Goal: Task Accomplishment & Management: Manage account settings

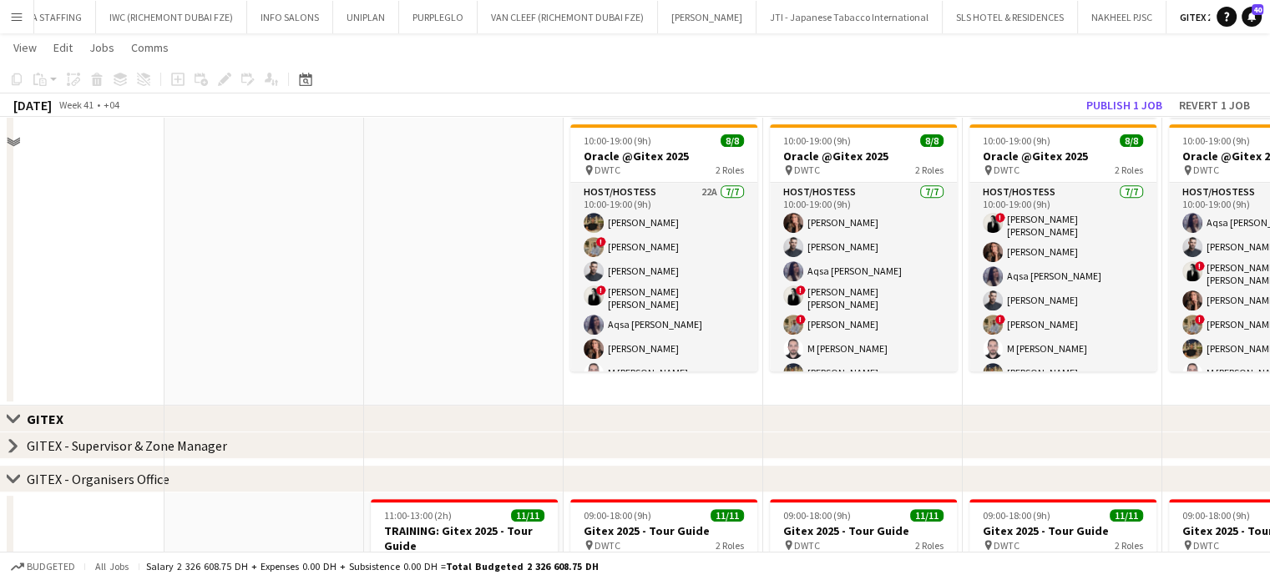
scroll to position [264, 0]
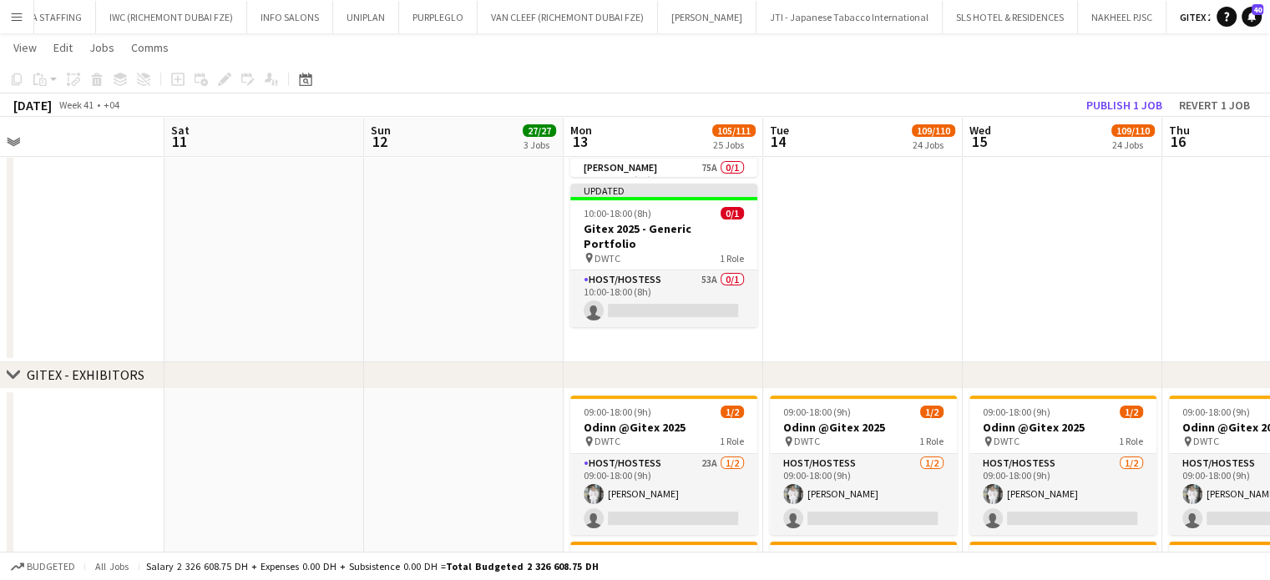
click at [681, 270] on app-card-role "Host/Hostess 53A 0/1 10:00-18:00 (8h) single-neutral-actions" at bounding box center [663, 298] width 187 height 57
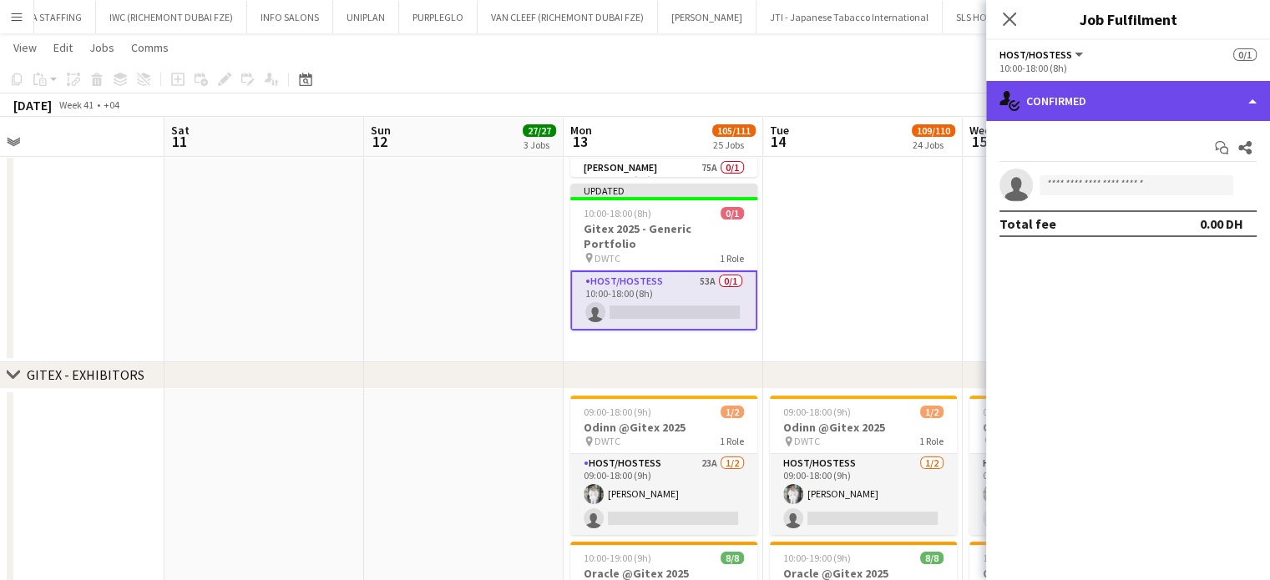
click at [1176, 96] on div "single-neutral-actions-check-2 Confirmed" at bounding box center [1128, 101] width 284 height 40
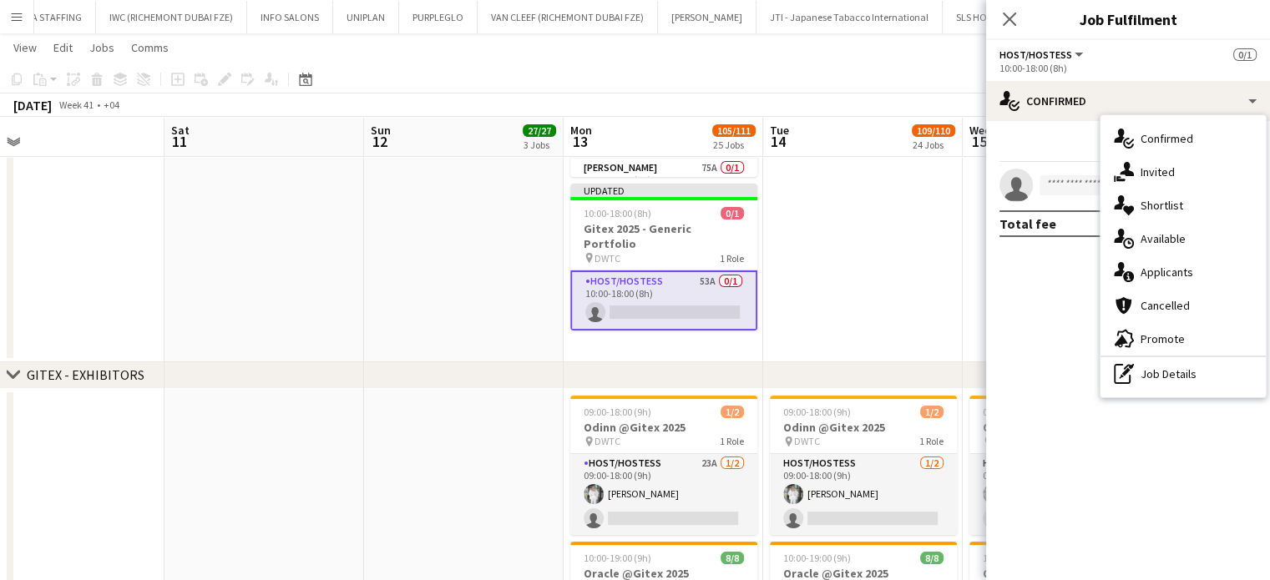
click at [1199, 210] on div "single-neutral-actions-heart Shortlist" at bounding box center [1182, 205] width 165 height 33
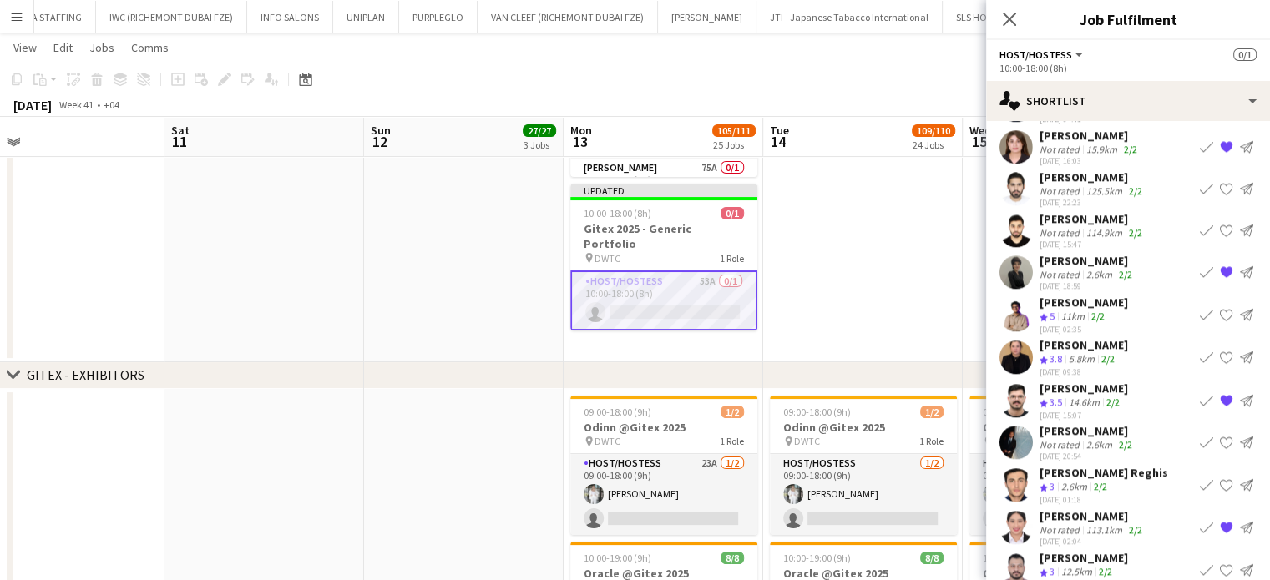
click at [704, 274] on app-card-role "Host/Hostess 53A 0/1 10:00-18:00 (8h) single-neutral-actions" at bounding box center [663, 300] width 187 height 60
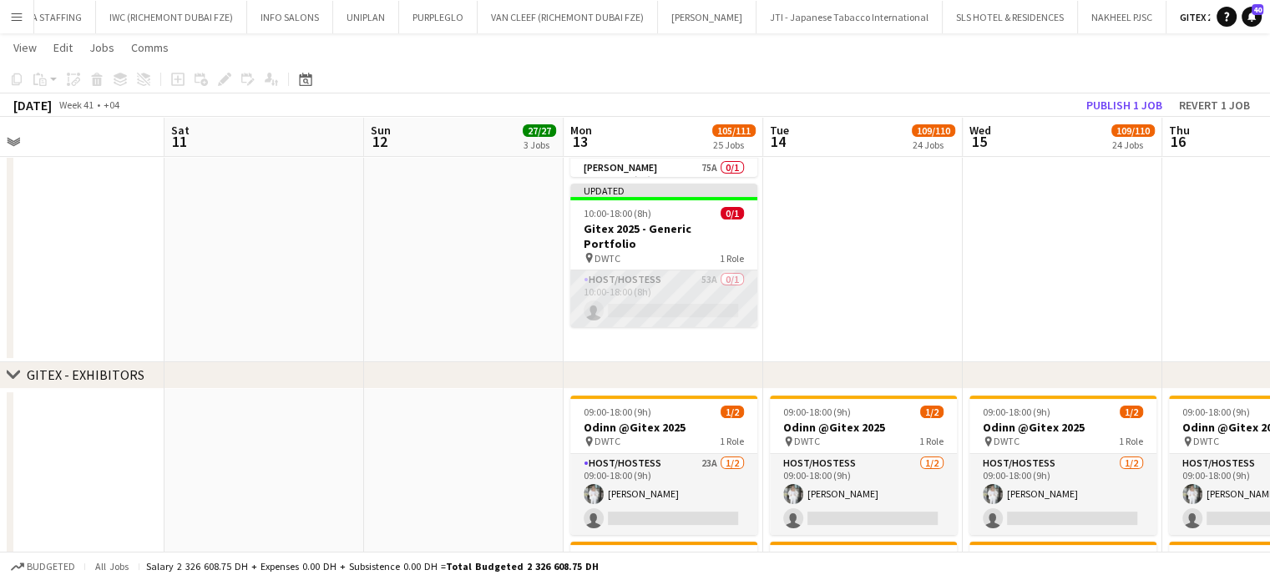
click at [702, 276] on app-card-role "Host/Hostess 53A 0/1 10:00-18:00 (8h) single-neutral-actions" at bounding box center [663, 298] width 187 height 57
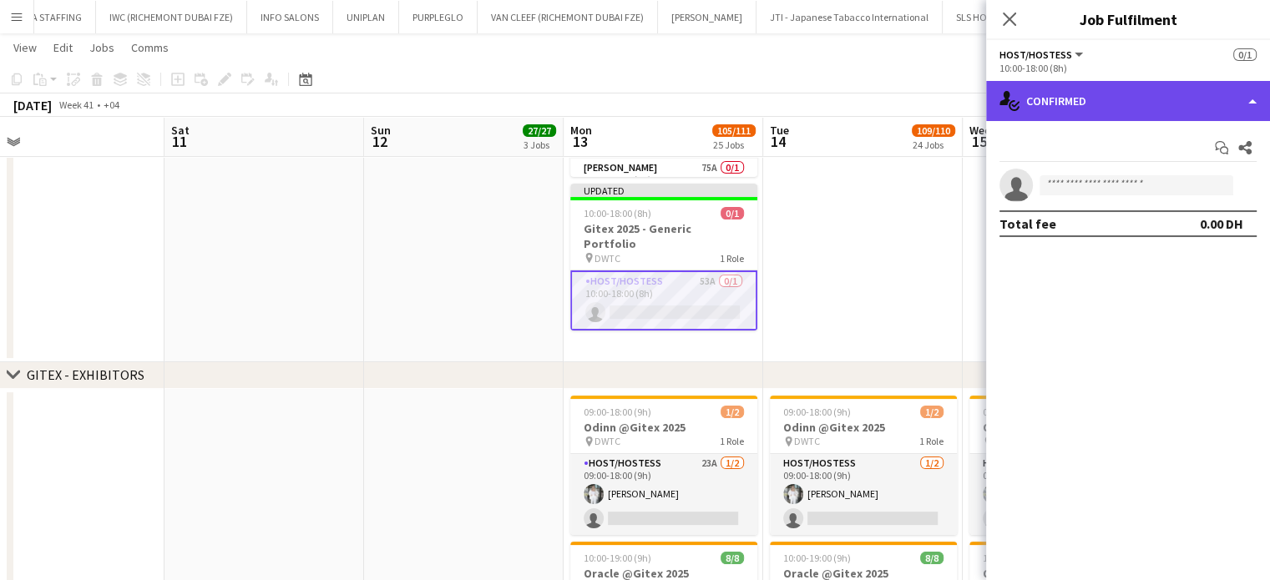
click at [1246, 100] on div "single-neutral-actions-check-2 Confirmed" at bounding box center [1128, 101] width 284 height 40
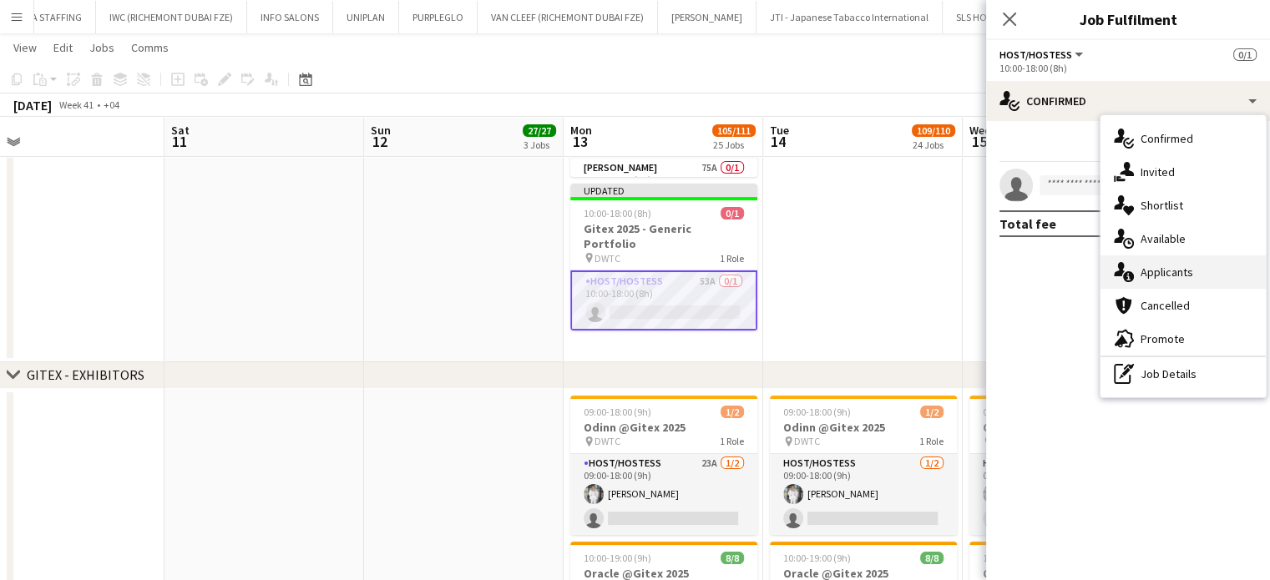
click at [1160, 277] on span "Applicants" at bounding box center [1166, 272] width 53 height 15
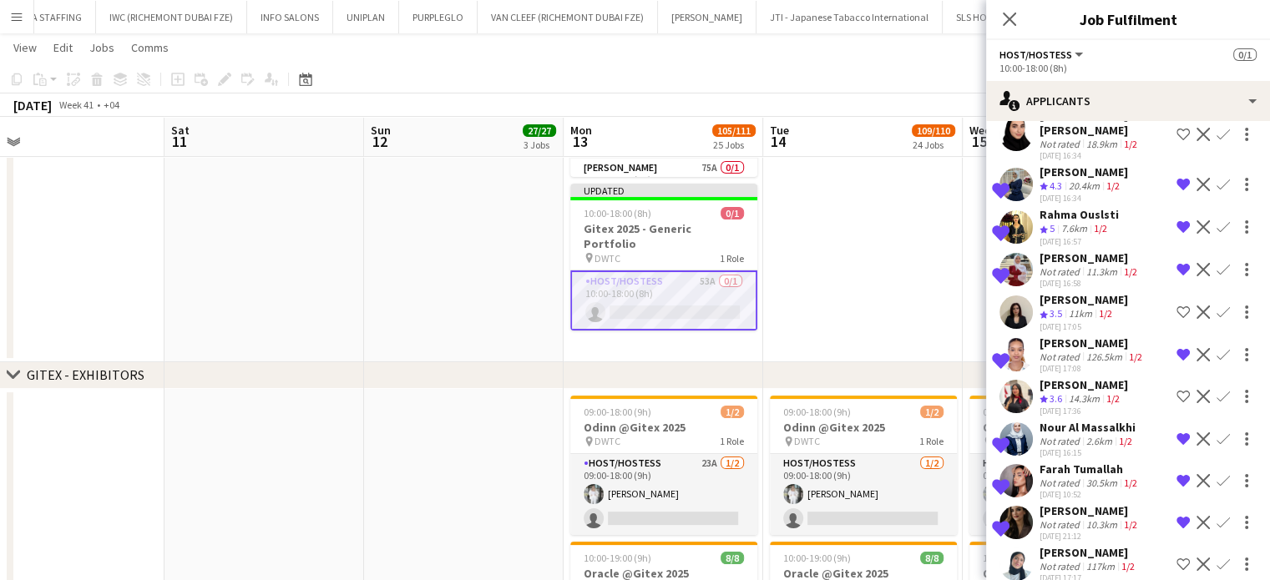
scroll to position [137, 0]
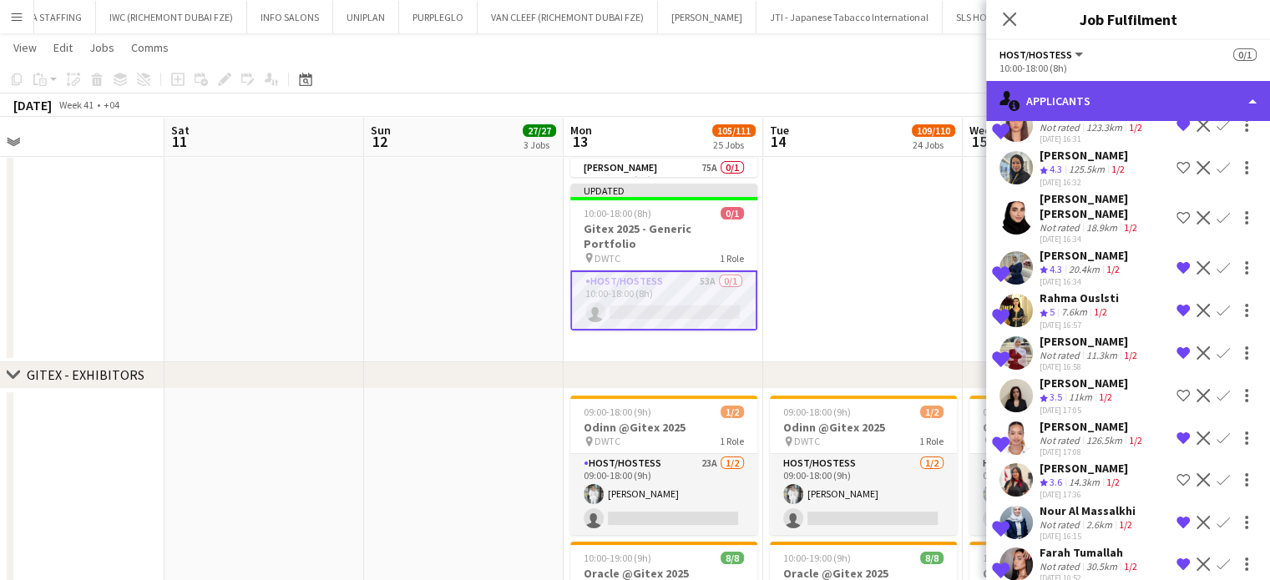
click at [1226, 93] on div "single-neutral-actions-information Applicants" at bounding box center [1128, 101] width 284 height 40
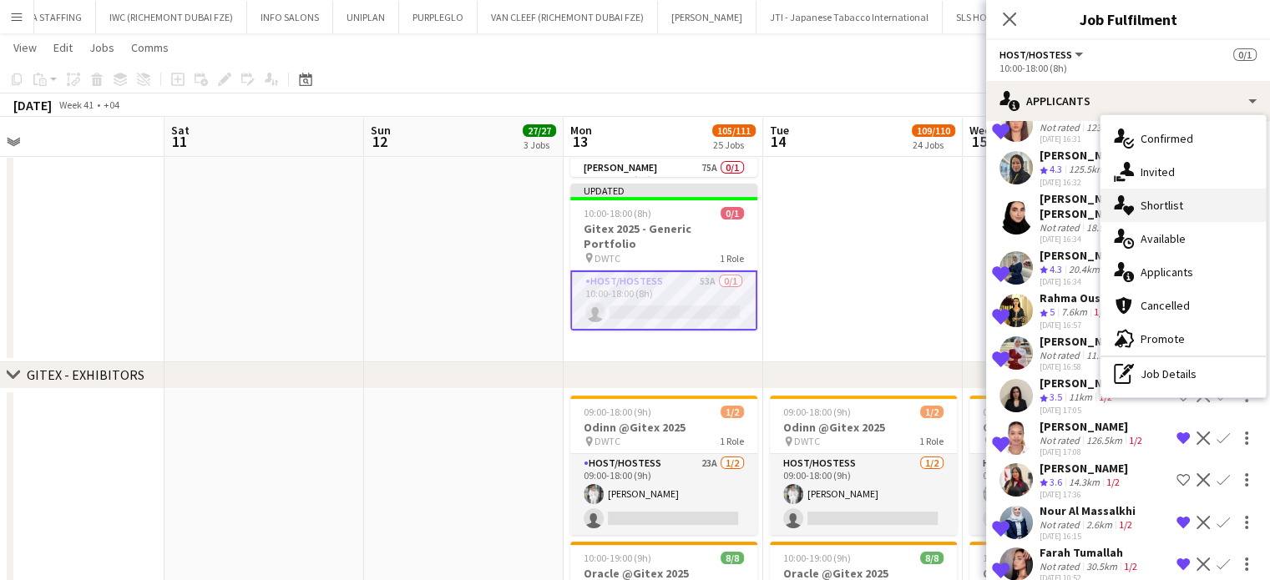
click at [1180, 210] on span "Shortlist" at bounding box center [1161, 205] width 43 height 15
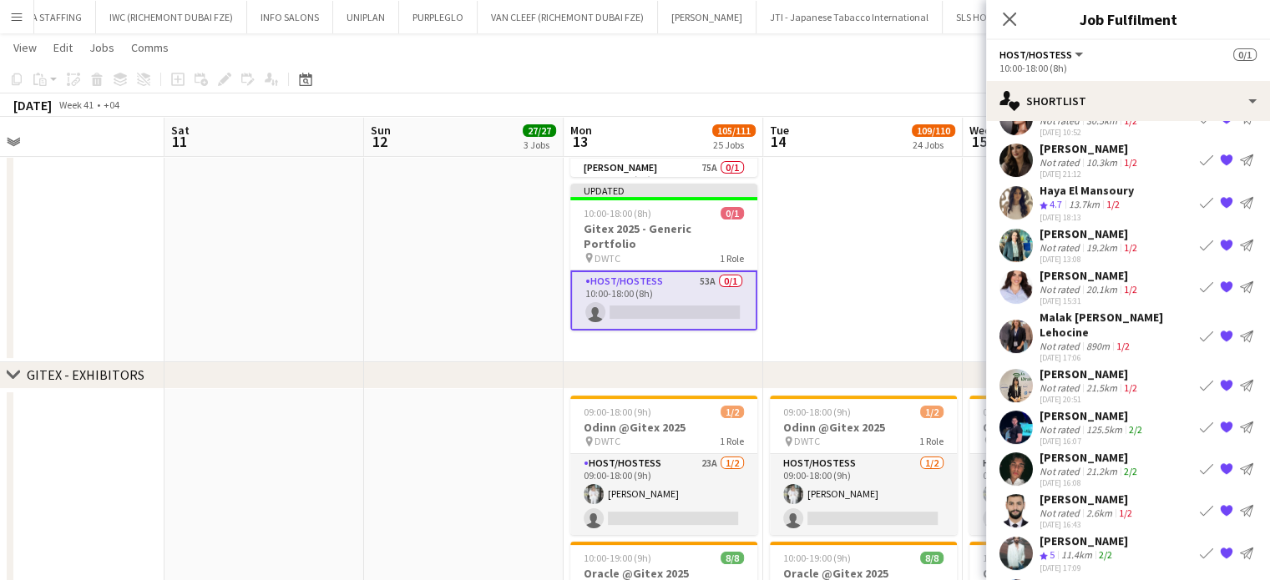
scroll to position [411, 0]
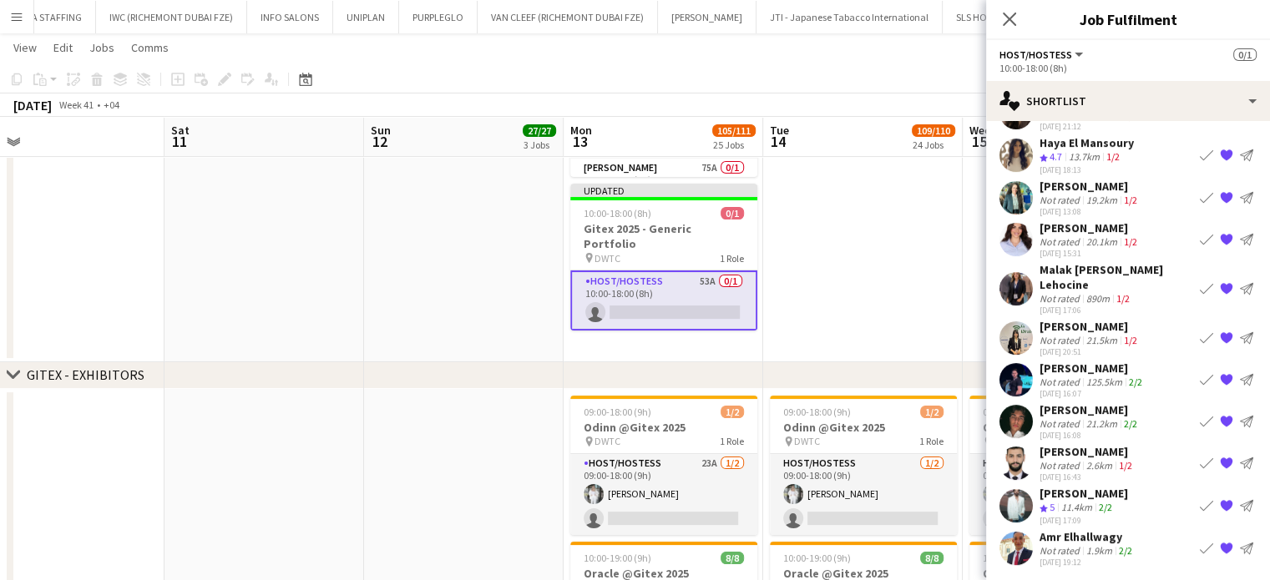
click at [815, 265] on app-date-cell at bounding box center [862, 142] width 199 height 439
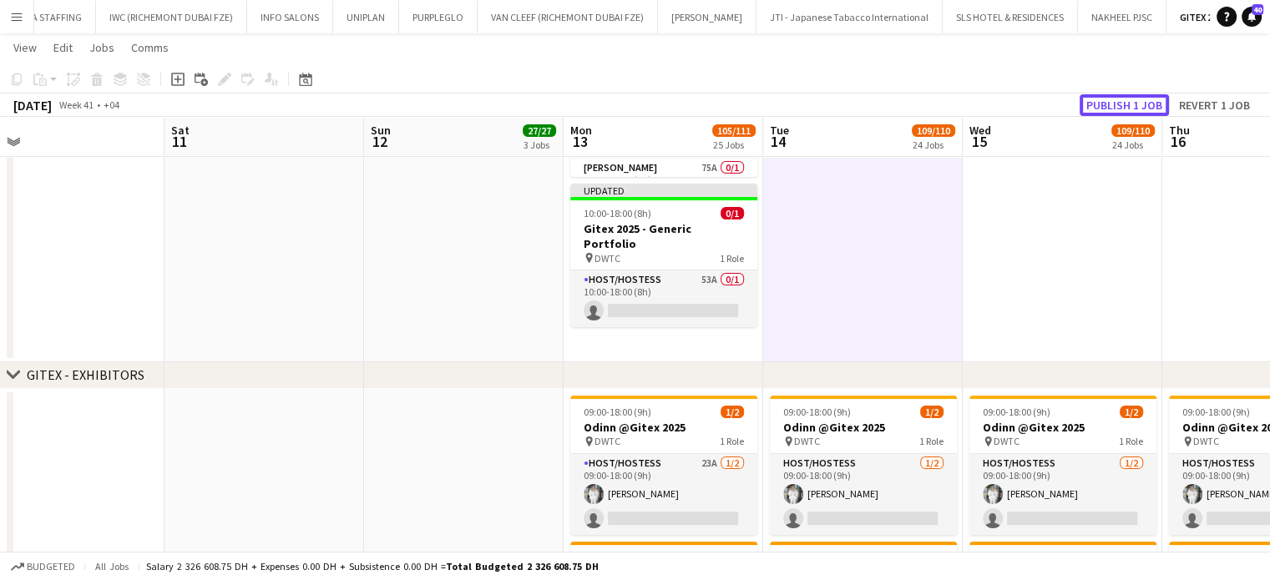
click at [1118, 105] on button "Publish 1 job" at bounding box center [1123, 105] width 89 height 22
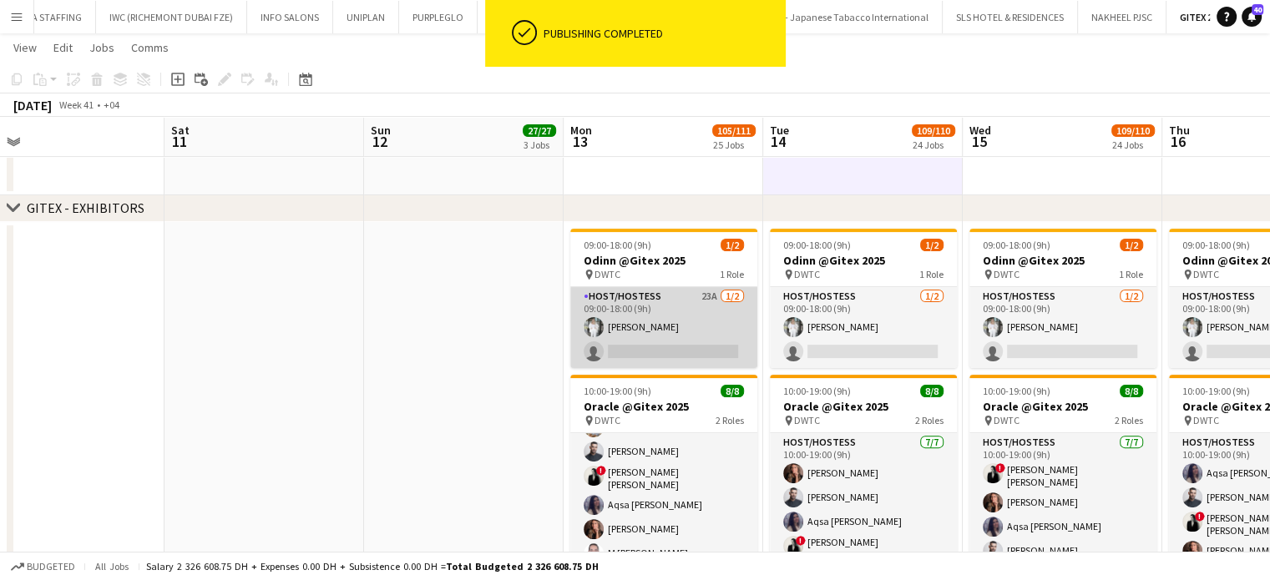
scroll to position [0, 436]
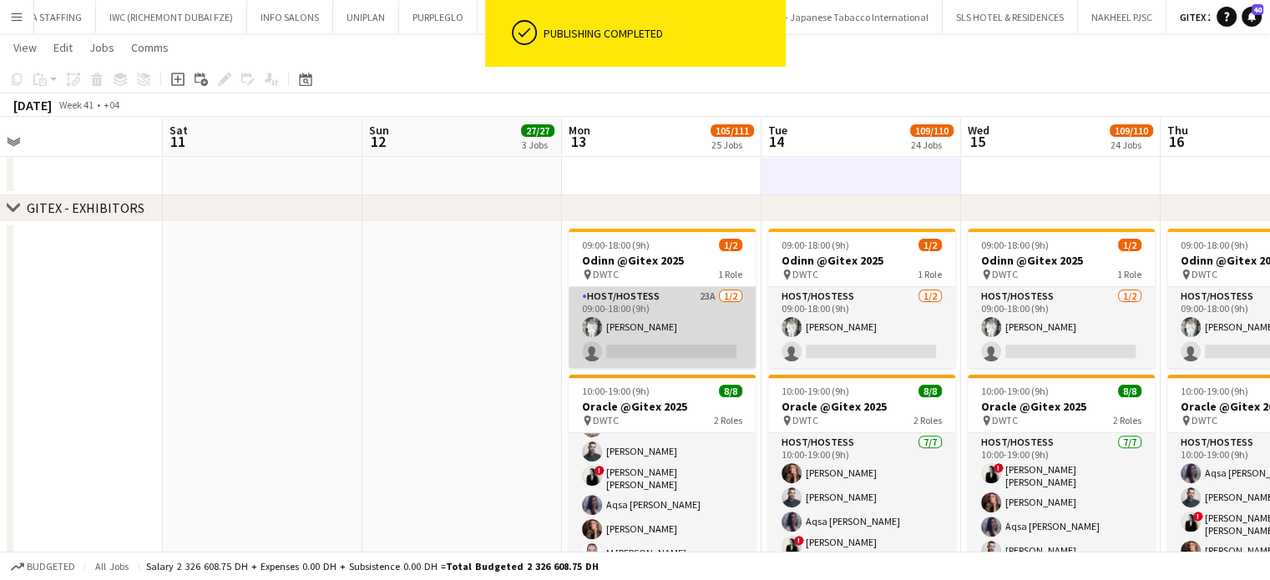
click at [676, 334] on app-card-role "Host/Hostess 23A 1/2 09:00-18:00 (9h) Anna Piatkina single-neutral-actions" at bounding box center [661, 327] width 187 height 81
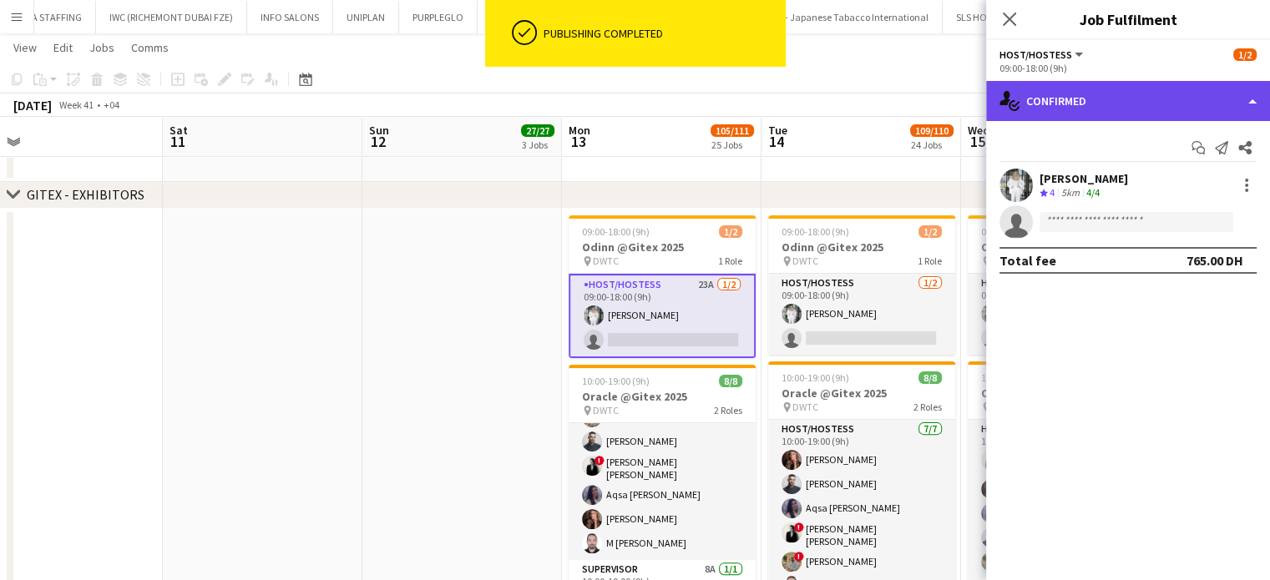
click at [1231, 95] on div "single-neutral-actions-check-2 Confirmed" at bounding box center [1128, 101] width 284 height 40
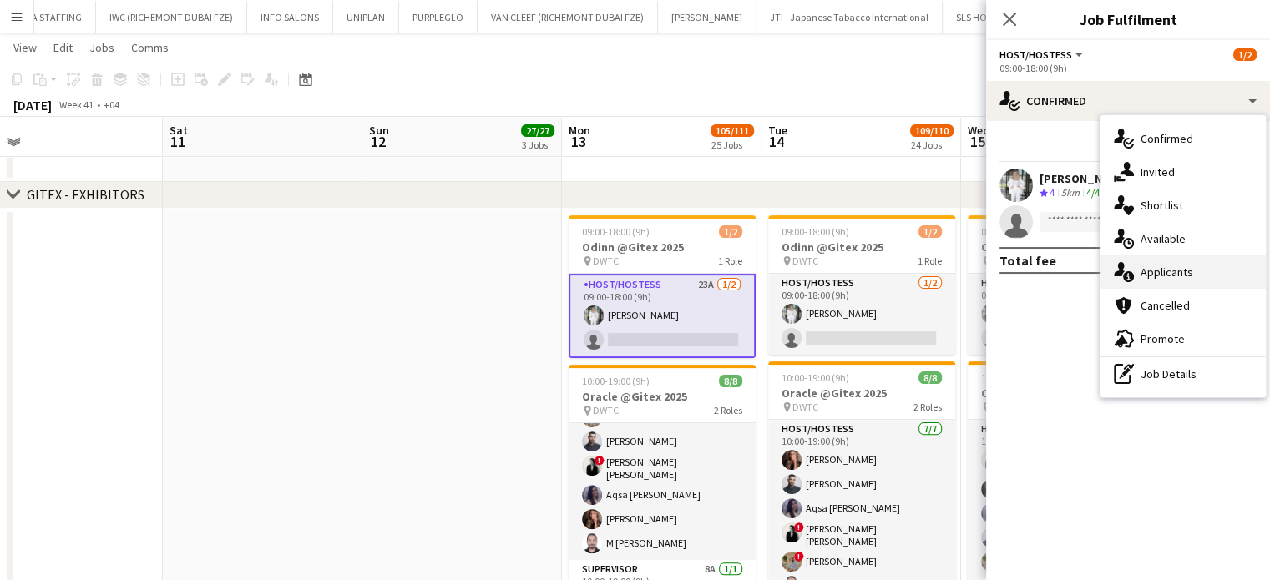
click at [1193, 272] on div "single-neutral-actions-information Applicants" at bounding box center [1182, 271] width 165 height 33
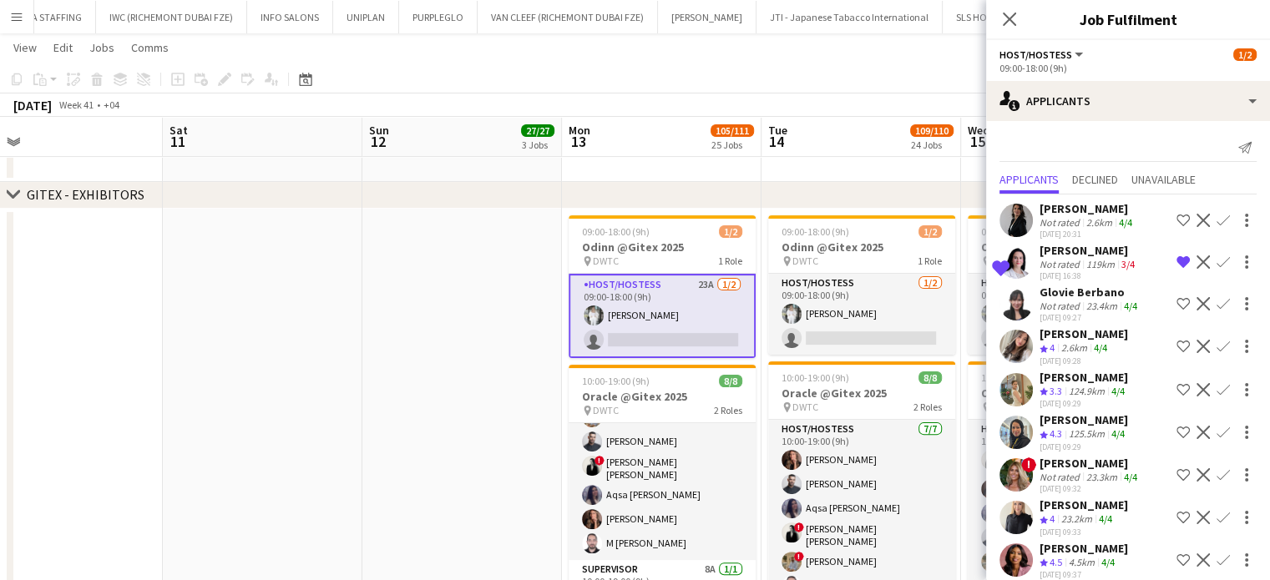
click at [1176, 217] on app-icon "Shortlist crew" at bounding box center [1182, 220] width 13 height 13
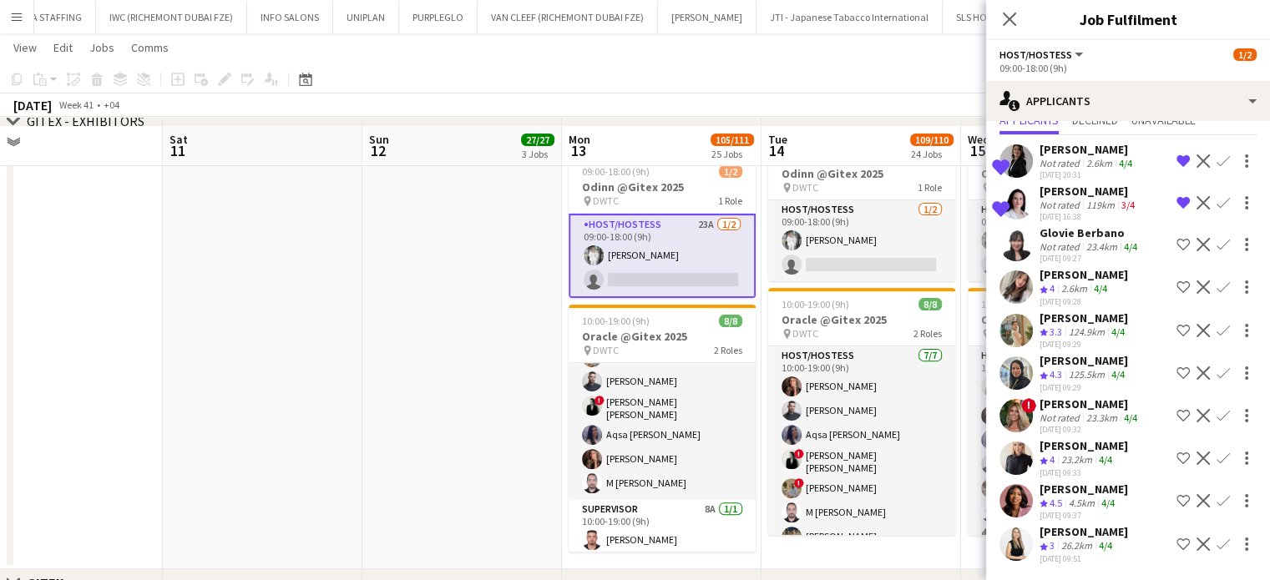
scroll to position [514, 0]
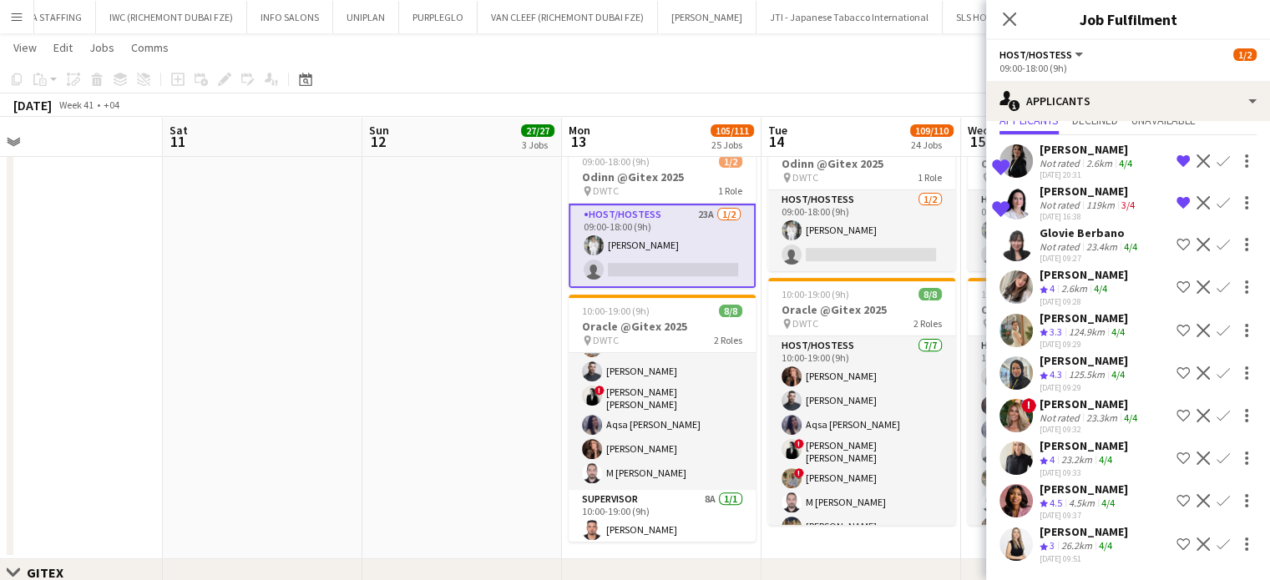
click at [1192, 353] on div "Alaa Hassan Crew rating 4.3 125.5km 4/4 08-10-2025 09:29 Shortlist crew Decline…" at bounding box center [1128, 373] width 284 height 40
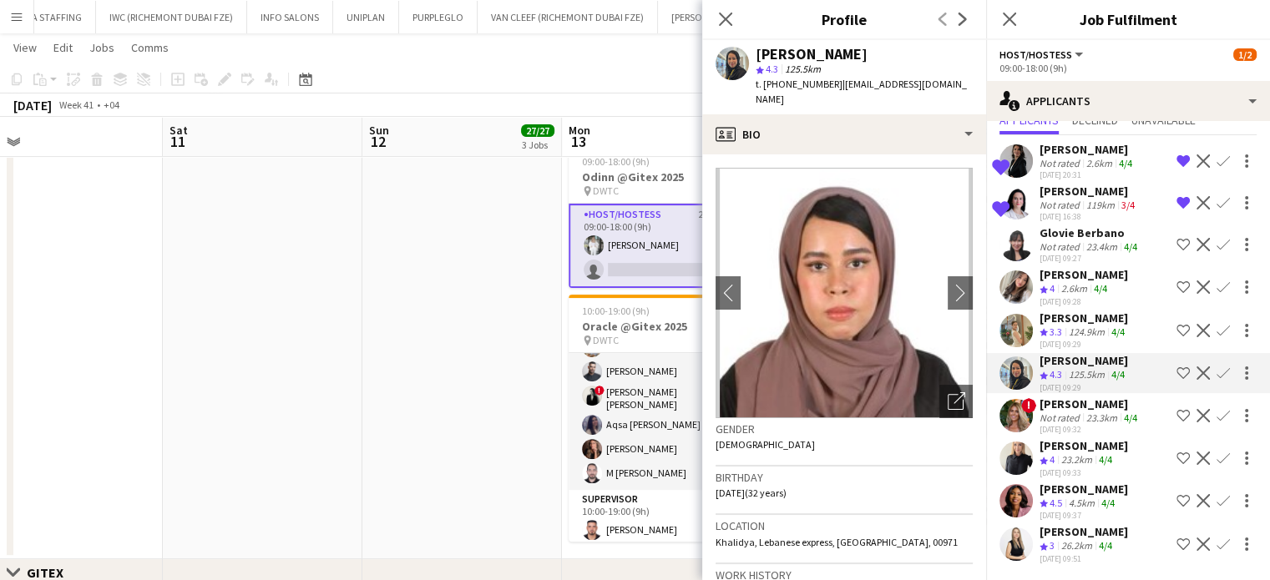
click at [1196, 366] on app-icon "Decline" at bounding box center [1202, 372] width 13 height 13
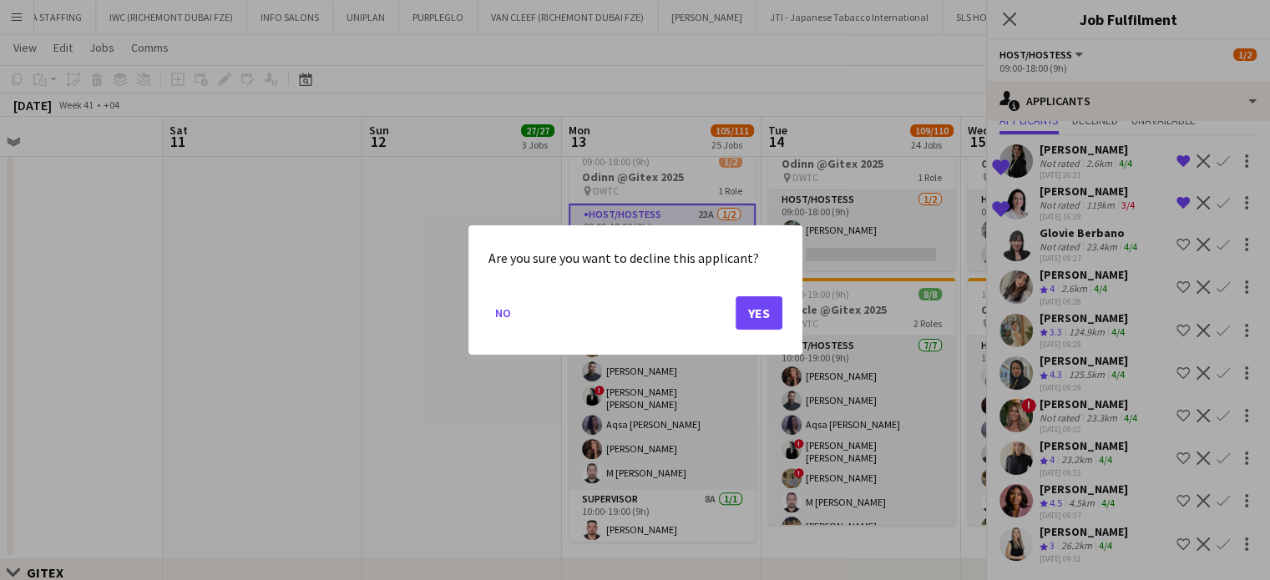
scroll to position [0, 0]
click at [763, 306] on button "Yes" at bounding box center [758, 312] width 47 height 33
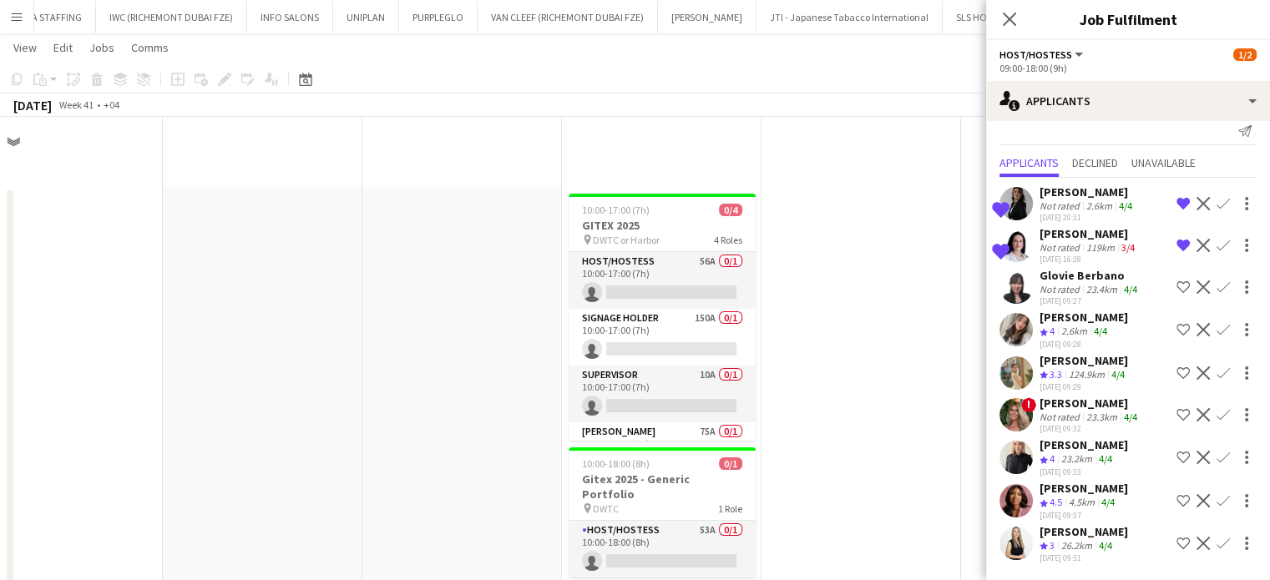
scroll to position [27, 0]
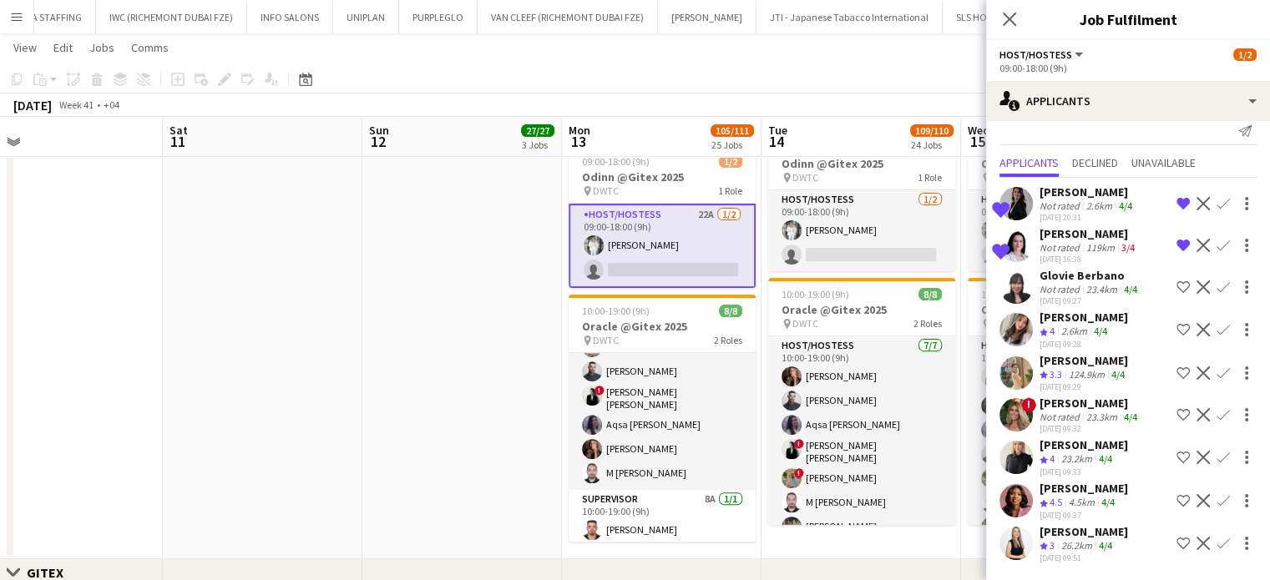
click at [1196, 495] on app-icon "Decline" at bounding box center [1202, 500] width 13 height 13
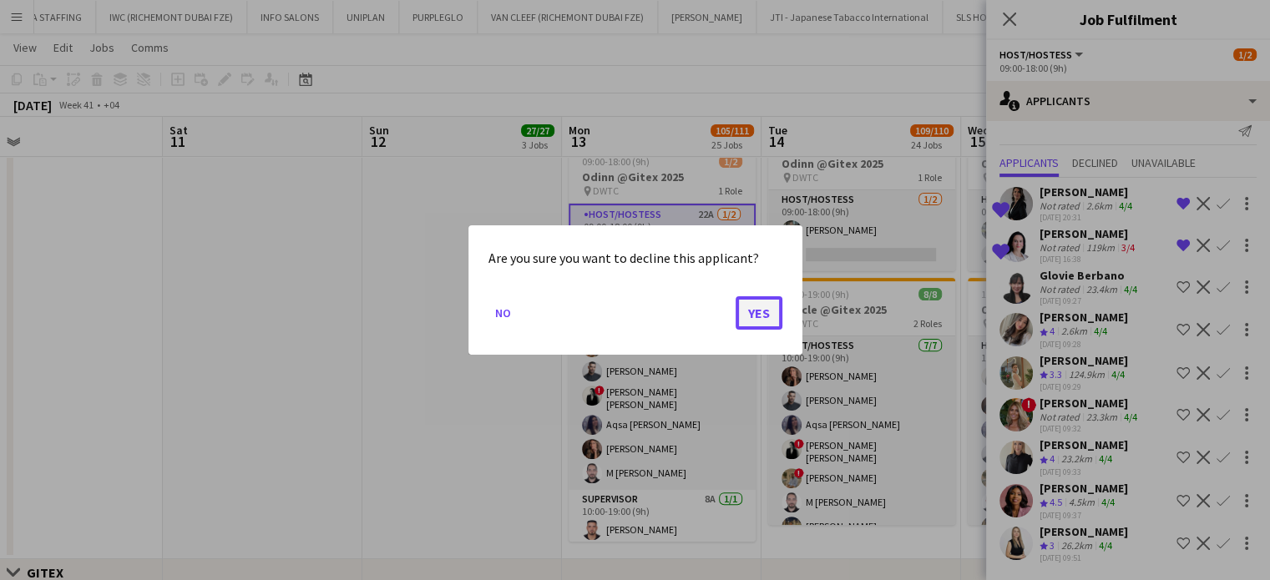
click at [767, 304] on button "Yes" at bounding box center [758, 312] width 47 height 33
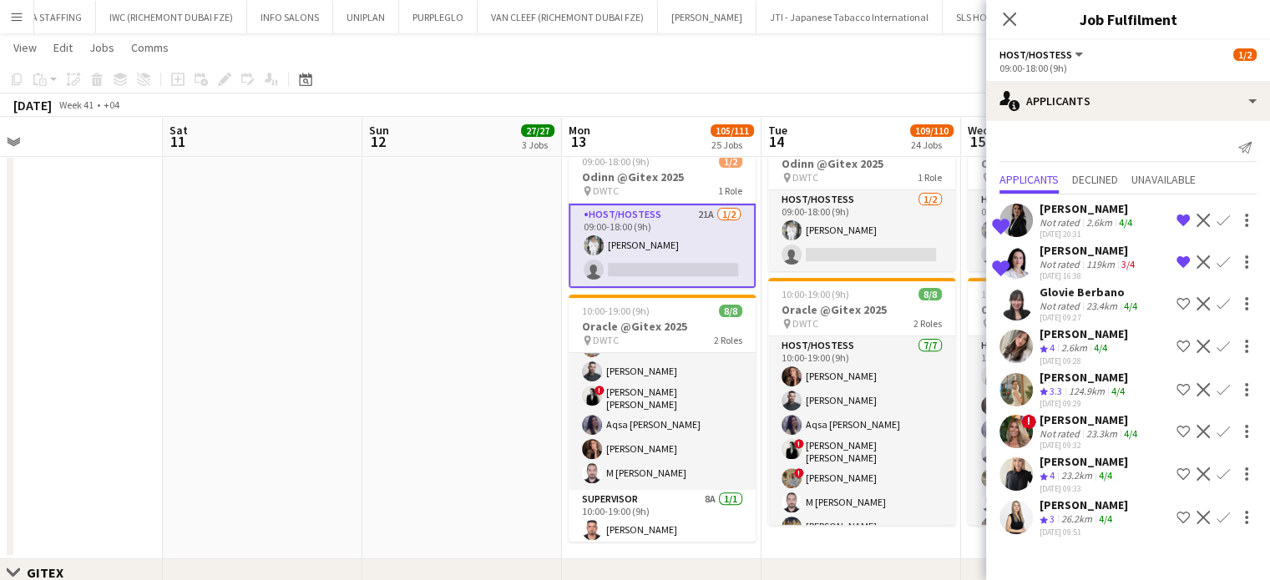
click at [1202, 297] on button "Decline" at bounding box center [1203, 304] width 20 height 20
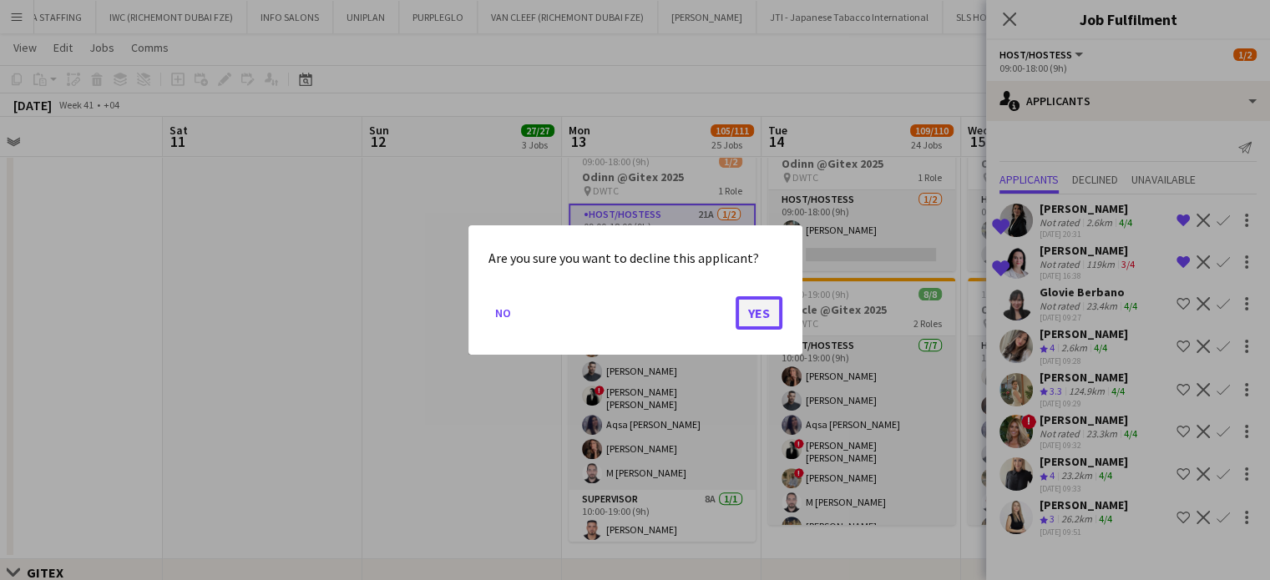
click at [751, 306] on button "Yes" at bounding box center [758, 312] width 47 height 33
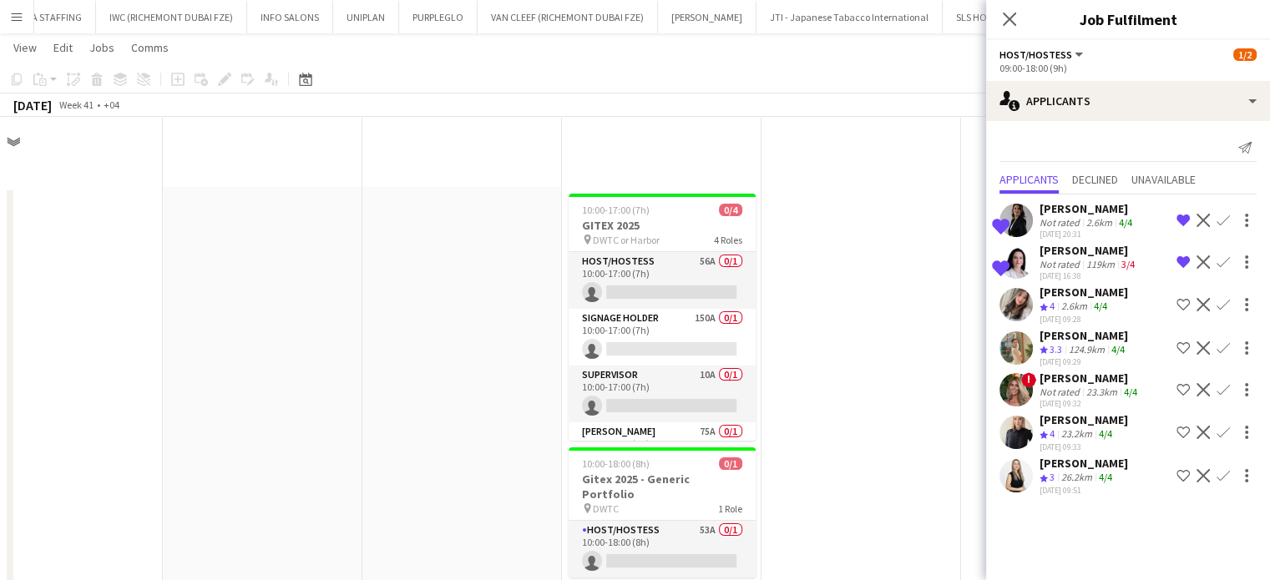
scroll to position [514, 0]
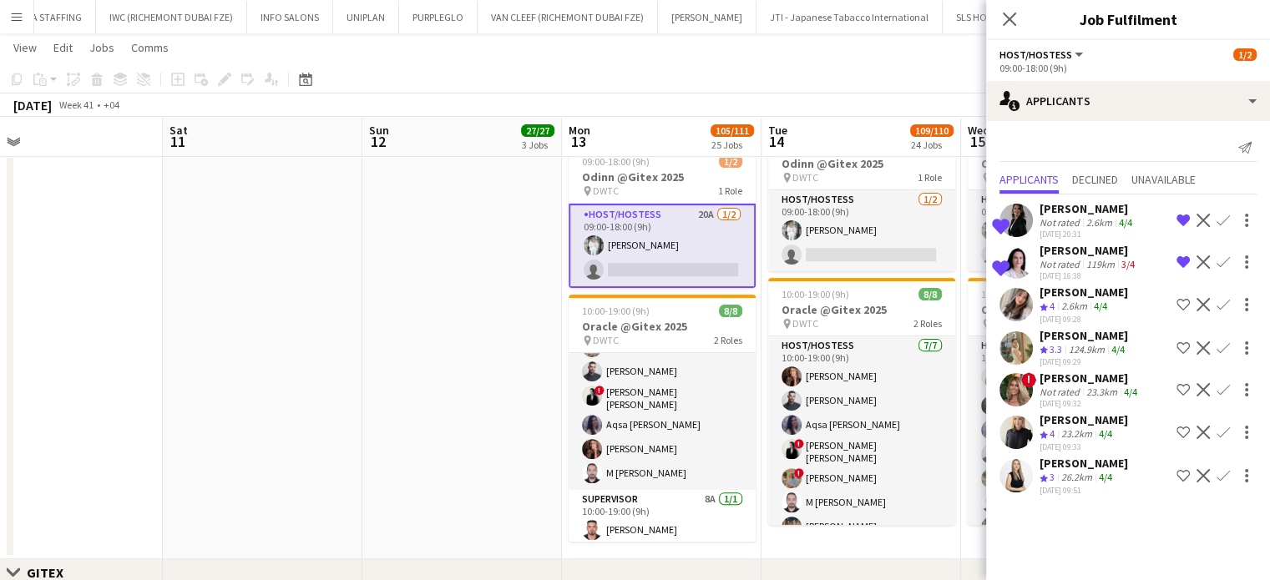
click at [1112, 300] on div "Crew rating 4 2.6km 4/4" at bounding box center [1083, 307] width 88 height 14
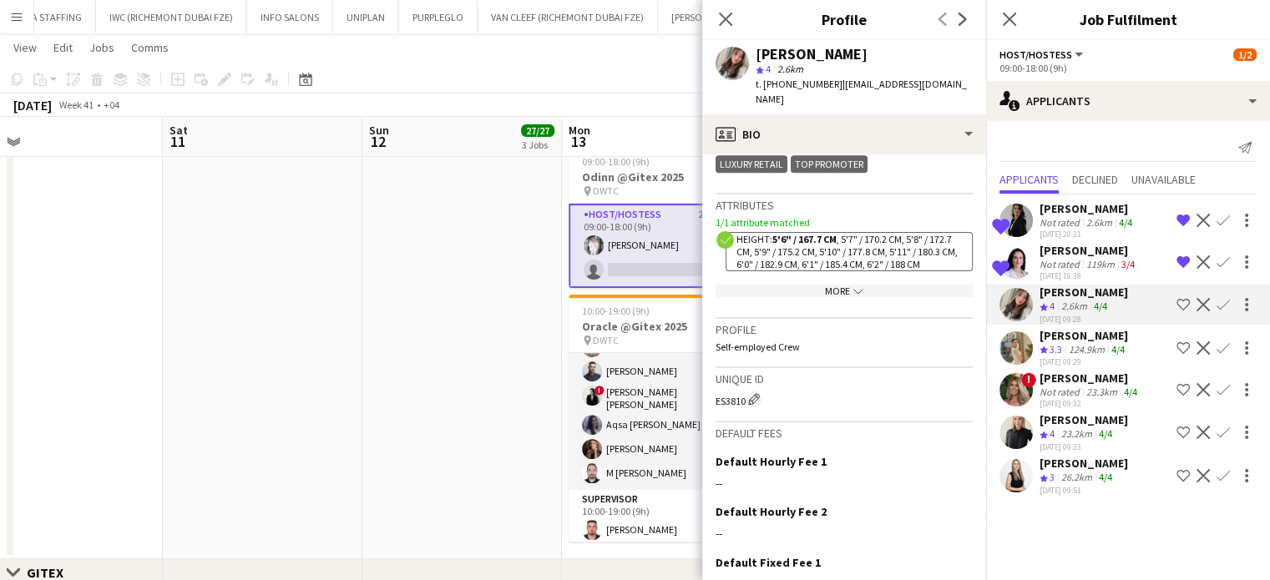
scroll to position [598, 0]
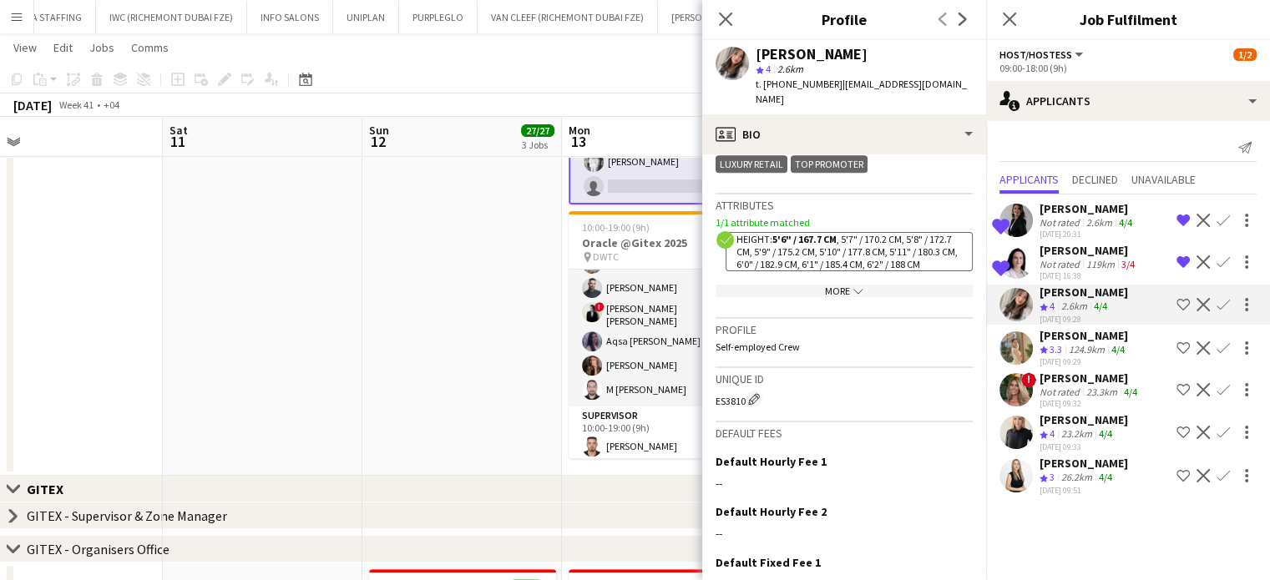
click at [1062, 386] on div "Not rated" at bounding box center [1060, 392] width 43 height 13
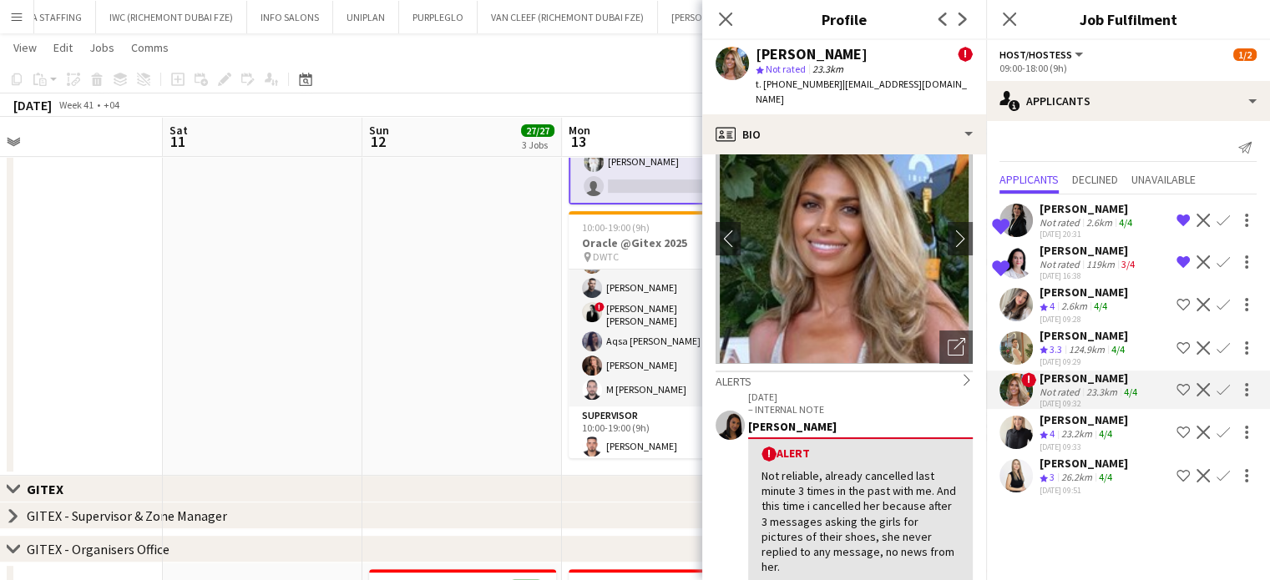
scroll to position [83, 0]
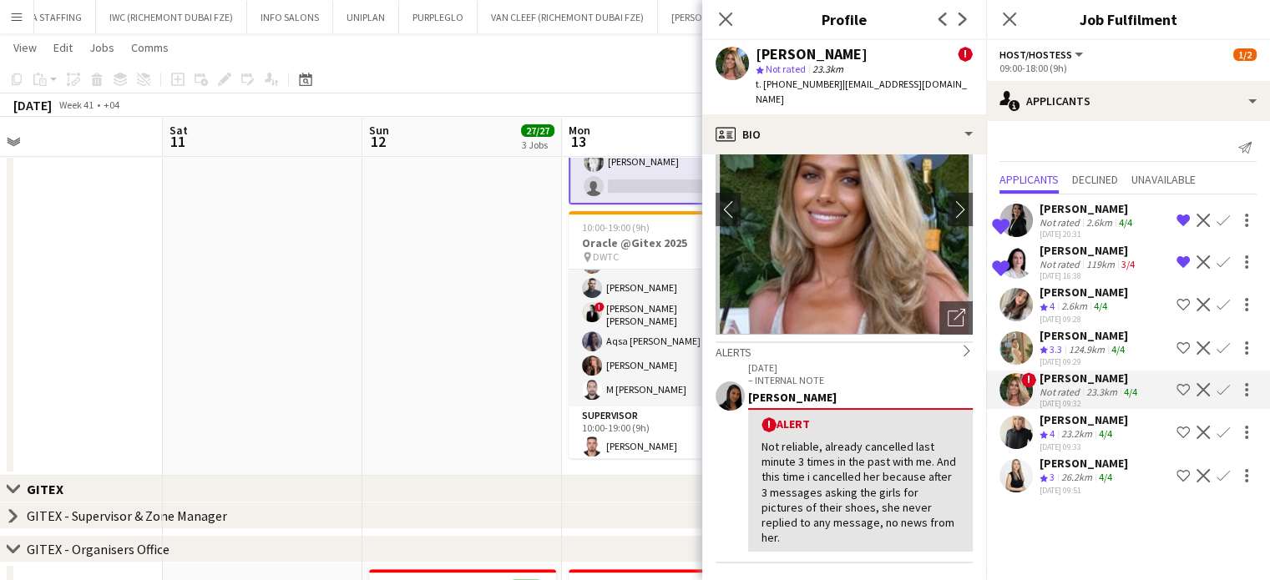
click at [1179, 386] on app-icon "Shortlist crew" at bounding box center [1182, 389] width 13 height 13
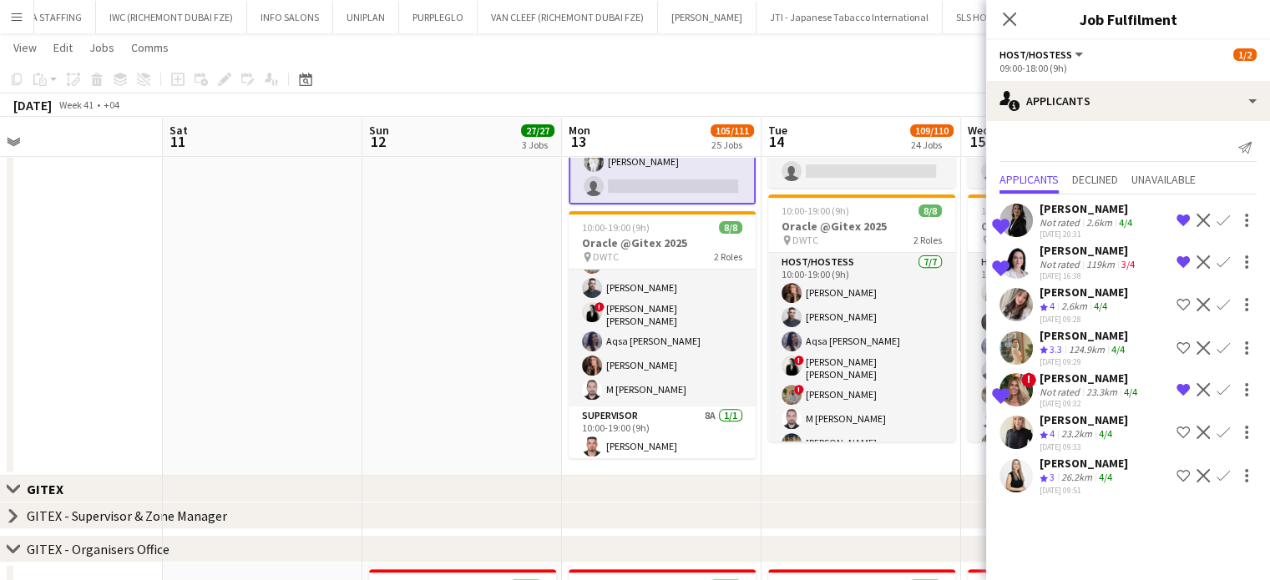
click at [1085, 457] on div "Alena Vorobeva" at bounding box center [1083, 463] width 88 height 15
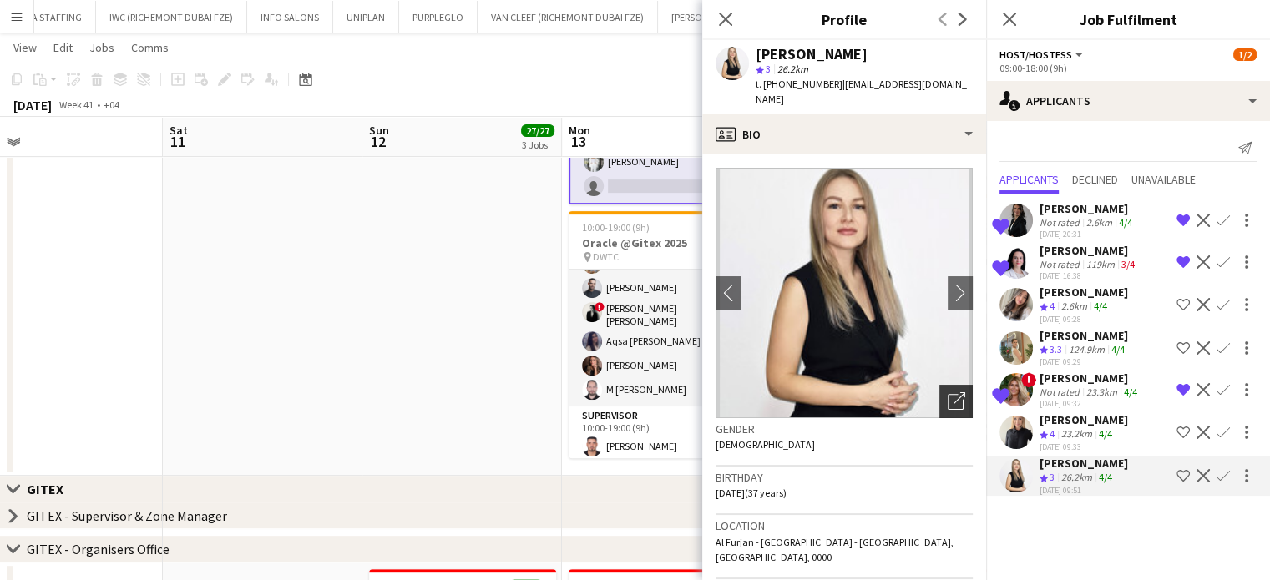
click at [939, 385] on div "Open photos pop-in" at bounding box center [955, 401] width 33 height 33
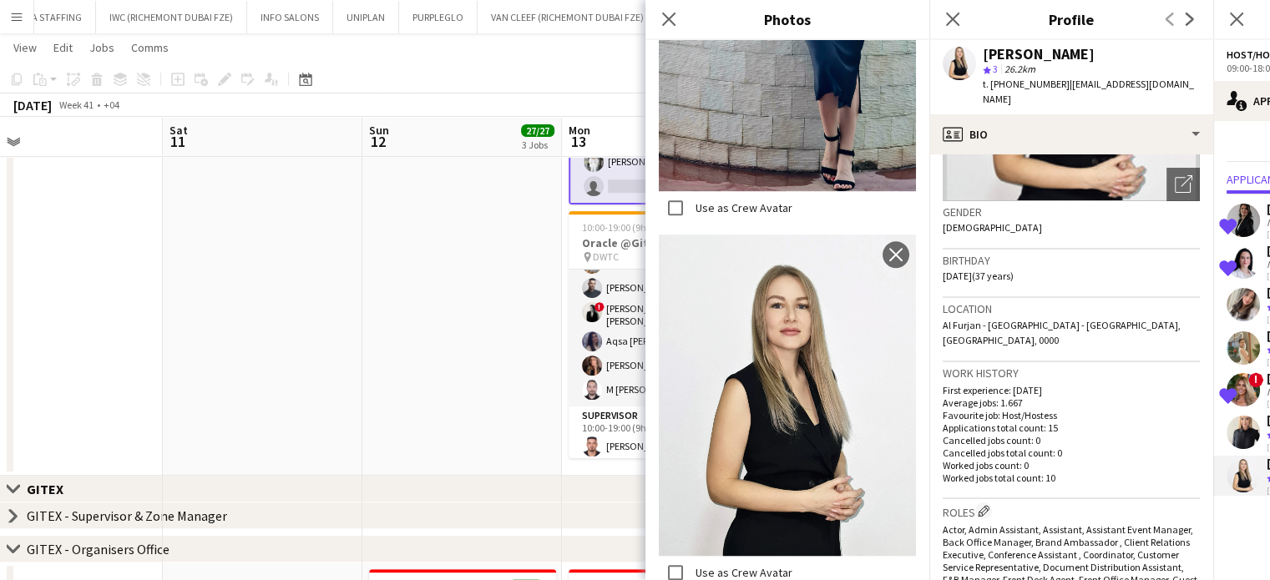
scroll to position [250, 0]
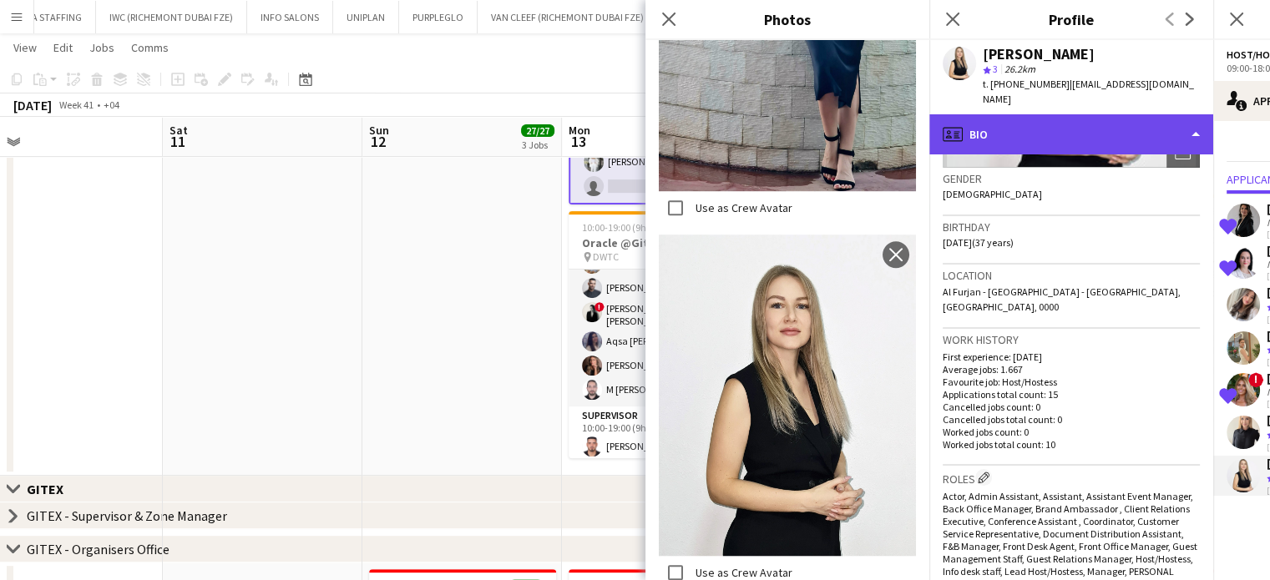
click at [1133, 116] on div "profile Bio" at bounding box center [1071, 134] width 284 height 40
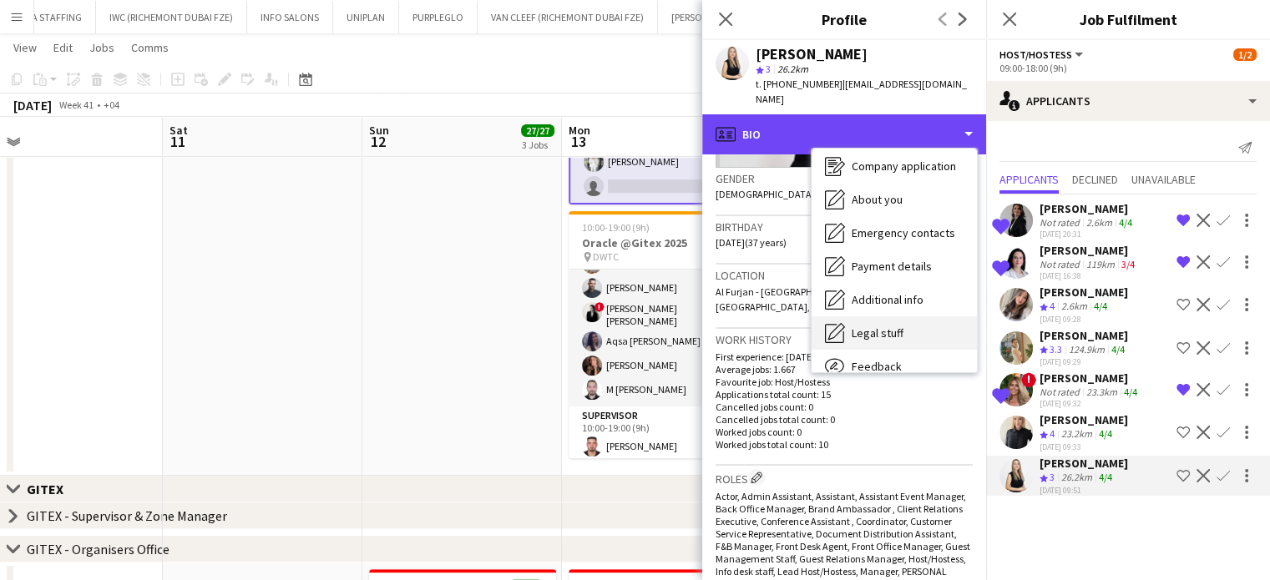
scroll to position [124, 0]
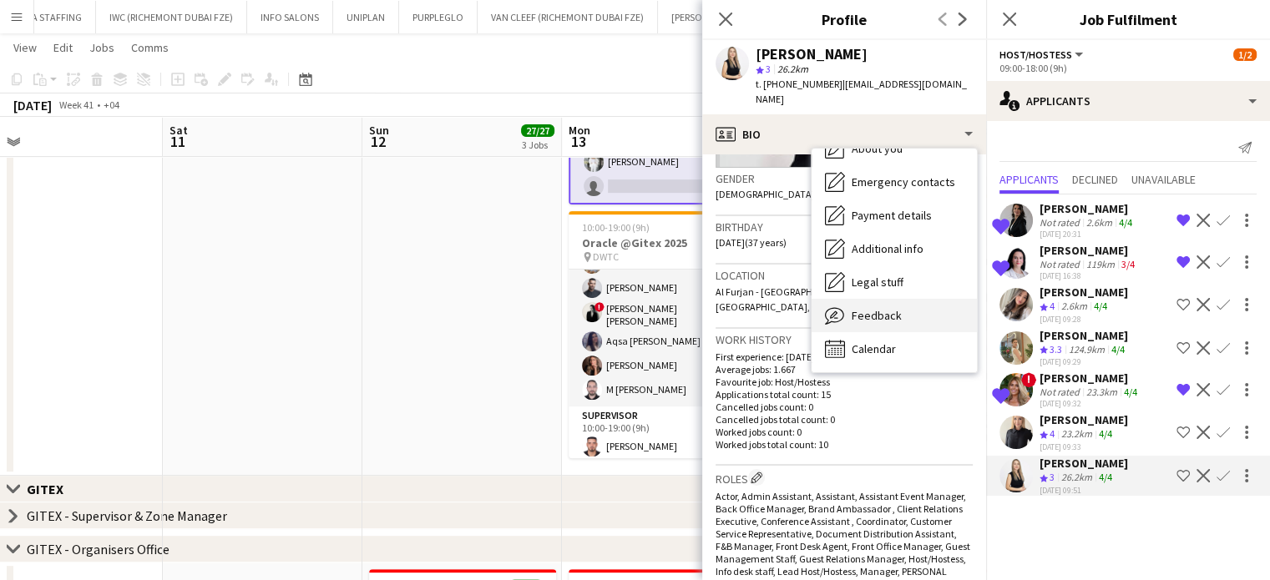
click at [899, 300] on div "Feedback Feedback" at bounding box center [893, 315] width 165 height 33
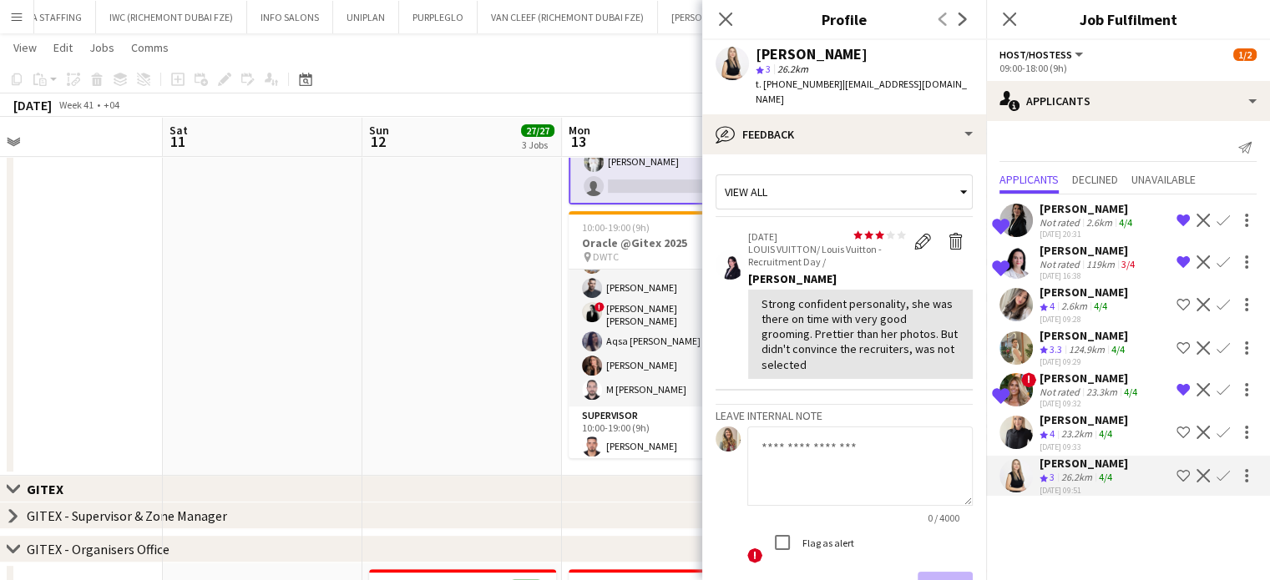
click at [1182, 469] on app-icon "Shortlist crew" at bounding box center [1182, 475] width 13 height 13
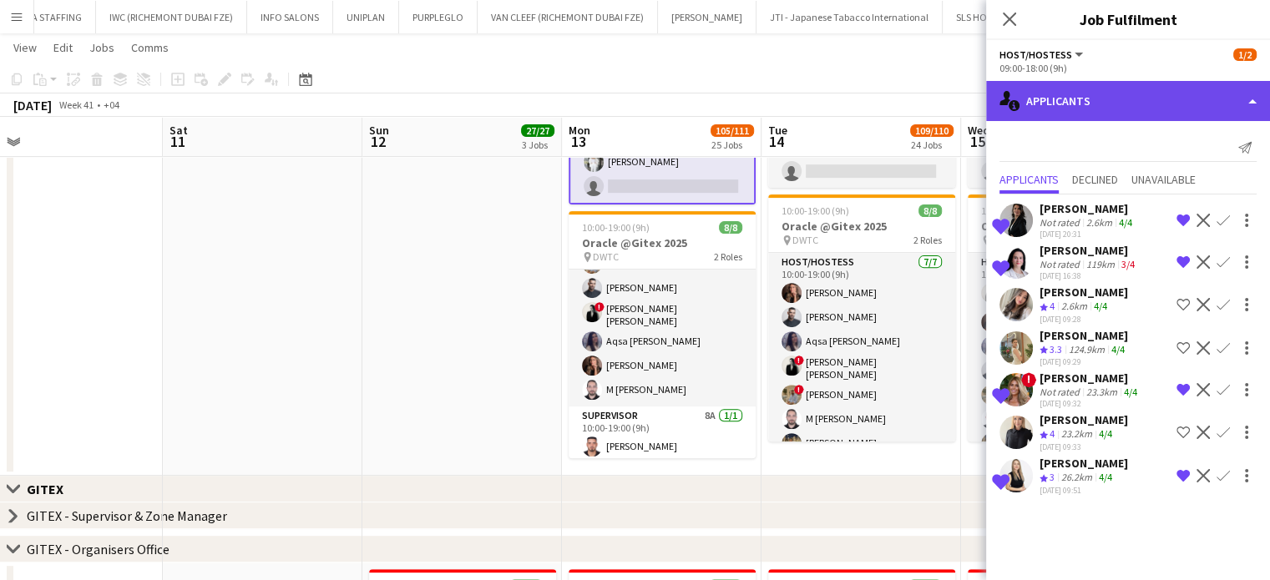
click at [1225, 94] on div "single-neutral-actions-information Applicants" at bounding box center [1128, 101] width 284 height 40
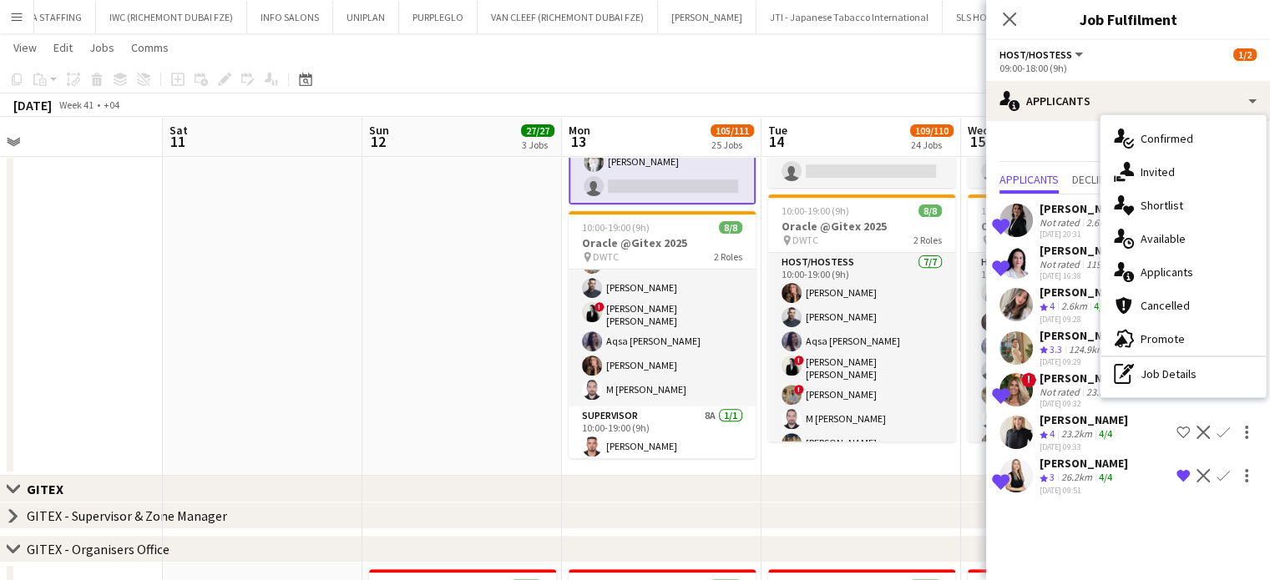
click at [1156, 200] on span "Shortlist" at bounding box center [1161, 205] width 43 height 15
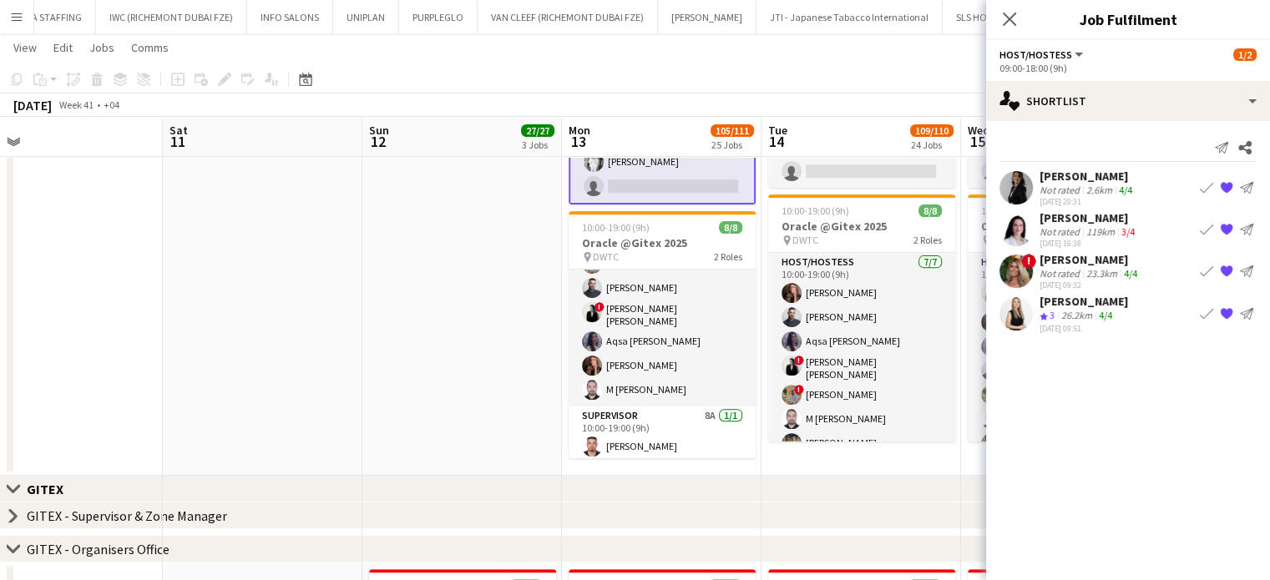
click at [477, 280] on app-date-cell at bounding box center [461, 259] width 199 height 435
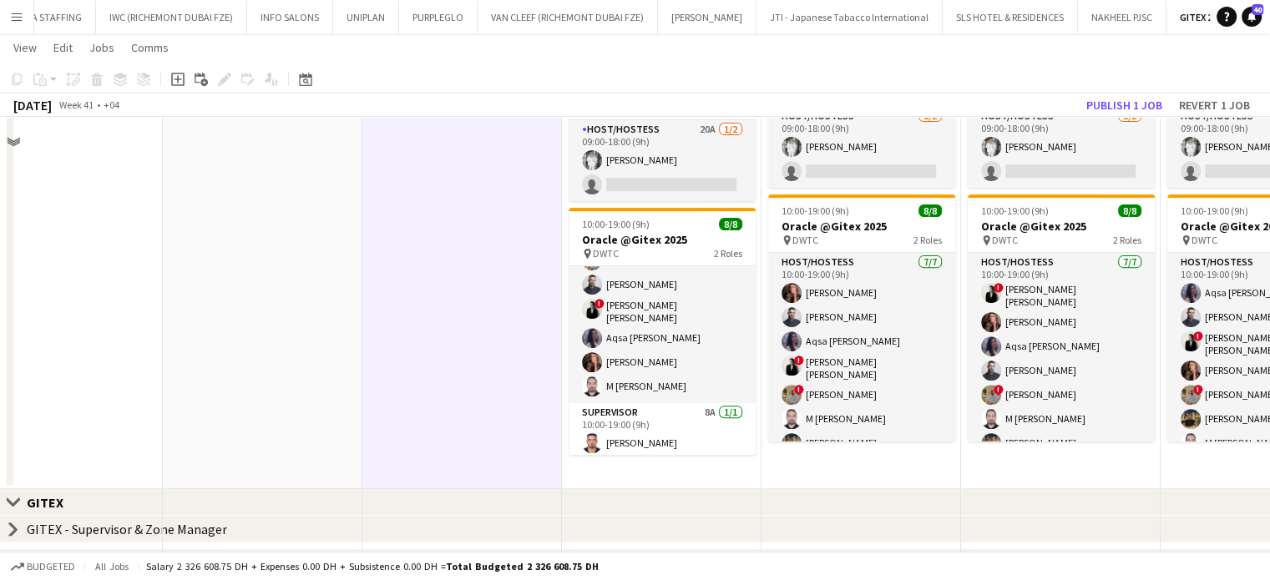
scroll to position [347, 0]
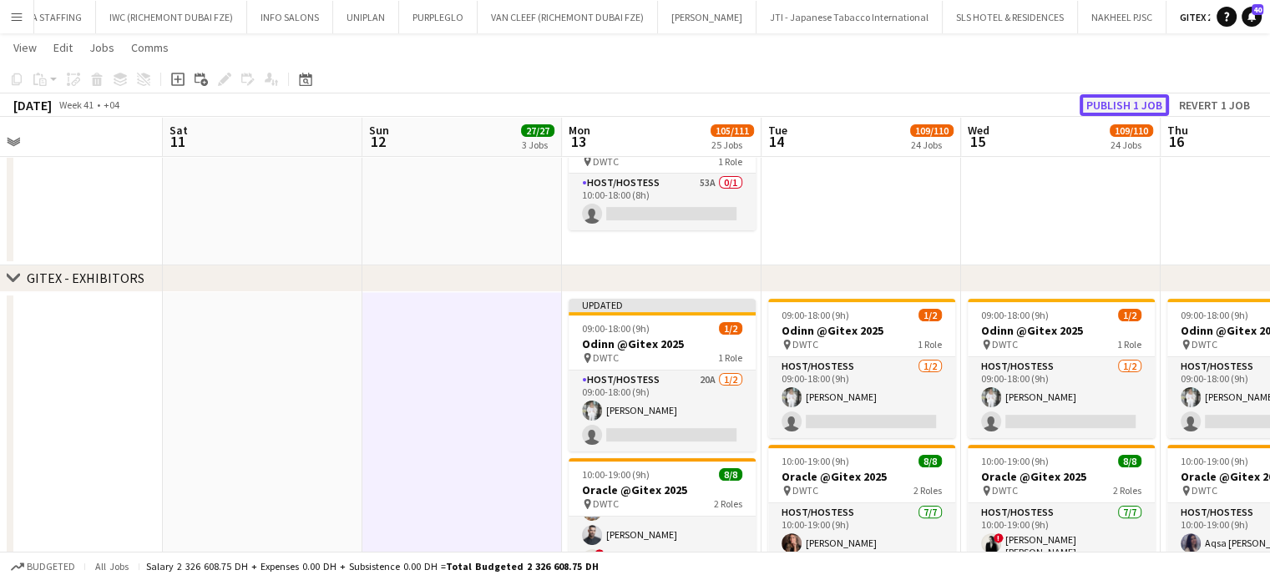
click at [1143, 106] on button "Publish 1 job" at bounding box center [1123, 105] width 89 height 22
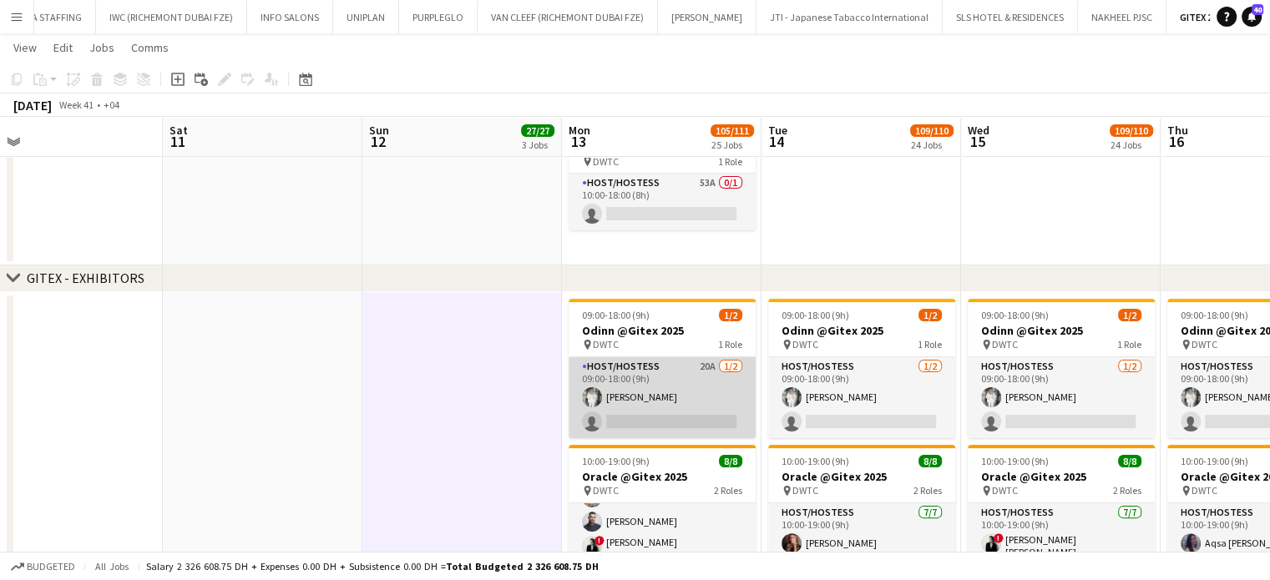
click at [669, 388] on app-card-role "Host/Hostess 20A 1/2 09:00-18:00 (9h) Anna Piatkina single-neutral-actions" at bounding box center [661, 397] width 187 height 81
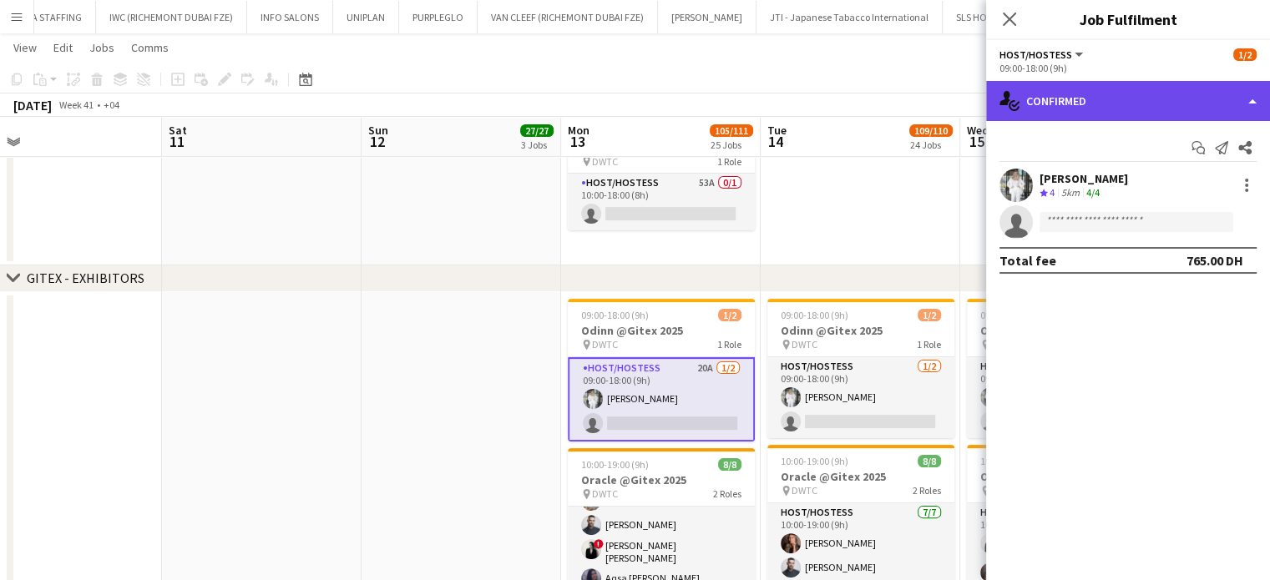
click at [1185, 102] on div "single-neutral-actions-check-2 Confirmed" at bounding box center [1128, 101] width 284 height 40
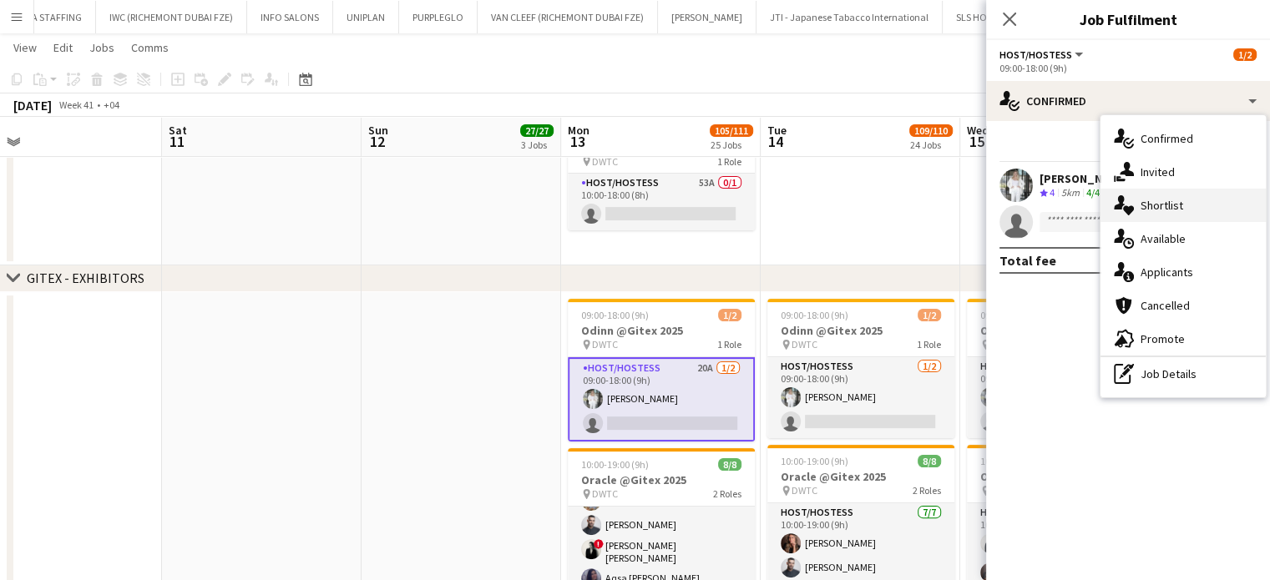
click at [1184, 197] on div "single-neutral-actions-heart Shortlist" at bounding box center [1182, 205] width 165 height 33
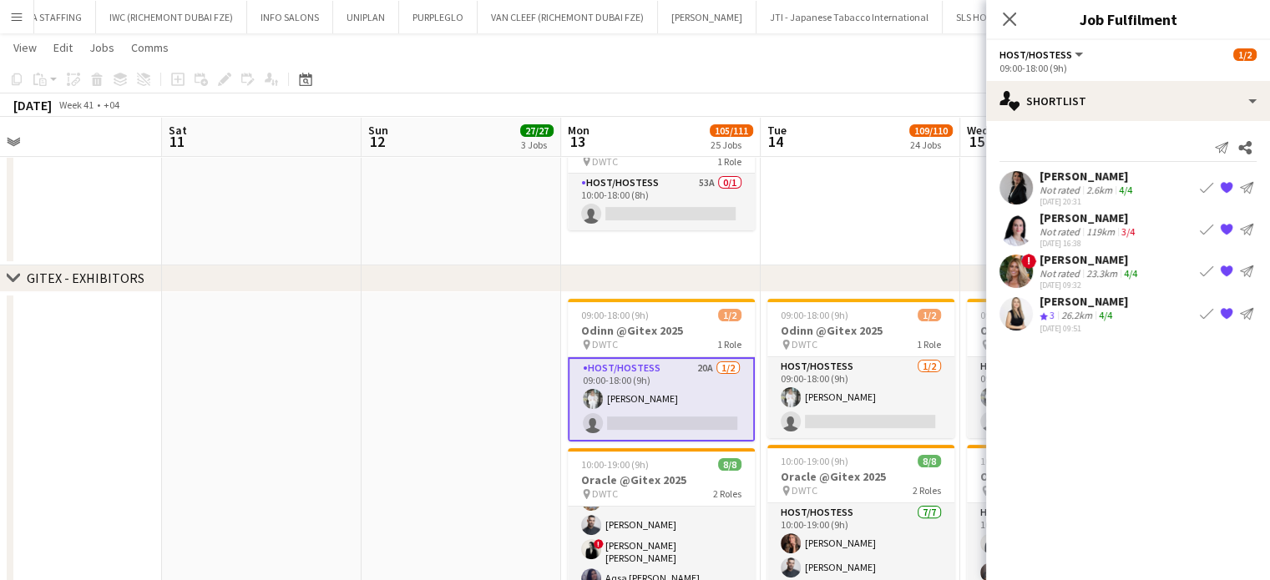
click at [1065, 227] on div "Not rated" at bounding box center [1060, 231] width 43 height 13
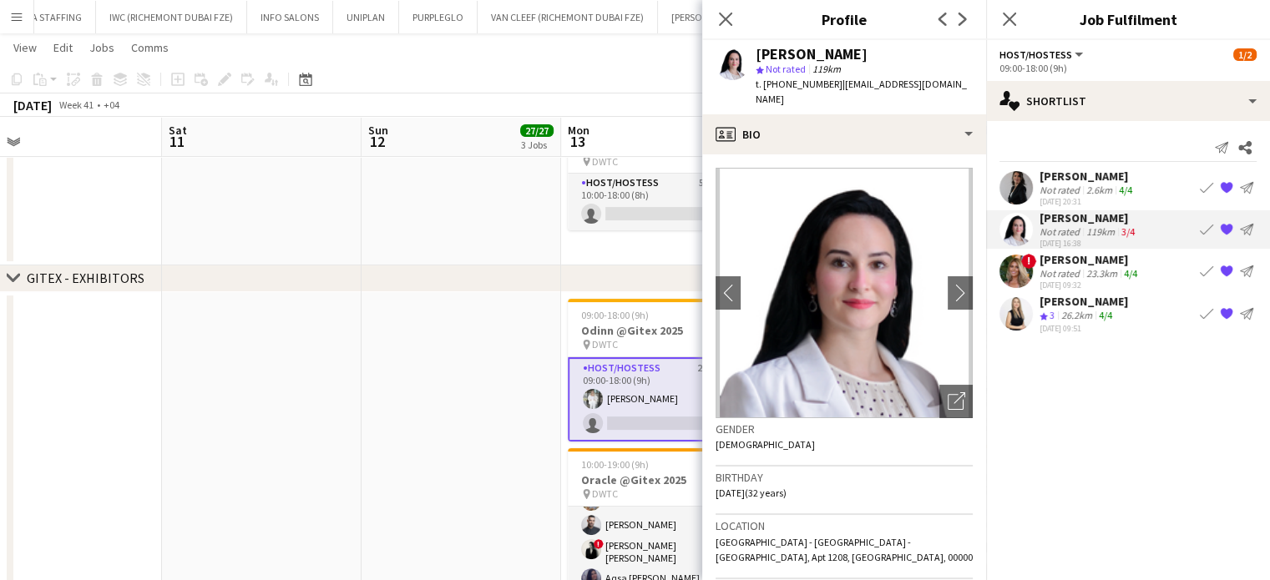
click at [1063, 198] on div "19-09-2025 20:31" at bounding box center [1087, 201] width 96 height 11
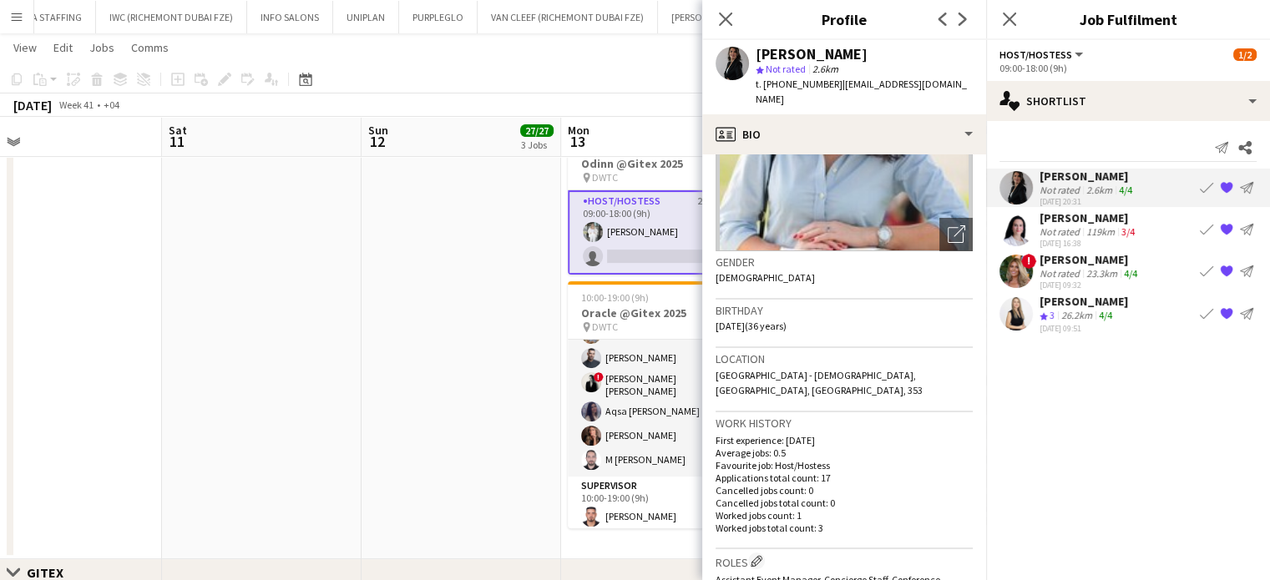
scroll to position [0, 437]
click at [518, 361] on app-date-cell at bounding box center [460, 342] width 199 height 435
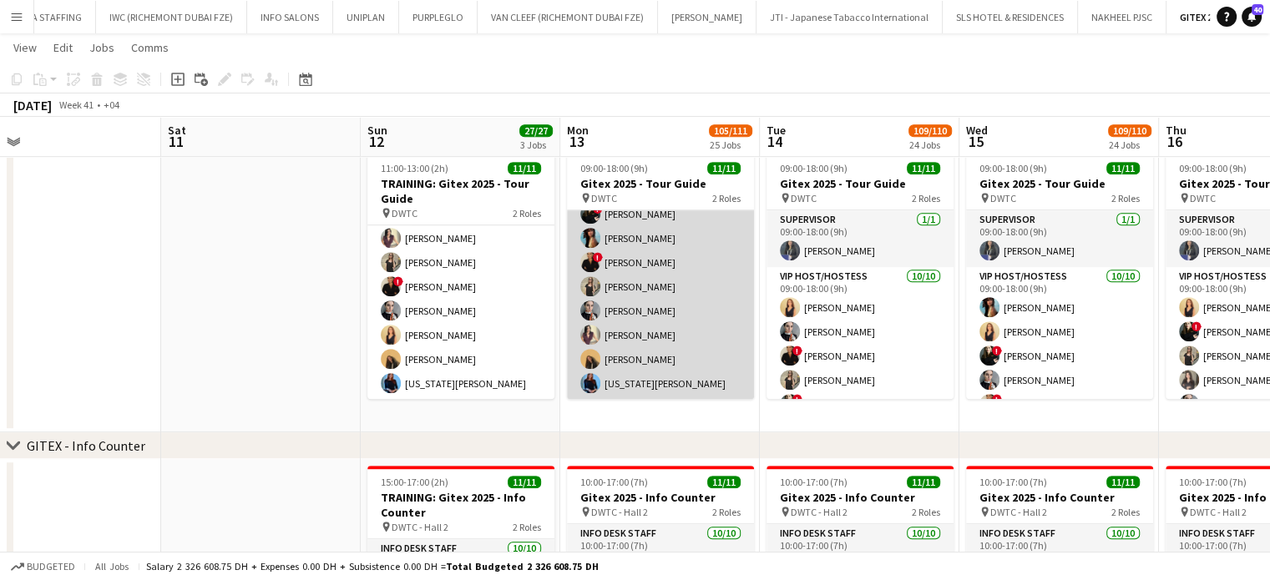
click at [621, 303] on app-card-role "VIP Host/Hostess 10/10 09:00-18:00 (9h) Dorsa Ahmadi Pishkouhi alina inam ! Mar…" at bounding box center [660, 262] width 187 height 275
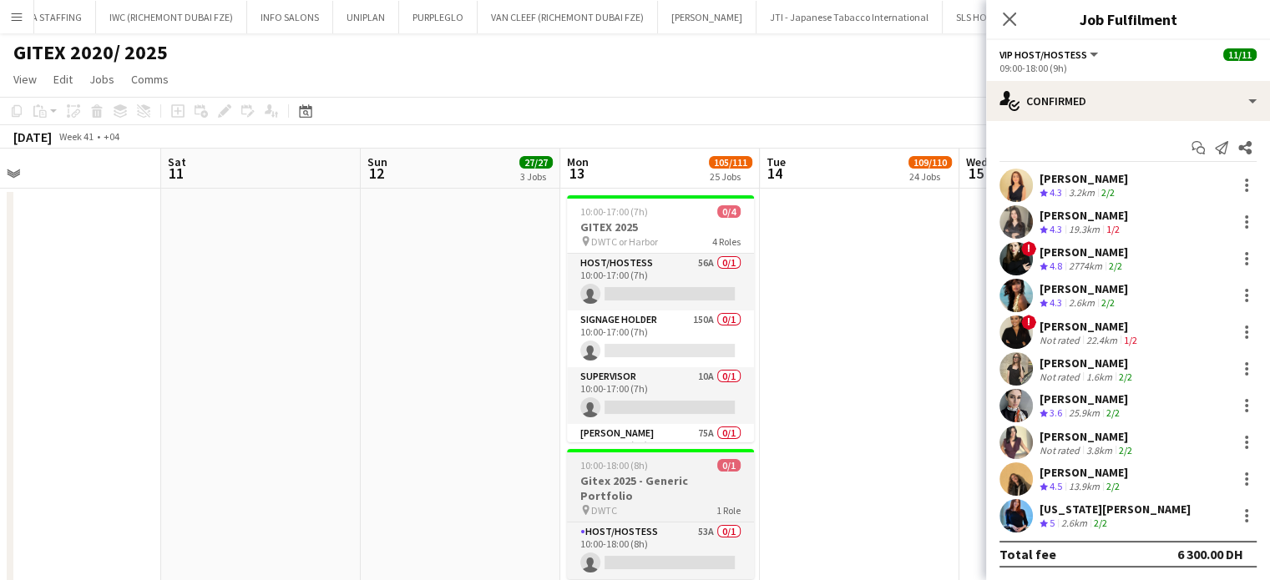
scroll to position [250, 0]
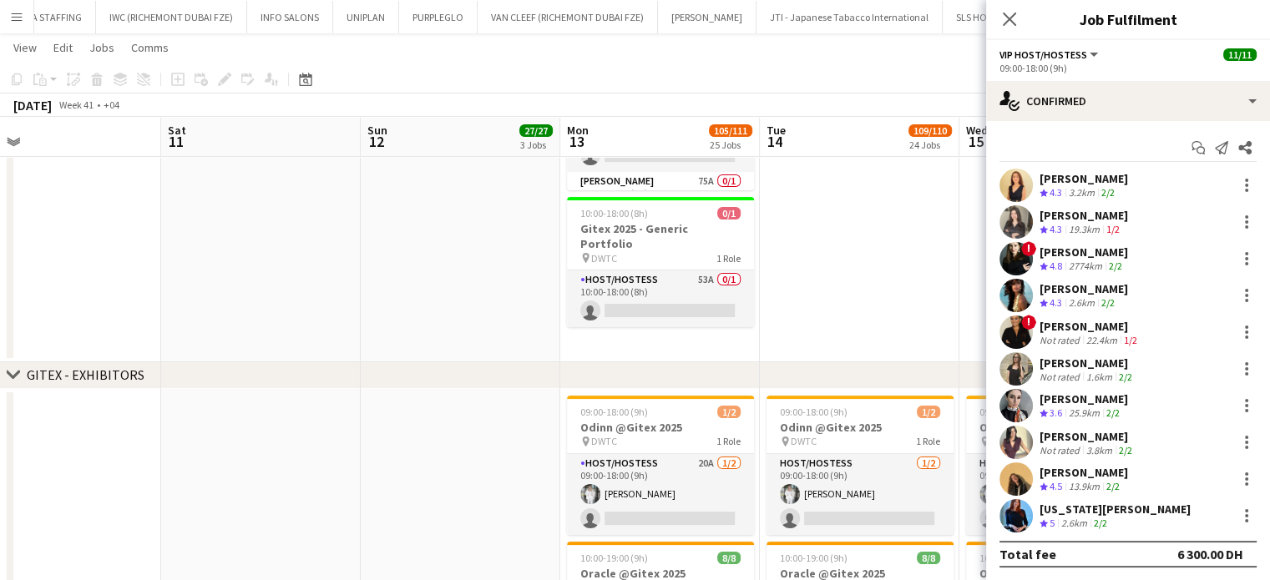
click at [1062, 439] on div "Sara Miller" at bounding box center [1087, 436] width 96 height 15
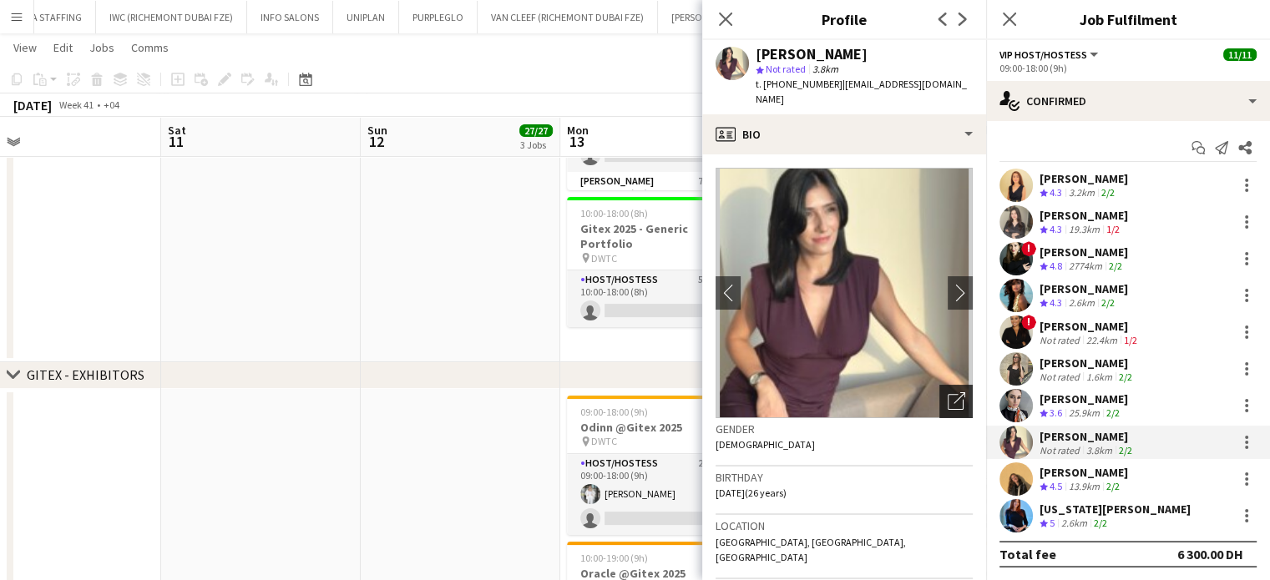
click at [953, 390] on div "Open photos pop-in" at bounding box center [955, 401] width 33 height 33
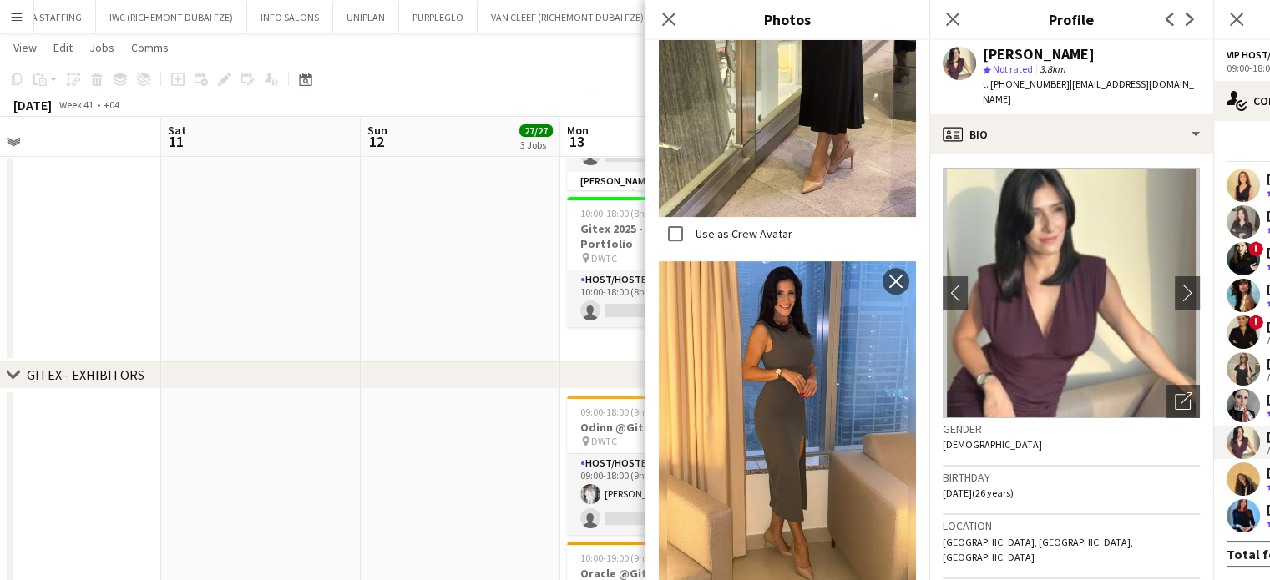
scroll to position [594, 0]
click at [668, 23] on icon "Close pop-in" at bounding box center [668, 19] width 16 height 16
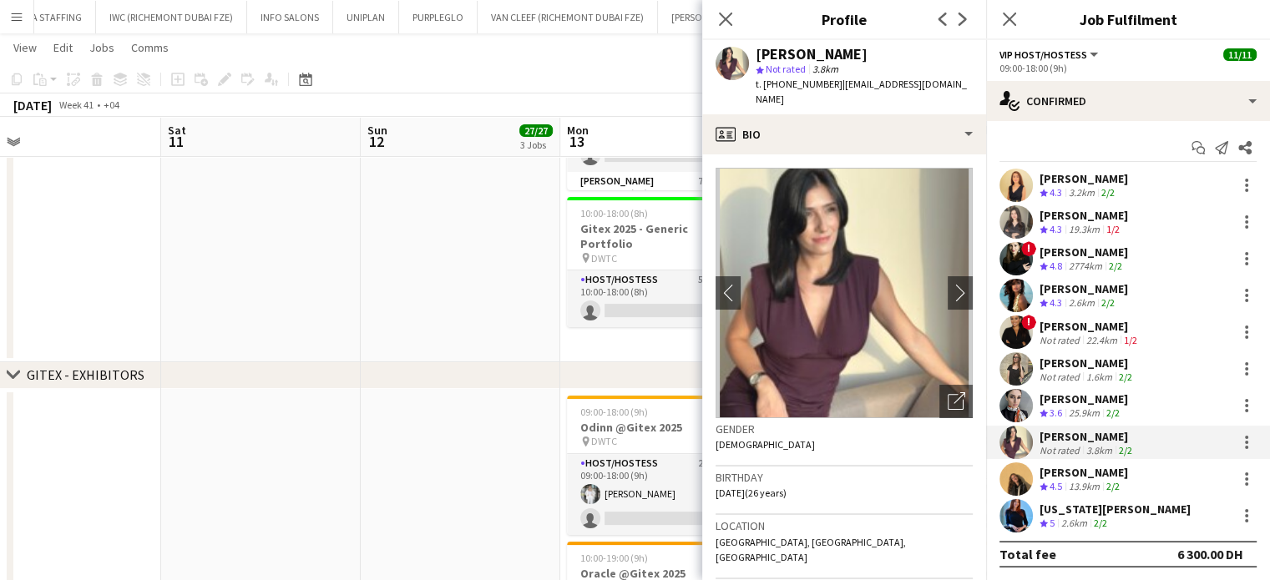
drag, startPoint x: 434, startPoint y: 156, endPoint x: 525, endPoint y: 278, distance: 152.1
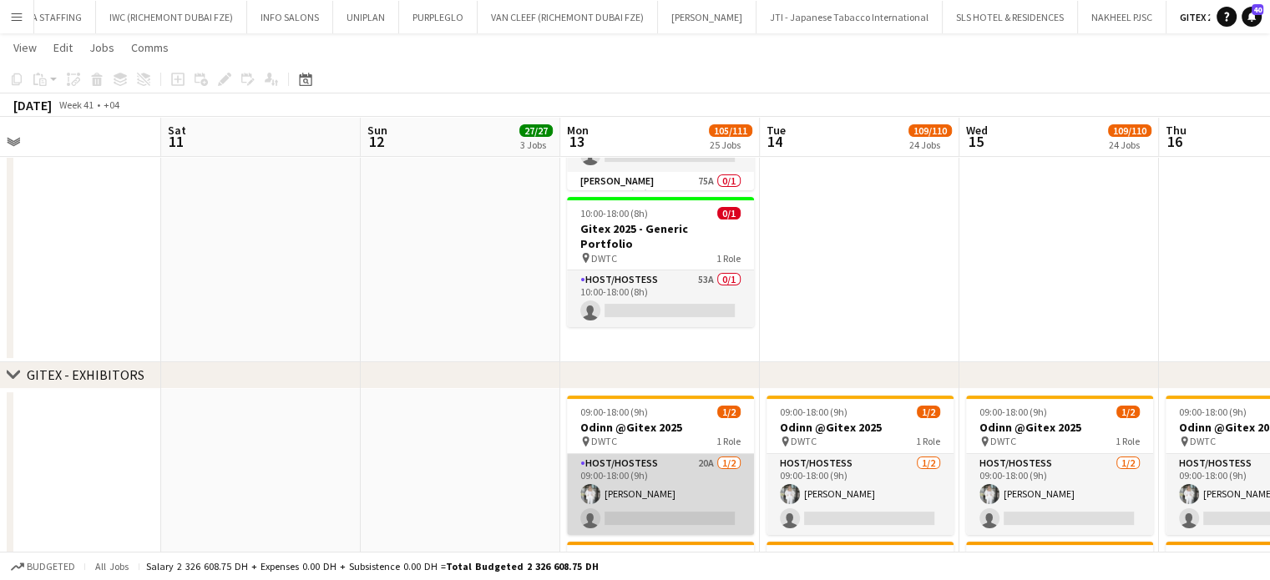
click at [635, 488] on app-card-role "Host/Hostess 20A 1/2 09:00-18:00 (9h) Anna Piatkina single-neutral-actions" at bounding box center [660, 494] width 187 height 81
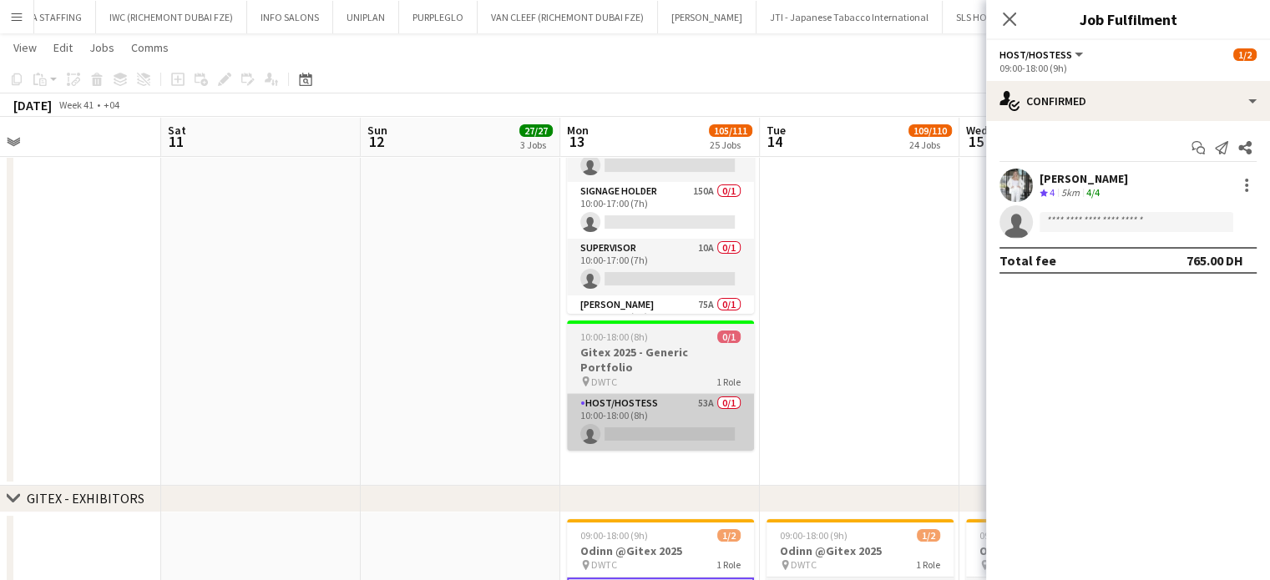
scroll to position [83, 0]
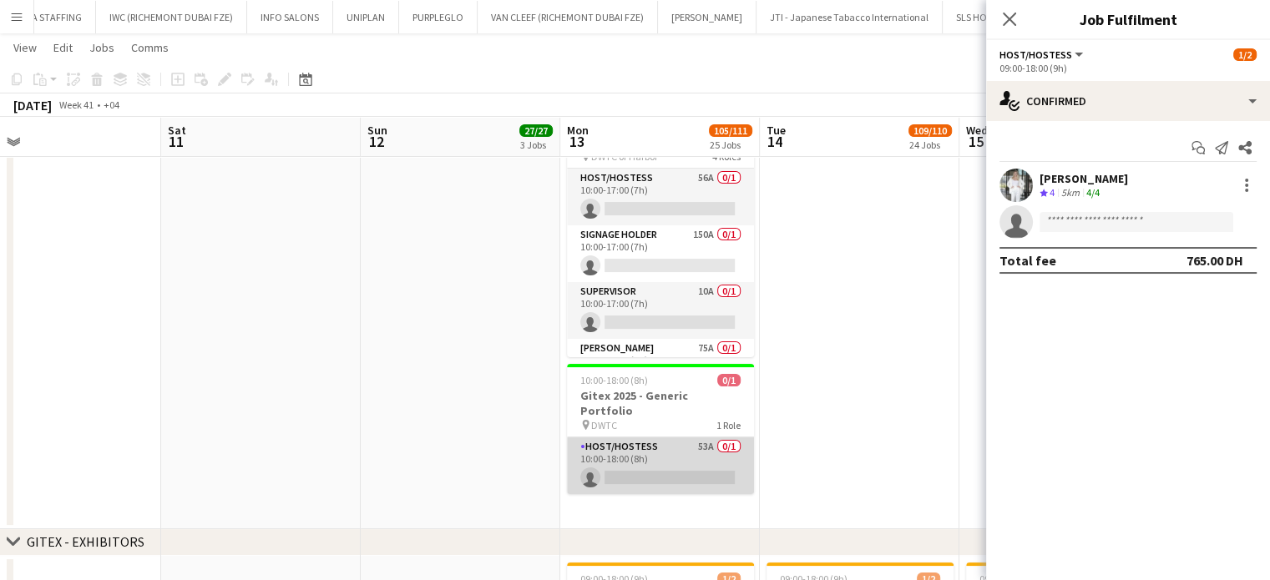
click at [668, 437] on app-card-role "Host/Hostess 53A 0/1 10:00-18:00 (8h) single-neutral-actions" at bounding box center [660, 465] width 187 height 57
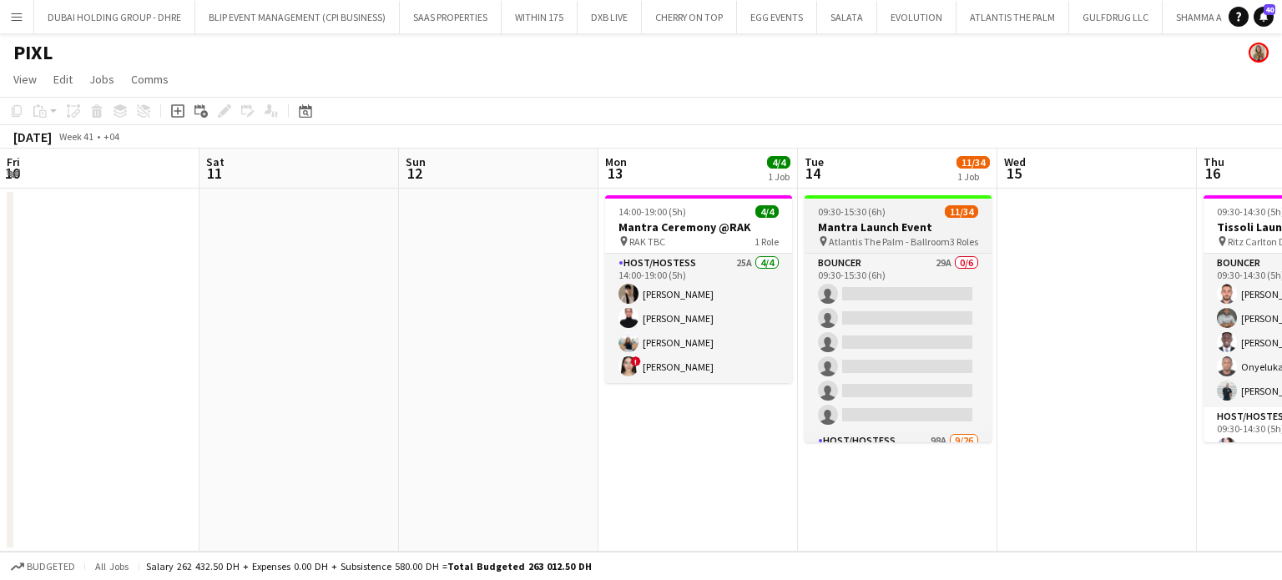
scroll to position [0, 447]
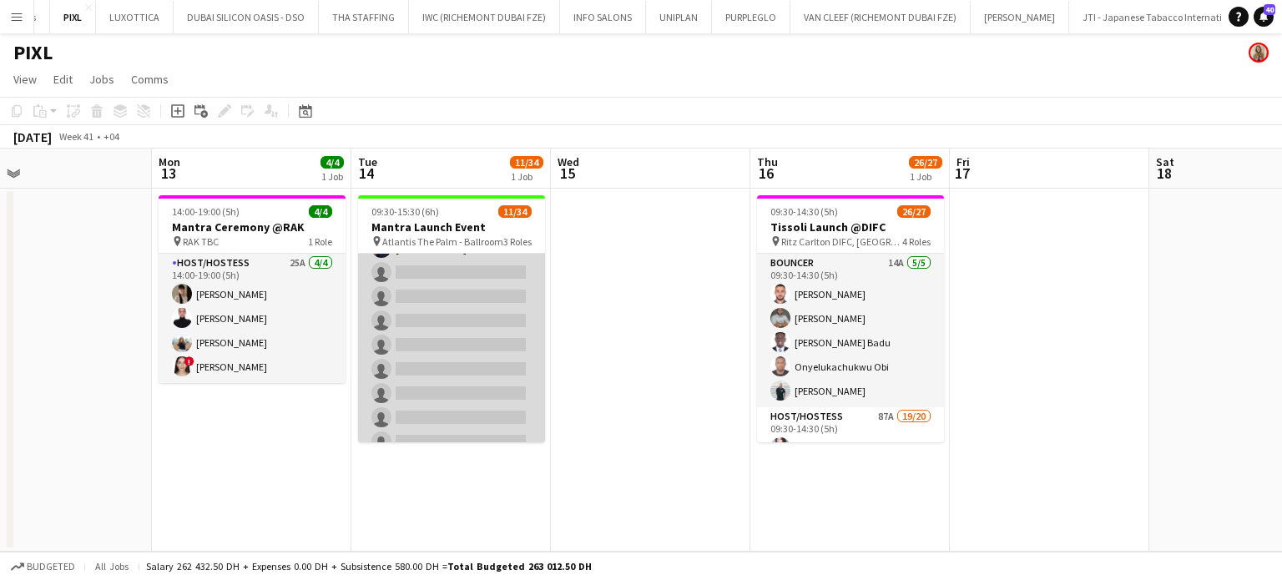
click at [454, 324] on app-card-role "Host/Hostess 98A 9/26 09:30-15:30 (6h) Kateryna Varava Tanyarat Prachuabsin Iev…" at bounding box center [451, 345] width 187 height 662
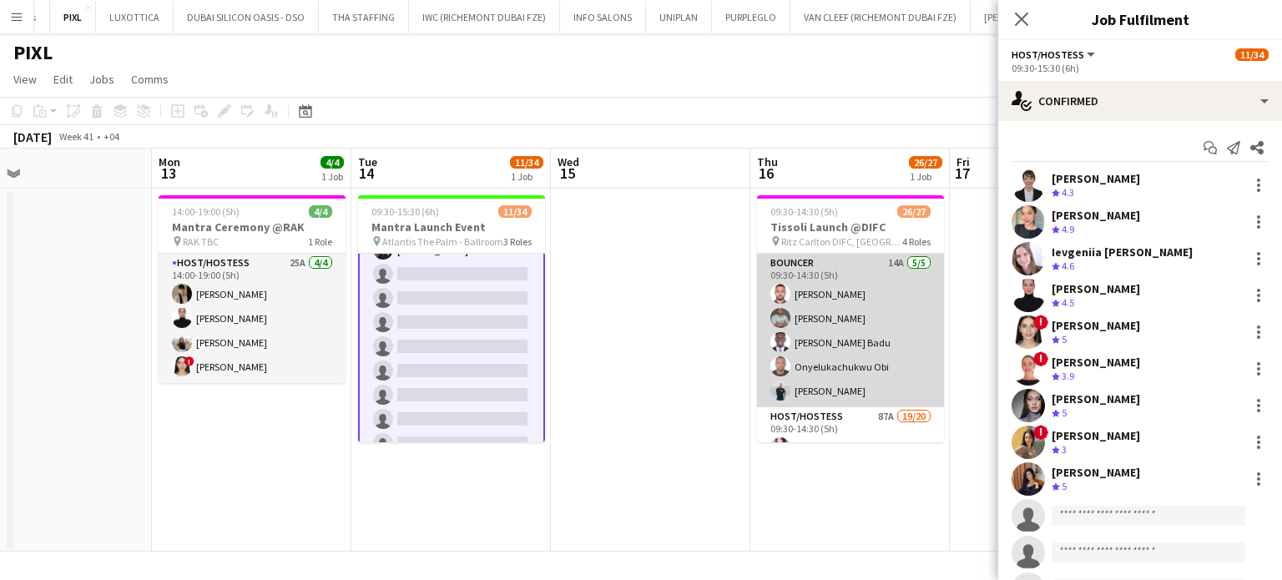
scroll to position [418, 0]
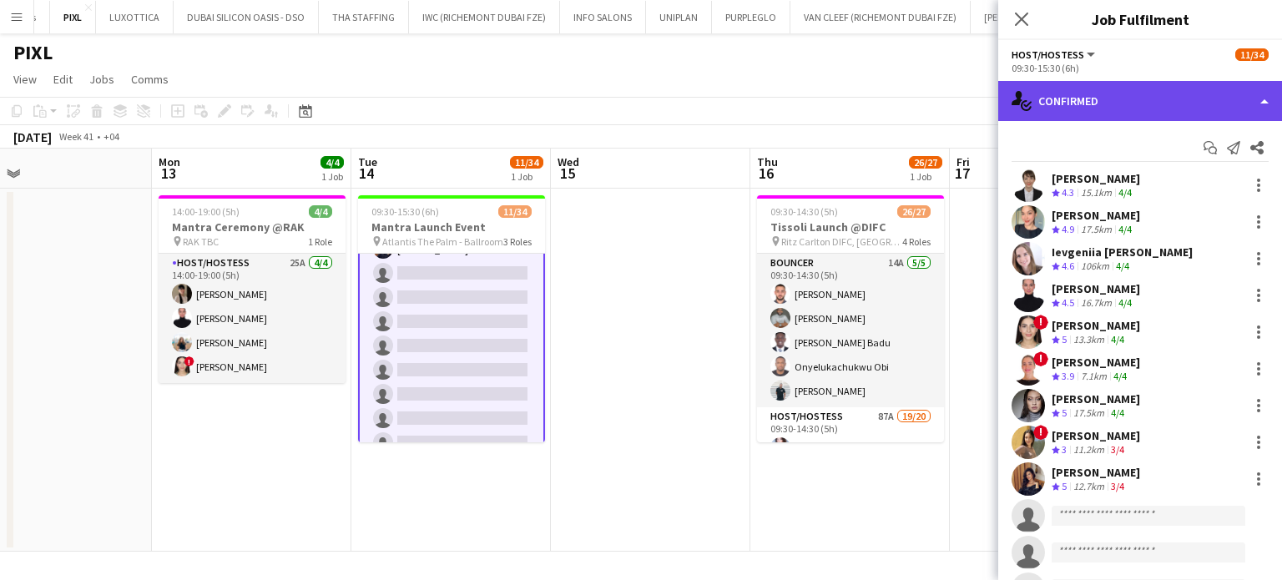
click at [1257, 98] on div "single-neutral-actions-check-2 Confirmed" at bounding box center [1140, 101] width 284 height 40
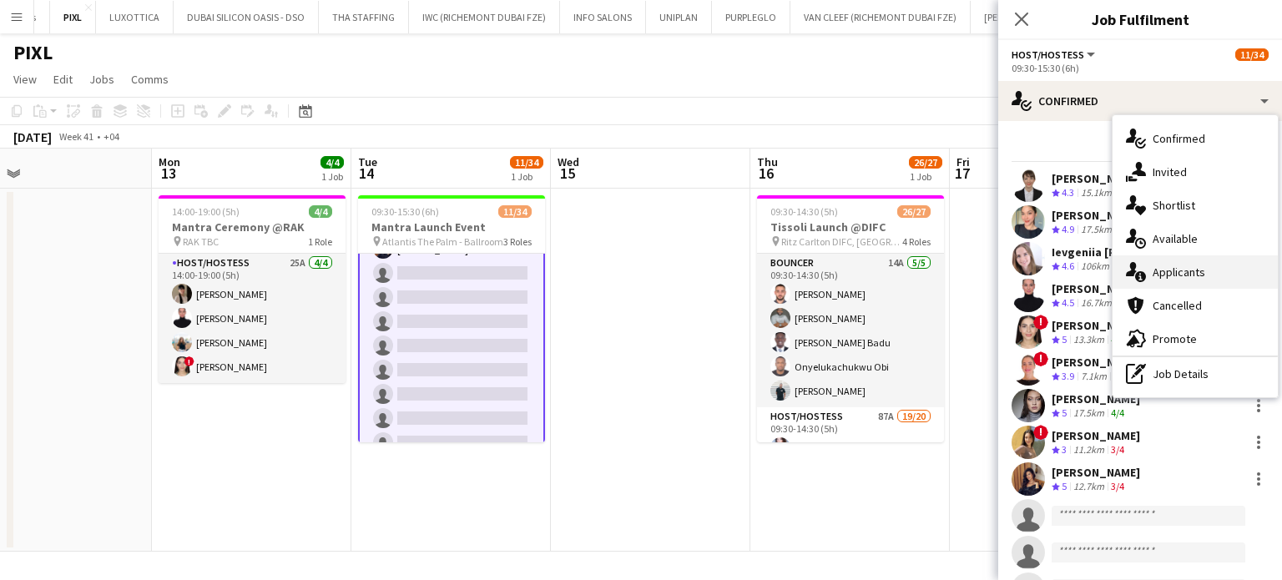
click at [1169, 281] on div "single-neutral-actions-information Applicants" at bounding box center [1195, 271] width 165 height 33
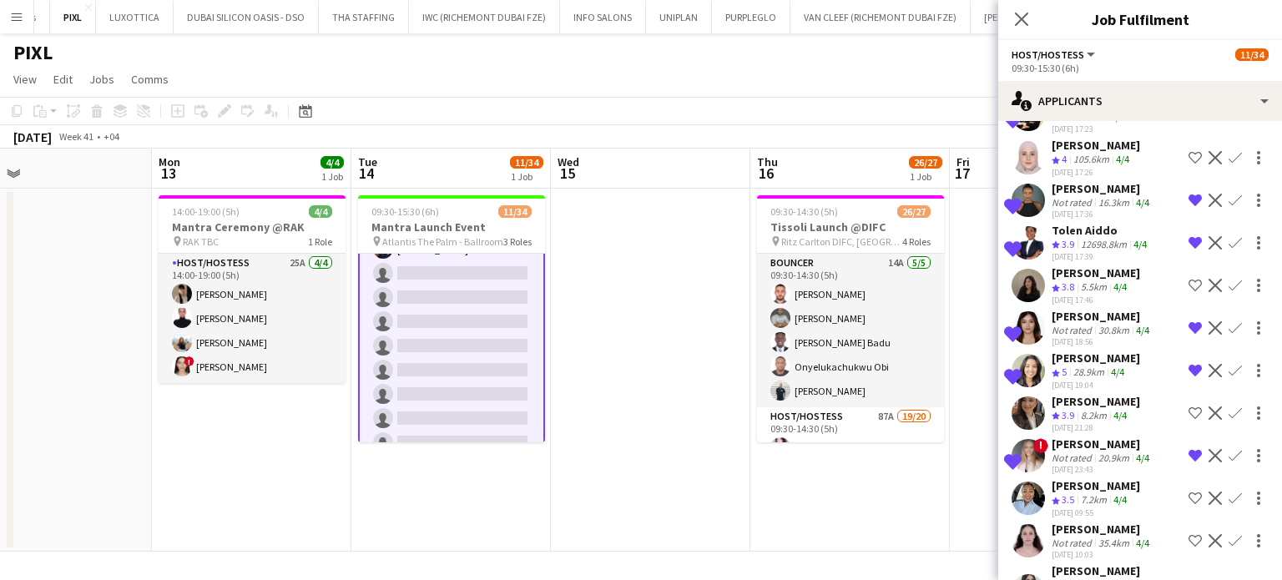
scroll to position [3128, 0]
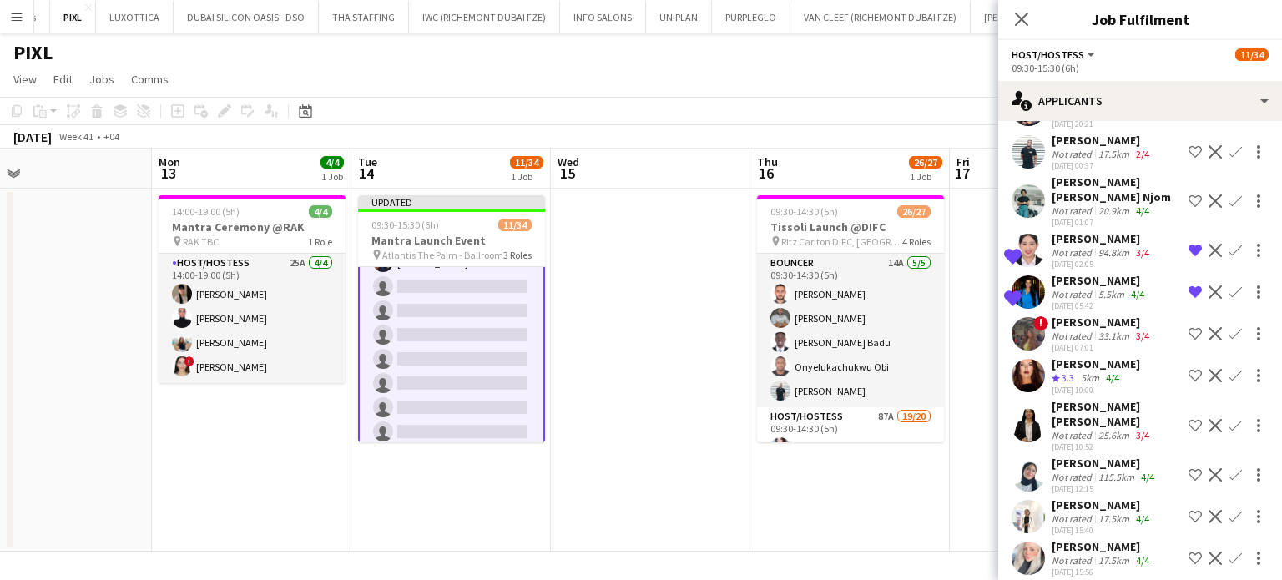
scroll to position [0, 447]
click at [715, 251] on app-date-cell at bounding box center [649, 370] width 199 height 363
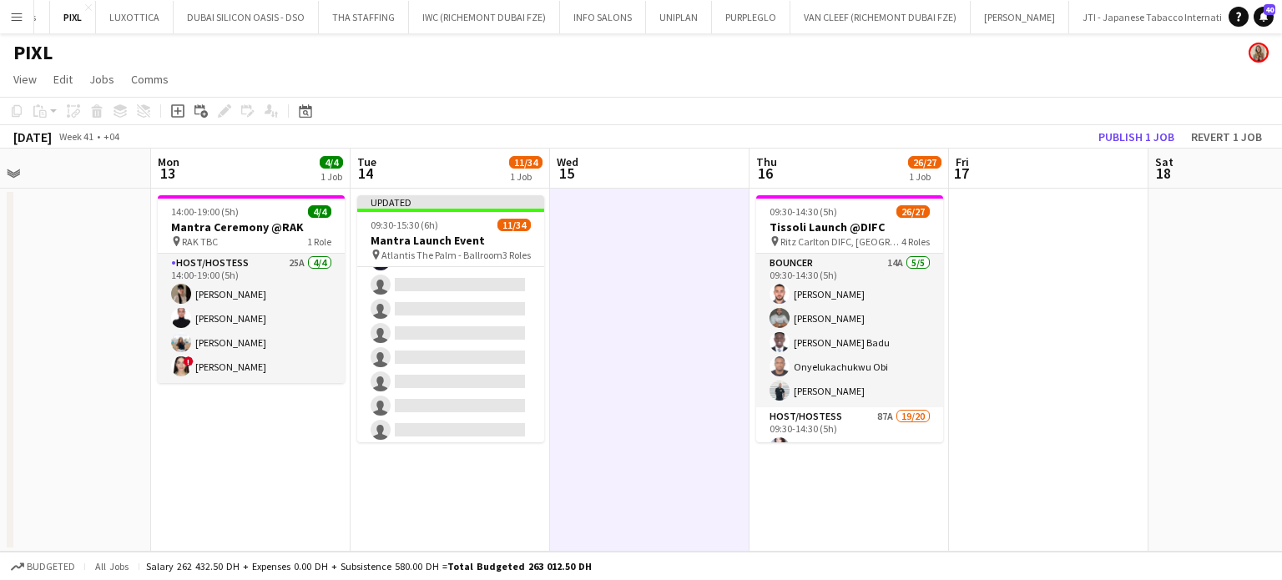
scroll to position [417, 0]
click at [1135, 139] on button "Publish 1 job" at bounding box center [1136, 137] width 89 height 22
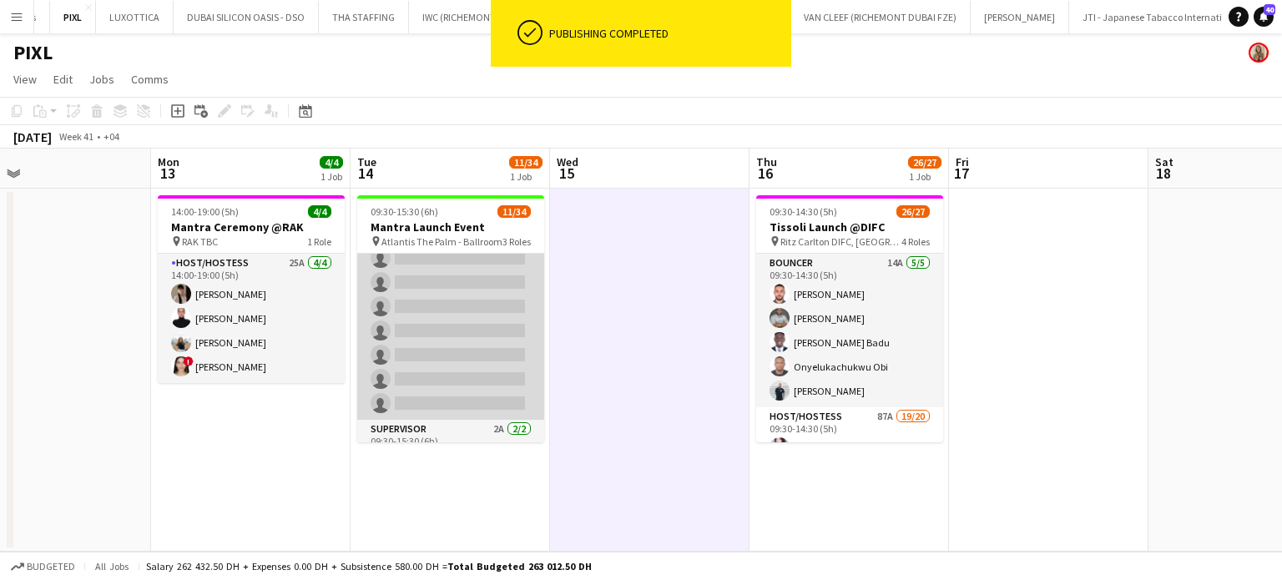
scroll to position [731, 0]
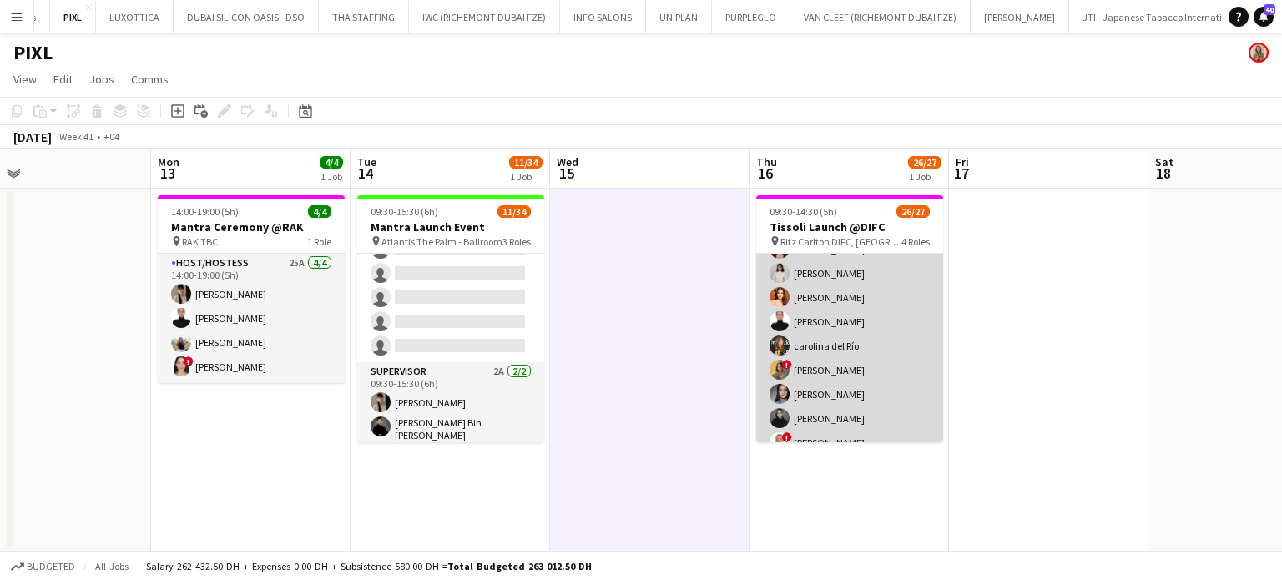
click at [837, 360] on app-card-role "Host/Hostess 87A 19/20 09:30-14:30 (5h) Daria Ganzhura Santa Araja Ruth Jasmine…" at bounding box center [849, 321] width 187 height 517
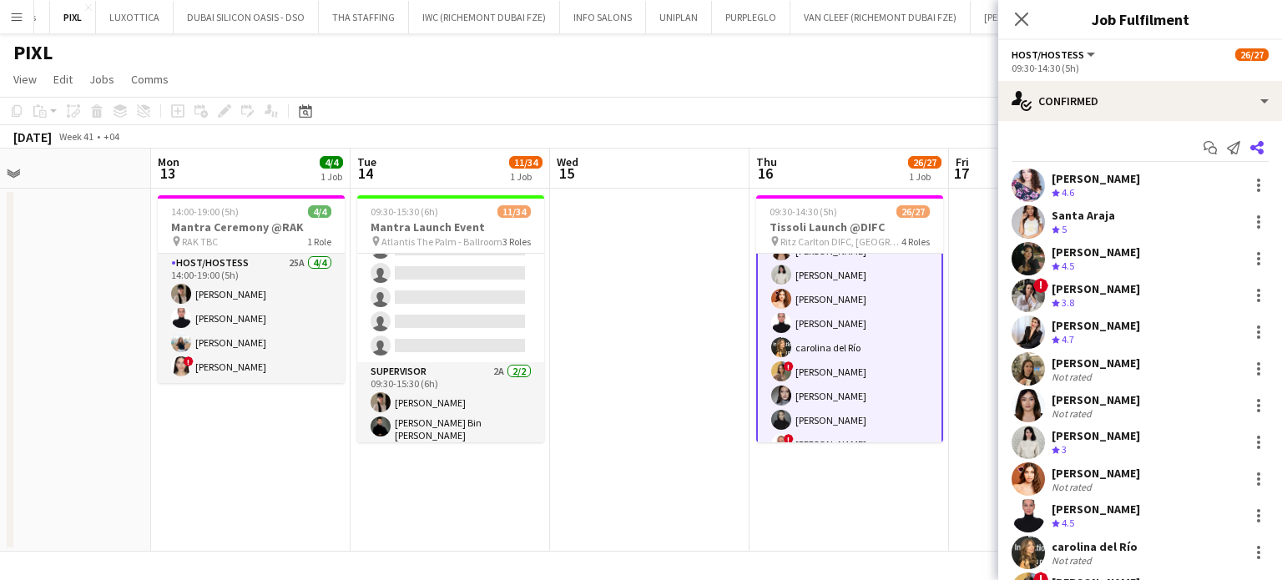
scroll to position [346, 0]
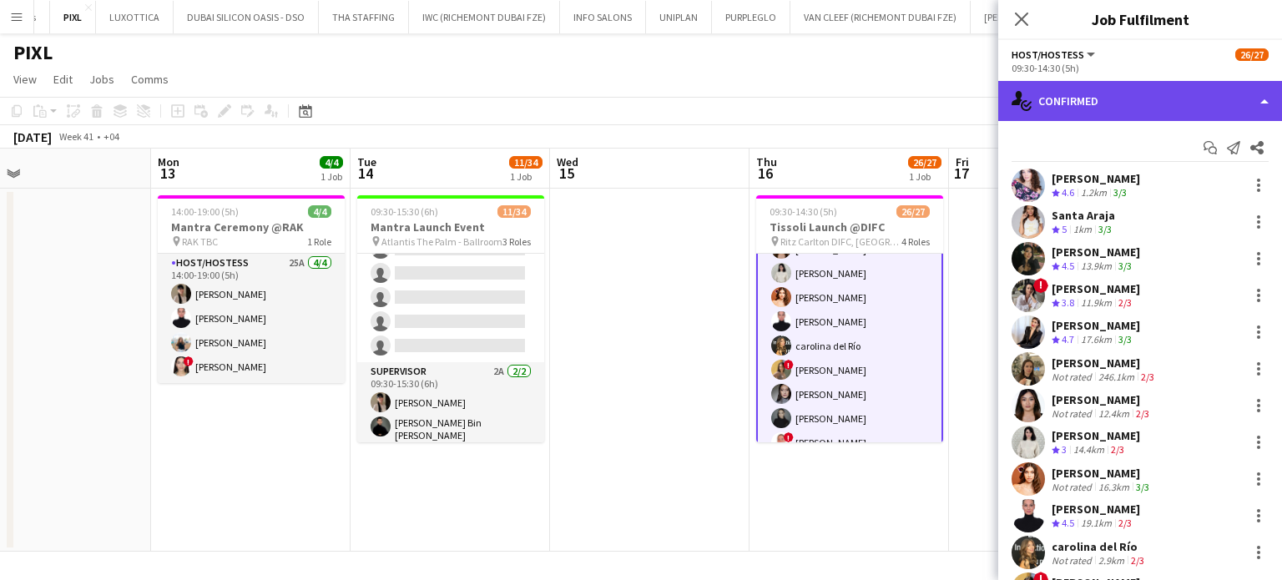
click at [1239, 93] on div "single-neutral-actions-check-2 Confirmed" at bounding box center [1140, 101] width 284 height 40
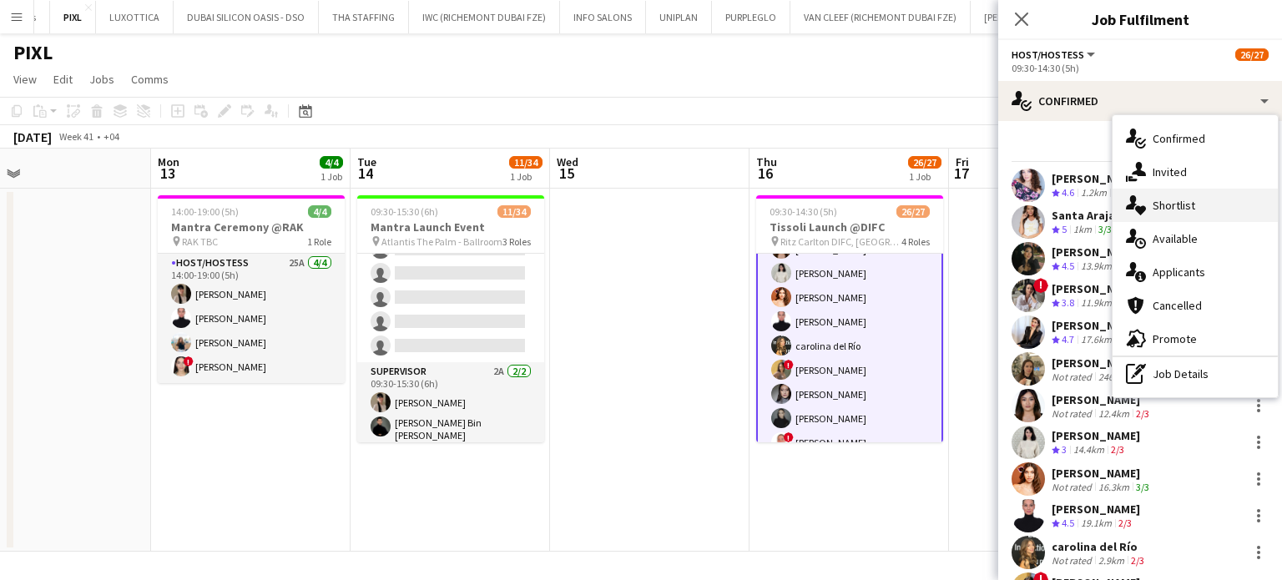
click at [1201, 210] on div "single-neutral-actions-heart Shortlist" at bounding box center [1195, 205] width 165 height 33
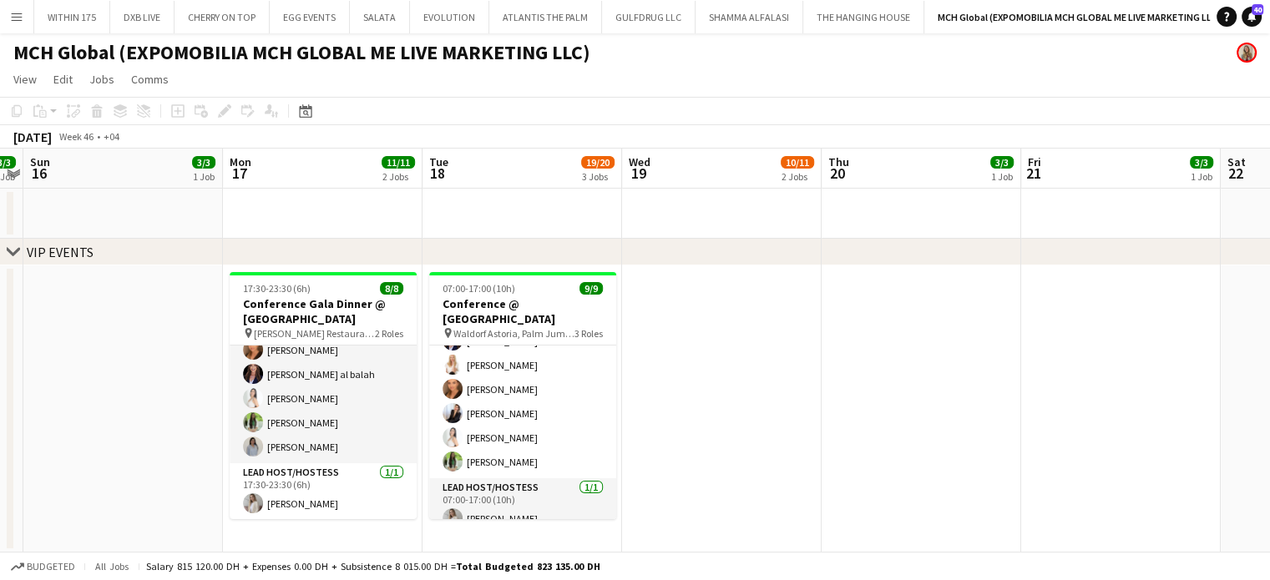
click at [10, 9] on button "Menu" at bounding box center [16, 16] width 33 height 33
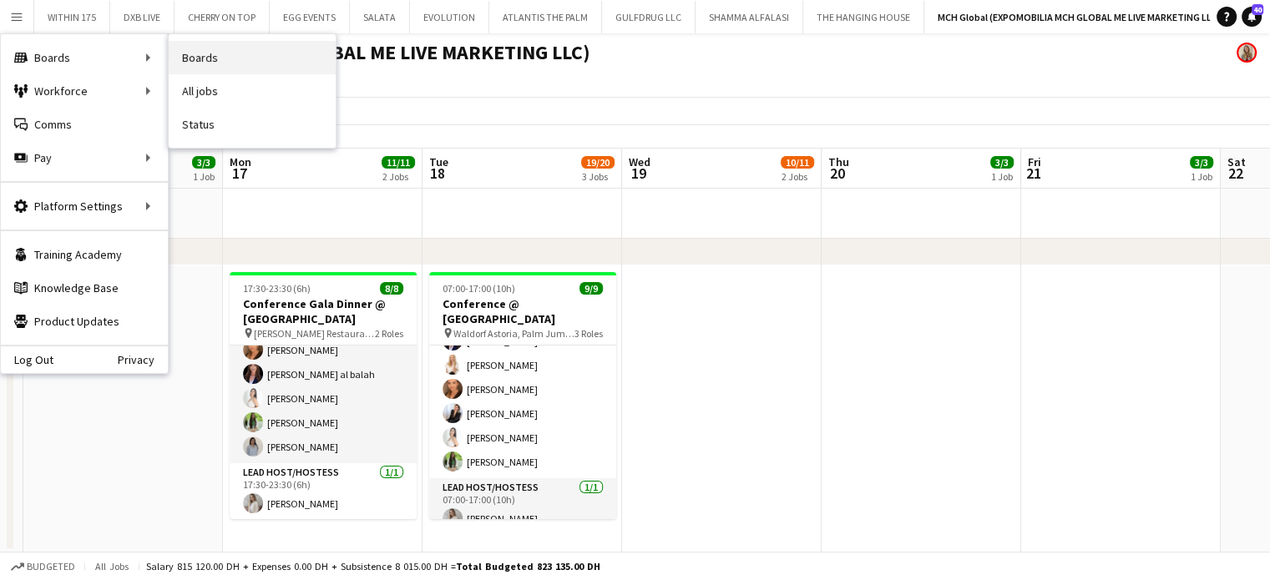
click at [205, 53] on link "Boards" at bounding box center [252, 57] width 167 height 33
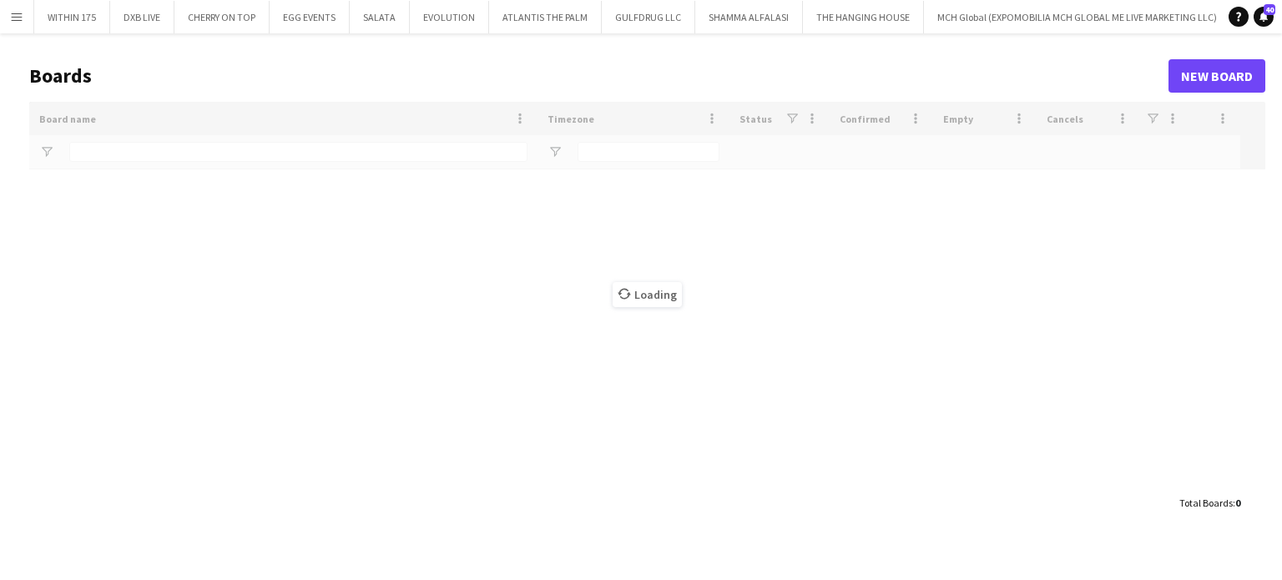
type input "***"
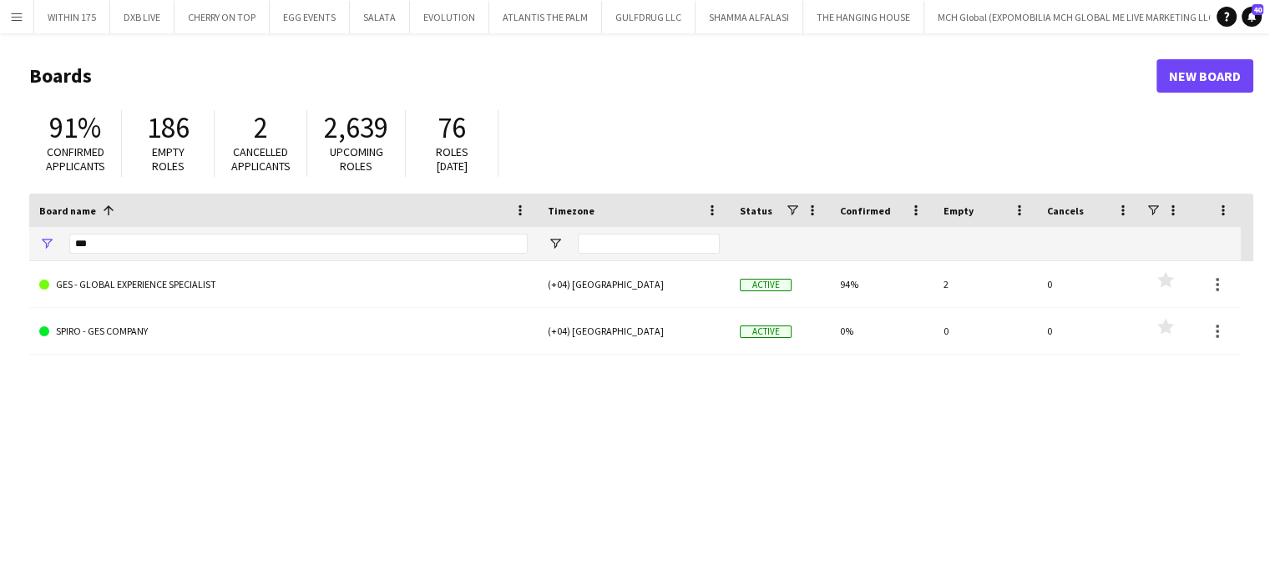
click at [12, 11] on app-icon "Menu" at bounding box center [16, 16] width 13 height 13
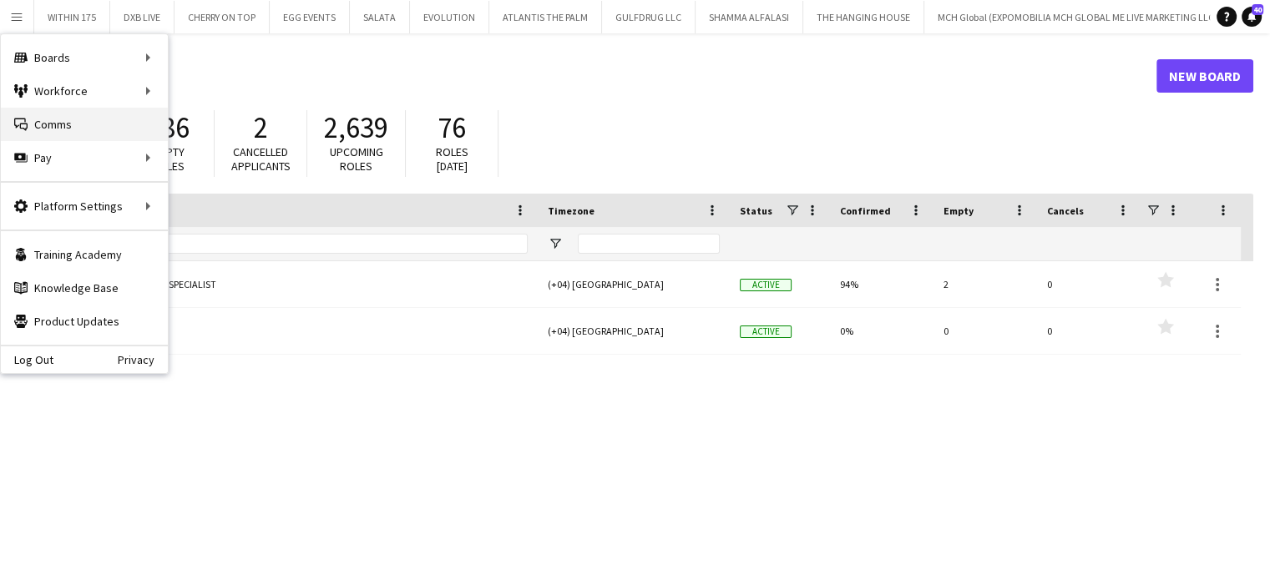
click at [55, 129] on link "Comms Comms" at bounding box center [84, 124] width 167 height 33
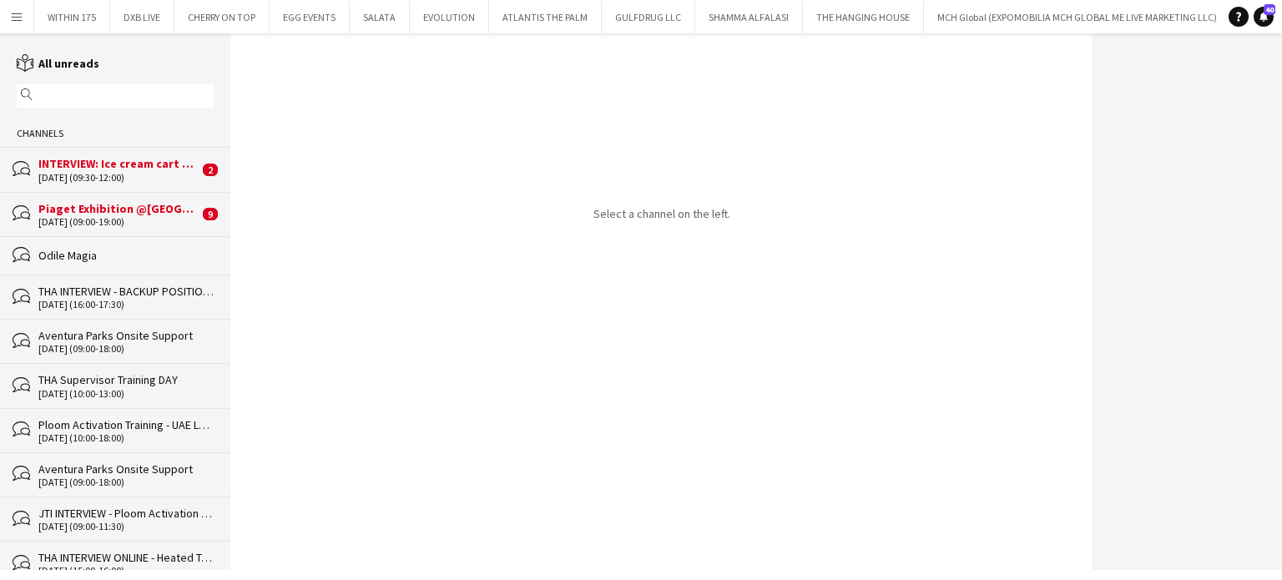
click at [73, 173] on div "10-10-2025 (09:30-12:00)" at bounding box center [118, 178] width 160 height 12
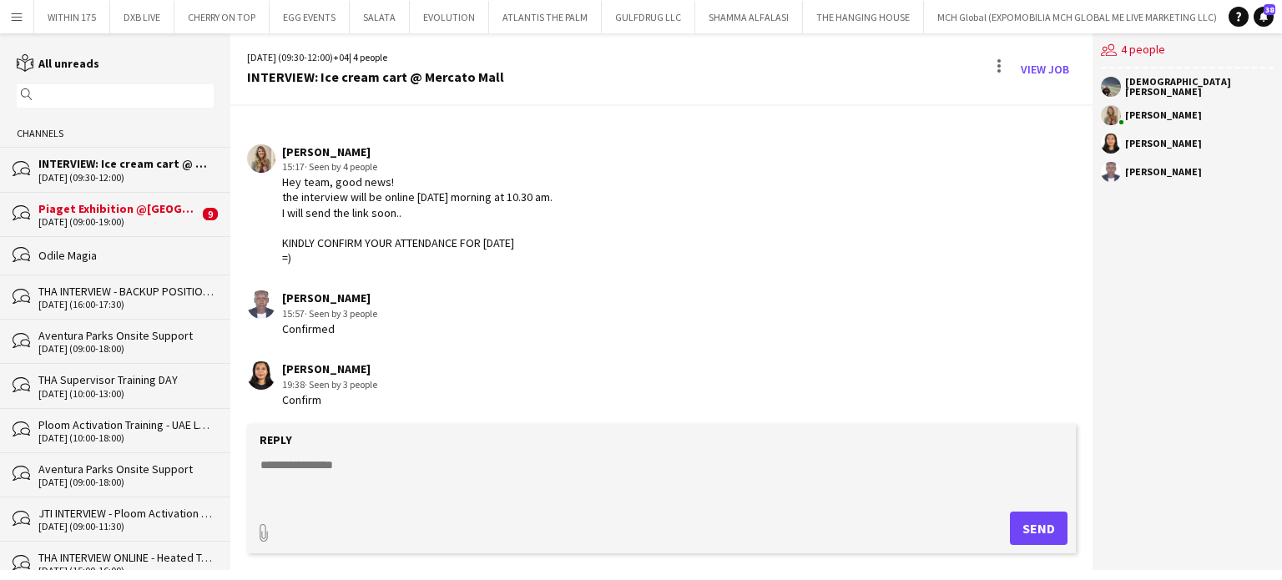
scroll to position [714, 0]
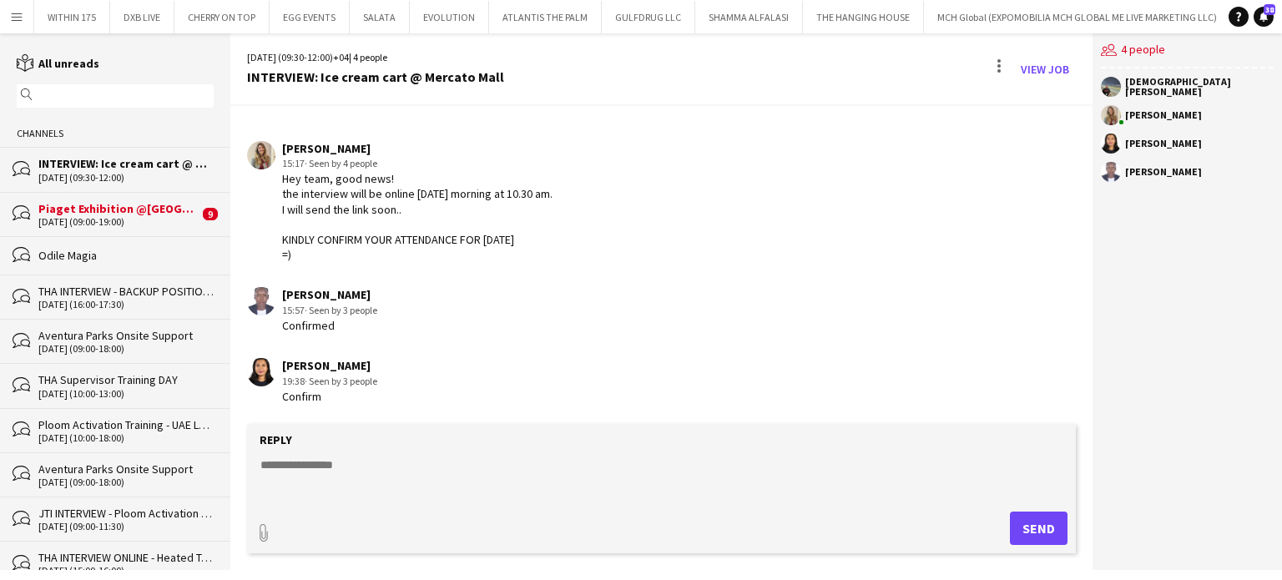
click at [364, 463] on textarea at bounding box center [665, 478] width 812 height 43
type textarea "**********"
click at [1038, 68] on link "View Job" at bounding box center [1045, 69] width 62 height 27
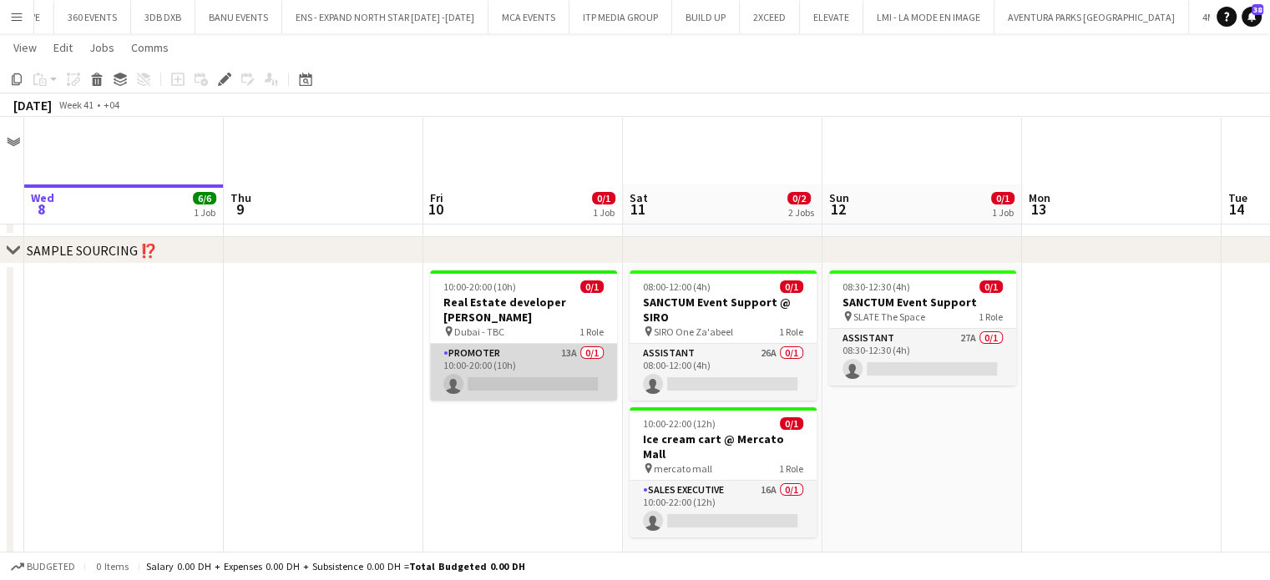
scroll to position [334, 0]
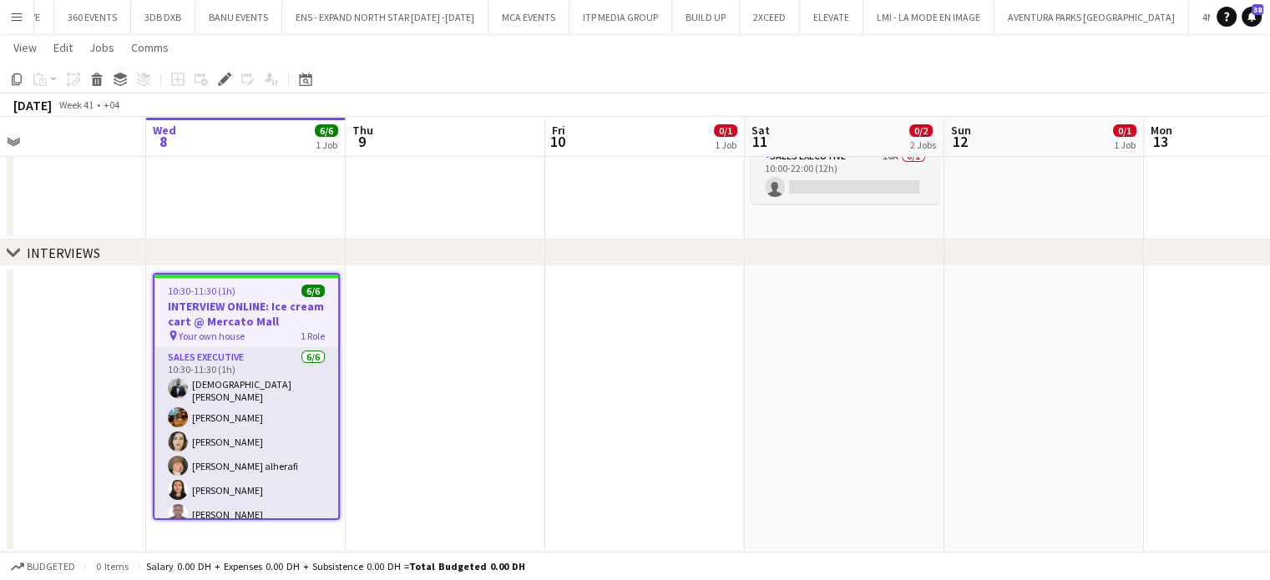
drag, startPoint x: 330, startPoint y: 373, endPoint x: 495, endPoint y: 378, distance: 165.3
click at [495, 378] on app-calendar-viewport "Sun 5 Mon 6 Tue 7 Wed 8 6/6 1 Job Thu 9 Fri 10 0/1 1 Job Sat 11 0/2 2 Jobs Sun …" at bounding box center [635, 142] width 1270 height 822
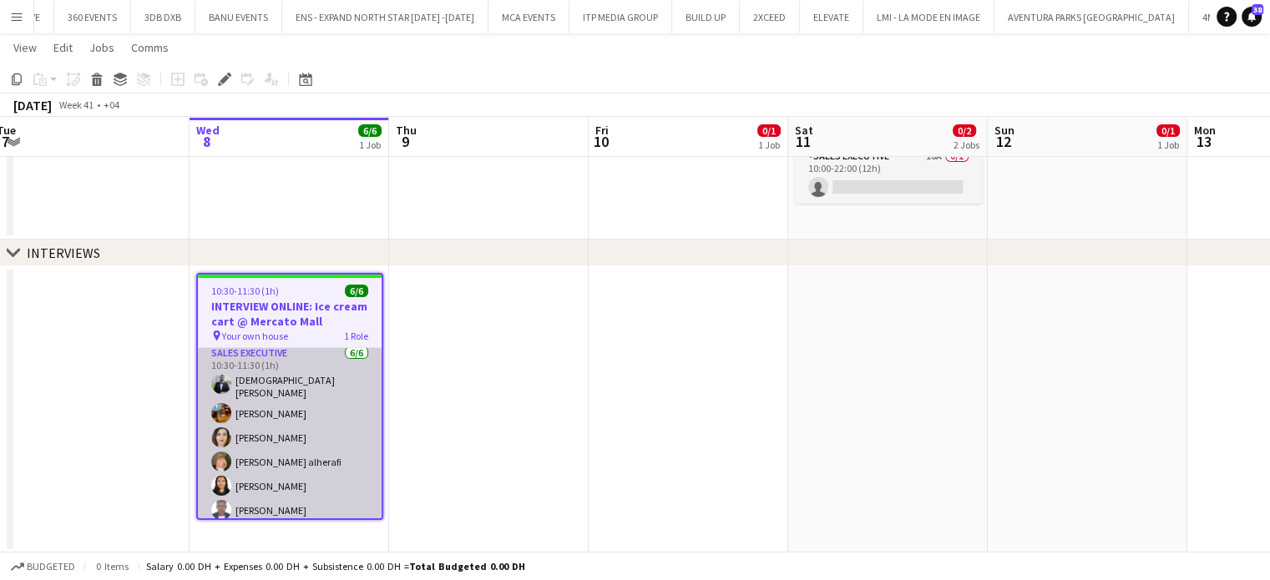
scroll to position [7, 0]
click at [305, 442] on app-card-role "Sales Executive 6/6 10:30-11:30 (1h) Mohammed Elshimy Marat Khamidullin Saba Kh…" at bounding box center [290, 432] width 184 height 183
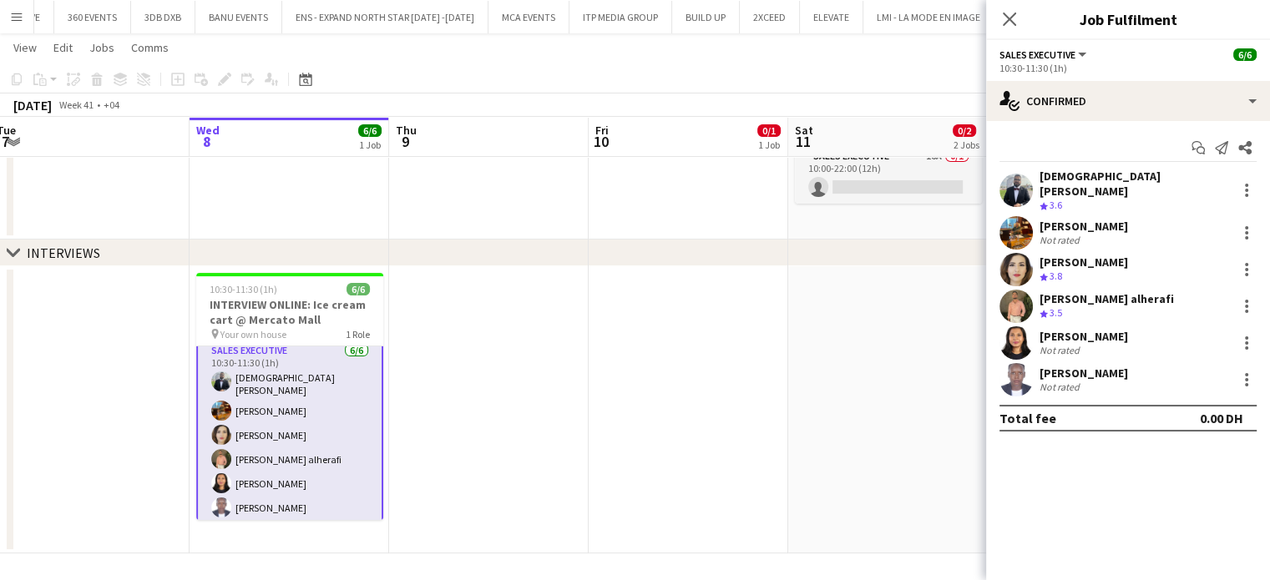
click at [700, 376] on app-date-cell at bounding box center [687, 409] width 199 height 287
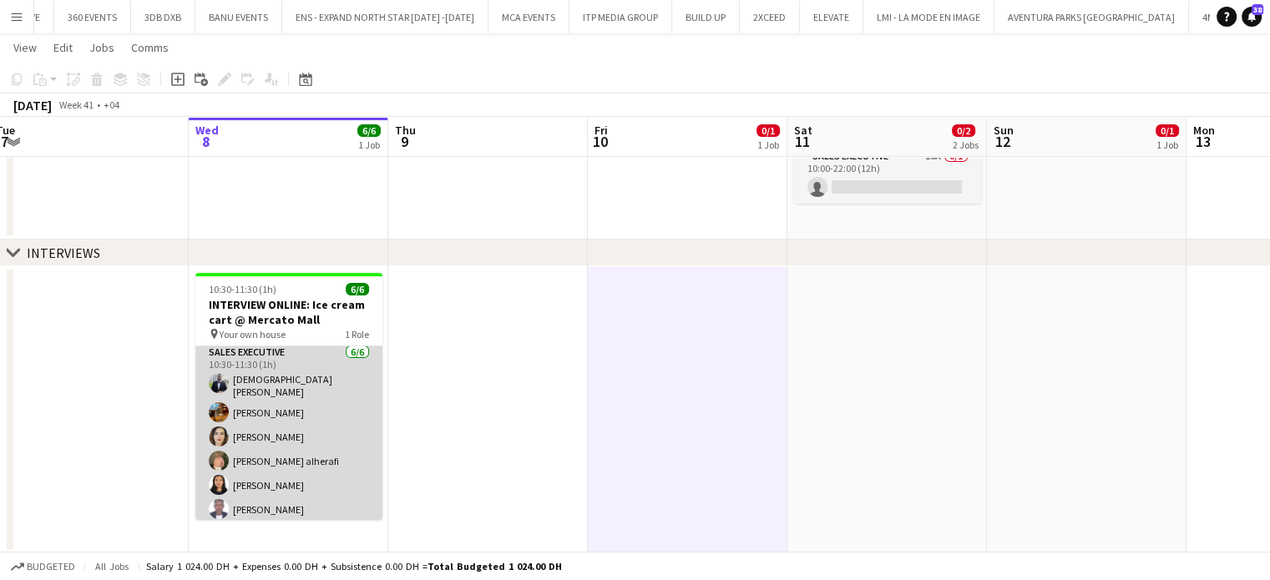
click at [297, 430] on app-card-role "Sales Executive 6/6 10:30-11:30 (1h) Mohammed Elshimy Marat Khamidullin Saba Kh…" at bounding box center [288, 434] width 187 height 183
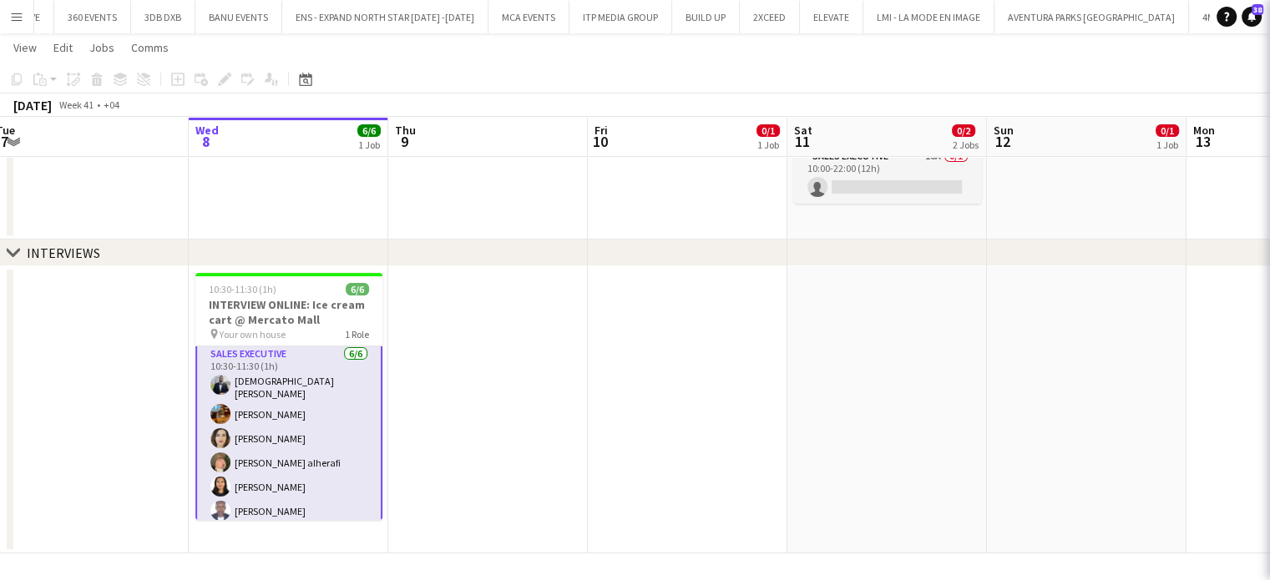
scroll to position [5, 0]
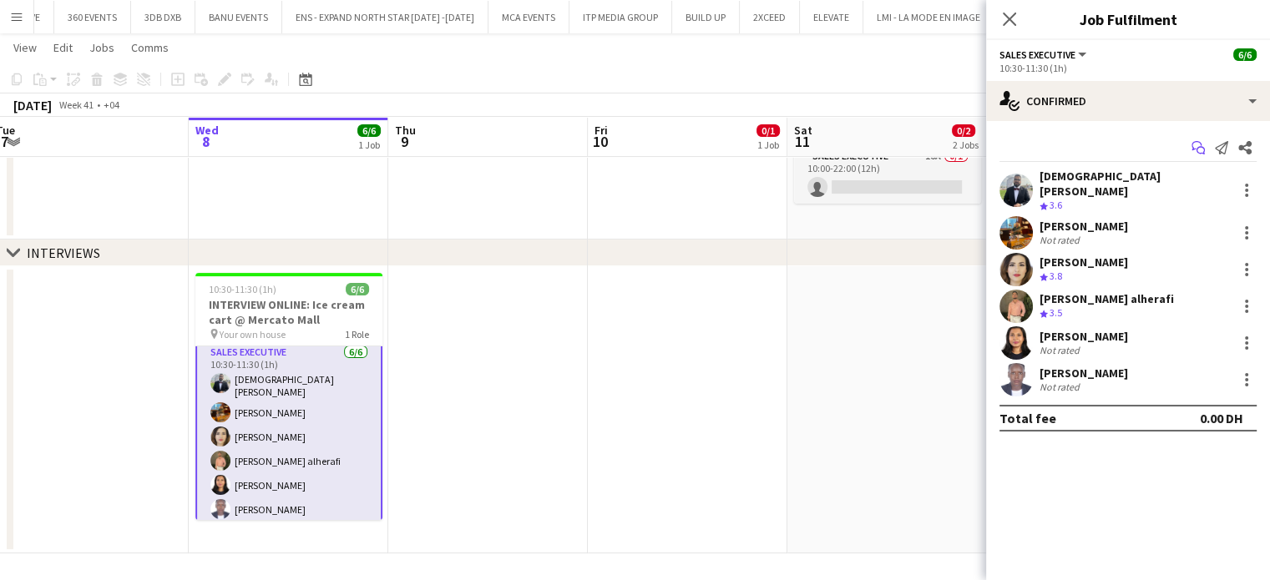
click at [1199, 149] on icon "Start chat" at bounding box center [1197, 147] width 13 height 13
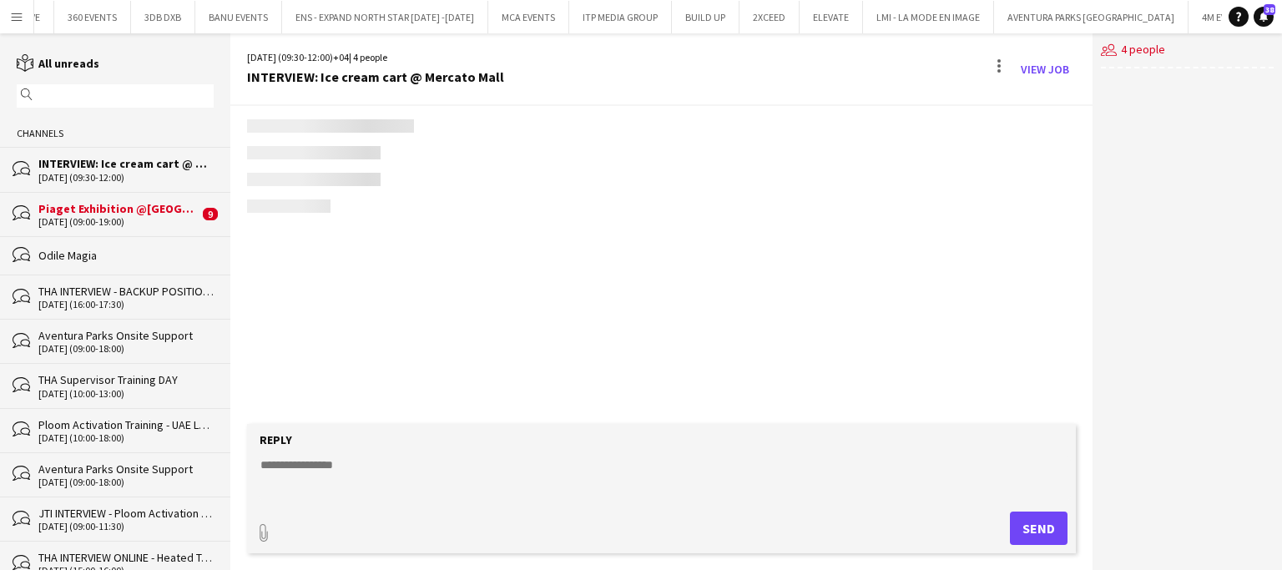
scroll to position [714, 0]
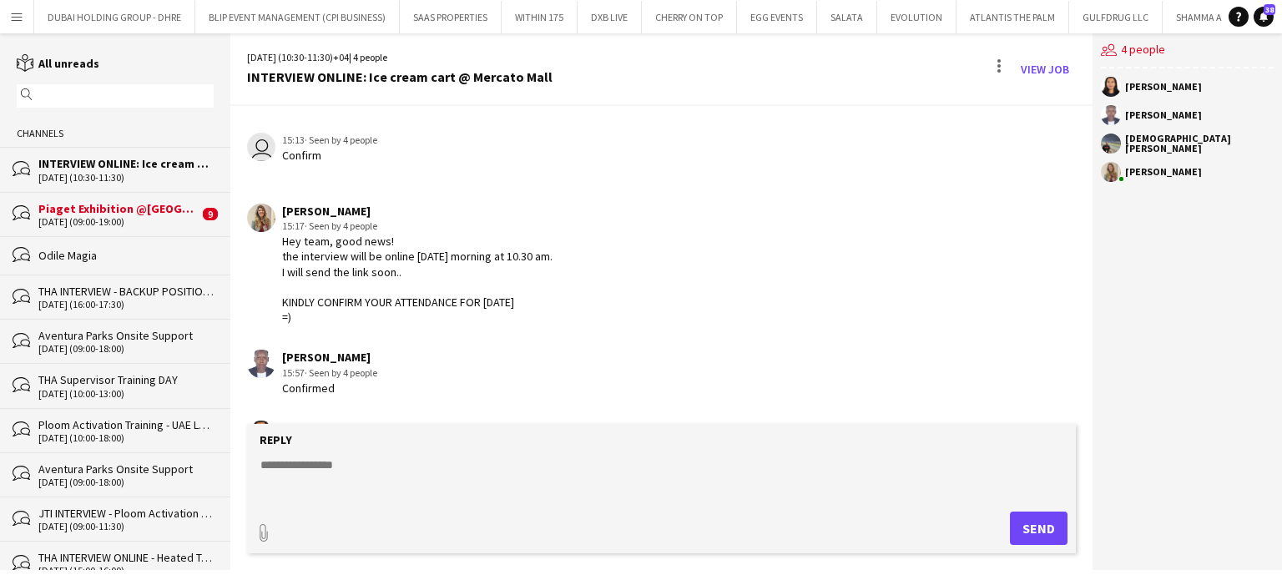
scroll to position [714, 0]
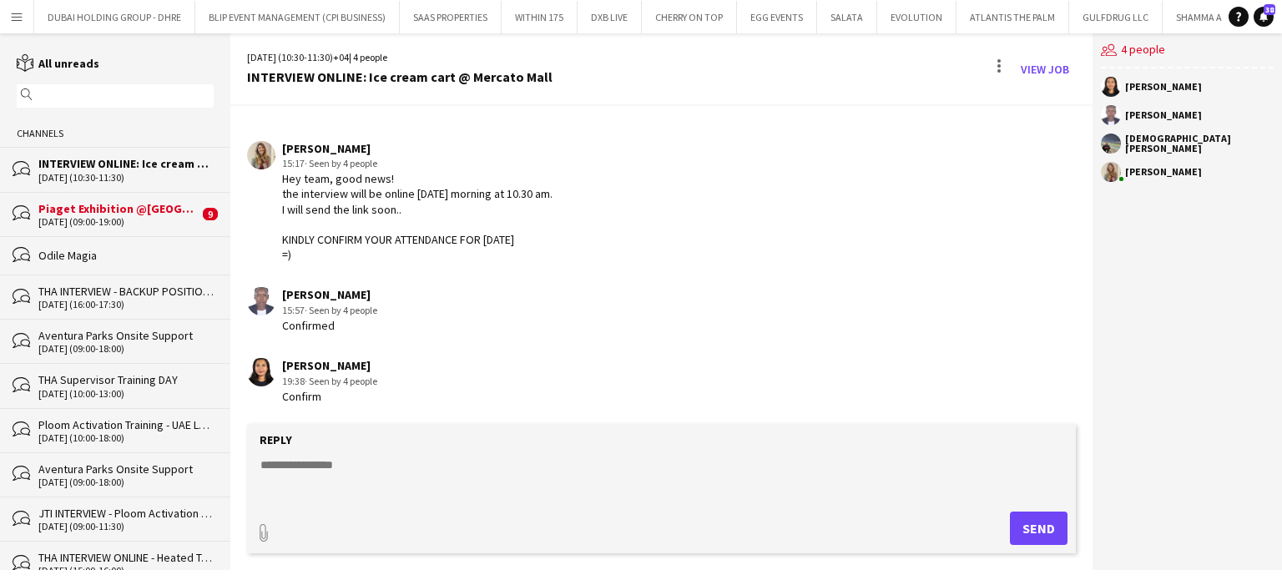
click at [157, 216] on div "[DATE] (09:00-19:00)" at bounding box center [118, 222] width 160 height 12
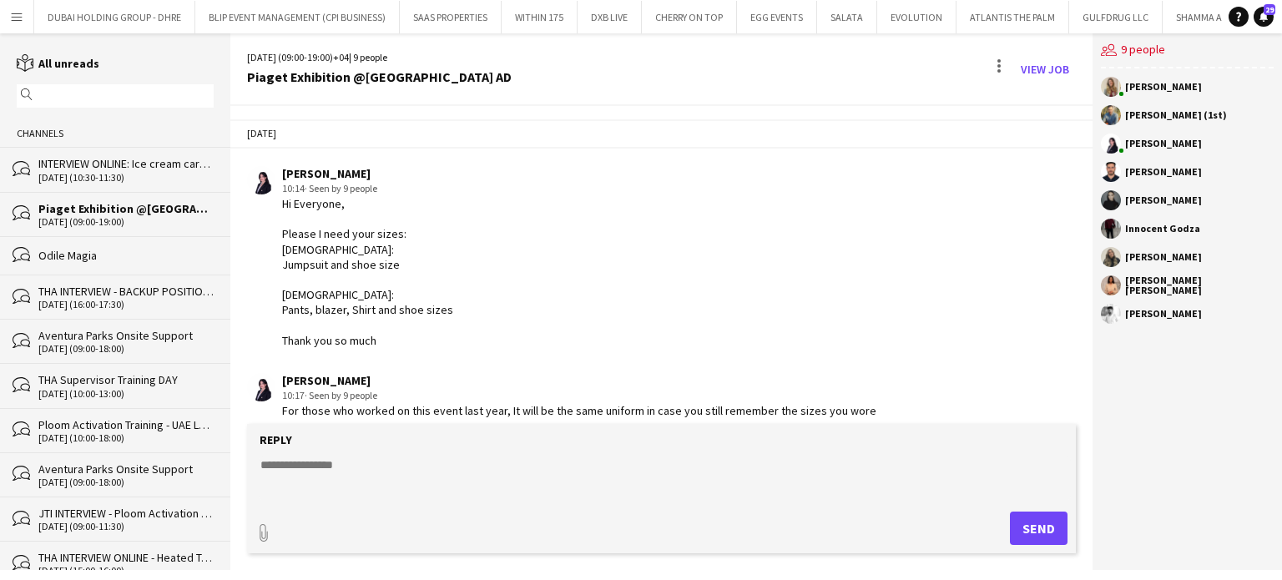
scroll to position [1102, 0]
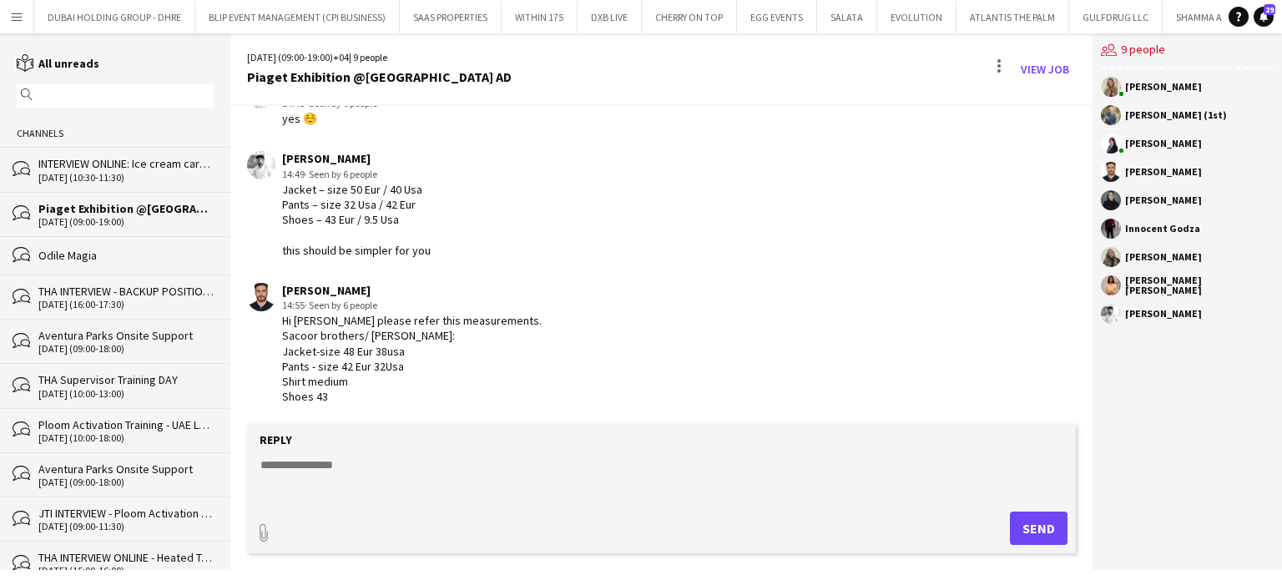
click at [114, 164] on div "INTERVIEW ONLINE: Ice cream cart @ Mercato Mall" at bounding box center [125, 163] width 175 height 15
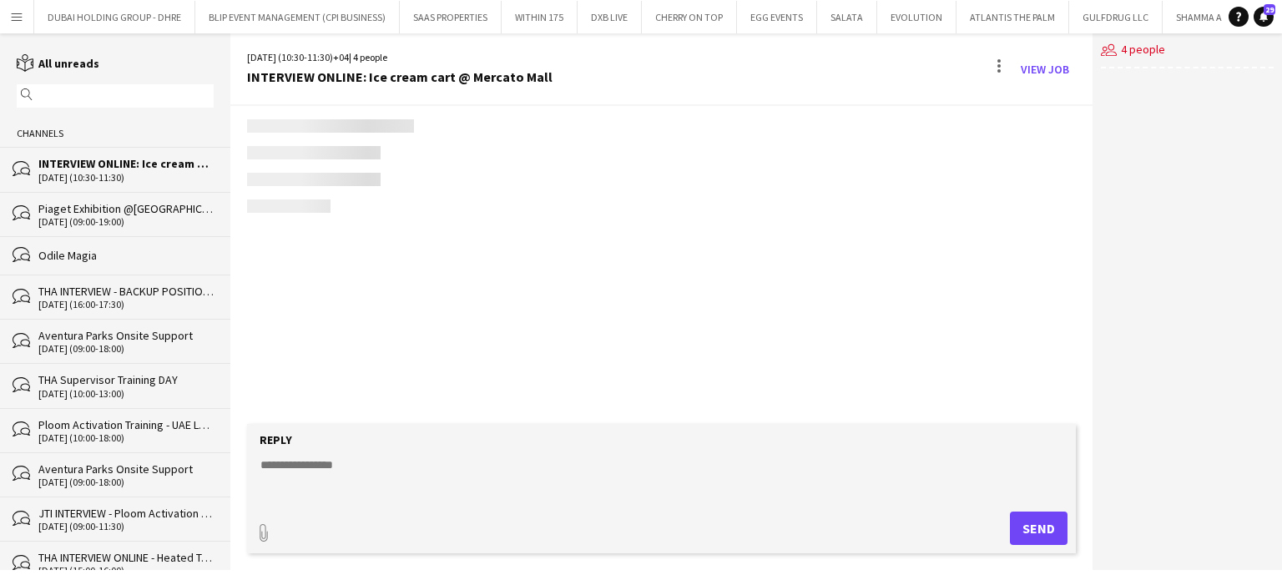
scroll to position [714, 0]
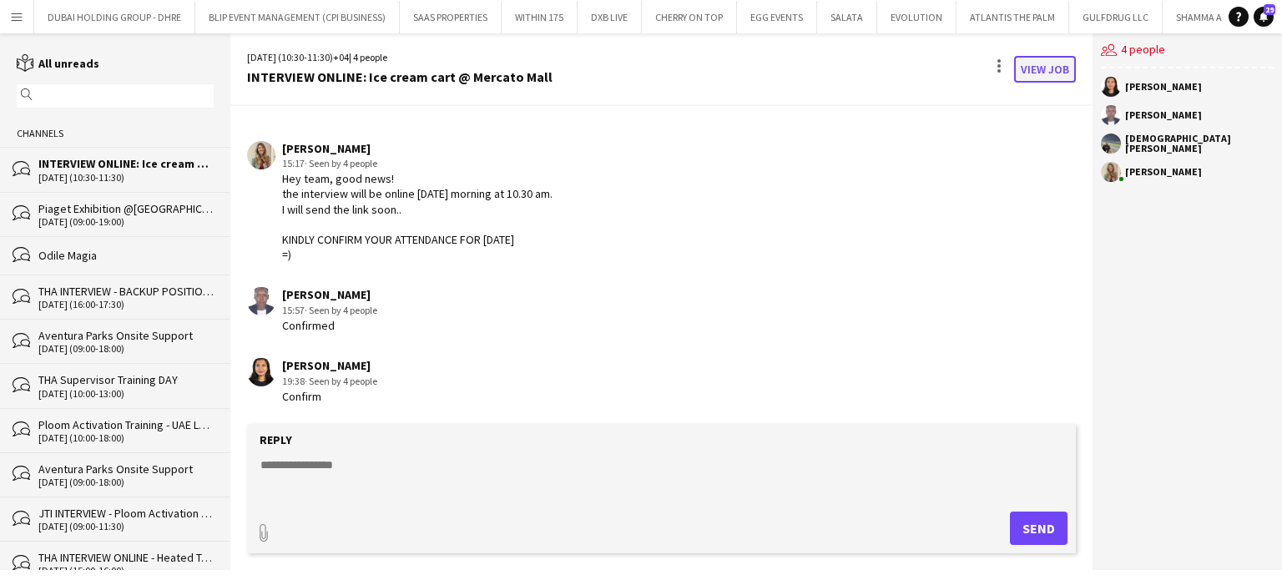
click at [1063, 66] on link "View Job" at bounding box center [1045, 69] width 62 height 27
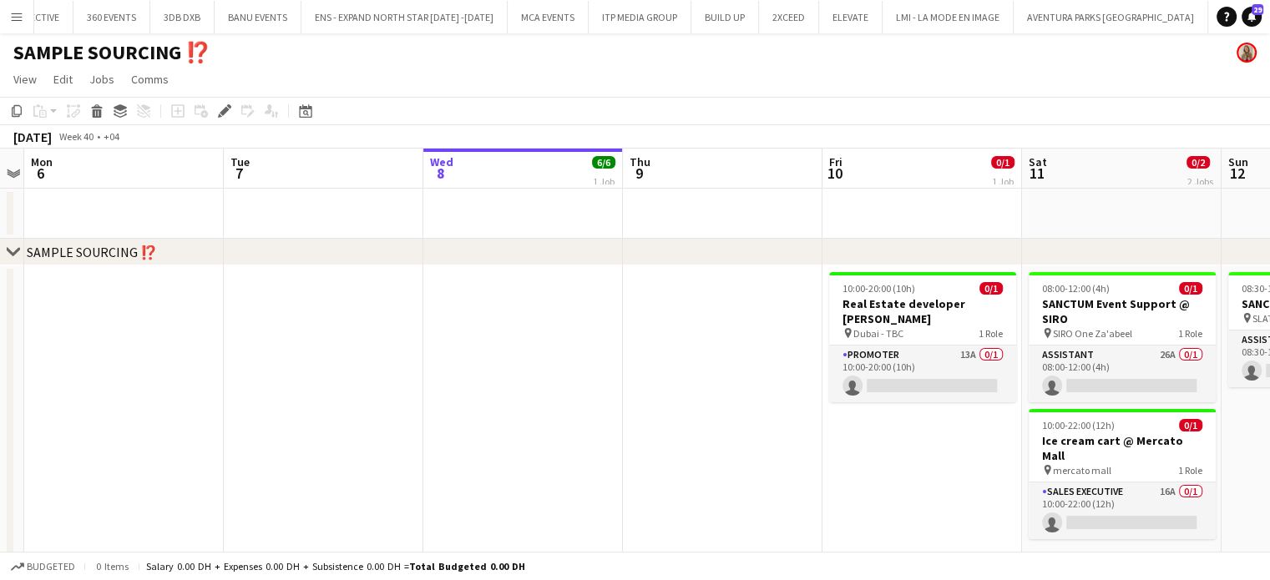
scroll to position [0, 6580]
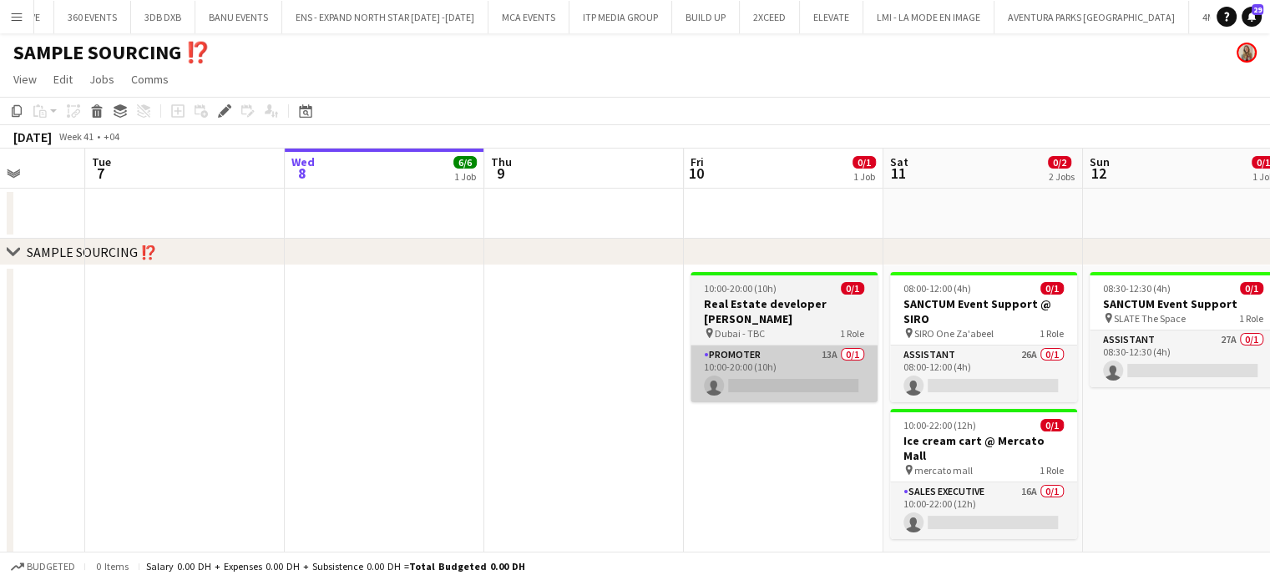
drag, startPoint x: 686, startPoint y: 377, endPoint x: 660, endPoint y: 361, distance: 30.3
click at [661, 363] on app-calendar-viewport "Fri 3 Sat 4 Sun 5 Mon 6 Tue 7 Wed 8 6/6 1 Job Thu 9 Fri 10 0/1 1 Job Sat 11 0/2…" at bounding box center [635, 519] width 1270 height 740
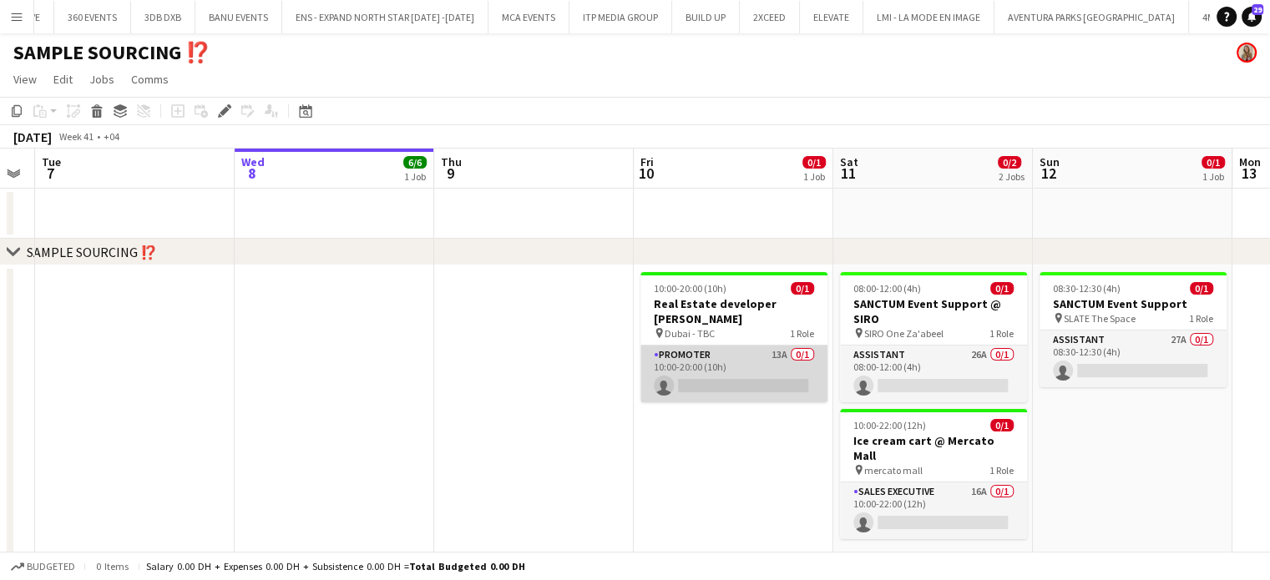
scroll to position [0, 655]
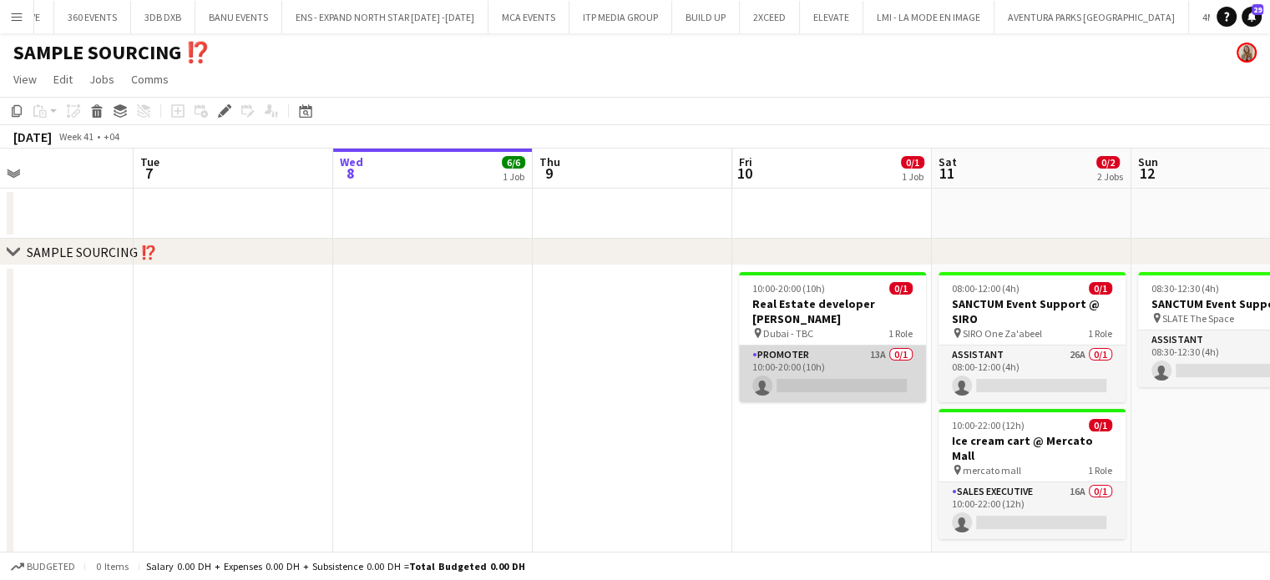
drag, startPoint x: 668, startPoint y: 355, endPoint x: 775, endPoint y: 371, distance: 108.1
click at [775, 371] on app-calendar-viewport "Fri 3 Sat 4 Sun 5 Mon 6 Tue 7 Wed 8 6/6 1 Job Thu 9 Fri 10 0/1 1 Job Sat 11 0/2…" at bounding box center [635, 519] width 1270 height 740
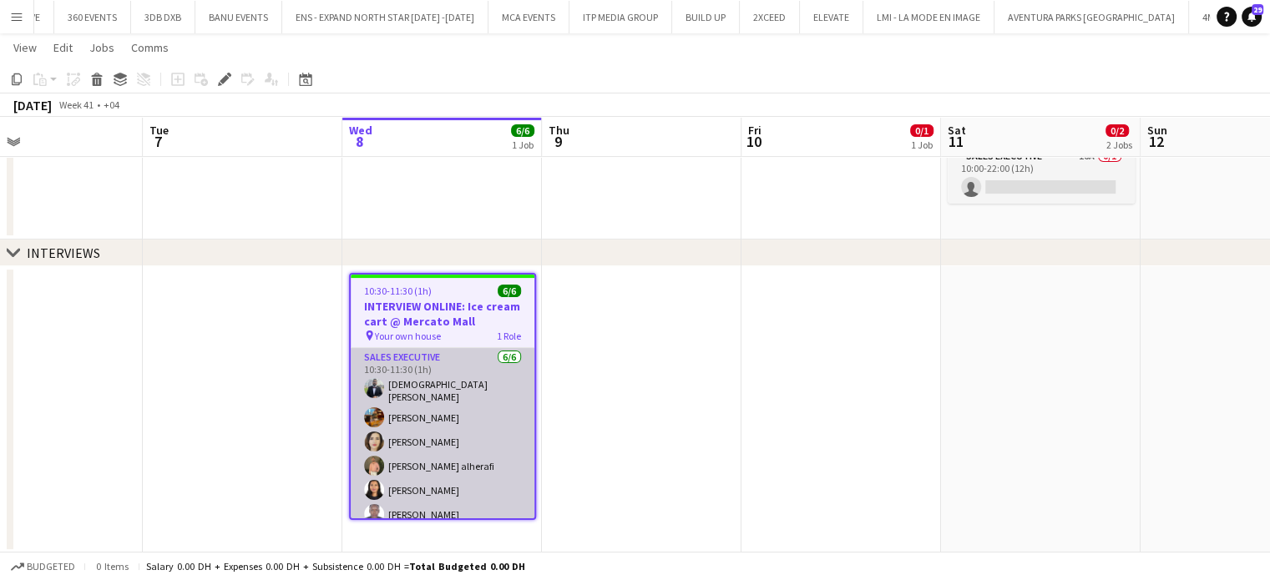
scroll to position [7, 0]
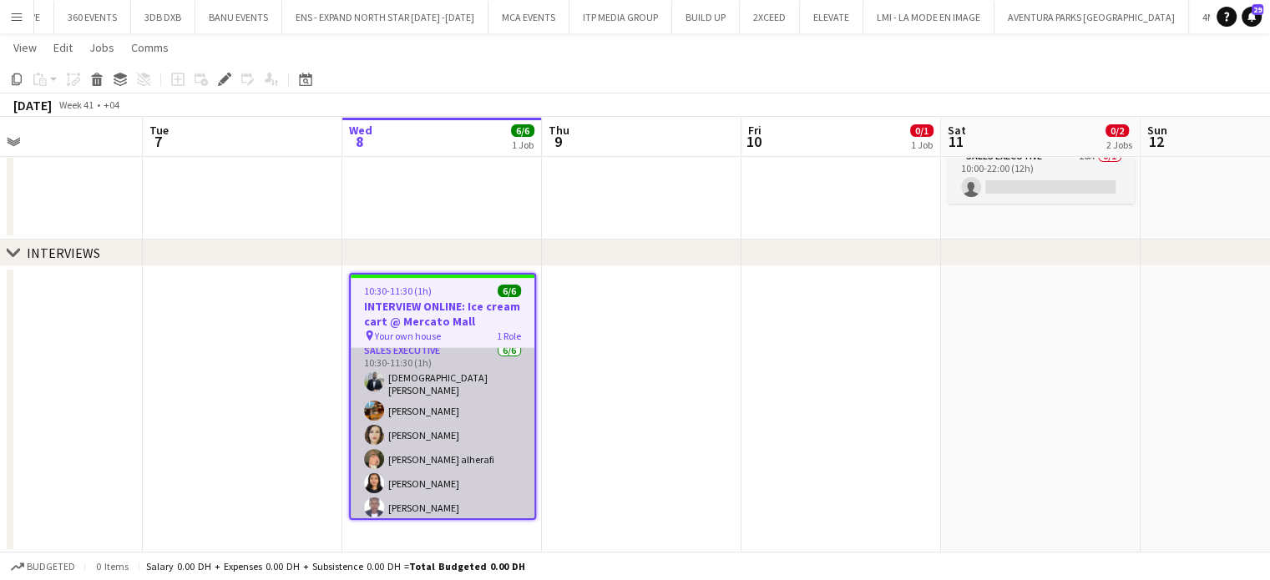
click at [418, 414] on app-card-role "Sales Executive [DATE] 10:30-11:30 (1h) [PERSON_NAME] Elshimy [PERSON_NAME] Kha…" at bounding box center [443, 432] width 184 height 183
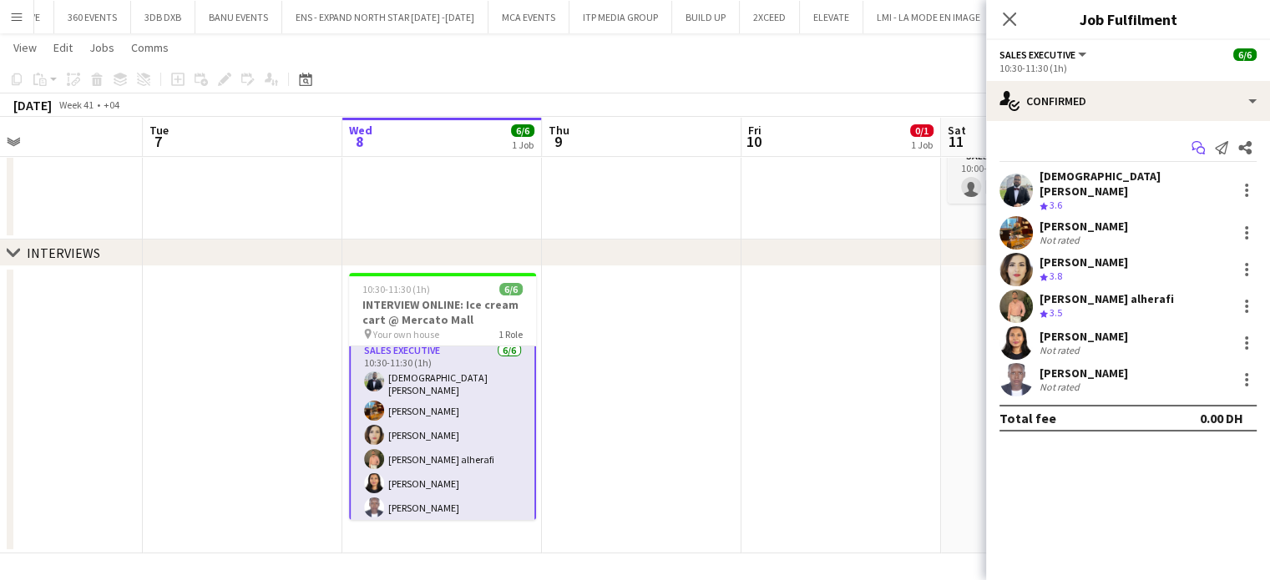
click at [1198, 147] on icon at bounding box center [1200, 151] width 8 height 8
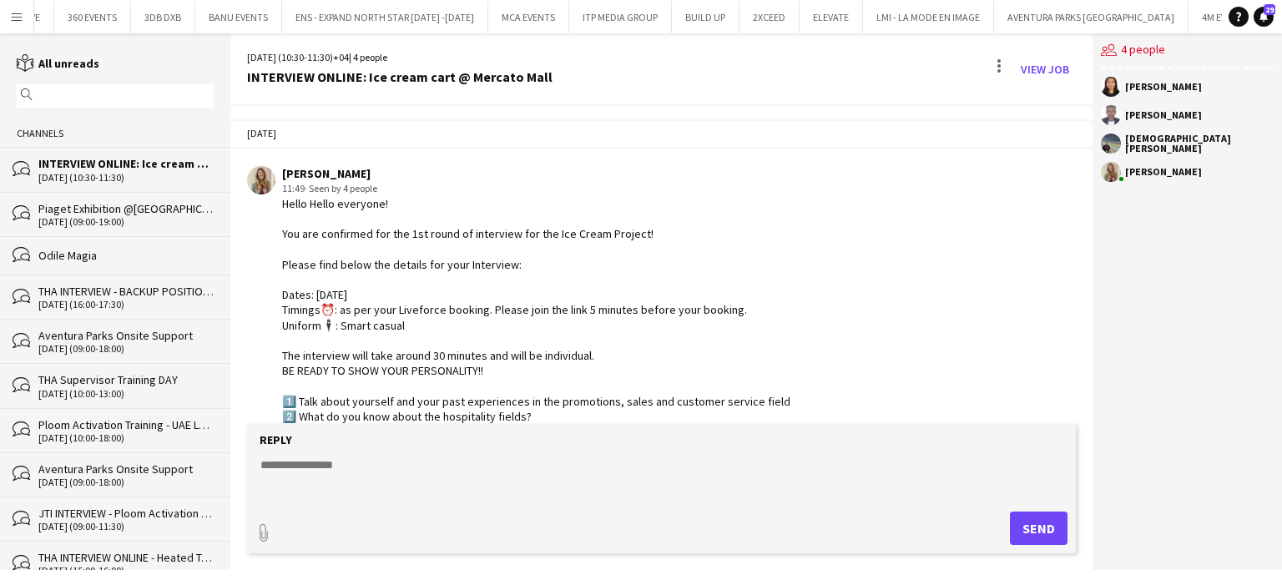
scroll to position [714, 0]
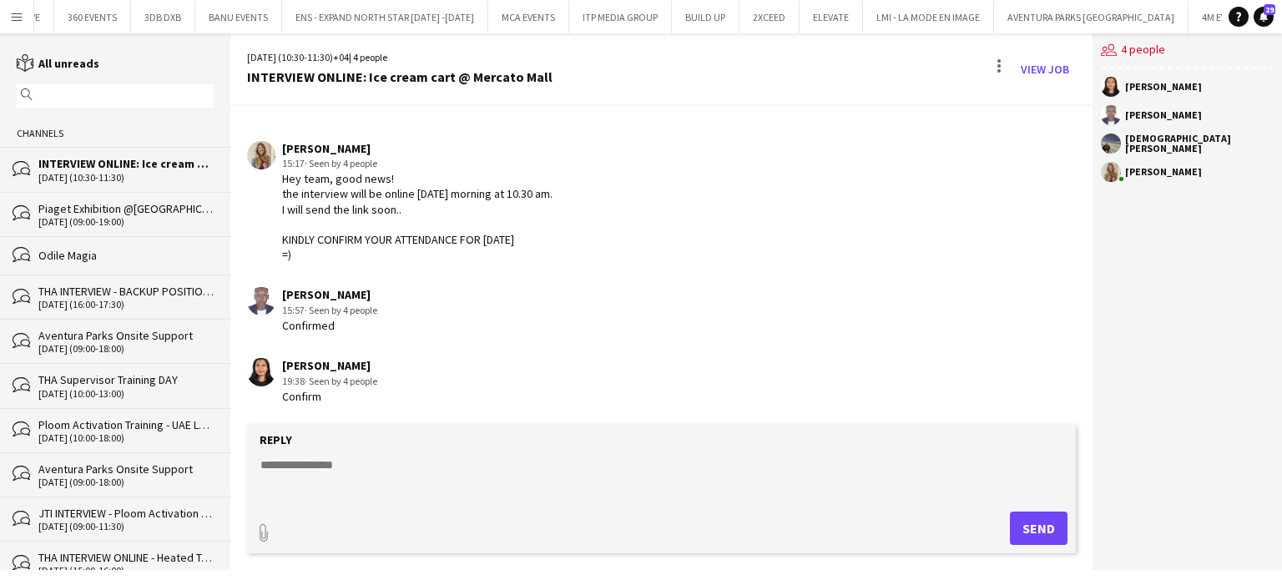
drag, startPoint x: 1131, startPoint y: 52, endPoint x: 1119, endPoint y: 59, distance: 13.9
click at [1130, 52] on div "users2 4 people" at bounding box center [1187, 50] width 173 height 35
click at [1047, 62] on link "View Job" at bounding box center [1045, 69] width 62 height 27
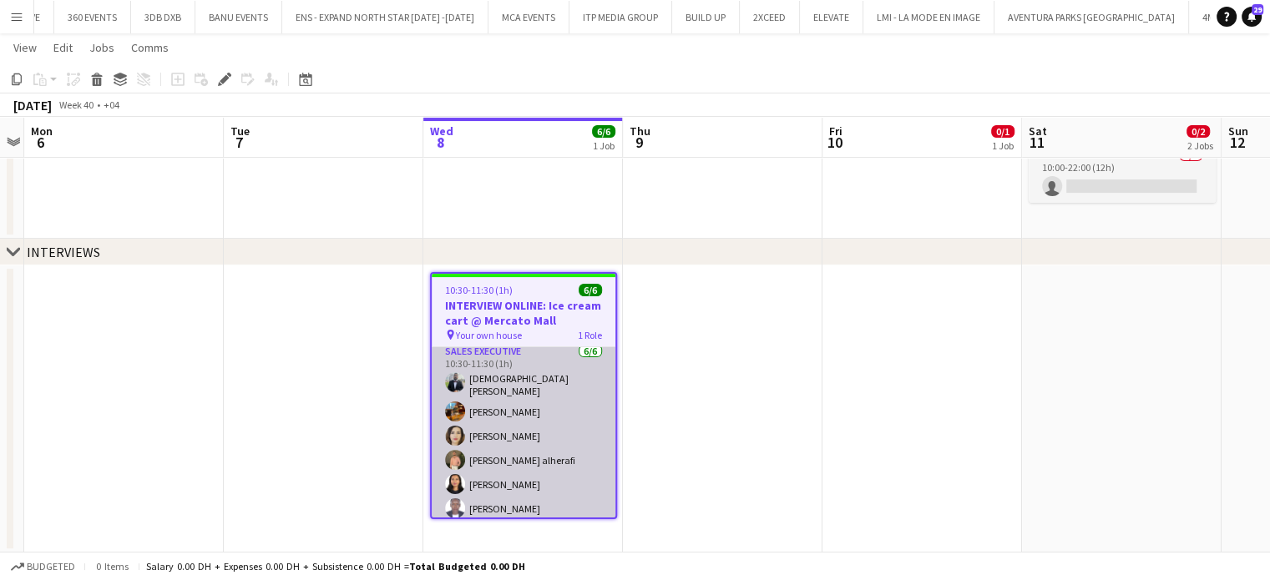
scroll to position [7, 0]
click at [511, 445] on app-card-role "Sales Executive [DATE] 10:30-11:30 (1h) [PERSON_NAME] Elshimy [PERSON_NAME] Kha…" at bounding box center [524, 432] width 184 height 183
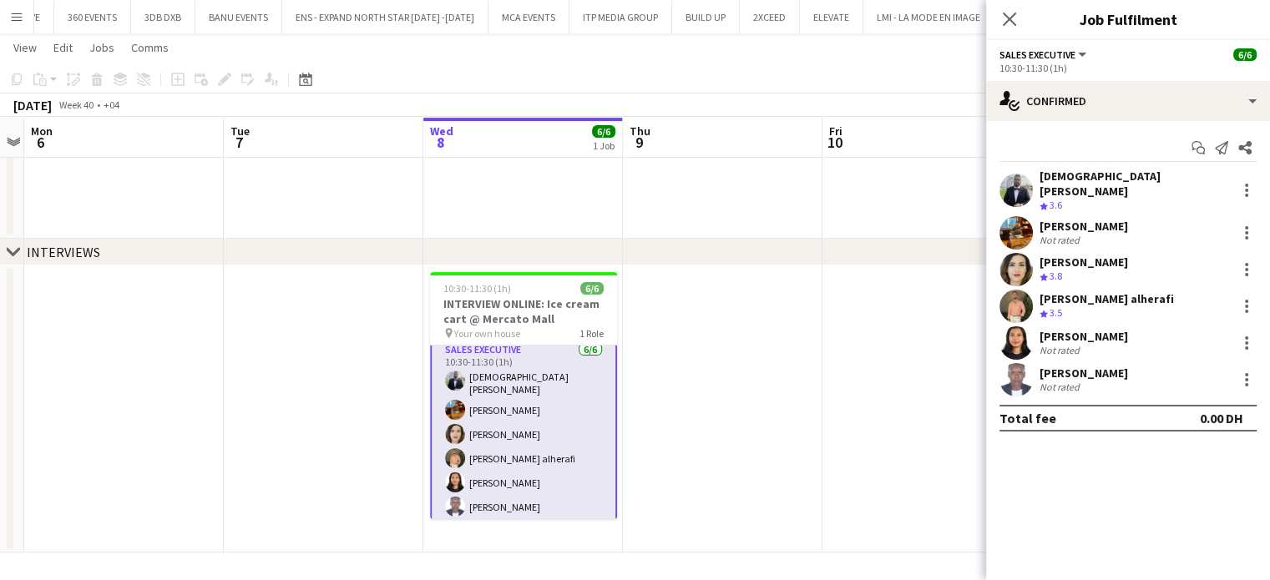
click at [844, 414] on app-date-cell at bounding box center [921, 408] width 199 height 287
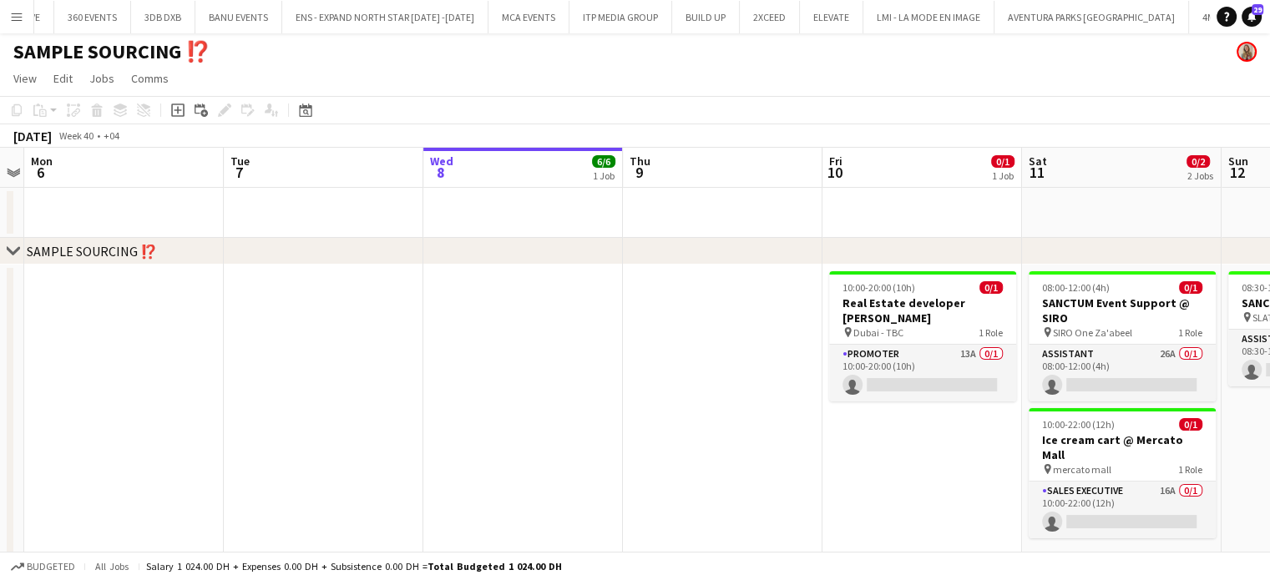
scroll to position [0, 0]
click at [644, 356] on app-date-cell at bounding box center [722, 420] width 199 height 310
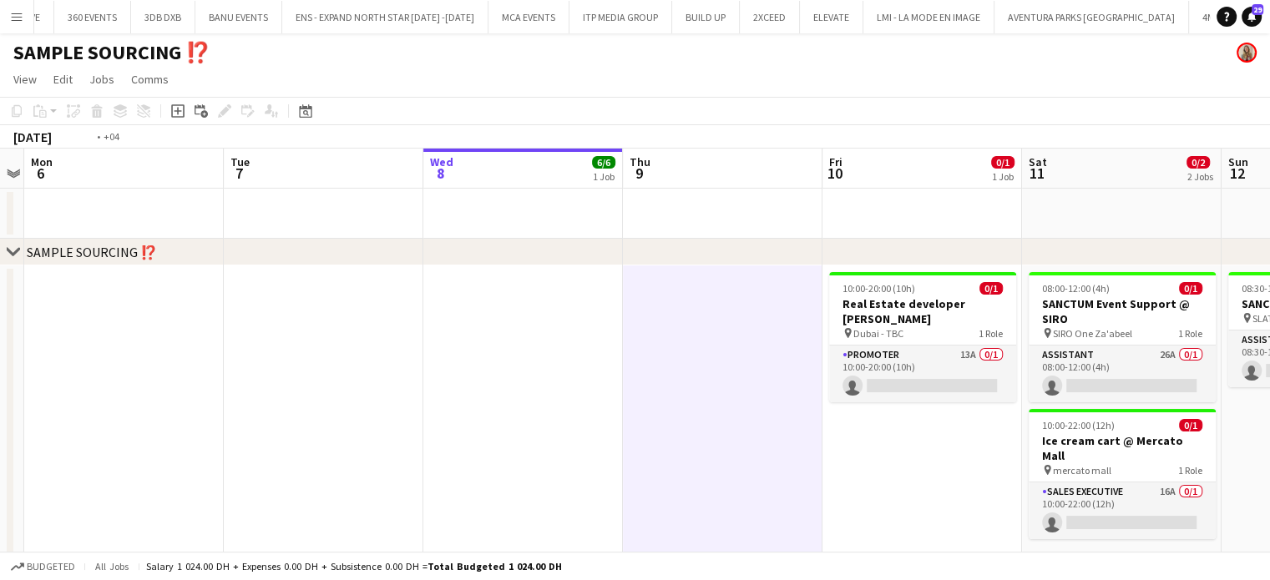
scroll to position [0, 427]
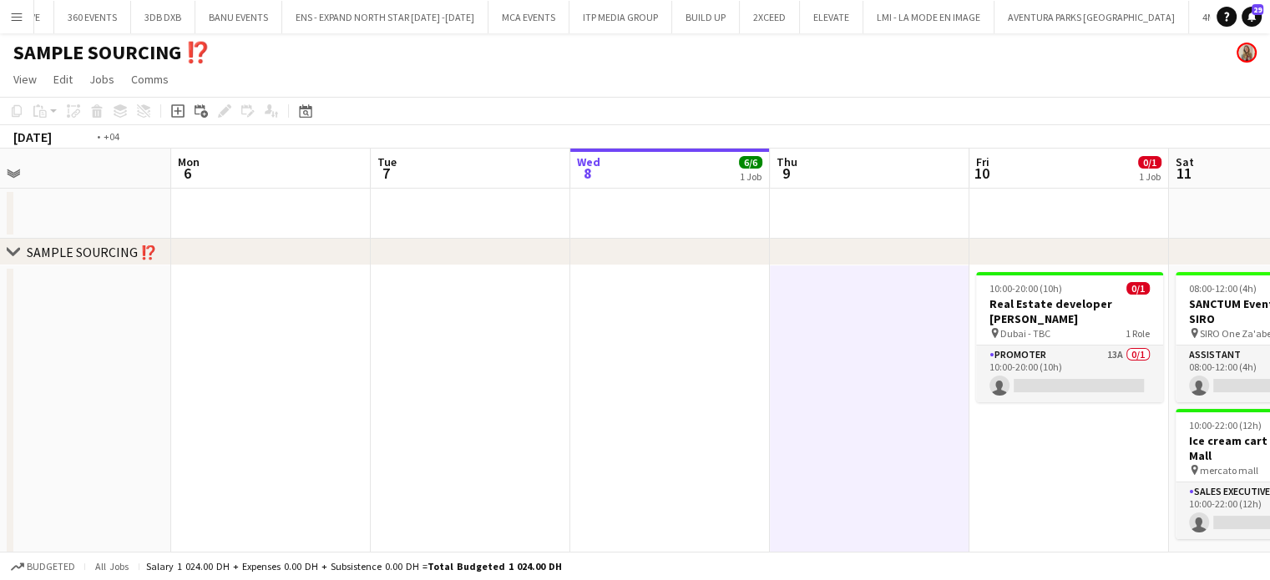
drag, startPoint x: 719, startPoint y: 354, endPoint x: 467, endPoint y: 315, distance: 255.1
click at [467, 315] on app-calendar-viewport "Fri 3 Sat 4 Sun 5 Mon 6 Tue 7 Wed 8 6/6 1 Job Thu 9 Fri 10 0/1 1 Job Sat 11 0/2…" at bounding box center [635, 519] width 1270 height 740
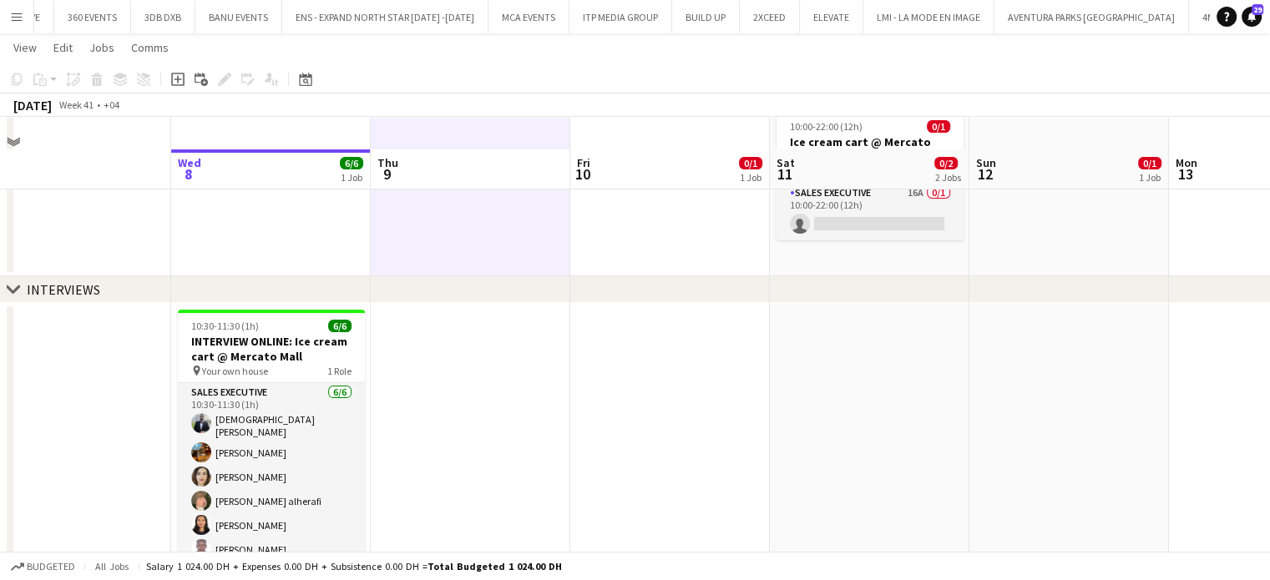
scroll to position [335, 0]
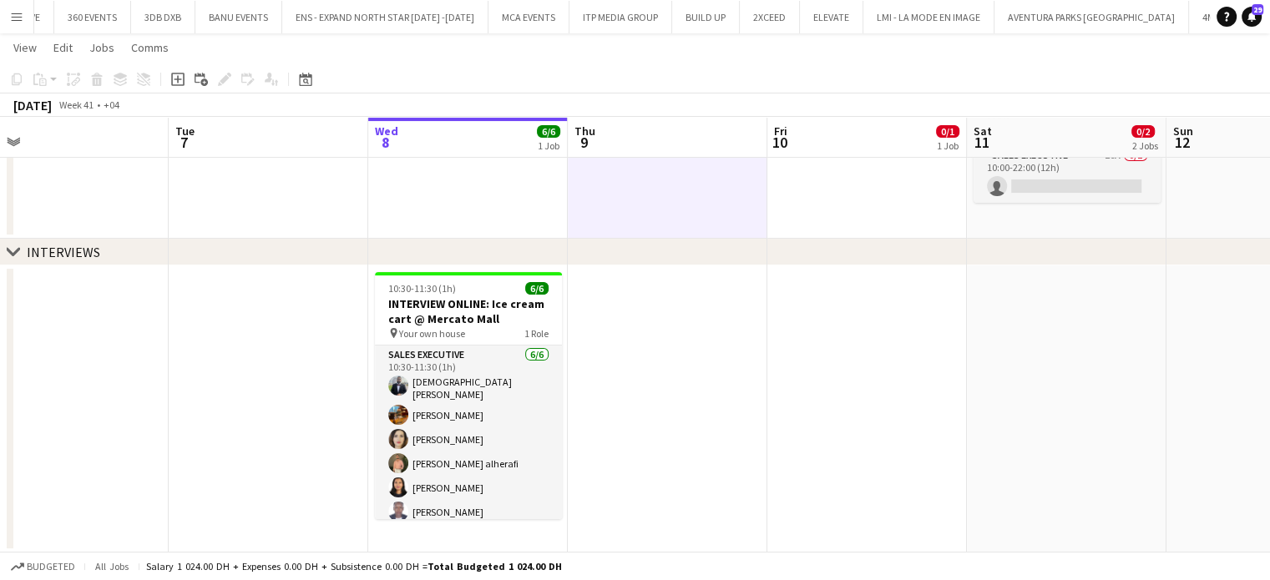
drag, startPoint x: 427, startPoint y: 410, endPoint x: 624, endPoint y: 391, distance: 197.8
click at [624, 391] on app-calendar-viewport "Sat 4 Sun 5 Mon 6 Tue 7 Wed 8 6/6 1 Job Thu 9 Fri 10 0/1 1 Job Sat 11 0/2 2 Job…" at bounding box center [635, 141] width 1270 height 822
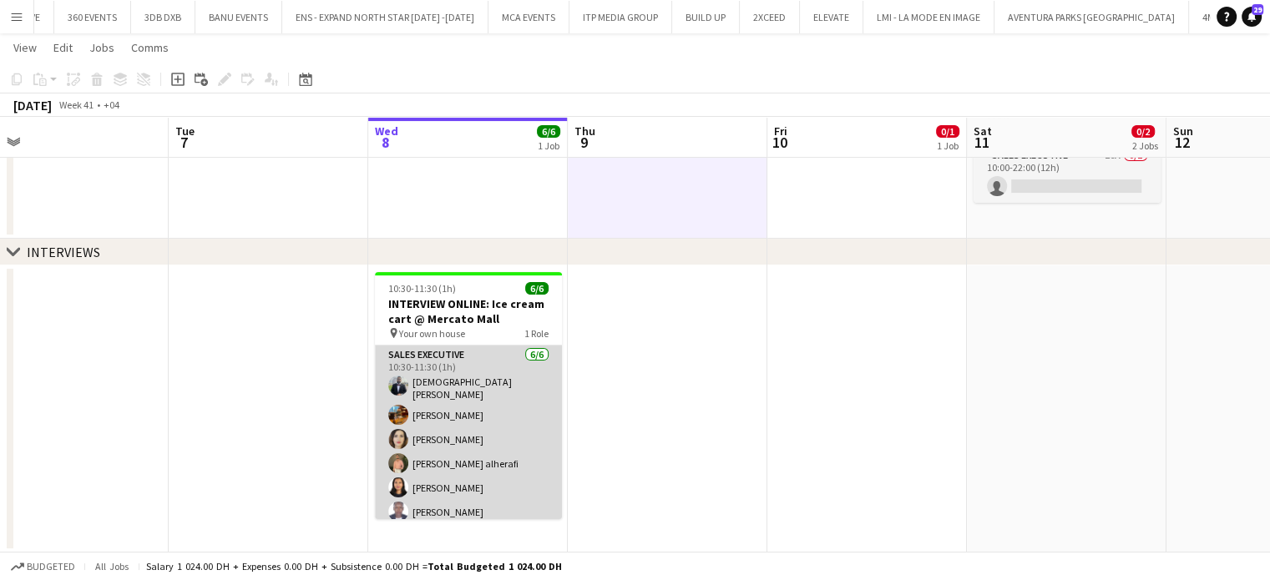
scroll to position [0, 431]
click at [419, 437] on app-card-role "Sales Executive 6/6 10:30-11:30 (1h) Mohammed Elshimy Marat Khamidullin Saba Kh…" at bounding box center [467, 437] width 187 height 183
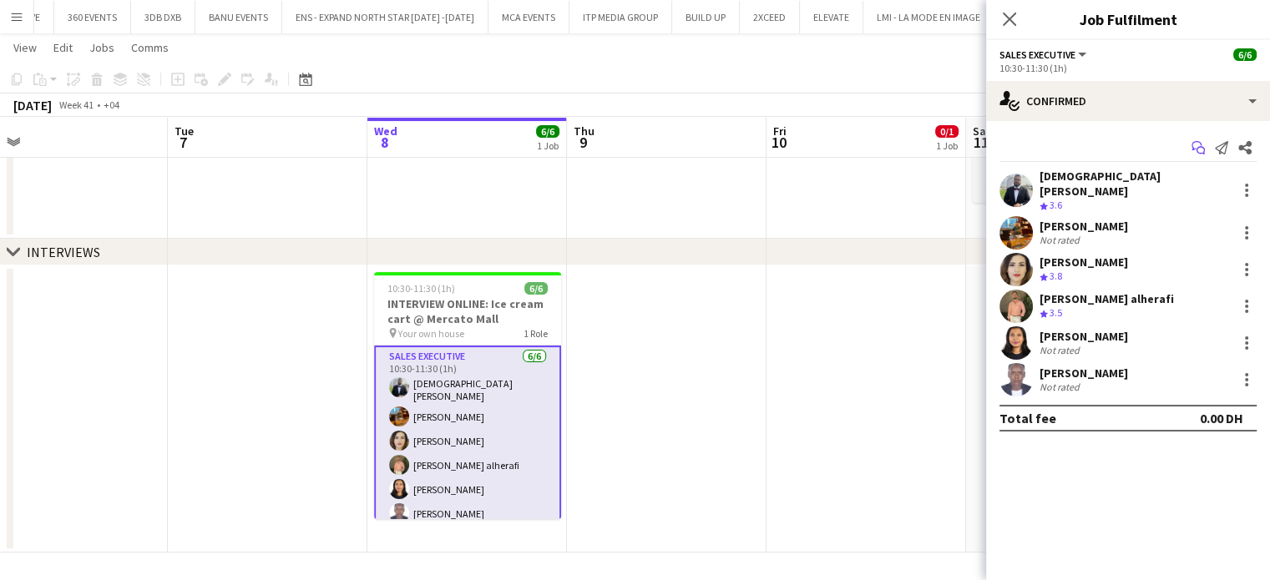
click at [1200, 146] on icon "Start chat" at bounding box center [1197, 147] width 13 height 13
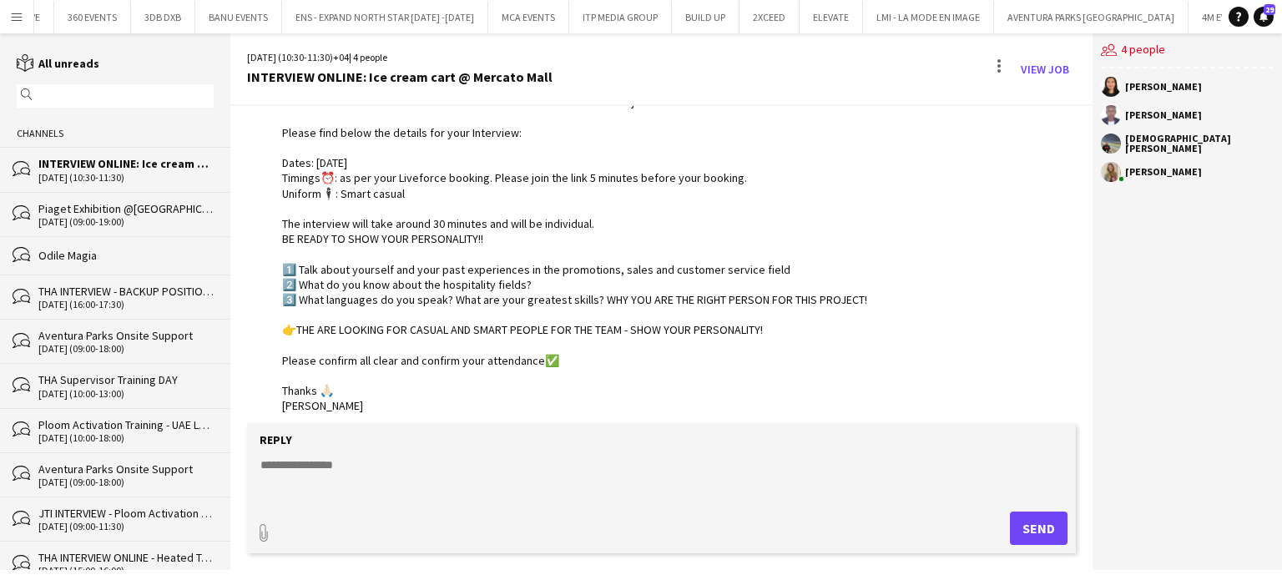
scroll to position [129, 0]
click at [1048, 69] on link "View Job" at bounding box center [1045, 69] width 62 height 27
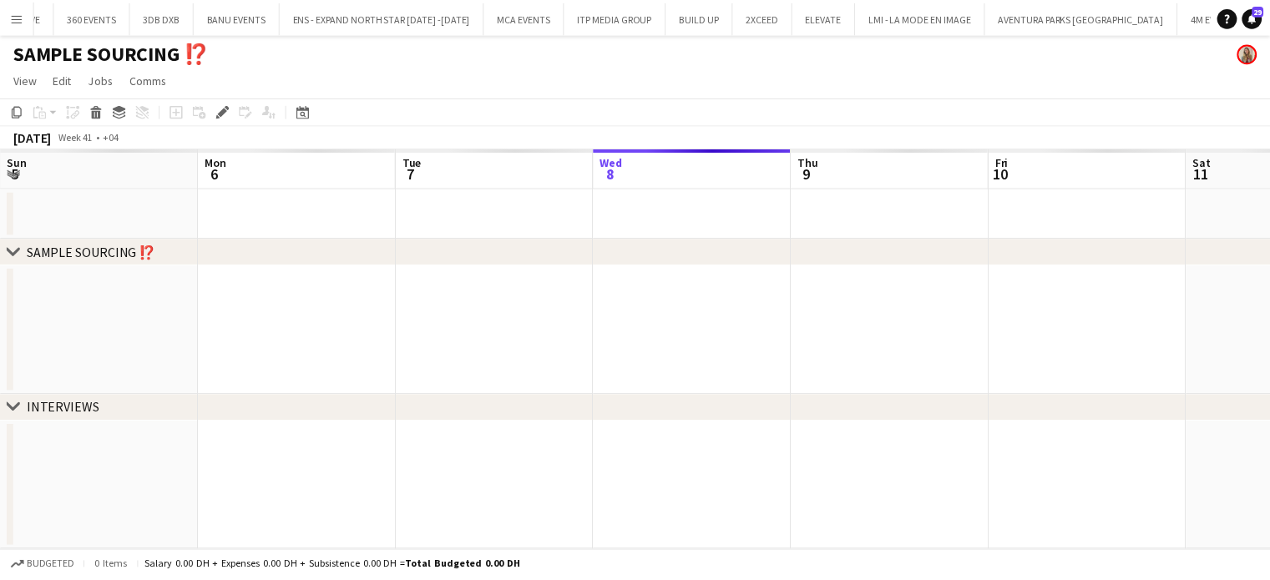
scroll to position [0, 574]
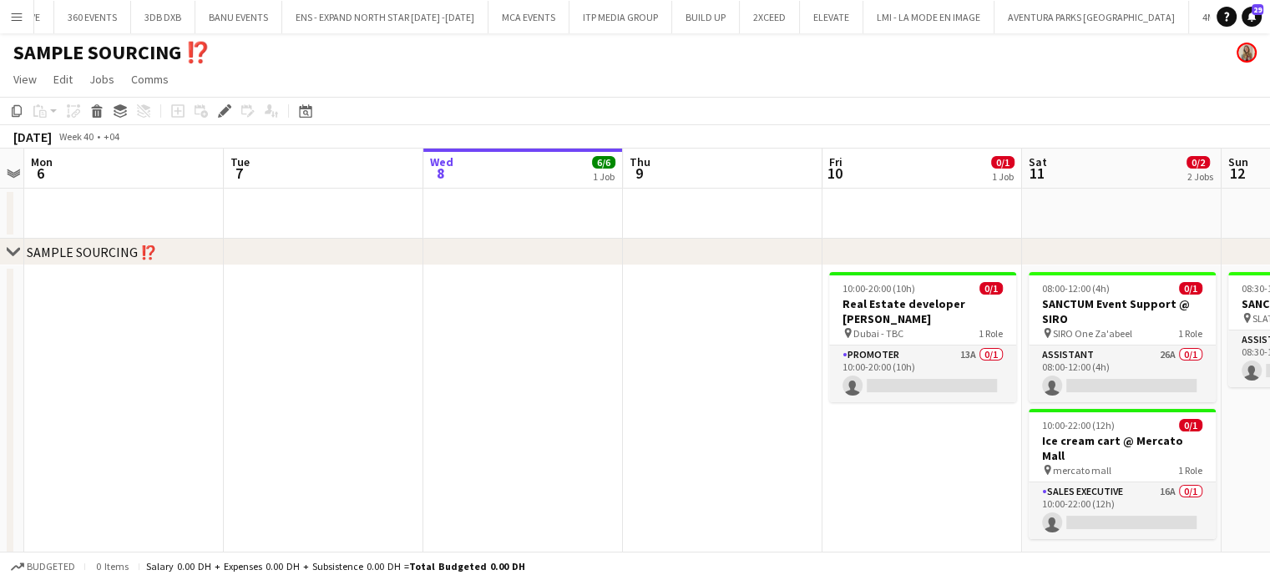
drag, startPoint x: 741, startPoint y: 383, endPoint x: 895, endPoint y: 512, distance: 200.8
click at [741, 383] on app-date-cell at bounding box center [722, 420] width 199 height 310
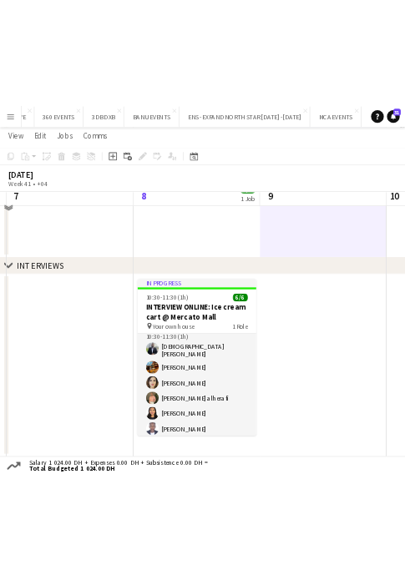
scroll to position [0, 778]
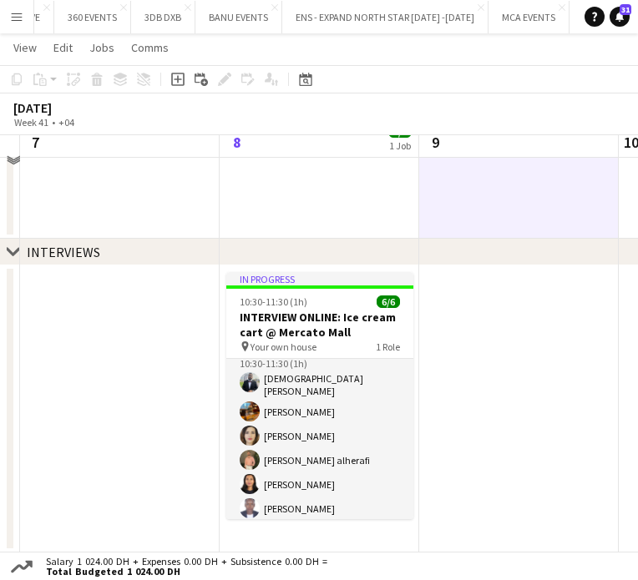
drag, startPoint x: 327, startPoint y: 422, endPoint x: 123, endPoint y: 423, distance: 204.5
click at [123, 423] on app-calendar-viewport "Fri 3 Sat 4 Sun 5 Mon 6 Tue 7 Wed 8 6/6 1 Job Thu 9 Fri 10 0/1 1 Job Sat 11 0/2…" at bounding box center [319, 141] width 638 height 822
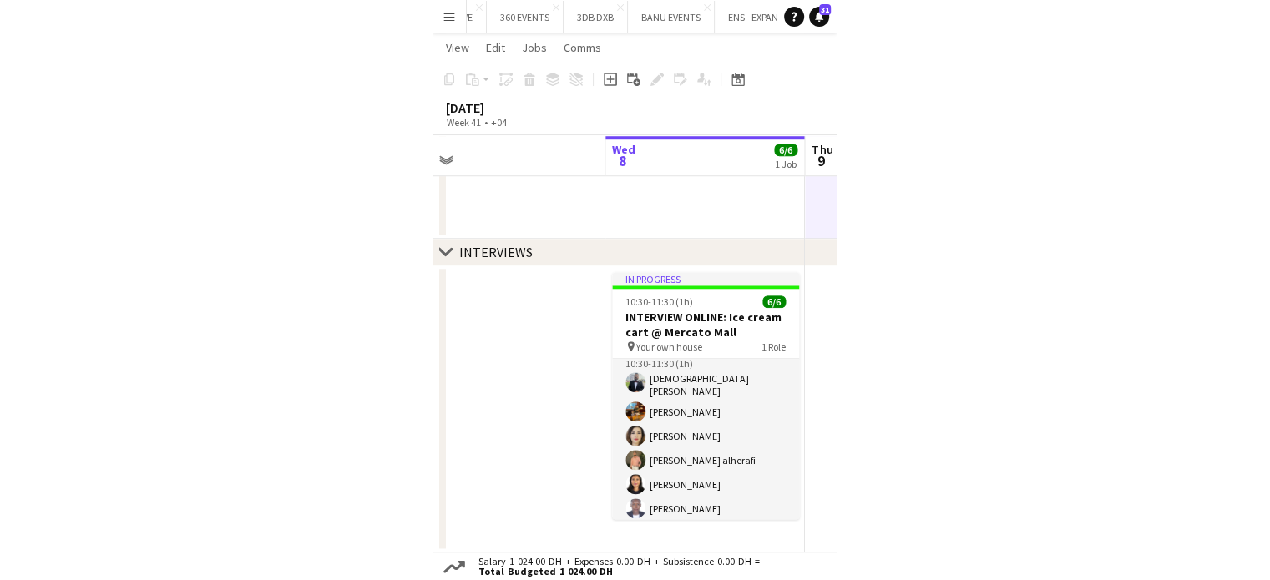
scroll to position [0, 630]
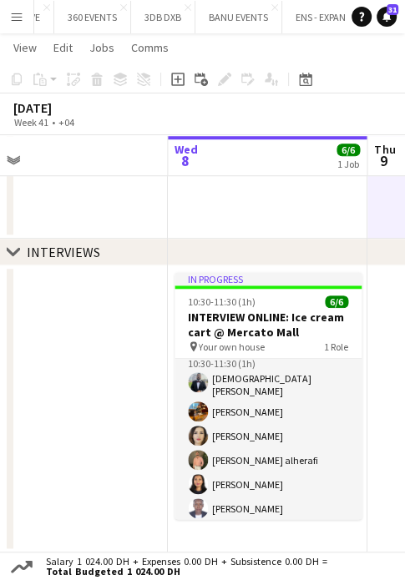
drag, startPoint x: 95, startPoint y: 306, endPoint x: 244, endPoint y: 296, distance: 148.9
click at [244, 296] on app-calendar-viewport "Sat 4 Sun 5 Mon 6 Tue 7 Wed 8 6/6 1 Job Thu 9 Fri 10 0/1 1 Job Sat 11 0/2 2 Job…" at bounding box center [202, 141] width 405 height 822
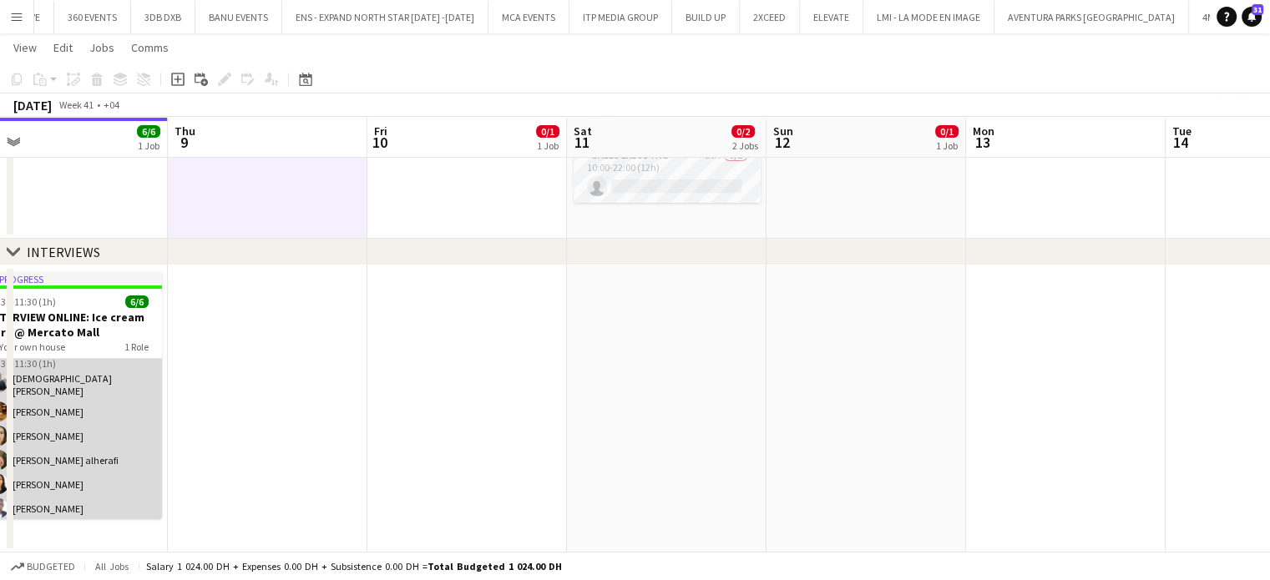
click at [40, 431] on app-card-role "Sales Executive 6/6 10:30-11:30 (1h) Mohammed Elshimy Marat Khamidullin Saba Kh…" at bounding box center [68, 433] width 187 height 183
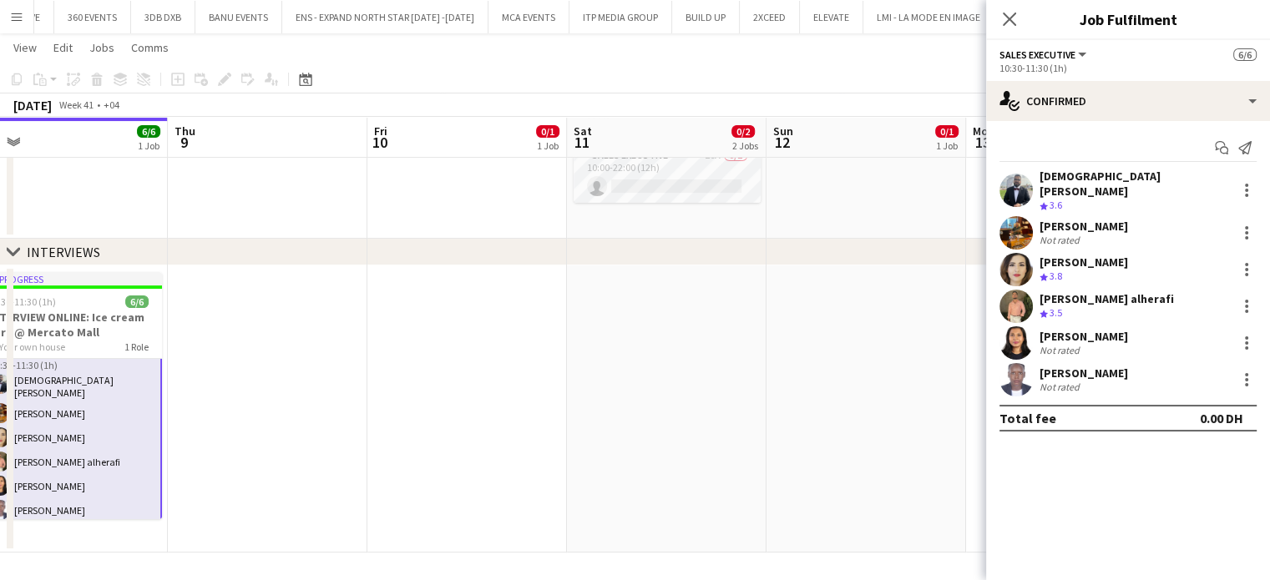
scroll to position [18, 0]
click at [1061, 257] on div "Saba Khaleefah" at bounding box center [1083, 262] width 88 height 15
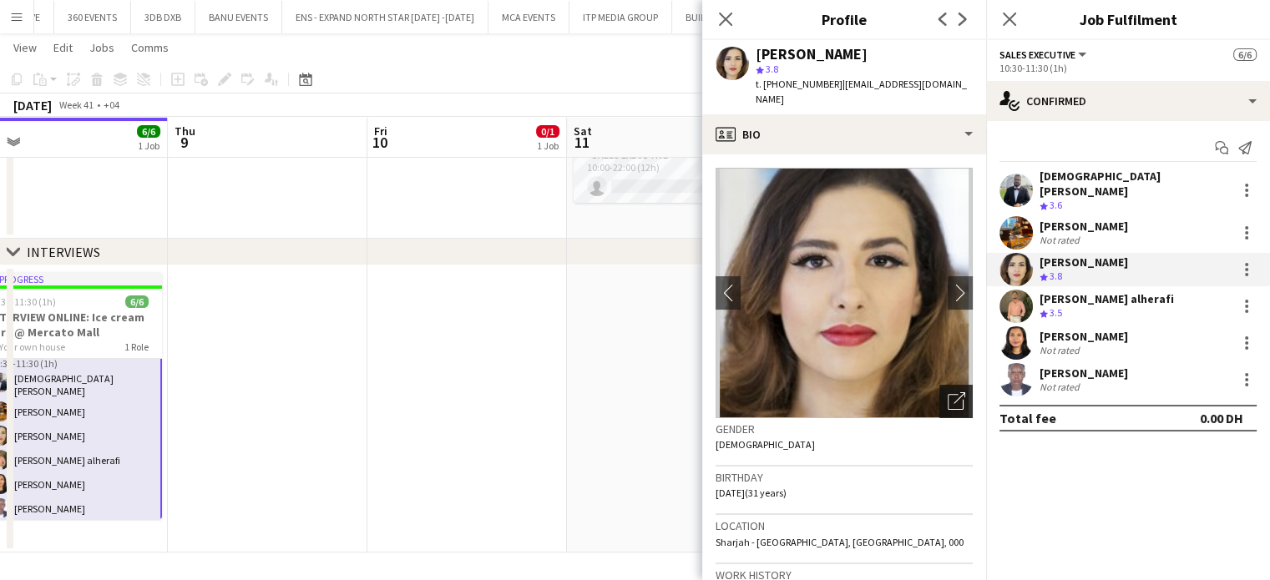
click at [953, 385] on div "Open photos pop-in" at bounding box center [955, 401] width 33 height 33
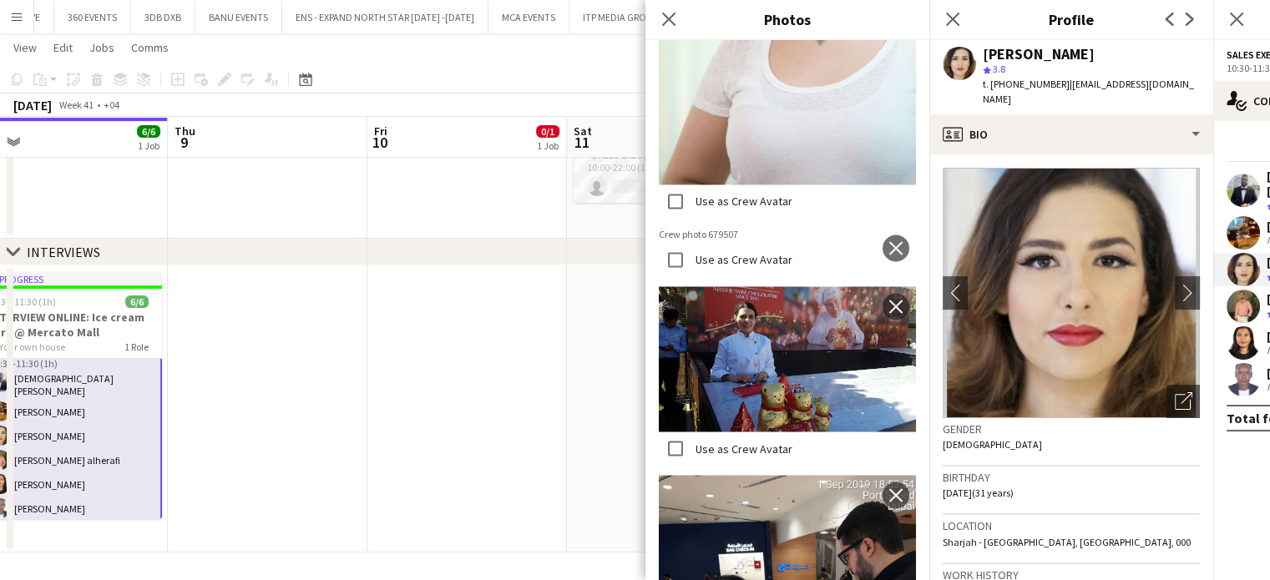
scroll to position [2588, 0]
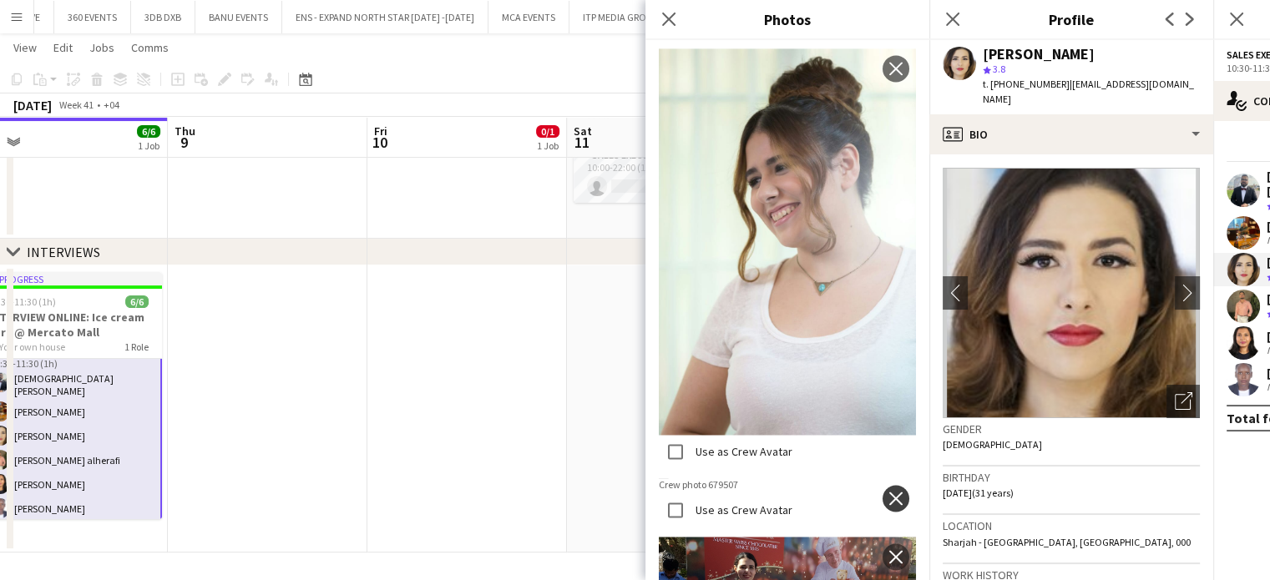
click at [887, 492] on app-icon "close" at bounding box center [895, 498] width 17 height 13
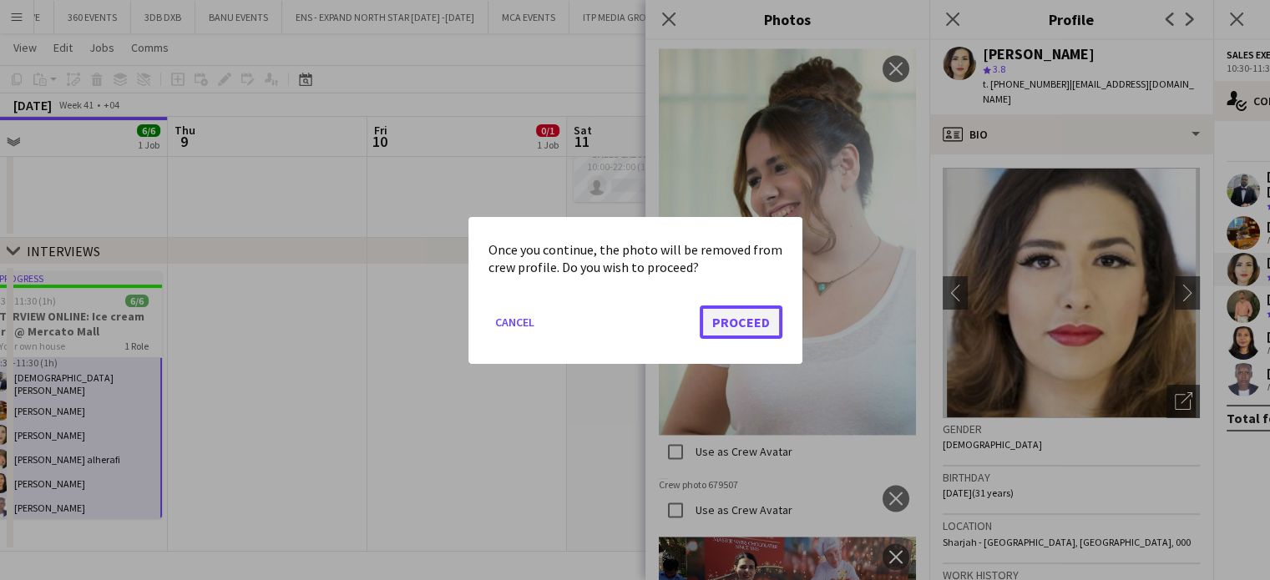
click at [736, 318] on button "Proceed" at bounding box center [740, 321] width 83 height 33
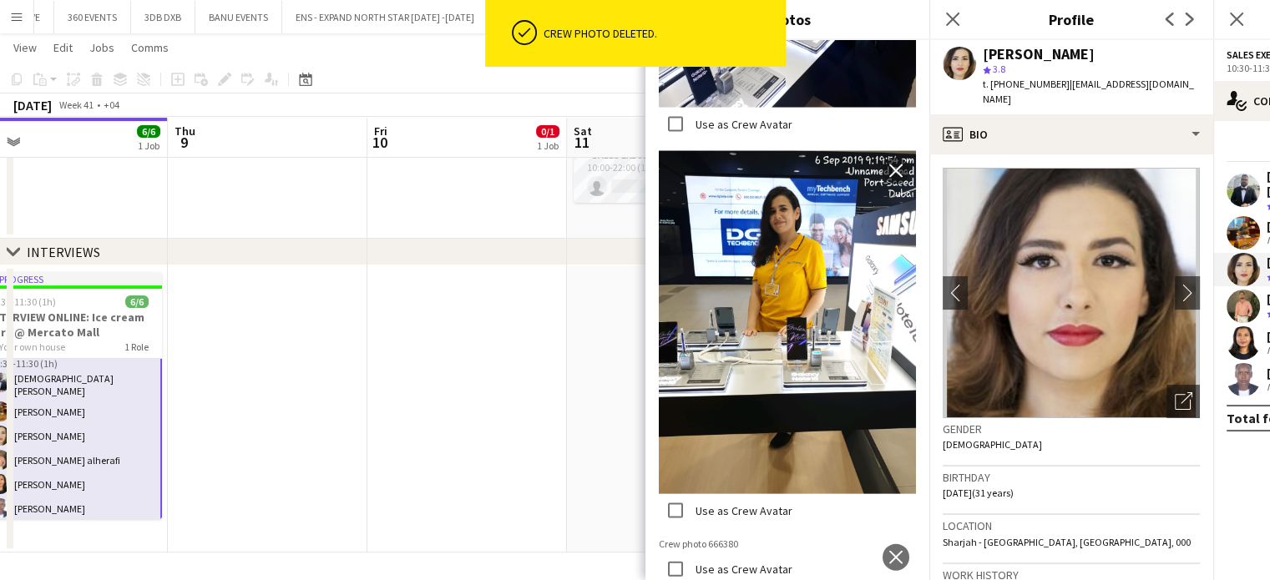
scroll to position [3678, 0]
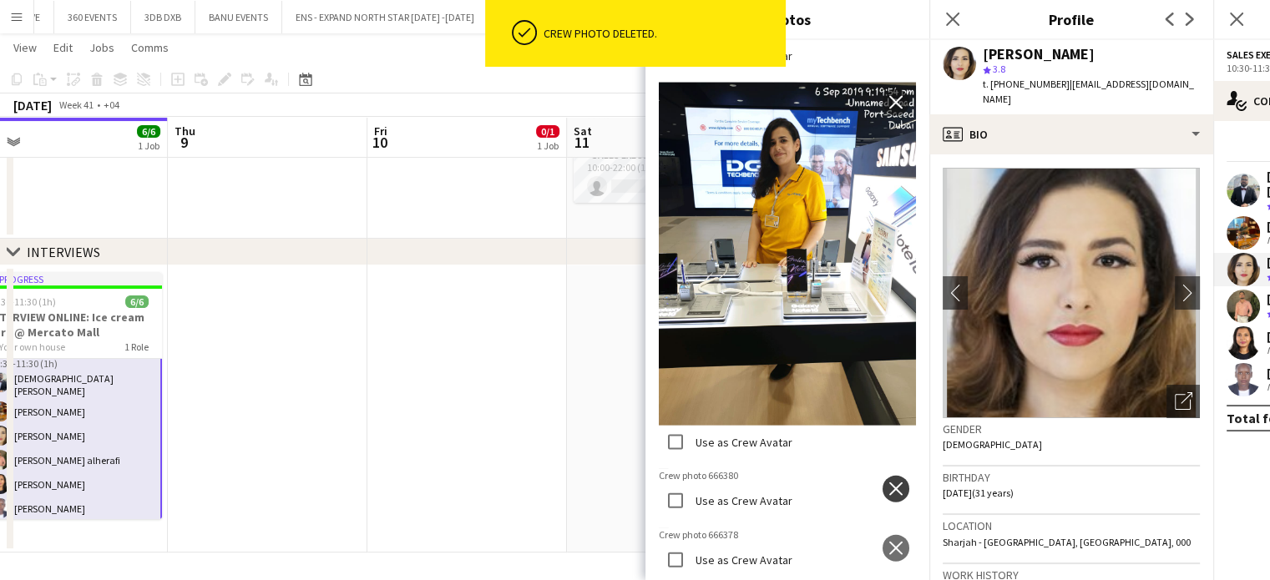
click at [887, 482] on app-icon "close" at bounding box center [895, 488] width 17 height 13
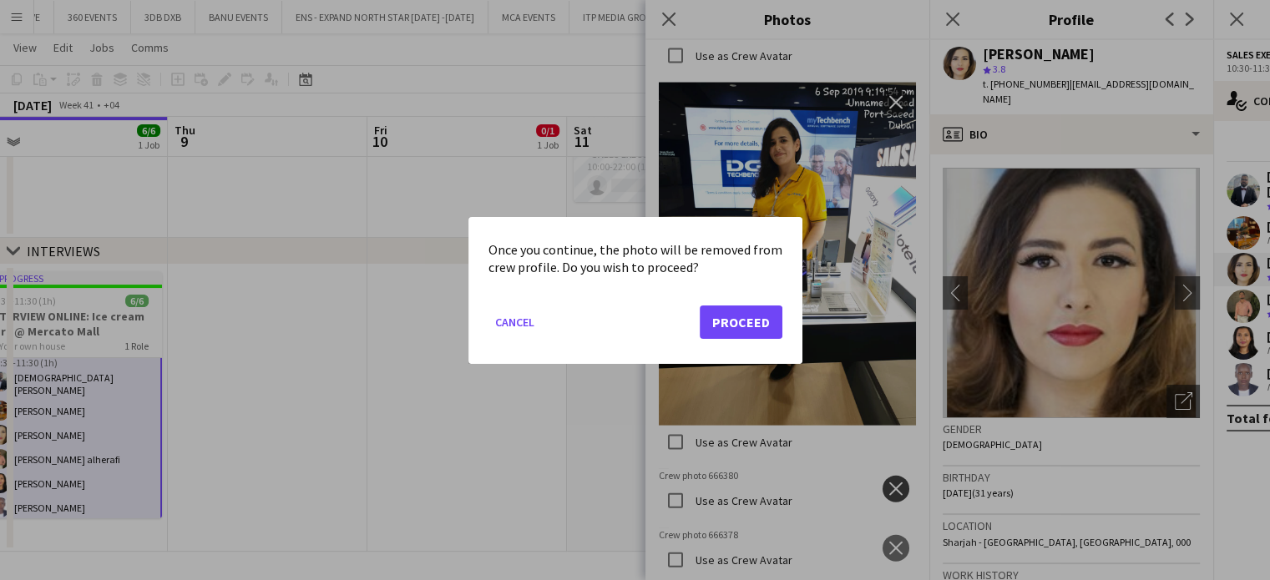
scroll to position [0, 0]
click at [730, 321] on button "Proceed" at bounding box center [740, 321] width 83 height 33
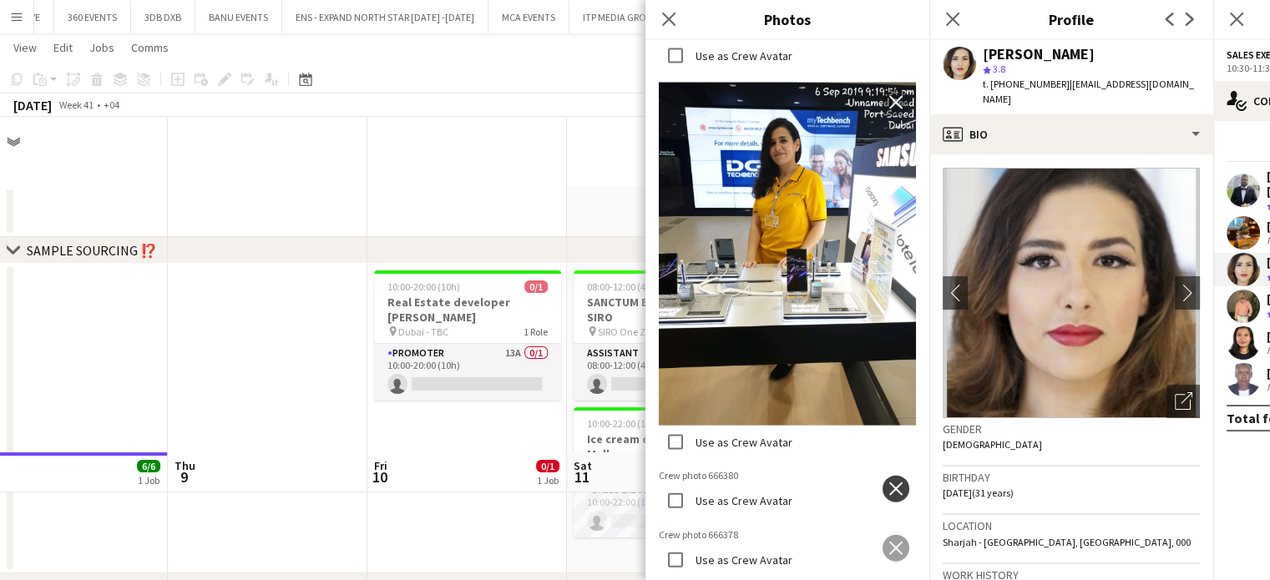
scroll to position [335, 0]
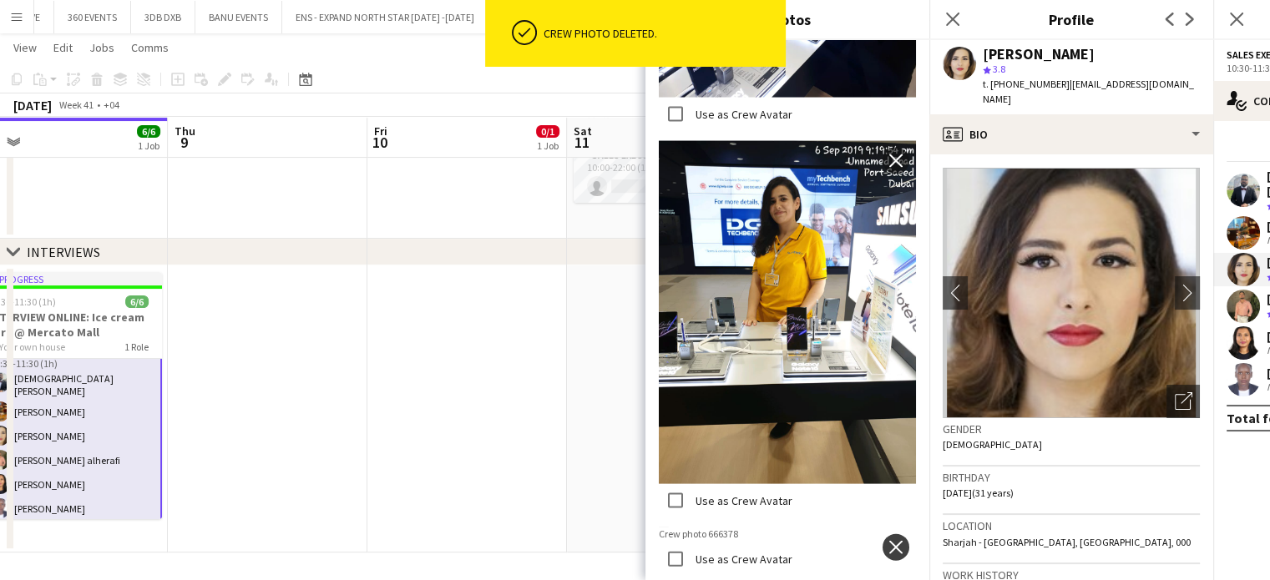
click at [887, 541] on app-icon "close" at bounding box center [895, 547] width 17 height 13
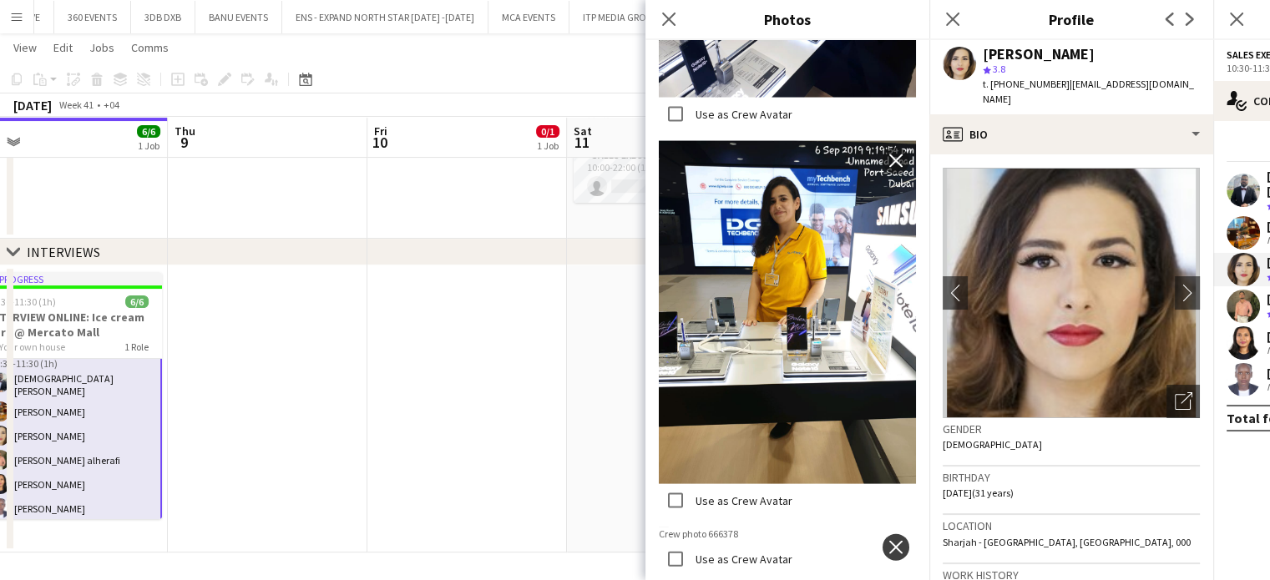
scroll to position [0, 0]
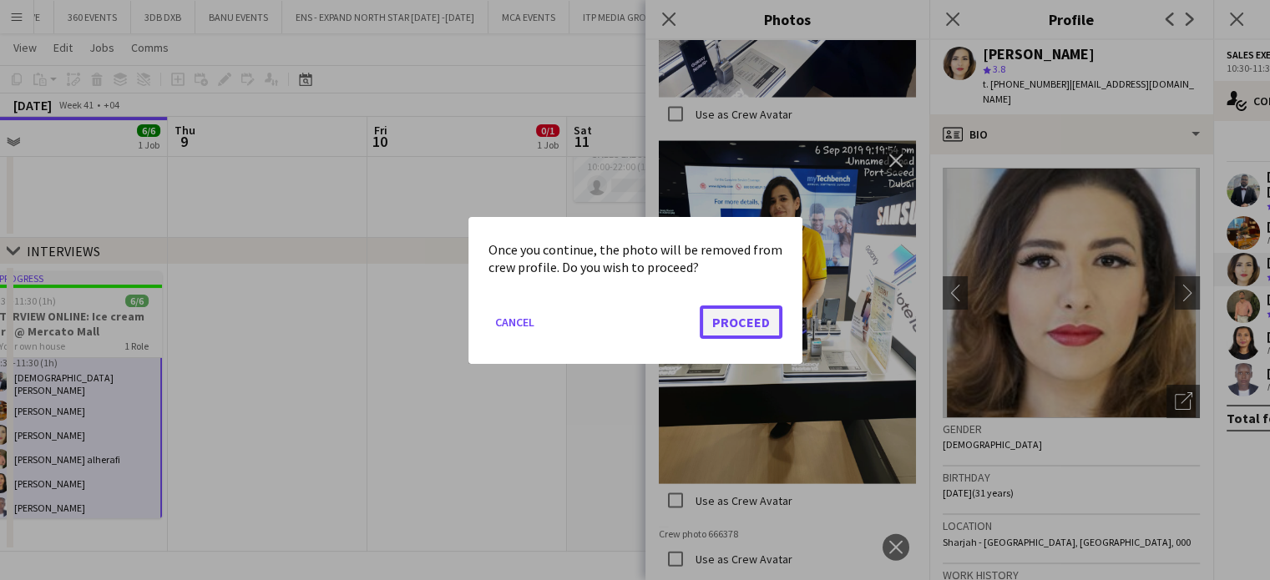
drag, startPoint x: 764, startPoint y: 329, endPoint x: 761, endPoint y: 313, distance: 16.1
click at [763, 328] on button "Proceed" at bounding box center [740, 321] width 83 height 33
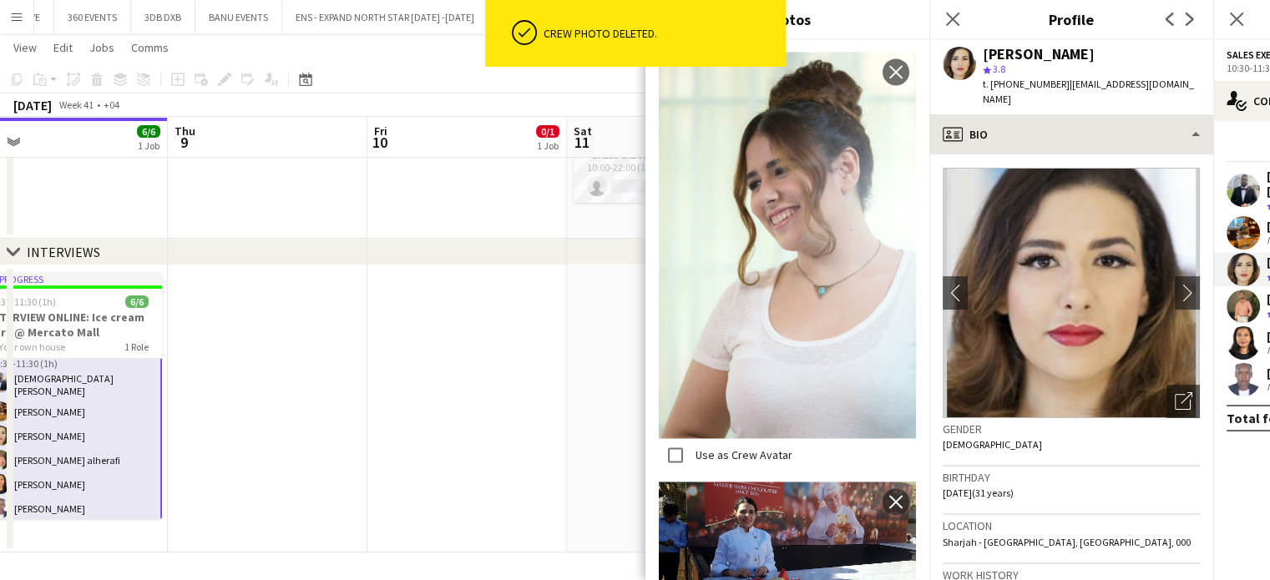
scroll to position [2527, 0]
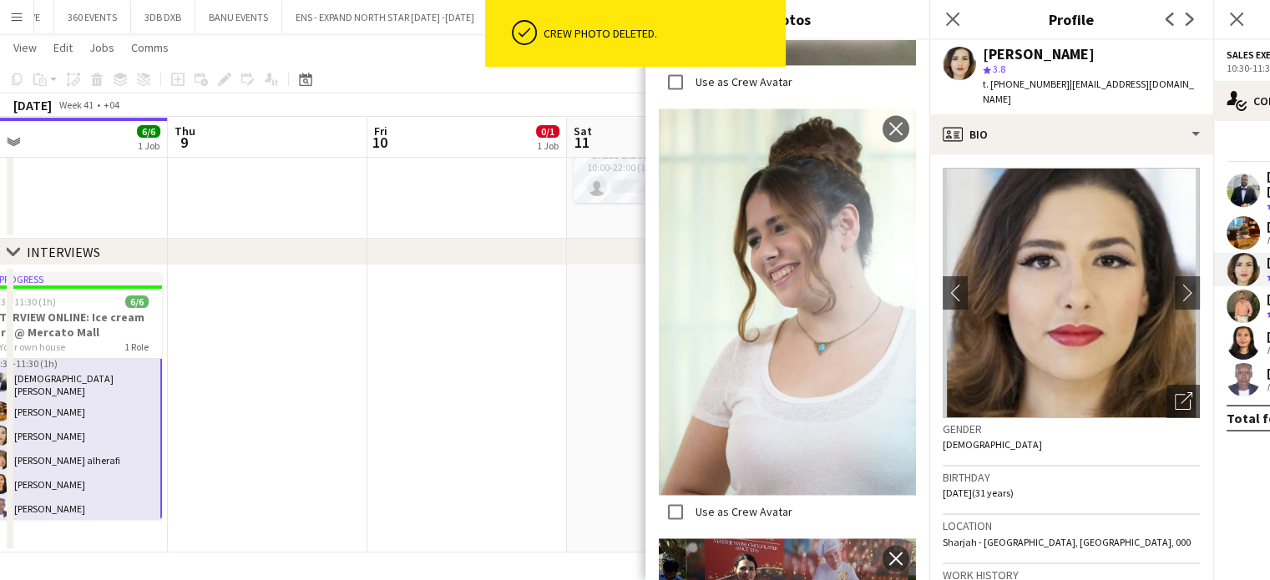
click at [1128, 58] on div "[PERSON_NAME]" at bounding box center [1090, 54] width 217 height 15
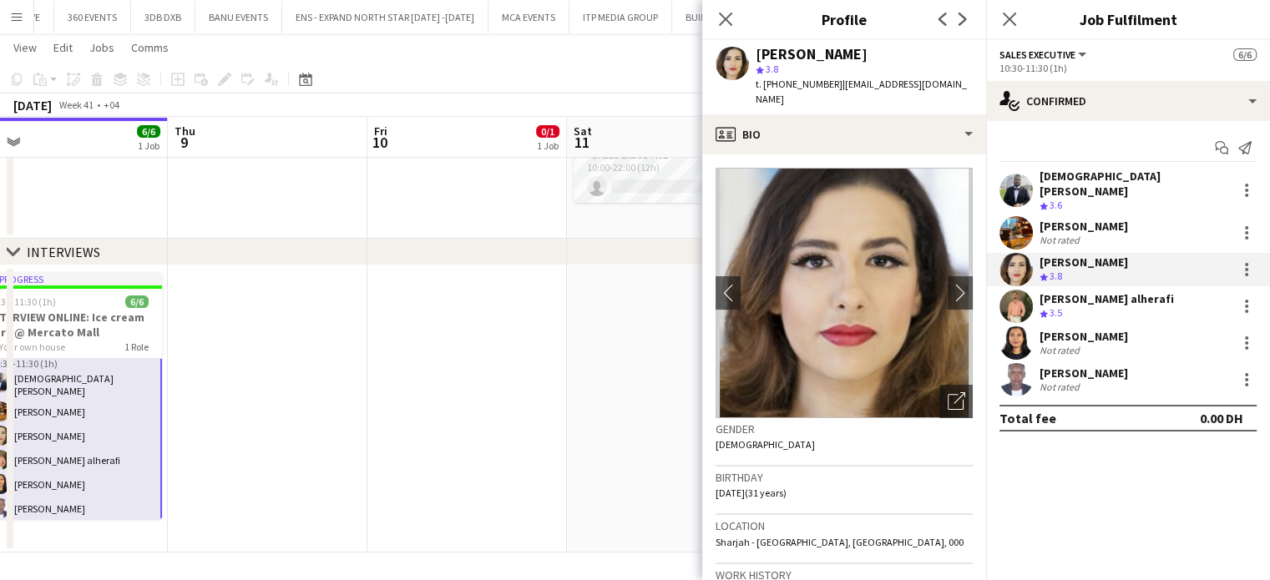
click at [1061, 344] on div "Not rated" at bounding box center [1060, 350] width 43 height 13
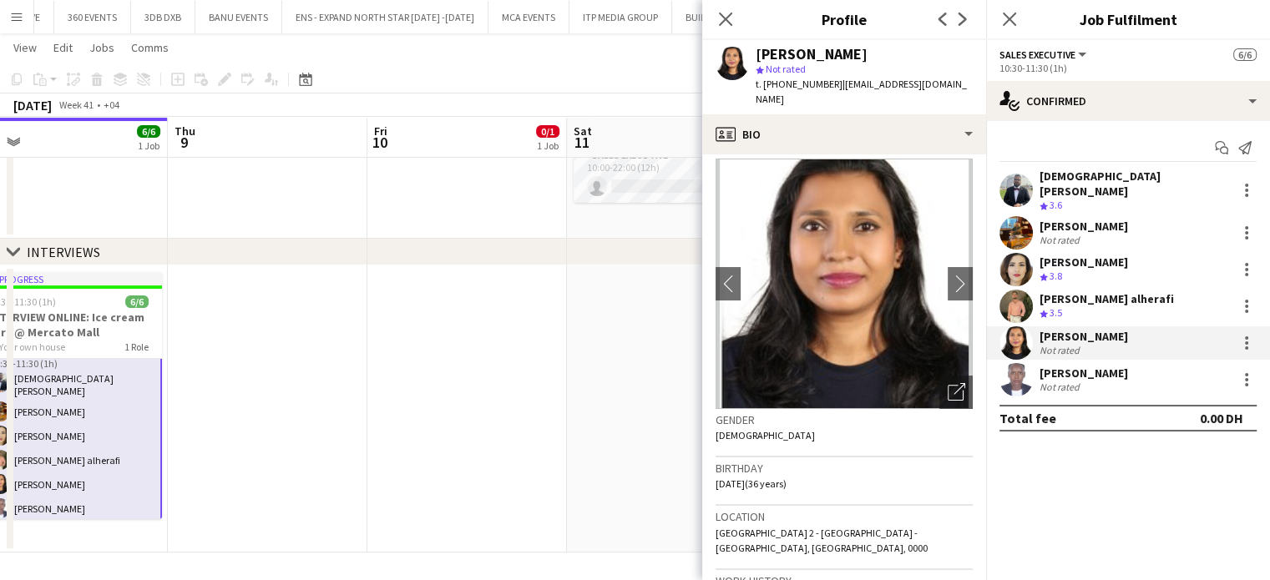
scroll to position [0, 0]
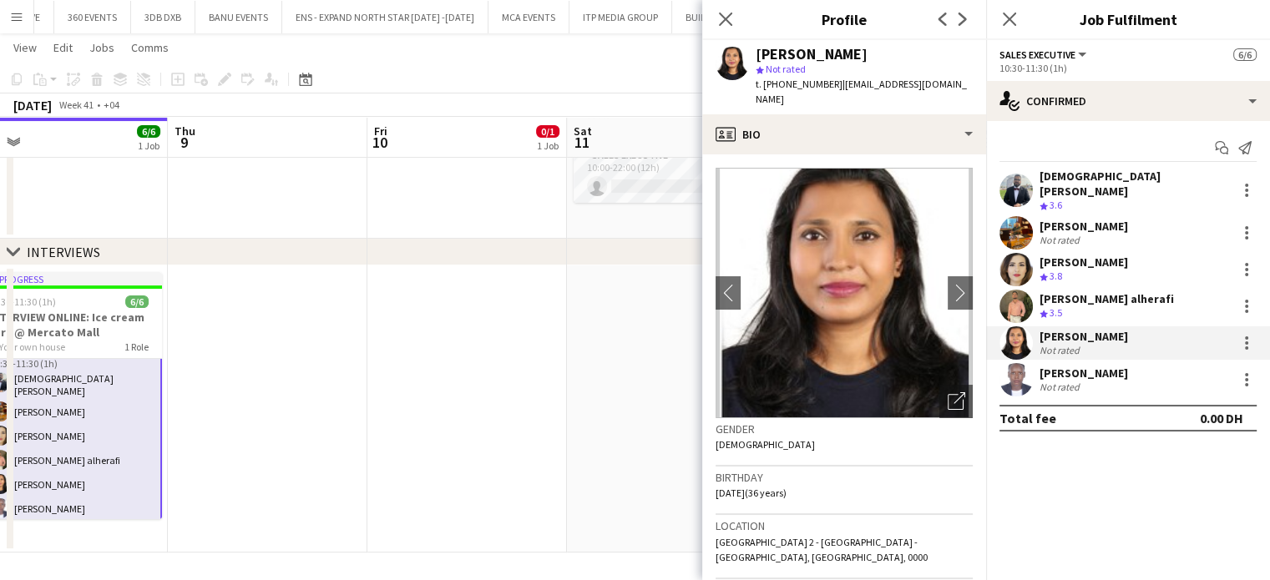
click at [698, 409] on app-calendar-viewport "Sun 5 Mon 6 Tue 7 Wed 8 6/6 1 Job Thu 9 Fri 10 0/1 1 Job Sat 11 0/2 2 Jobs Sun …" at bounding box center [635, 141] width 1270 height 822
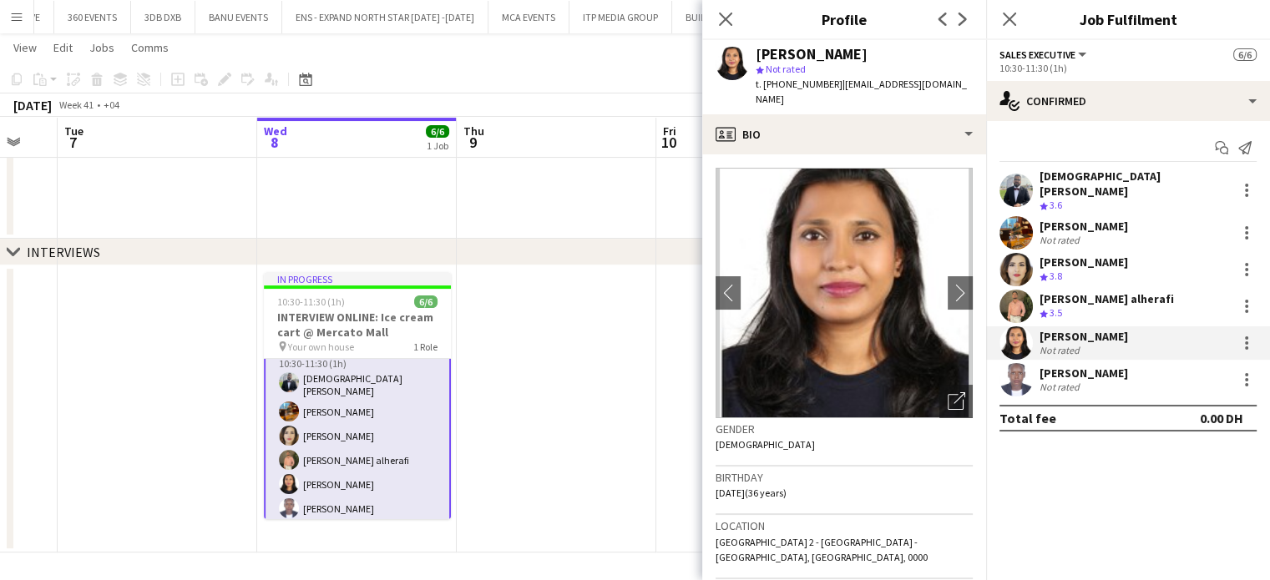
click at [644, 383] on app-date-cell at bounding box center [556, 408] width 199 height 287
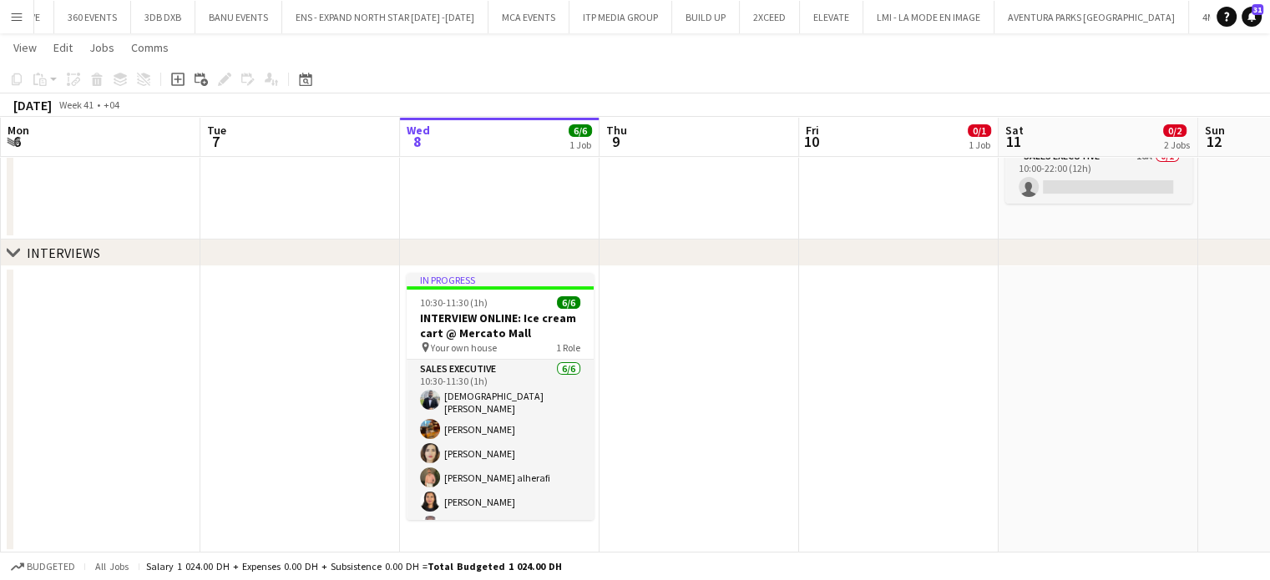
scroll to position [0, 442]
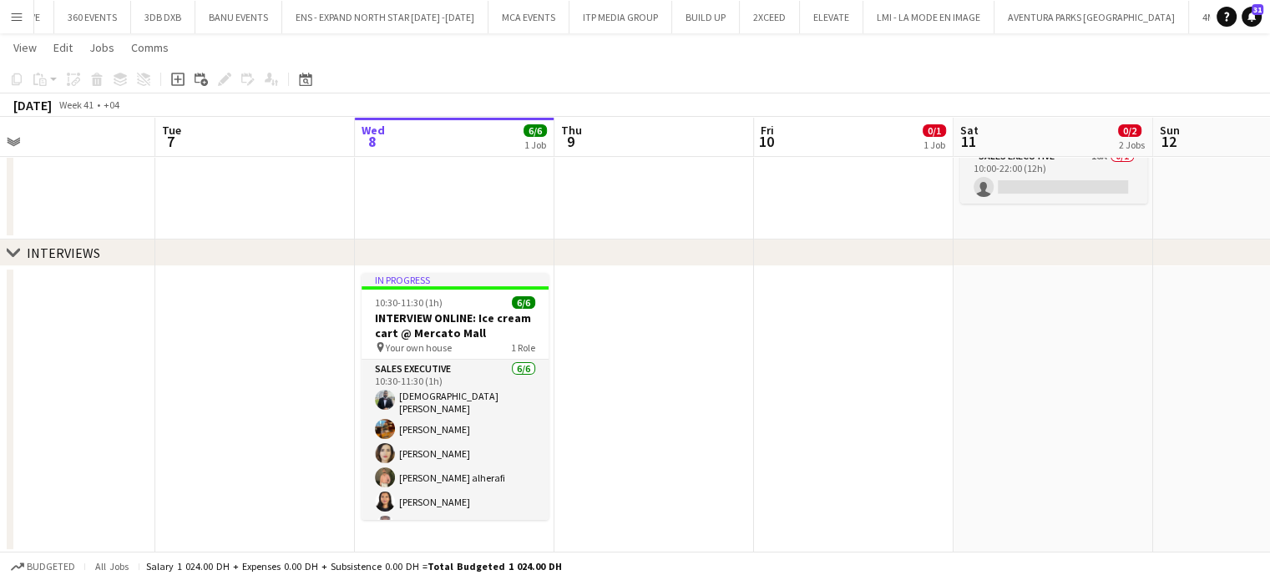
drag, startPoint x: 690, startPoint y: 353, endPoint x: 706, endPoint y: 356, distance: 16.1
click at [706, 356] on app-calendar-viewport "Sat 4 Sun 5 Mon 6 Tue 7 Wed 8 6/6 1 Job Thu 9 Fri 10 0/1 1 Job Sat 11 0/2 2 Job…" at bounding box center [635, 142] width 1270 height 822
click at [470, 318] on h3 "INTERVIEW ONLINE: Ice cream cart @ Mercato Mall" at bounding box center [455, 326] width 187 height 30
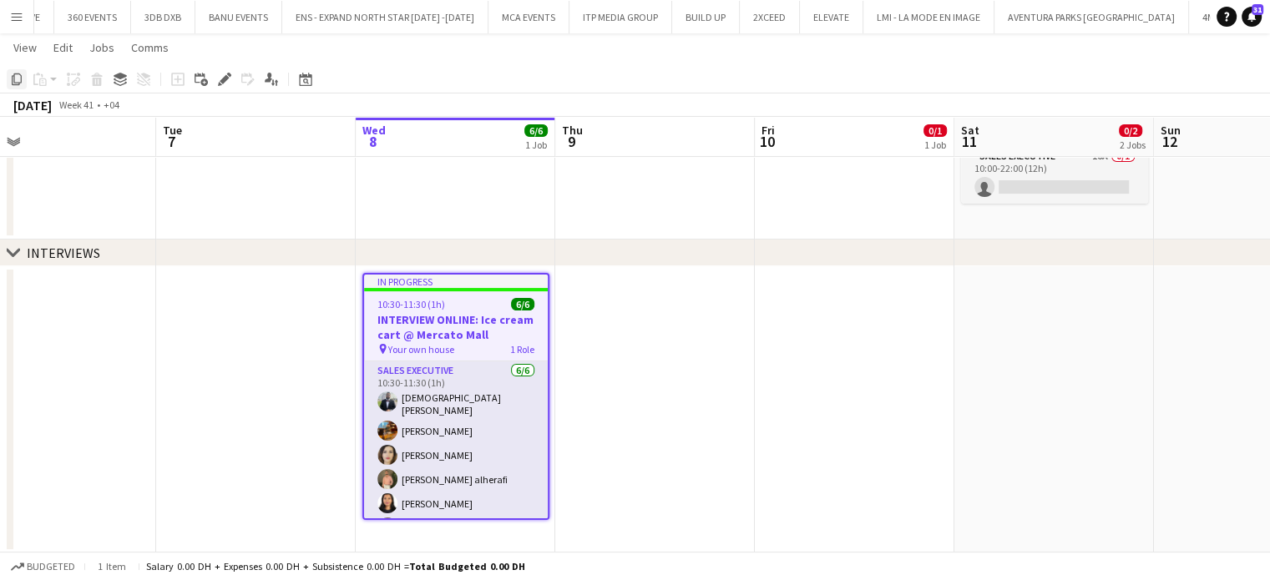
click at [16, 78] on icon "Copy" at bounding box center [16, 79] width 13 height 13
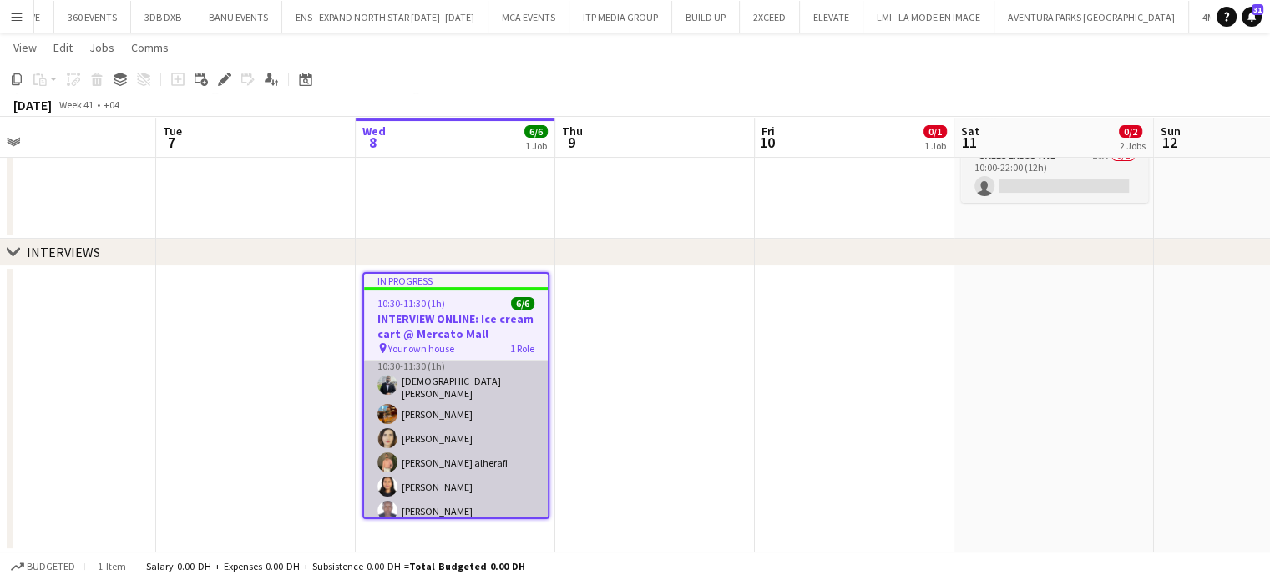
scroll to position [20, 0]
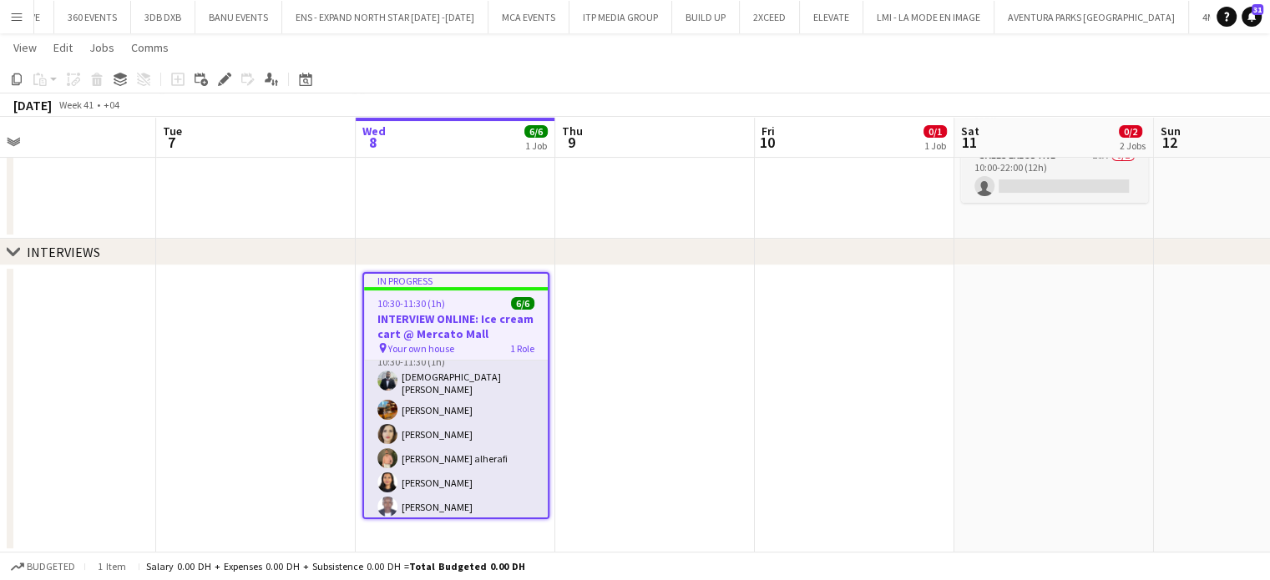
click at [891, 376] on app-date-cell at bounding box center [854, 408] width 199 height 287
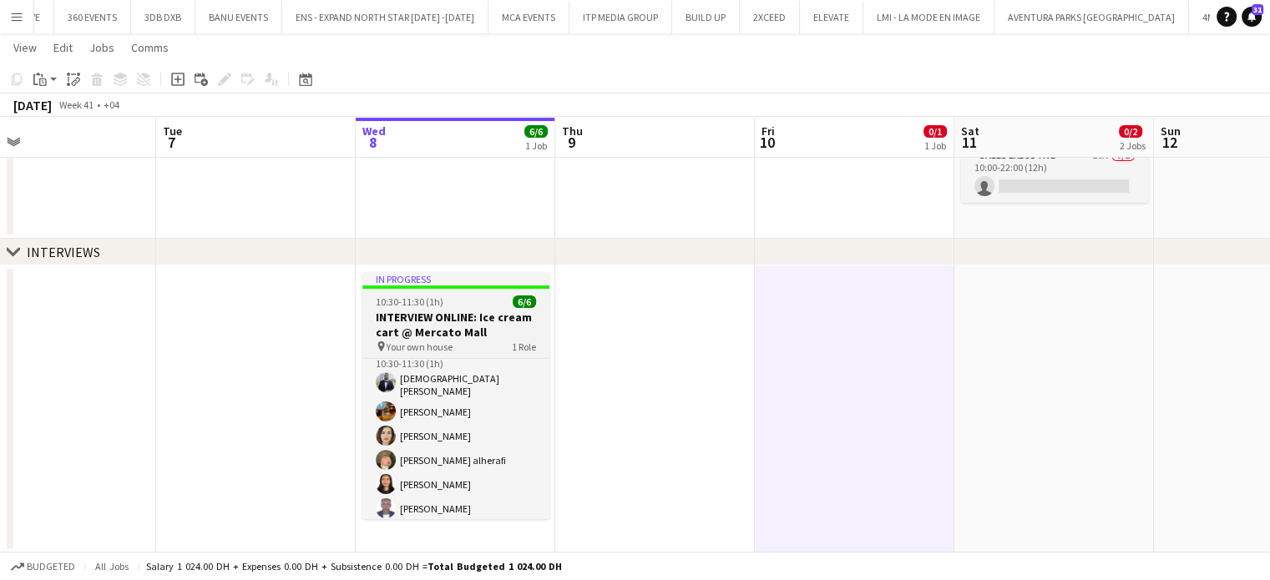
click at [441, 330] on h3 "INTERVIEW ONLINE: Ice cream cart @ Mercato Mall" at bounding box center [455, 325] width 187 height 30
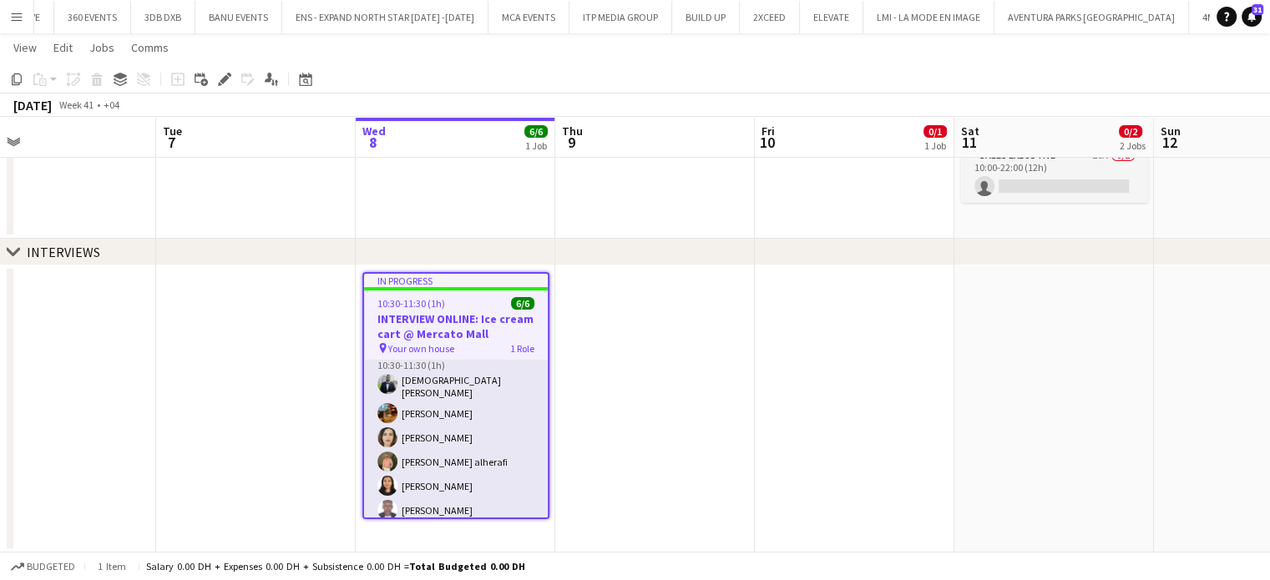
scroll to position [20, 0]
click at [19, 80] on icon "Copy" at bounding box center [16, 79] width 13 height 13
click at [438, 539] on app-date-cell "In progress 10:30-11:30 (1h) 6/6 INTERVIEW ONLINE: Ice cream cart @ Mercato Mal…" at bounding box center [455, 408] width 199 height 287
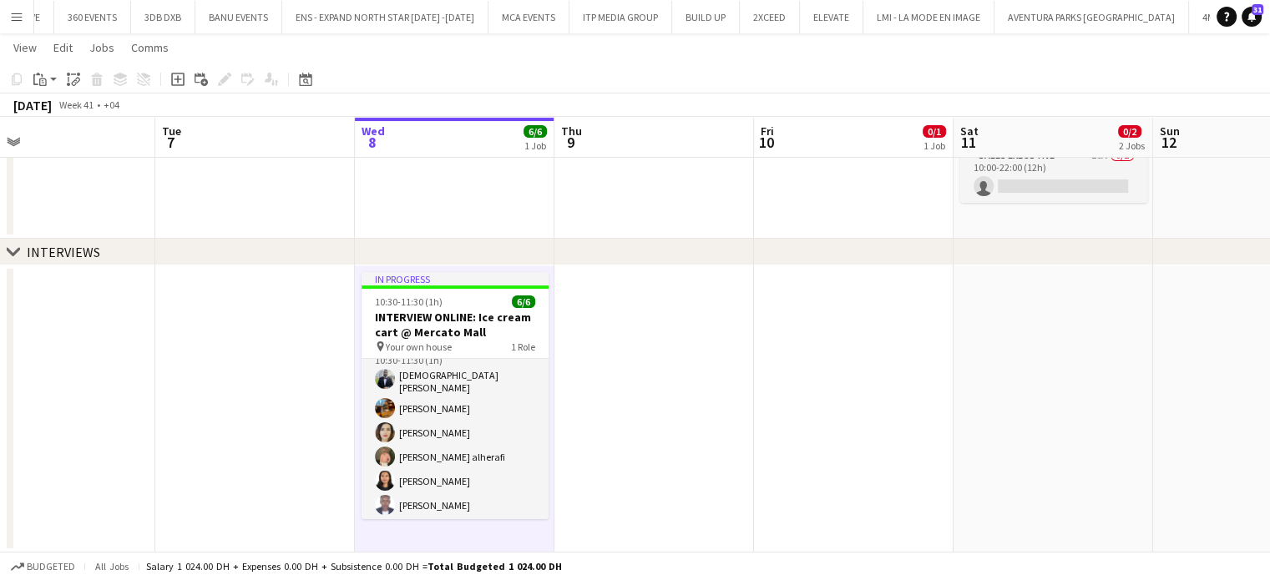
scroll to position [17, 0]
click at [43, 82] on icon "Paste" at bounding box center [39, 79] width 13 height 13
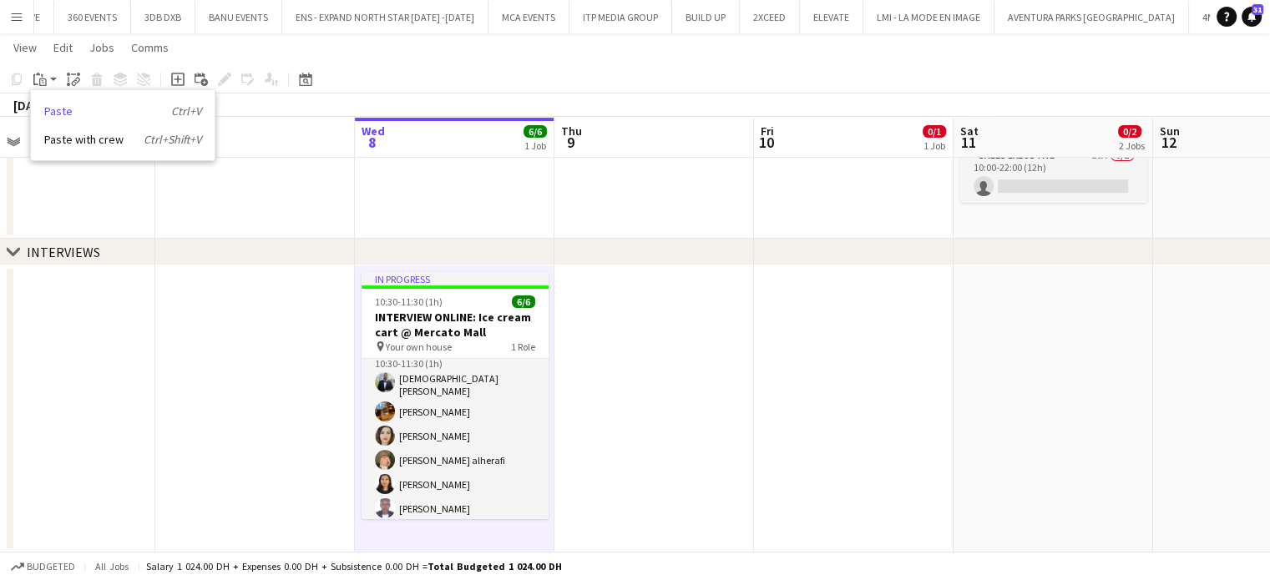
click at [50, 113] on link "Paste Ctrl+V" at bounding box center [122, 111] width 157 height 15
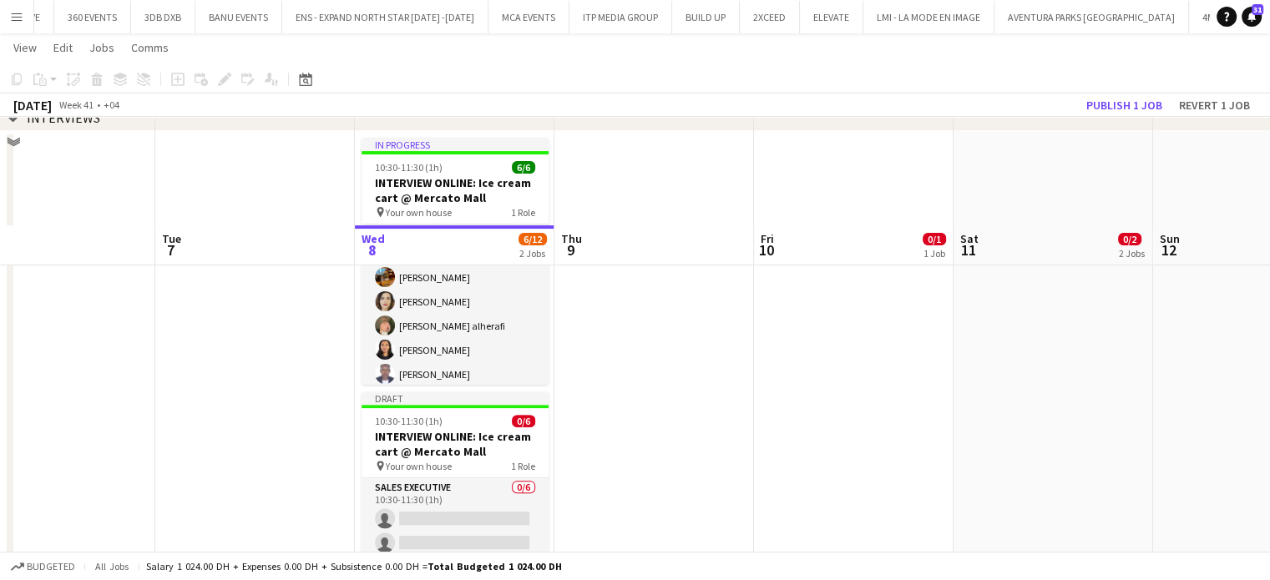
scroll to position [585, 0]
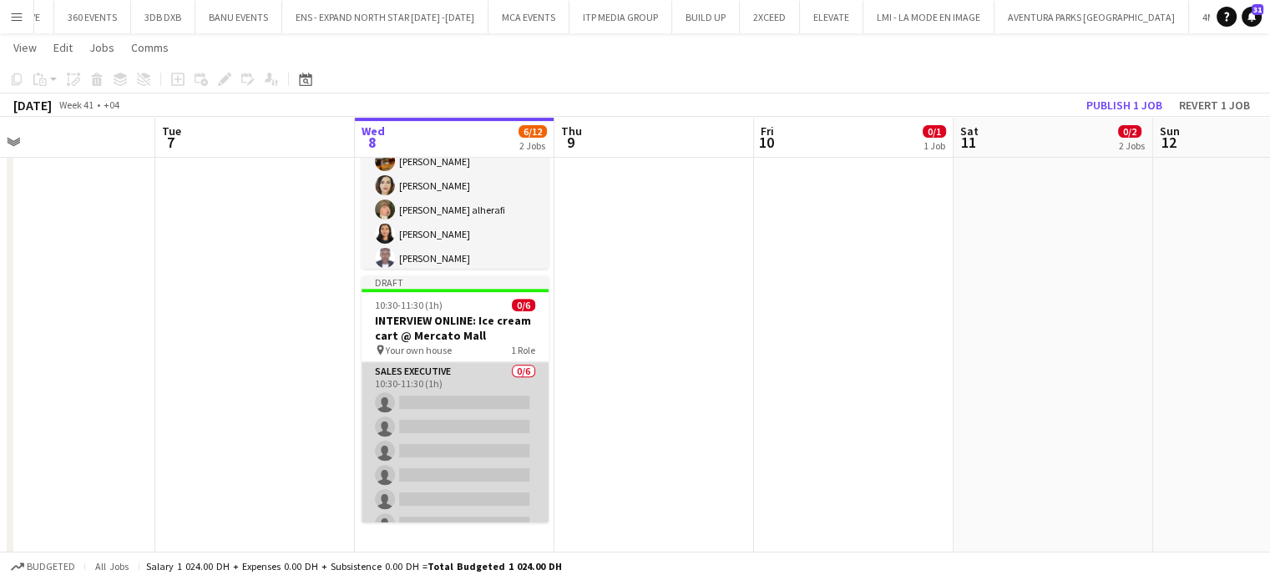
click at [438, 391] on app-card-role "Sales Executive 0/6 10:30-11:30 (1h) single-neutral-actions single-neutral-acti…" at bounding box center [454, 451] width 187 height 178
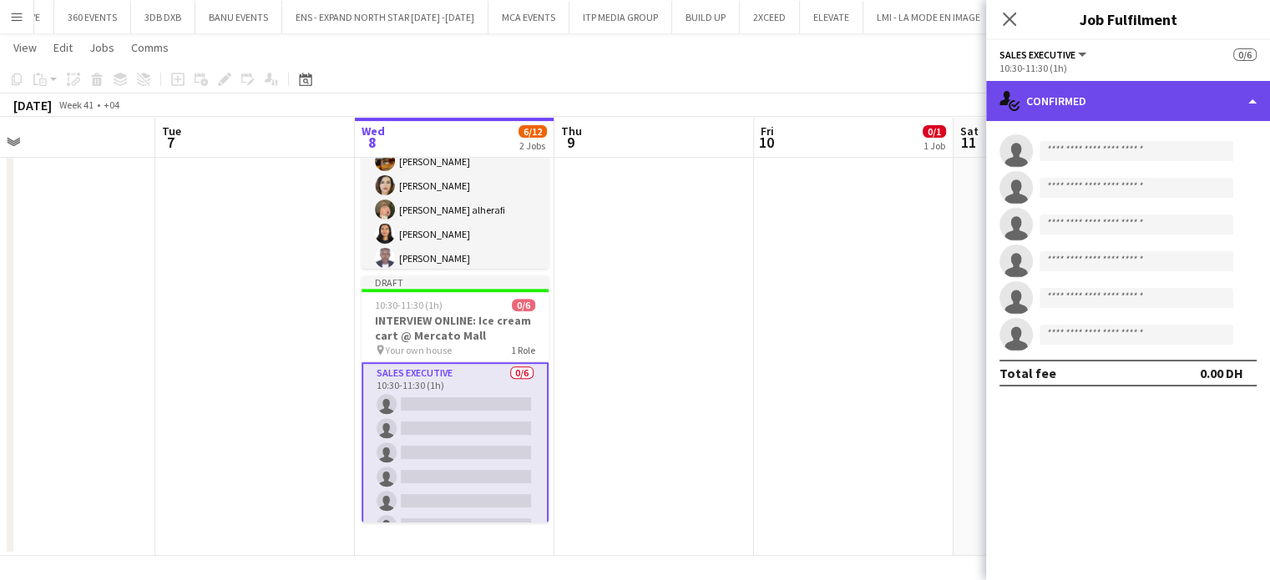
click at [1241, 93] on div "single-neutral-actions-check-2 Confirmed" at bounding box center [1128, 101] width 284 height 40
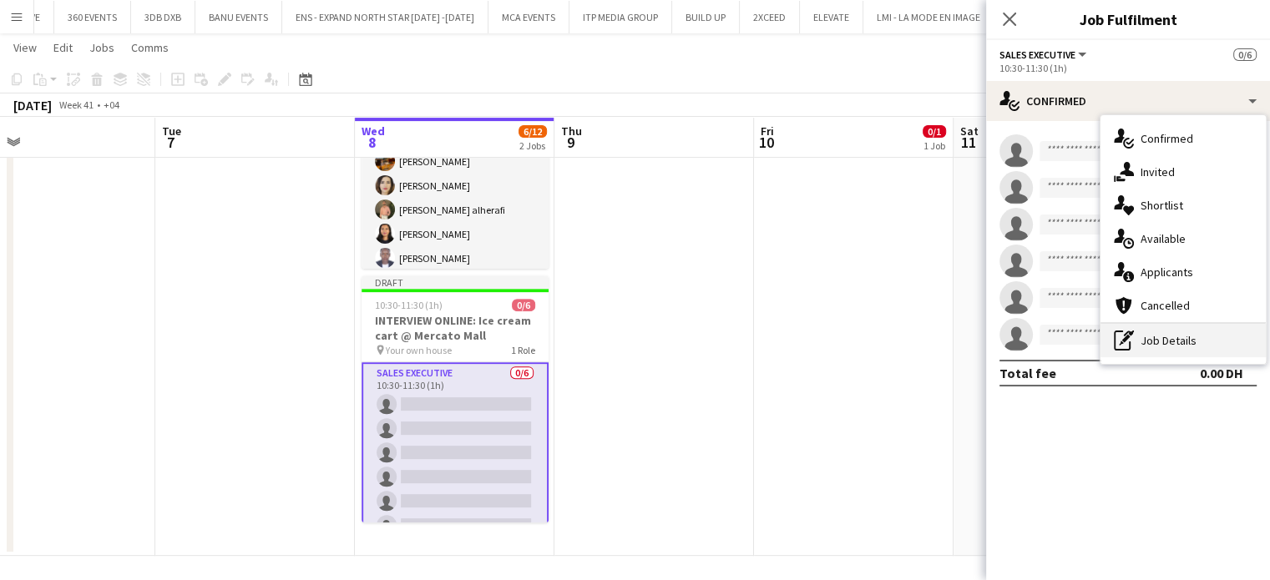
click at [1172, 337] on div "pen-write Job Details" at bounding box center [1182, 340] width 165 height 33
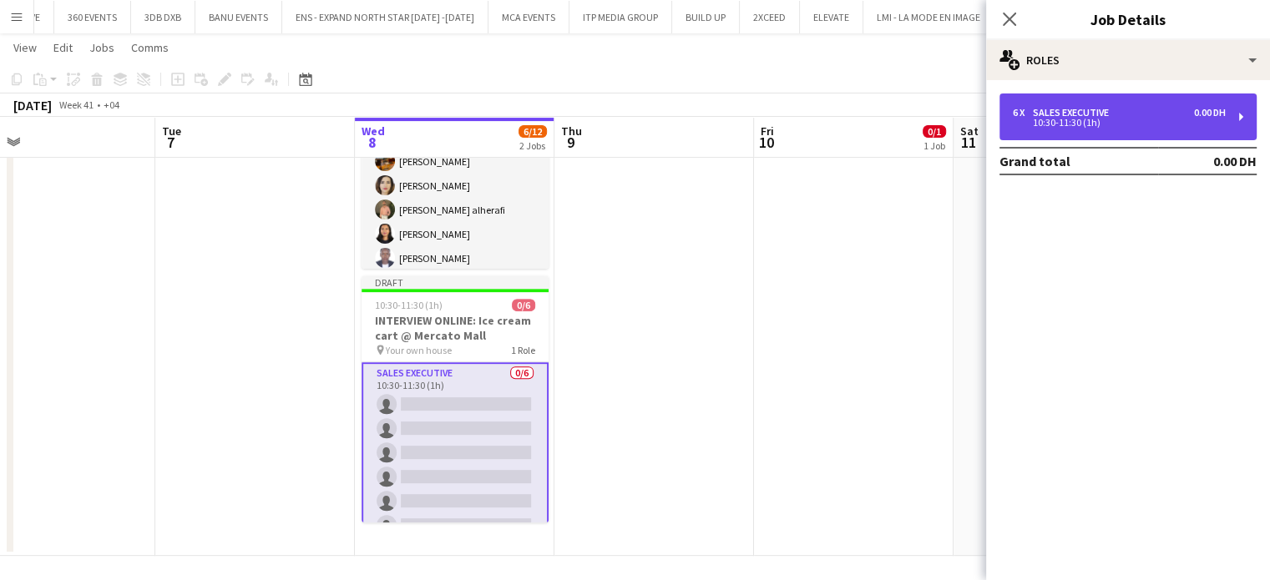
click at [1095, 122] on div "10:30-11:30 (1h)" at bounding box center [1118, 123] width 213 height 8
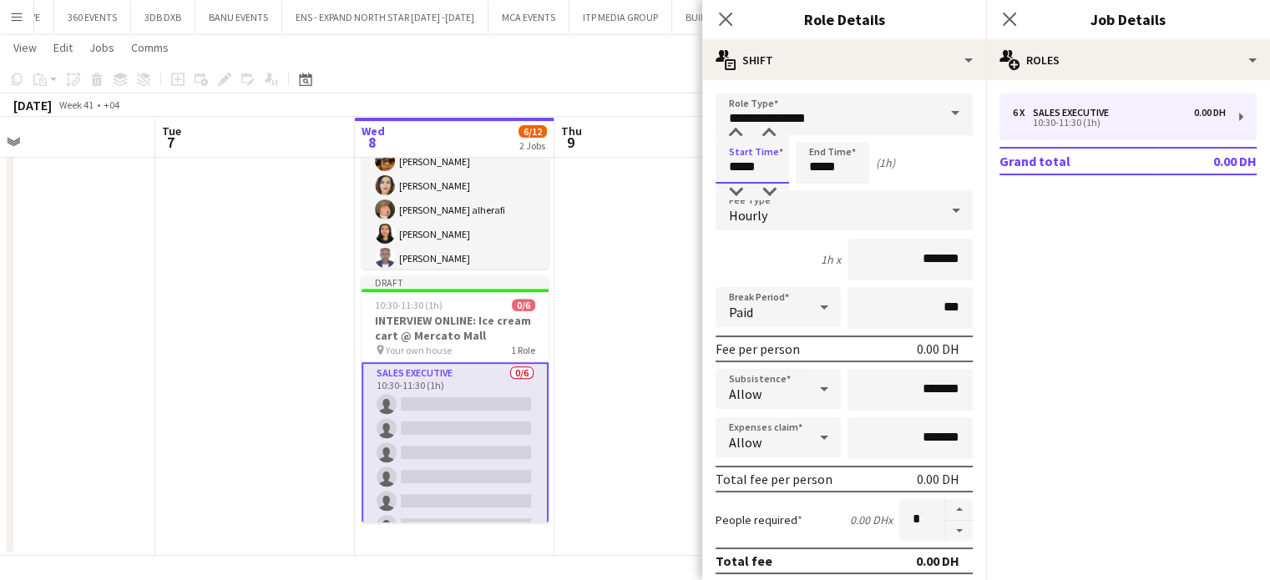
drag, startPoint x: 760, startPoint y: 166, endPoint x: 607, endPoint y: 162, distance: 153.6
click at [611, 159] on body "Menu Boards Boards Boards All jobs Status Workforce Workforce My Workforce Recr…" at bounding box center [635, -1] width 1270 height 1169
type input "*****"
drag, startPoint x: 838, startPoint y: 163, endPoint x: 755, endPoint y: 165, distance: 83.5
click at [755, 165] on div "Start Time ***** End Time ***** (21h)" at bounding box center [843, 163] width 257 height 42
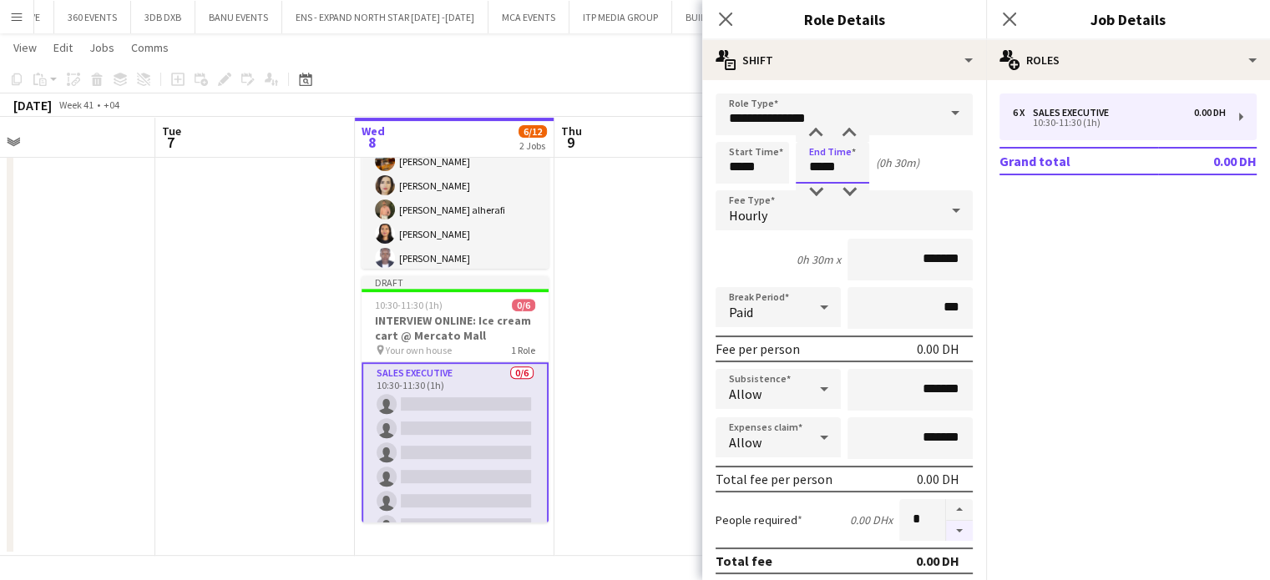
type input "*****"
click at [951, 530] on button "button" at bounding box center [959, 531] width 27 height 21
click at [952, 506] on button "button" at bounding box center [959, 510] width 27 height 22
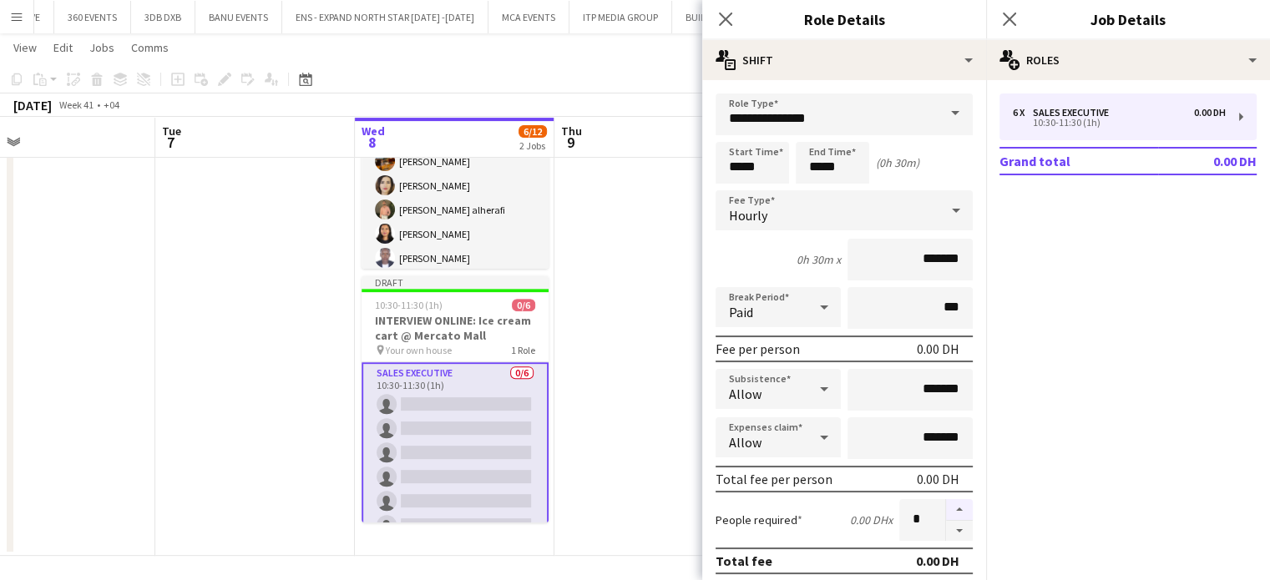
type input "*"
click at [660, 410] on app-date-cell at bounding box center [653, 285] width 199 height 541
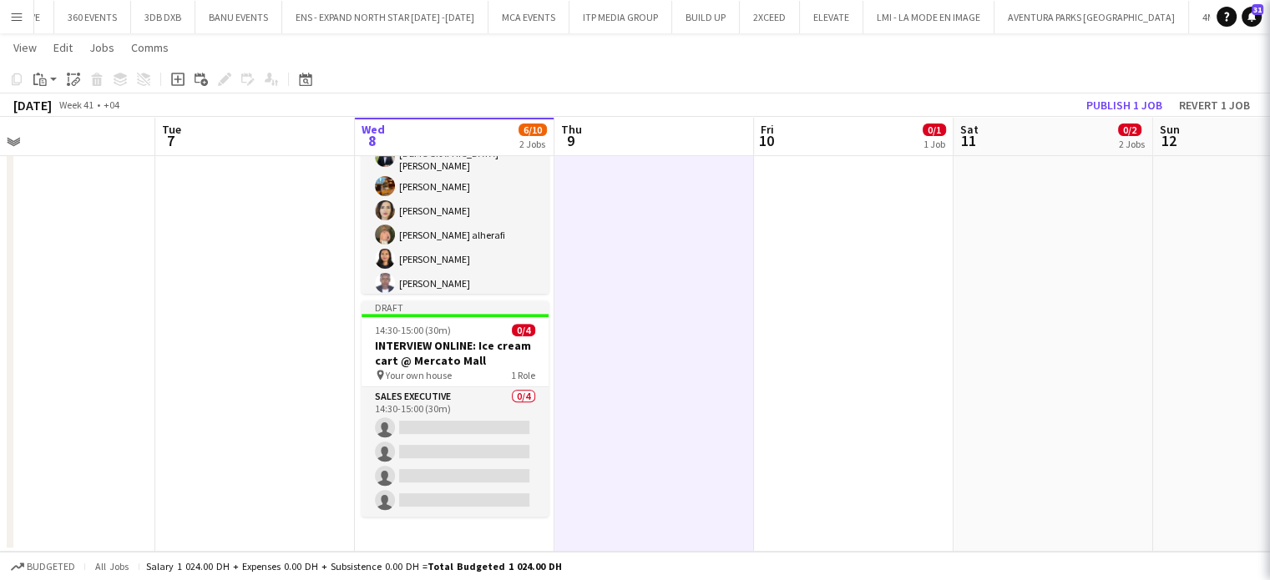
scroll to position [559, 0]
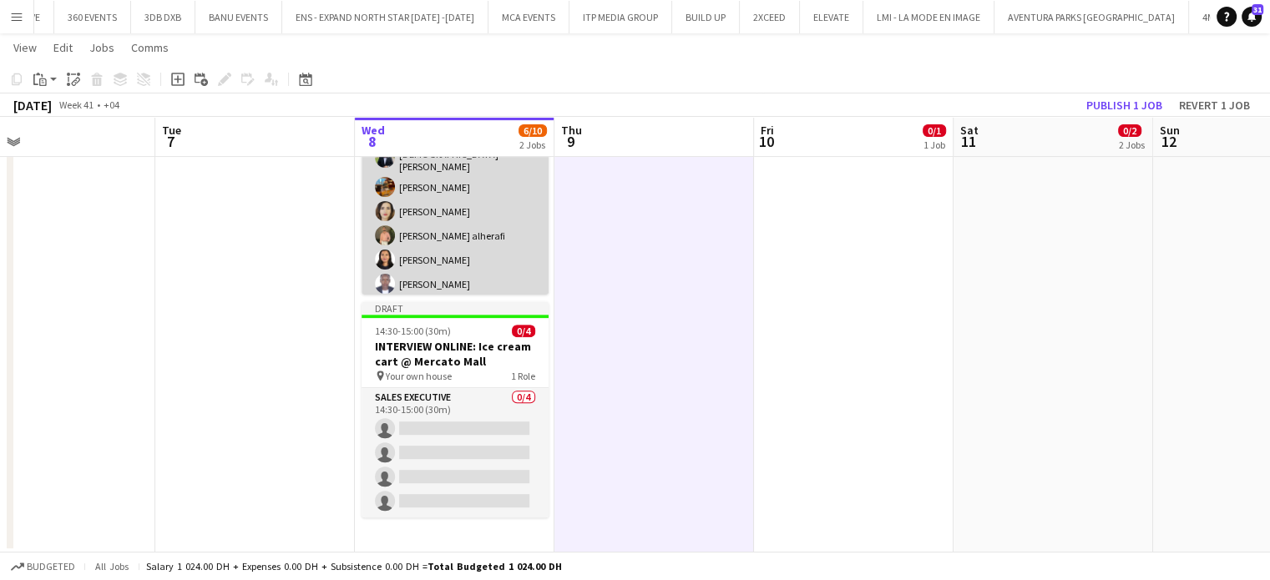
click at [437, 230] on app-card-role "Sales Executive 6/6 10:30-11:30 (1h) Mohammed Elshimy Marat Khamidullin Saba Kh…" at bounding box center [454, 209] width 187 height 183
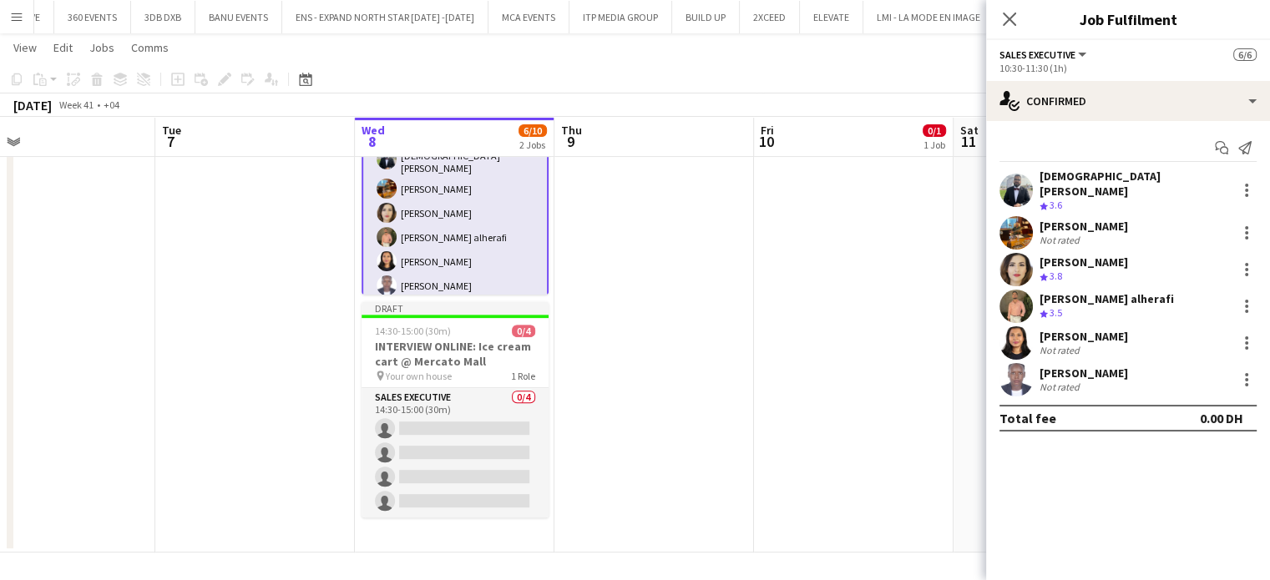
scroll to position [18, 0]
click at [1249, 185] on div at bounding box center [1246, 190] width 20 height 20
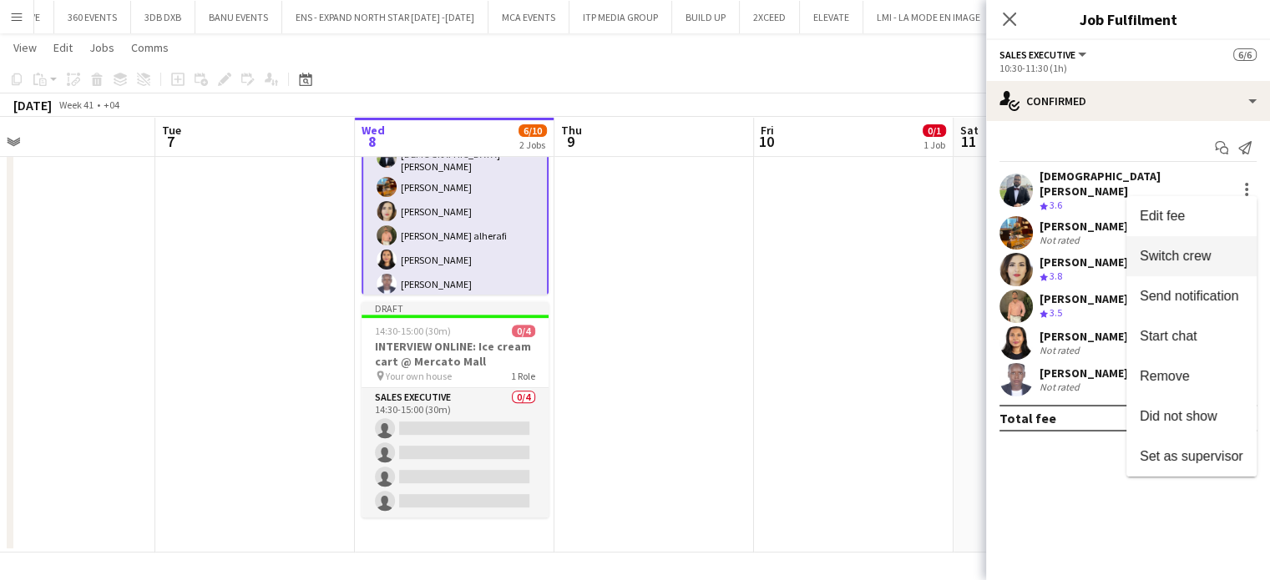
click at [1202, 258] on span "Switch crew" at bounding box center [1174, 256] width 71 height 14
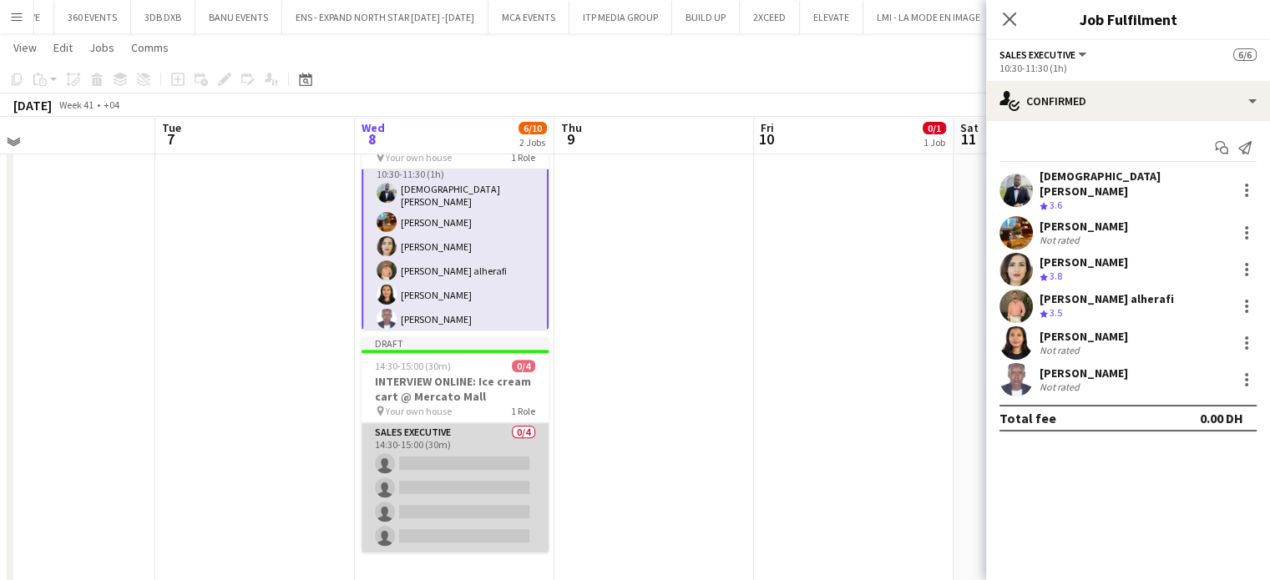
click at [424, 476] on app-card-role "Sales Executive 0/4 14:30-15:00 (30m) single-neutral-actions single-neutral-act…" at bounding box center [454, 487] width 187 height 129
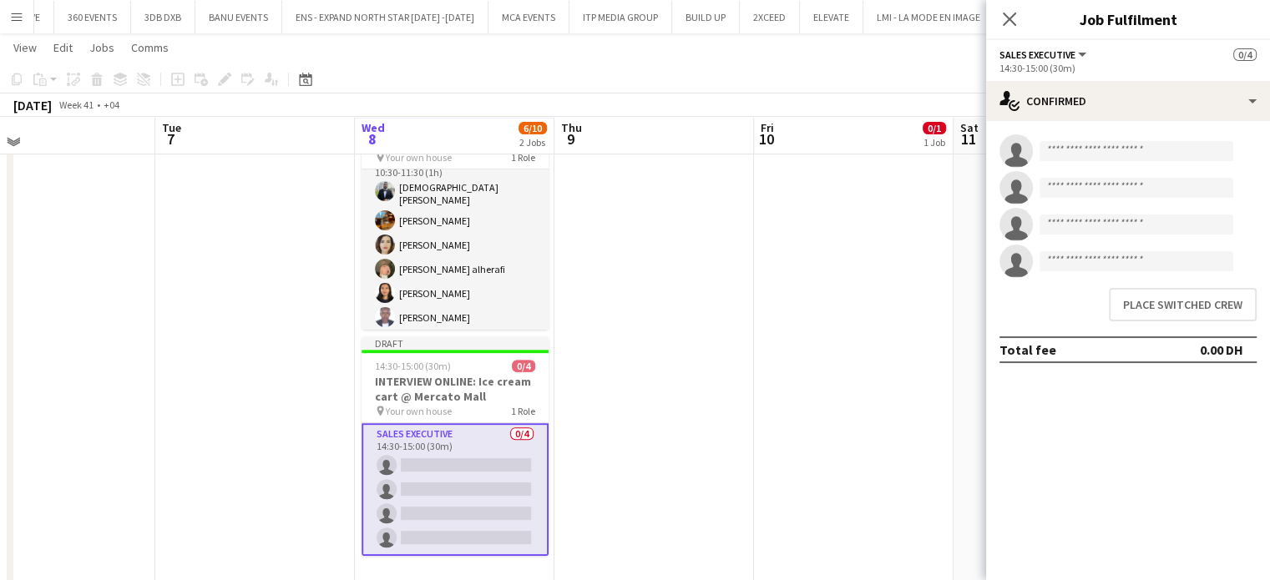
scroll to position [17, 0]
click at [1219, 306] on button "Place switched crew" at bounding box center [1182, 304] width 148 height 33
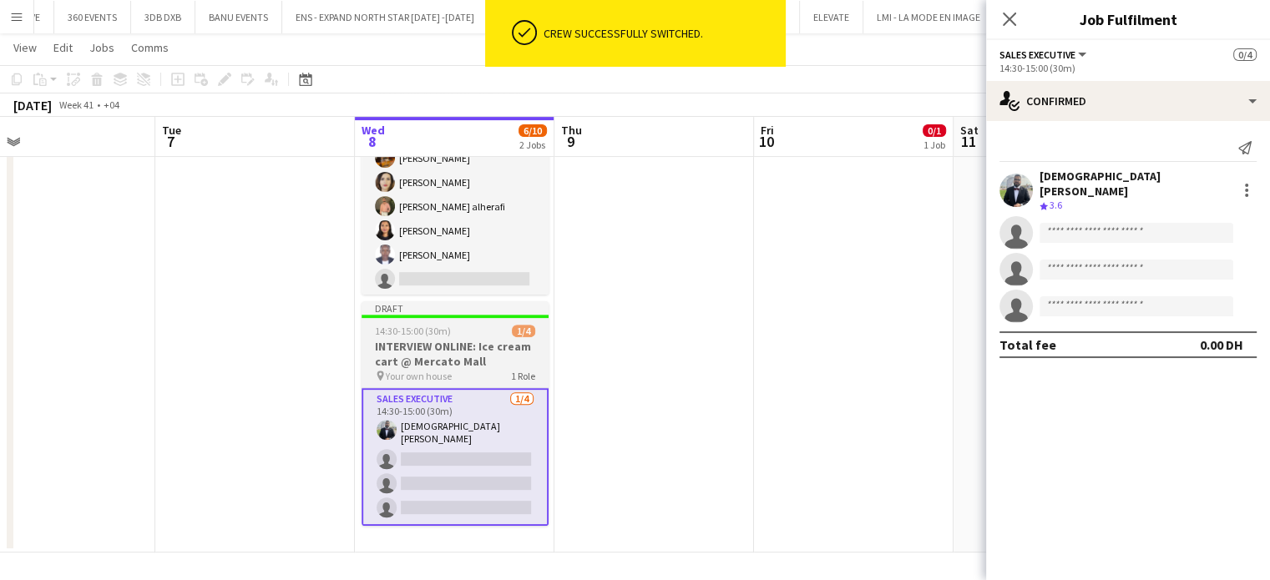
scroll to position [559, 0]
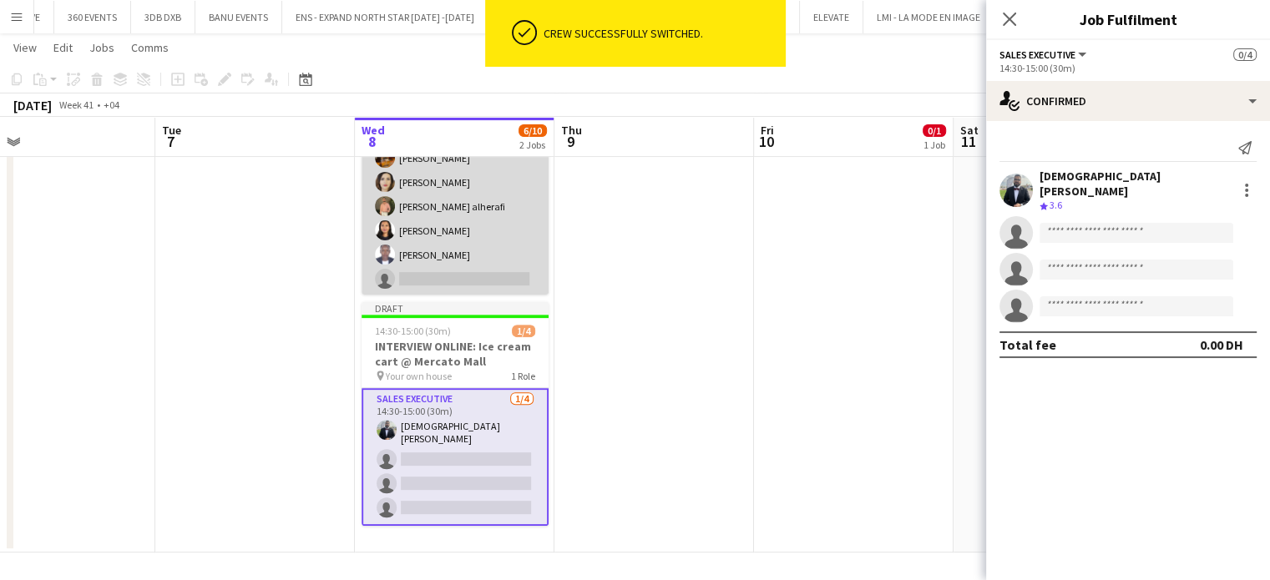
click at [461, 212] on app-card-role "Sales Executive 5/6 10:30-11:30 (1h) Marat Khamidullin Saba Khaleefah ward alhe…" at bounding box center [454, 207] width 187 height 178
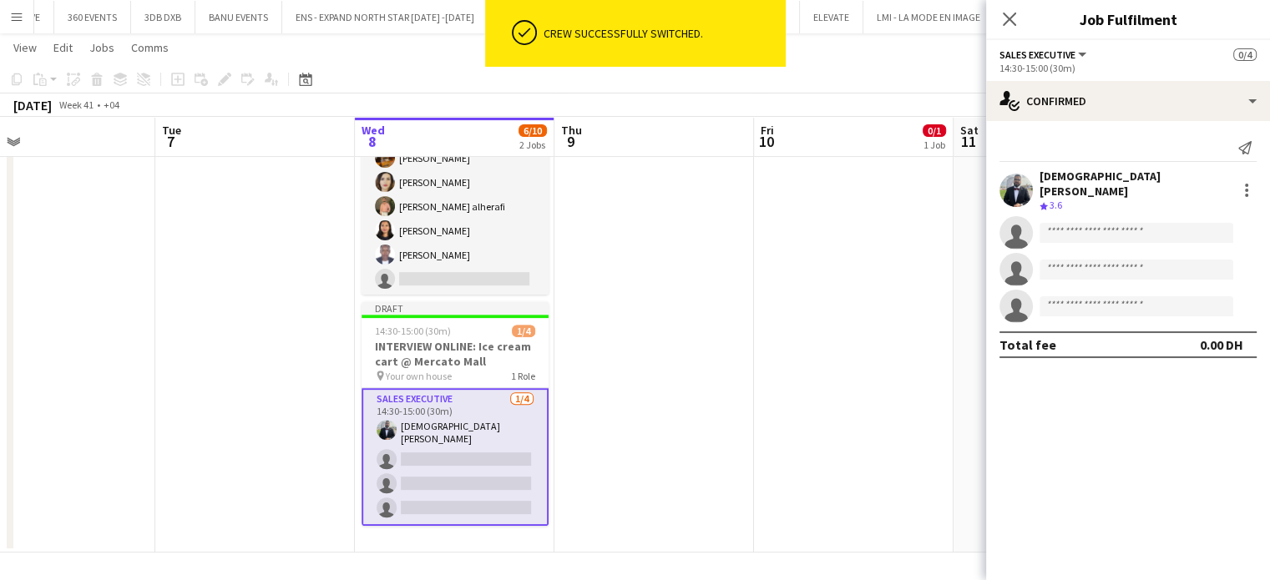
scroll to position [18, 0]
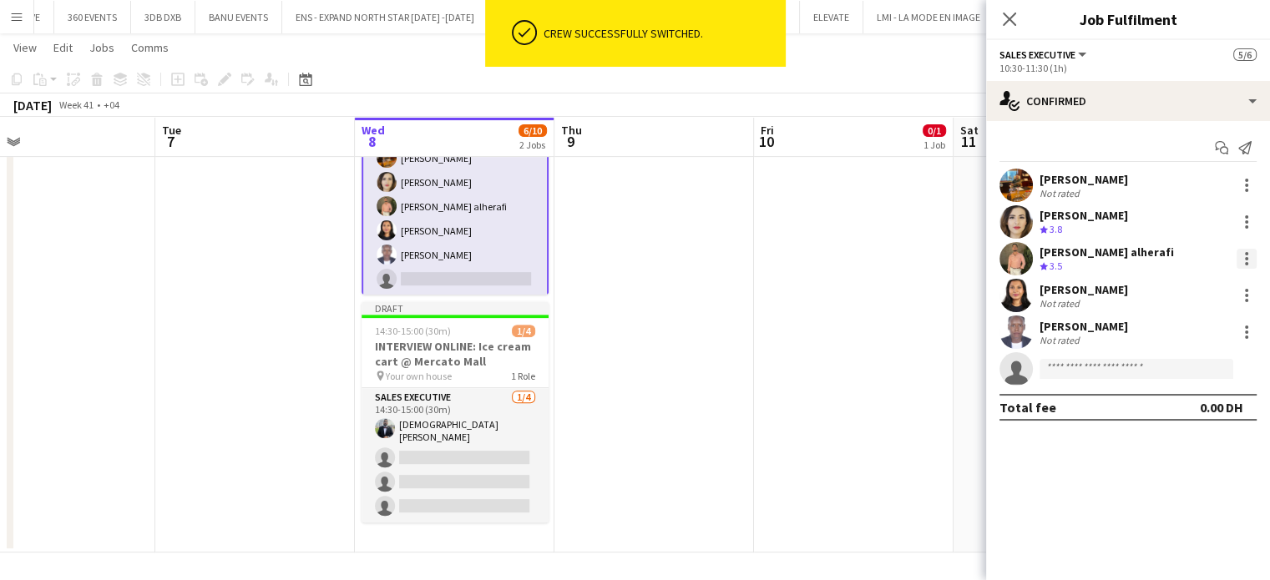
click at [1251, 259] on div at bounding box center [1246, 259] width 20 height 20
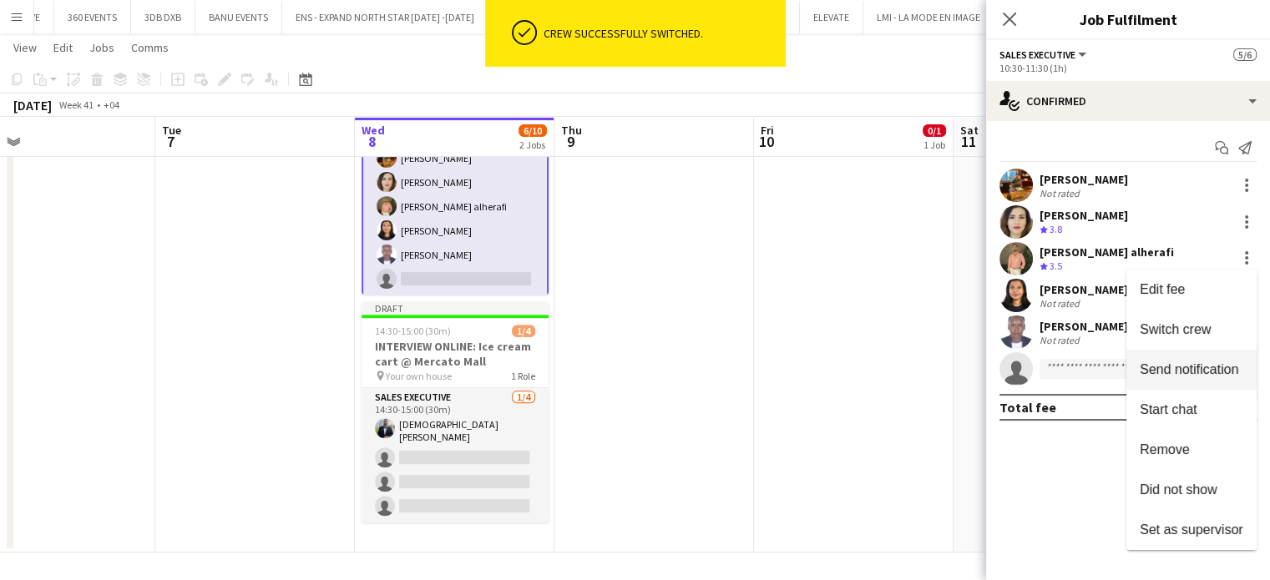
click at [1174, 323] on span "Switch crew" at bounding box center [1174, 329] width 71 height 14
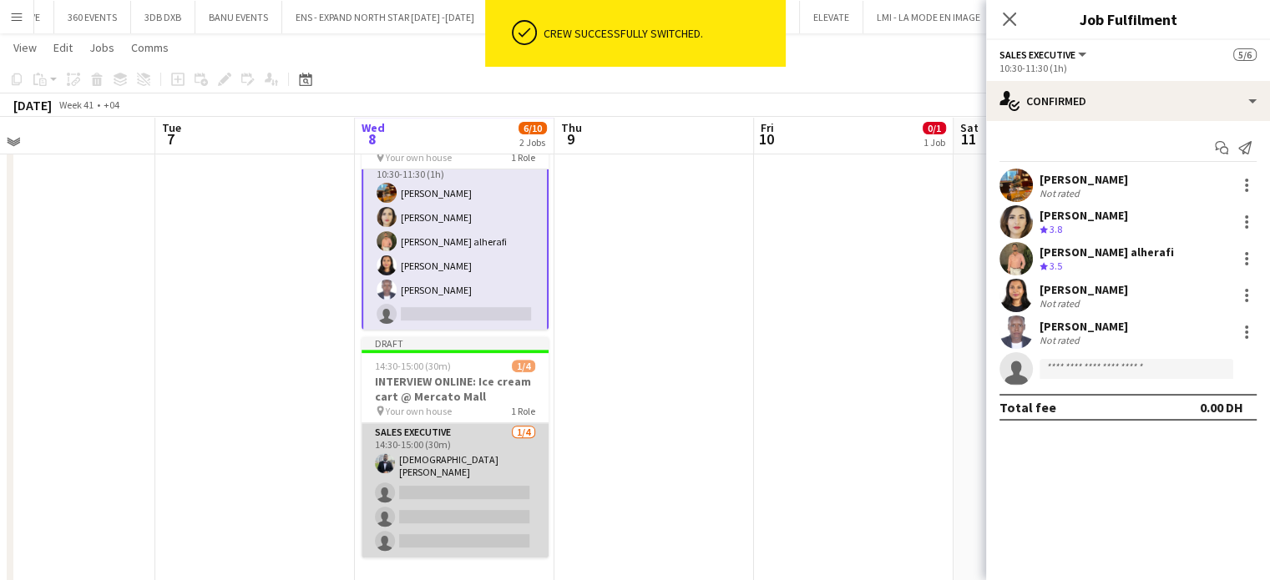
click at [448, 470] on app-card-role "Sales Executive 1/4 14:30-15:00 (30m) Mohammed Elshimy single-neutral-actions s…" at bounding box center [454, 490] width 187 height 134
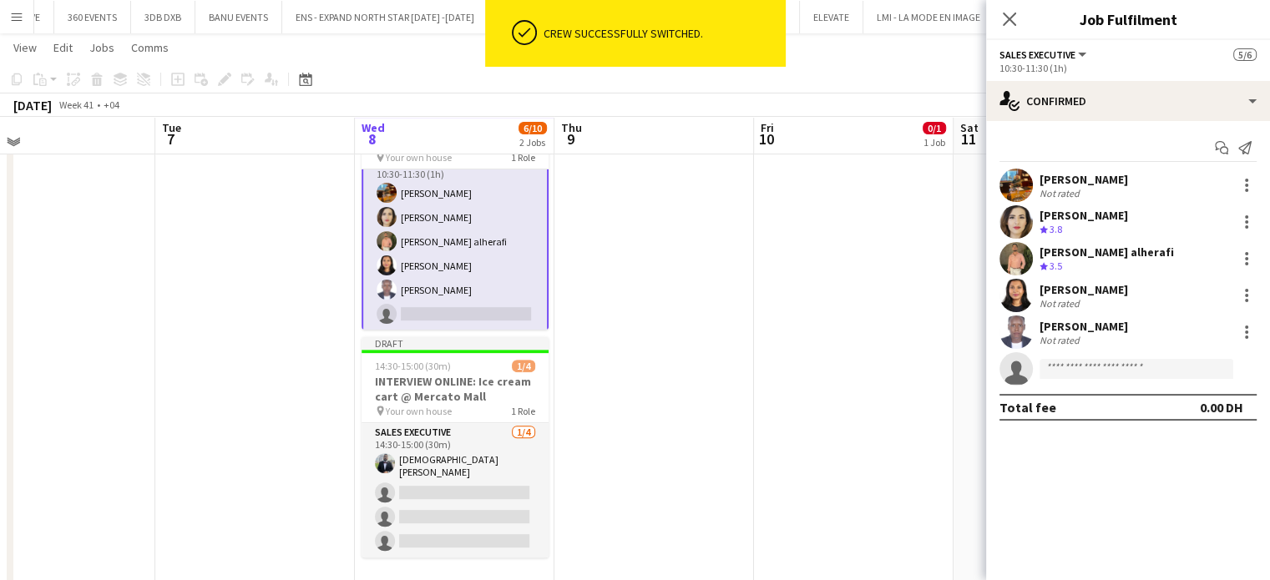
scroll to position [17, 0]
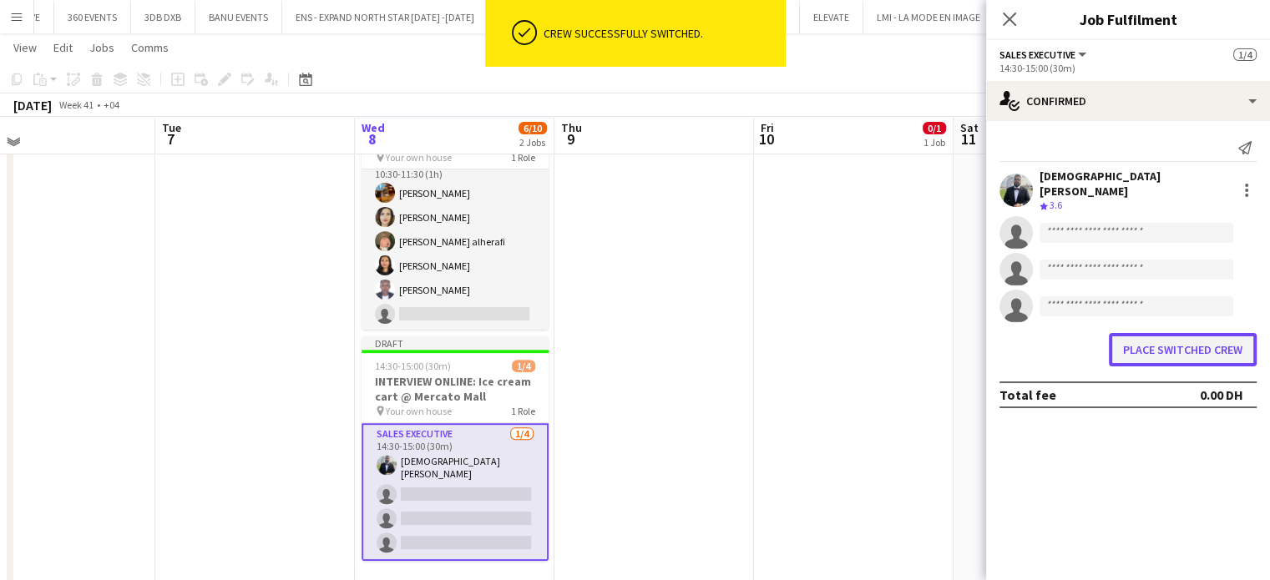
click at [1236, 345] on button "Place switched crew" at bounding box center [1182, 349] width 148 height 33
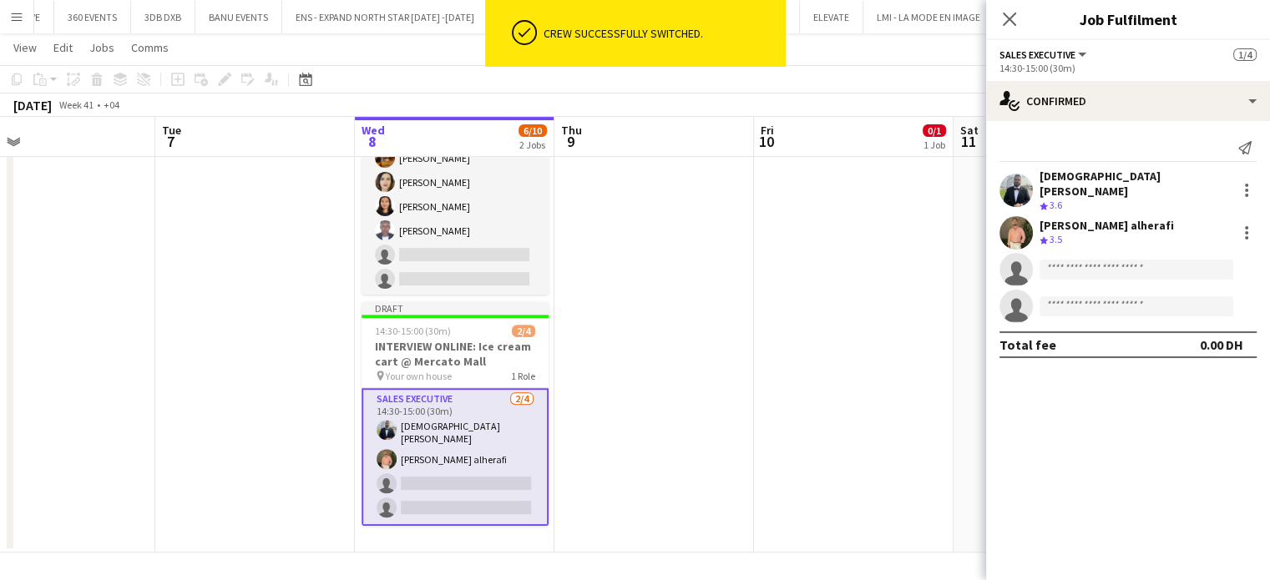
scroll to position [559, 0]
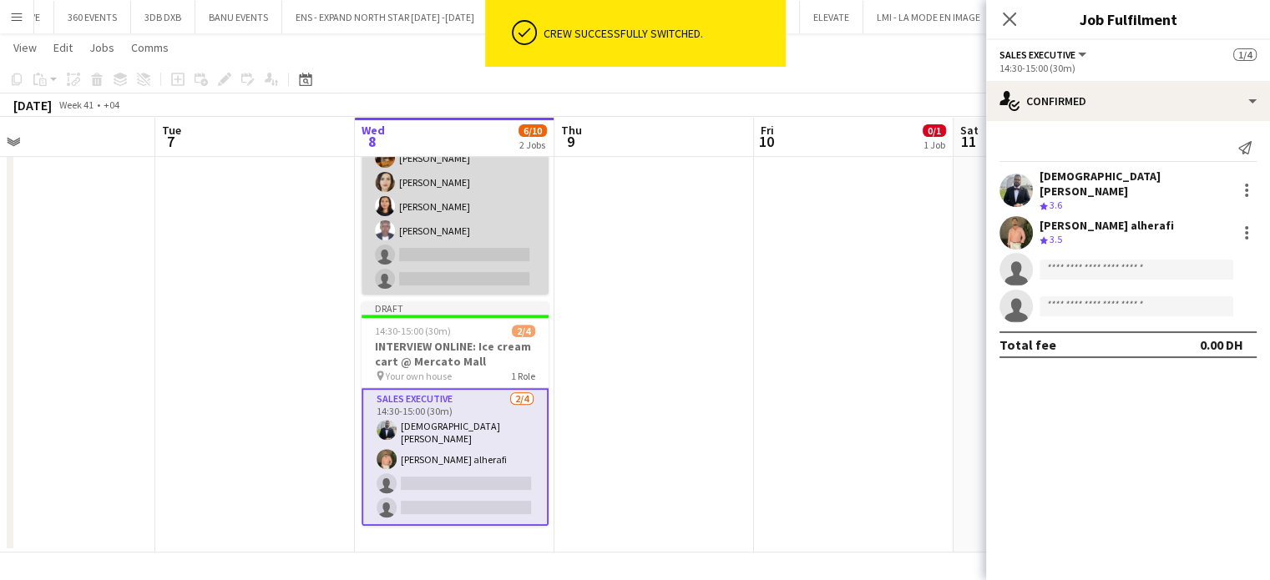
click at [463, 183] on app-card-role "Sales Executive 4/6 10:30-11:30 (1h) Marat Khamidullin Saba Khaleefah Punam Sin…" at bounding box center [454, 207] width 187 height 178
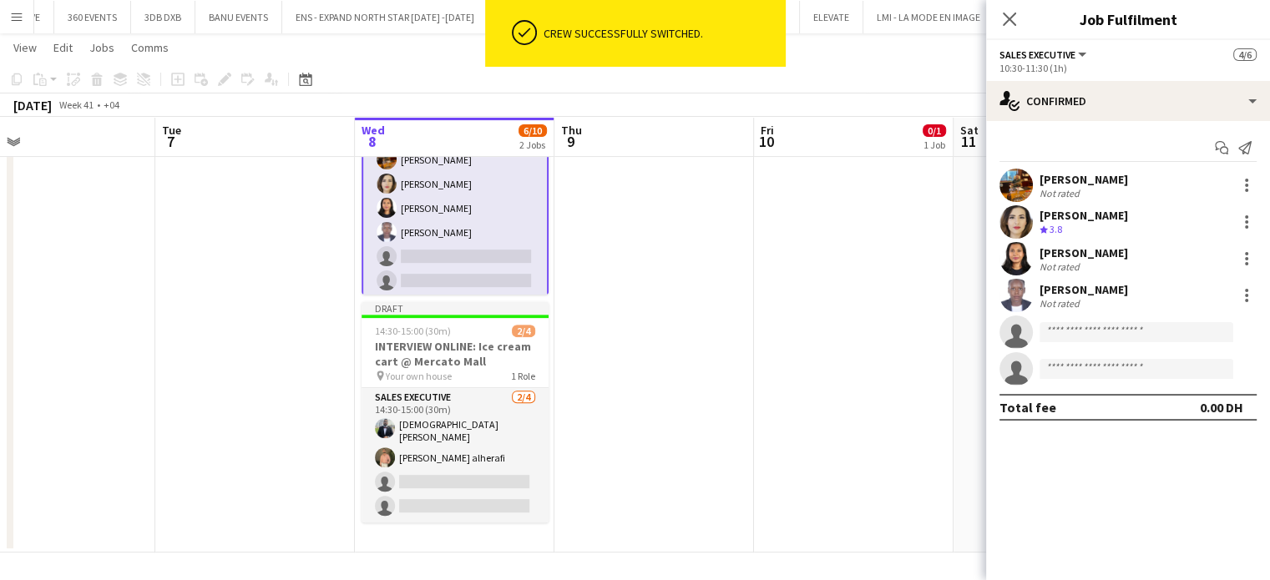
scroll to position [18, 0]
click at [1249, 182] on div at bounding box center [1246, 185] width 20 height 20
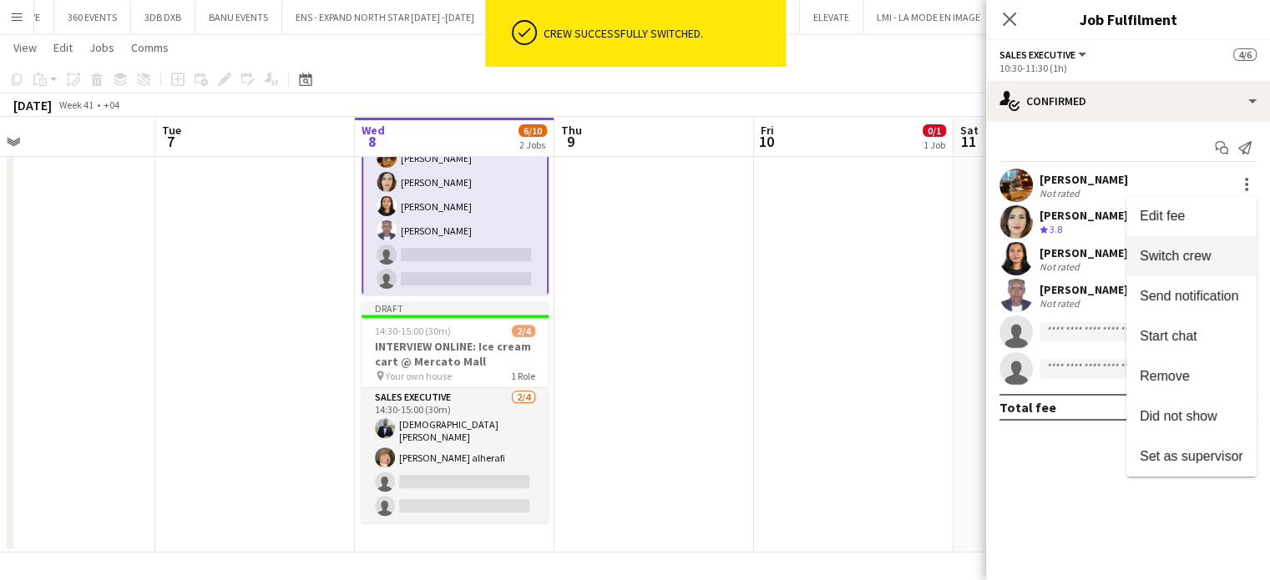
click at [1195, 260] on span "Switch crew" at bounding box center [1174, 256] width 71 height 14
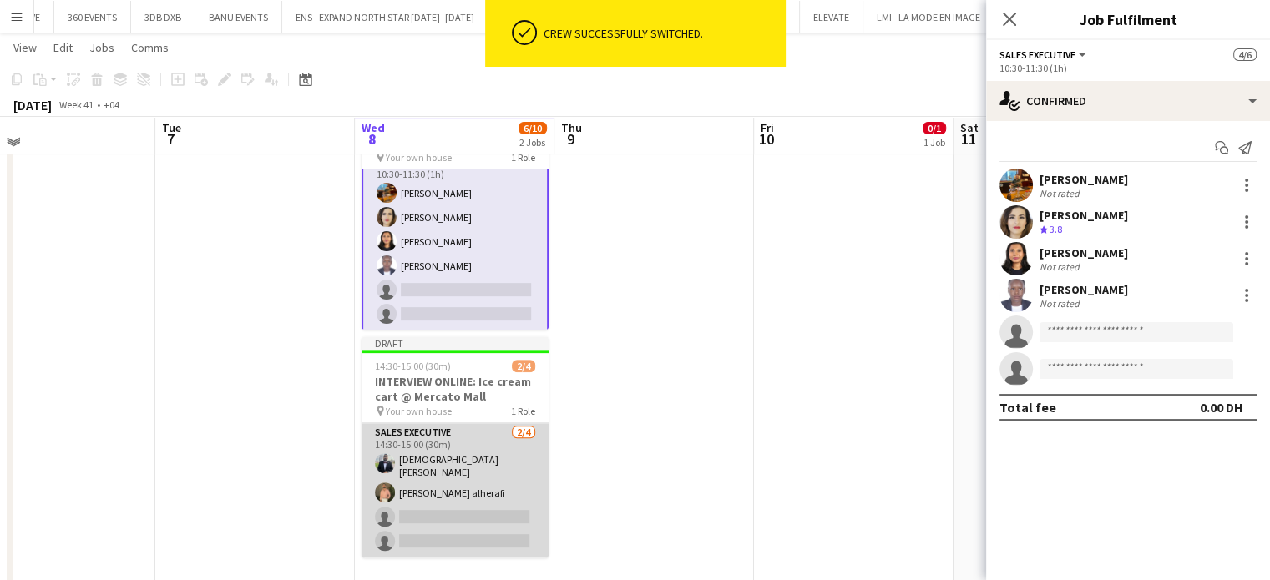
click at [456, 494] on app-card-role "Sales Executive 2/4 14:30-15:00 (30m) Mohammed Elshimy ward alherafi single-neu…" at bounding box center [454, 490] width 187 height 134
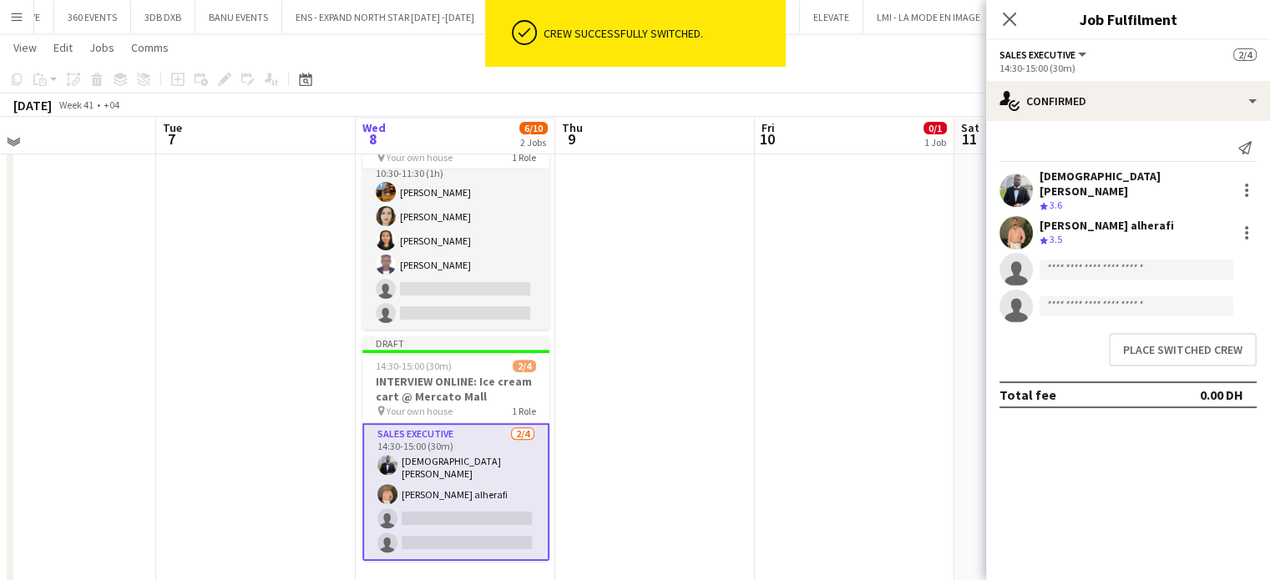
scroll to position [17, 0]
click at [1164, 343] on button "Place switched crew" at bounding box center [1182, 349] width 148 height 33
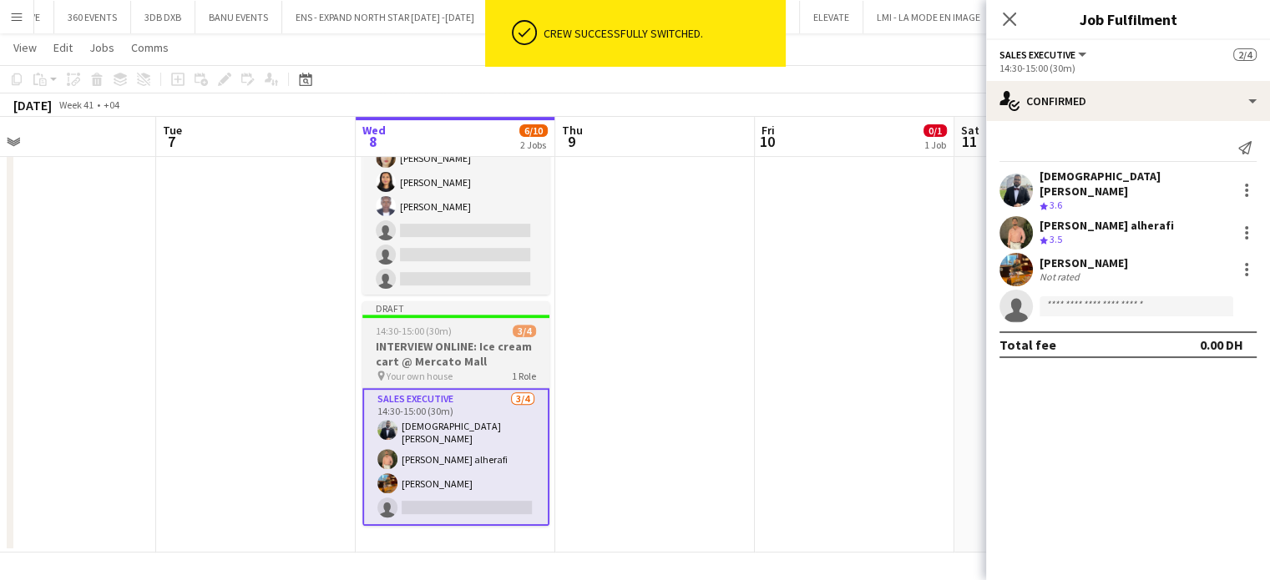
scroll to position [559, 0]
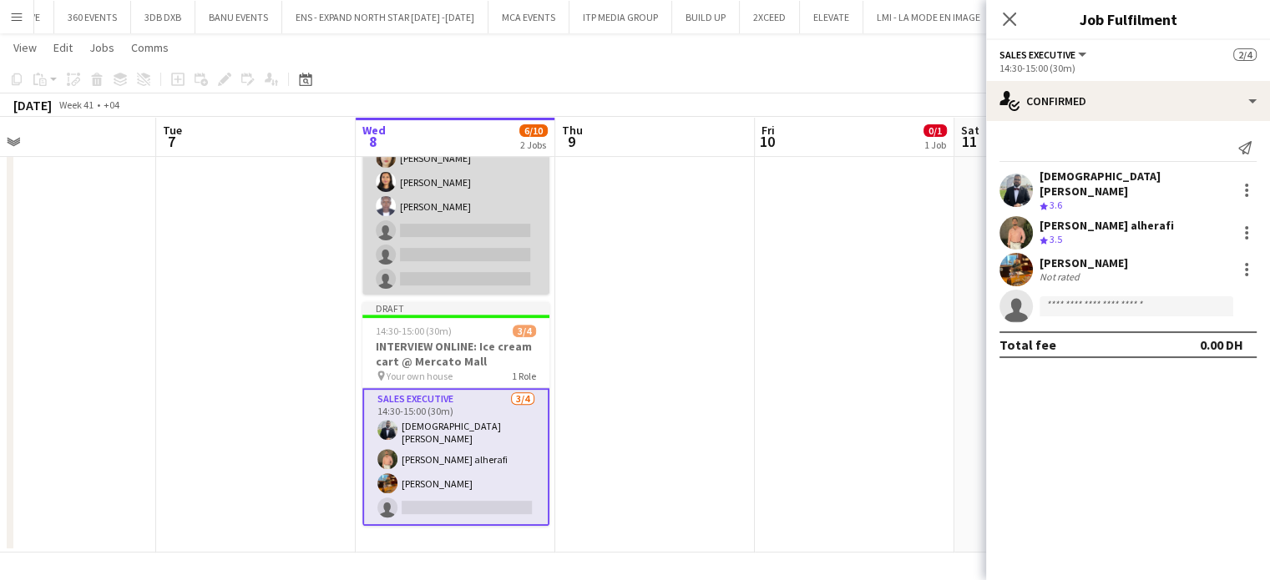
click at [478, 227] on app-card-role "Sales Executive 3/6 10:30-11:30 (1h) Saba Khaleefah Punam Singh Anitah Kalungi …" at bounding box center [455, 207] width 187 height 178
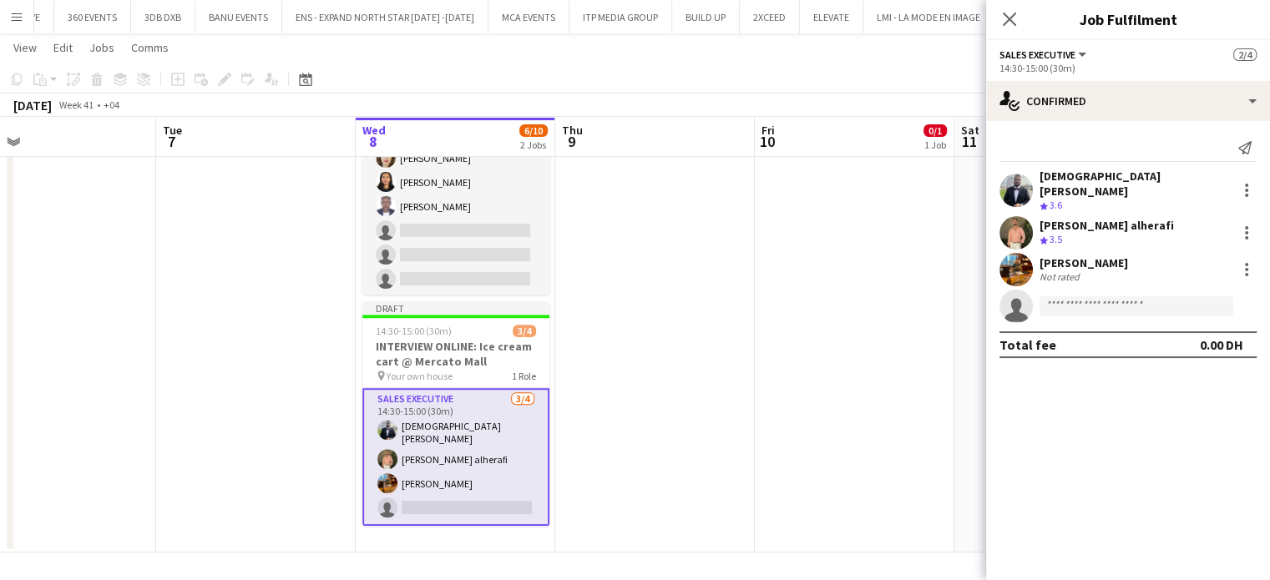
scroll to position [18, 0]
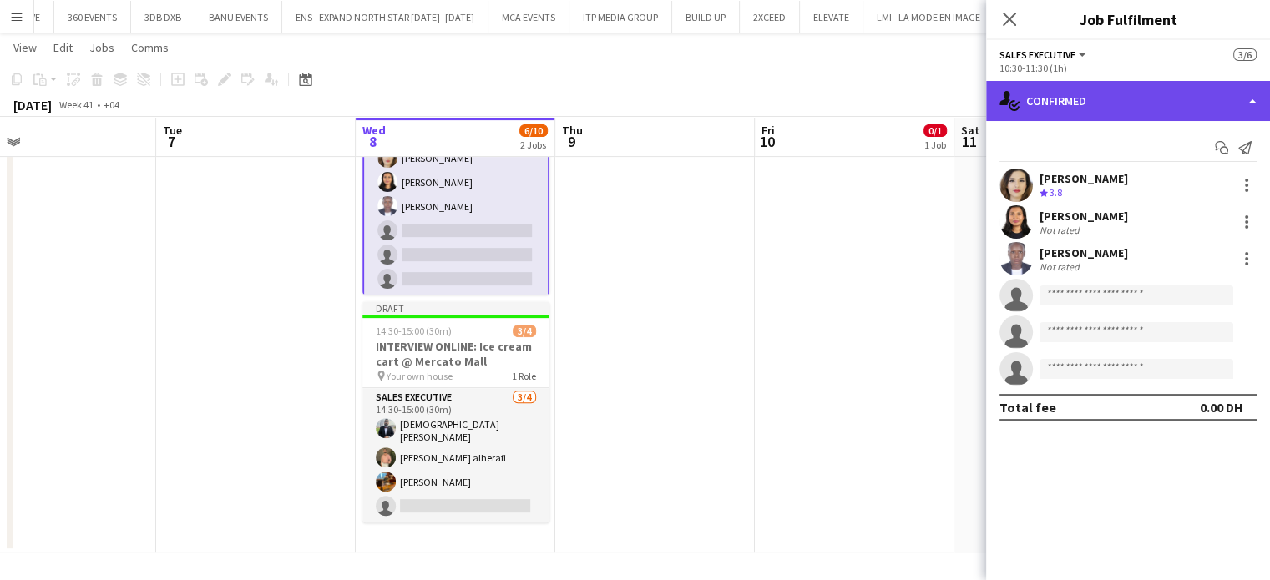
click at [1232, 89] on div "single-neutral-actions-check-2 Confirmed" at bounding box center [1128, 101] width 284 height 40
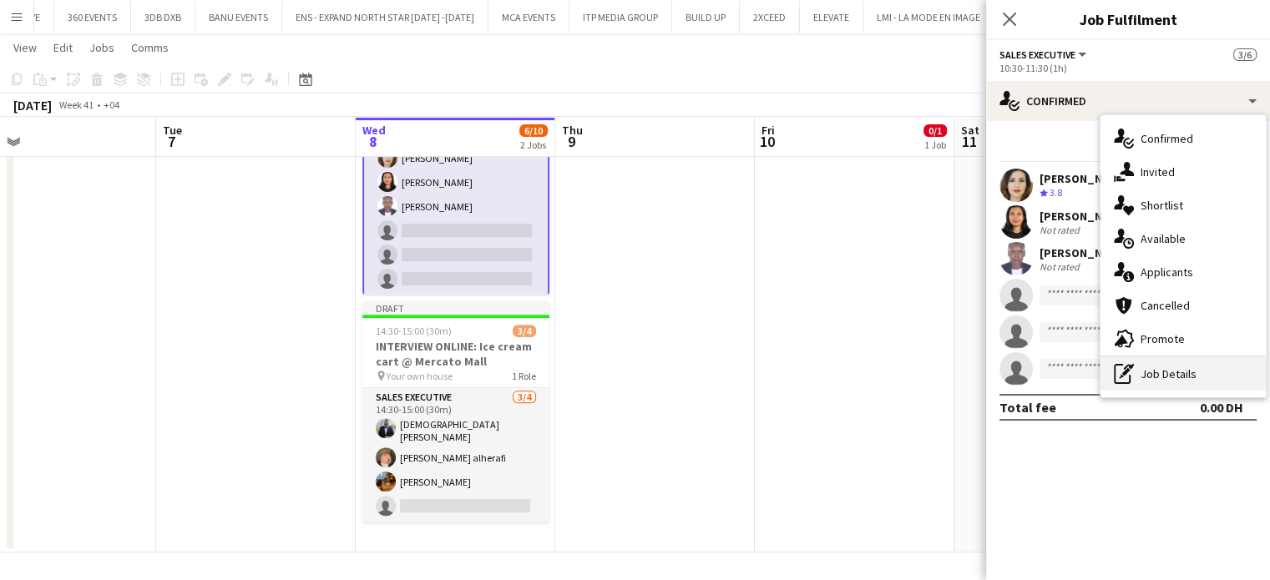
click at [1179, 378] on div "pen-write Job Details" at bounding box center [1182, 373] width 165 height 33
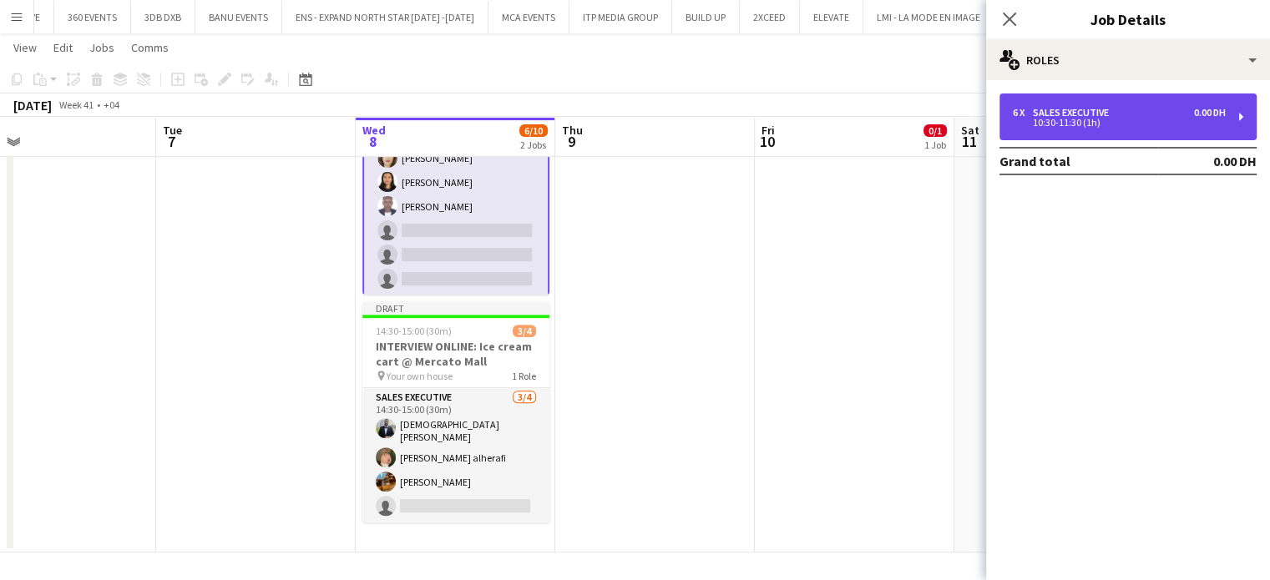
click at [1092, 119] on div "10:30-11:30 (1h)" at bounding box center [1118, 123] width 213 height 8
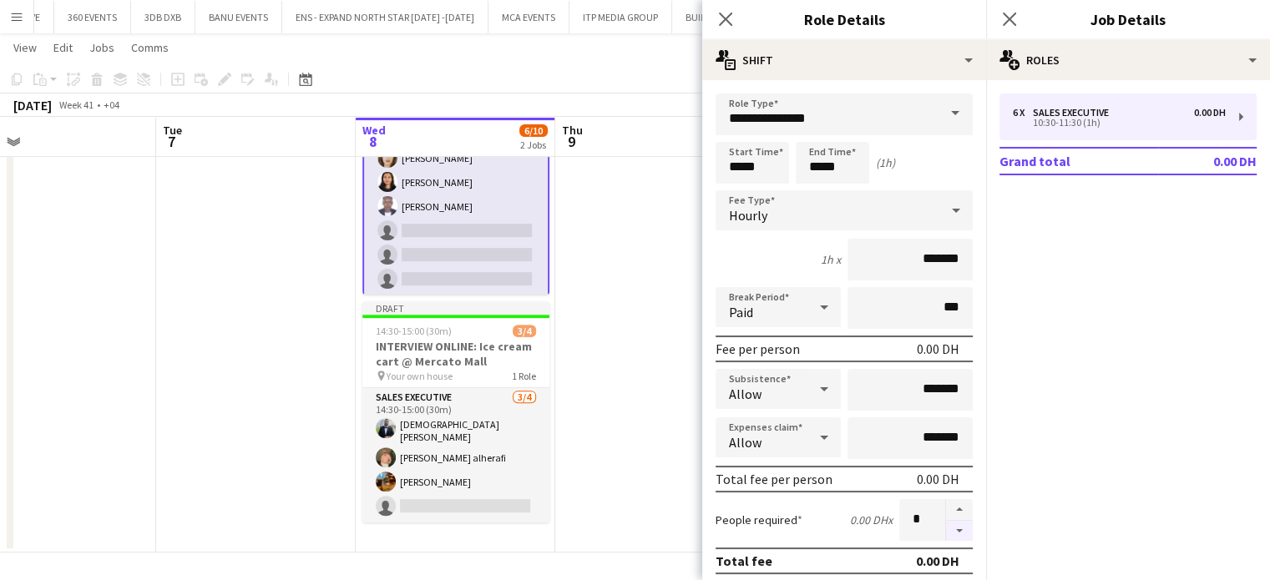
click at [951, 531] on button "button" at bounding box center [959, 531] width 27 height 21
type input "*"
click at [951, 531] on div at bounding box center [959, 520] width 28 height 42
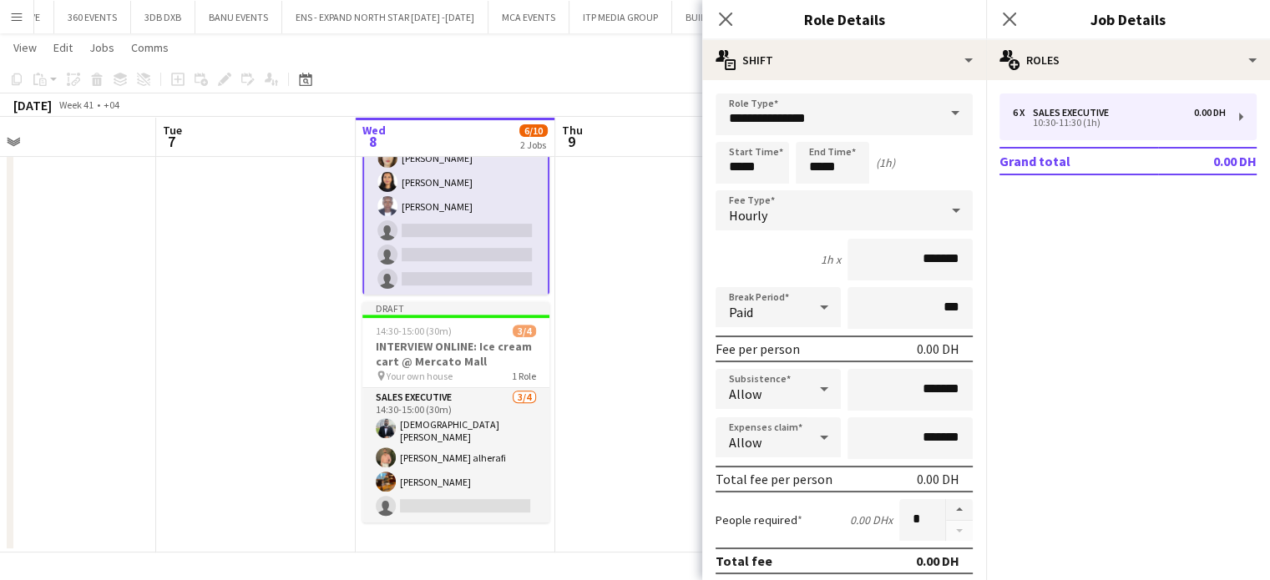
click at [612, 416] on app-date-cell at bounding box center [654, 297] width 199 height 512
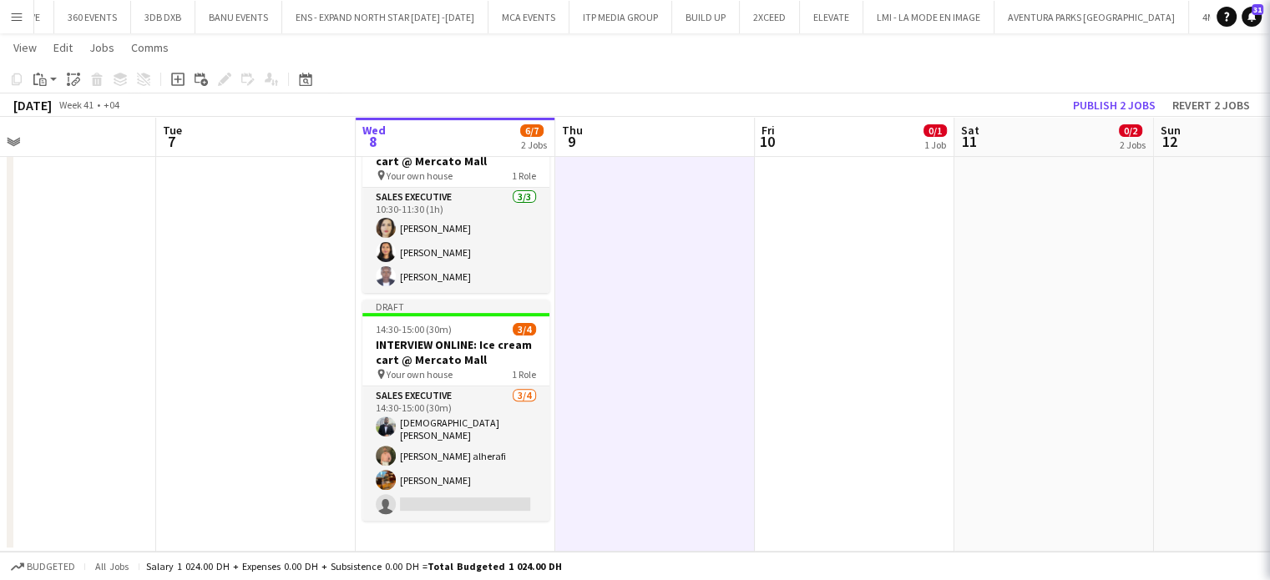
scroll to position [0, 0]
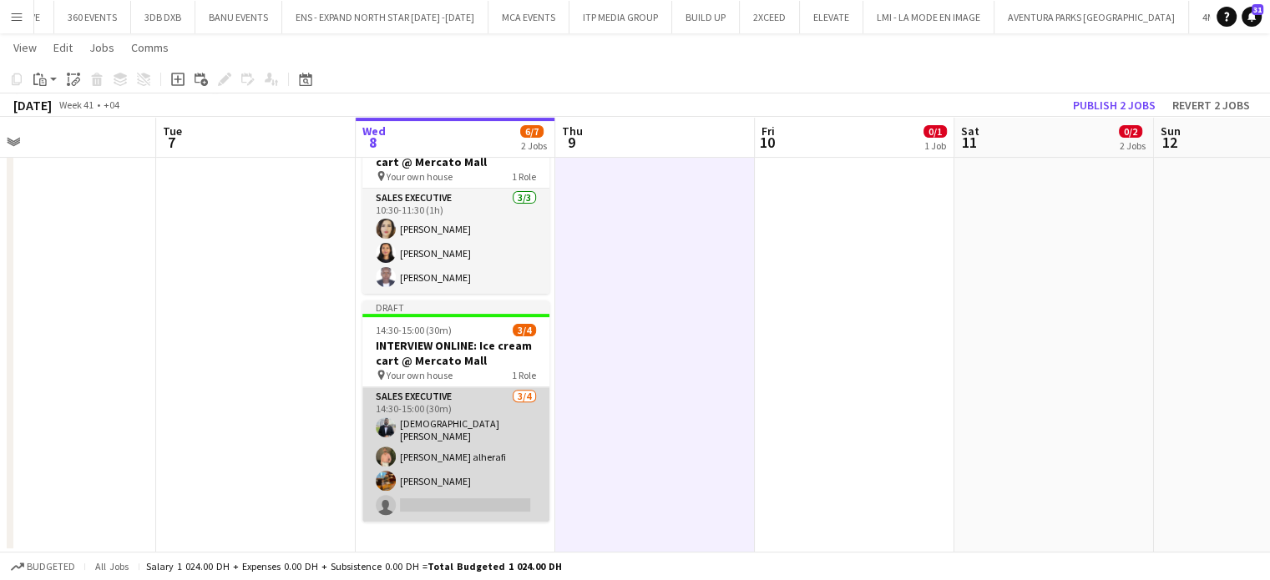
click at [485, 457] on app-card-role "Sales Executive 3/4 14:30-15:00 (30m) Mohammed Elshimy ward alherafi Marat Kham…" at bounding box center [455, 454] width 187 height 134
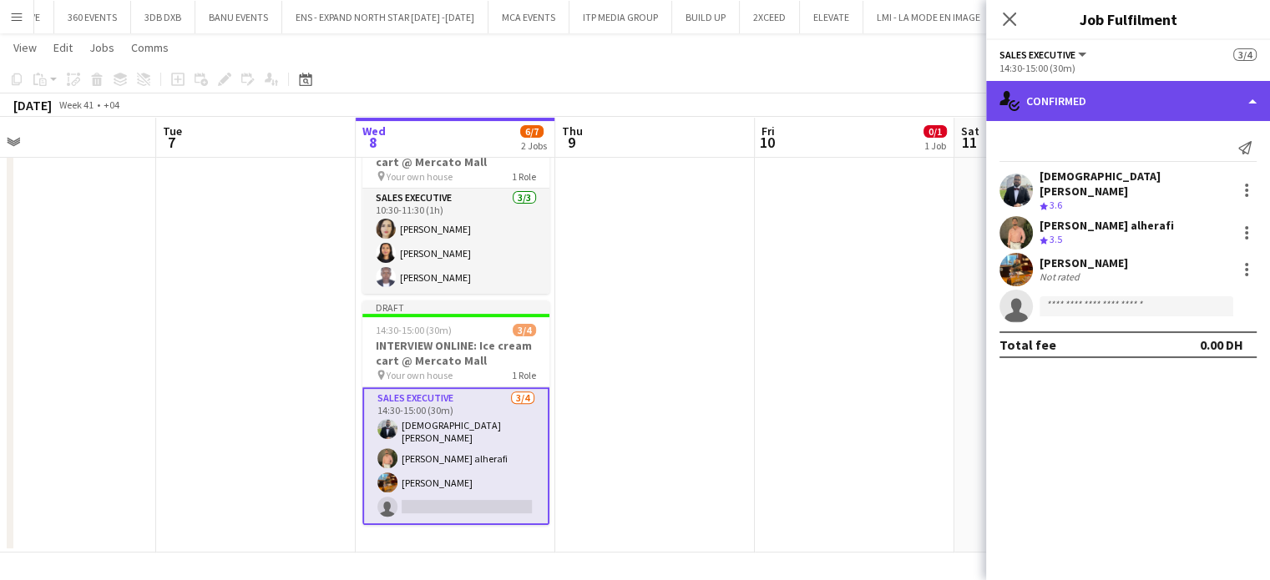
click at [1253, 85] on div "single-neutral-actions-check-2 Confirmed" at bounding box center [1128, 101] width 284 height 40
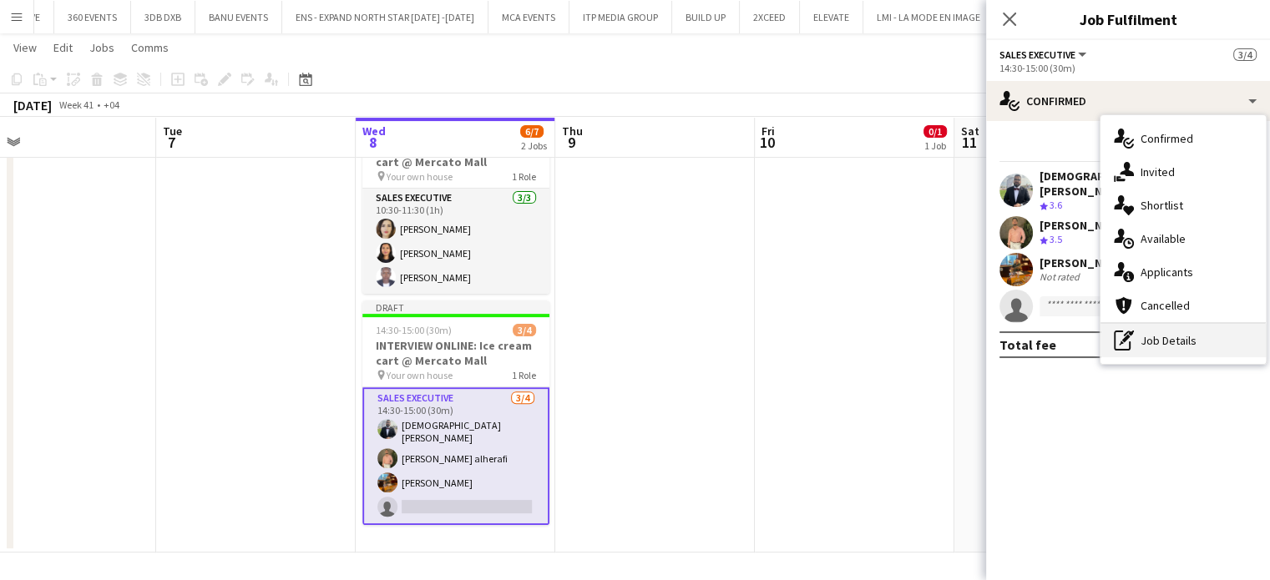
click at [1161, 343] on div "pen-write Job Details" at bounding box center [1182, 340] width 165 height 33
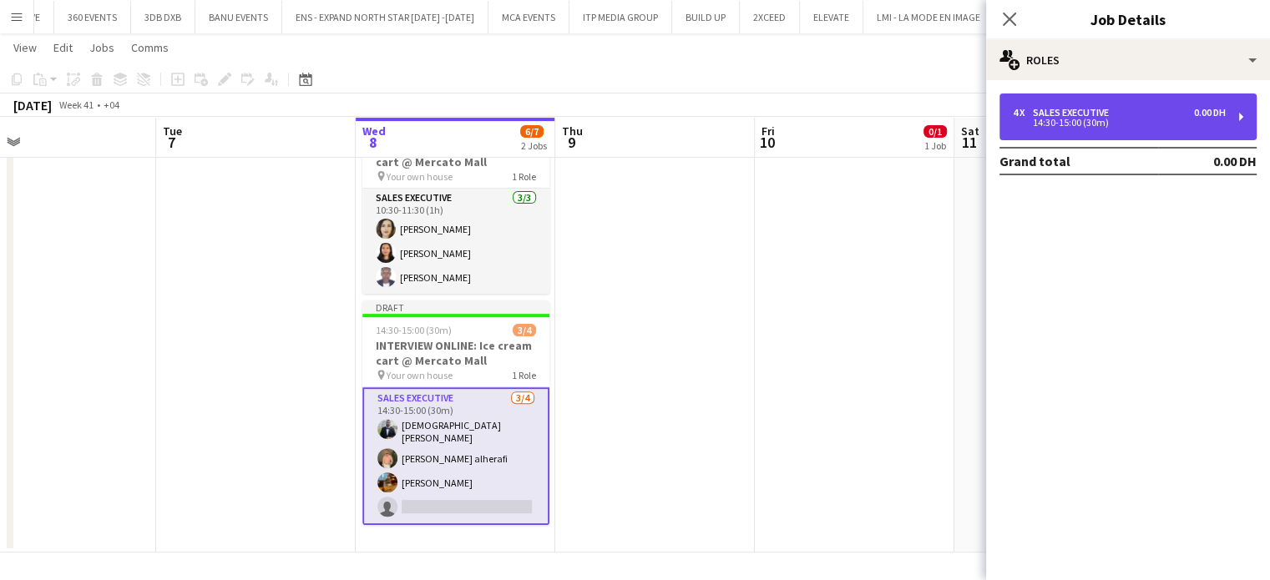
click at [1088, 115] on div "Sales Executive" at bounding box center [1074, 113] width 83 height 12
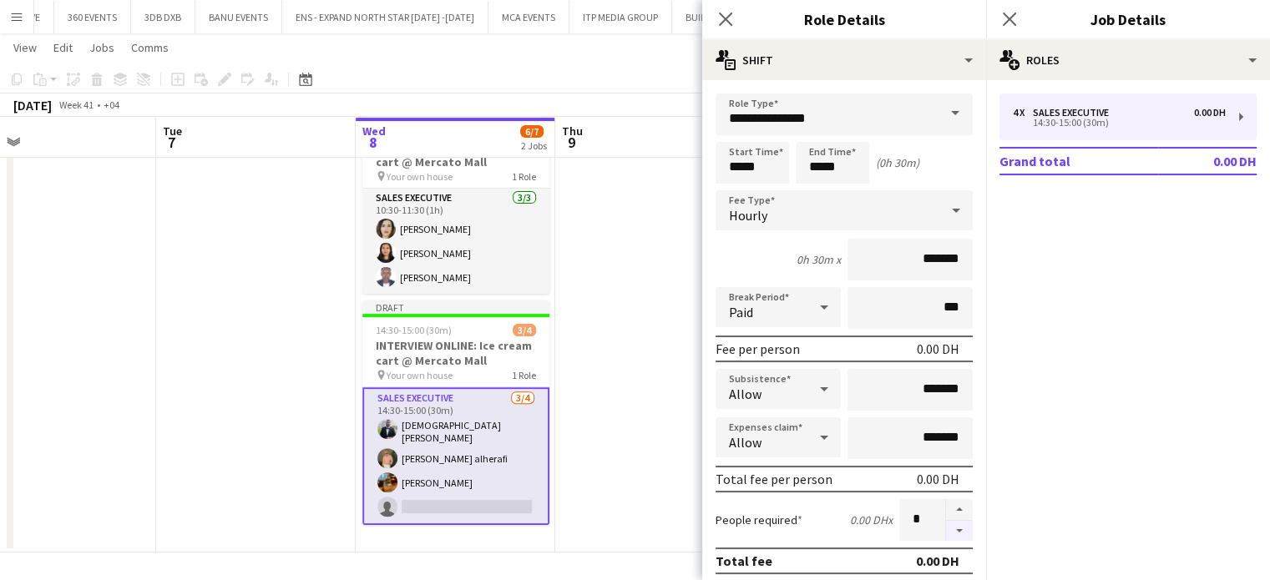
click at [946, 533] on button "button" at bounding box center [959, 531] width 27 height 21
type input "*"
click at [662, 417] on app-date-cell at bounding box center [654, 323] width 199 height 457
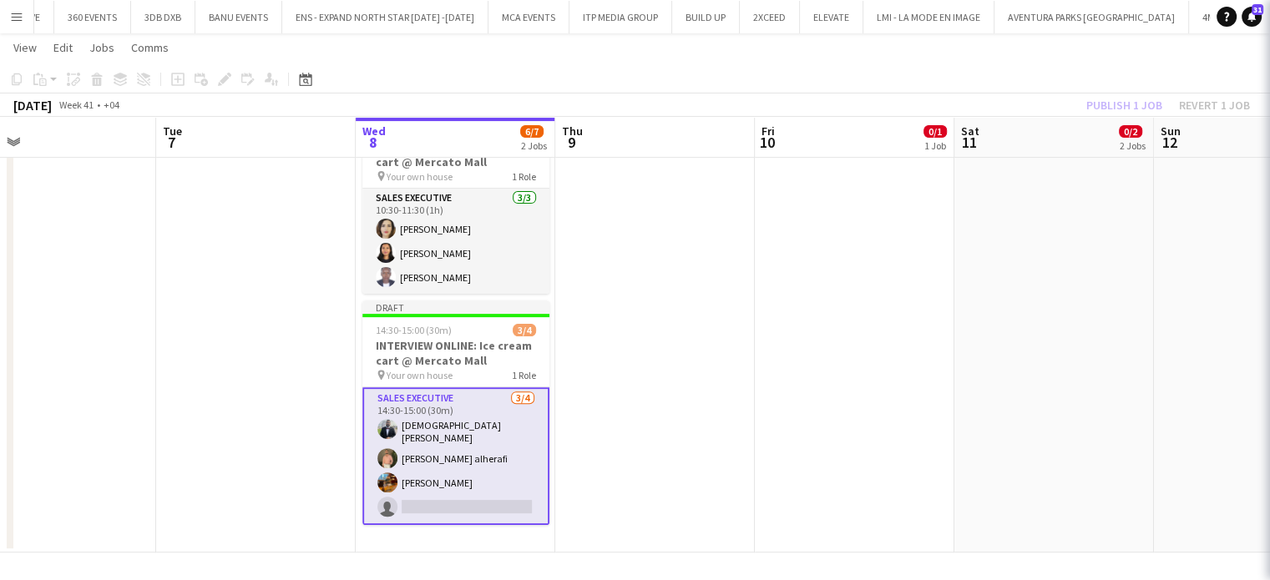
scroll to position [481, 0]
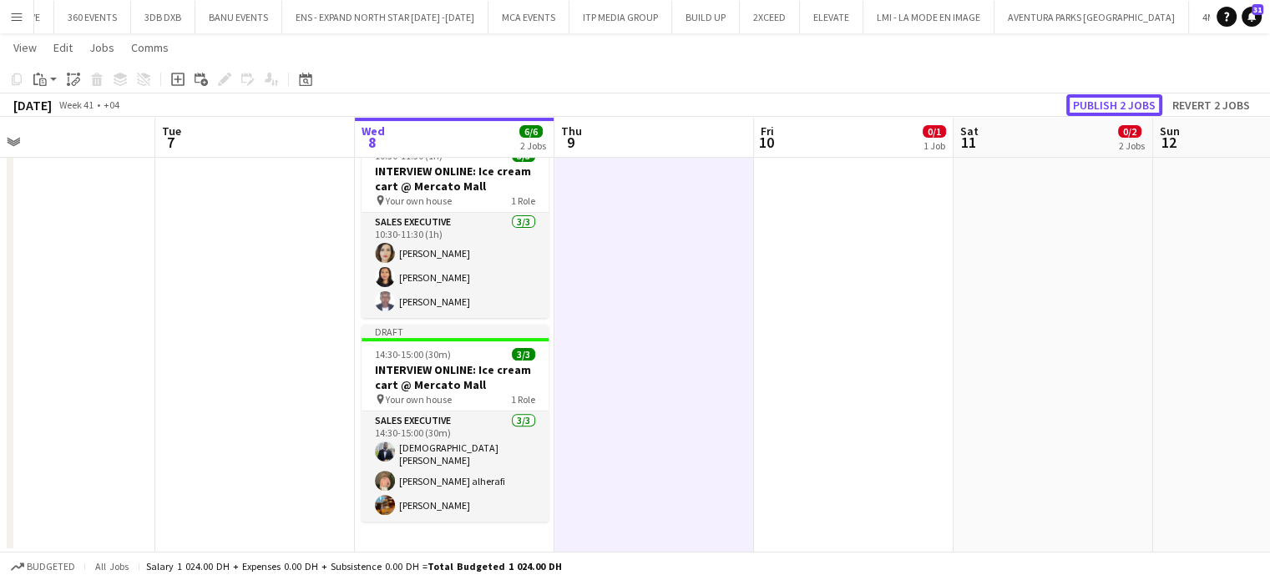
click at [1124, 109] on button "Publish 2 jobs" at bounding box center [1114, 105] width 96 height 22
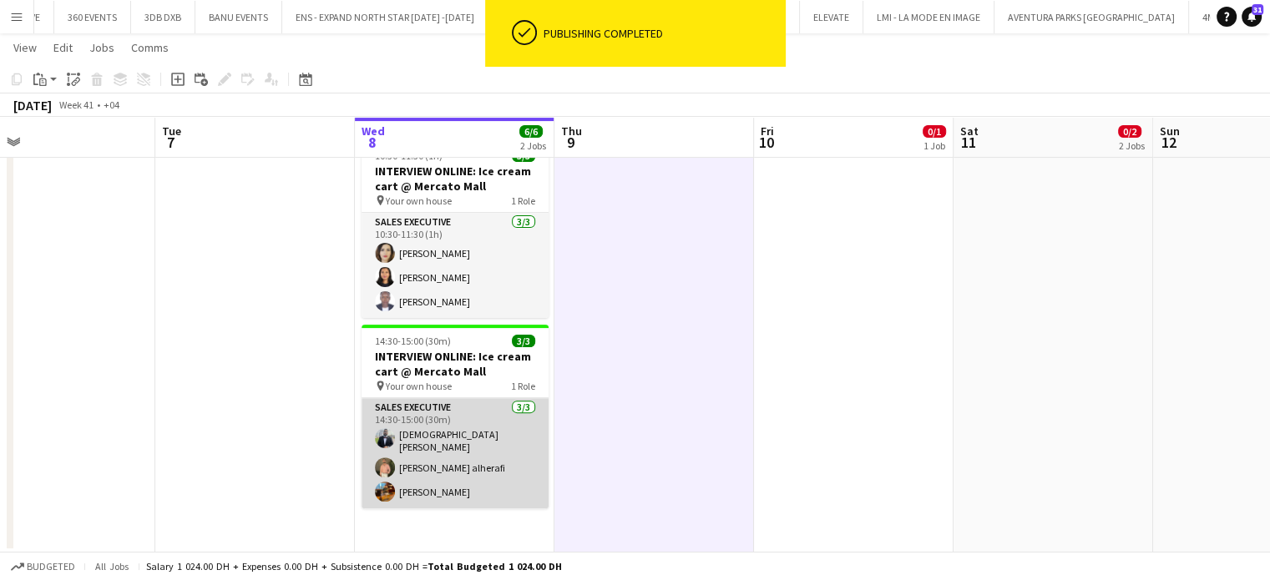
click at [490, 461] on app-card-role "Sales Executive 3/3 14:30-15:00 (30m) Mohammed Elshimy ward alherafi Marat Kham…" at bounding box center [454, 453] width 187 height 110
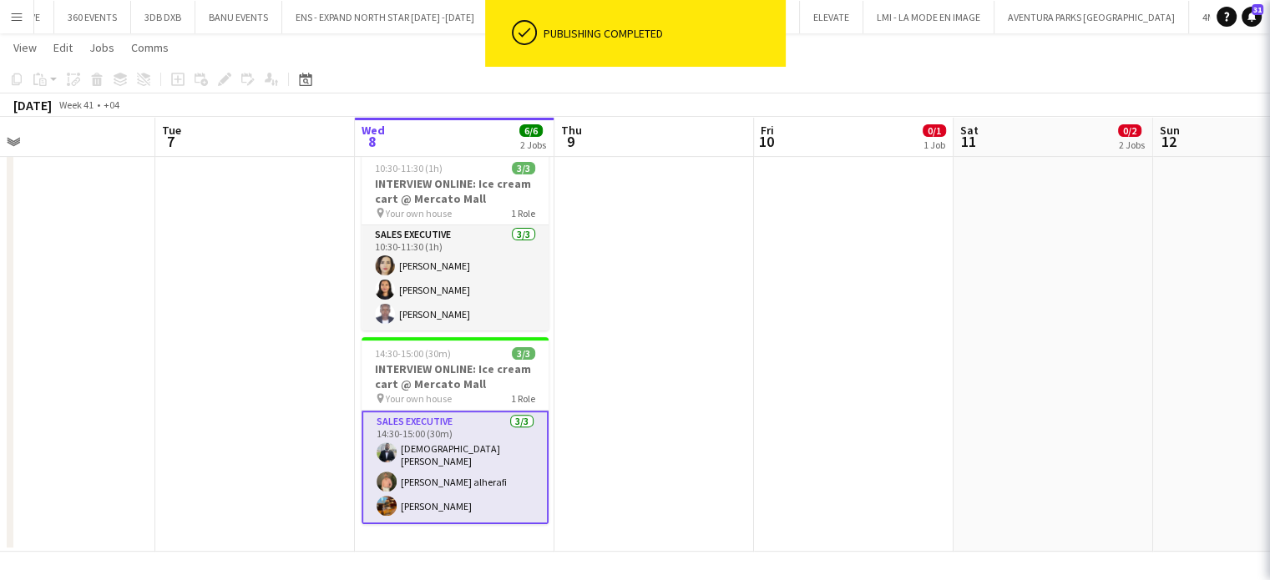
scroll to position [467, 0]
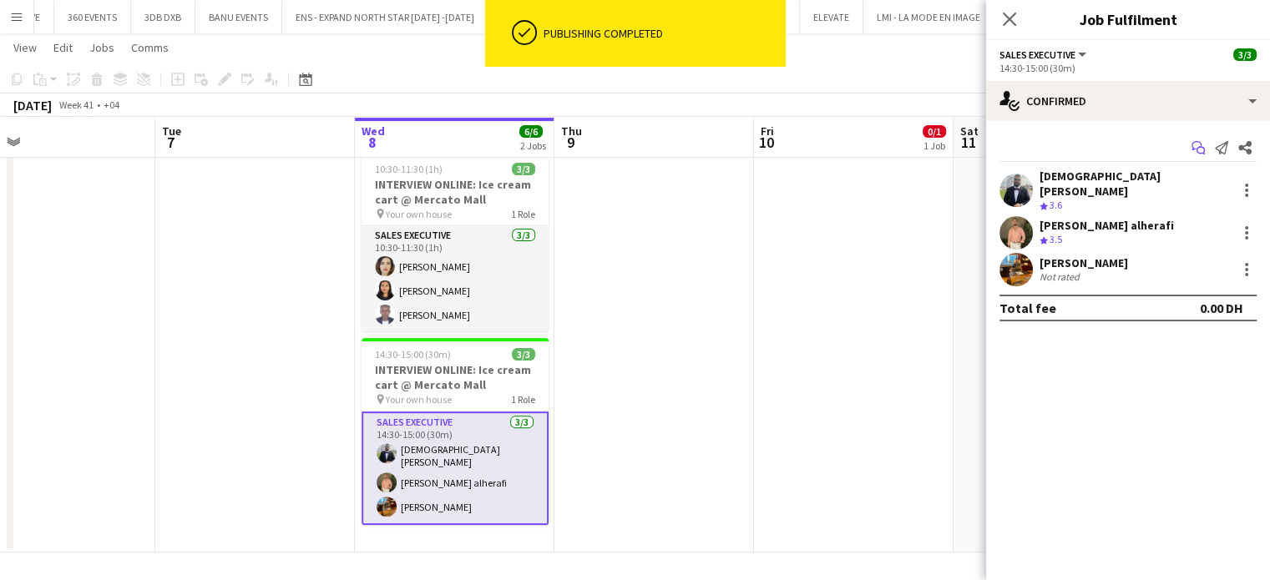
click at [1201, 145] on icon "Start chat" at bounding box center [1197, 147] width 13 height 13
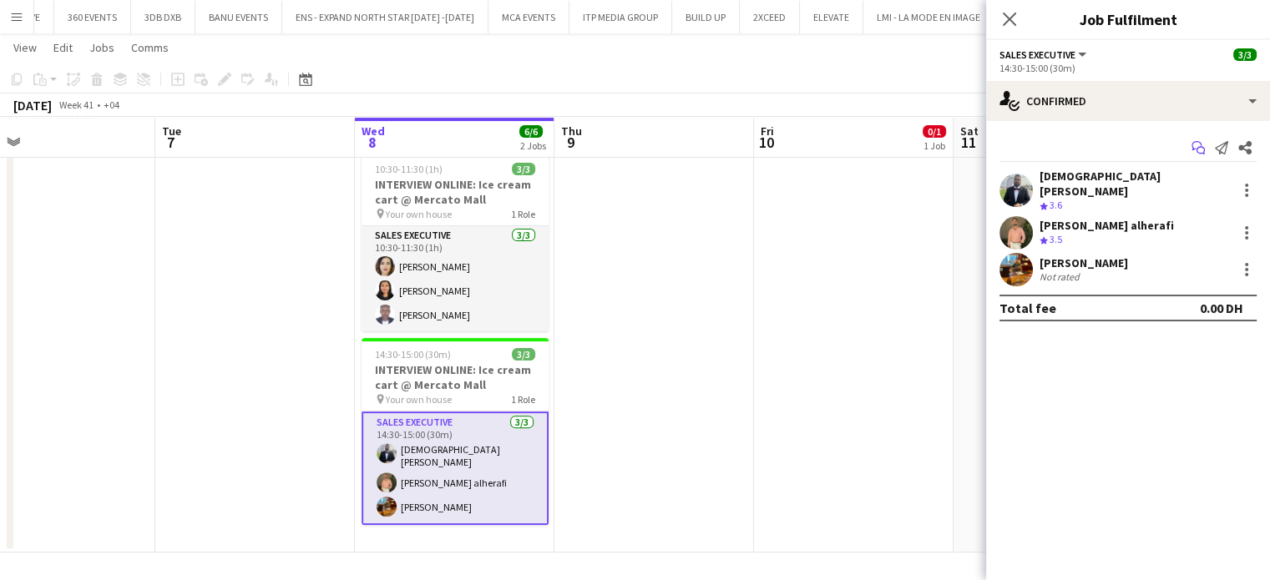
click at [1194, 149] on icon "Start chat" at bounding box center [1197, 147] width 13 height 13
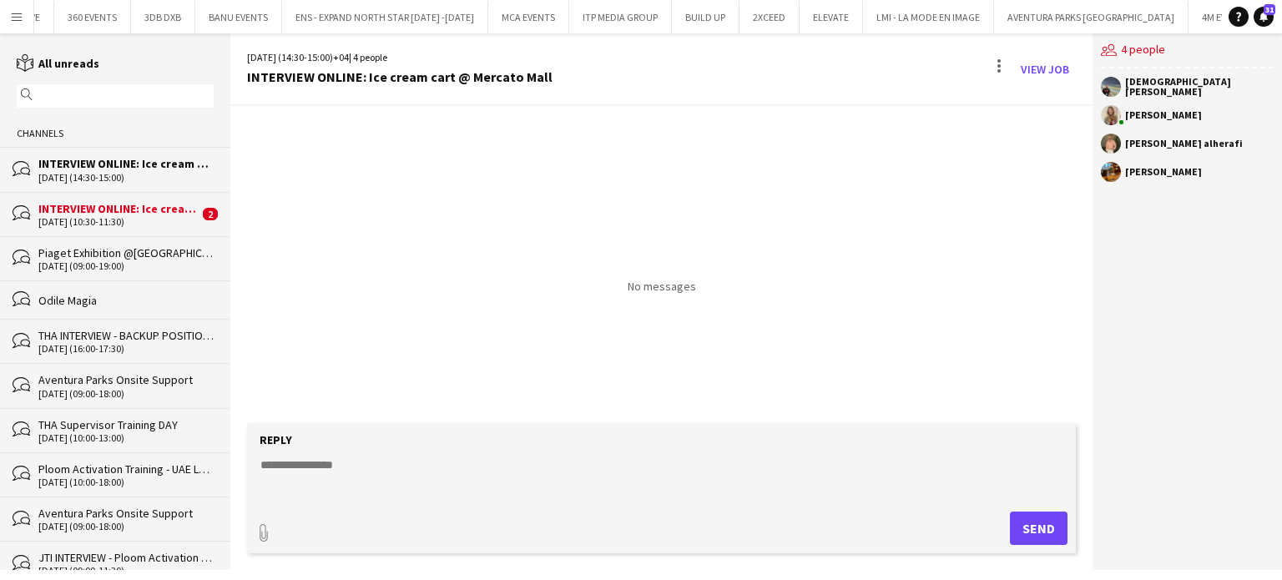
click at [405, 471] on textarea at bounding box center [665, 478] width 812 height 43
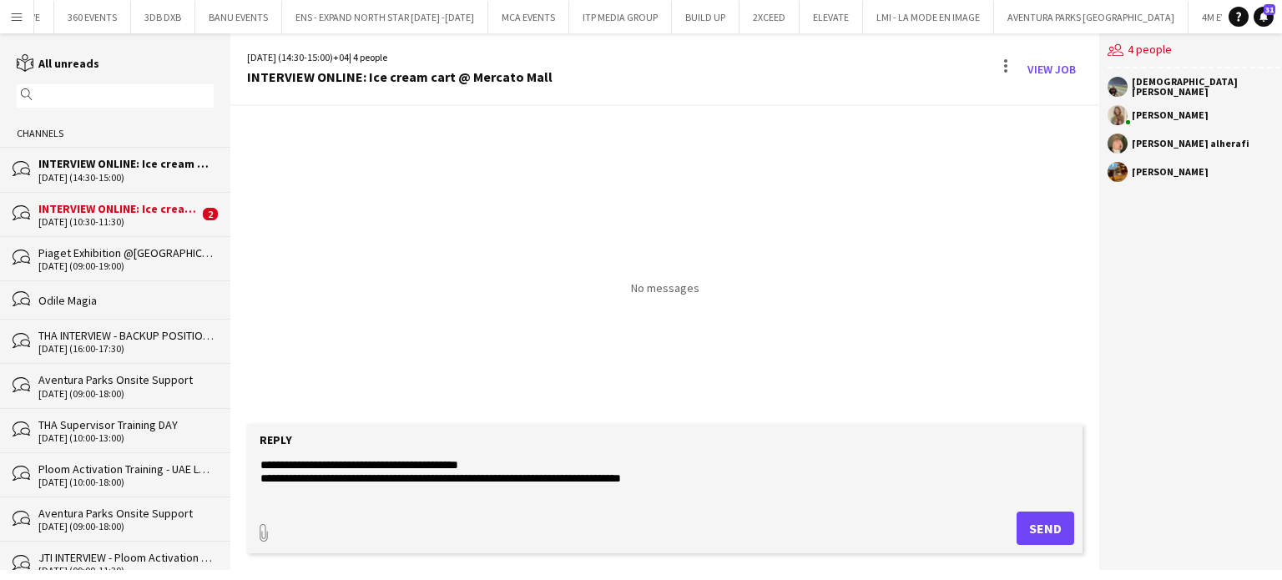
scroll to position [13, 0]
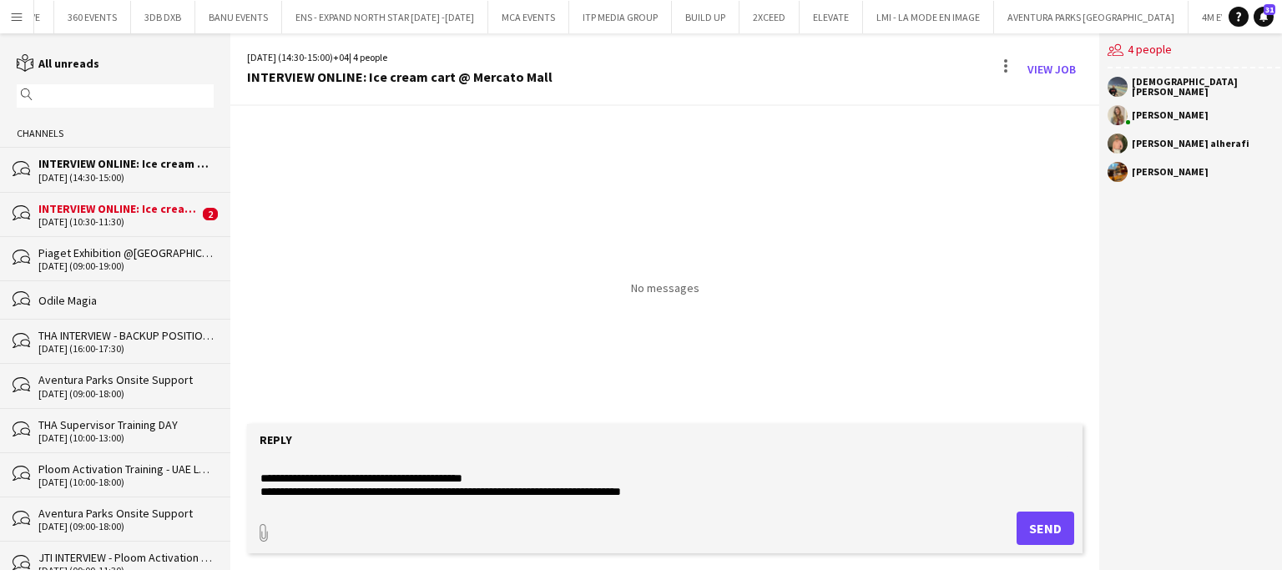
type textarea "**********"
click at [1041, 527] on button "Send" at bounding box center [1046, 528] width 58 height 33
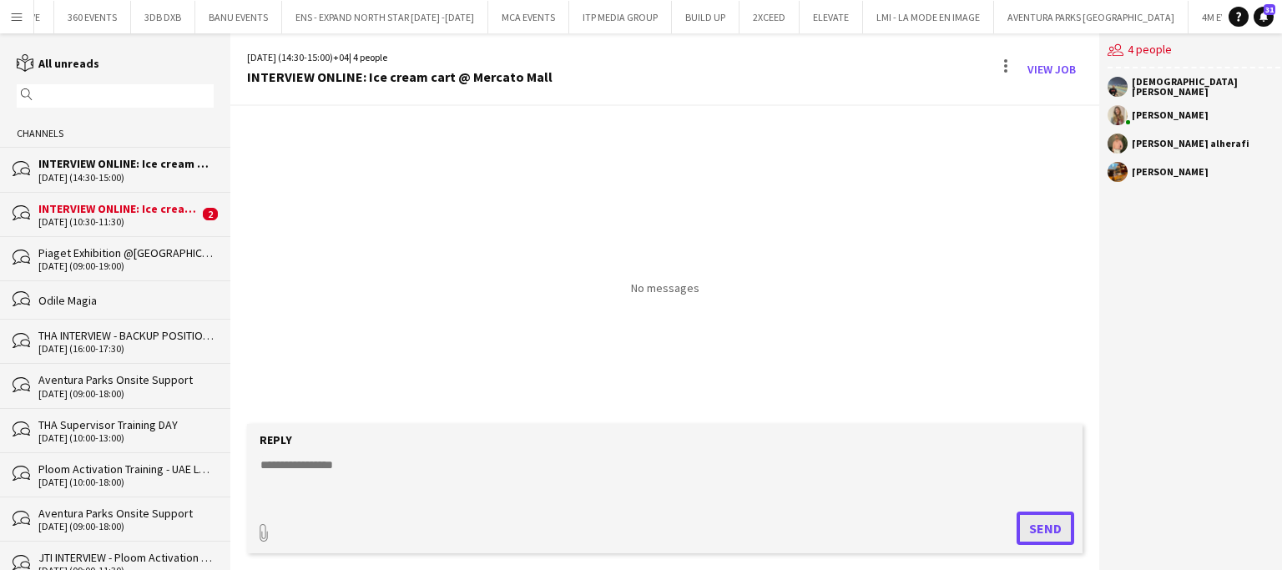
scroll to position [0, 0]
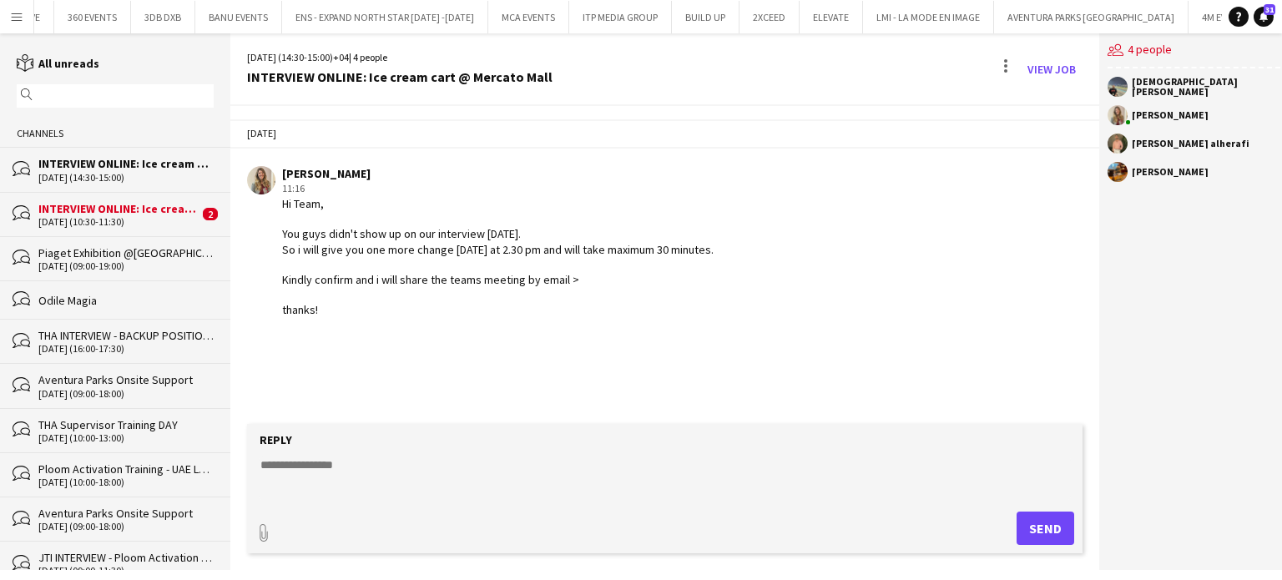
click at [177, 220] on div "08-10-2025 (10:30-11:30)" at bounding box center [118, 222] width 160 height 12
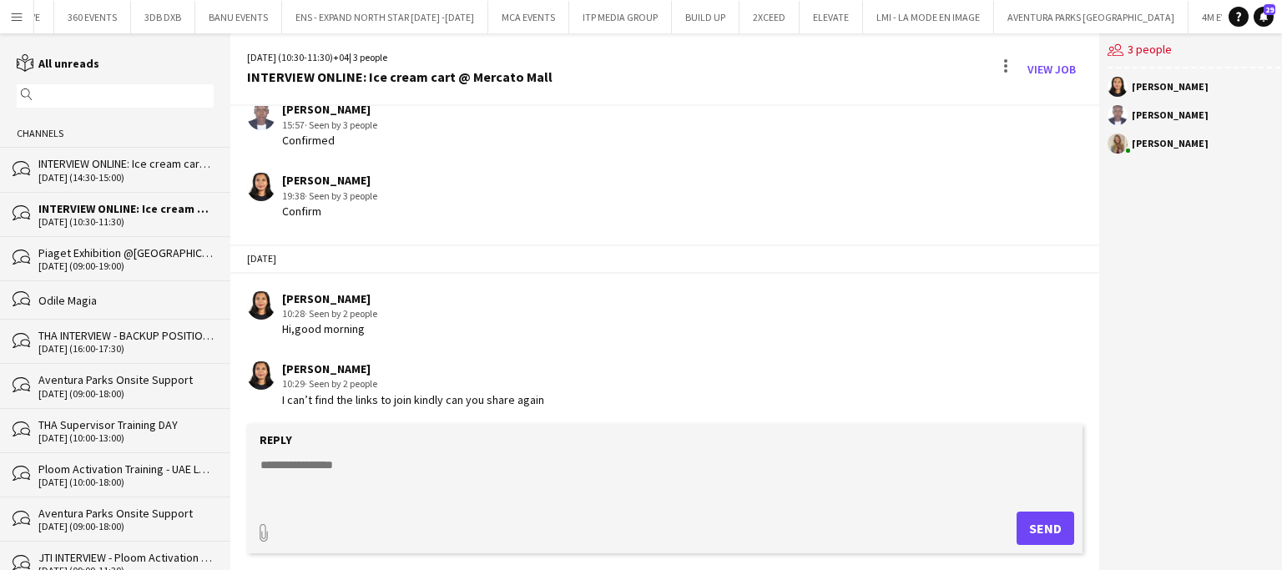
scroll to position [901, 0]
click at [129, 163] on div "INTERVIEW ONLINE: Ice cream cart @ Mercato Mall" at bounding box center [125, 163] width 175 height 15
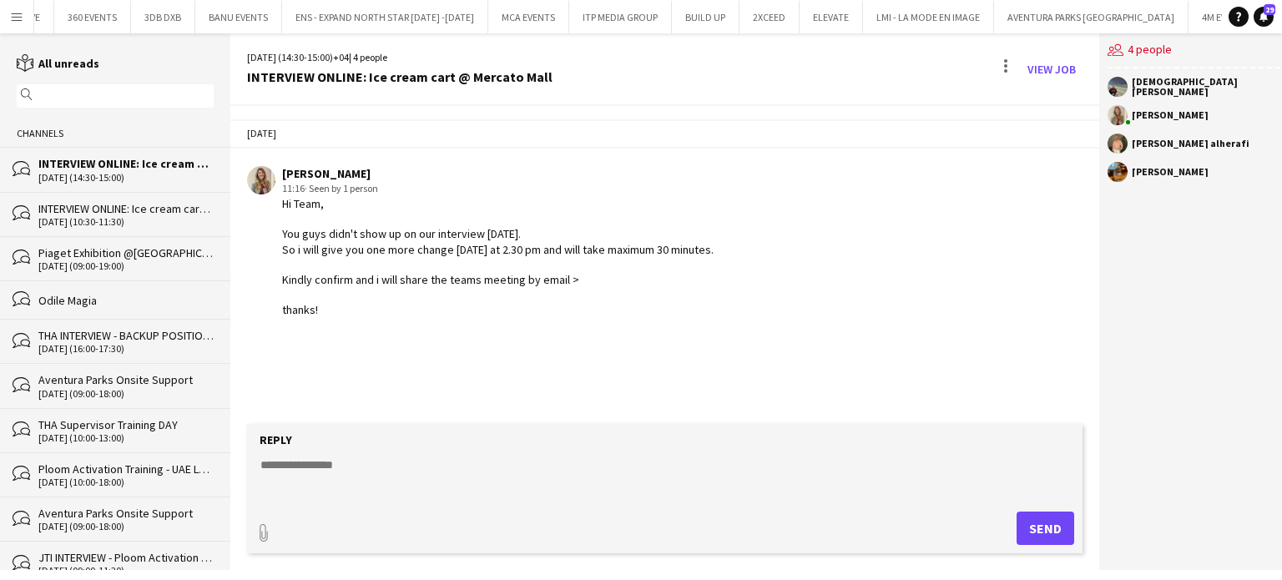
click at [171, 214] on div "INTERVIEW ONLINE: Ice cream cart @ Mercato Mall" at bounding box center [125, 208] width 175 height 15
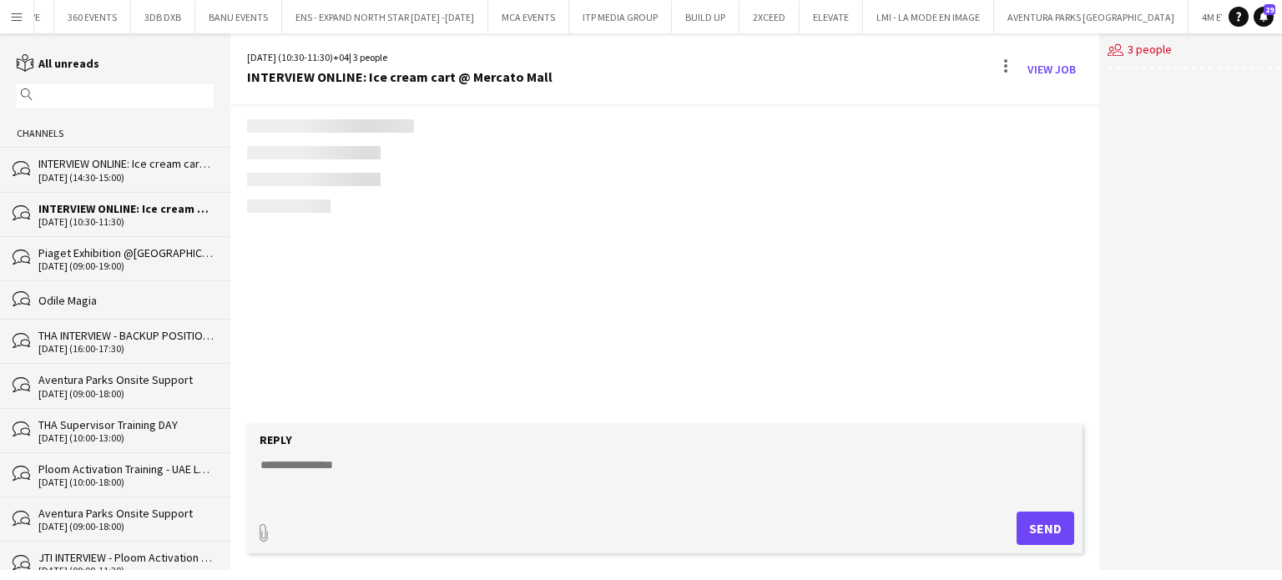
scroll to position [901, 0]
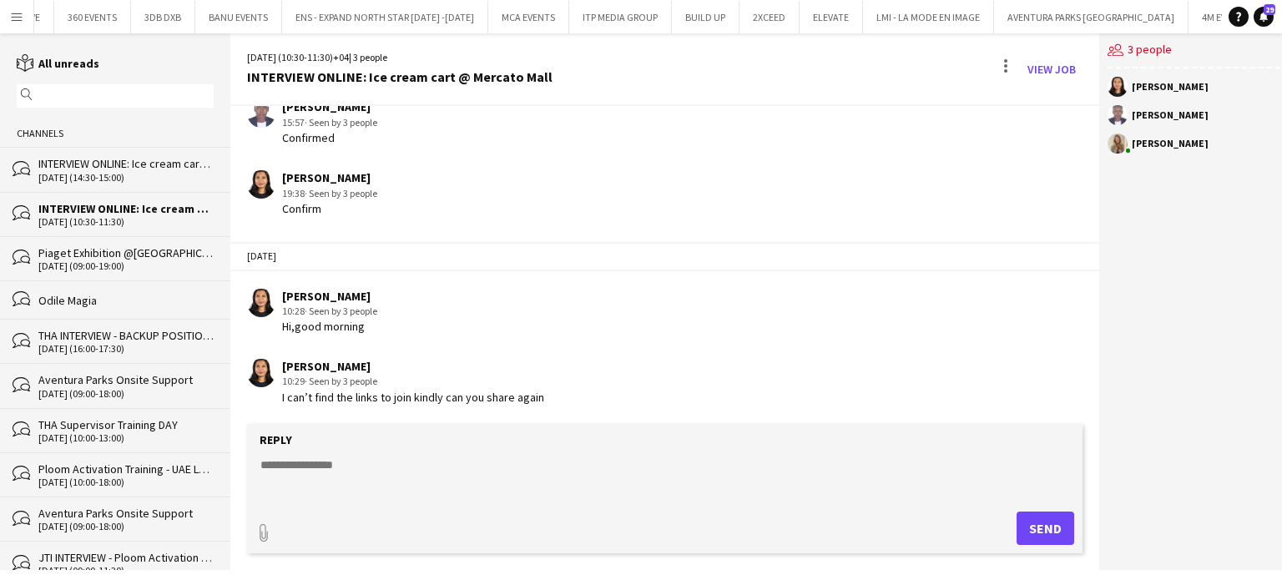
click at [176, 245] on div "Piaget Exhibition @ERTH Hotel AD" at bounding box center [125, 252] width 175 height 15
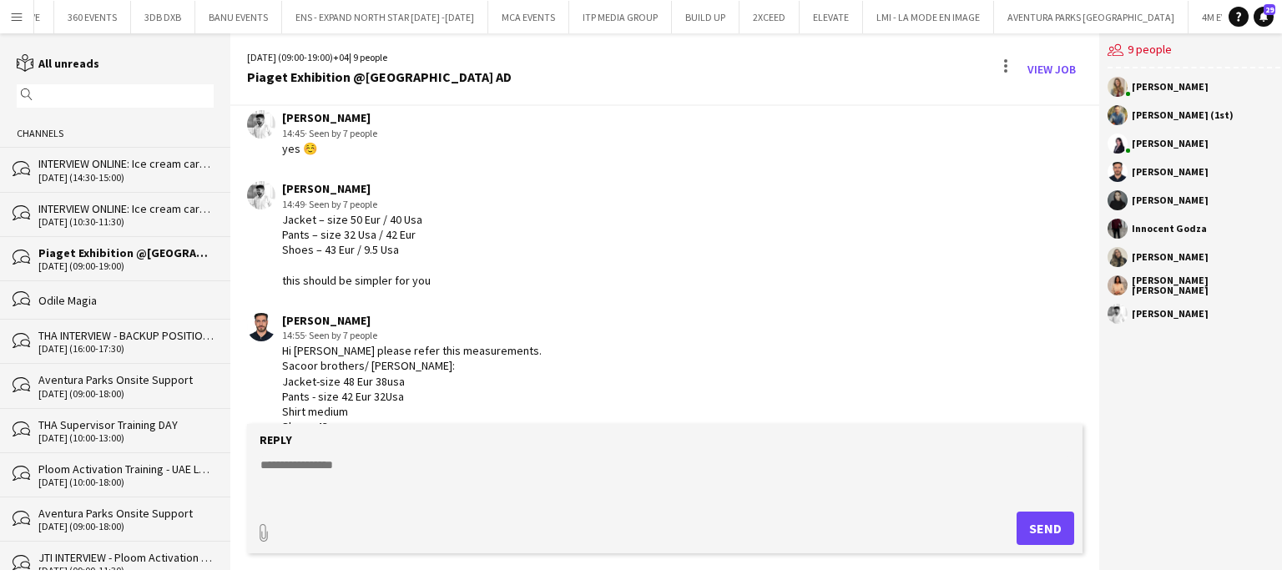
scroll to position [1102, 0]
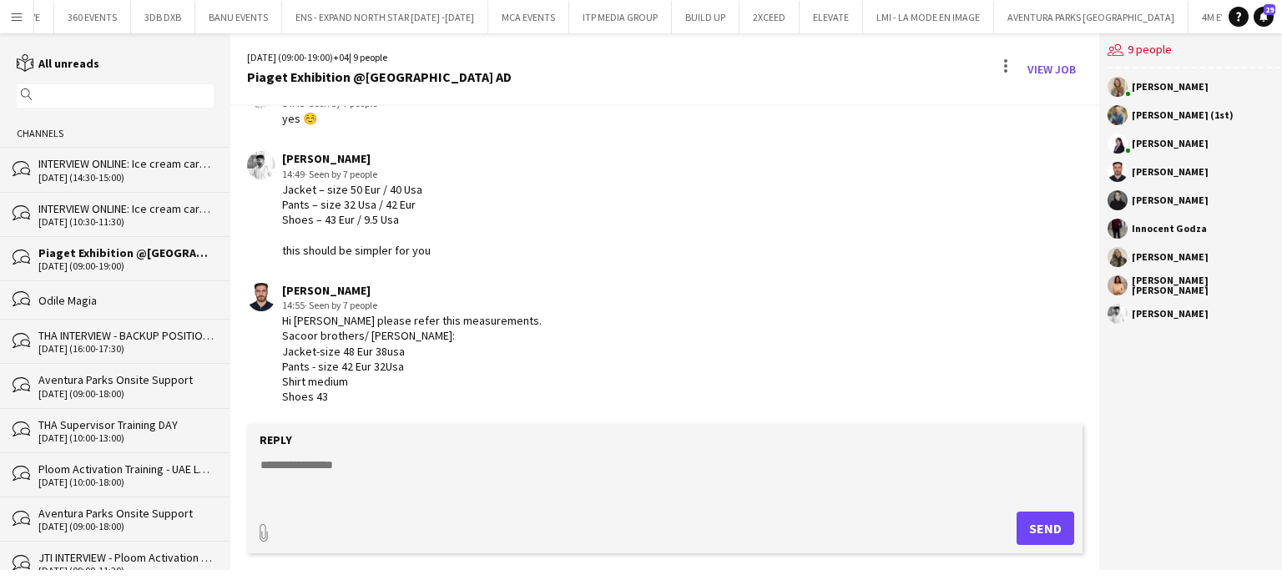
click at [130, 163] on div "INTERVIEW ONLINE: Ice cream cart @ Mercato Mall" at bounding box center [125, 163] width 175 height 15
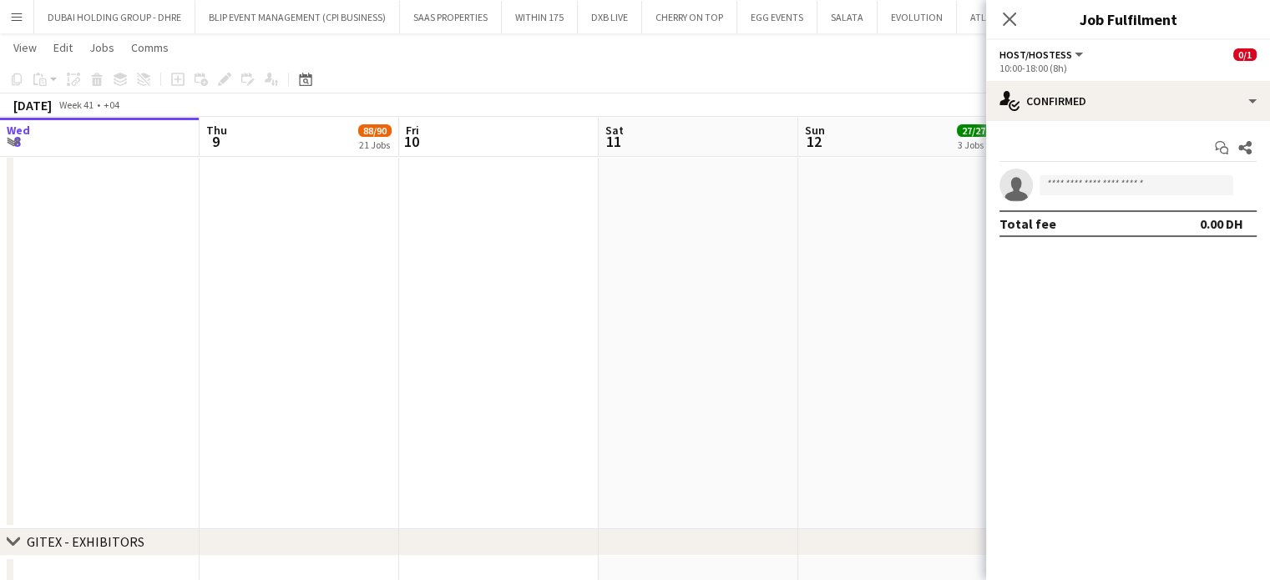
scroll to position [0, 437]
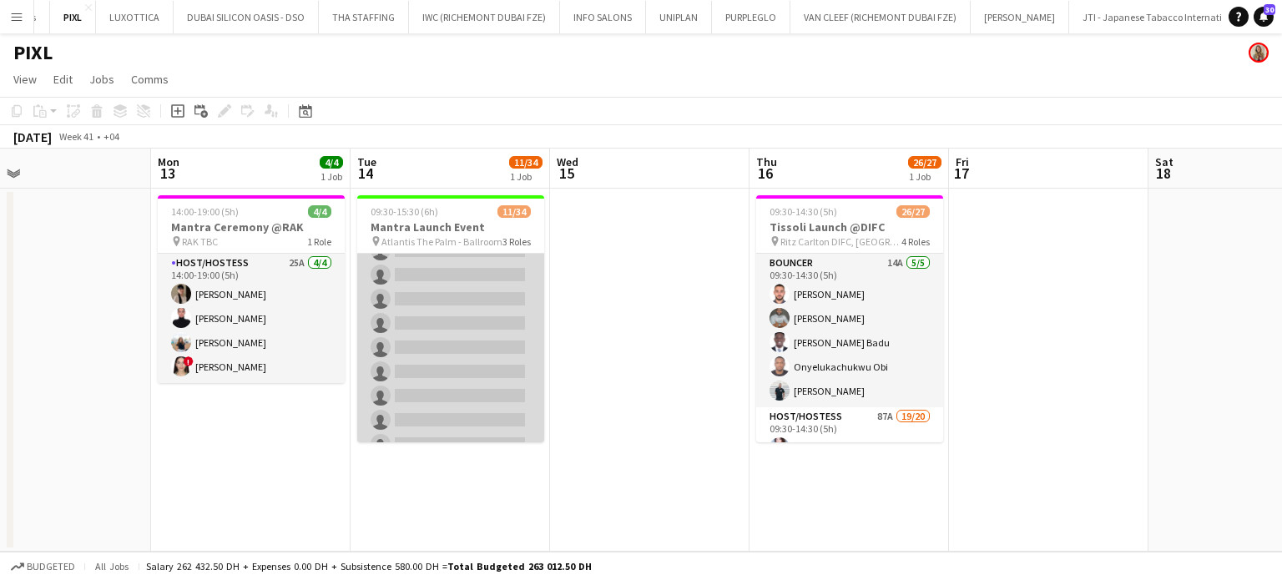
scroll to position [731, 0]
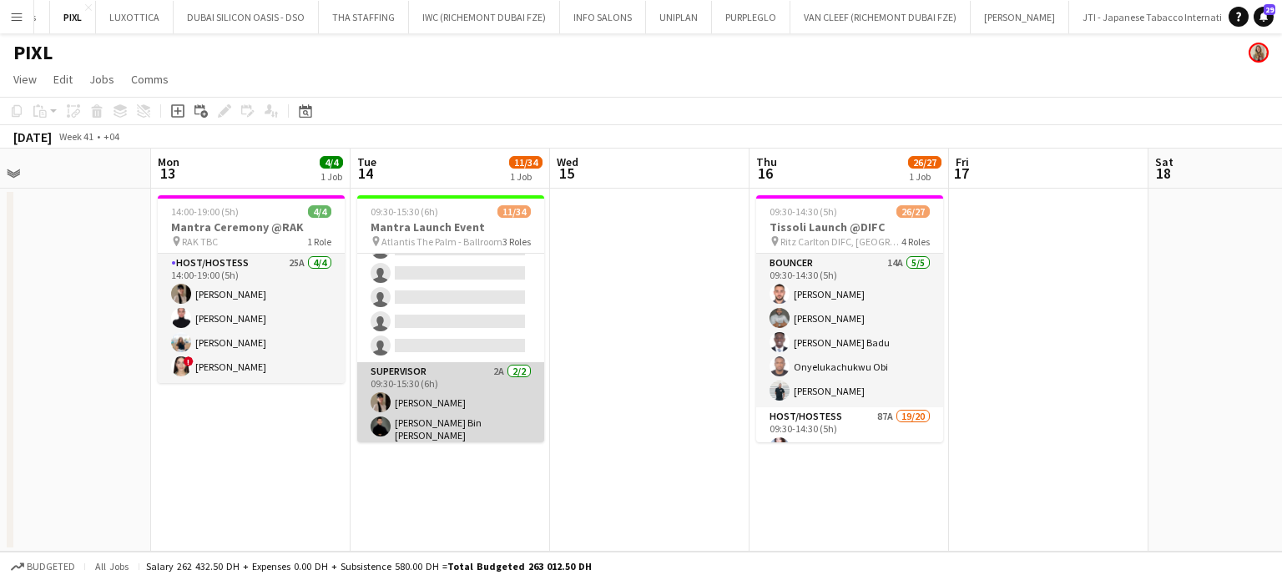
click at [464, 409] on app-card-role "Supervisor 2A [DATE] 09:30-15:30 (6h) Dunia [PERSON_NAME] Bin [PERSON_NAME]" at bounding box center [450, 405] width 187 height 86
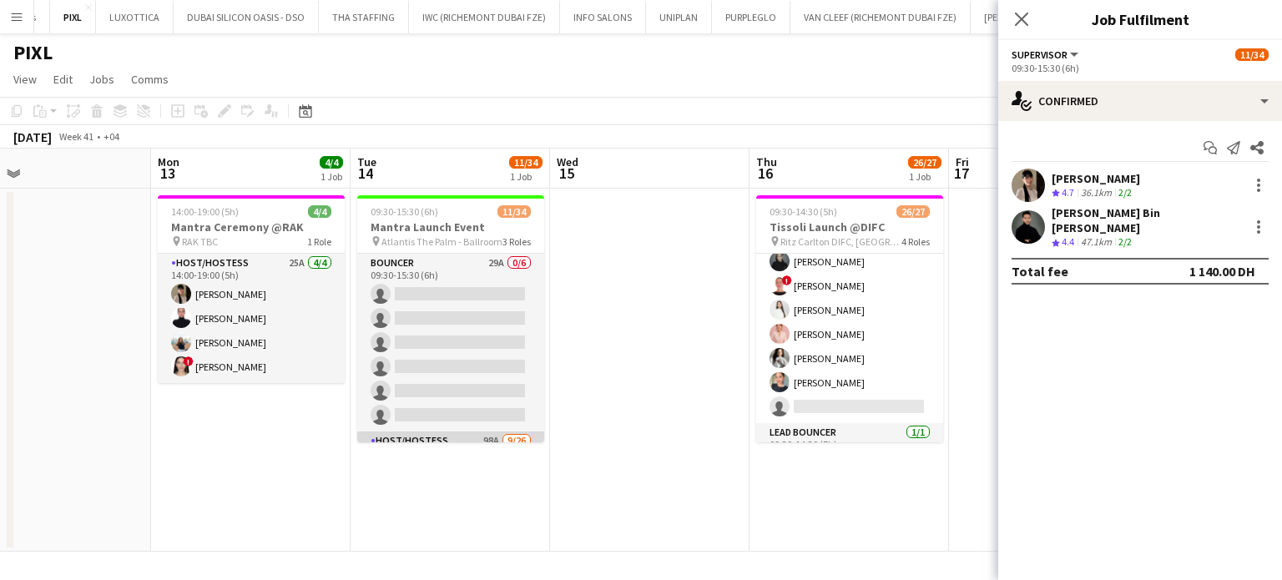
scroll to position [334, 0]
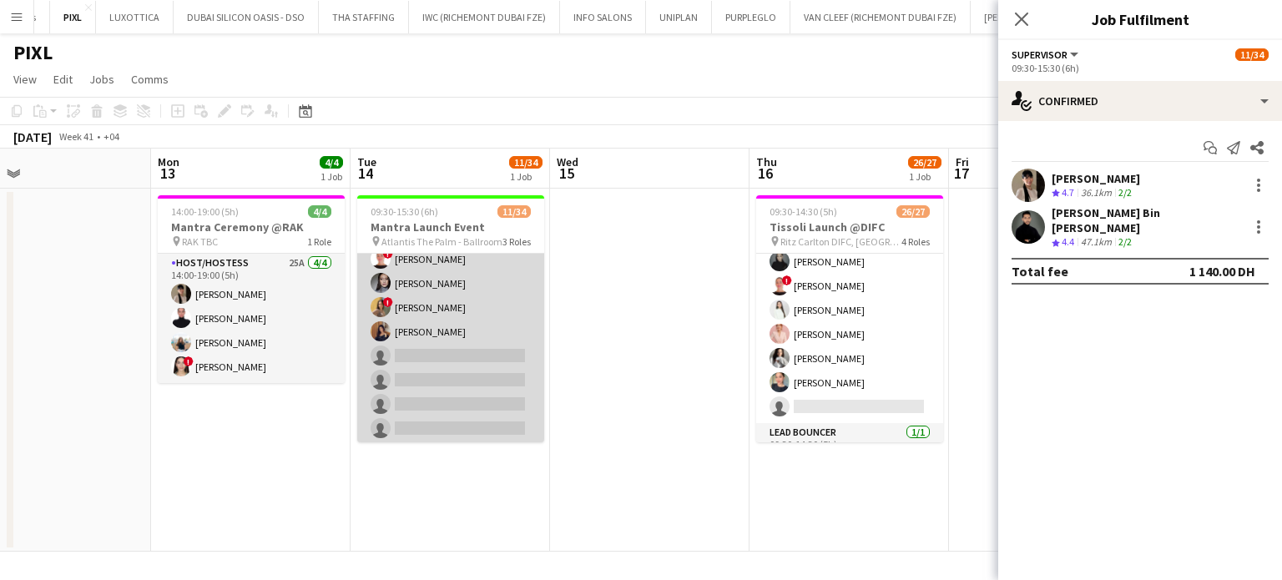
click at [464, 343] on app-card-role "Host/Hostess 98A 9/26 09:30-15:30 (6h) Kateryna Varava Tanyarat Prachuabsin Iev…" at bounding box center [450, 429] width 187 height 662
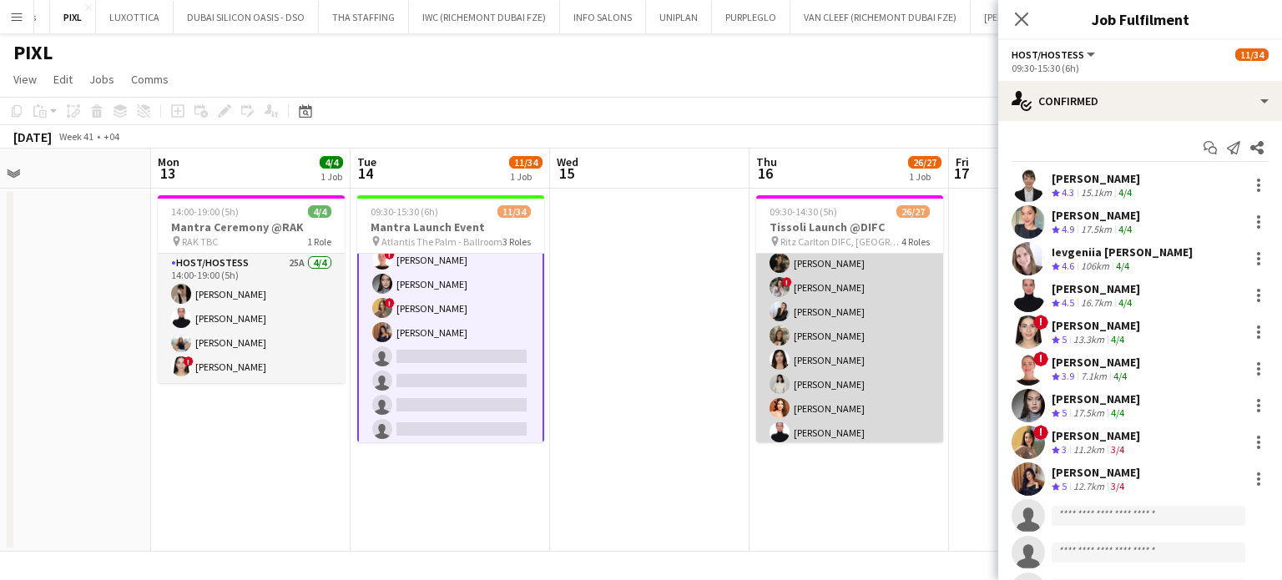
scroll to position [260, 0]
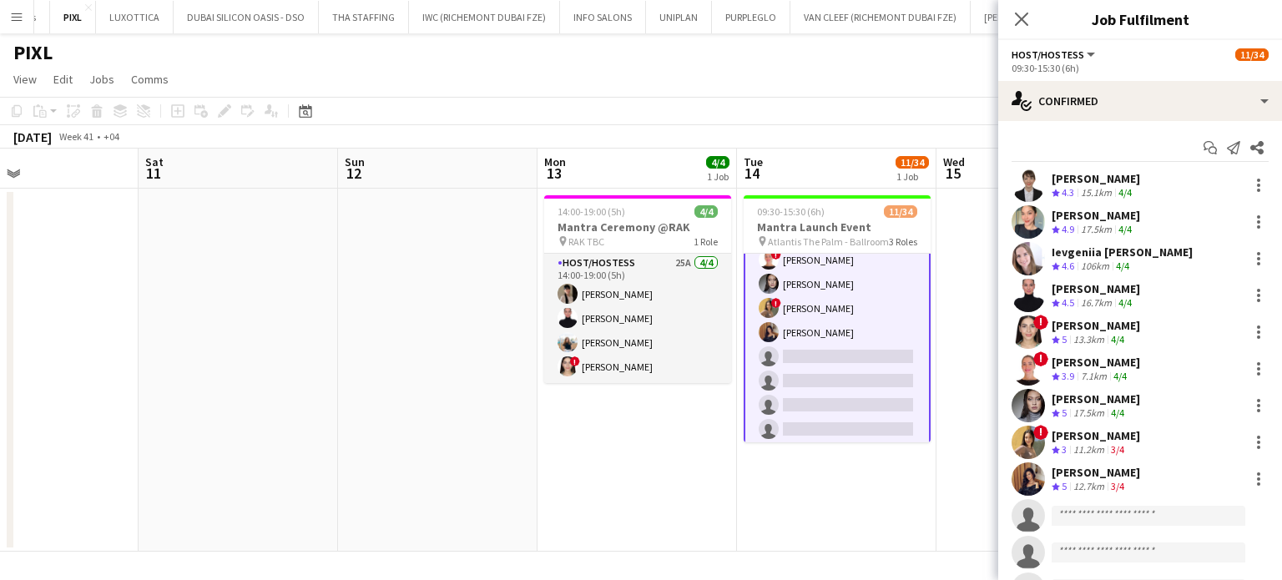
drag, startPoint x: 432, startPoint y: 352, endPoint x: 906, endPoint y: 353, distance: 474.1
click at [903, 353] on app-calendar-viewport "Wed 8 Thu 9 Fri 10 Sat 11 Sun 12 Mon 13 4/4 1 Job Tue 14 11/34 1 Job Wed 15 Thu…" at bounding box center [641, 350] width 1282 height 403
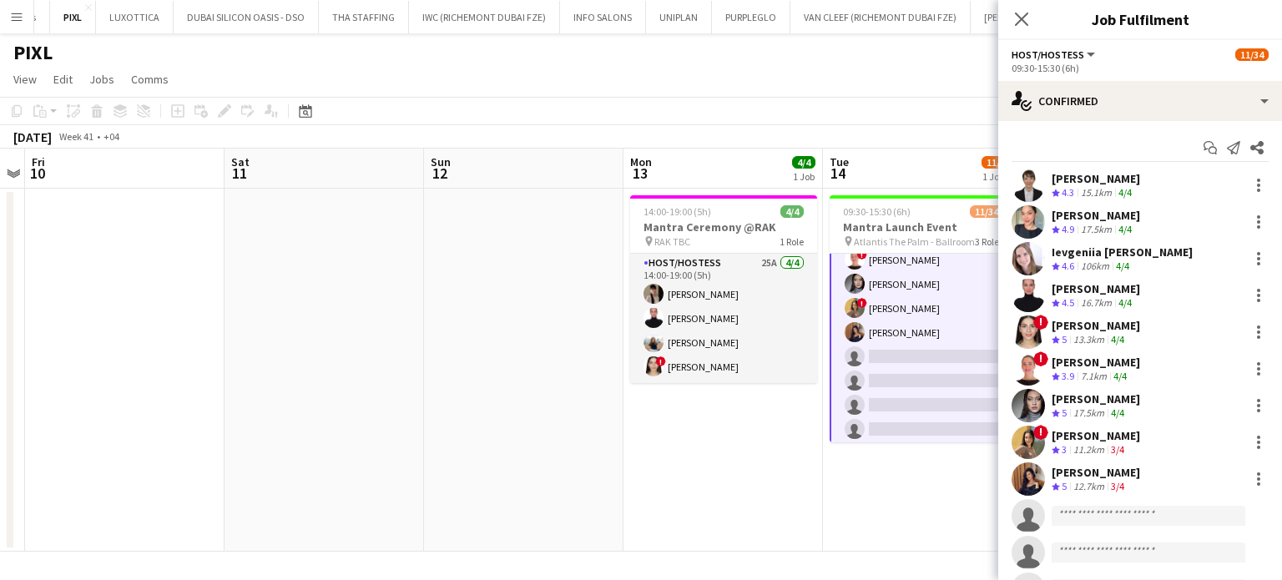
drag, startPoint x: 271, startPoint y: 351, endPoint x: 709, endPoint y: 337, distance: 438.4
click at [663, 337] on app-calendar-viewport "Wed 8 Thu 9 Fri 10 Sat 11 Sun 12 Mon 13 4/4 1 Job Tue 14 11/34 1 Job Wed 15 Thu…" at bounding box center [641, 350] width 1282 height 403
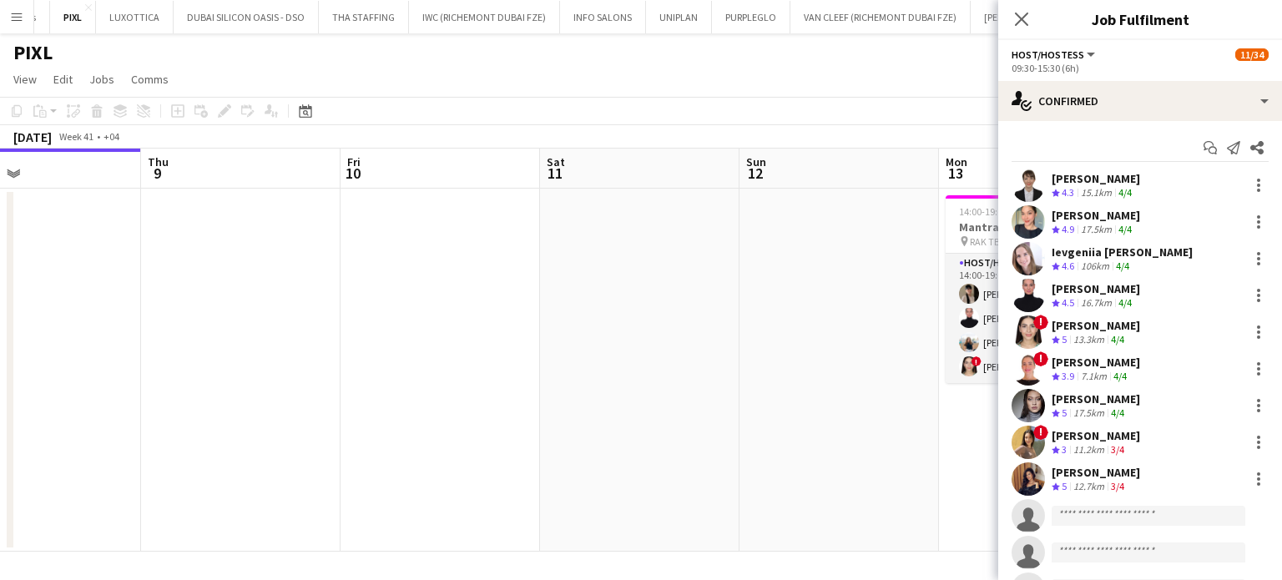
drag, startPoint x: 693, startPoint y: 341, endPoint x: 236, endPoint y: 332, distance: 456.7
click at [236, 332] on app-calendar-viewport "Mon 6 Tue 7 Wed 8 Thu 9 Fri 10 Sat 11 Sun 12 Mon 13 4/4 1 Job Tue 14 11/34 1 Jo…" at bounding box center [641, 350] width 1282 height 403
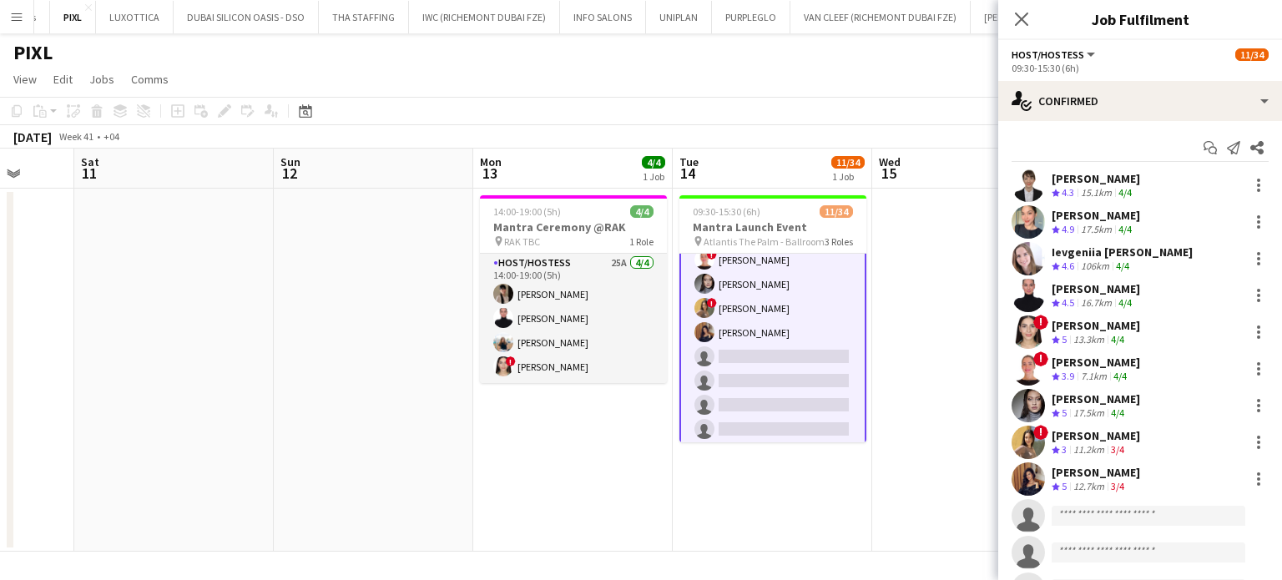
scroll to position [0, 654]
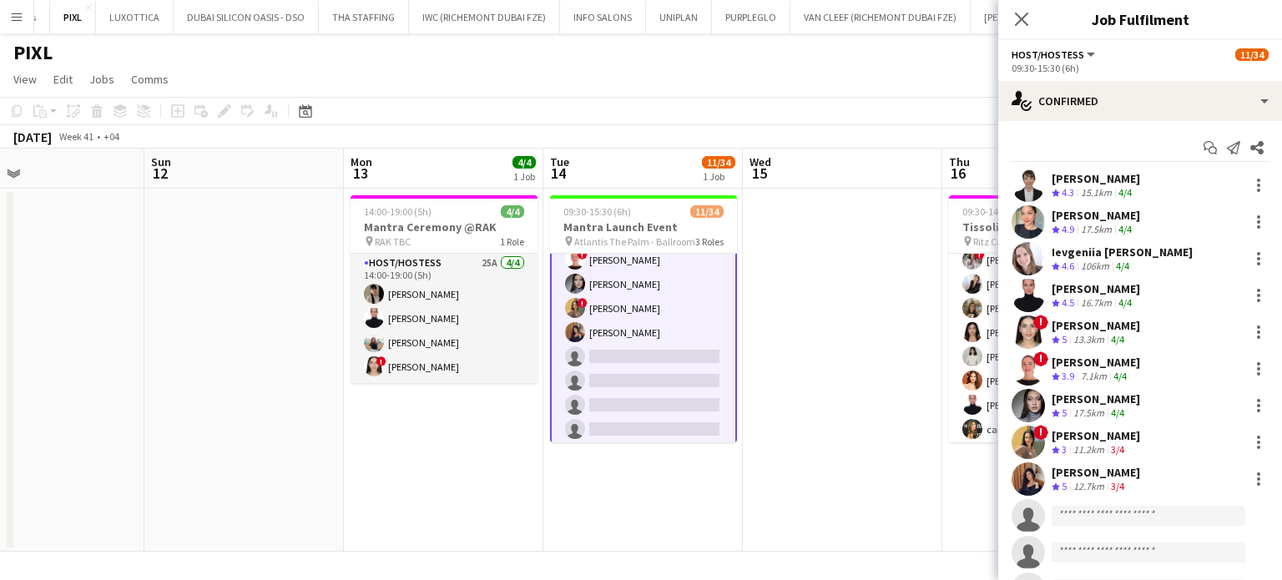
click at [431, 326] on app-calendar-viewport "Wed 8 Thu 9 Fri 10 Sat 11 Sun 12 Mon 13 4/4 1 Job Tue 14 11/34 1 Job Wed 15 Thu…" at bounding box center [641, 350] width 1282 height 403
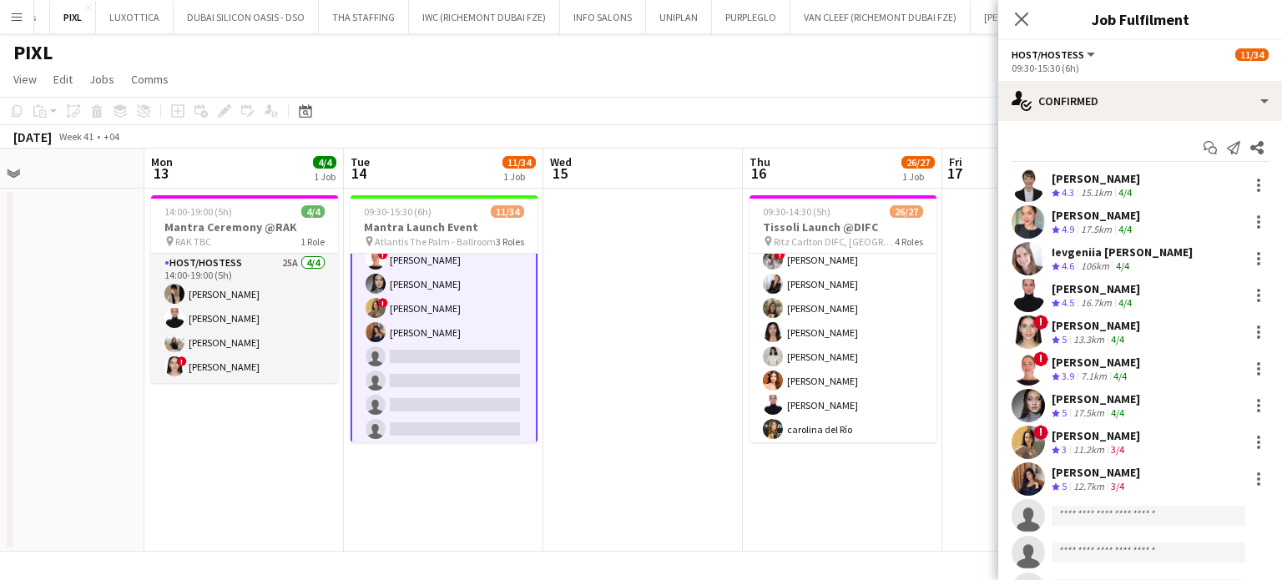
click at [422, 306] on app-card-role "Host/Hostess 98A 9/26 09:30-15:30 (6h) Kateryna Varava Tanyarat Prachuabsin Iev…" at bounding box center [444, 429] width 187 height 665
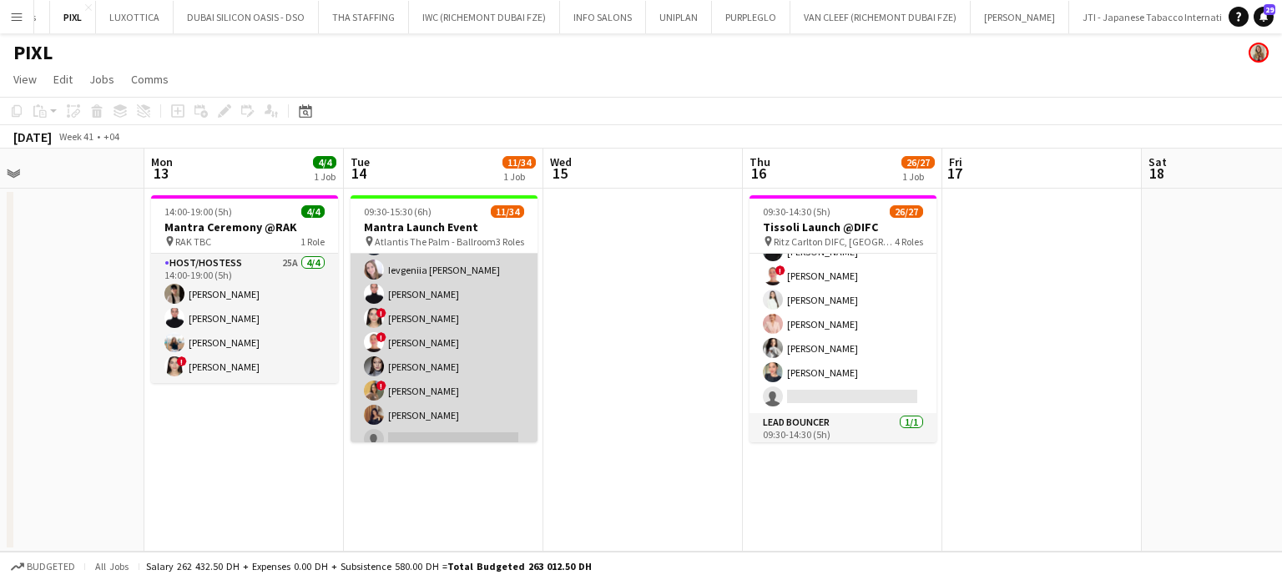
scroll to position [334, 0]
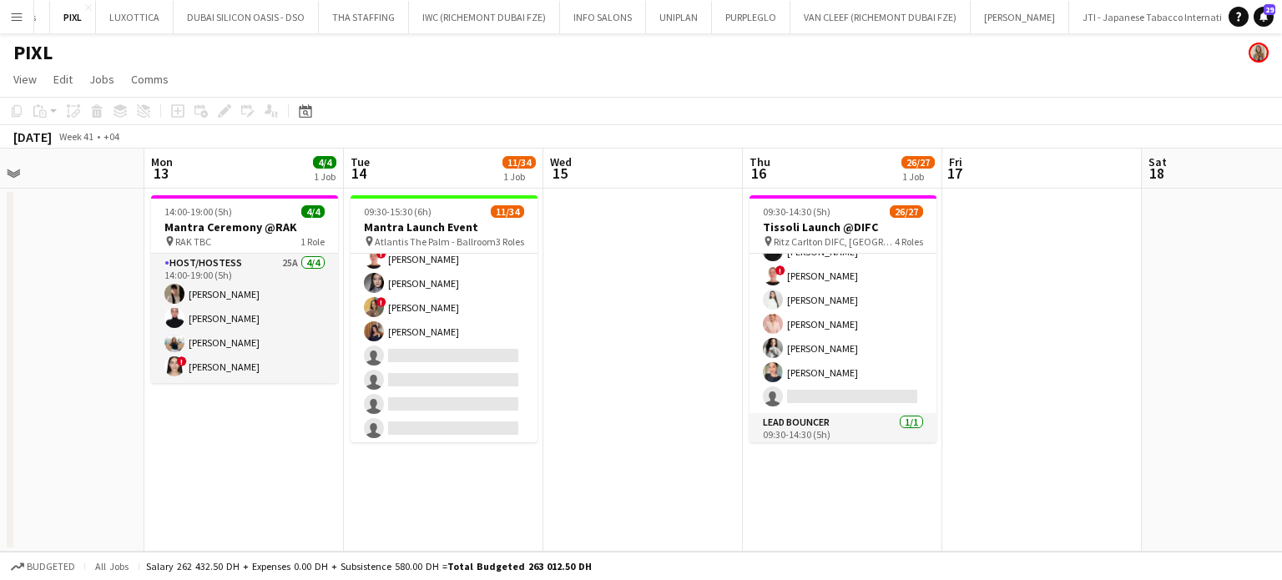
drag, startPoint x: 411, startPoint y: 331, endPoint x: 698, endPoint y: 411, distance: 297.9
click at [411, 331] on app-card-role "Host/Hostess 98A 9/26 09:30-15:30 (6h) Kateryna Varava Tanyarat Prachuabsin Iev…" at bounding box center [444, 429] width 187 height 662
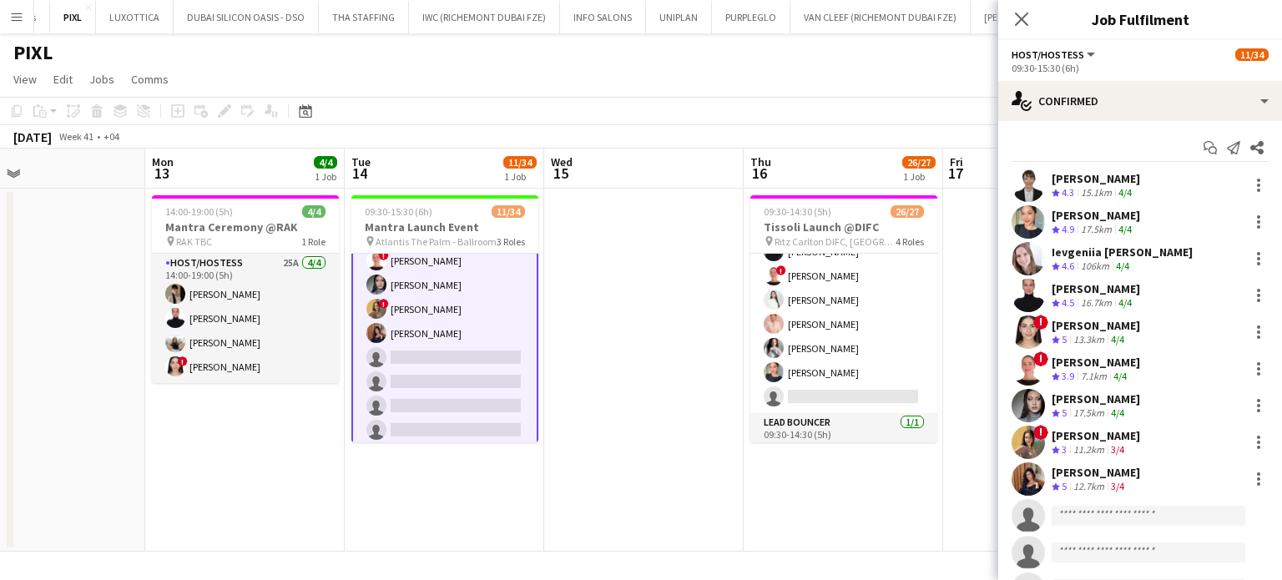
scroll to position [335, 0]
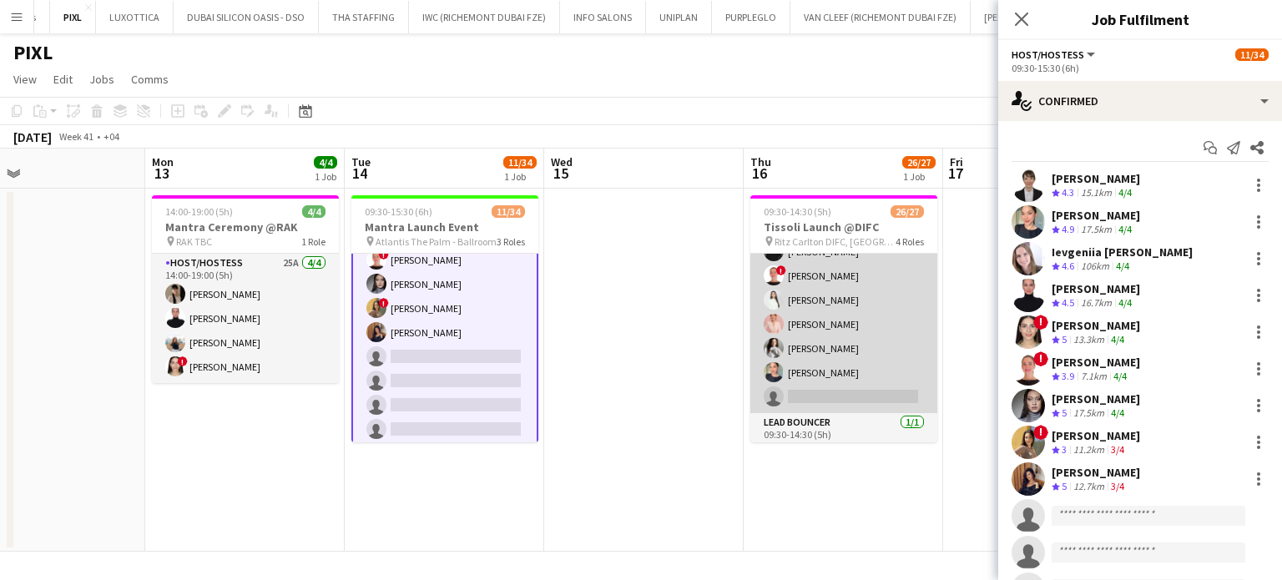
click at [866, 336] on app-card-role "Host/Hostess 87A 19/20 09:30-14:30 (5h) Daria Ganzhura Santa Araja Ruth Jasmine…" at bounding box center [843, 154] width 187 height 517
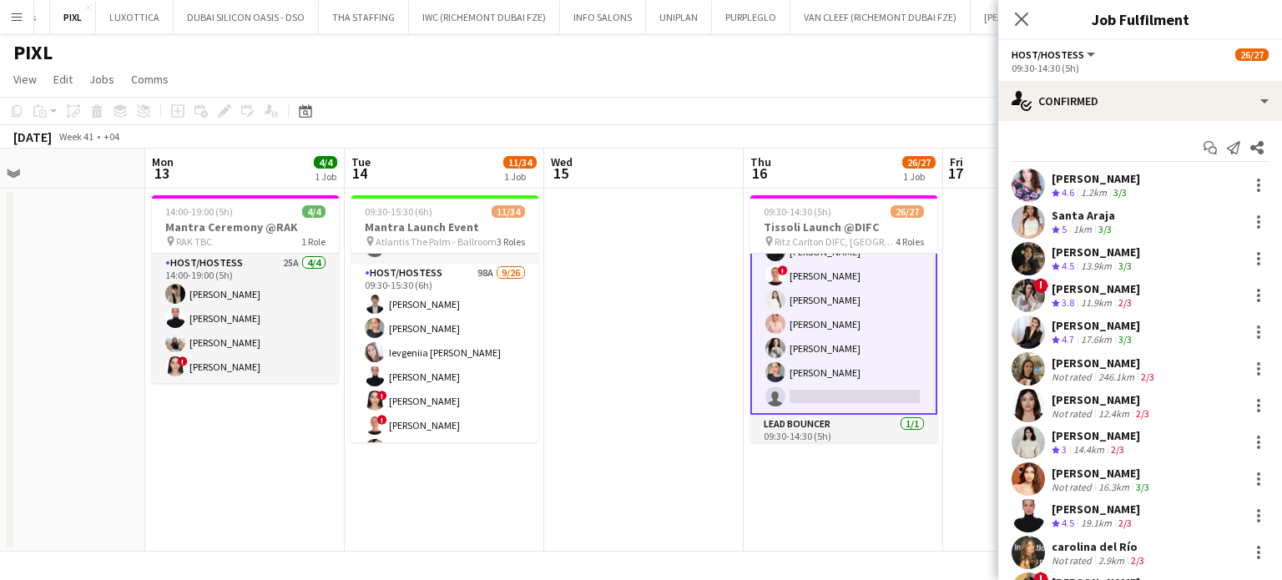
scroll to position [167, 0]
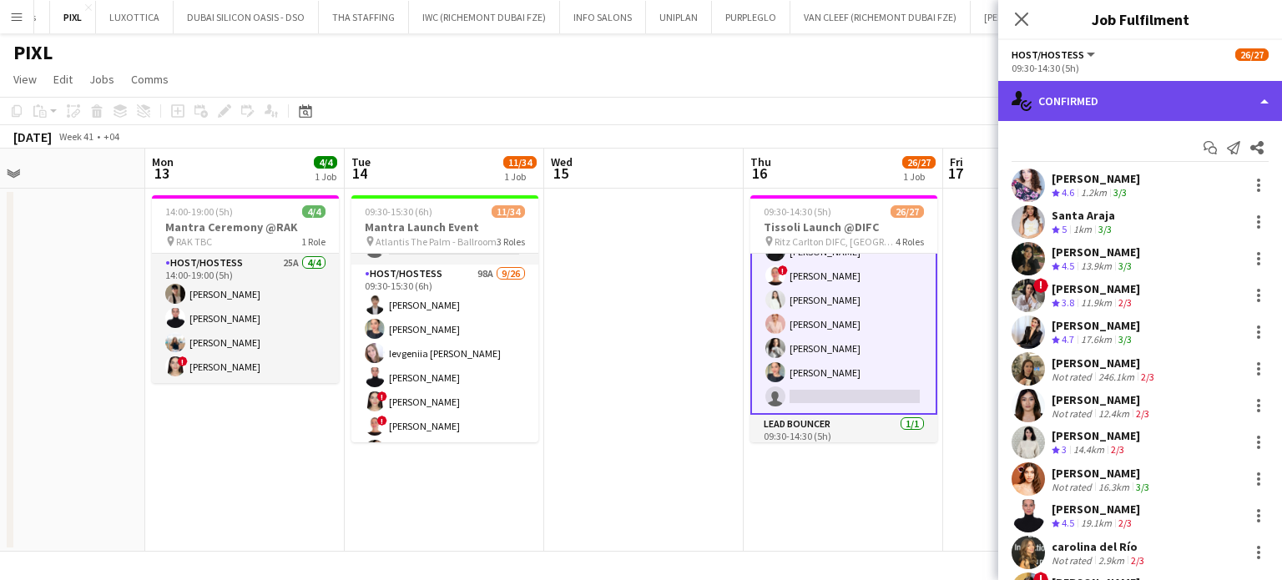
click at [1249, 101] on div "single-neutral-actions-check-2 Confirmed" at bounding box center [1140, 101] width 284 height 40
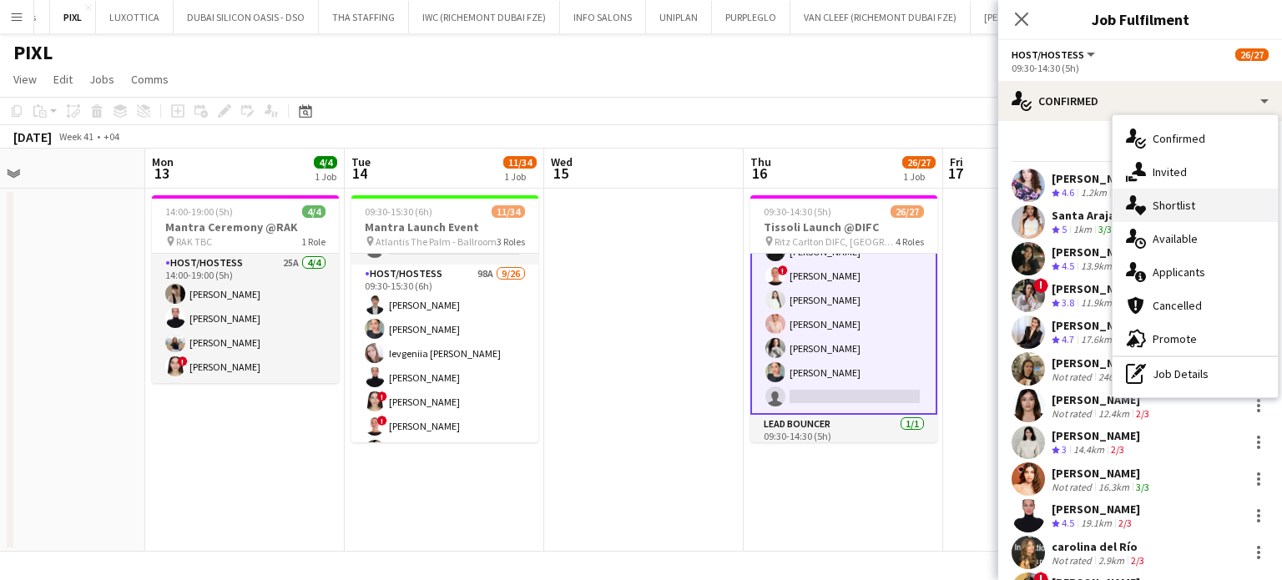
click at [1202, 215] on div "single-neutral-actions-heart Shortlist" at bounding box center [1195, 205] width 165 height 33
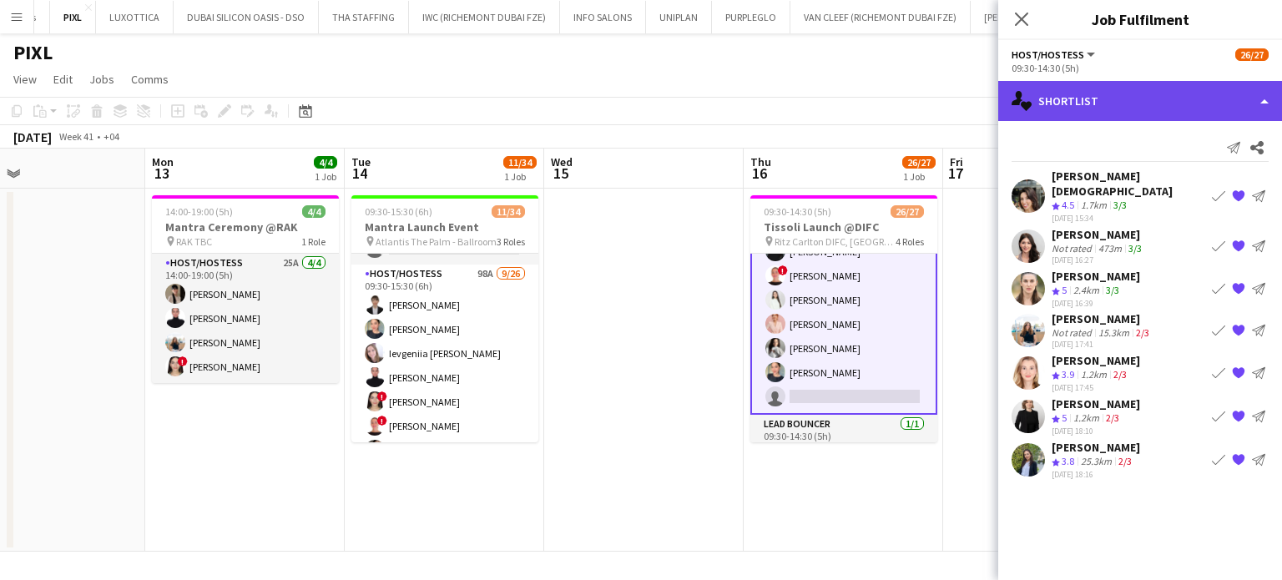
click at [1260, 96] on div "single-neutral-actions-heart Shortlist" at bounding box center [1140, 101] width 284 height 40
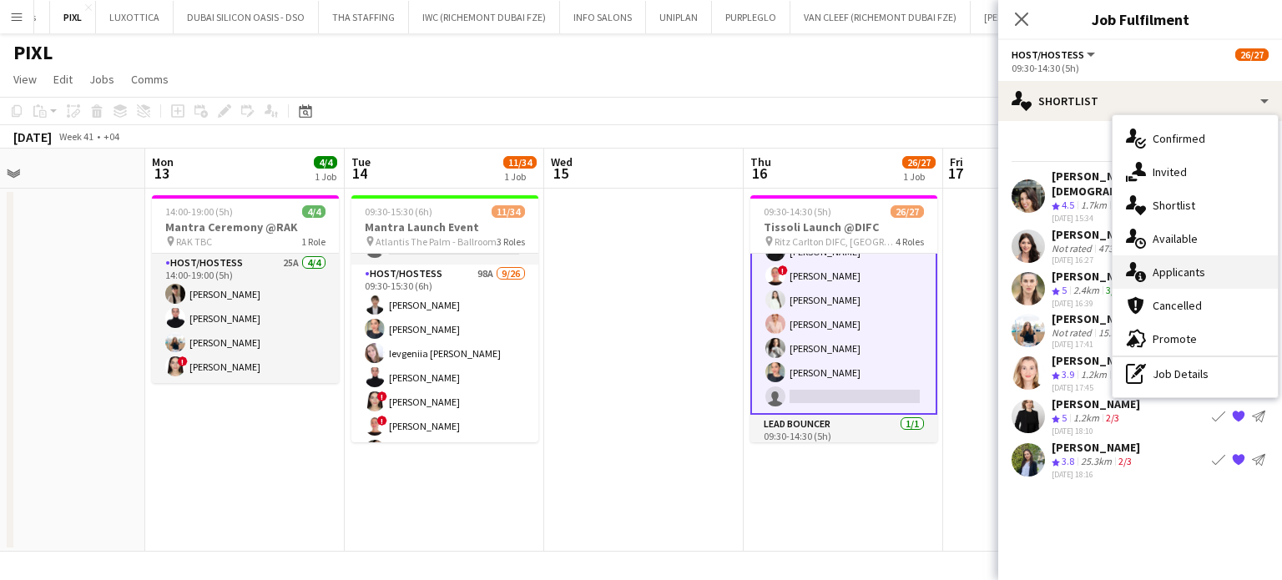
click at [1219, 273] on div "single-neutral-actions-information Applicants" at bounding box center [1195, 271] width 165 height 33
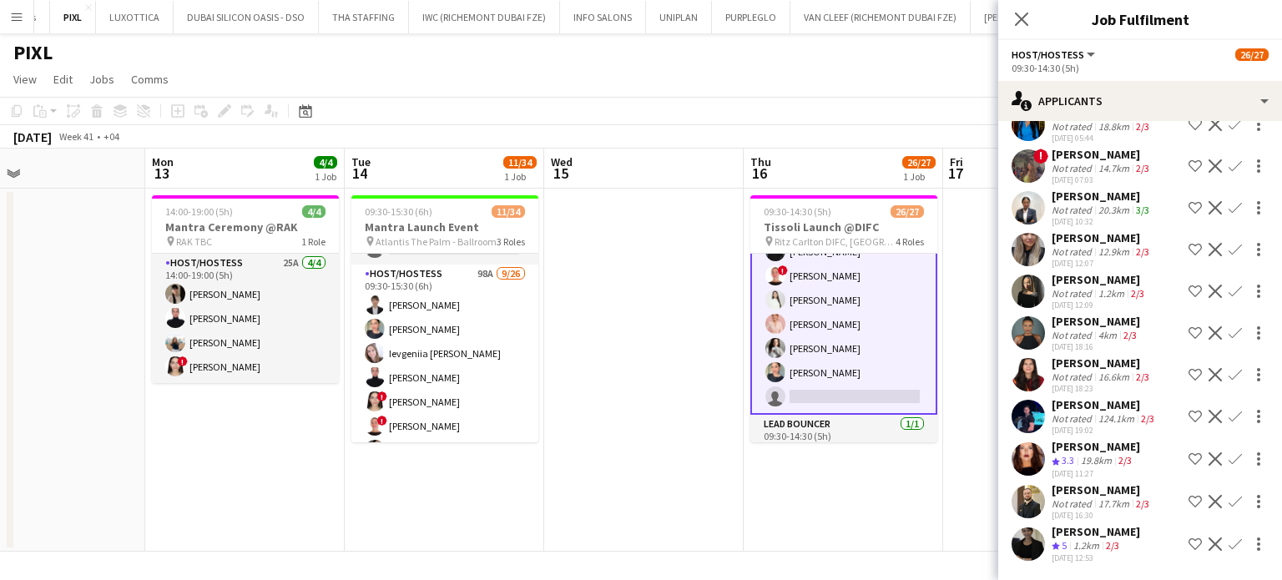
scroll to position [2756, 0]
click at [625, 346] on app-date-cell at bounding box center [643, 370] width 199 height 363
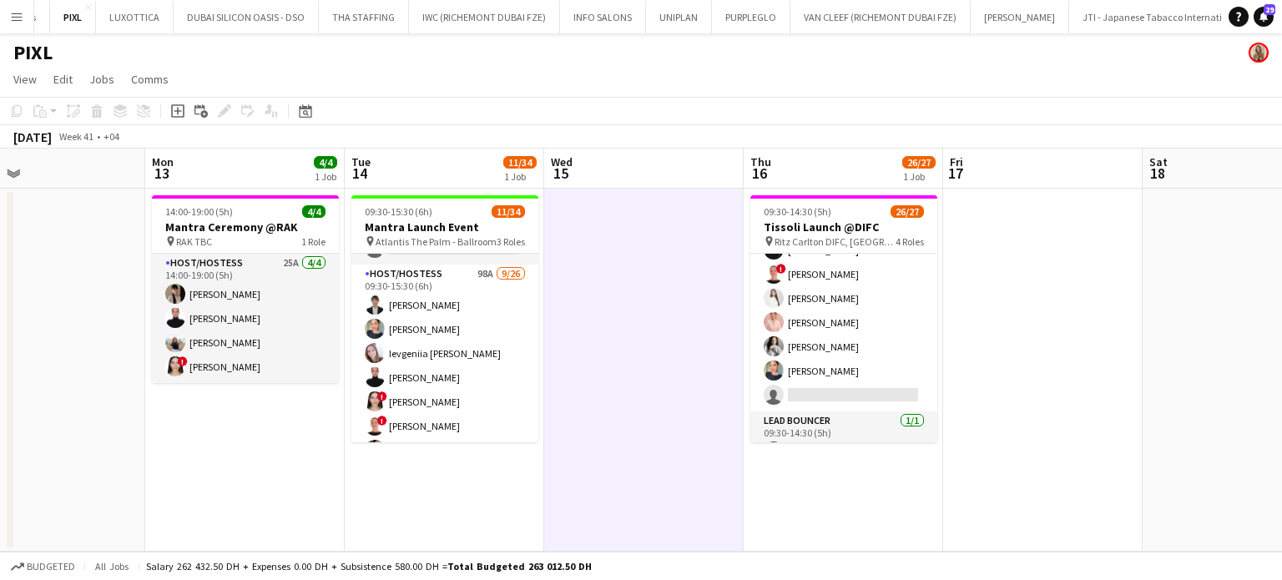
scroll to position [511, 0]
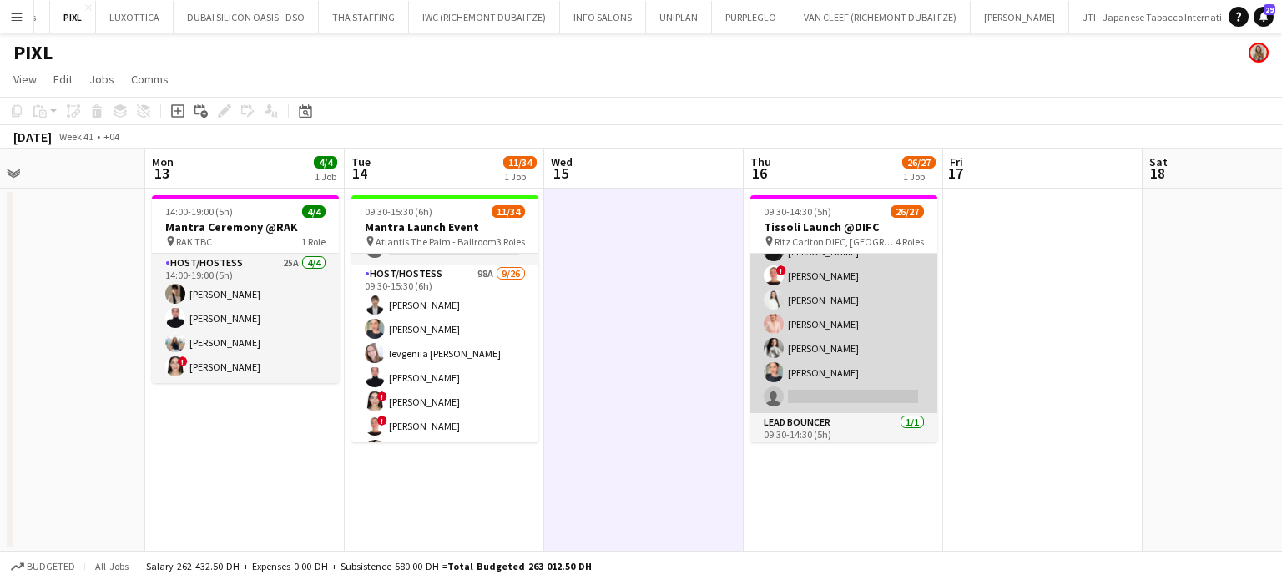
click at [811, 334] on app-card-role "Host/Hostess 87A 19/20 09:30-14:30 (5h) Daria Ganzhura Santa Araja Ruth Jasmine…" at bounding box center [843, 154] width 187 height 517
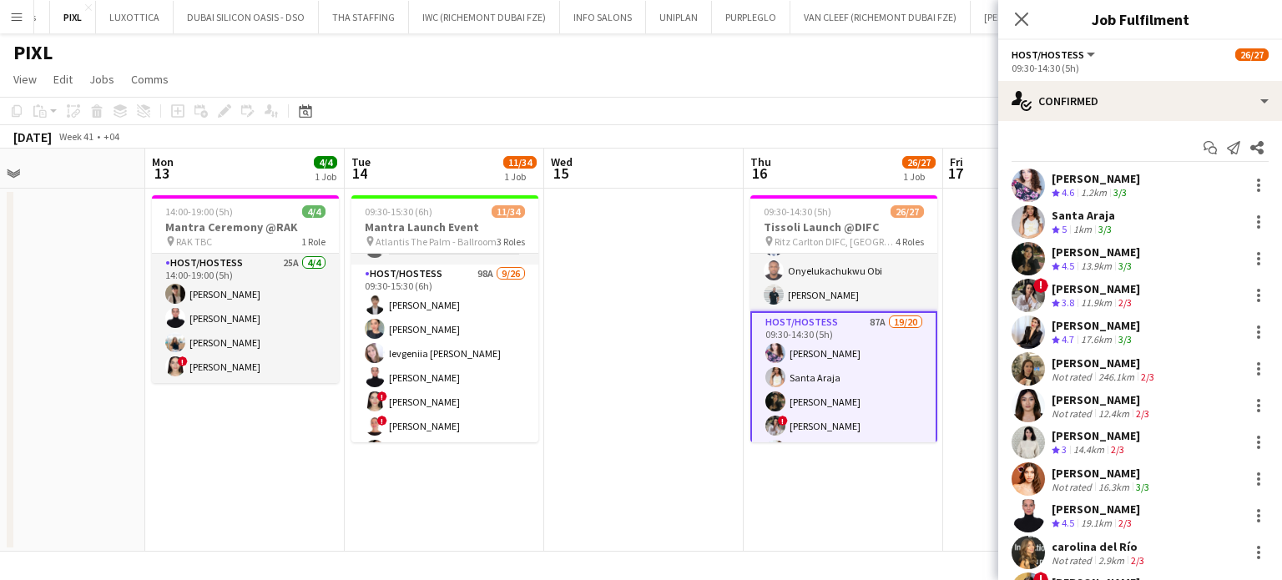
scroll to position [95, 0]
click at [648, 361] on app-date-cell at bounding box center [643, 370] width 199 height 363
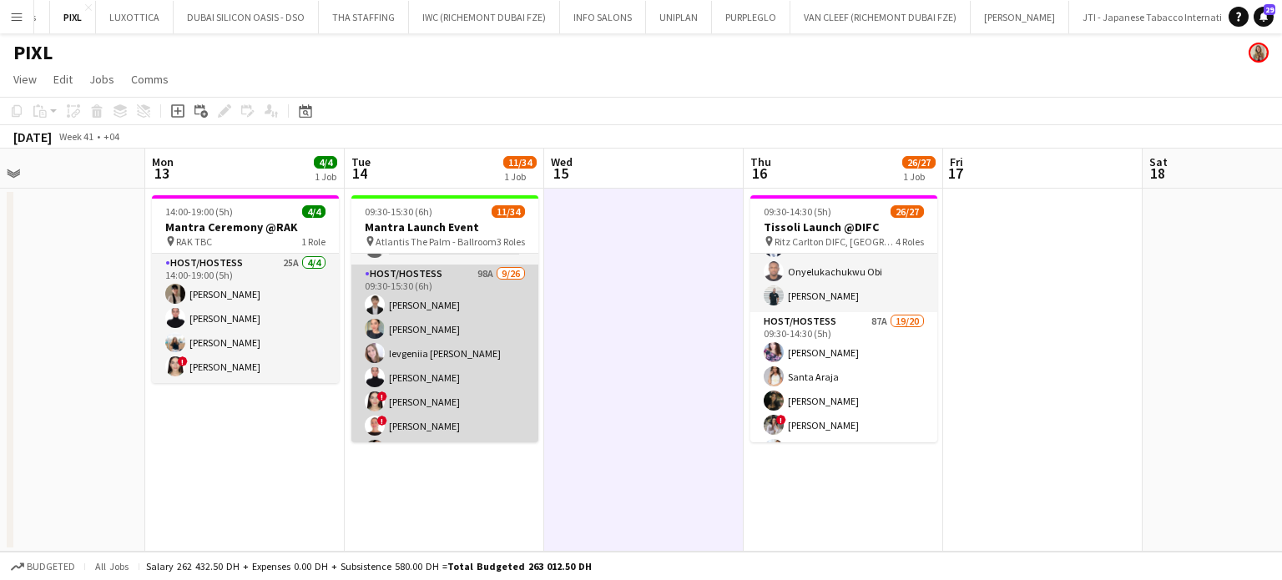
drag, startPoint x: 417, startPoint y: 343, endPoint x: 828, endPoint y: 400, distance: 414.6
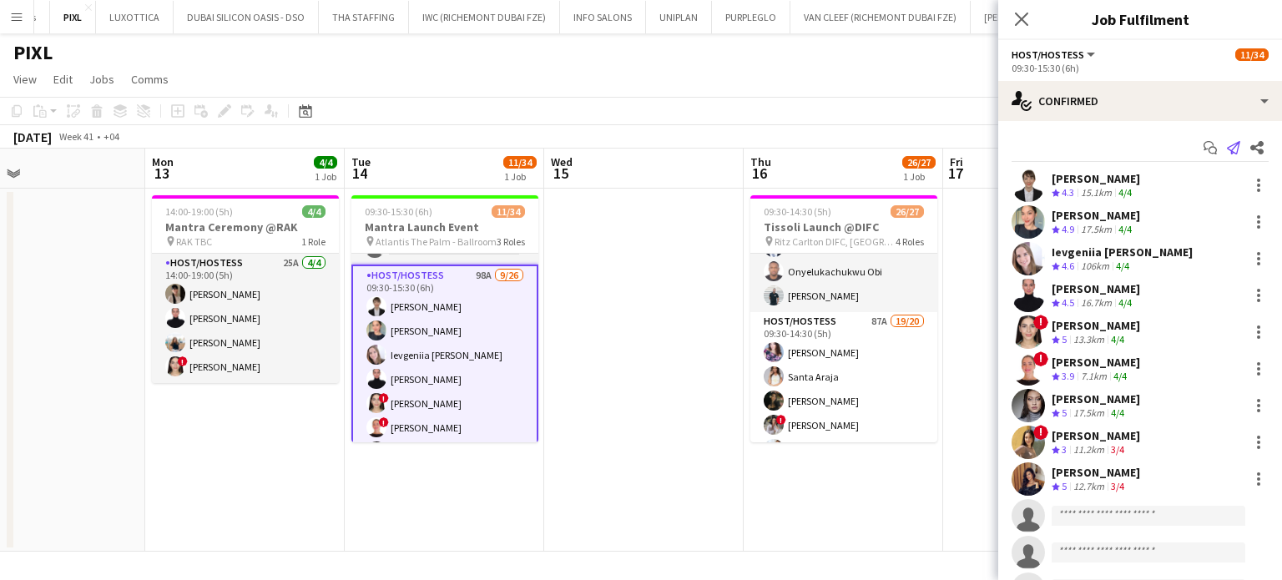
click at [1227, 144] on icon "Send notification" at bounding box center [1233, 147] width 13 height 13
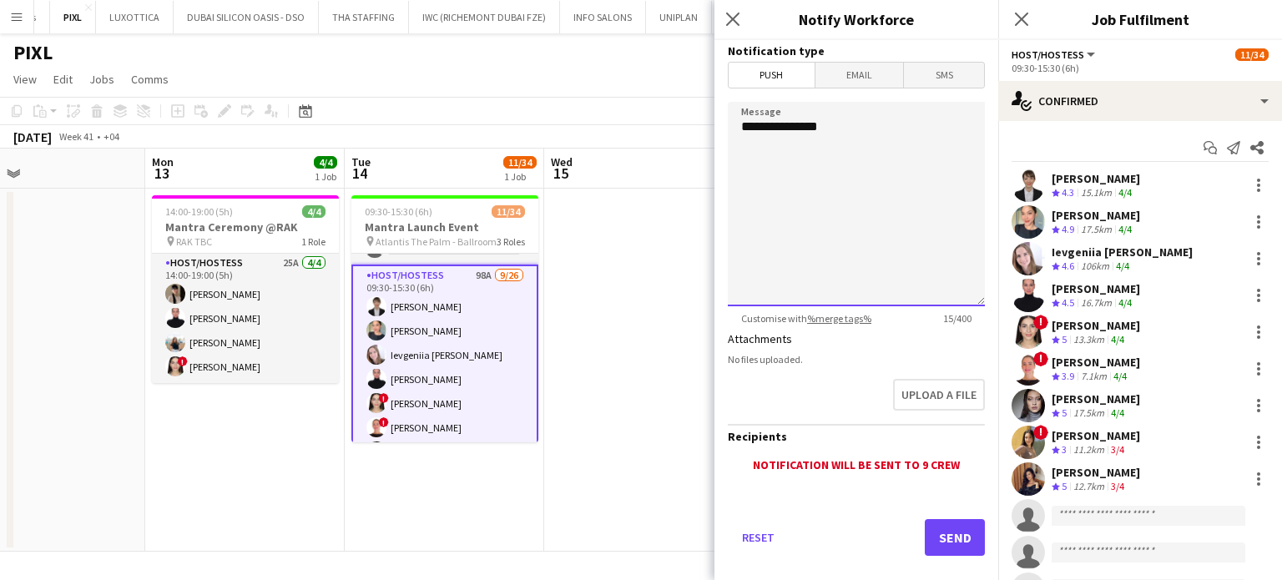
click at [906, 175] on textarea "**********" at bounding box center [856, 204] width 257 height 204
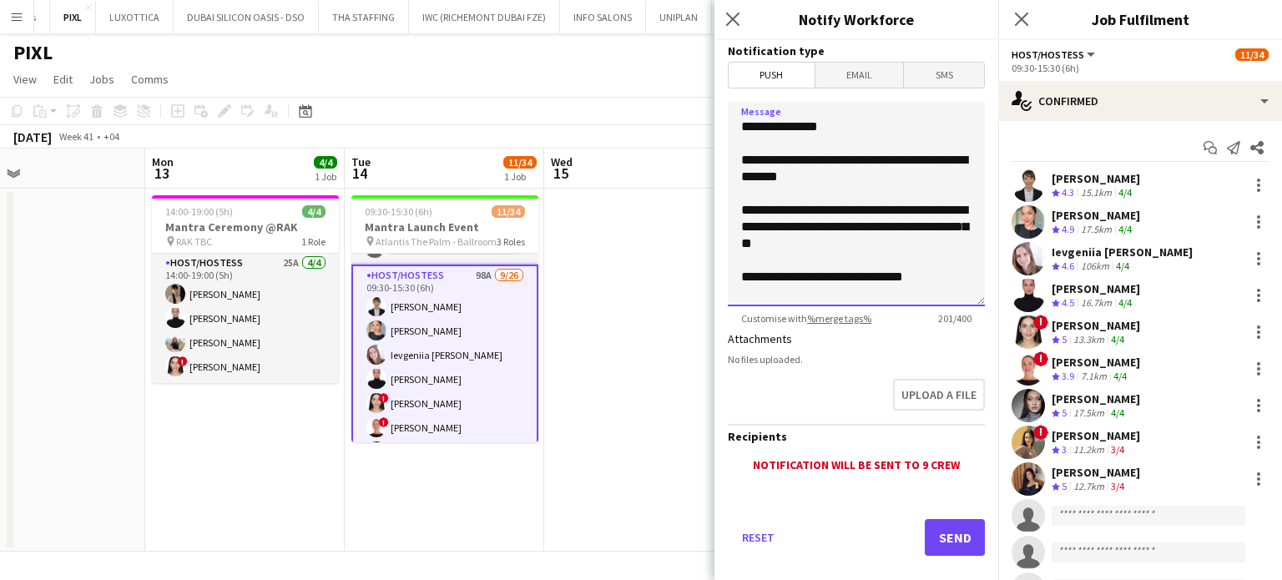
scroll to position [13, 0]
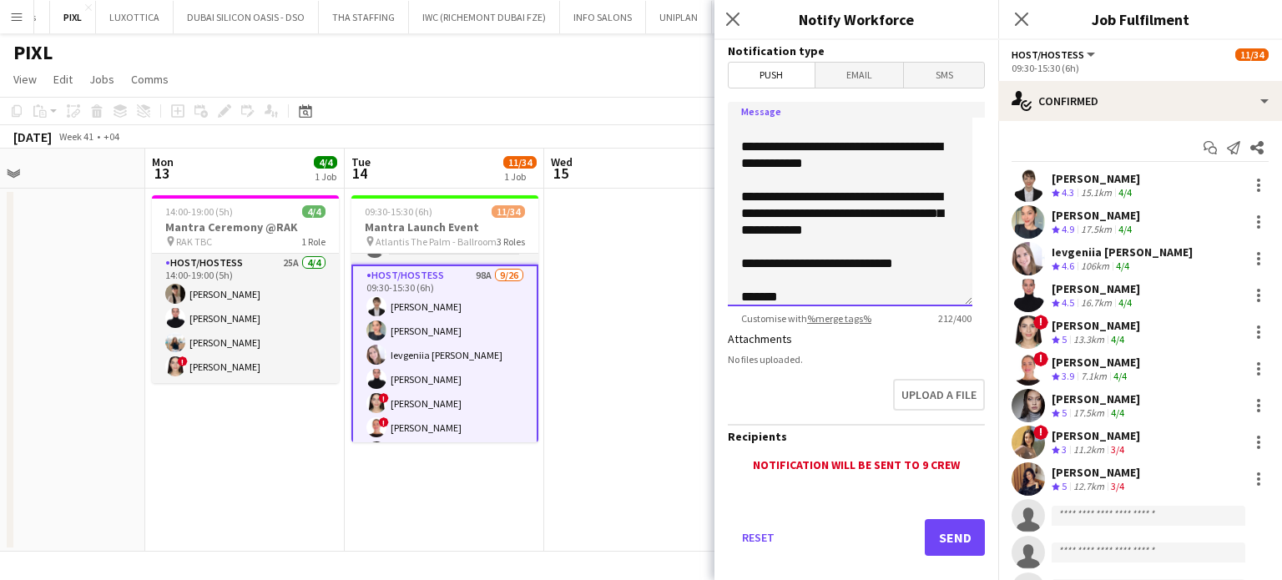
type textarea "**********"
click at [929, 540] on button "Send" at bounding box center [955, 537] width 60 height 37
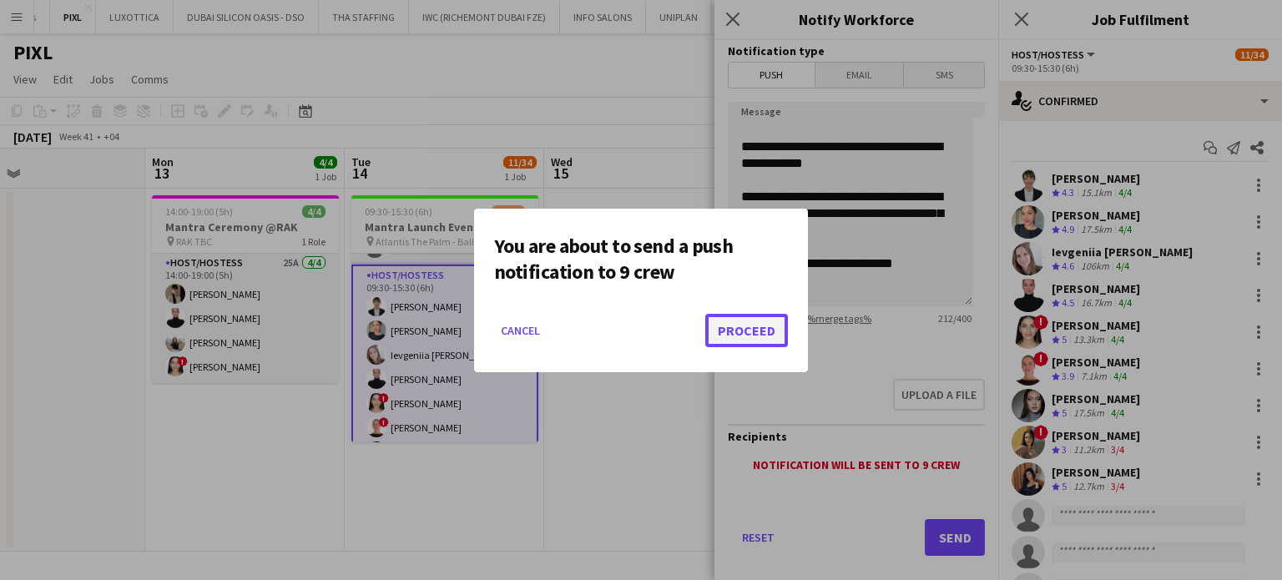
click at [758, 331] on button "Proceed" at bounding box center [746, 330] width 83 height 33
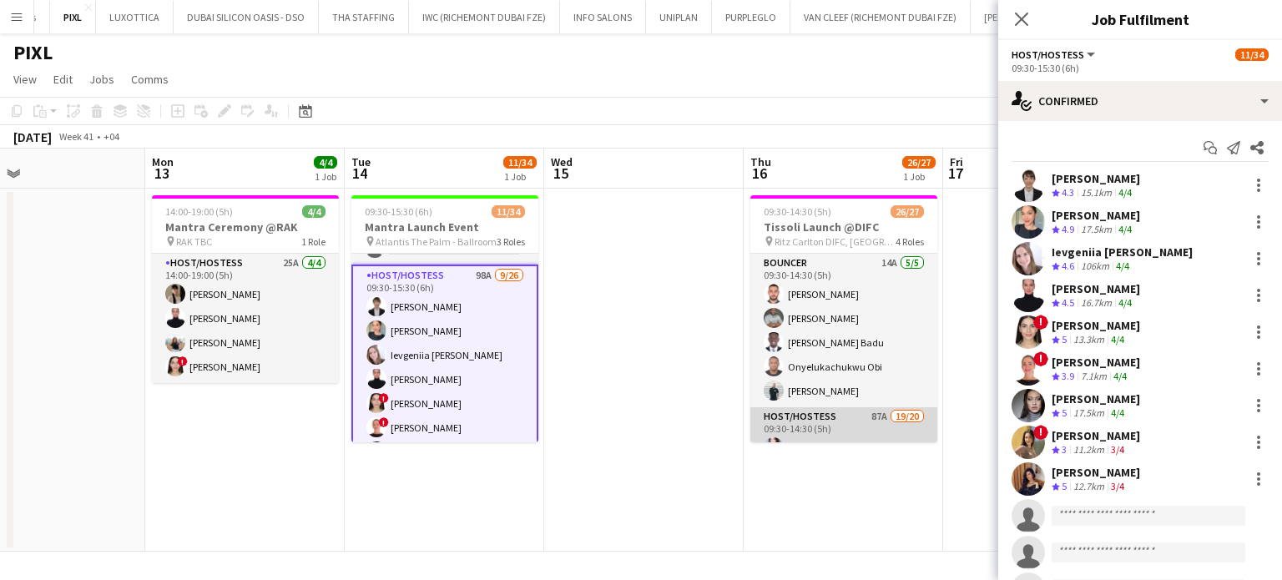
scroll to position [334, 0]
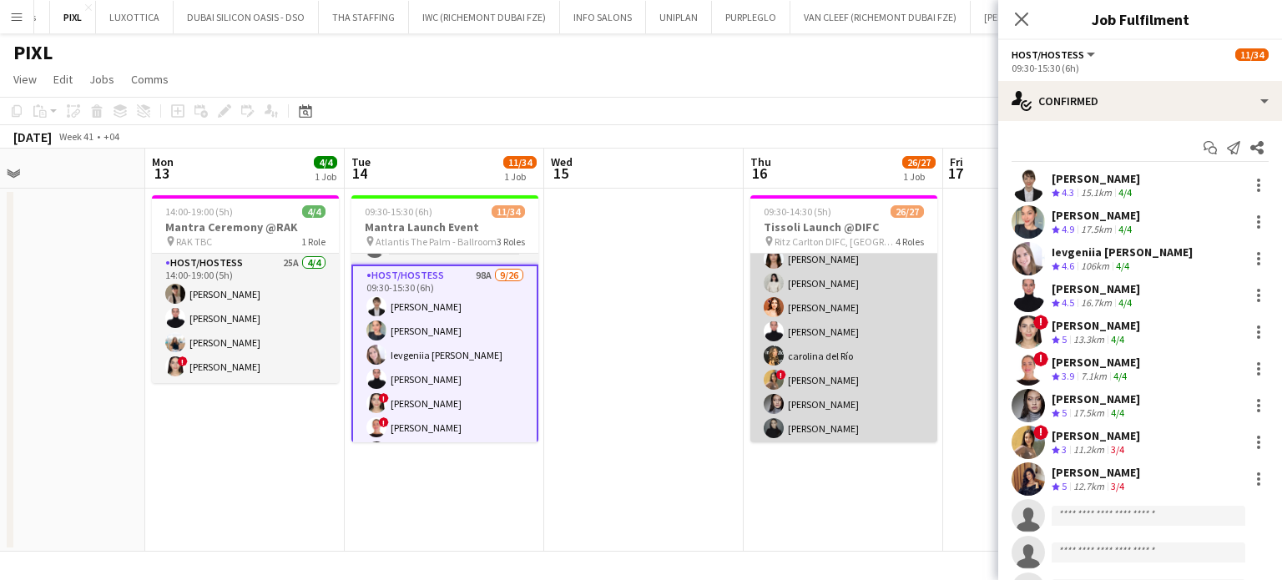
click at [876, 322] on app-card-role "Host/Hostess 87A 19/20 09:30-14:30 (5h) Daria Ganzhura Santa Araja Ruth Jasmine…" at bounding box center [843, 331] width 187 height 517
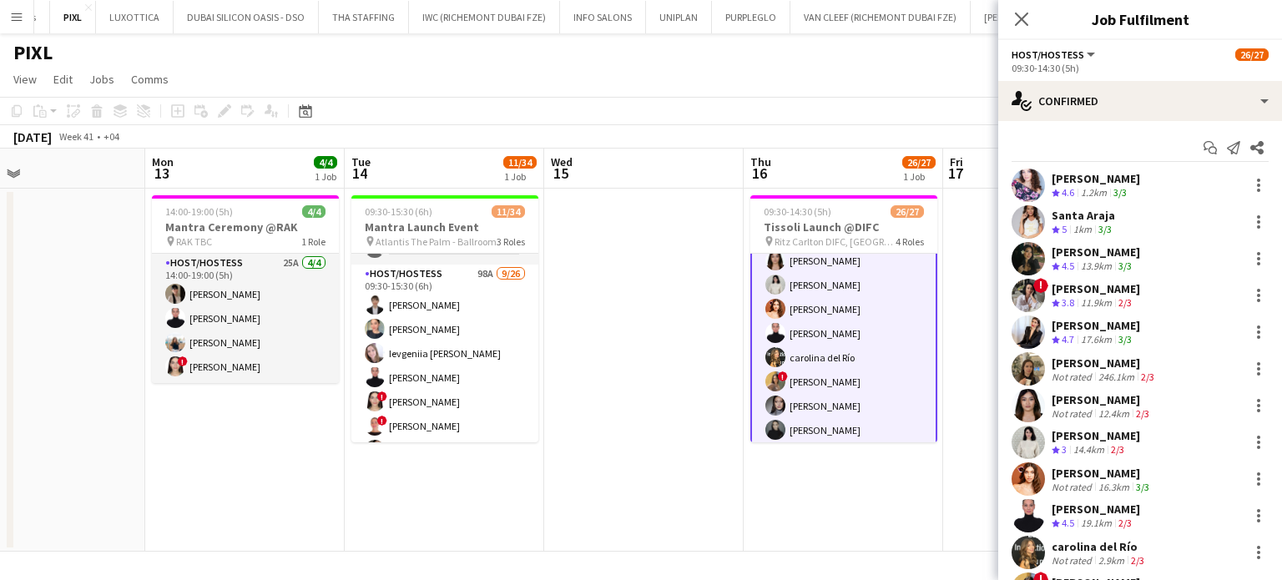
scroll to position [335, 0]
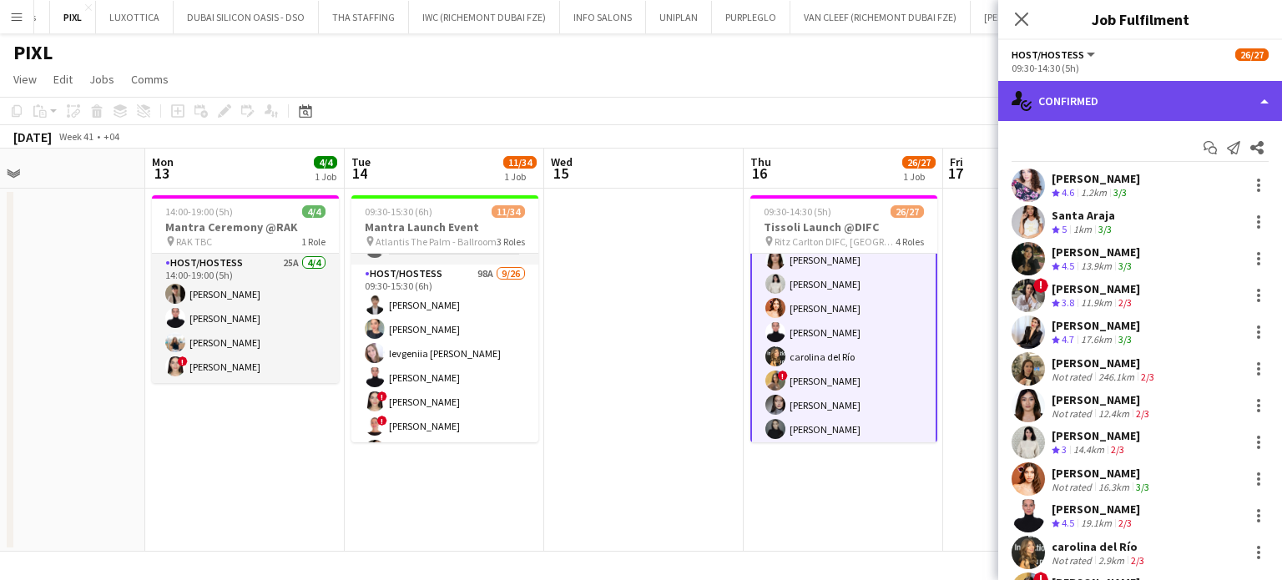
click at [1231, 109] on div "single-neutral-actions-check-2 Confirmed" at bounding box center [1140, 101] width 284 height 40
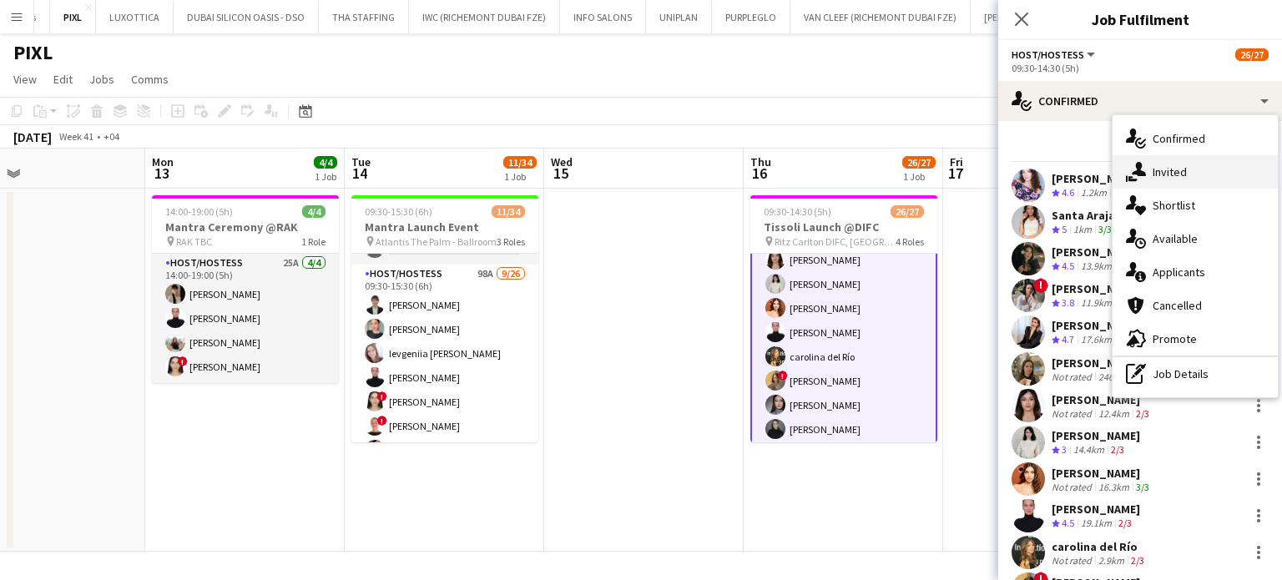
click at [1206, 164] on div "single-neutral-actions-share-1 Invited" at bounding box center [1195, 171] width 165 height 33
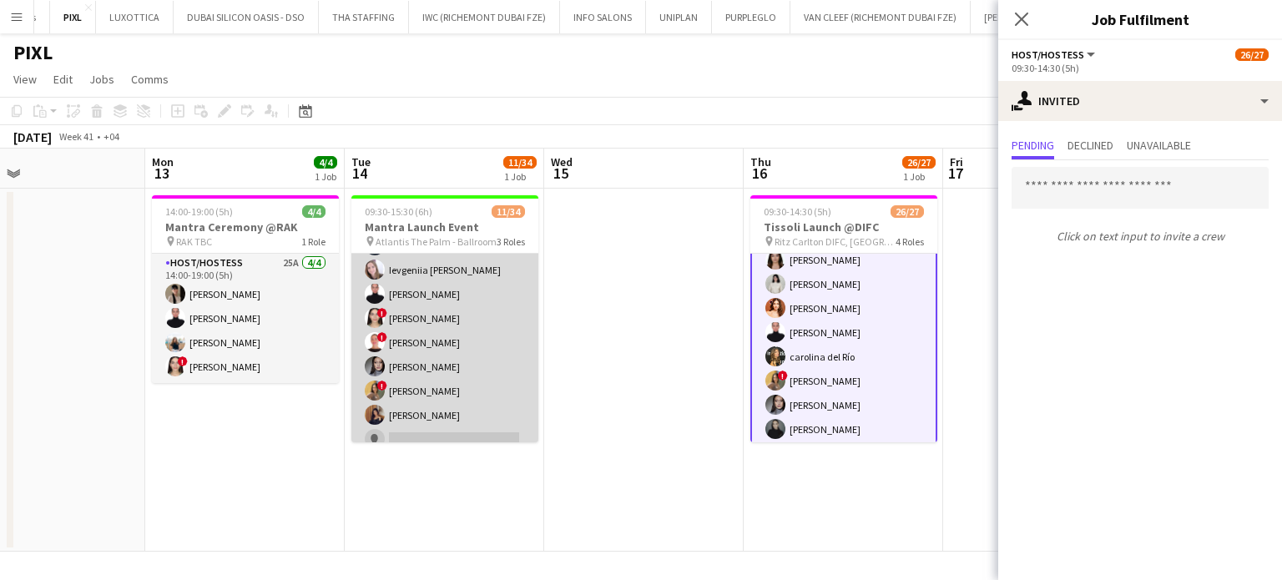
scroll to position [167, 0]
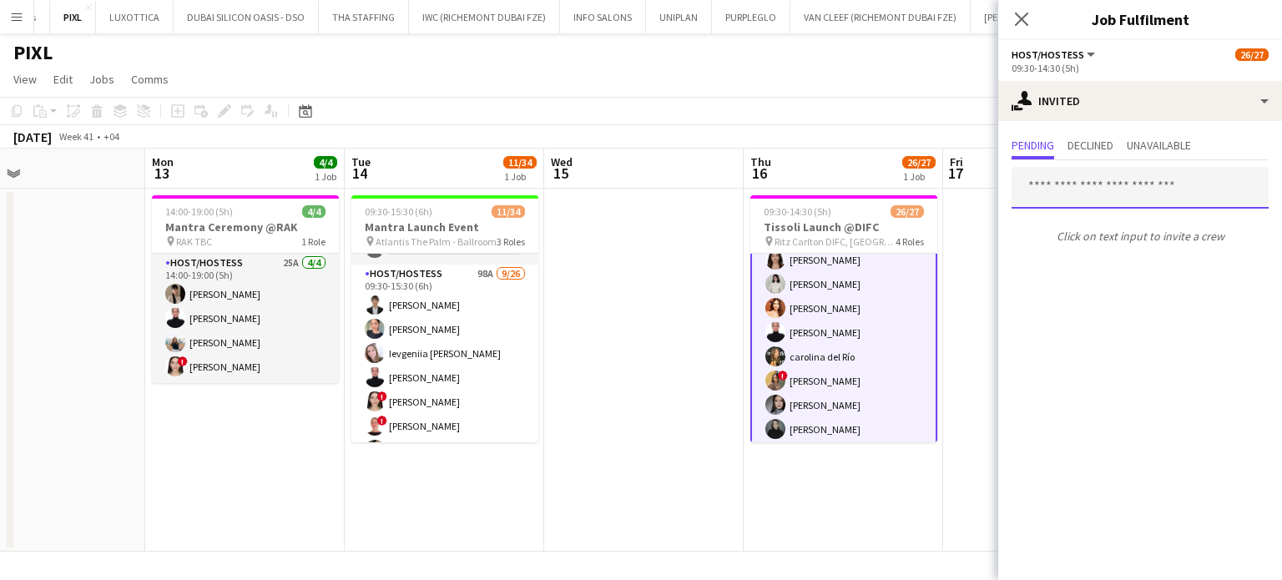
click at [1078, 186] on input "text" at bounding box center [1140, 188] width 257 height 42
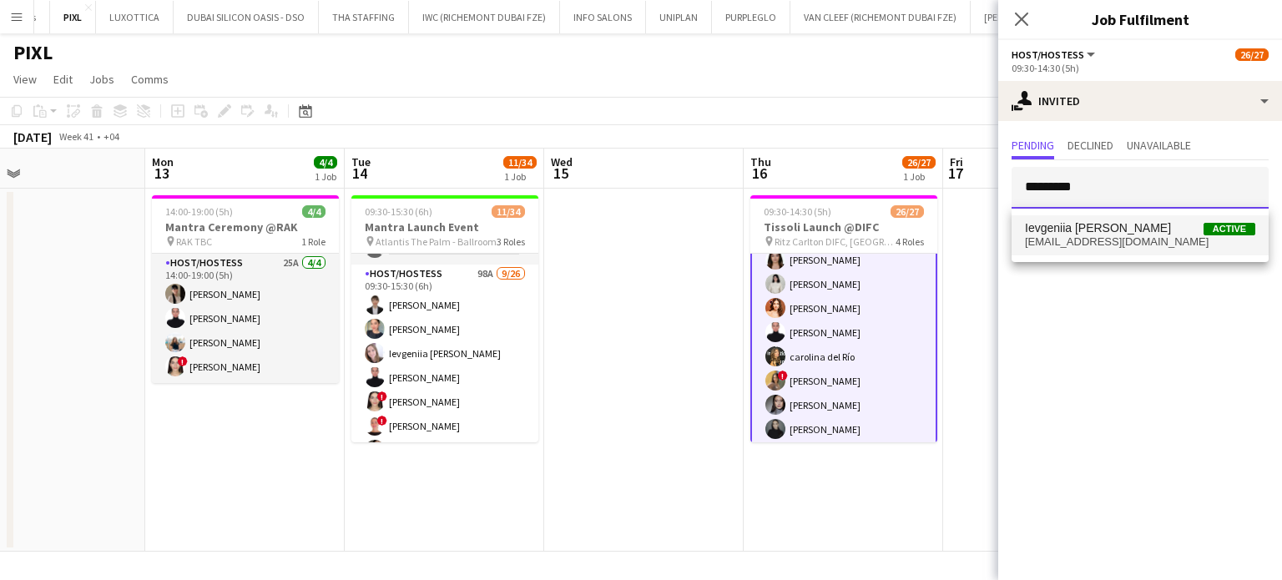
type input "*********"
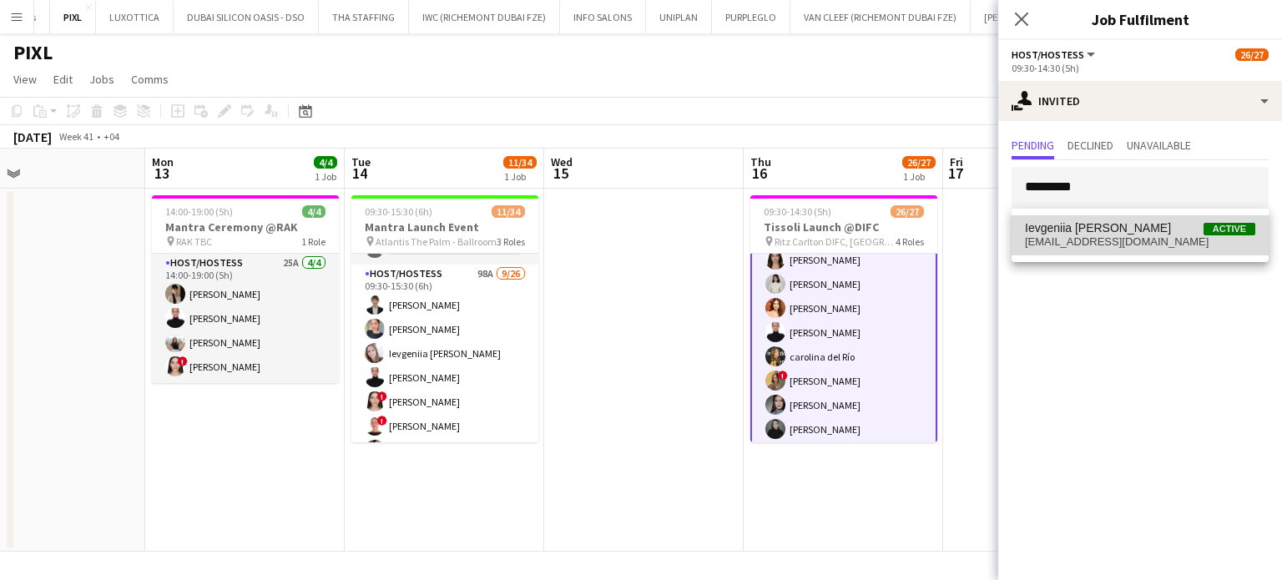
click at [1125, 229] on span "Ievgeniia Soshenko" at bounding box center [1098, 228] width 146 height 14
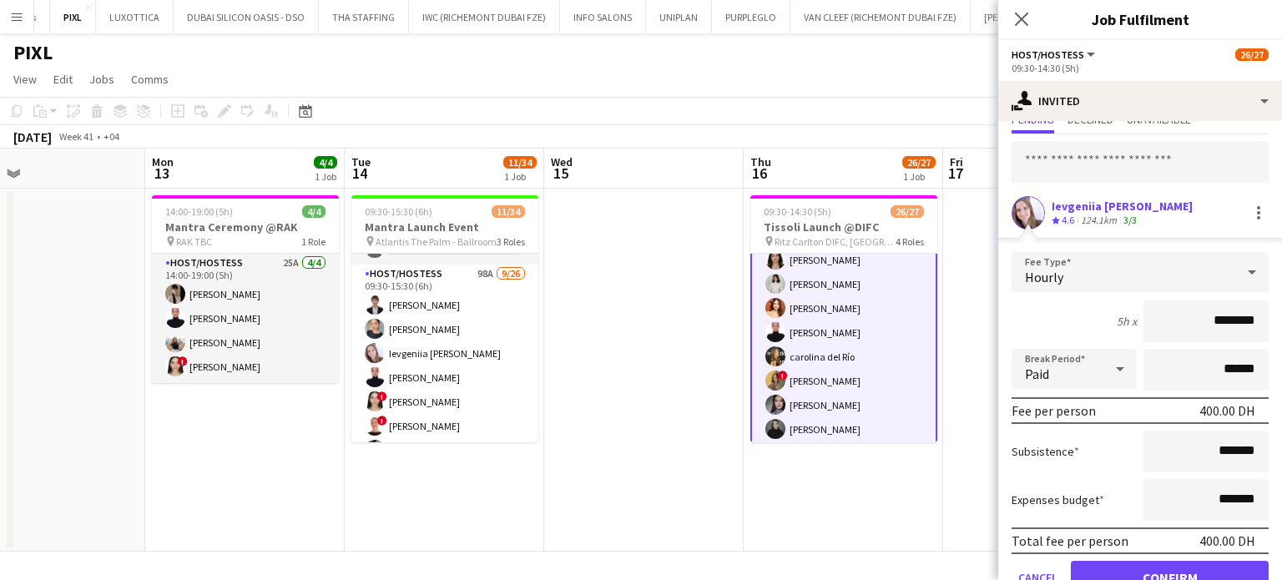
scroll to position [102, 0]
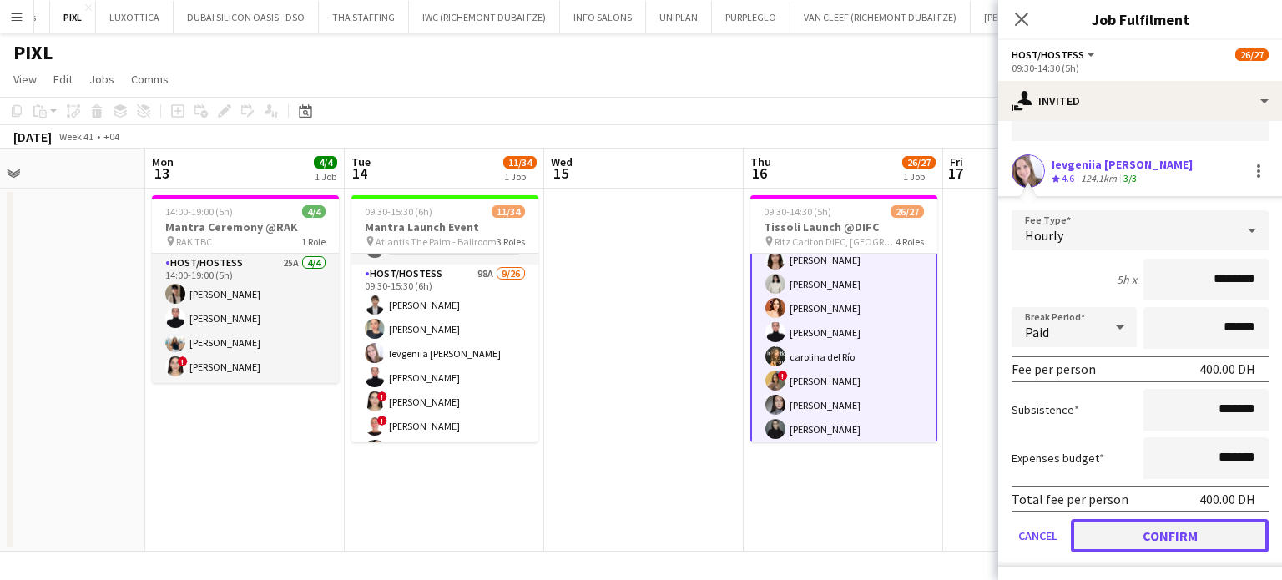
click at [1154, 535] on button "Confirm" at bounding box center [1170, 535] width 198 height 33
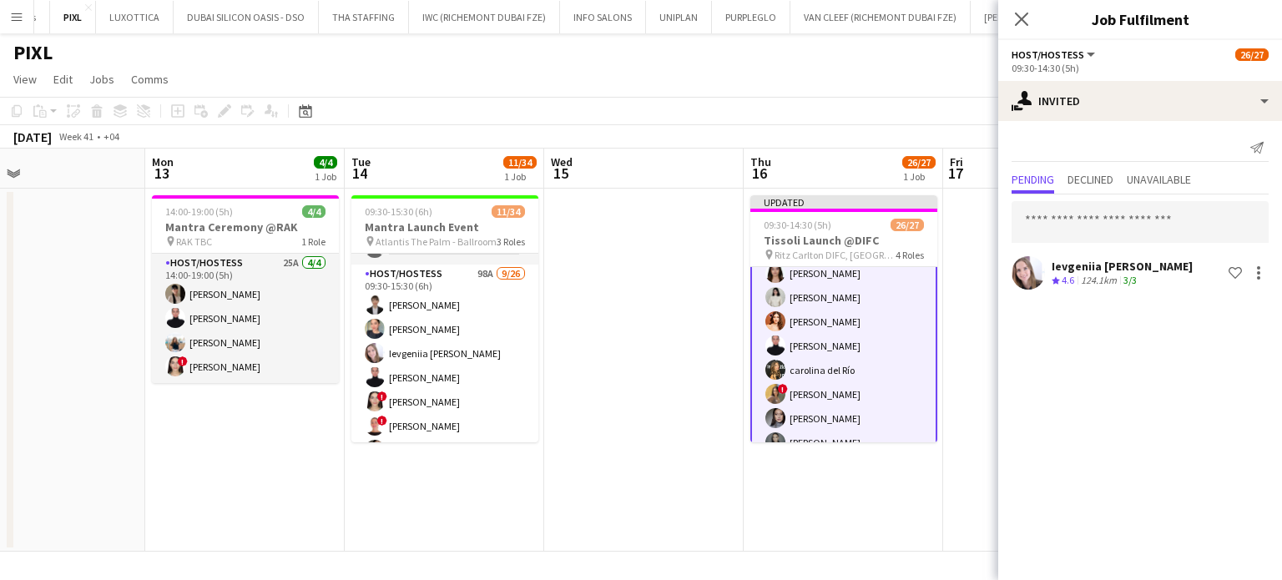
scroll to position [0, 0]
click at [1069, 216] on input "text" at bounding box center [1140, 222] width 257 height 42
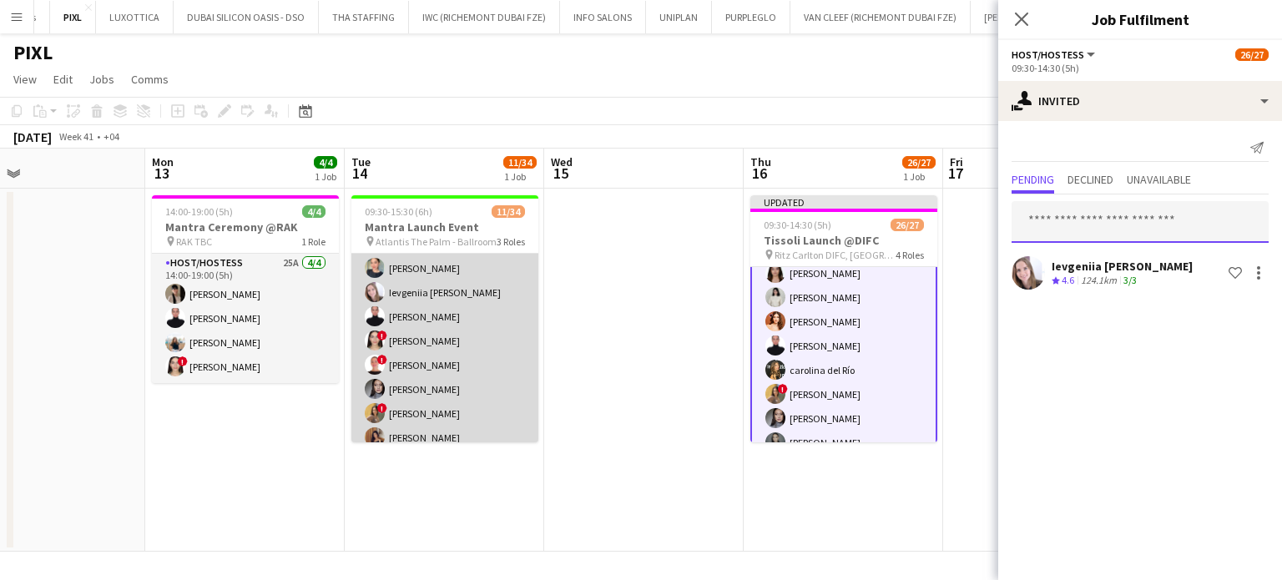
scroll to position [250, 0]
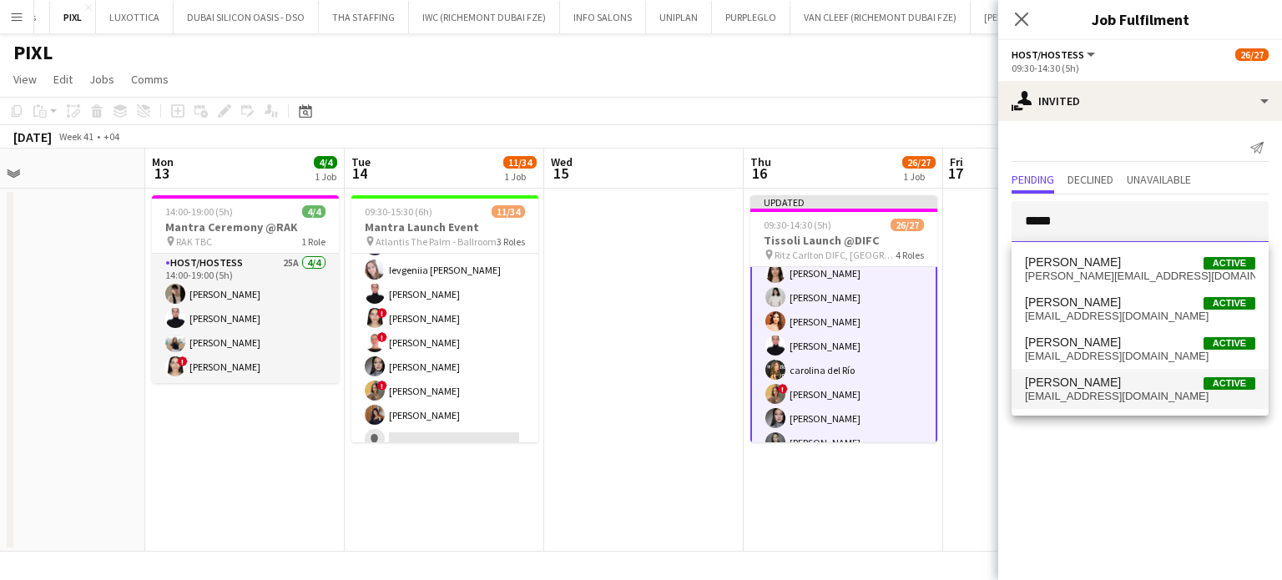
type input "*****"
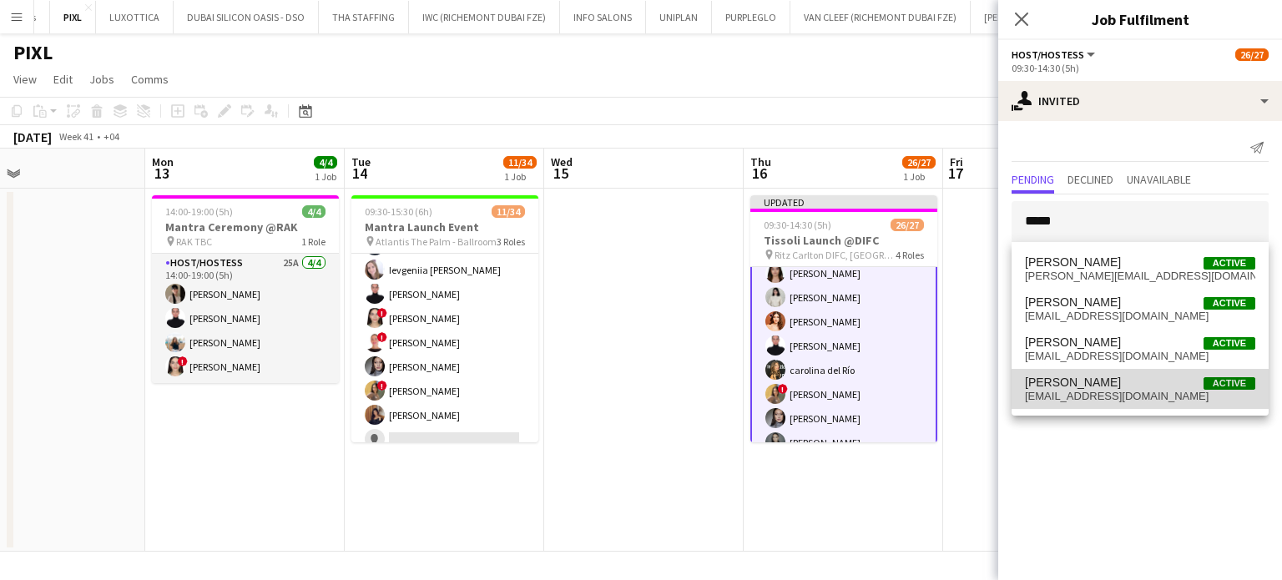
click at [1121, 388] on span "Aliaksandra Zaikina" at bounding box center [1073, 383] width 96 height 14
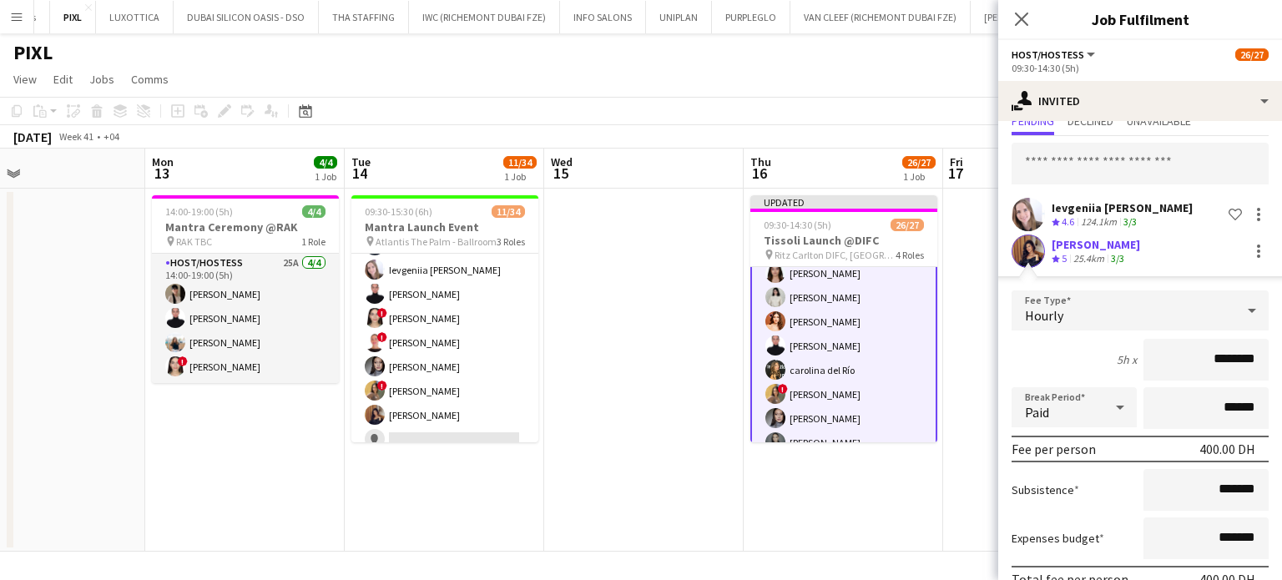
scroll to position [139, 0]
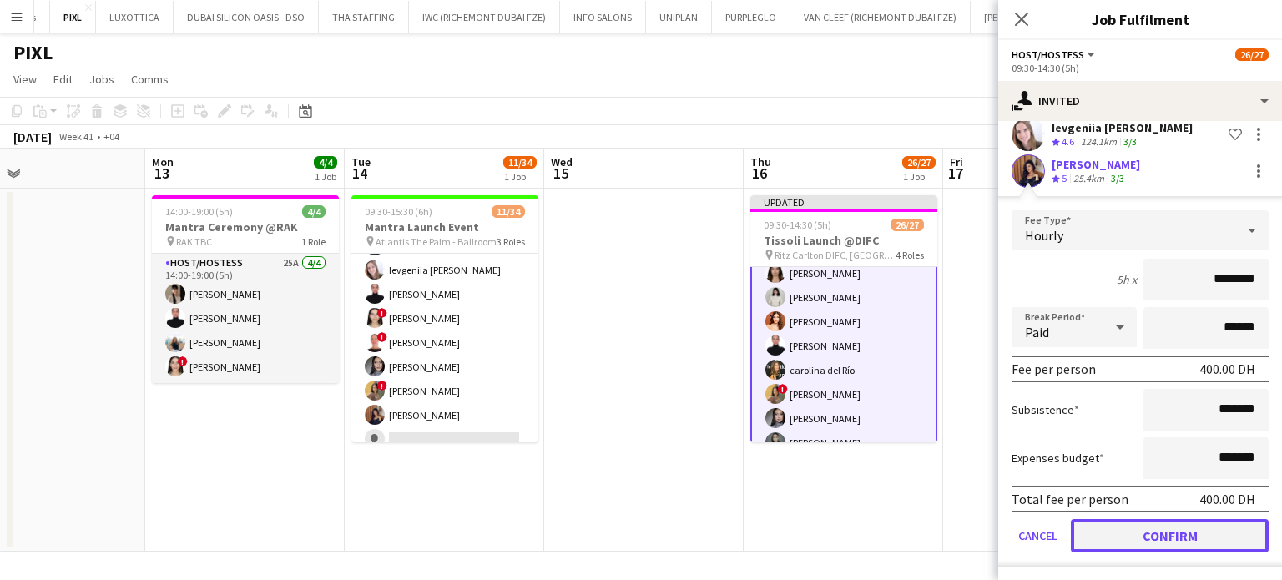
click at [1113, 526] on button "Confirm" at bounding box center [1170, 535] width 198 height 33
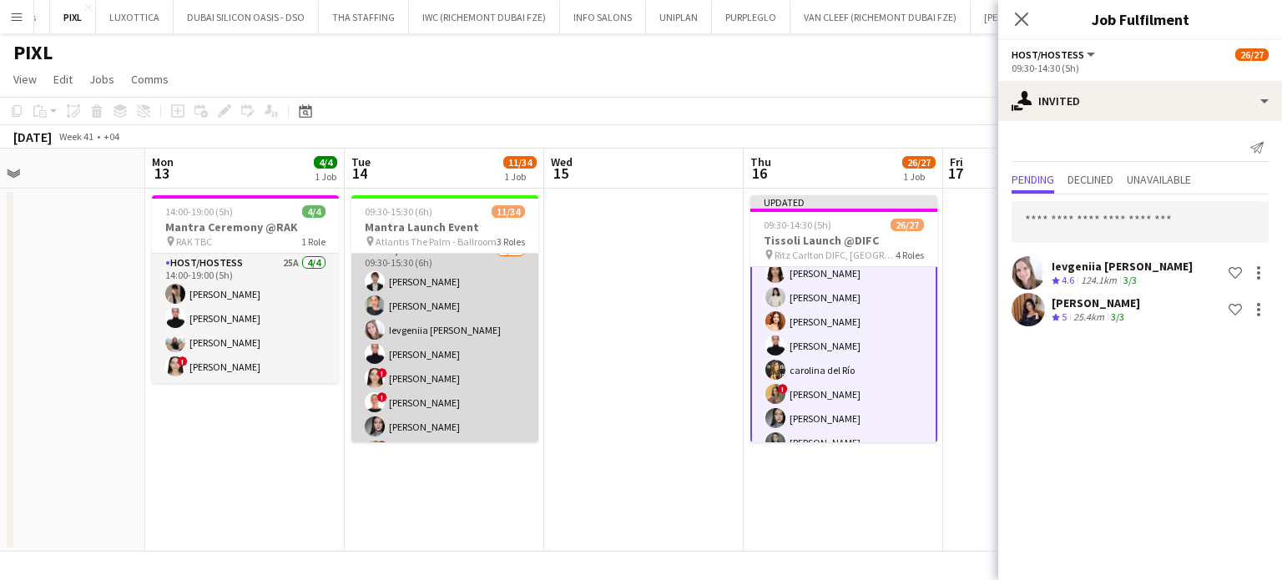
scroll to position [167, 0]
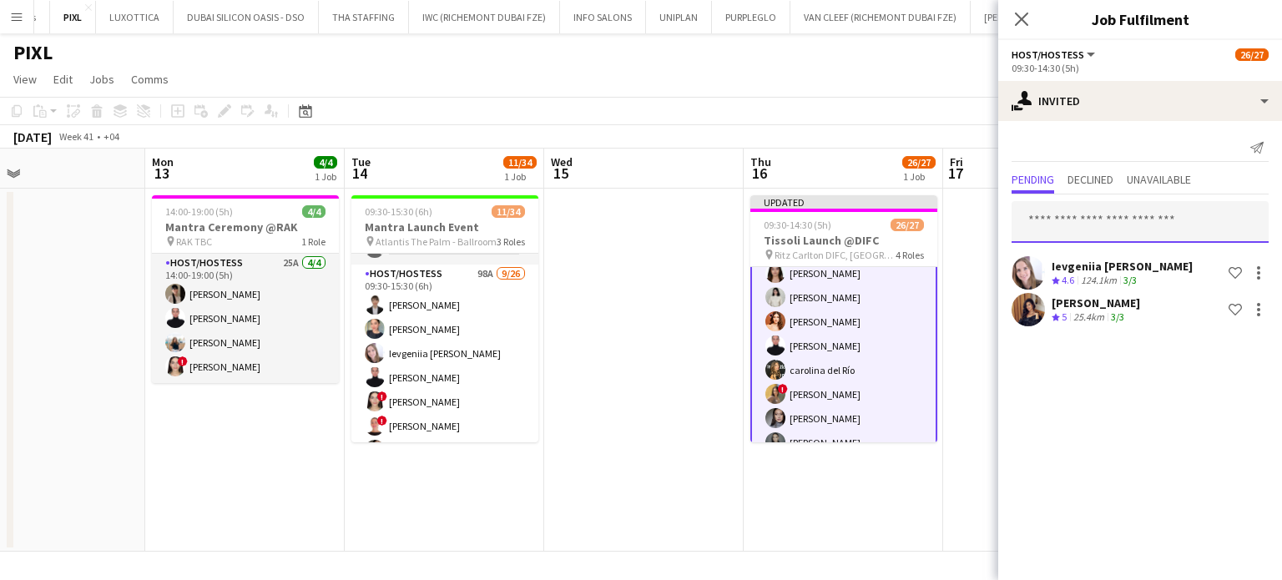
click at [1061, 222] on input "text" at bounding box center [1140, 222] width 257 height 42
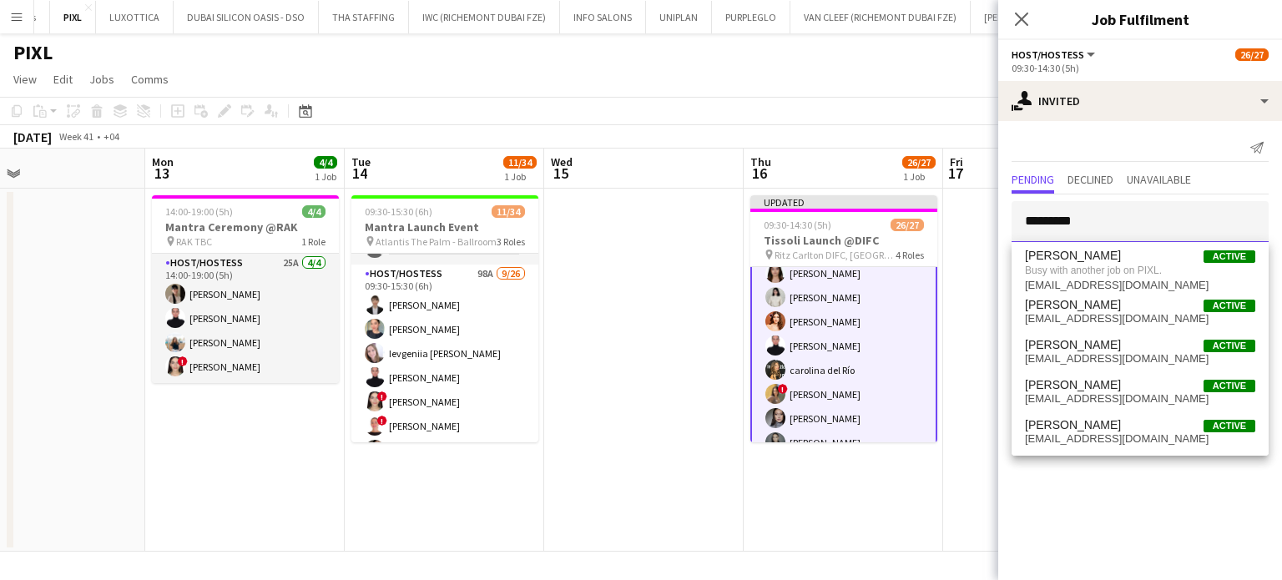
type input "**********"
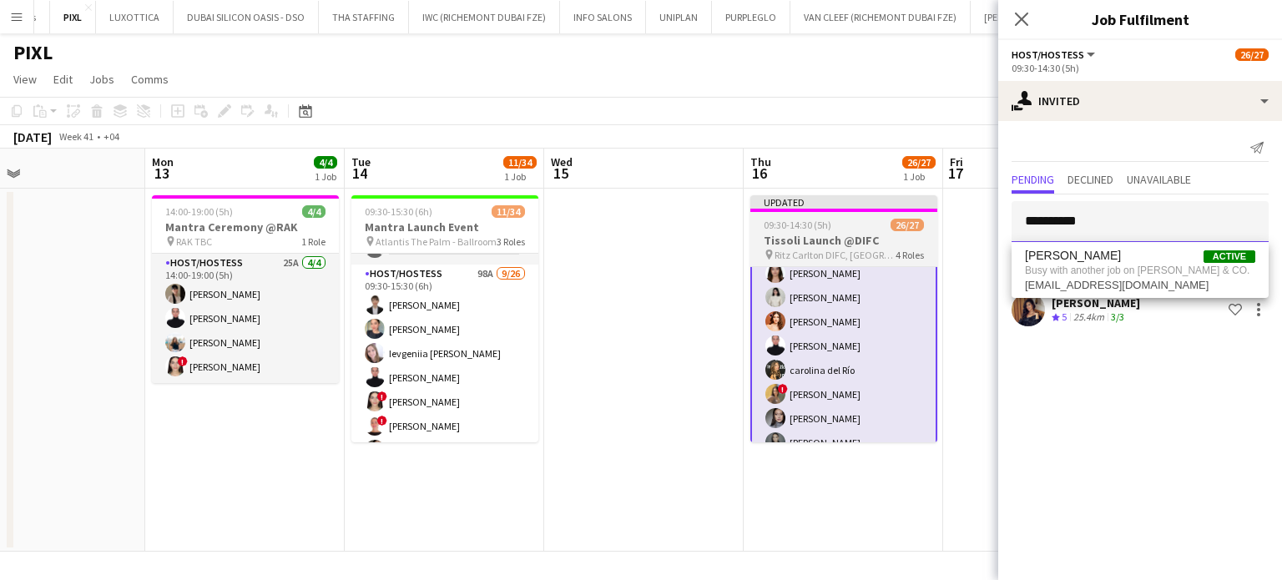
drag, startPoint x: 1106, startPoint y: 227, endPoint x: 881, endPoint y: 196, distance: 226.6
click at [881, 196] on body "Menu Boards Boards Boards All jobs Status Workforce Workforce My Workforce Recr…" at bounding box center [641, 290] width 1282 height 580
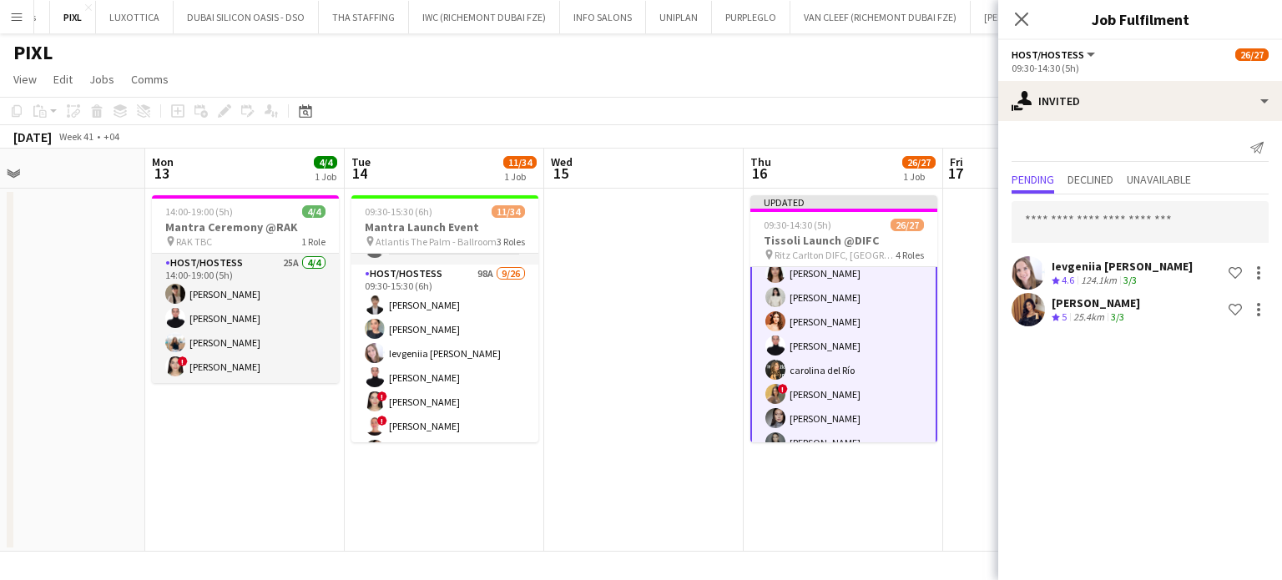
click at [979, 400] on app-date-cell at bounding box center [1042, 370] width 199 height 363
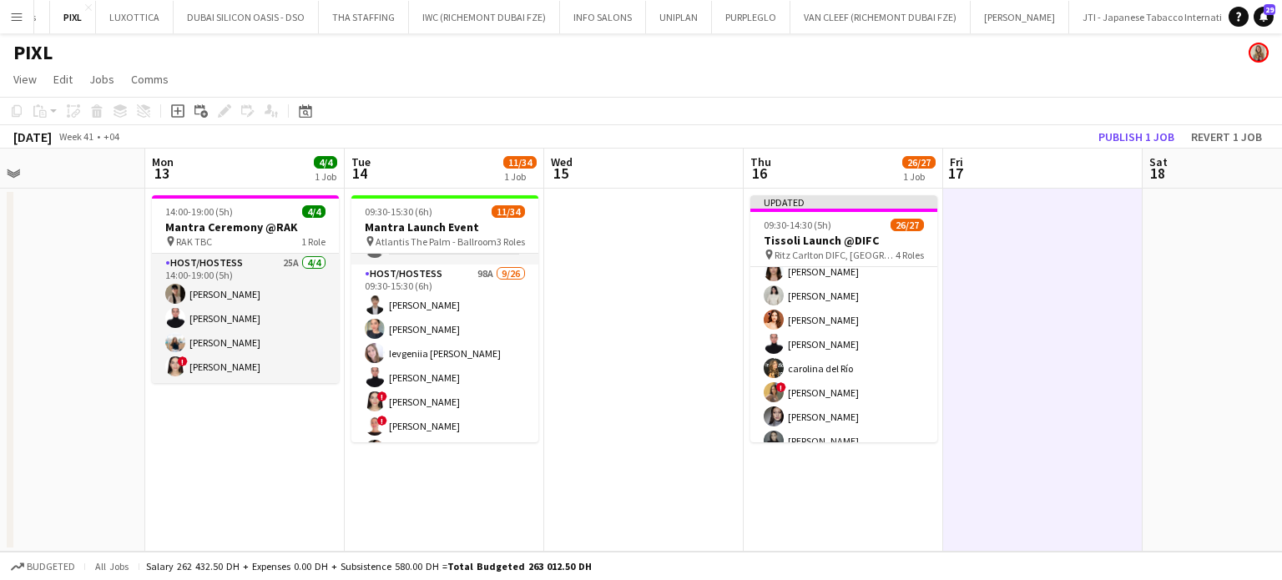
scroll to position [334, 0]
click at [1136, 134] on button "Publish 1 job" at bounding box center [1136, 137] width 89 height 22
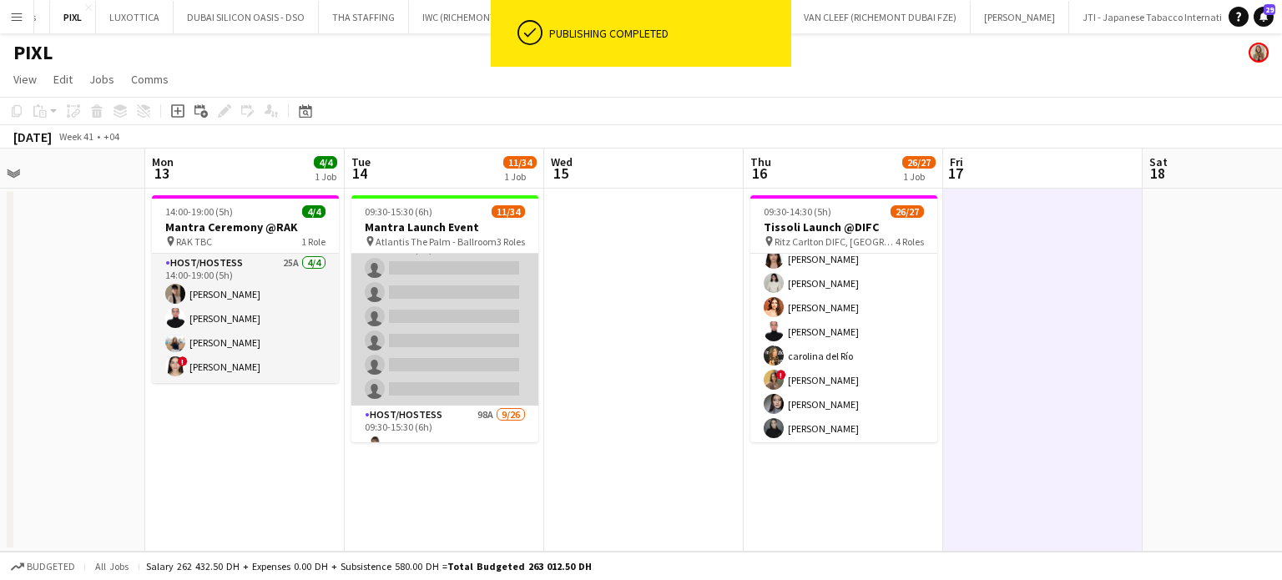
scroll to position [0, 0]
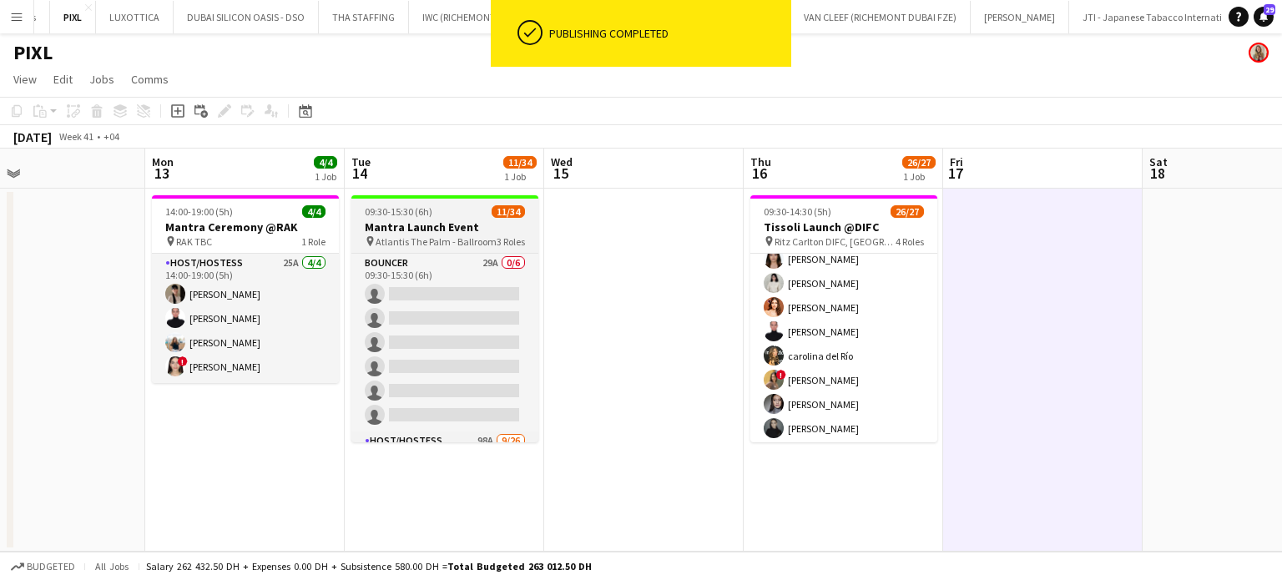
click at [457, 216] on div "09:30-15:30 (6h) 11/34" at bounding box center [444, 211] width 187 height 13
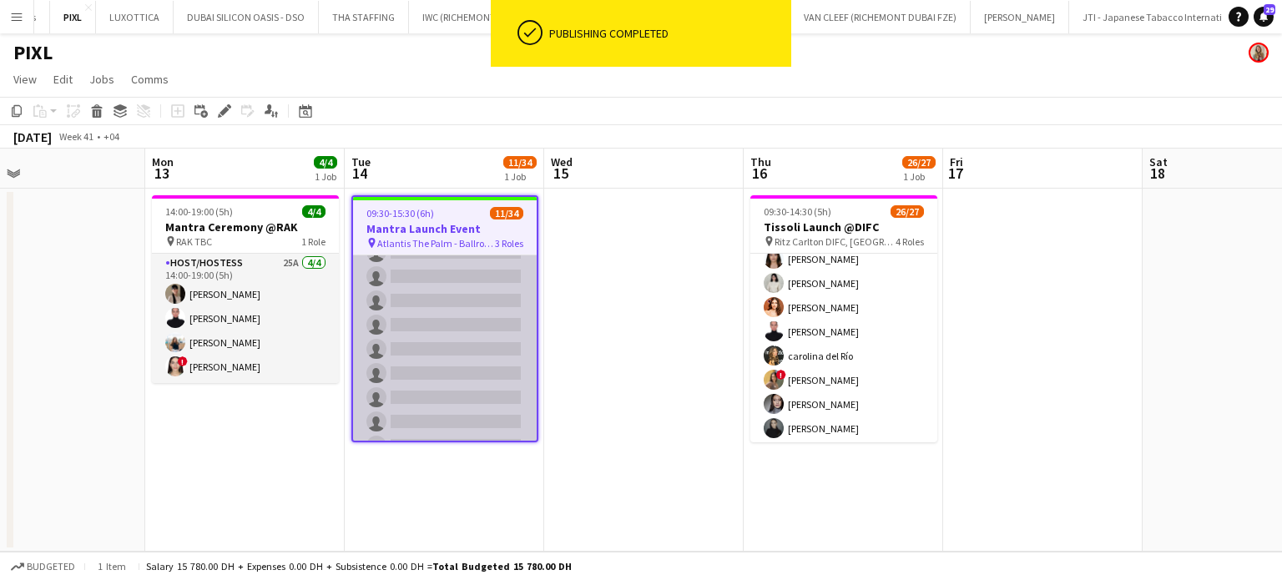
scroll to position [735, 0]
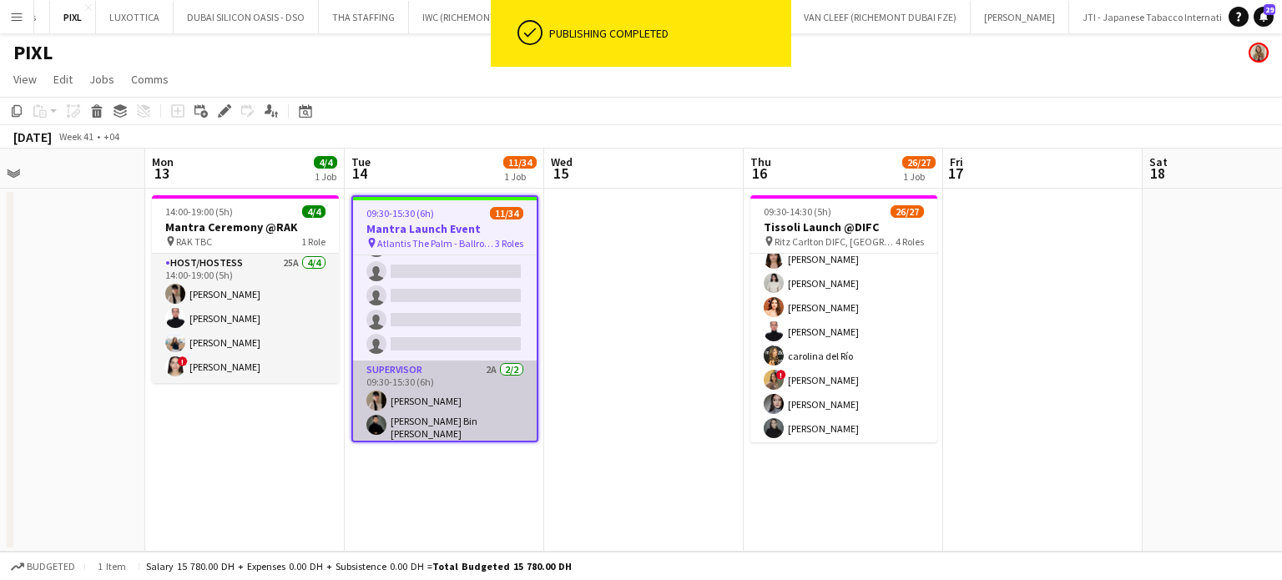
click at [409, 386] on app-card-role "Supervisor 2A 2/2 09:30-15:30 (6h) Dunia AbdulWahab Hassan Bin Rashid Ahmed" at bounding box center [445, 404] width 184 height 86
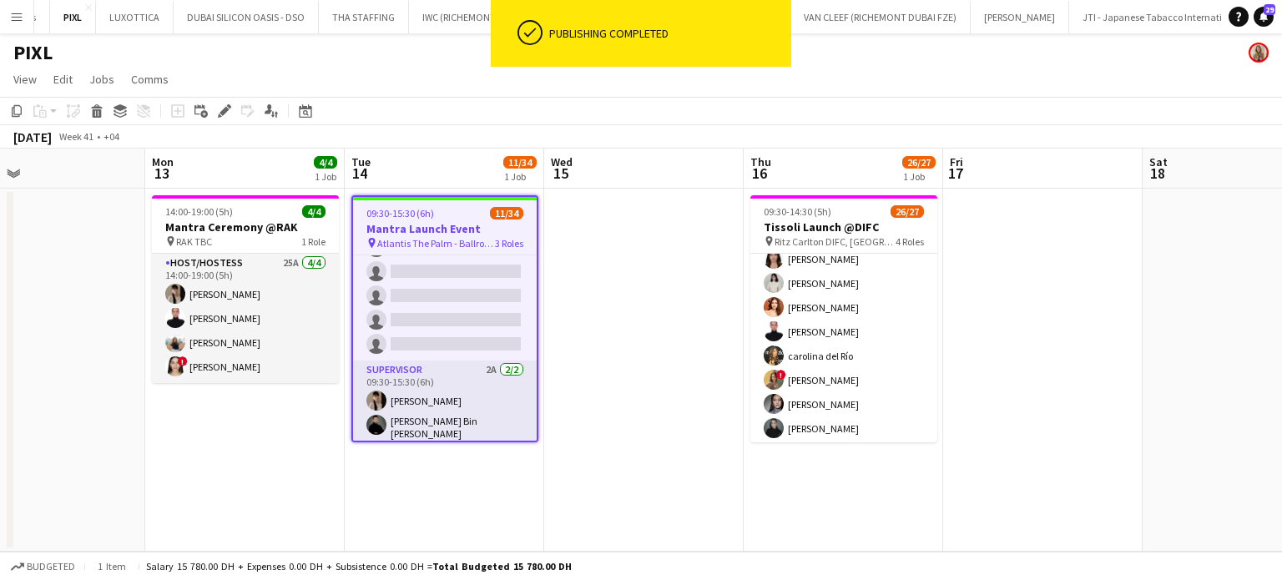
scroll to position [0, 652]
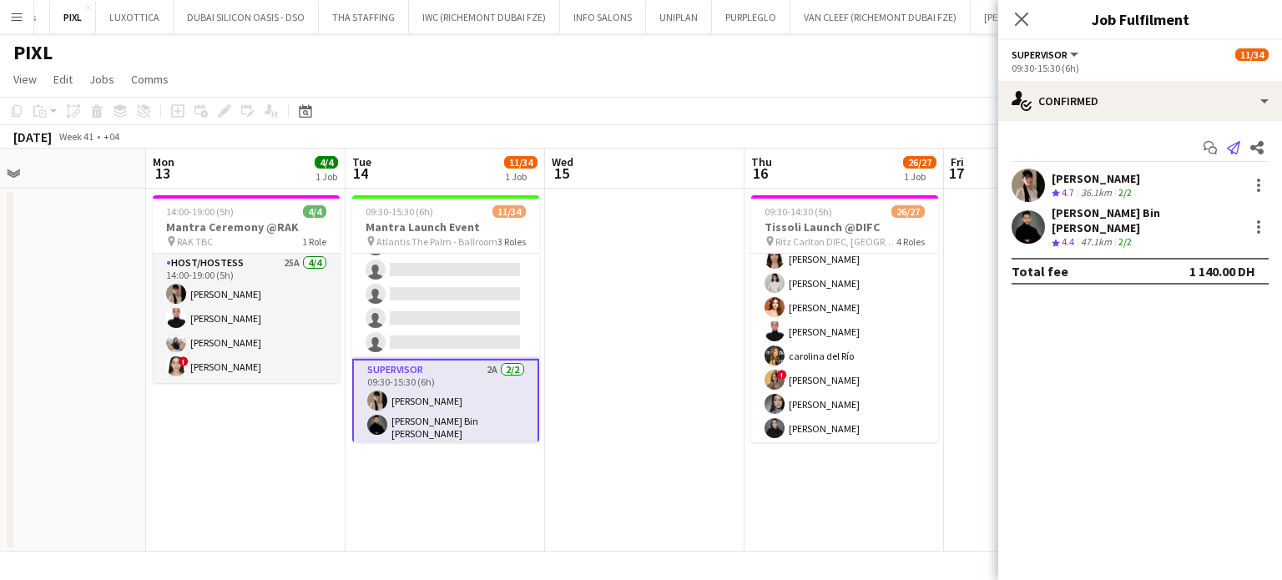
click at [1240, 143] on app-icon "Send notification" at bounding box center [1233, 147] width 23 height 23
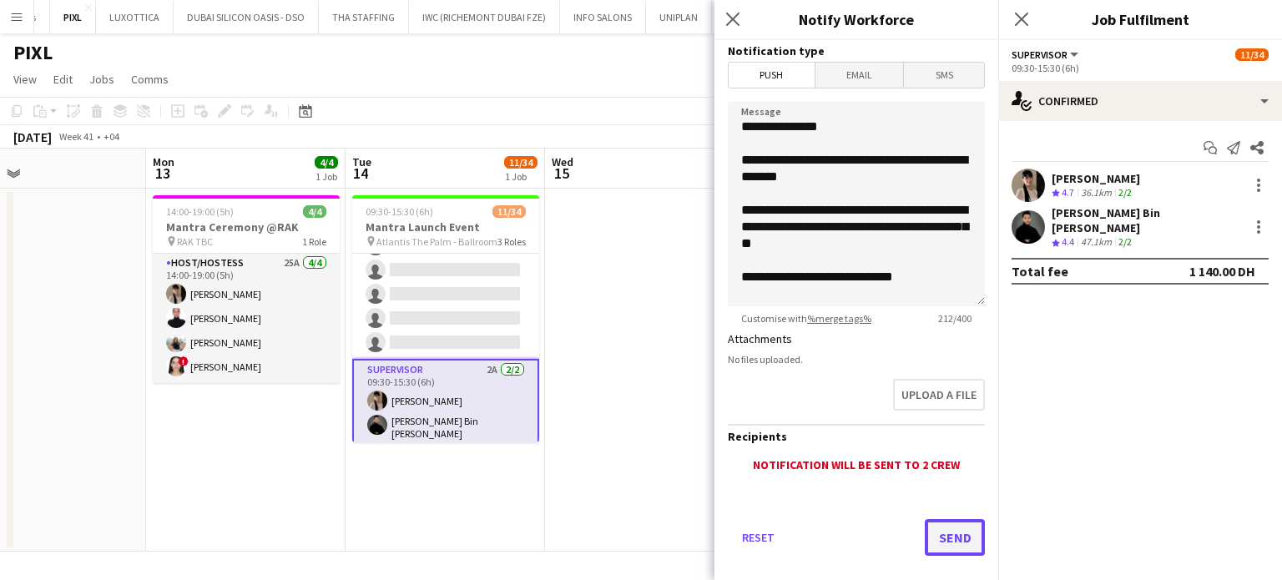
click at [947, 535] on button "Send" at bounding box center [955, 537] width 60 height 37
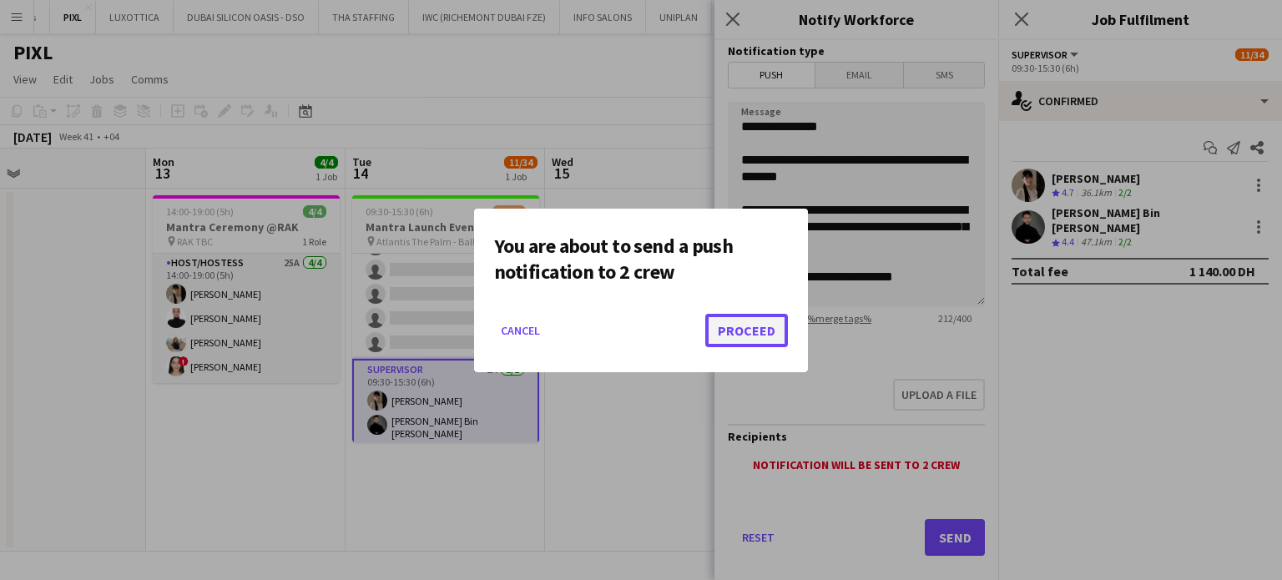
click at [736, 326] on button "Proceed" at bounding box center [746, 330] width 83 height 33
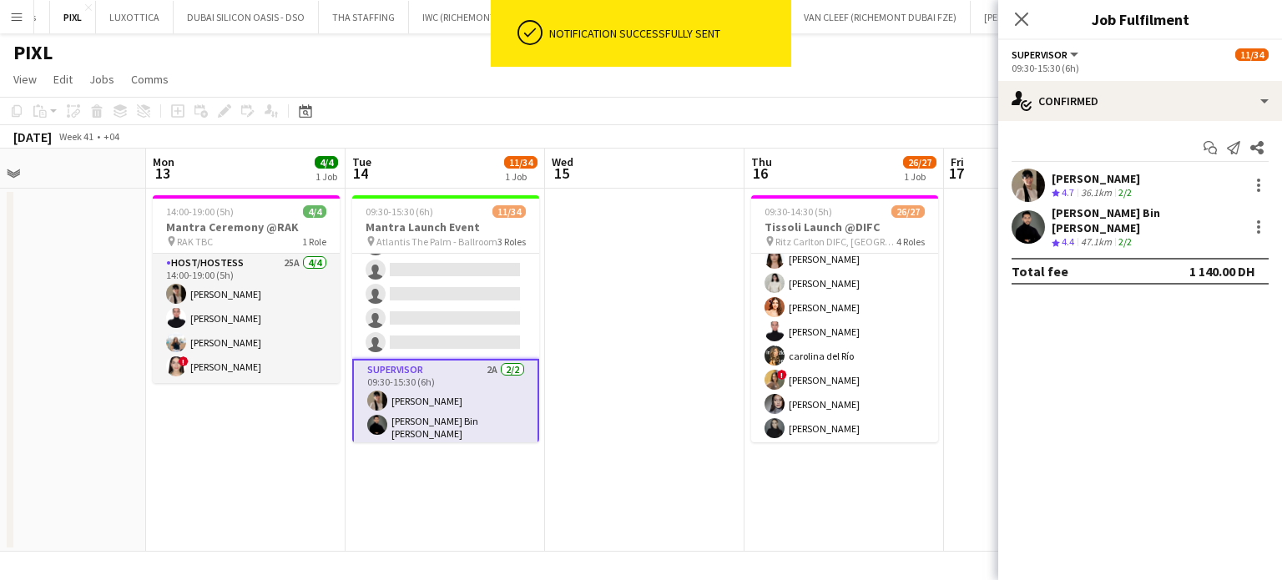
click at [631, 326] on app-date-cell at bounding box center [644, 370] width 199 height 363
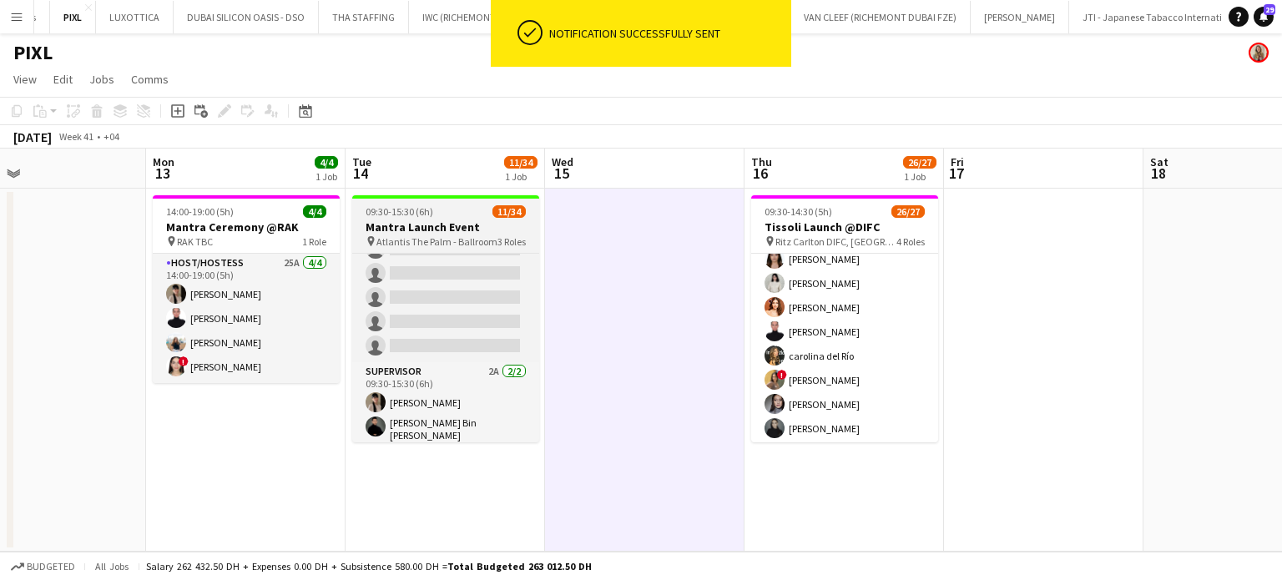
click at [447, 224] on h3 "Mantra Launch Event" at bounding box center [445, 227] width 187 height 15
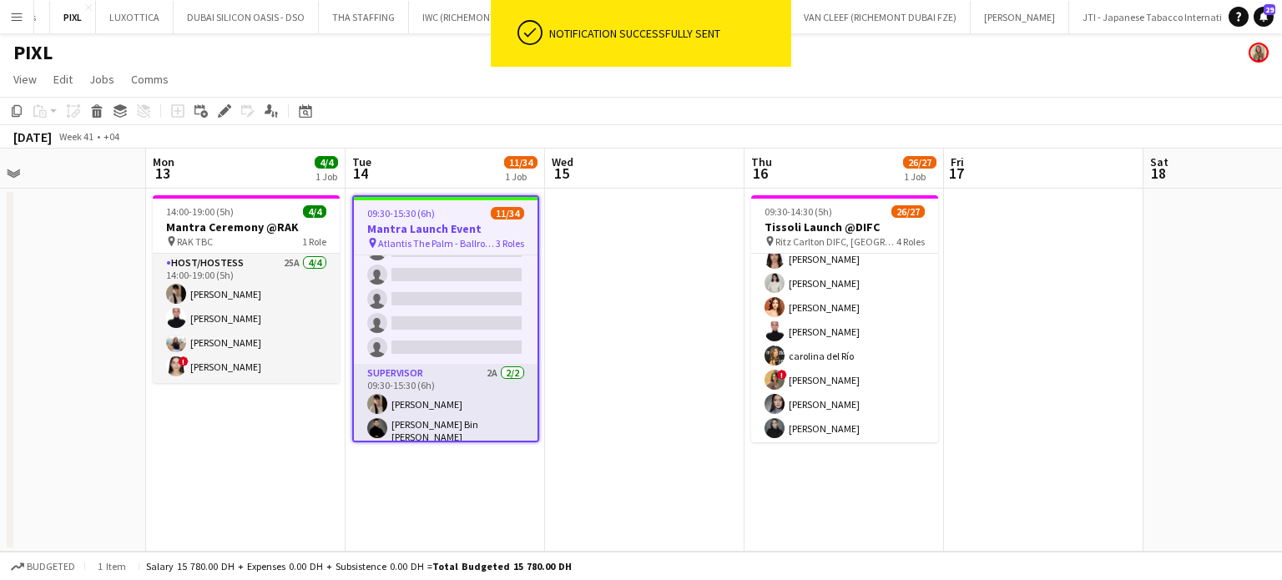
scroll to position [735, 0]
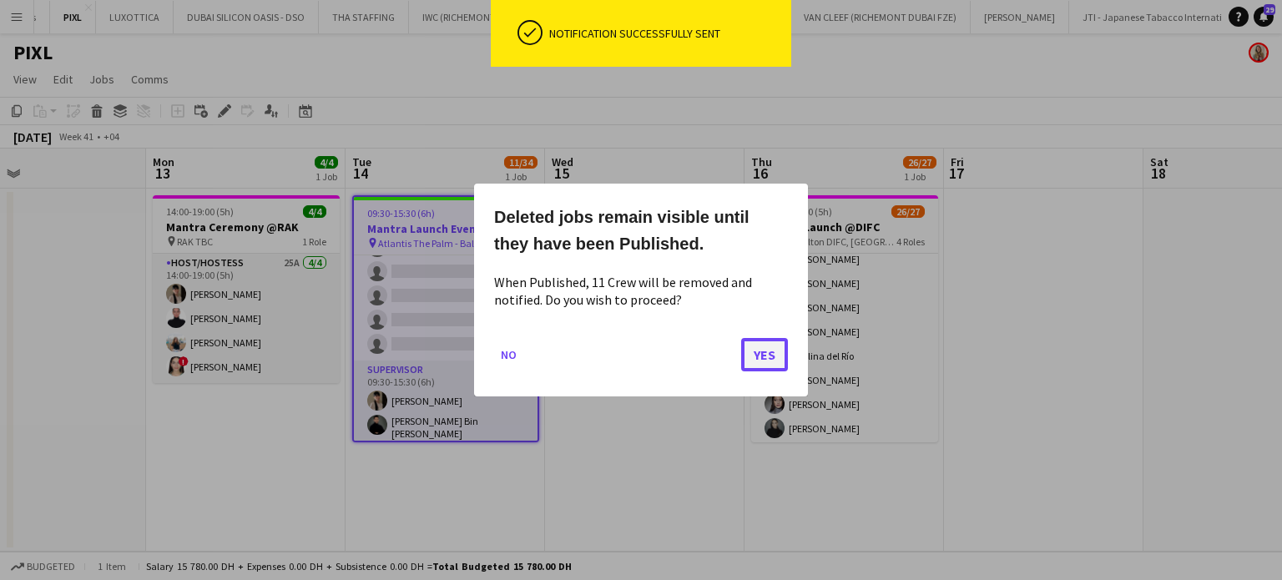
click at [771, 358] on button "Yes" at bounding box center [764, 354] width 47 height 33
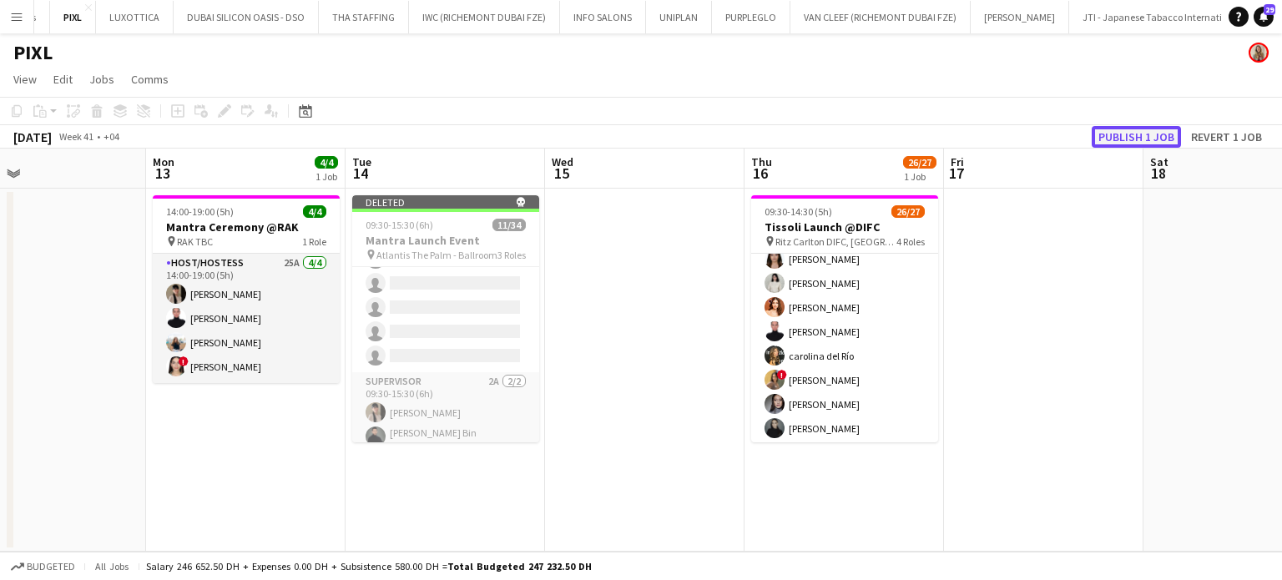
click at [1125, 133] on button "Publish 1 job" at bounding box center [1136, 137] width 89 height 22
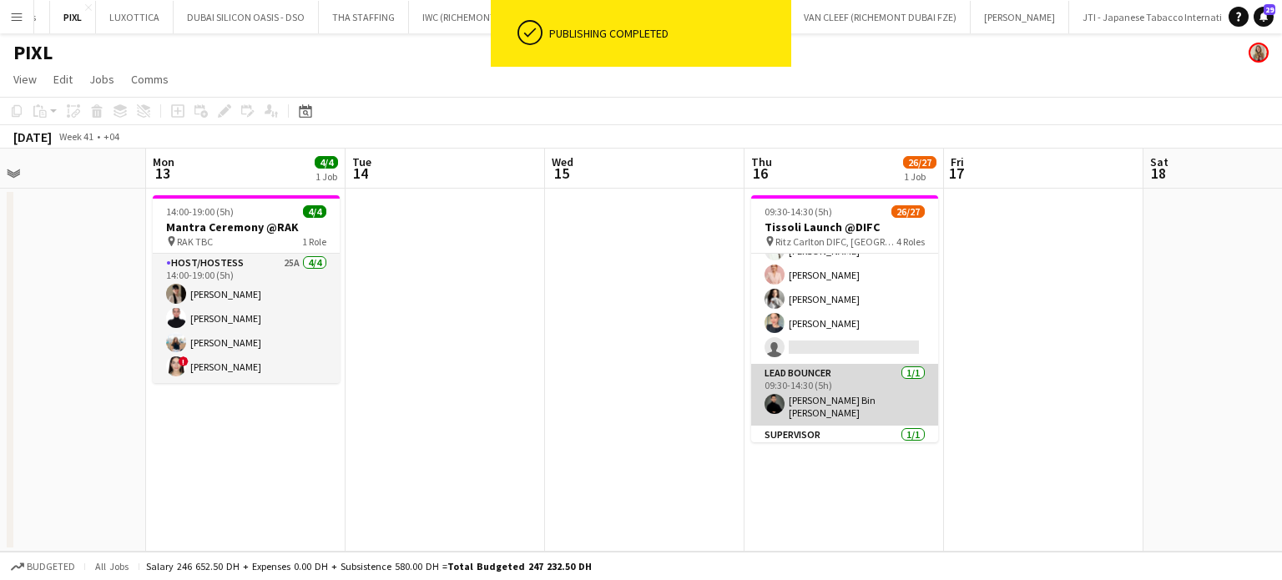
scroll to position [594, 0]
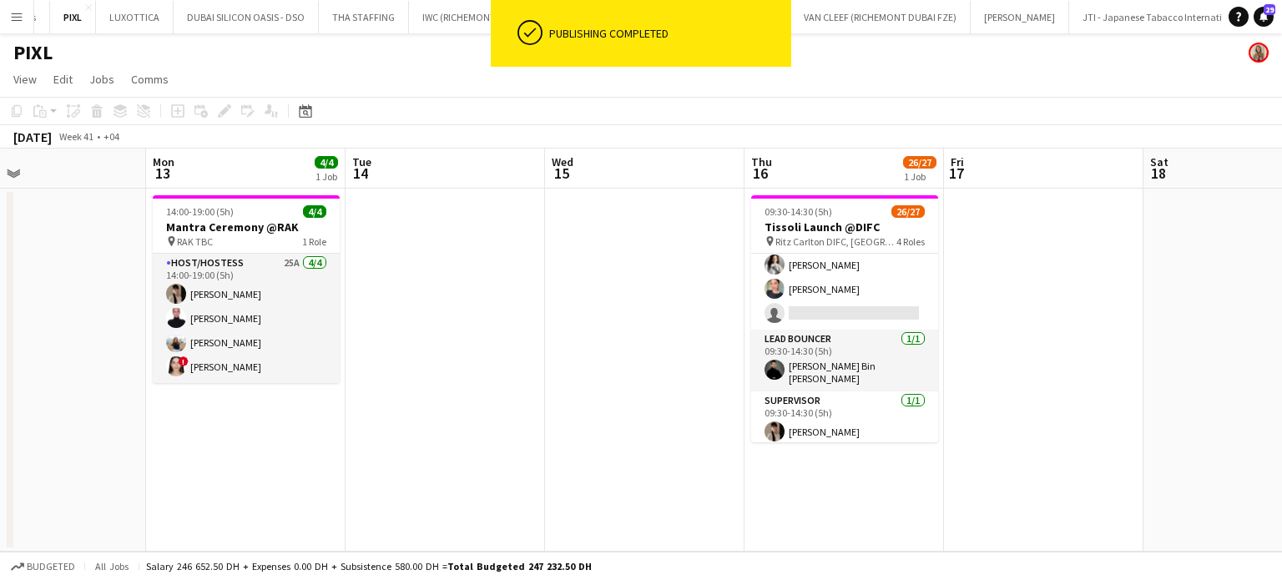
click at [537, 313] on app-date-cell at bounding box center [445, 370] width 199 height 363
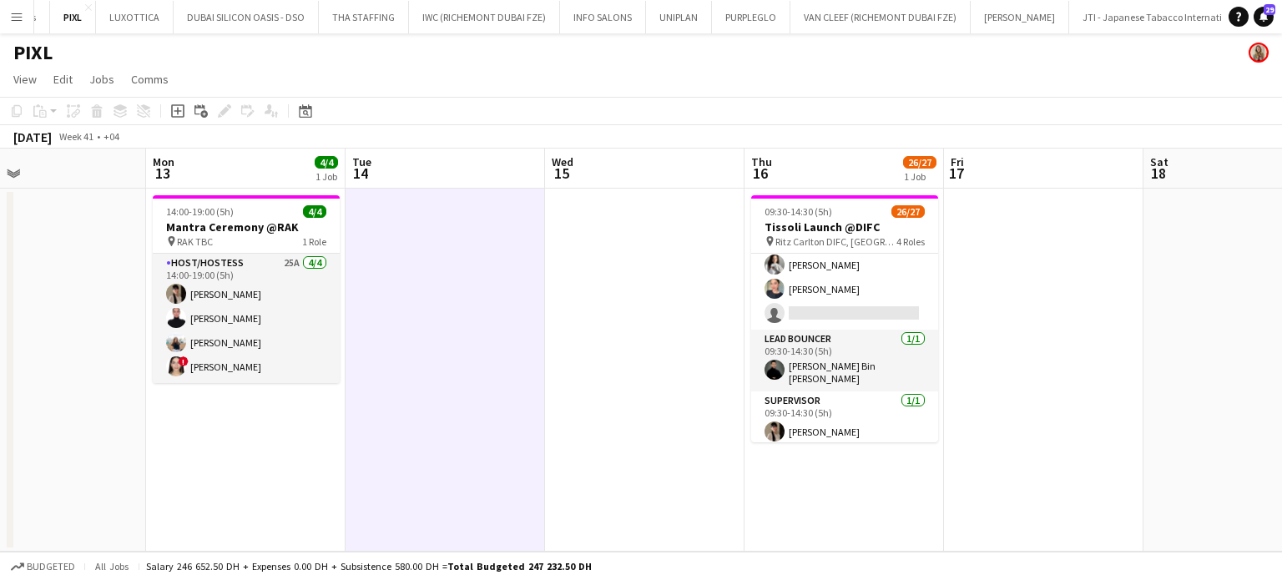
click at [20, 10] on app-icon "Menu" at bounding box center [16, 16] width 13 height 13
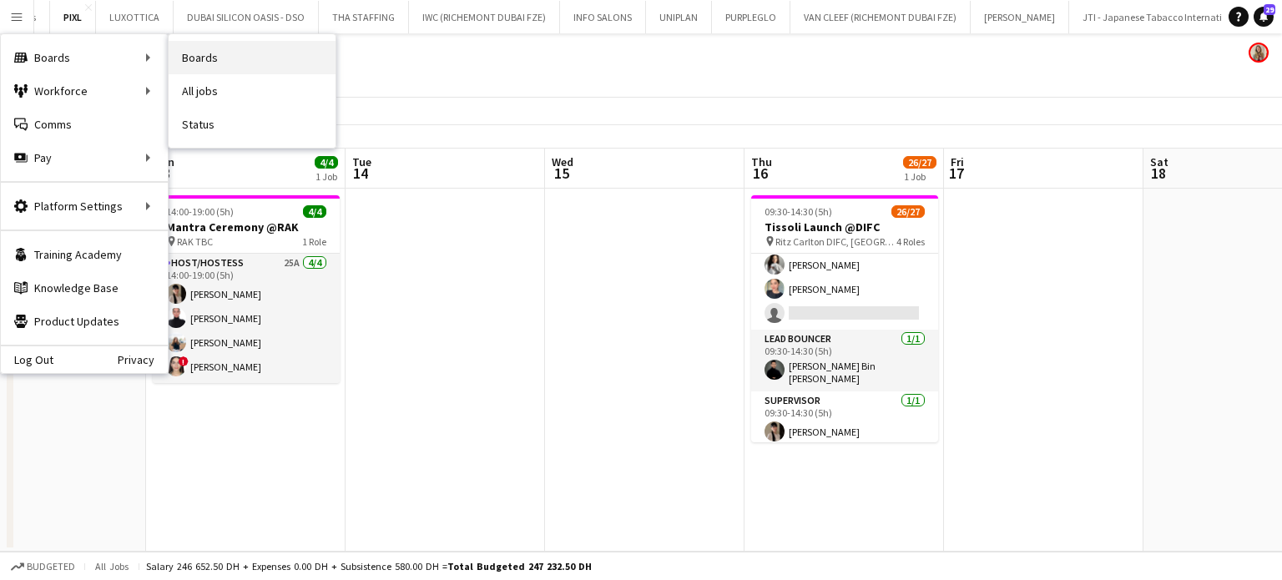
click at [209, 54] on link "Boards" at bounding box center [252, 57] width 167 height 33
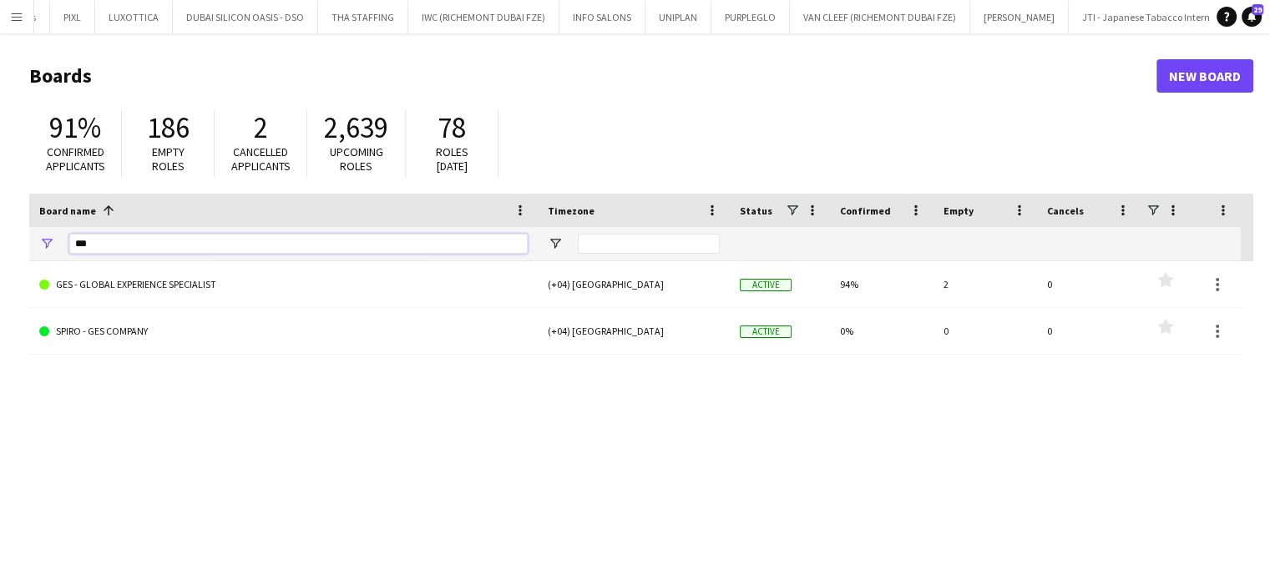
click at [119, 250] on input "***" at bounding box center [298, 244] width 458 height 20
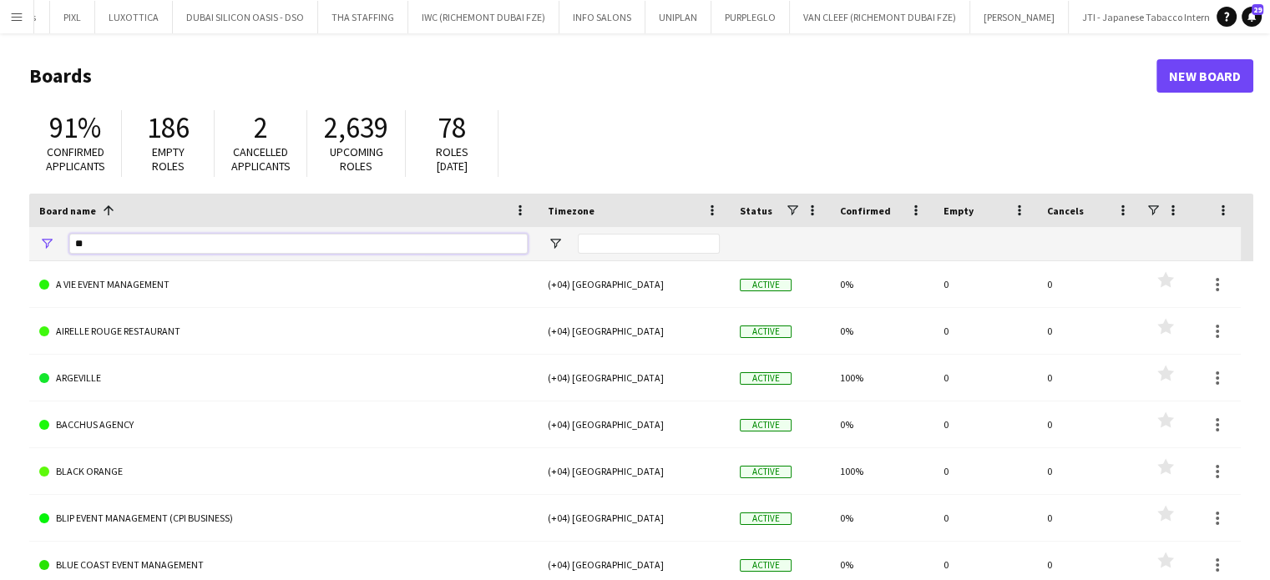
type input "*"
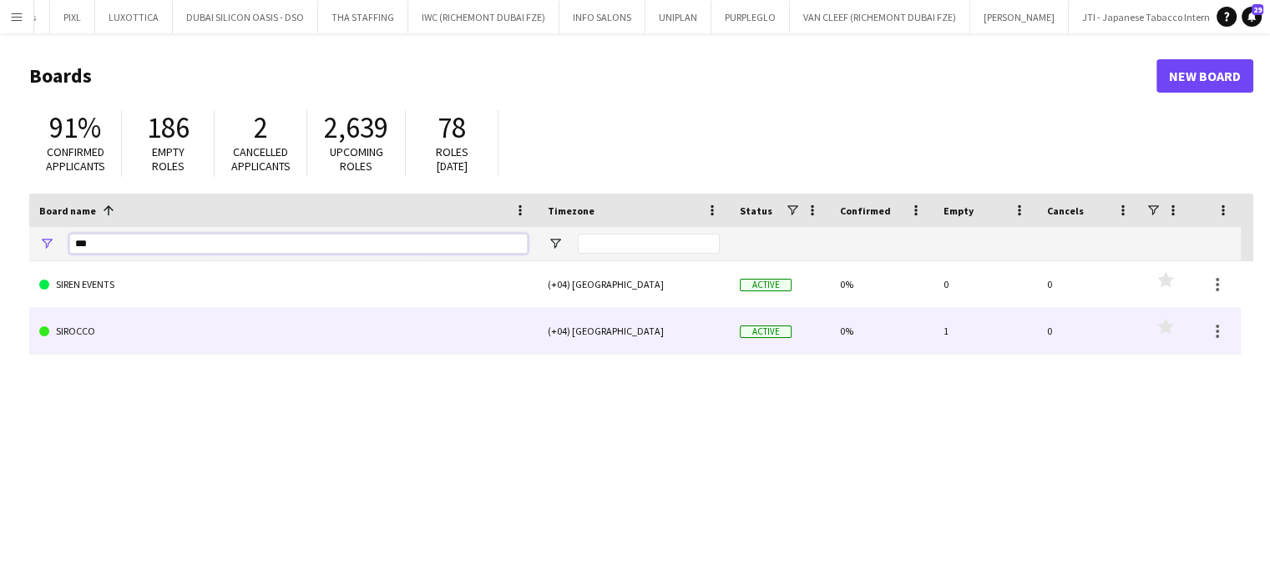
type input "***"
click at [93, 320] on link "SIROCCO" at bounding box center [283, 331] width 488 height 47
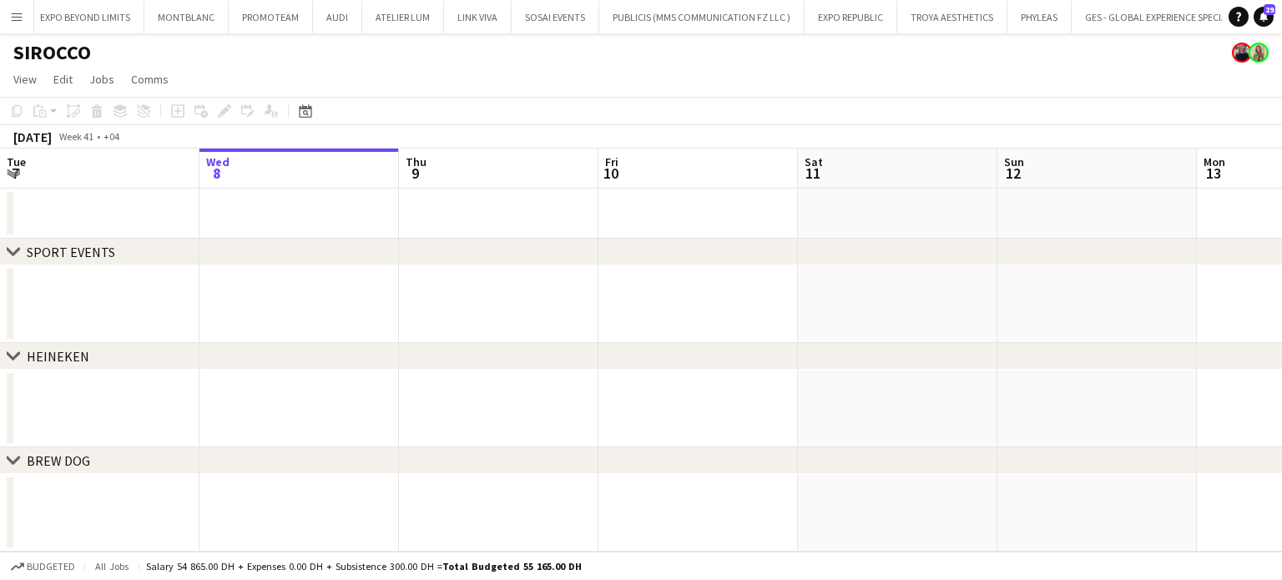
scroll to position [0, 4257]
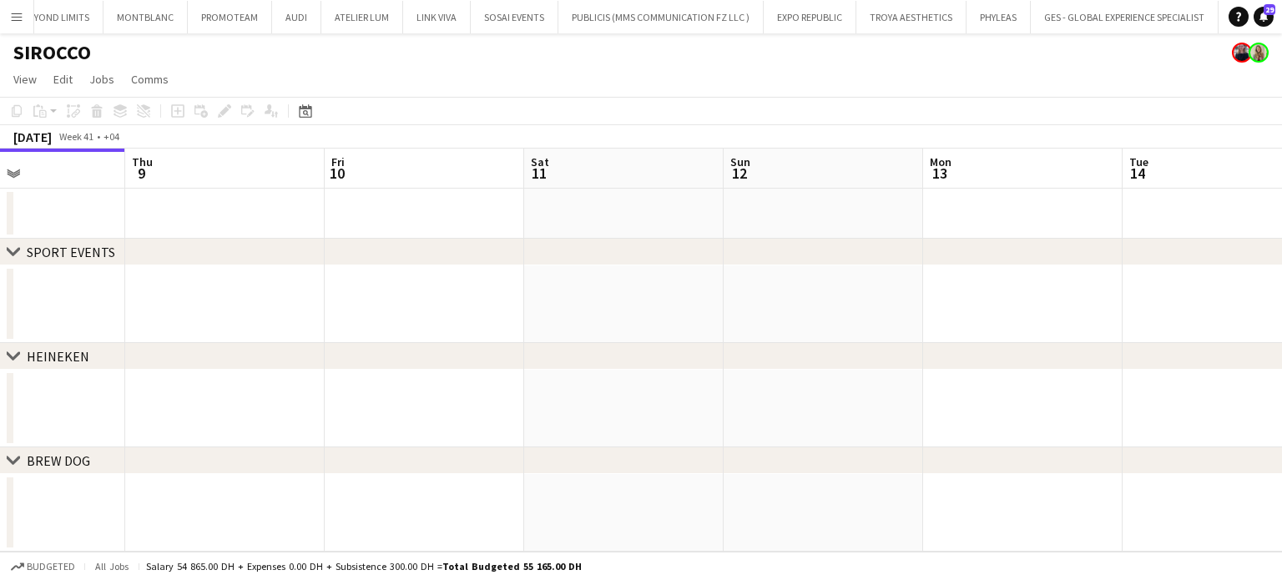
drag, startPoint x: 778, startPoint y: 276, endPoint x: 668, endPoint y: 314, distance: 116.4
click at [265, 210] on app-calendar-viewport "Sun 5 Mon 6 Tue 7 Wed 8 Thu 9 Fri 10 Sat 11 Sun 12 Mon 13 Tue 14 Wed 15 Thu 16" at bounding box center [641, 350] width 1282 height 403
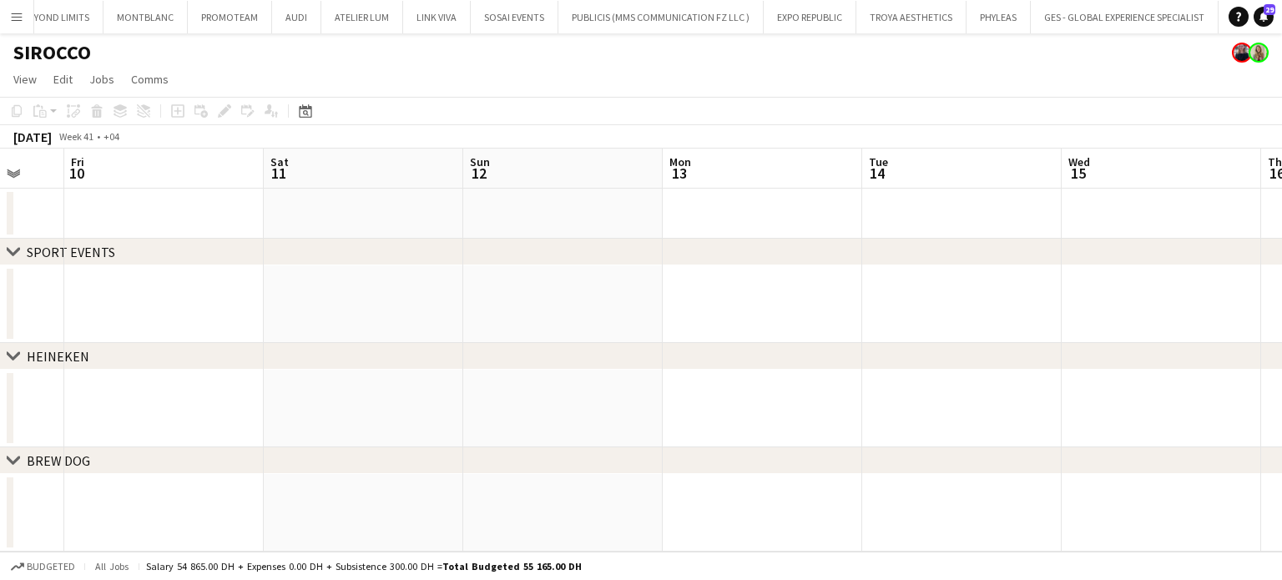
drag, startPoint x: 820, startPoint y: 307, endPoint x: 255, endPoint y: 235, distance: 569.7
click at [255, 235] on app-calendar-viewport "Tue 7 Wed 8 Thu 9 Fri 10 Sat 11 Sun 12 Mon 13 Tue 14 Wed 15 Thu 16 Fri 17 Sat 18" at bounding box center [641, 350] width 1282 height 403
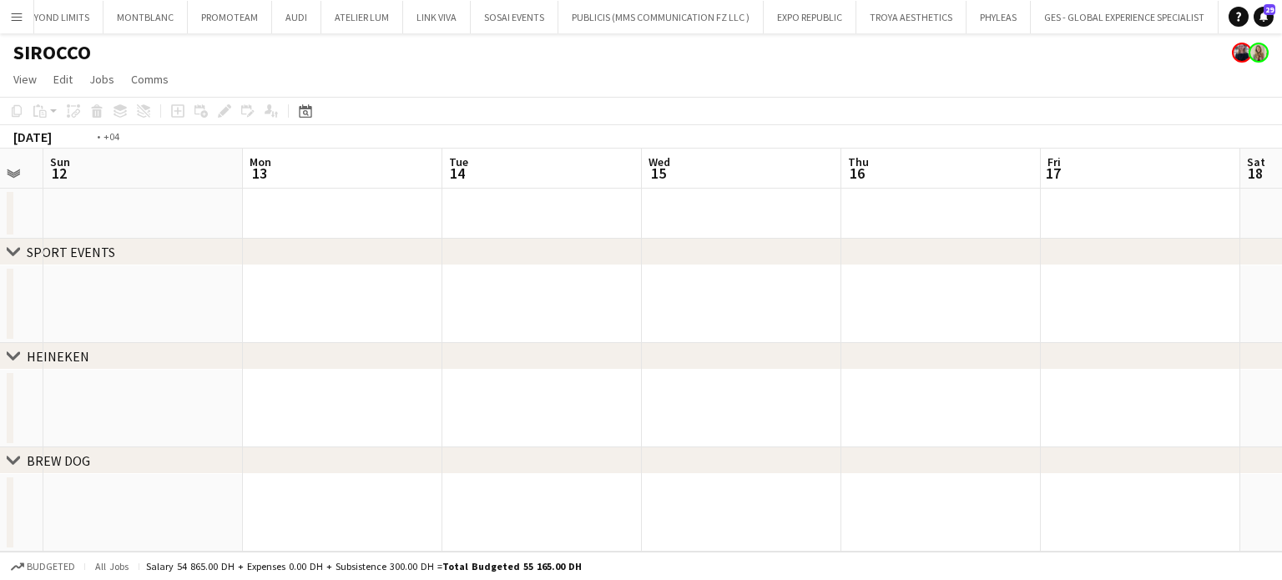
drag, startPoint x: 758, startPoint y: 341, endPoint x: 484, endPoint y: 280, distance: 280.5
click at [447, 295] on app-calendar-viewport "Thu 9 Fri 10 Sat 11 Sun 12 Mon 13 Tue 14 Wed 15 Thu 16 Fri 17 Sat 18 Sun 19 Mon…" at bounding box center [641, 350] width 1282 height 403
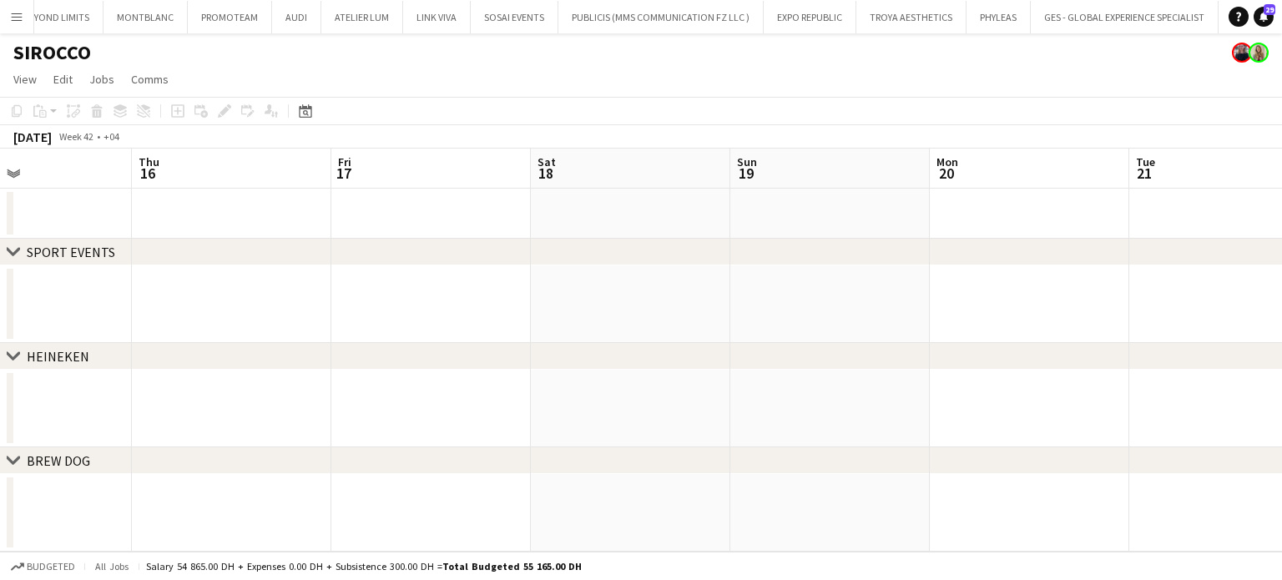
drag, startPoint x: 687, startPoint y: 295, endPoint x: 344, endPoint y: 277, distance: 343.5
click at [344, 280] on app-calendar-viewport "Mon 13 Tue 14 Wed 15 Thu 16 Fri 17 Sat 18 Sun 19 Mon 20 Tue 21 Wed 22 Thu 23 Fr…" at bounding box center [641, 350] width 1282 height 403
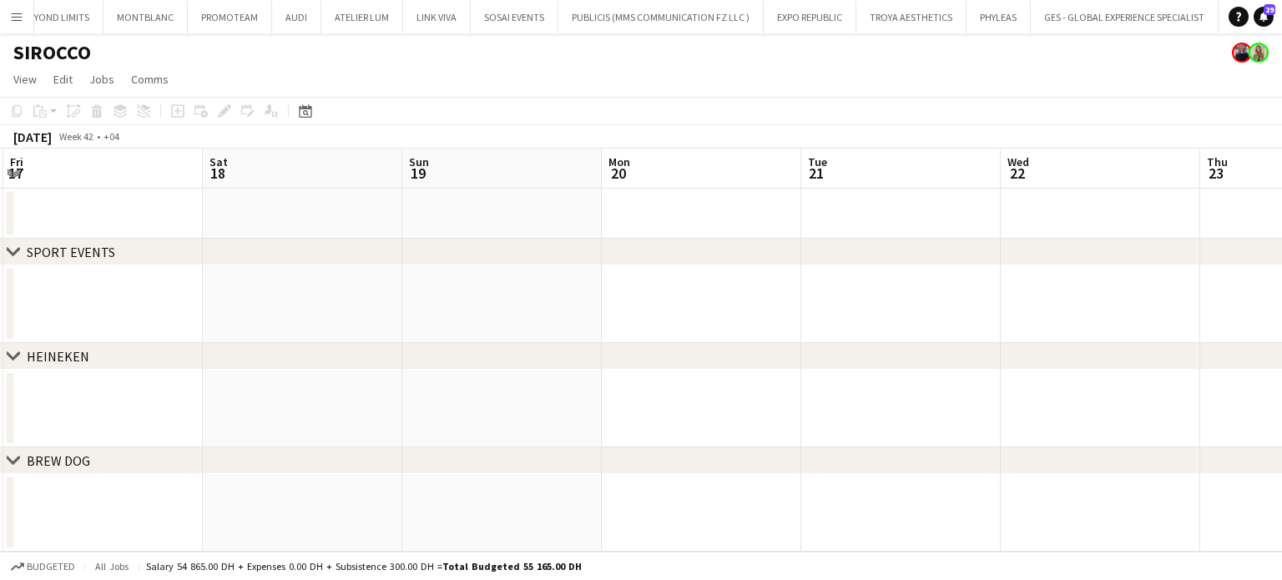
drag, startPoint x: 684, startPoint y: 318, endPoint x: 503, endPoint y: 290, distance: 183.3
click at [457, 312] on app-calendar-viewport "Mon 13 Tue 14 Wed 15 Thu 16 Fri 17 Sat 18 Sun 19 Mon 20 Tue 21 Wed 22 Thu 23 Fr…" at bounding box center [641, 350] width 1282 height 403
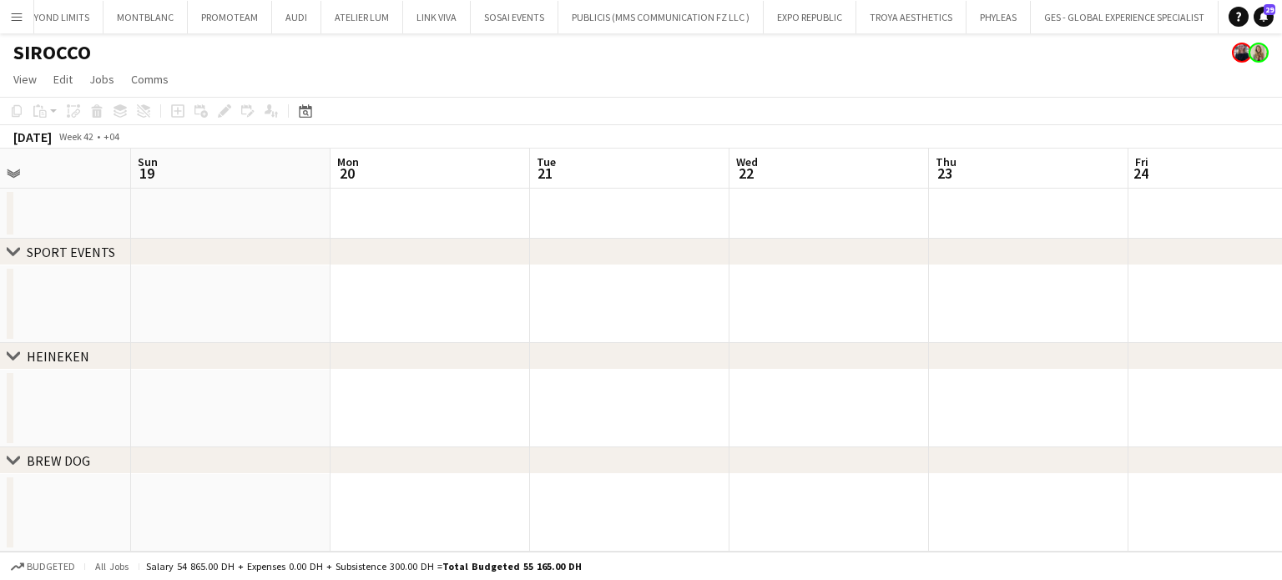
drag, startPoint x: 671, startPoint y: 322, endPoint x: 395, endPoint y: 283, distance: 279.1
click at [394, 290] on app-calendar-viewport "Wed 15 Thu 16 Fri 17 Sat 18 Sun 19 Mon 20 Tue 21 Wed 22 Thu 23 Fri 24 Sat 25 Su…" at bounding box center [641, 350] width 1282 height 403
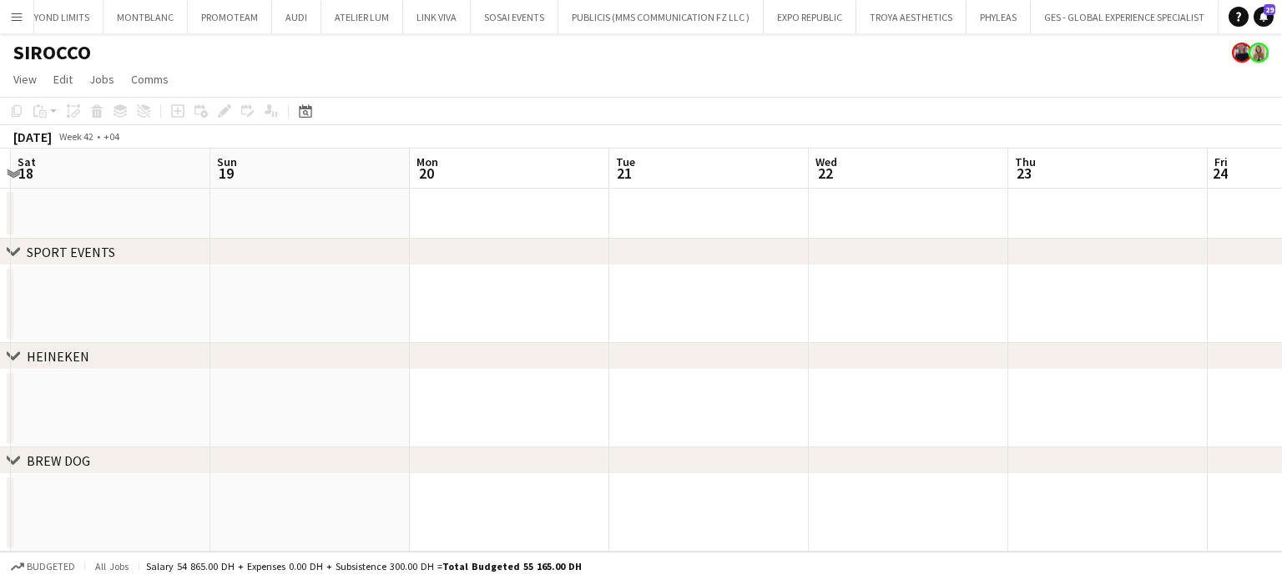
drag, startPoint x: 573, startPoint y: 283, endPoint x: 371, endPoint y: 257, distance: 204.5
click at [371, 260] on div "chevron-right SPORT EVENTS chevron-right HEINEKEN chevron-right BREW DOG Wed 15…" at bounding box center [641, 350] width 1282 height 403
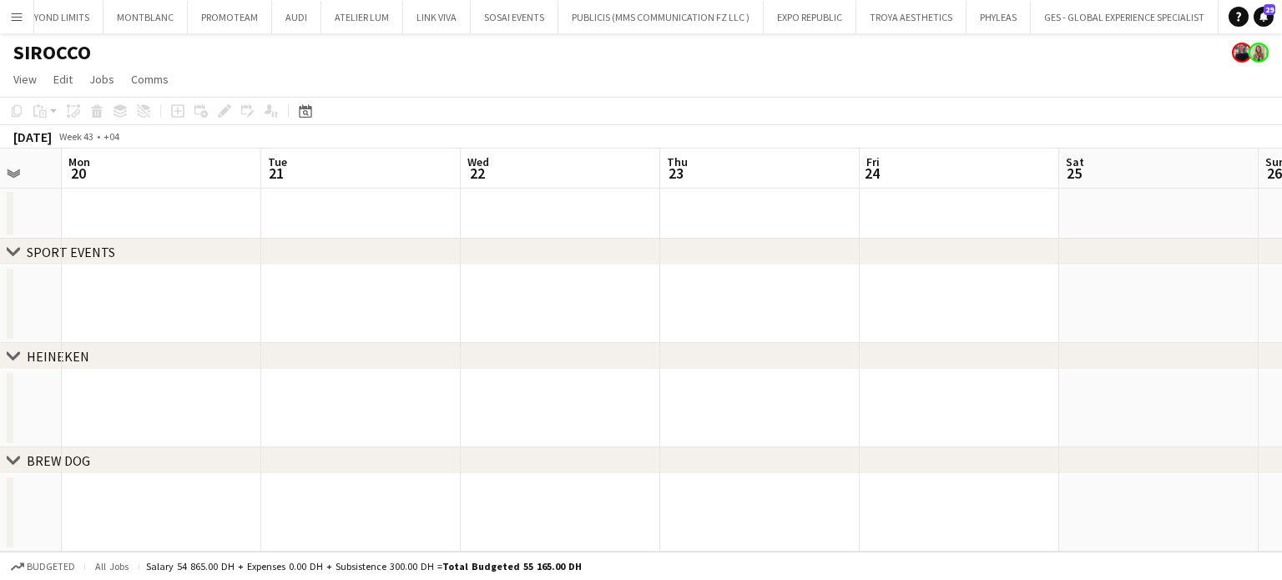
drag, startPoint x: 719, startPoint y: 318, endPoint x: 341, endPoint y: 301, distance: 377.6
click at [341, 301] on app-calendar-viewport "Fri 17 Sat 18 Sun 19 Mon 20 Tue 21 Wed 22 Thu 23 Fri 24 Sat 25 Sun 26 Mon 27 Tu…" at bounding box center [641, 350] width 1282 height 403
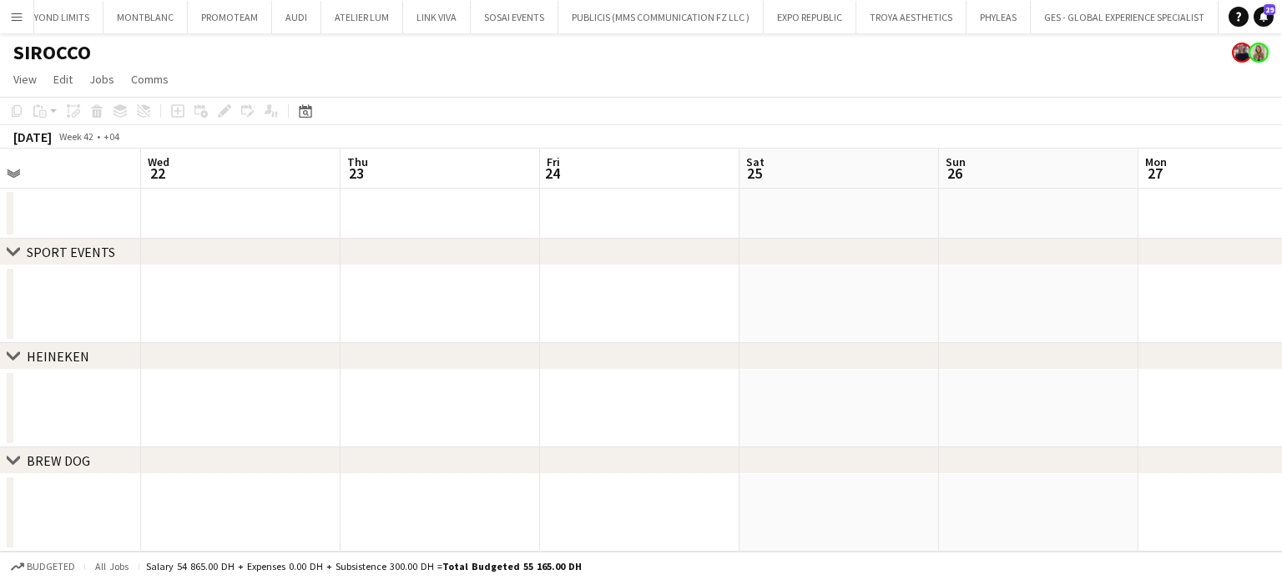
drag, startPoint x: 395, startPoint y: 302, endPoint x: 297, endPoint y: 270, distance: 102.9
click at [302, 275] on app-calendar-viewport "Sun 19 Mon 20 Tue 21 Wed 22 Thu 23 Fri 24 Sat 25 Sun 26 Mon 27 Tue 28 Wed 29 Th…" at bounding box center [641, 350] width 1282 height 403
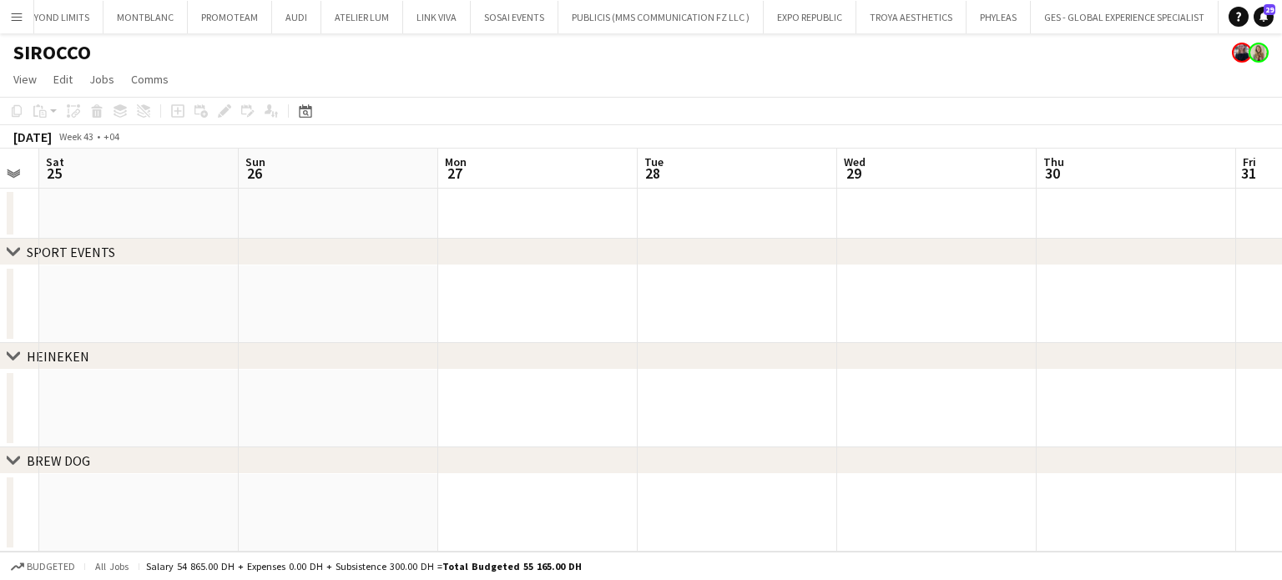
drag, startPoint x: 656, startPoint y: 299, endPoint x: 391, endPoint y: 271, distance: 266.9
click at [391, 271] on app-calendar-viewport "Tue 21 Wed 22 Thu 23 Fri 24 Sat 25 Sun 26 Mon 27 Tue 28 Wed 29 Thu 30 Fri 31 Sa…" at bounding box center [641, 350] width 1282 height 403
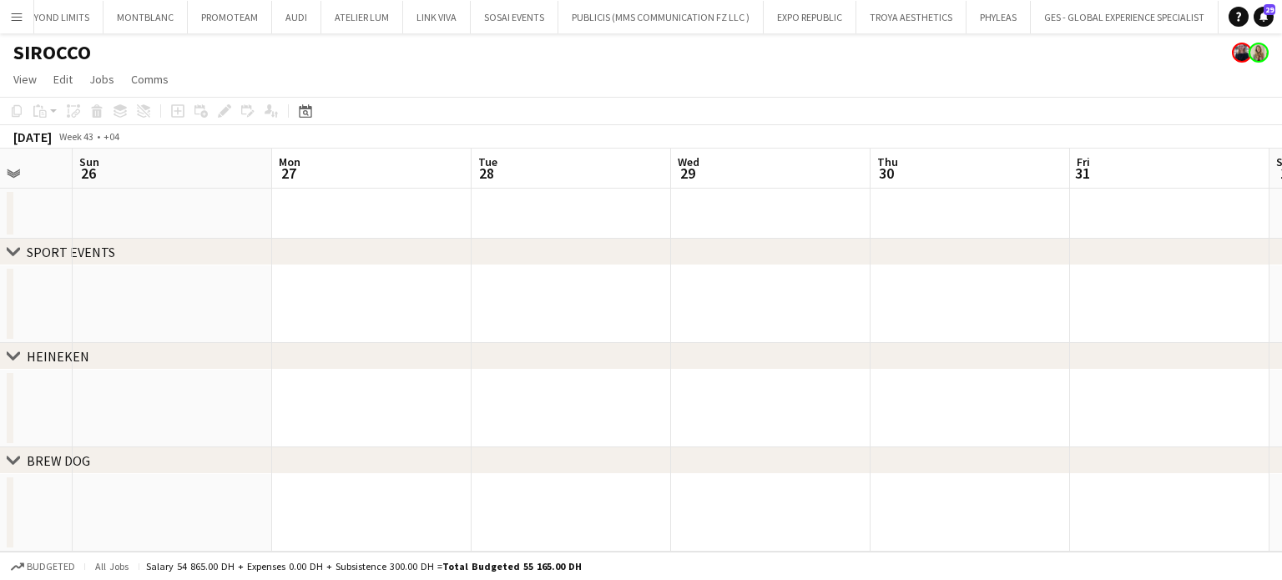
drag, startPoint x: 582, startPoint y: 300, endPoint x: 431, endPoint y: 284, distance: 152.0
click at [431, 286] on app-calendar-viewport "Thu 23 Fri 24 Sat 25 Sun 26 Mon 27 Tue 28 Wed 29 Thu 30 Fri 31 Sat 1 Sun 2 Mon 3" at bounding box center [641, 350] width 1282 height 403
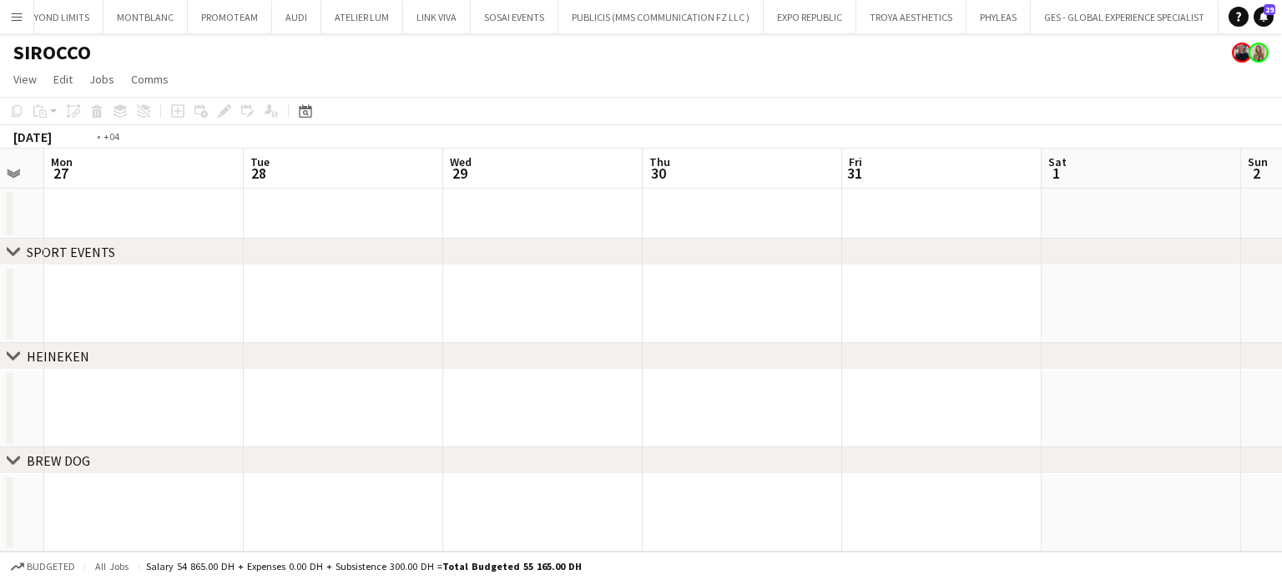
drag, startPoint x: 561, startPoint y: 279, endPoint x: 406, endPoint y: 260, distance: 156.3
click at [406, 263] on div "chevron-right SPORT EVENTS chevron-right HEINEKEN chevron-right BREW DOG Thu 23…" at bounding box center [641, 350] width 1282 height 403
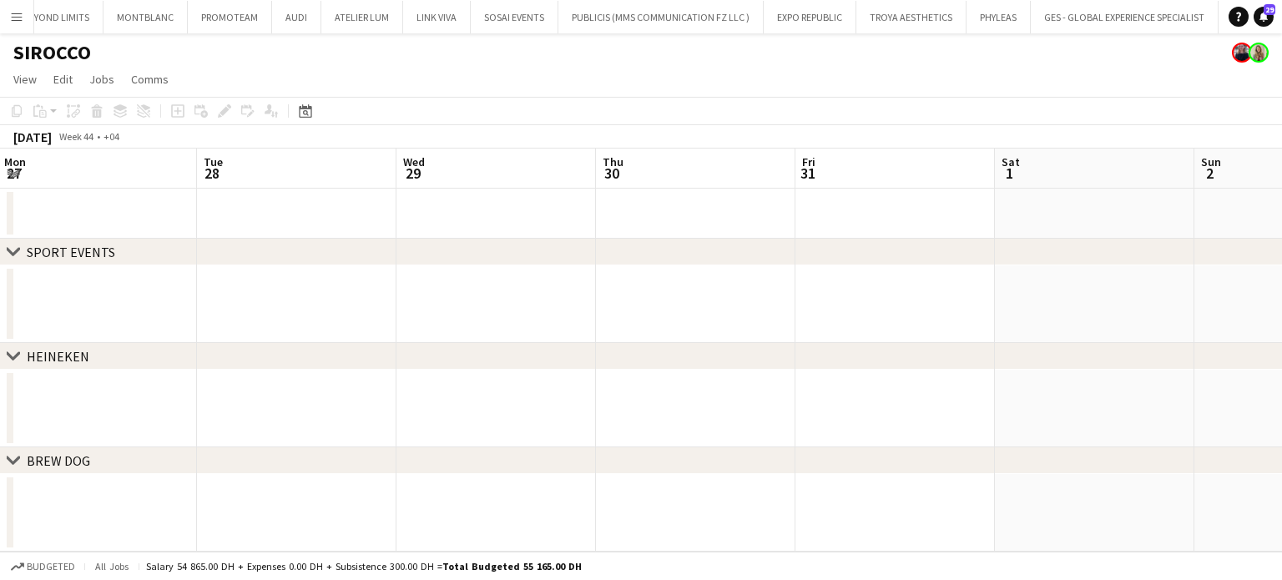
drag, startPoint x: 659, startPoint y: 309, endPoint x: 674, endPoint y: 306, distance: 15.2
click at [633, 309] on app-calendar-viewport "Sat 25 Sun 26 Mon 27 Tue 28 Wed 29 Thu 30 Fri 31 Sat 1 Sun 2 Mon 3 Tue 4 Wed 5" at bounding box center [641, 350] width 1282 height 403
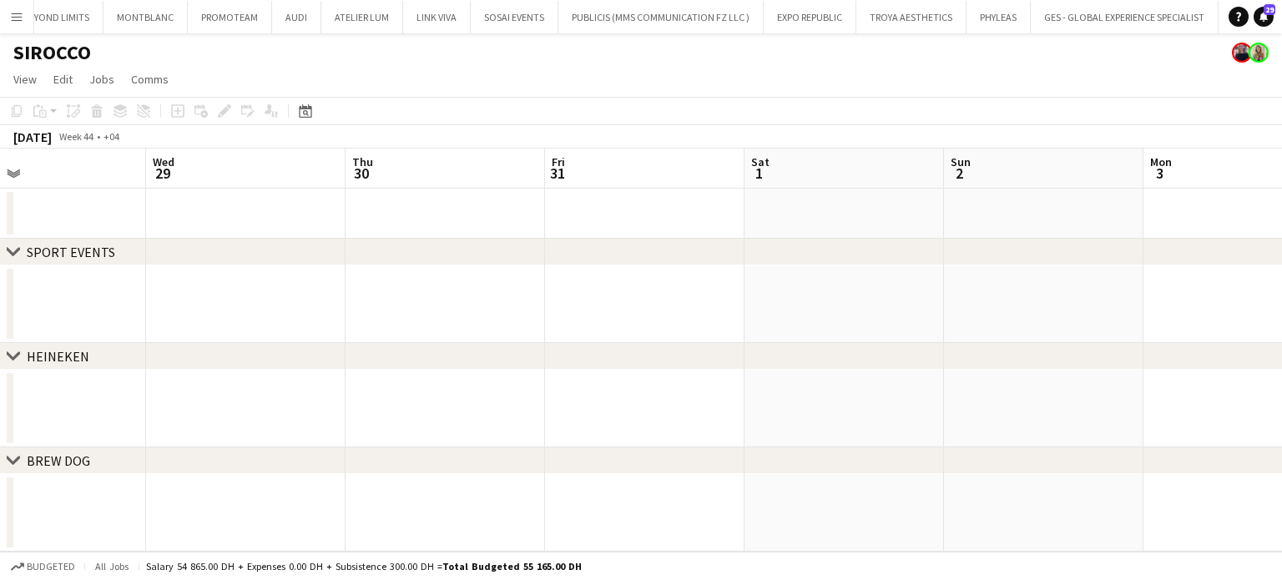
drag, startPoint x: 696, startPoint y: 304, endPoint x: 364, endPoint y: 223, distance: 341.9
click at [365, 225] on app-calendar-viewport "Sat 25 Sun 26 Mon 27 Tue 28 Wed 29 Thu 30 Fri 31 Sat 1 Sun 2 Mon 3 Tue 4 Wed 5" at bounding box center [641, 350] width 1282 height 403
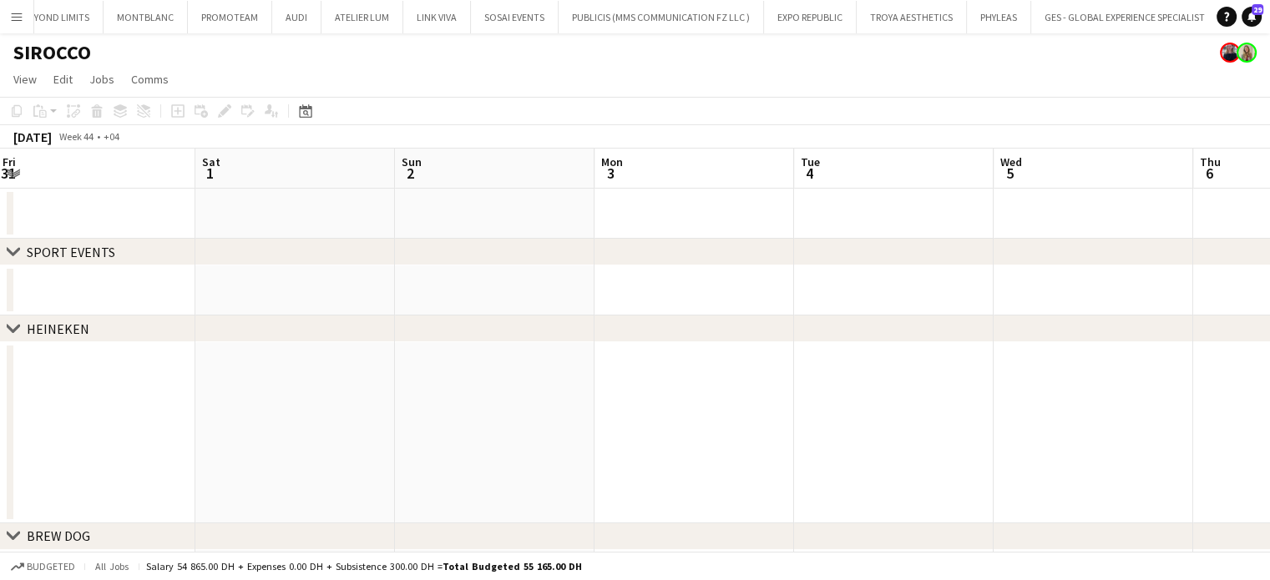
drag, startPoint x: 490, startPoint y: 281, endPoint x: 517, endPoint y: 270, distance: 29.2
click at [303, 255] on div "chevron-right SPORT EVENTS chevron-right HEINEKEN chevron-right BREW DOG Mon 27…" at bounding box center [635, 375] width 1270 height 452
drag, startPoint x: 545, startPoint y: 376, endPoint x: 461, endPoint y: 362, distance: 85.5
click at [461, 362] on app-calendar-viewport "Wed 29 Thu 30 Fri 31 Sat 1 Sun 2 Mon 3 Tue 4 Wed 5 Thu 6 Fri 7 0/2 1 Job Sat 8 …" at bounding box center [635, 375] width 1270 height 452
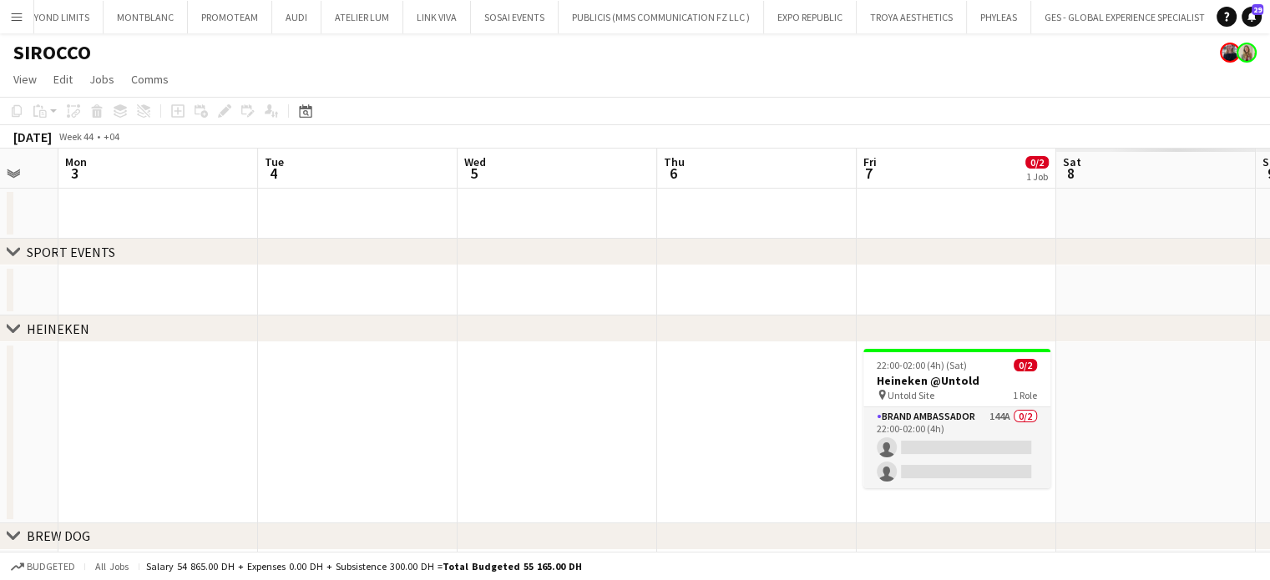
drag, startPoint x: 877, startPoint y: 449, endPoint x: 418, endPoint y: 340, distance: 471.9
click at [418, 340] on div "chevron-right SPORT EVENTS chevron-right HEINEKEN chevron-right BREW DOG Fri 31…" at bounding box center [635, 375] width 1270 height 452
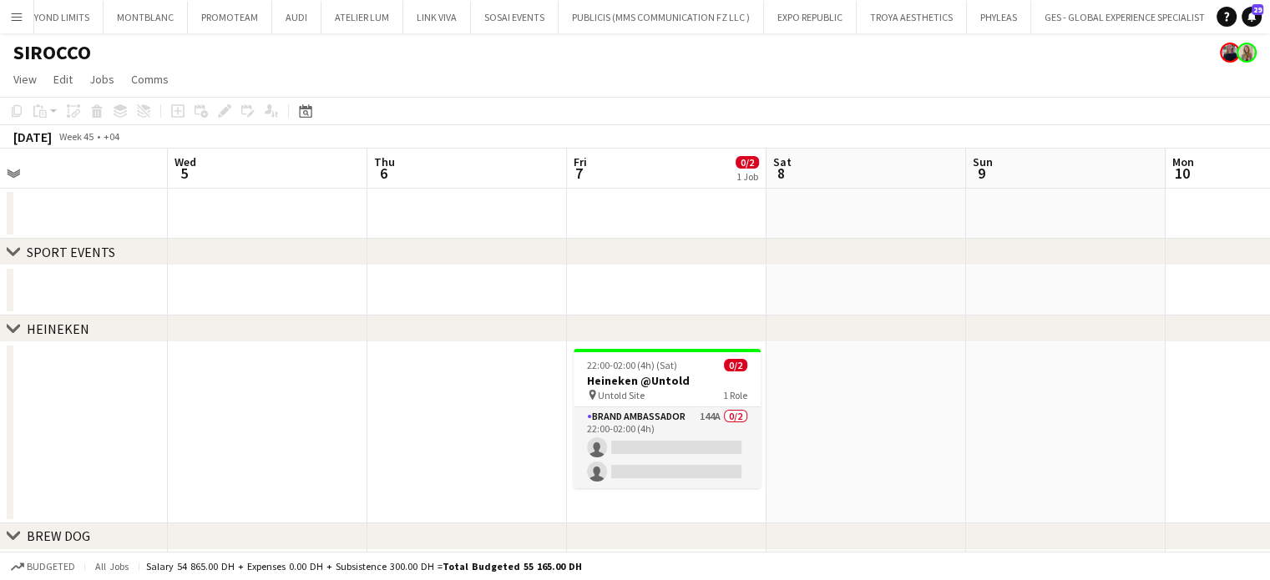
drag, startPoint x: 642, startPoint y: 397, endPoint x: 392, endPoint y: 336, distance: 257.1
click at [390, 341] on div "chevron-right SPORT EVENTS chevron-right HEINEKEN chevron-right BREW DOG Sun 2 …" at bounding box center [635, 375] width 1270 height 452
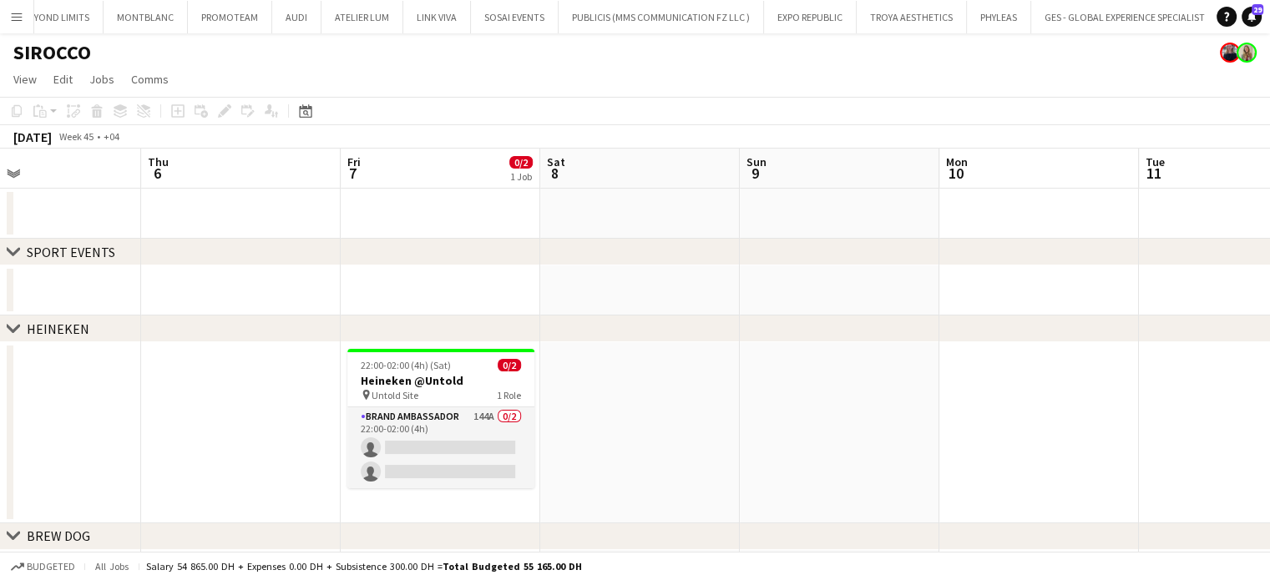
drag, startPoint x: 885, startPoint y: 472, endPoint x: 745, endPoint y: 448, distance: 142.3
click at [784, 448] on app-calendar-viewport "Sun 2 Mon 3 Tue 4 Wed 5 Thu 6 Fri 7 0/2 1 Job Sat 8 Sun 9 Mon 10 Tue 11 Wed 12 …" at bounding box center [635, 375] width 1270 height 452
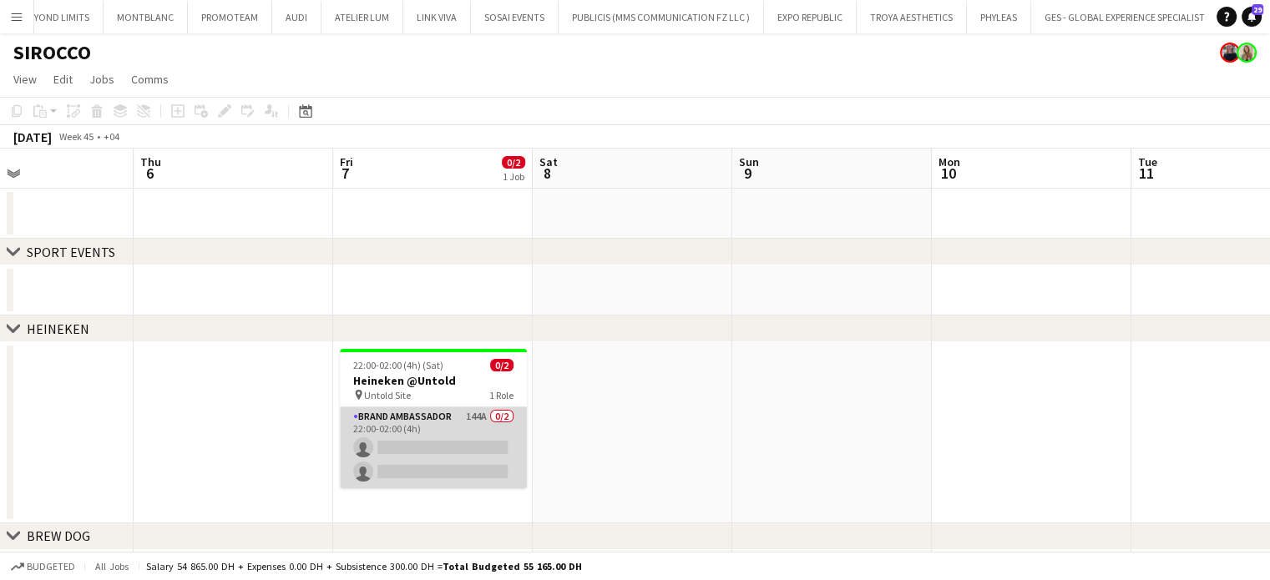
click at [458, 432] on app-card-role "Brand Ambassador 144A 0/2 22:00-02:00 (4h) single-neutral-actions single-neutra…" at bounding box center [433, 447] width 187 height 81
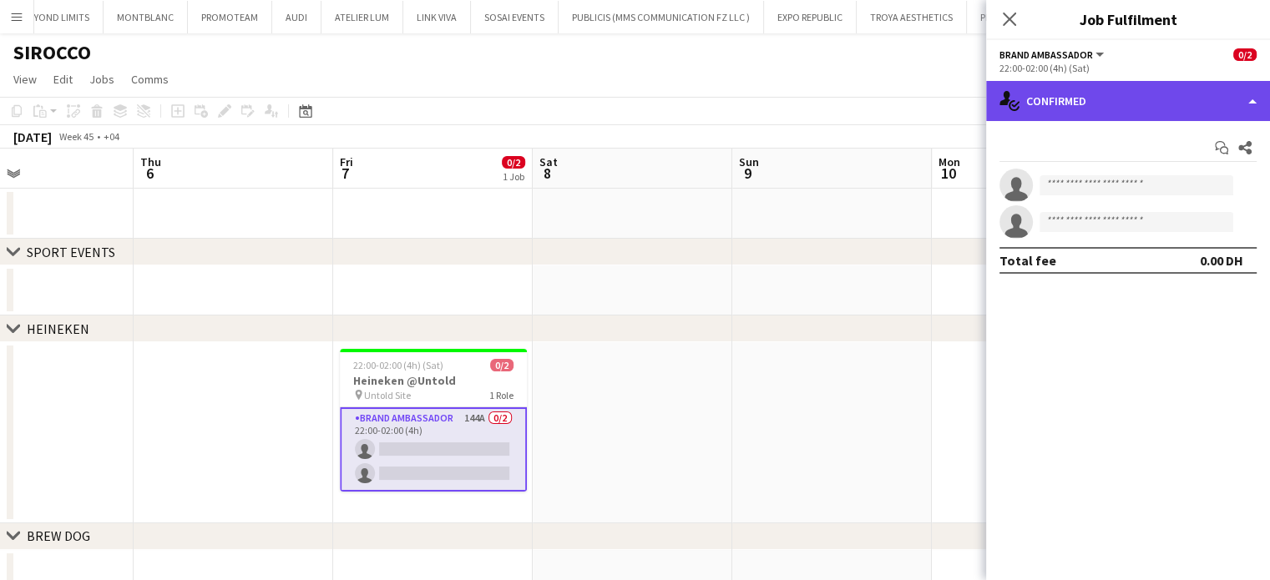
click at [1240, 103] on div "single-neutral-actions-check-2 Confirmed" at bounding box center [1128, 101] width 284 height 40
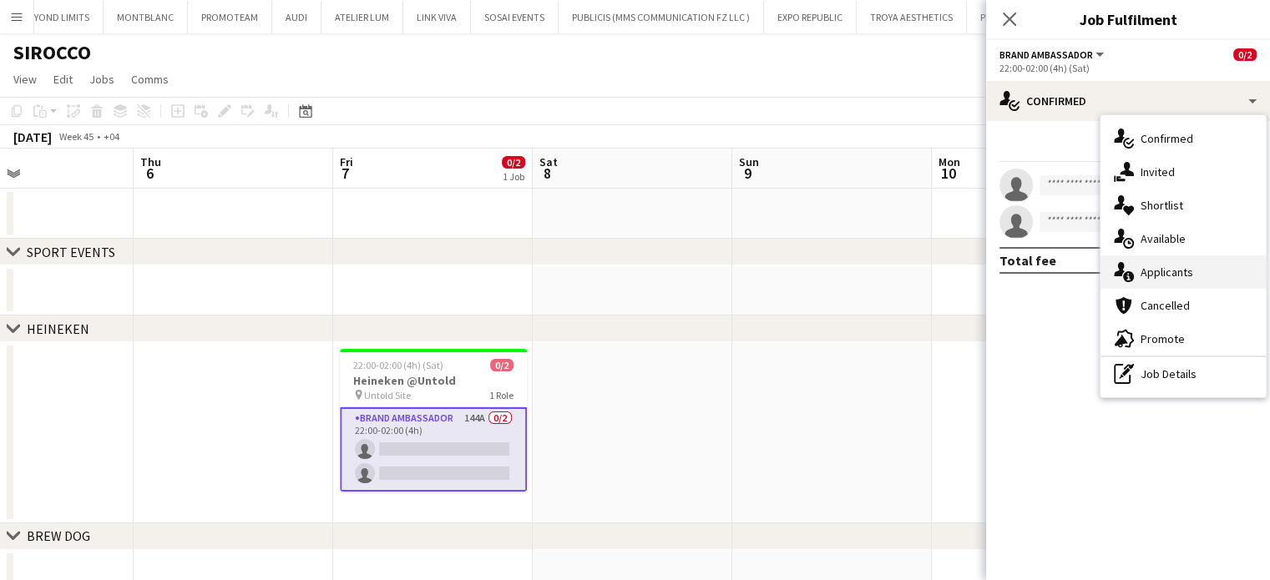
click at [1179, 283] on div "single-neutral-actions-information Applicants" at bounding box center [1182, 271] width 165 height 33
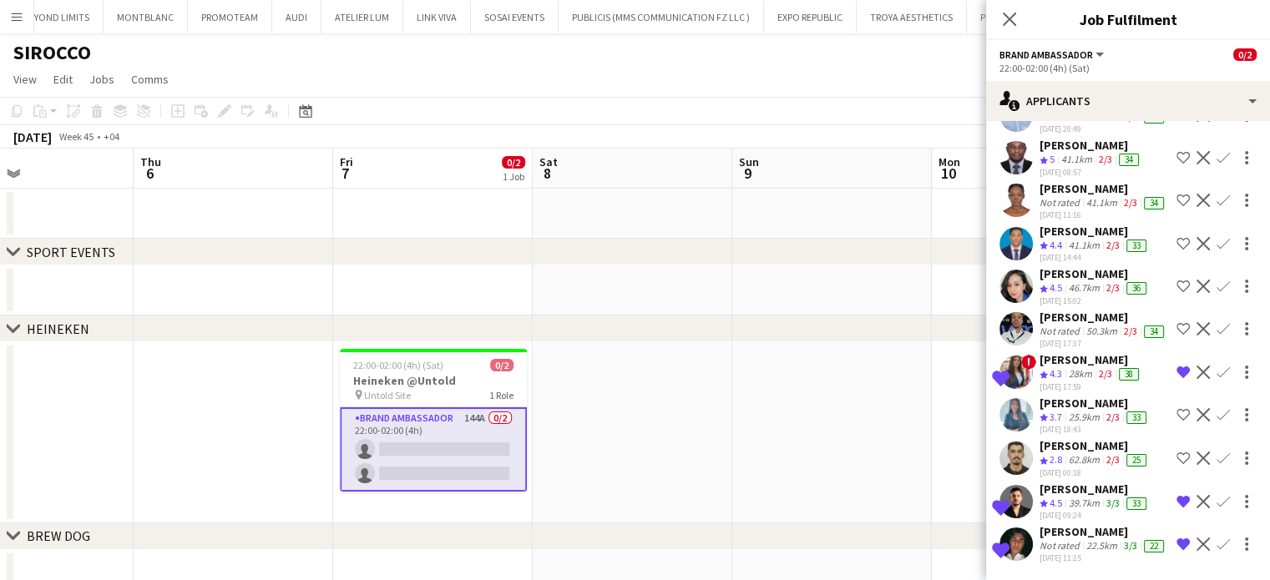
scroll to position [6701, 0]
click at [1083, 539] on div "22.5km" at bounding box center [1102, 545] width 38 height 13
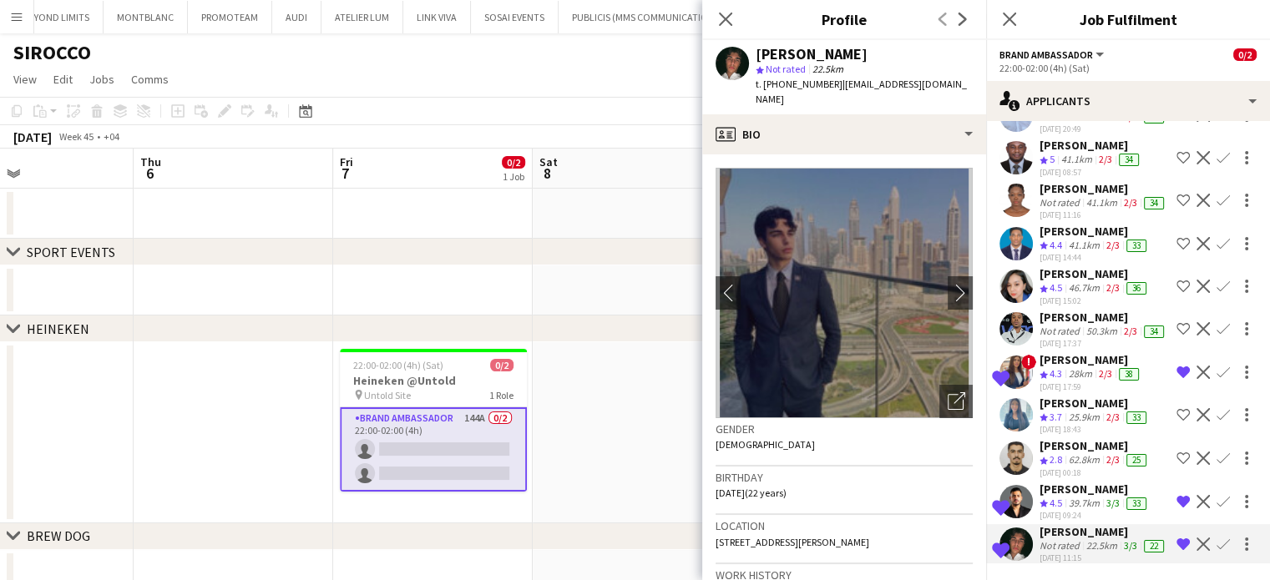
click at [1176, 495] on app-icon "Remove crew from shortlist" at bounding box center [1182, 501] width 13 height 13
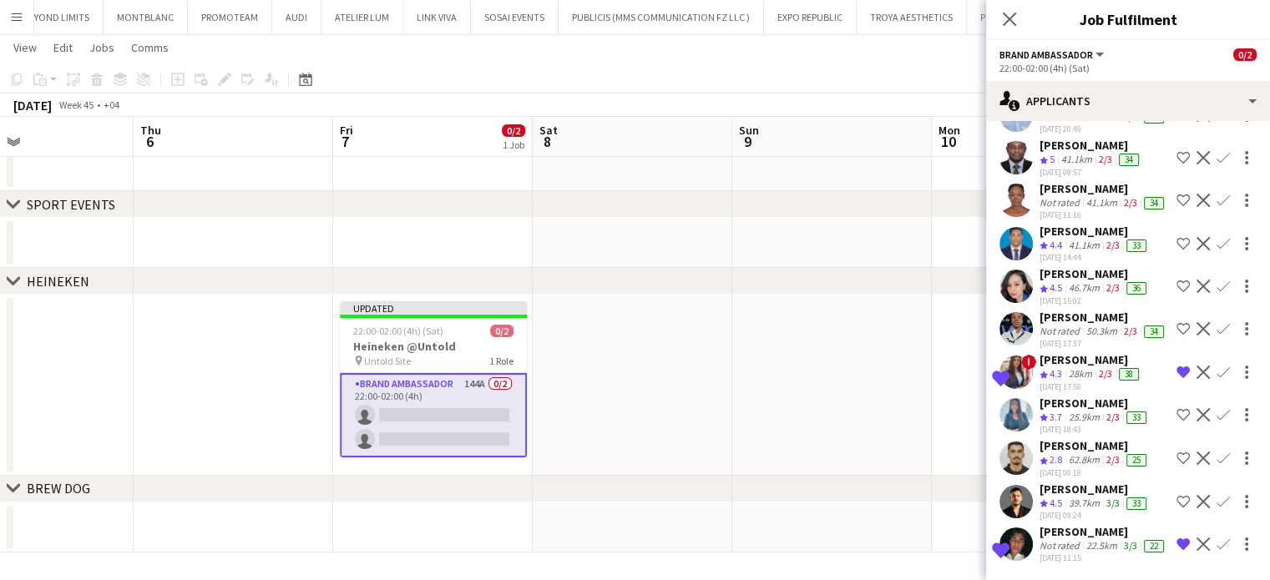
scroll to position [6200, 0]
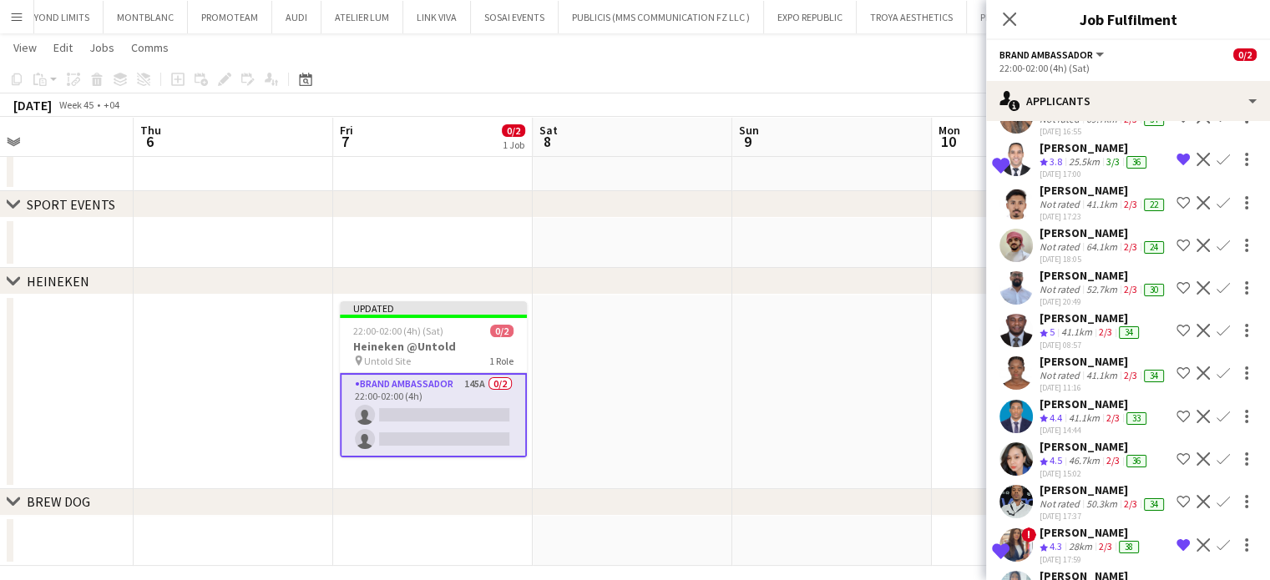
scroll to position [6117, 0]
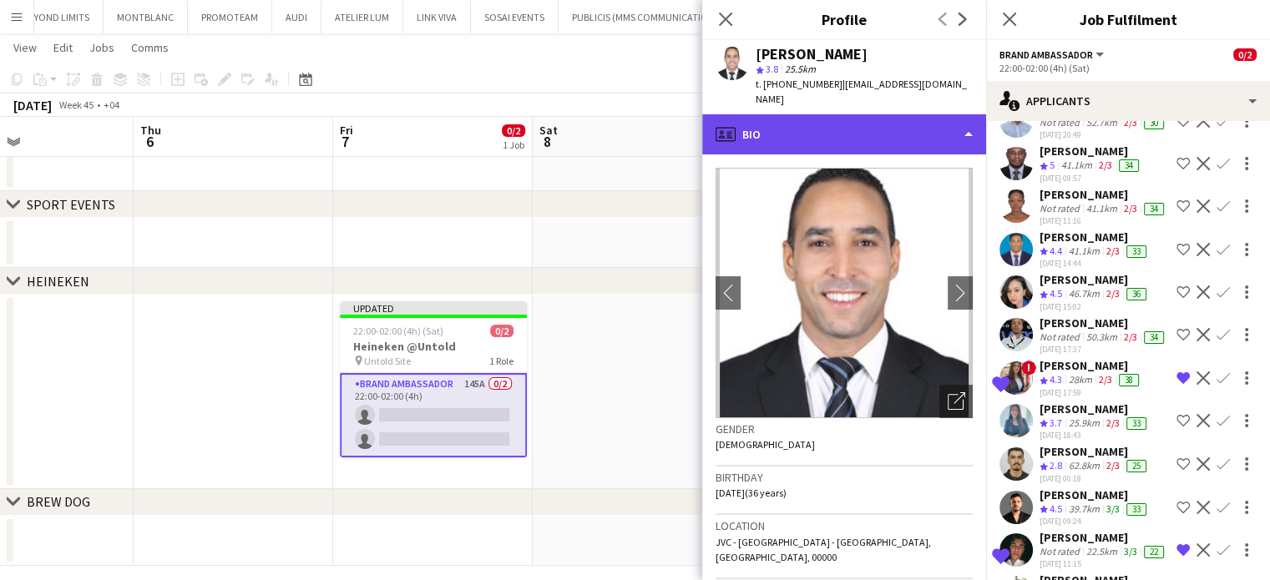
click at [940, 114] on div "profile Bio" at bounding box center [844, 134] width 284 height 40
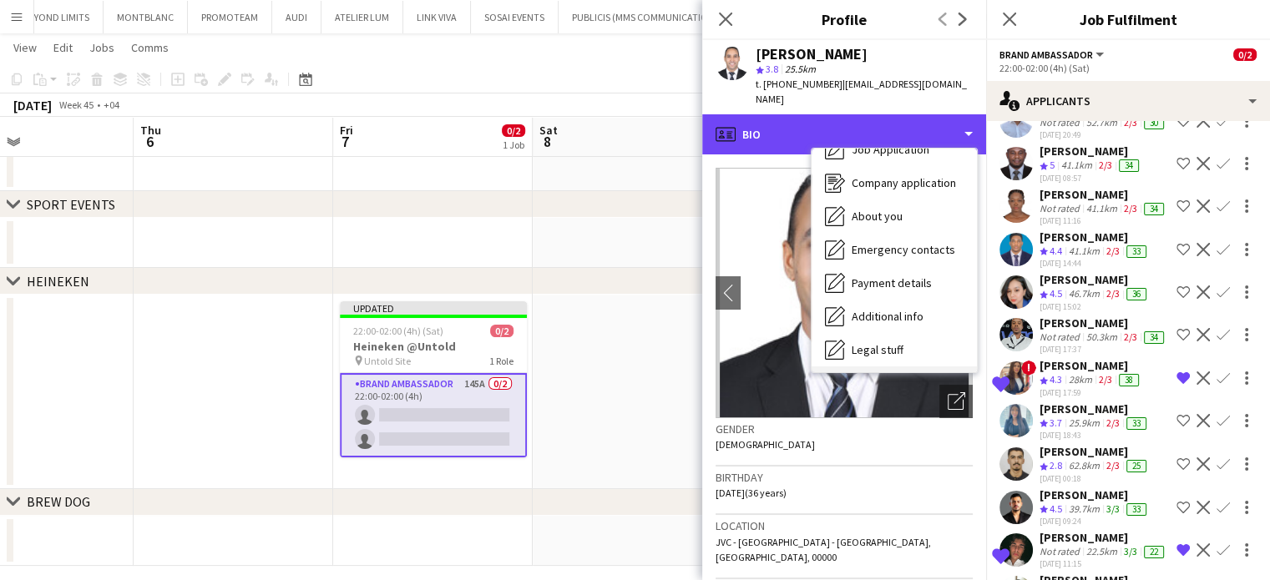
scroll to position [124, 0]
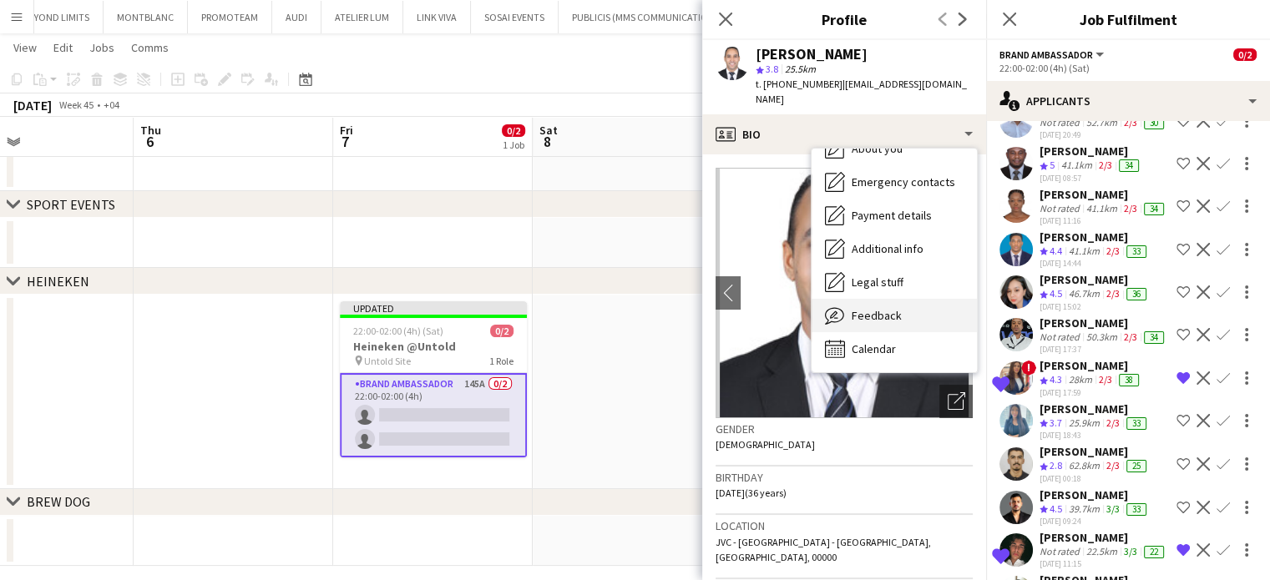
click at [884, 308] on span "Feedback" at bounding box center [876, 315] width 50 height 15
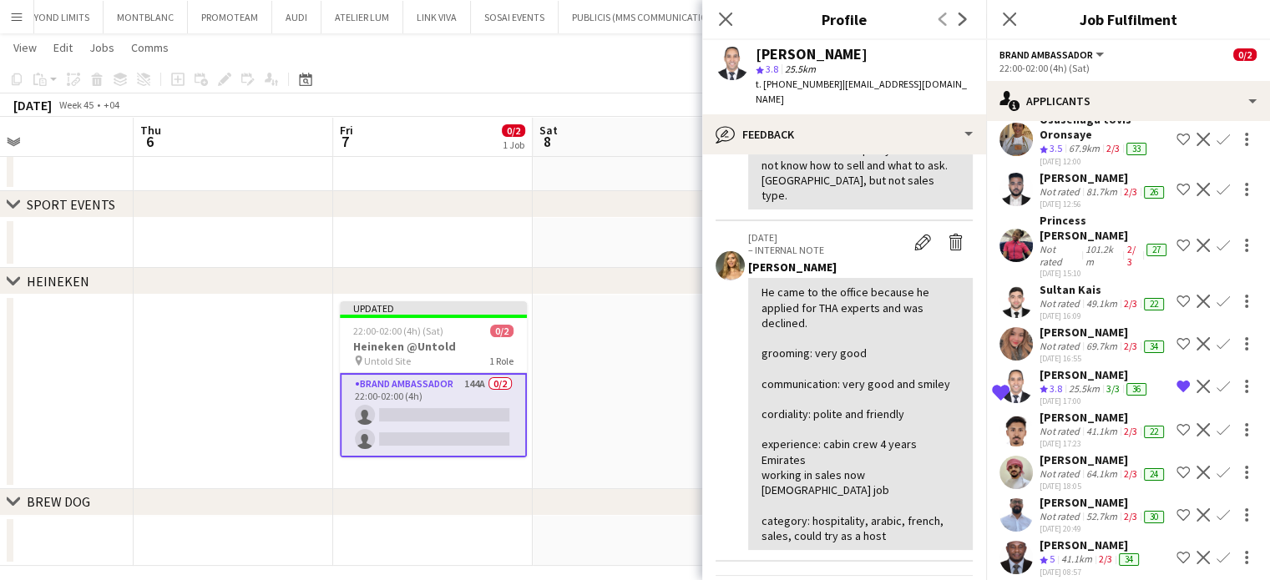
scroll to position [5699, 0]
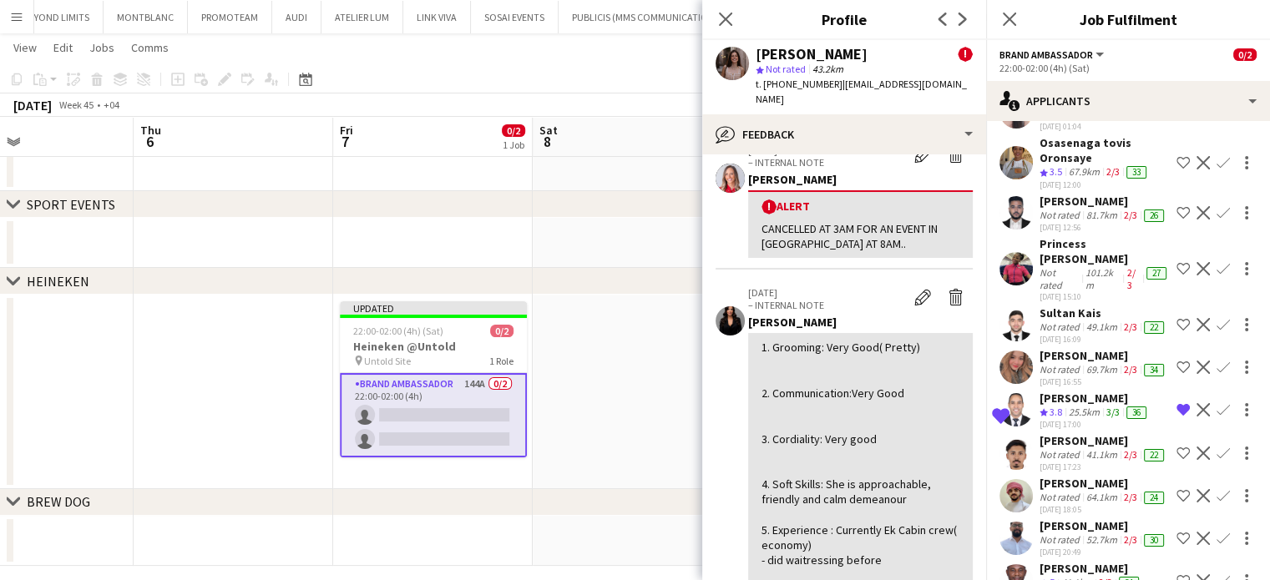
scroll to position [167, 0]
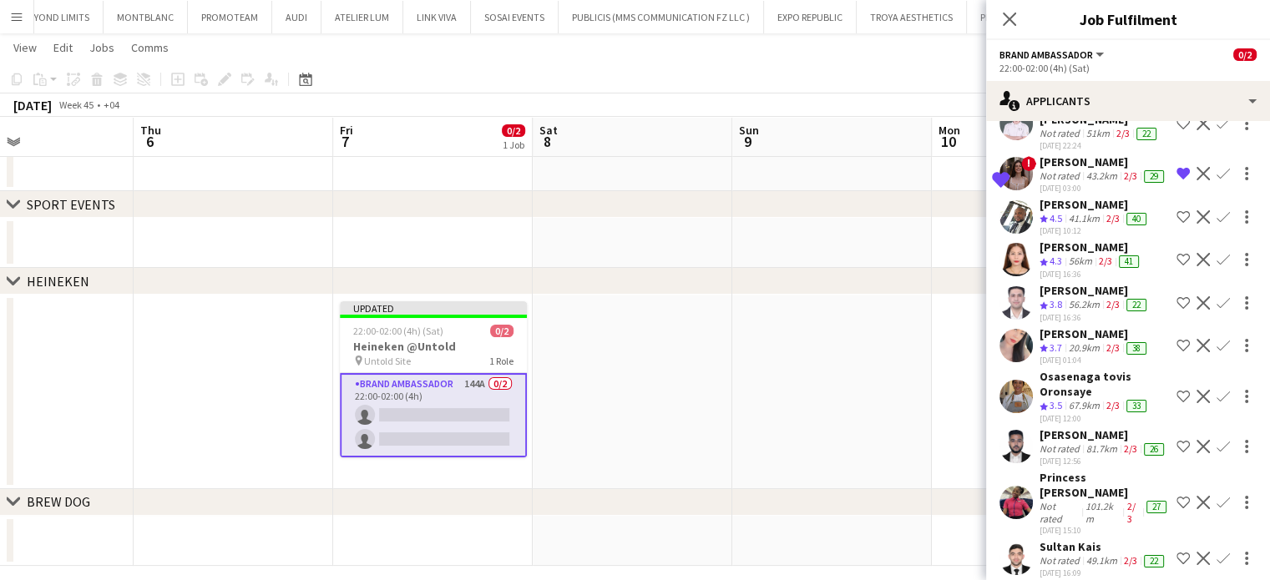
scroll to position [5365, 0]
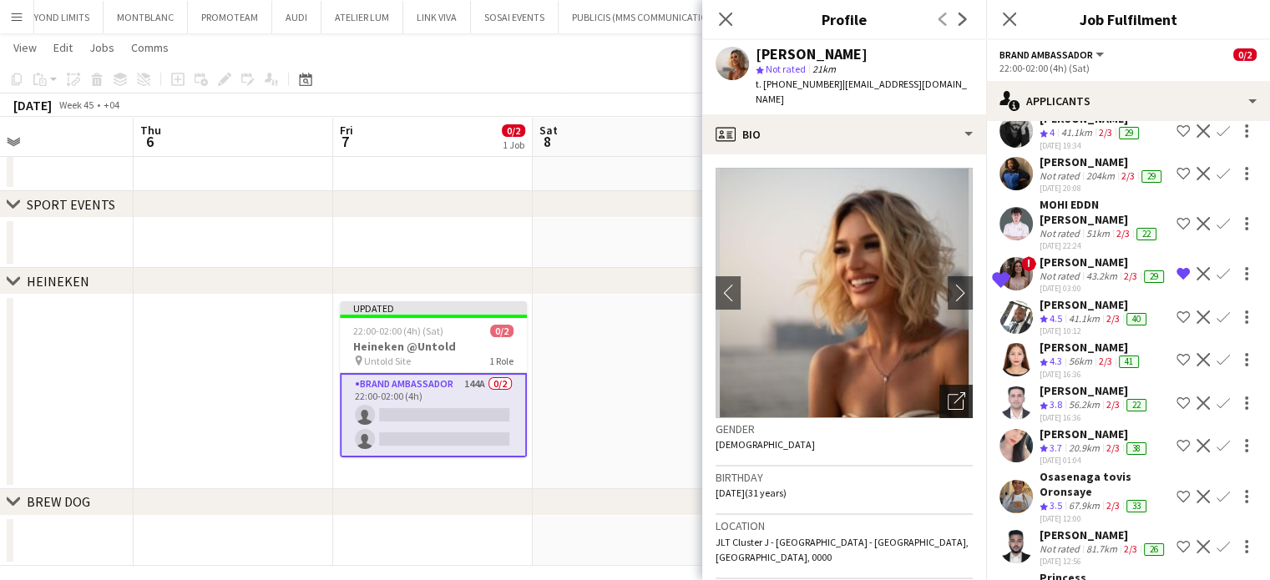
click at [947, 392] on icon "Open photos pop-in" at bounding box center [956, 401] width 18 height 18
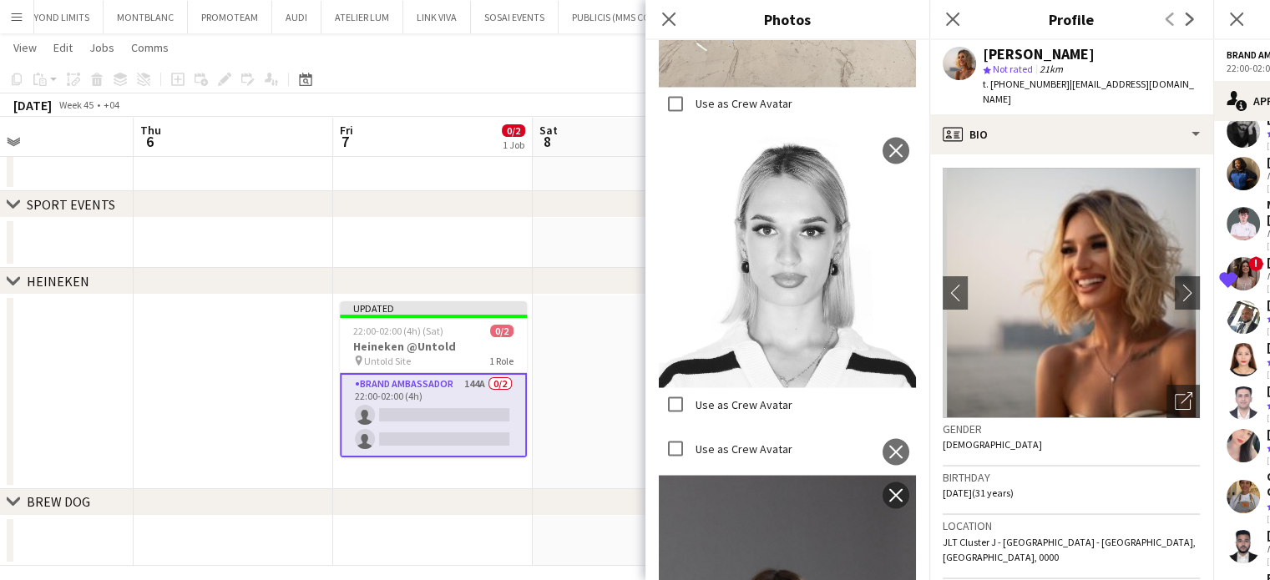
scroll to position [3088, 0]
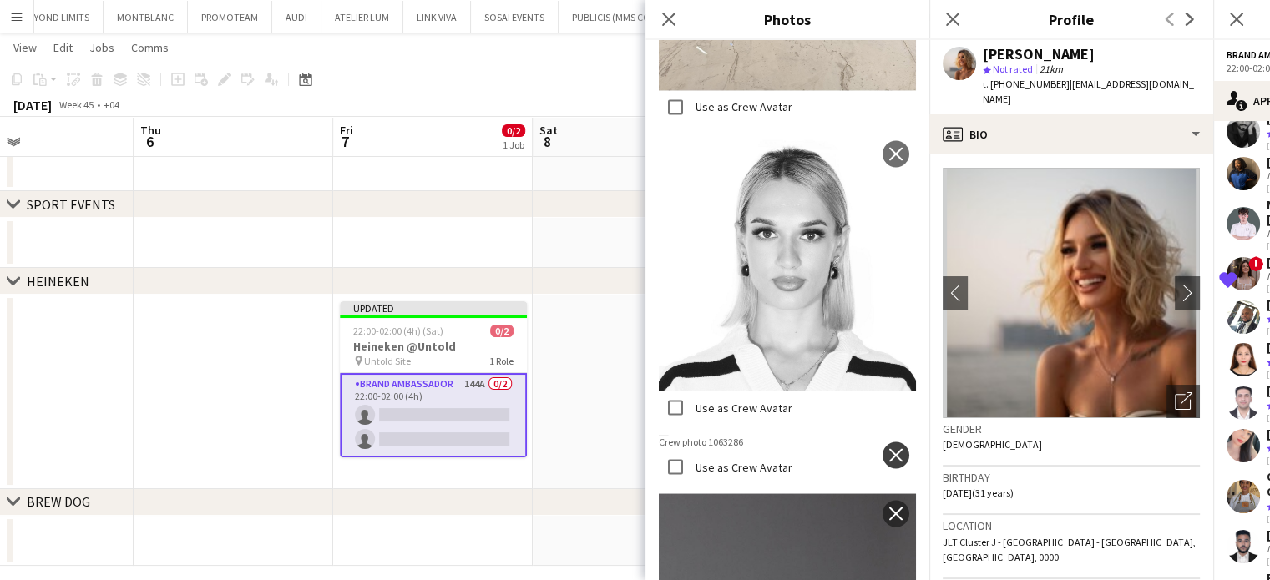
click at [888, 448] on app-icon "close" at bounding box center [895, 454] width 17 height 13
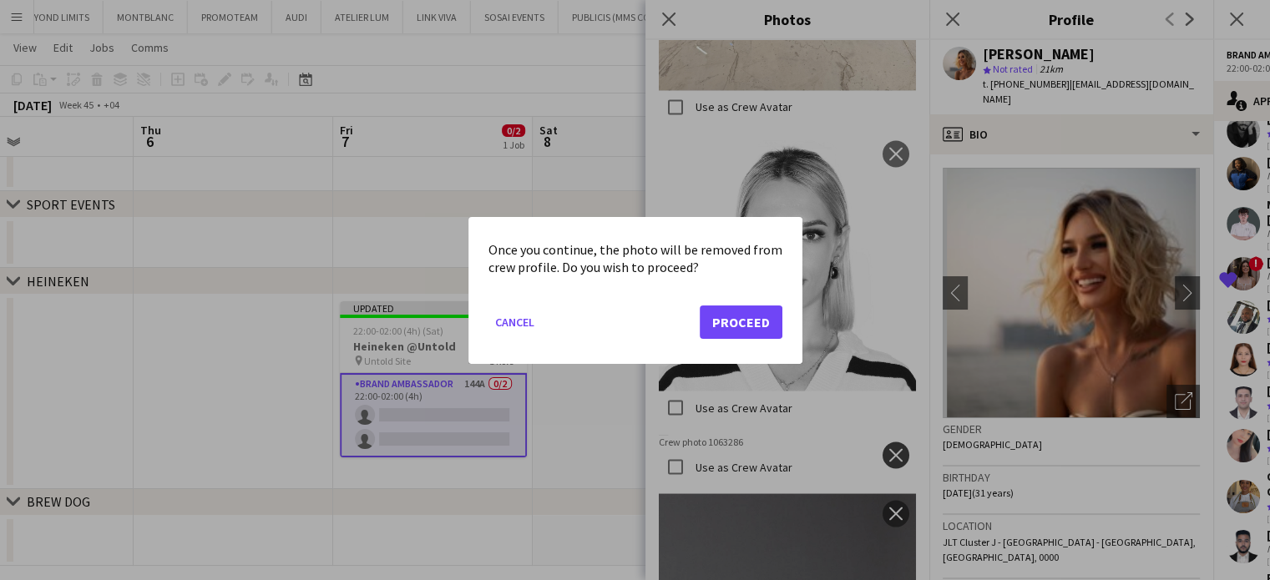
scroll to position [0, 0]
click at [721, 306] on button "Proceed" at bounding box center [740, 321] width 83 height 33
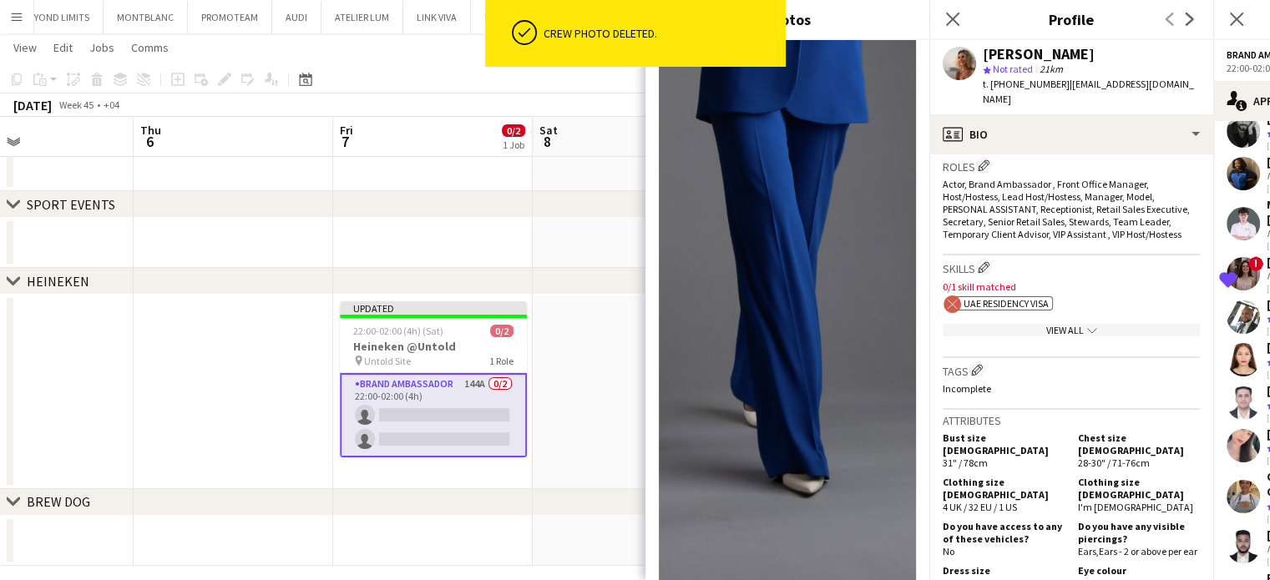
scroll to position [584, 0]
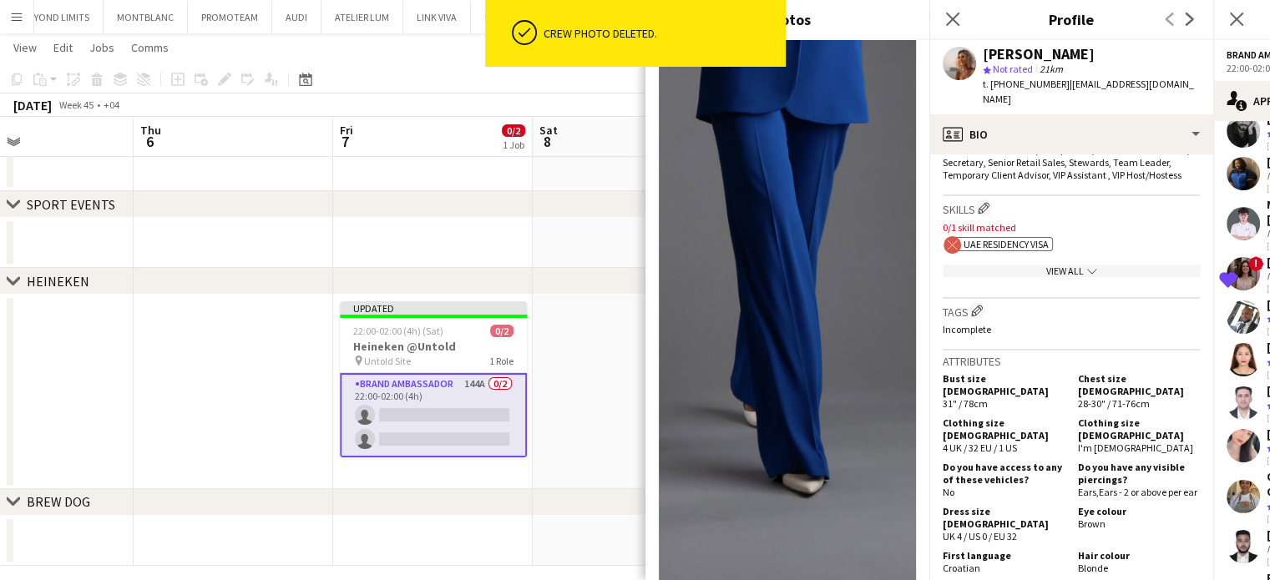
click at [1058, 265] on div "View All chevron-down" at bounding box center [1070, 271] width 257 height 13
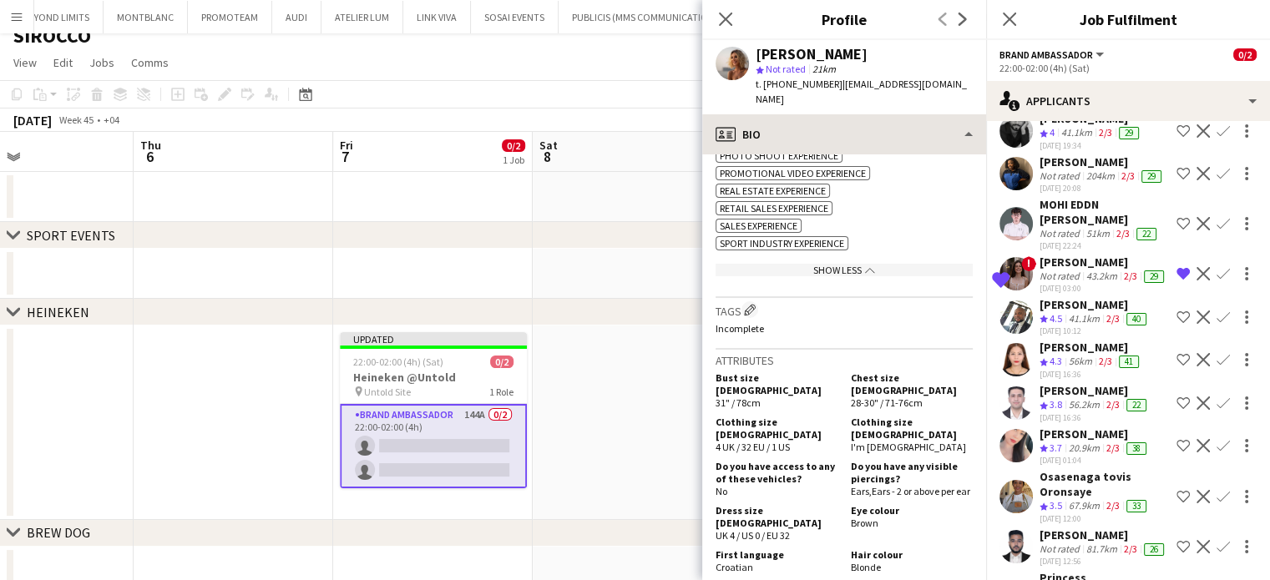
scroll to position [0, 0]
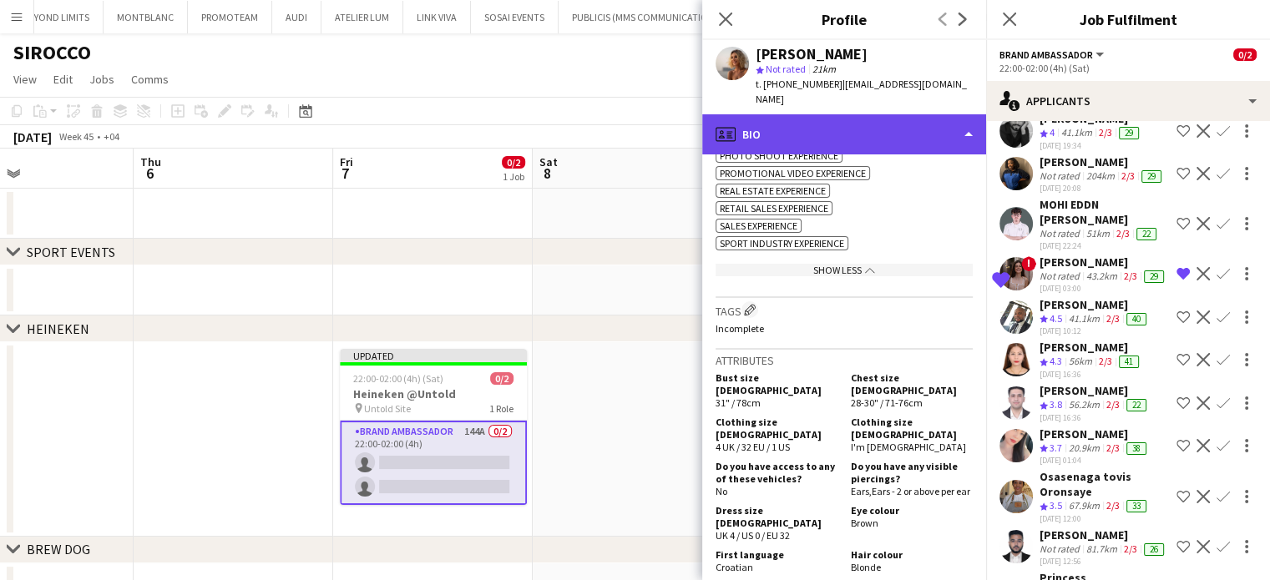
click at [936, 129] on div "profile Bio" at bounding box center [844, 134] width 284 height 40
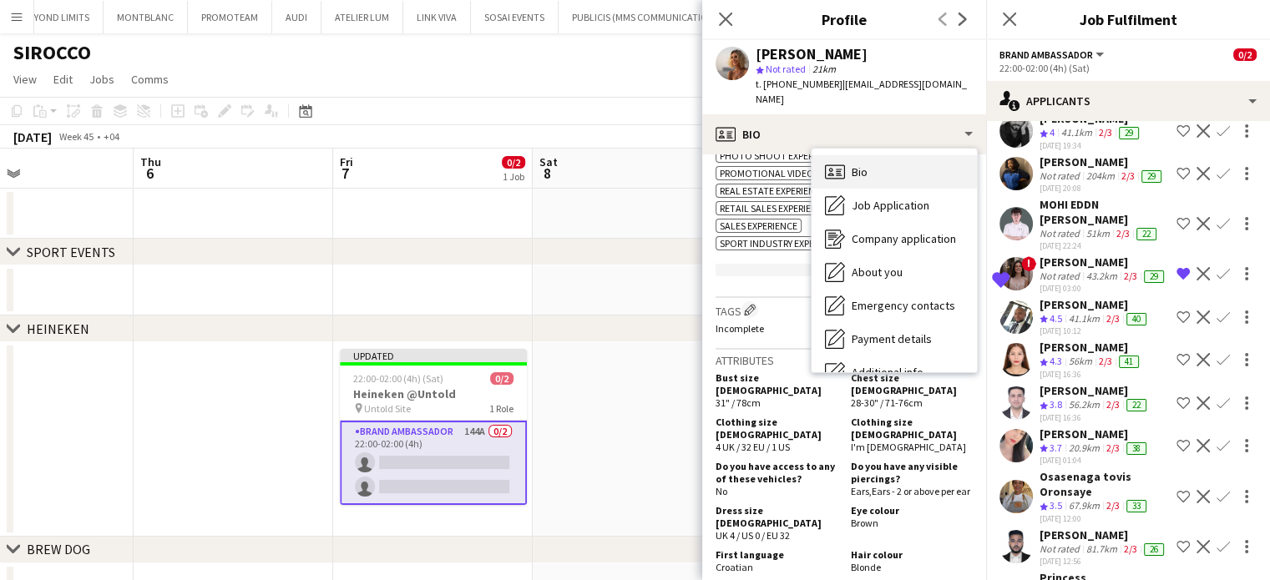
click at [888, 157] on div "Bio Bio" at bounding box center [893, 171] width 165 height 33
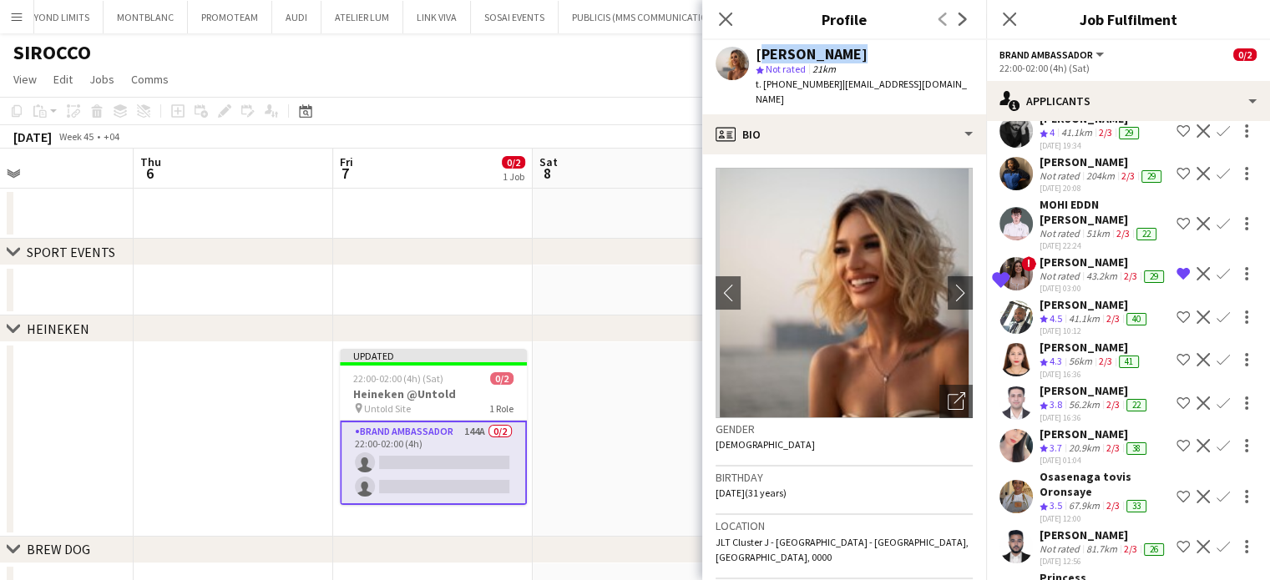
drag, startPoint x: 838, startPoint y: 53, endPoint x: 754, endPoint y: 49, distance: 84.4
click at [754, 49] on div "Stella Kovac star Not rated 21km t. +971588336305 | stella.jasic@gmail.com" at bounding box center [844, 77] width 284 height 74
copy div "[PERSON_NAME]"
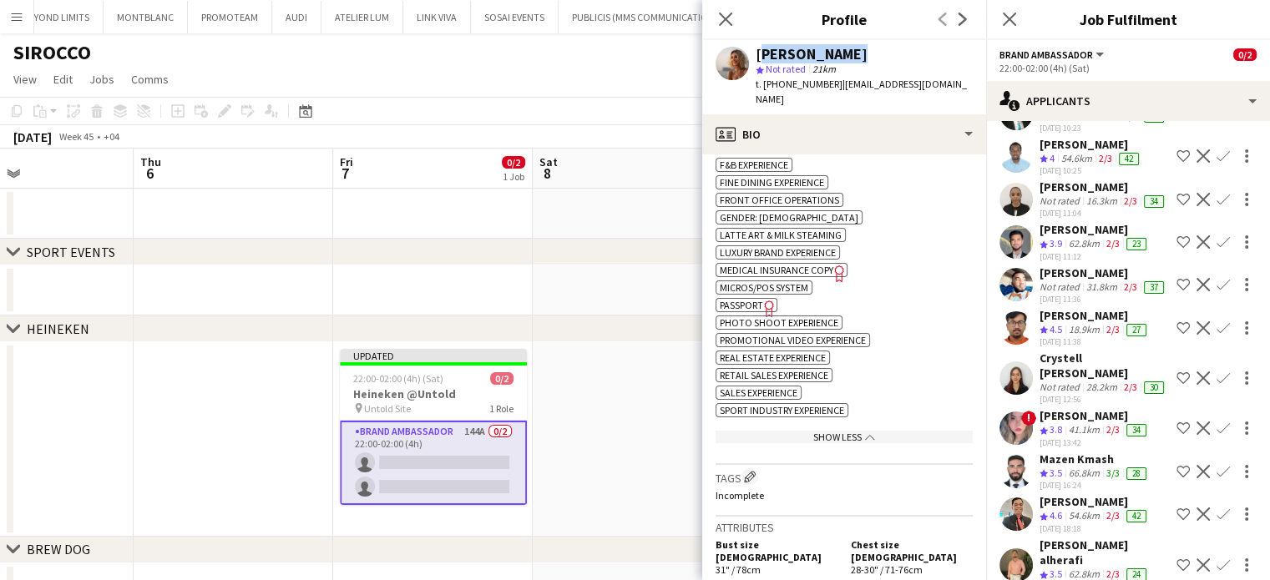
scroll to position [4614, 0]
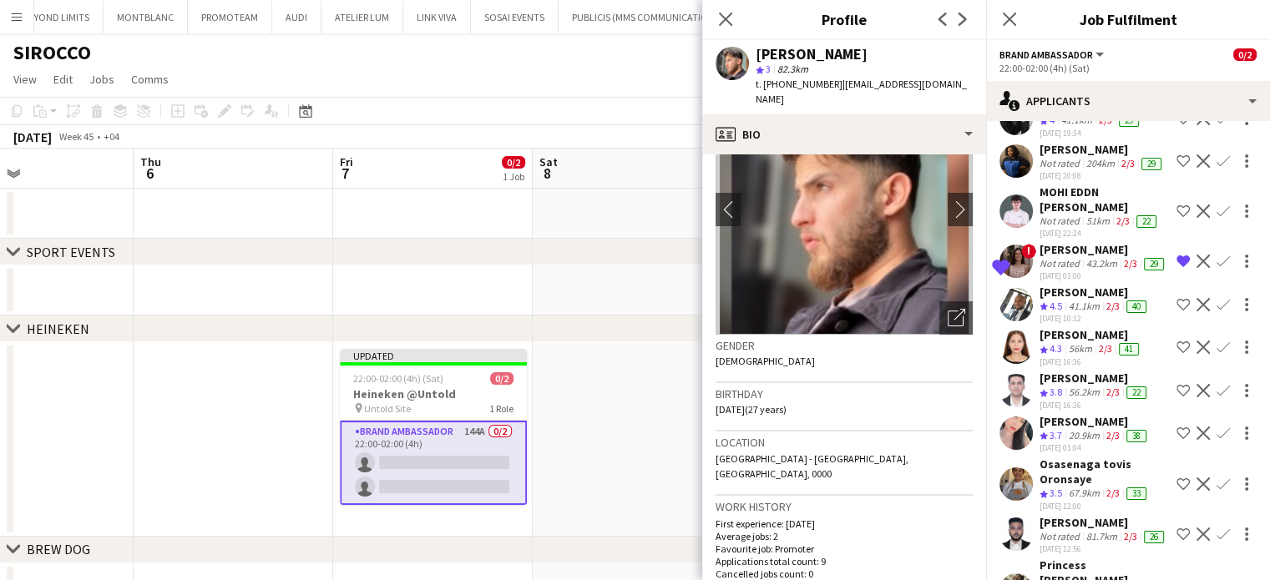
scroll to position [5449, 0]
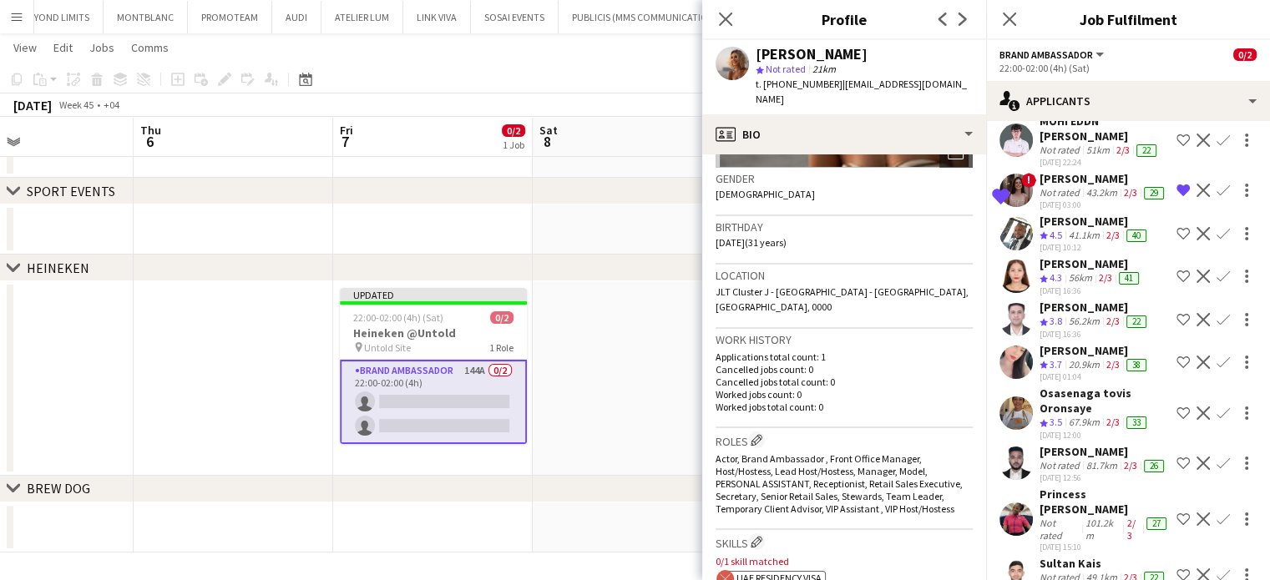
scroll to position [417, 0]
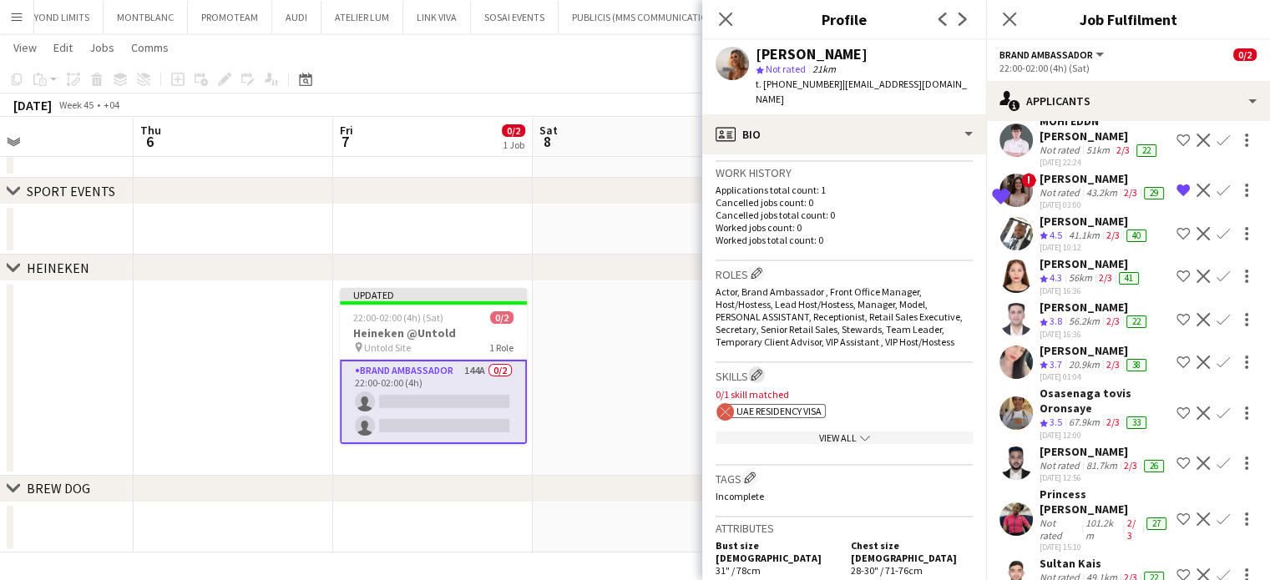
click at [755, 369] on app-icon "Edit crew company skills" at bounding box center [756, 375] width 12 height 12
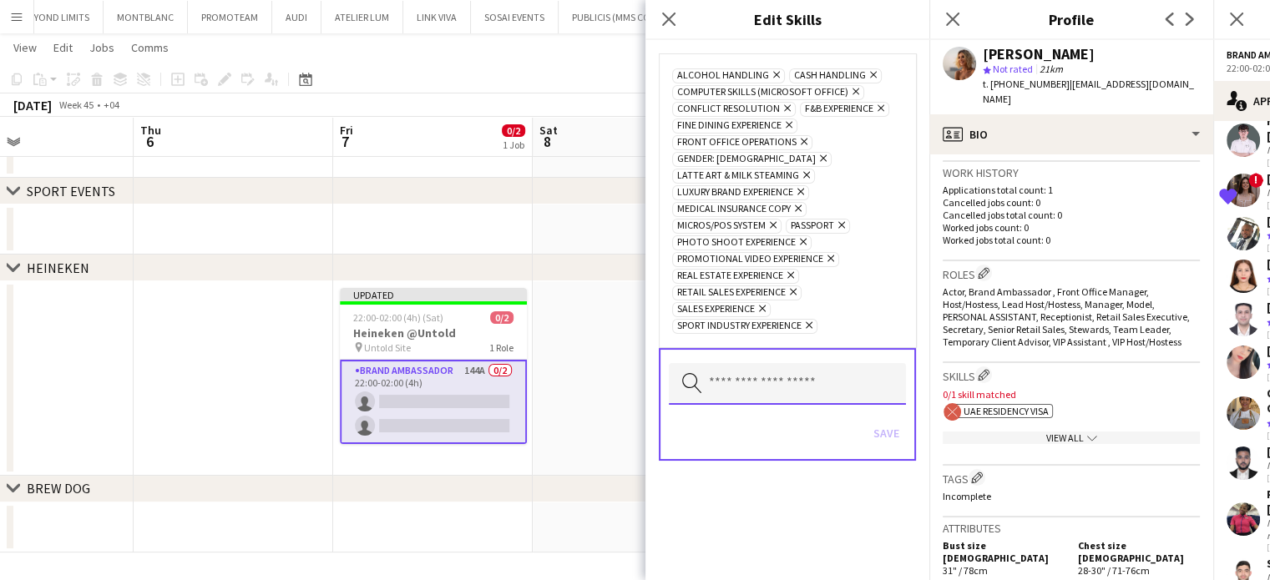
click at [731, 363] on input "text" at bounding box center [787, 384] width 237 height 42
click at [1112, 401] on div "ok-circled2 background Layer 1 cross-circle-red background Layer 1 UAE Residenc…" at bounding box center [1070, 410] width 257 height 18
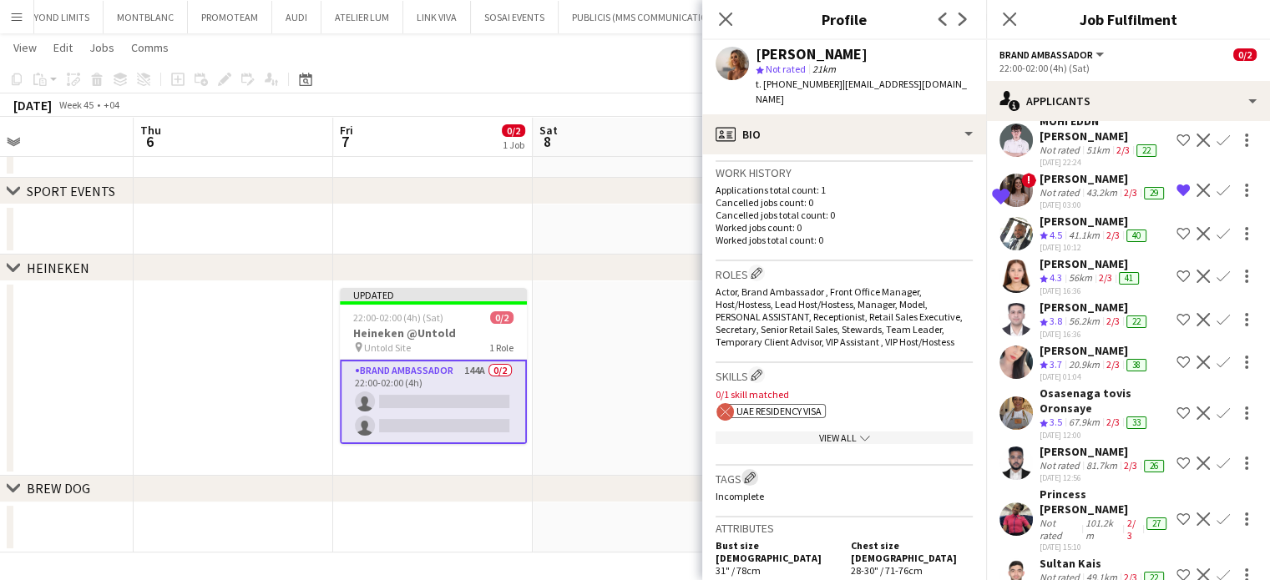
click at [752, 468] on div "Tags Edit crew company tags Incomplete" at bounding box center [843, 492] width 257 height 52
click at [748, 472] on app-icon "Edit crew company tags" at bounding box center [750, 478] width 12 height 12
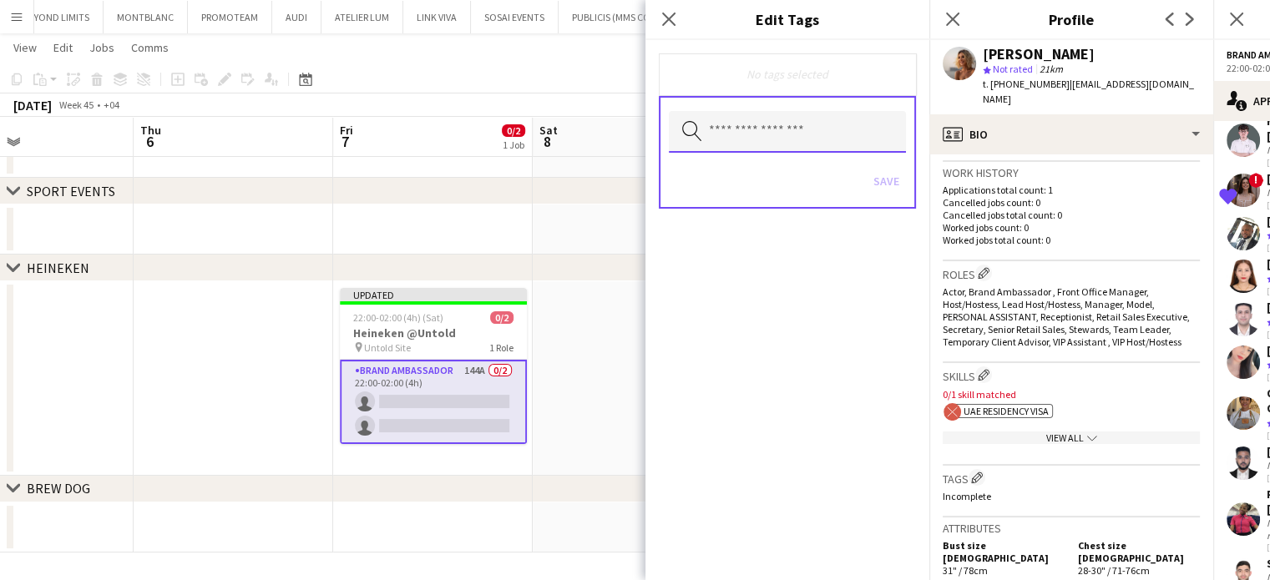
click at [731, 137] on input "text" at bounding box center [787, 132] width 237 height 42
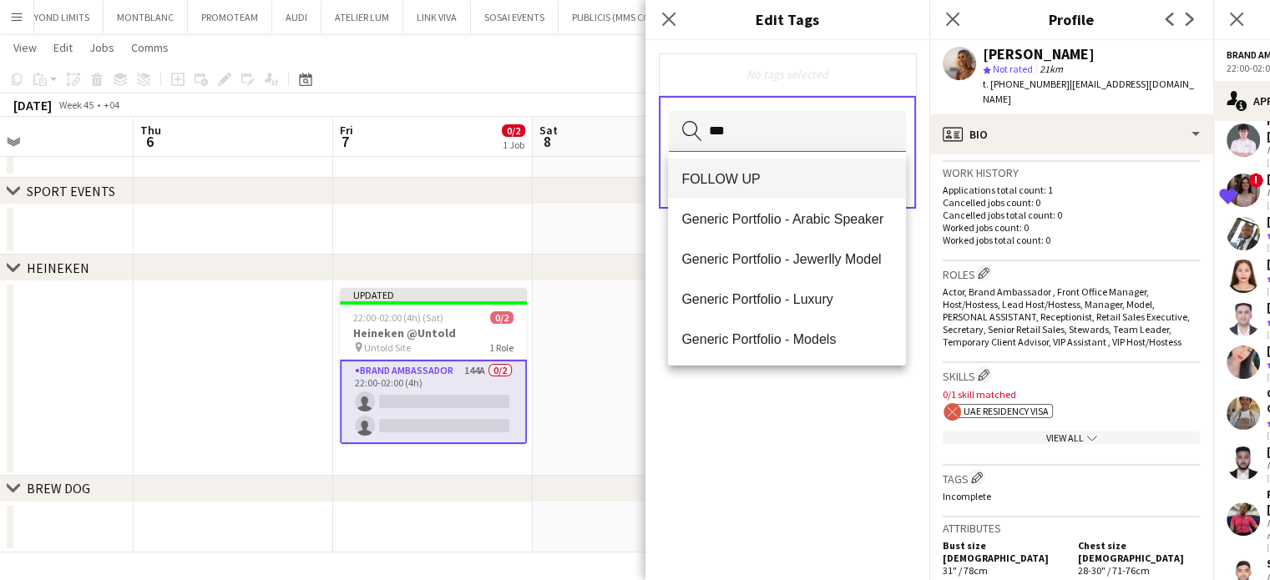
type input "***"
click at [725, 176] on span "FOLLOW UP" at bounding box center [786, 179] width 211 height 16
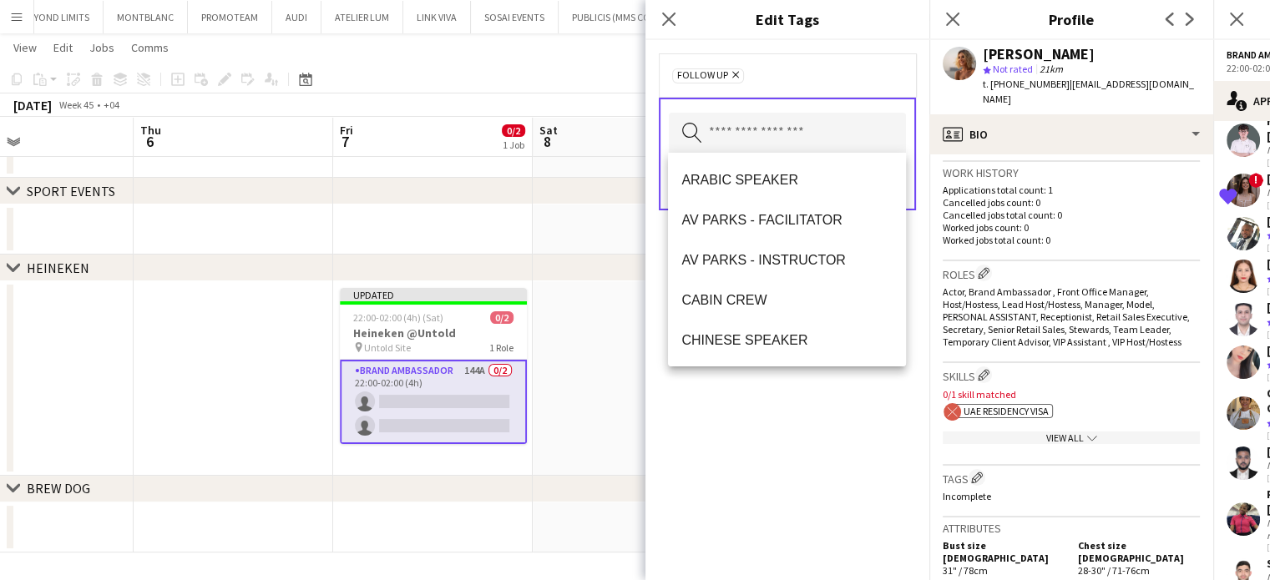
click at [804, 419] on div "FOLLOW UP Remove Search by tag name Save" at bounding box center [787, 310] width 284 height 540
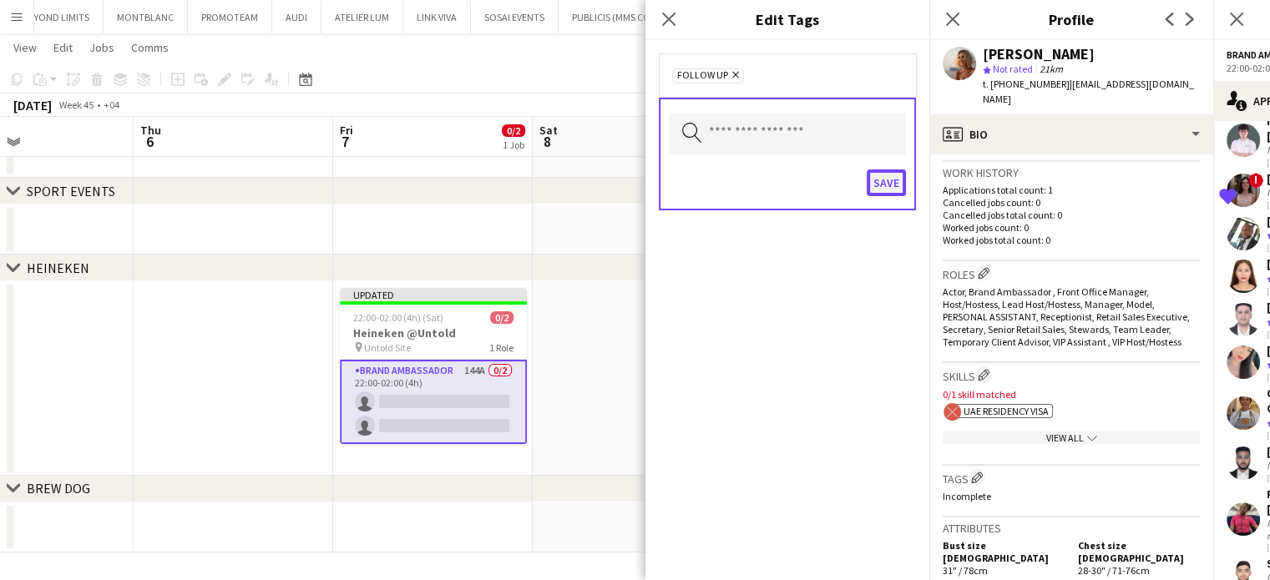
click at [886, 176] on button "Save" at bounding box center [885, 182] width 39 height 27
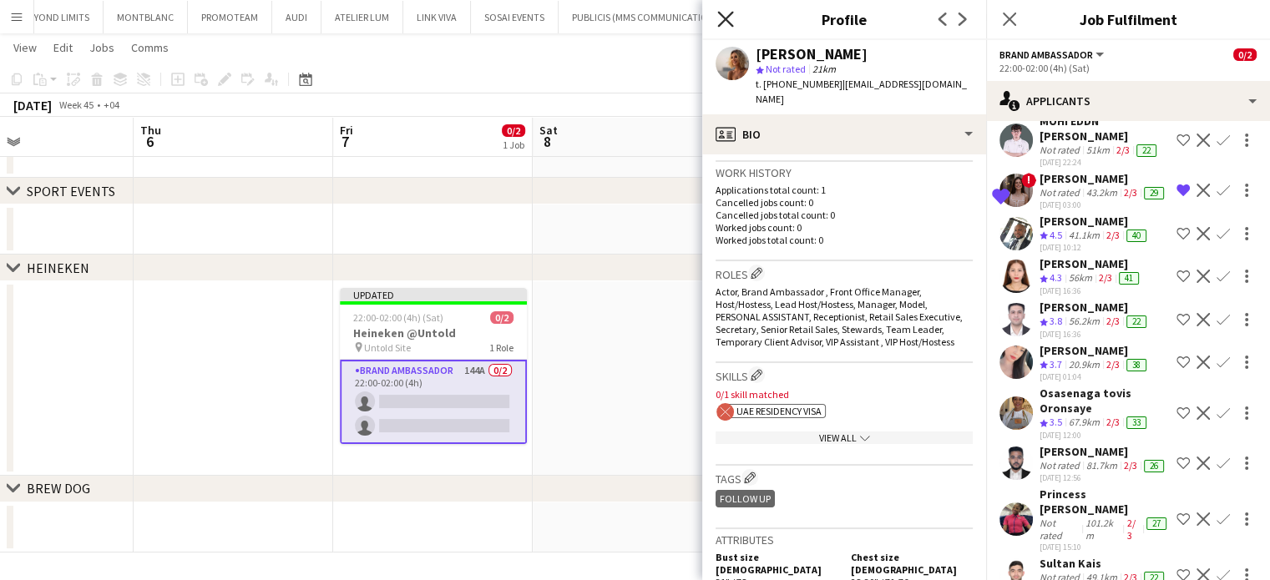
click at [721, 14] on icon "Close pop-in" at bounding box center [725, 19] width 16 height 16
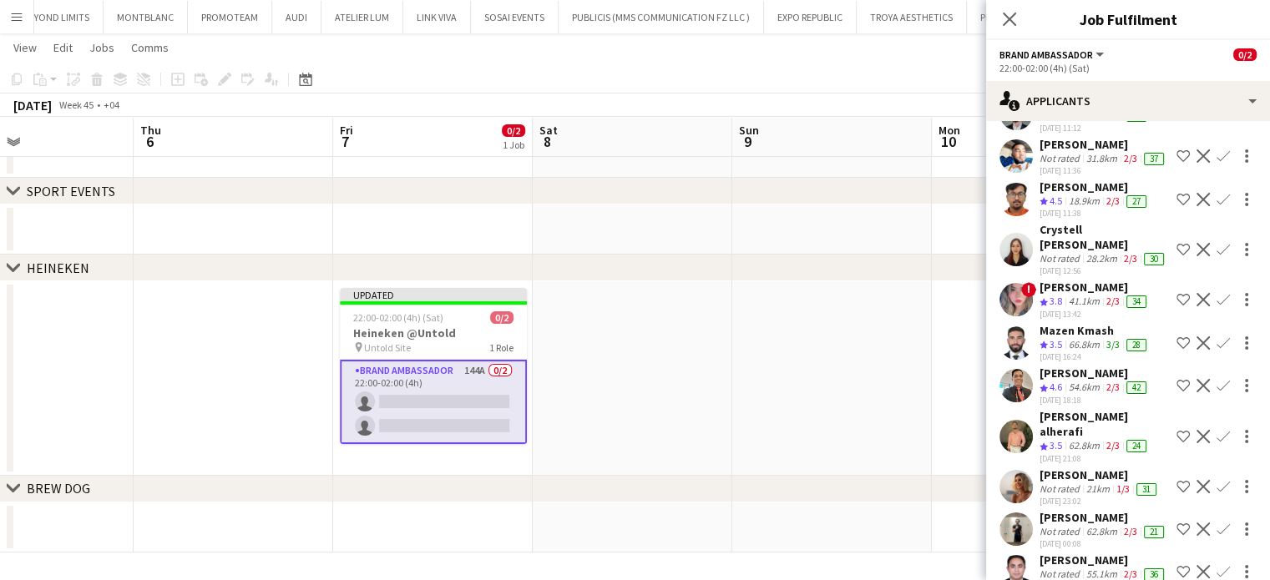
scroll to position [4698, 0]
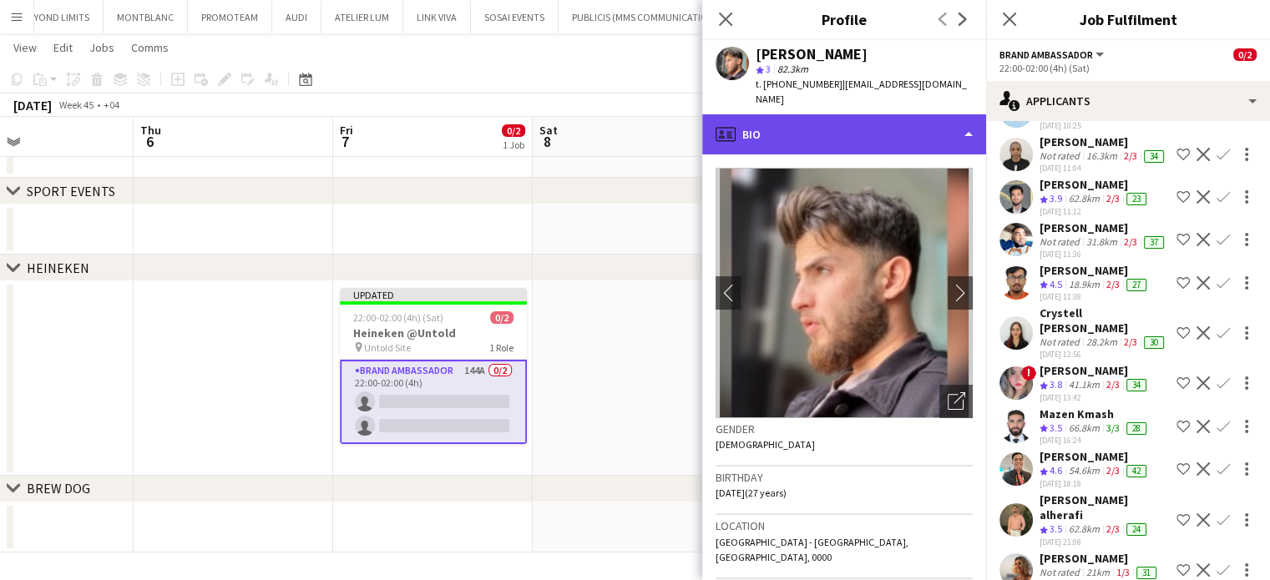
click at [891, 114] on div "profile Bio" at bounding box center [844, 134] width 284 height 40
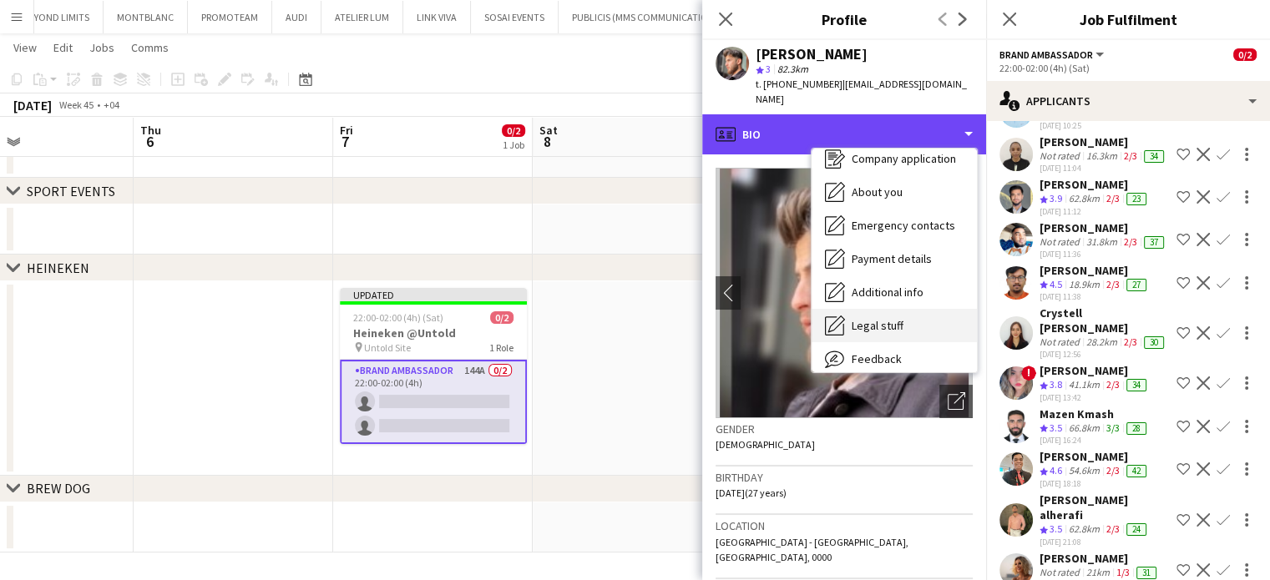
scroll to position [124, 0]
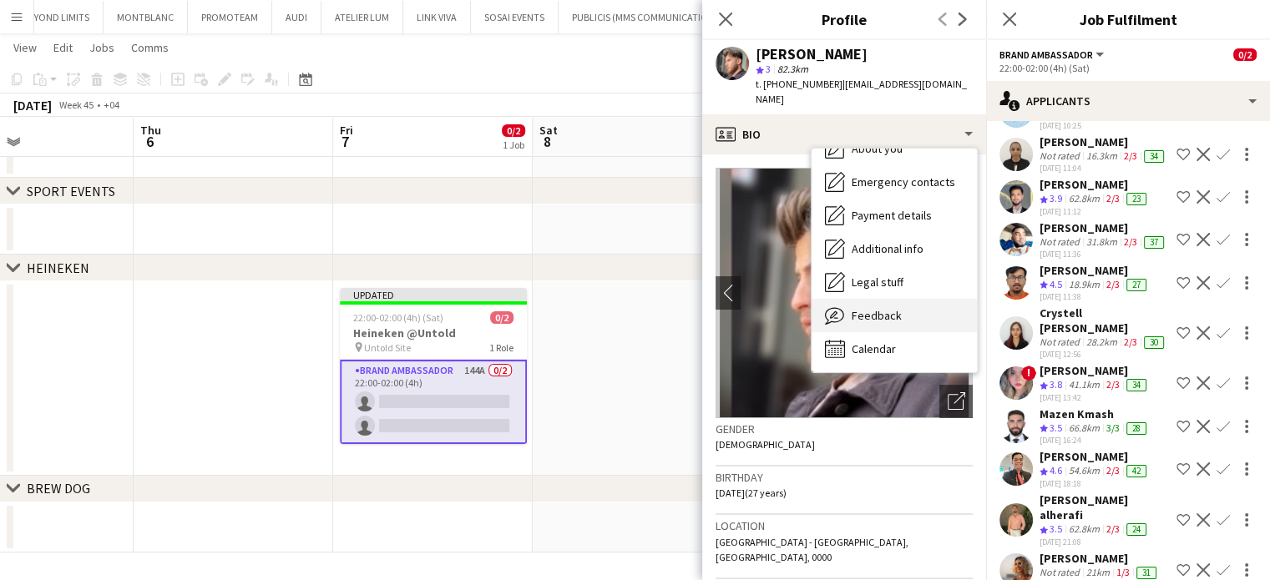
click at [885, 310] on div "Feedback Feedback" at bounding box center [893, 315] width 165 height 33
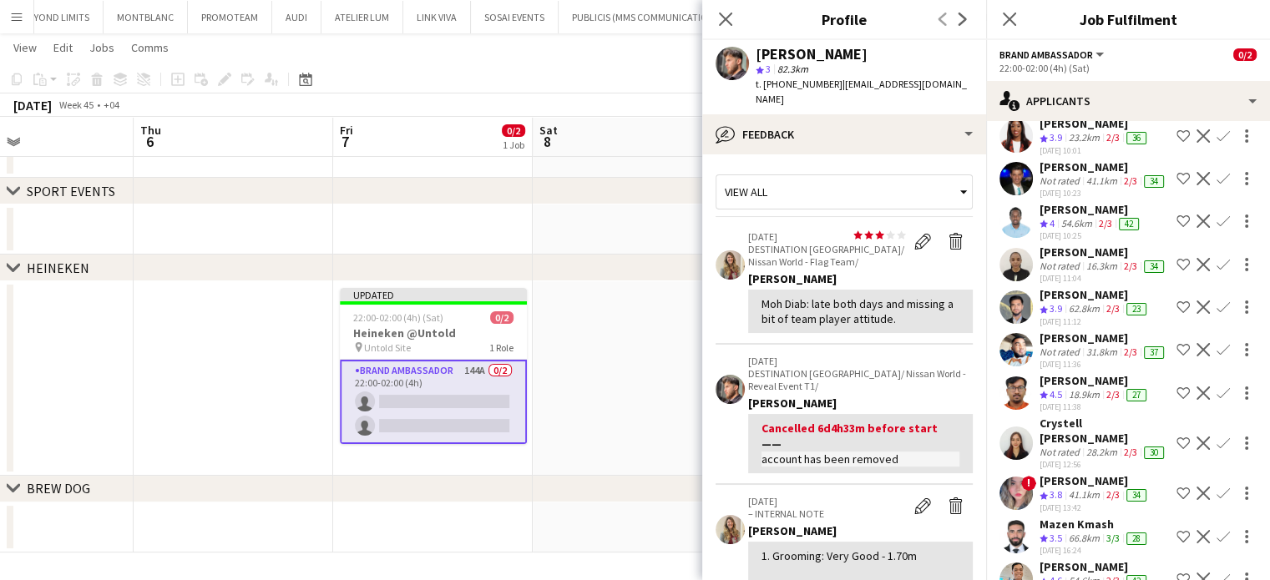
scroll to position [4614, 0]
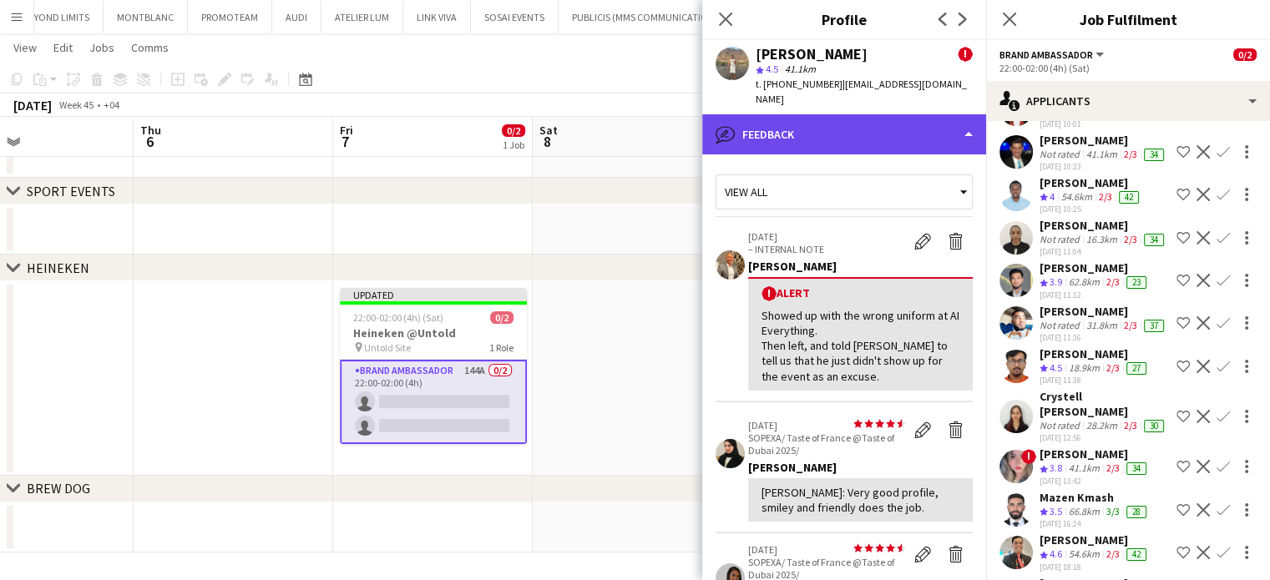
click at [796, 122] on div "bubble-pencil Feedback" at bounding box center [844, 134] width 284 height 40
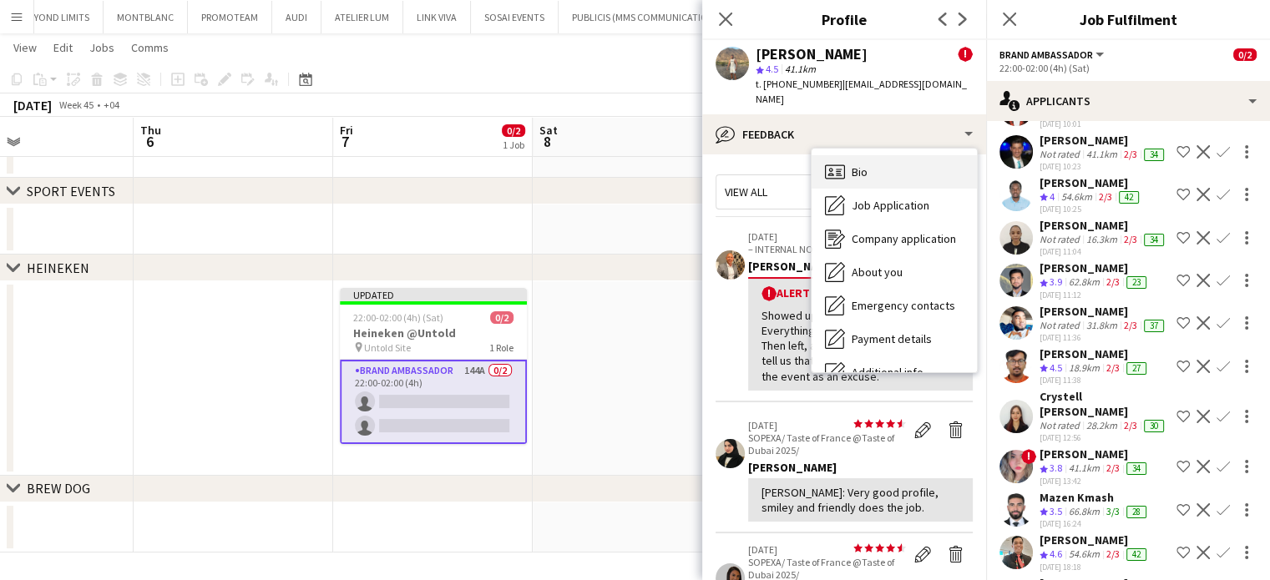
click at [850, 171] on div "Bio Bio" at bounding box center [893, 171] width 165 height 33
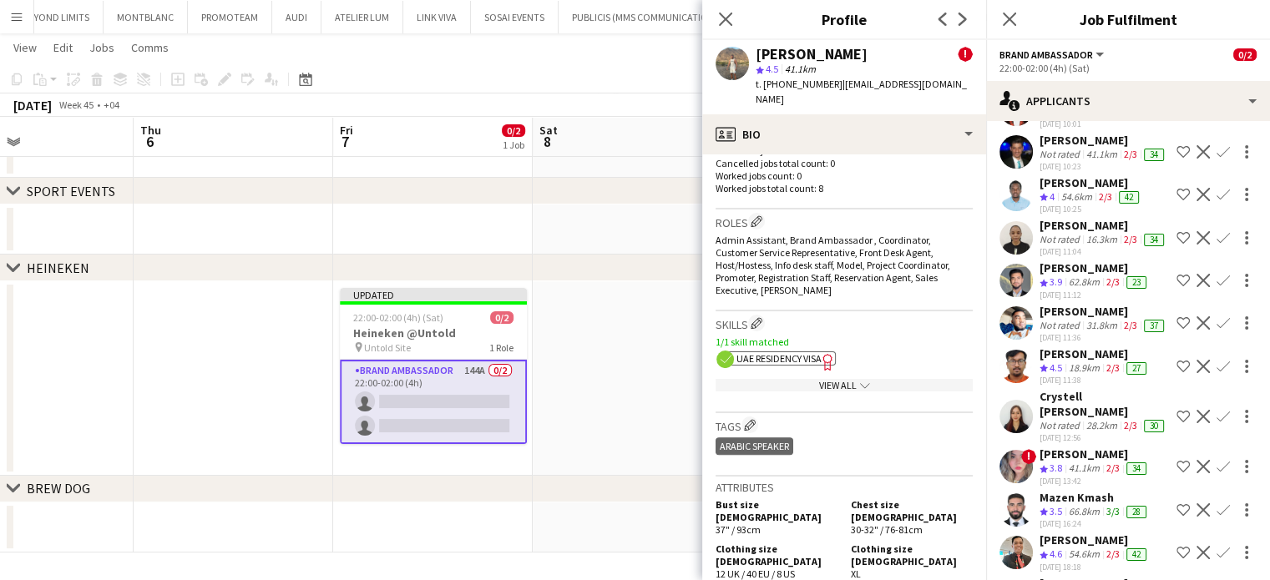
scroll to position [465, 0]
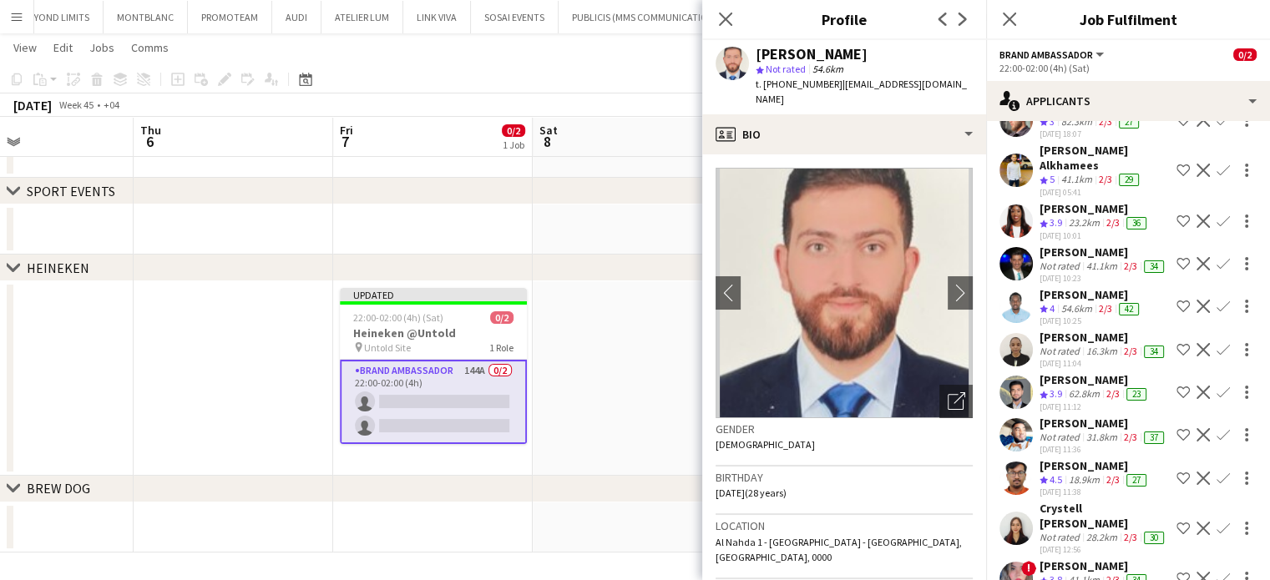
scroll to position [4364, 0]
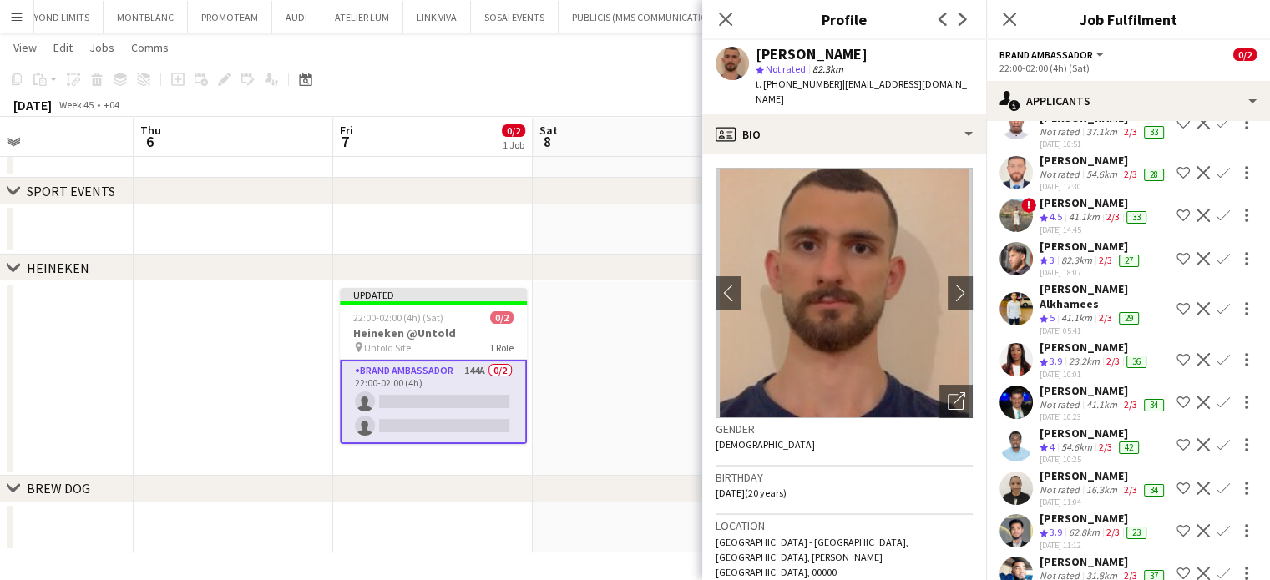
scroll to position [4280, 0]
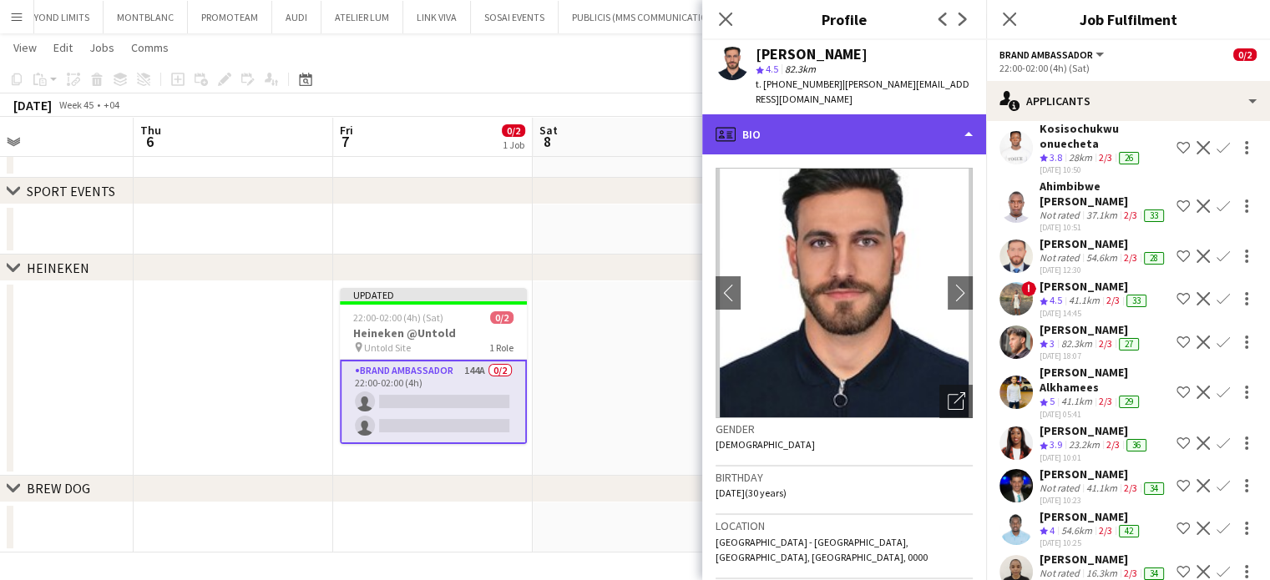
click at [955, 114] on div "profile Bio" at bounding box center [844, 134] width 284 height 40
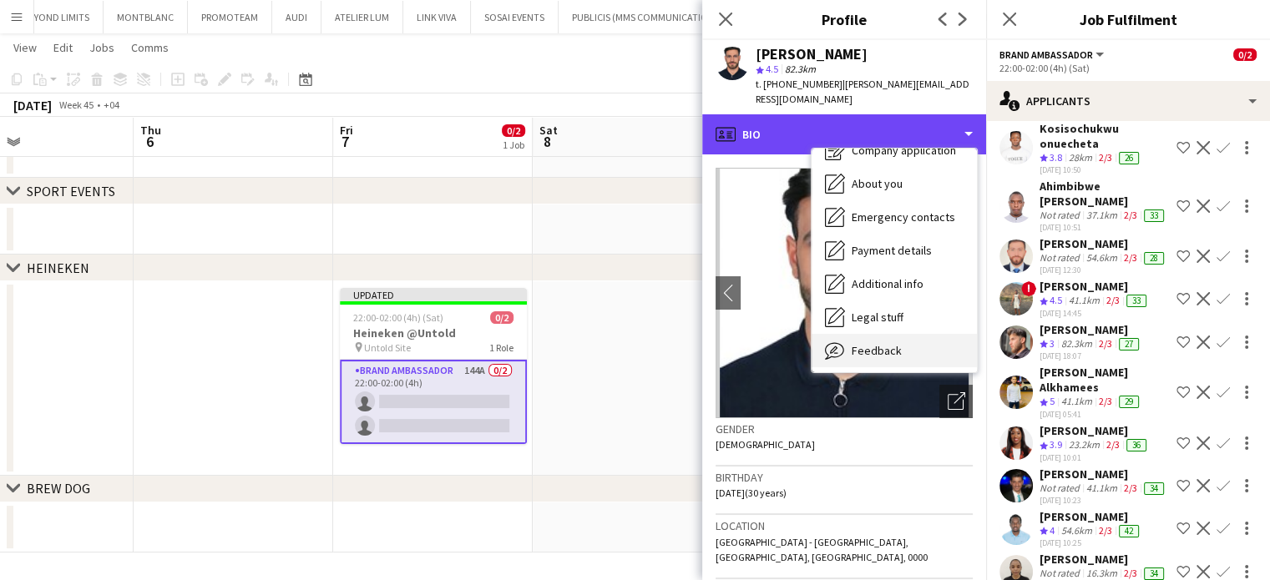
scroll to position [124, 0]
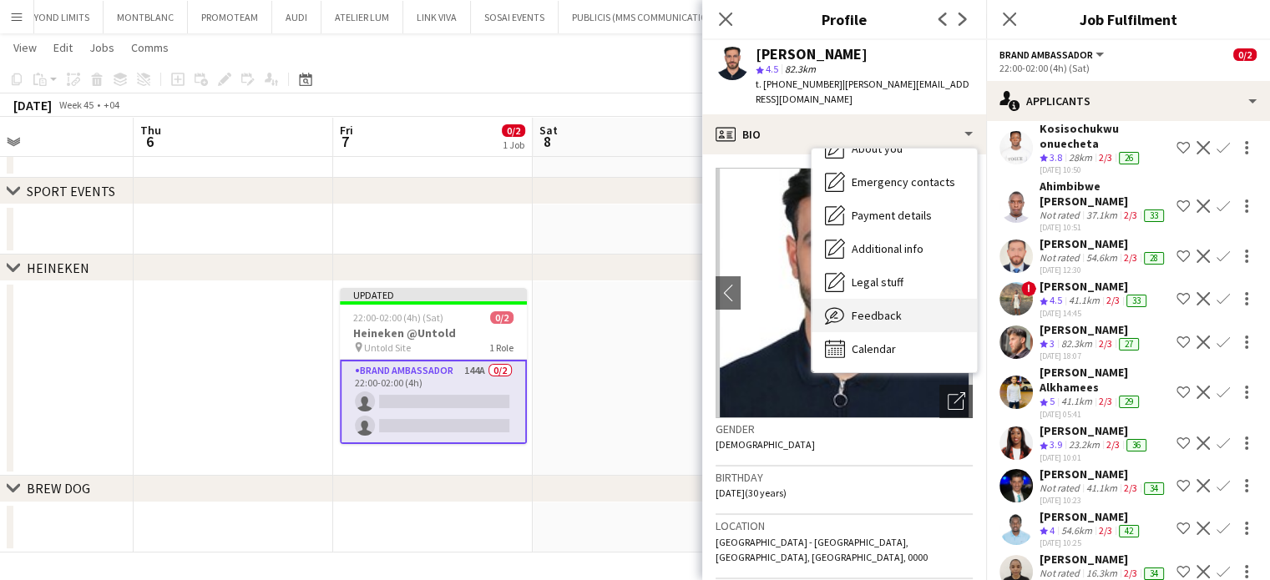
click at [911, 305] on div "Feedback Feedback" at bounding box center [893, 315] width 165 height 33
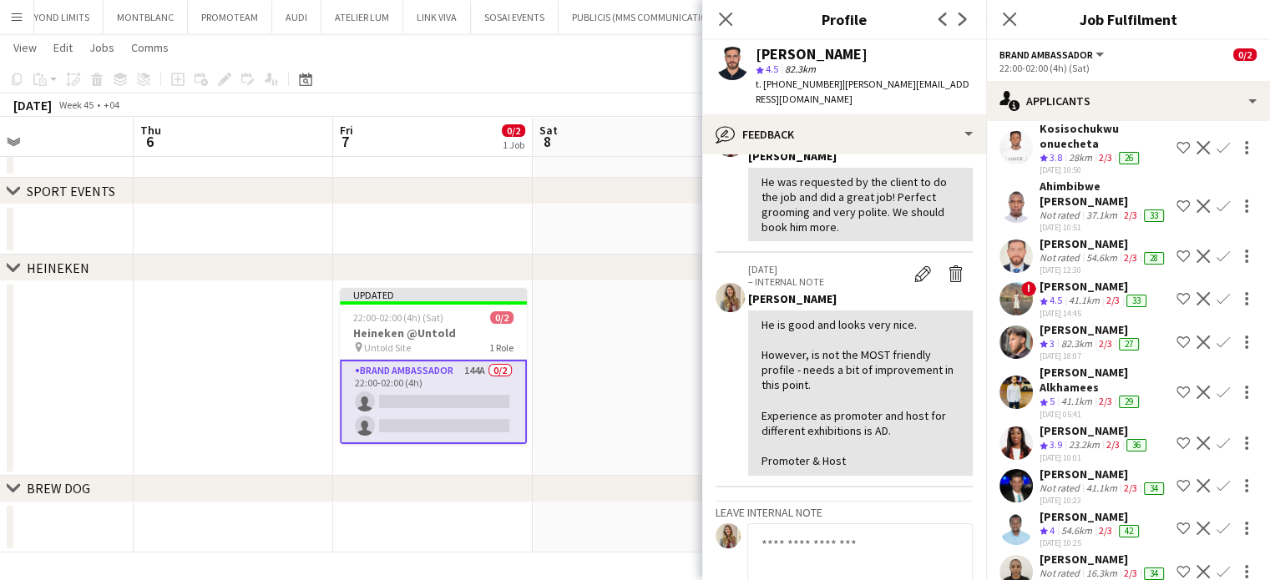
scroll to position [0, 0]
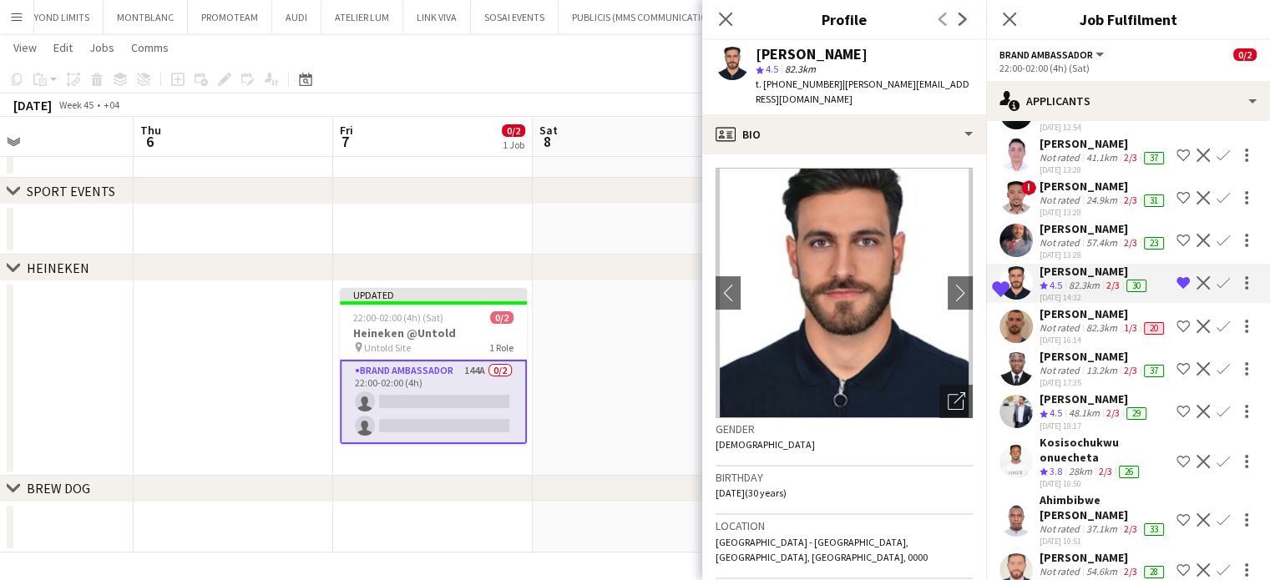
scroll to position [3946, 0]
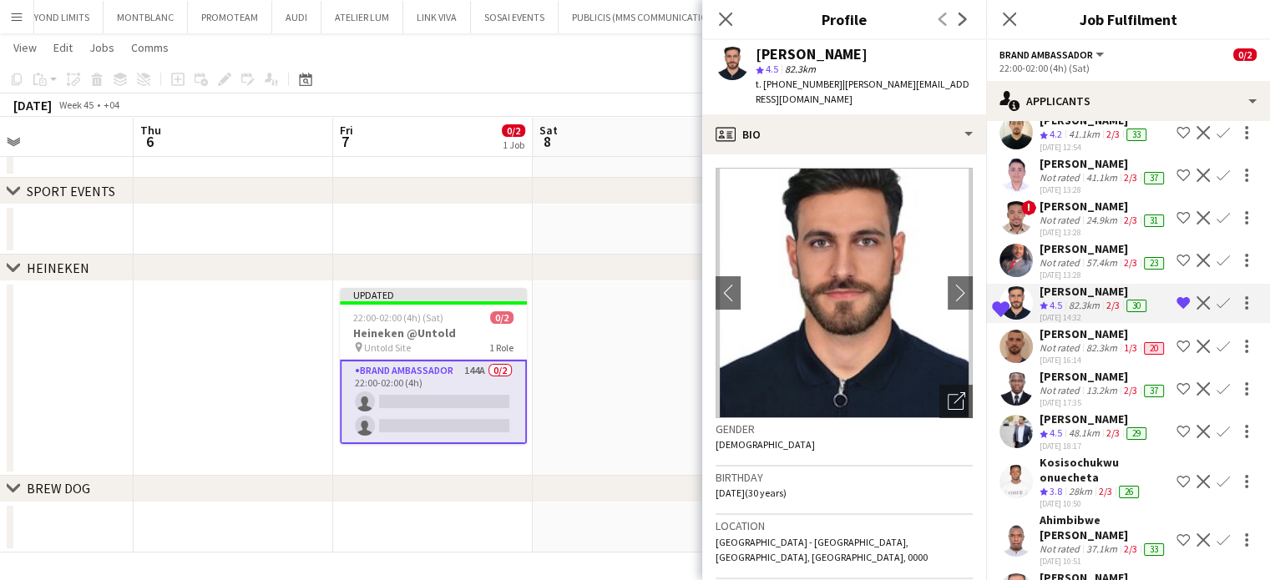
click at [1069, 84] on div "[PERSON_NAME]" at bounding box center [1094, 76] width 110 height 15
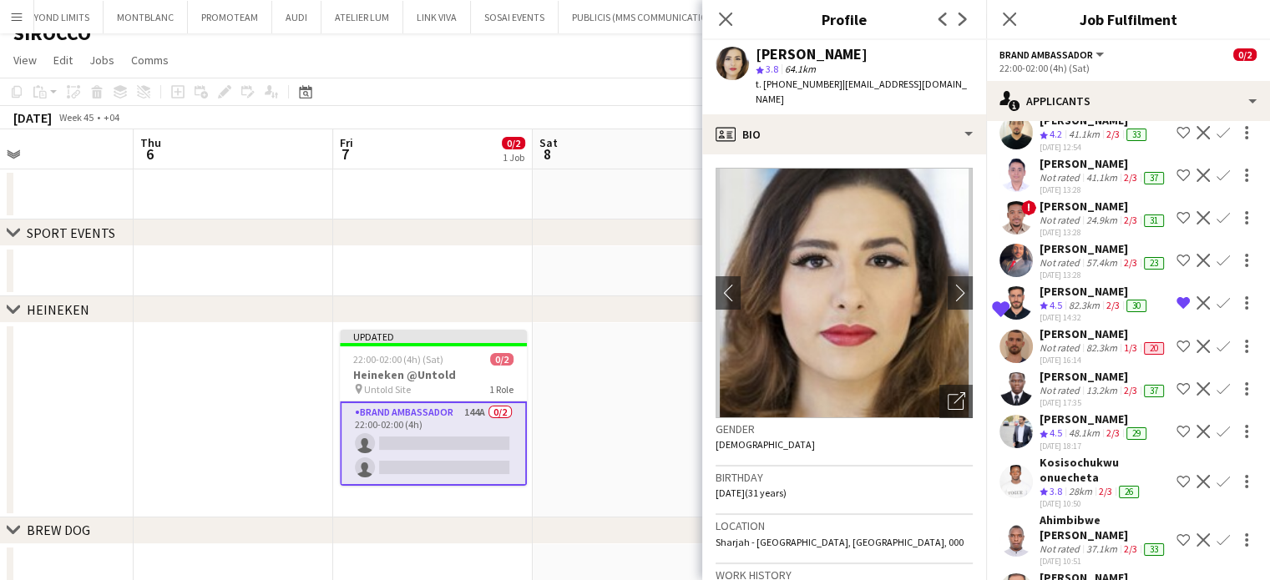
scroll to position [0, 0]
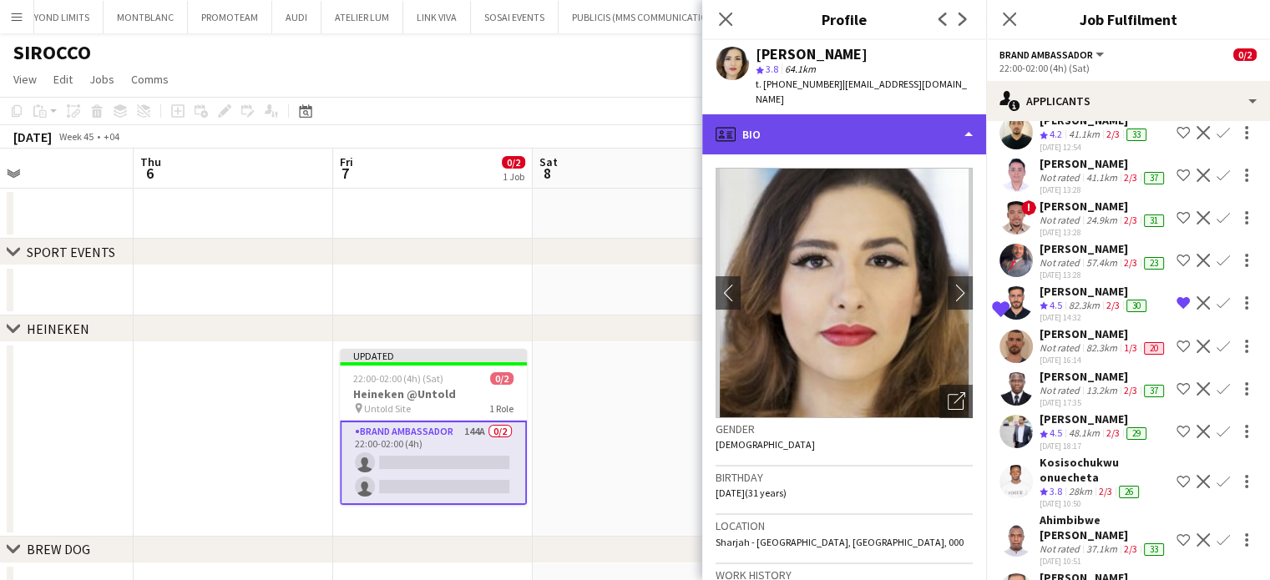
click at [895, 114] on div "profile Bio" at bounding box center [844, 134] width 284 height 40
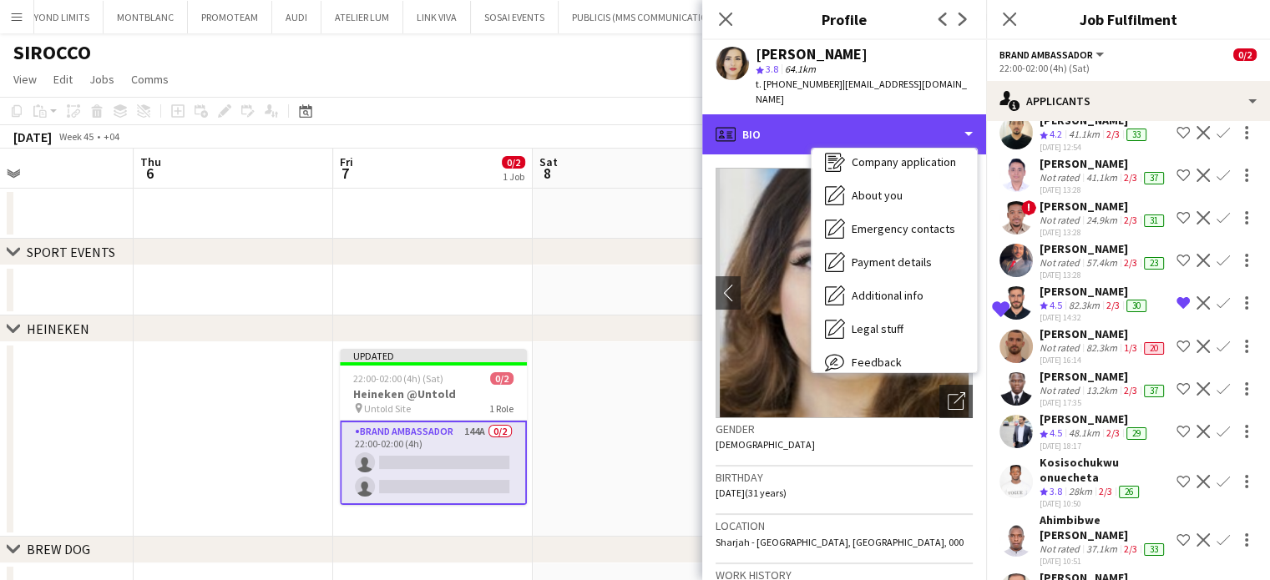
scroll to position [124, 0]
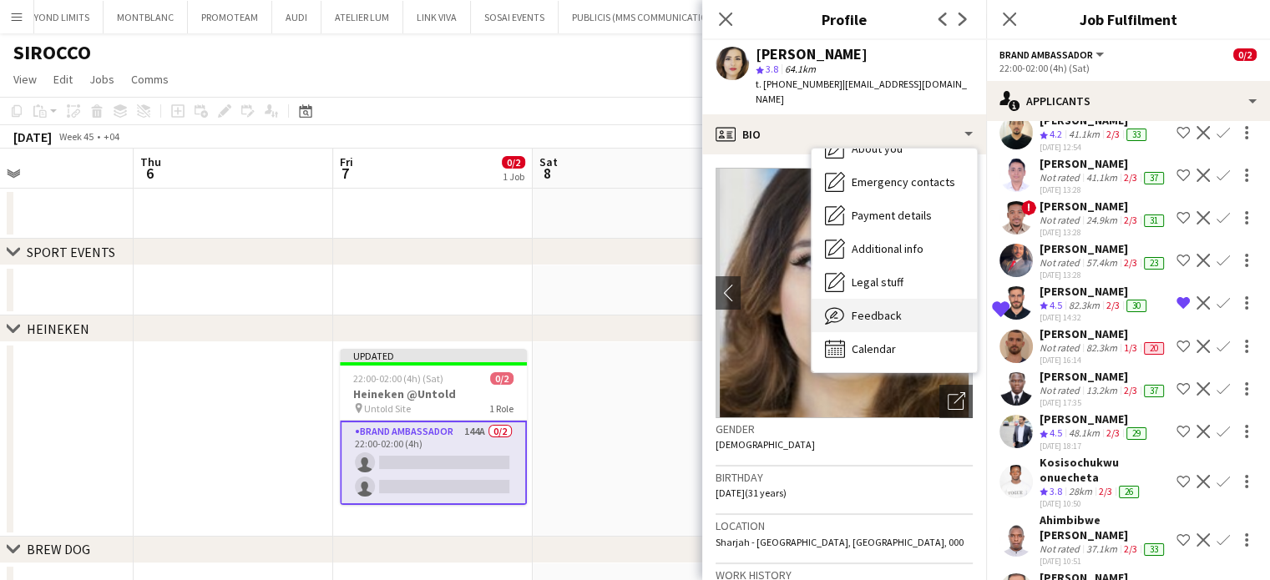
click at [881, 299] on div "Feedback Feedback" at bounding box center [893, 315] width 165 height 33
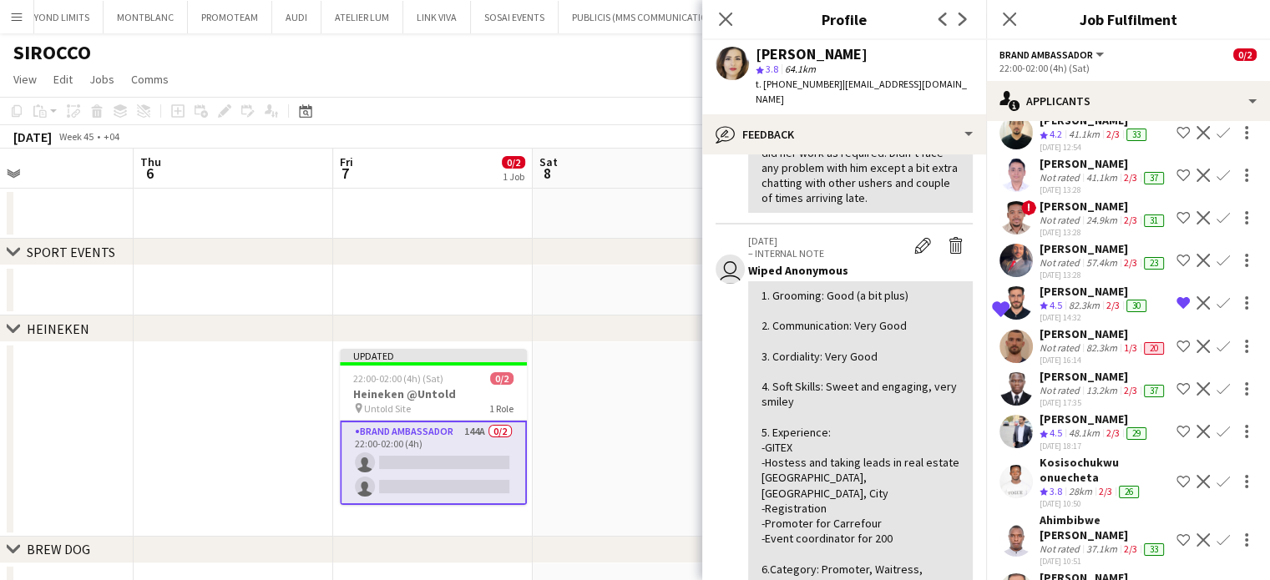
scroll to position [835, 0]
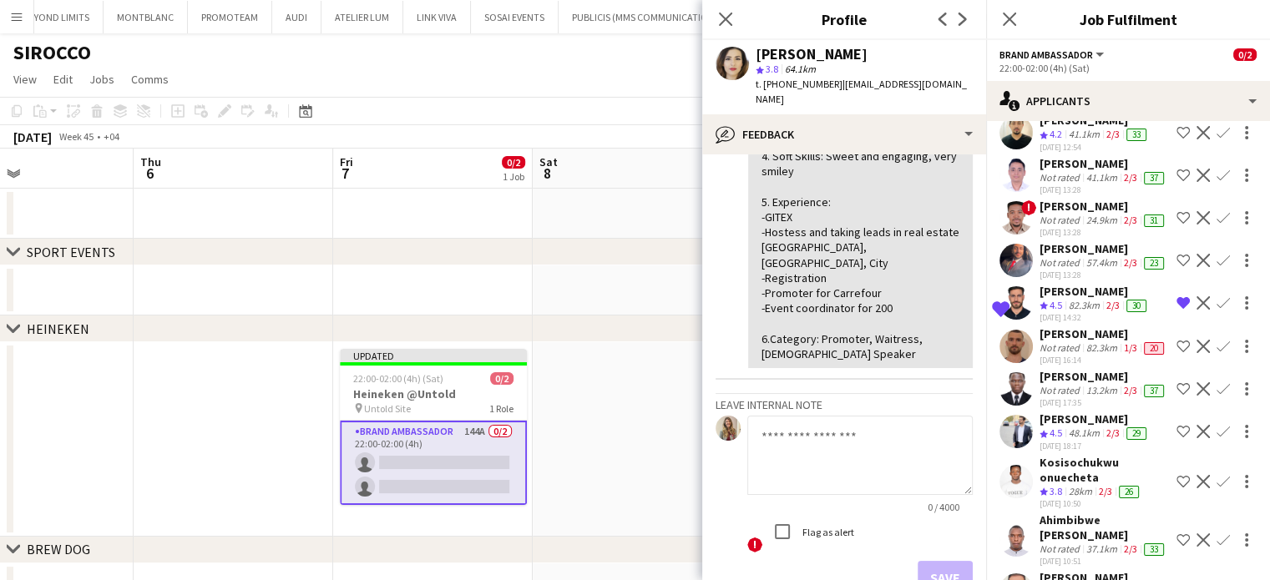
click at [832, 416] on textarea at bounding box center [859, 455] width 225 height 79
type textarea "*"
type textarea "**********"
click at [925, 561] on button "Save" at bounding box center [944, 577] width 55 height 33
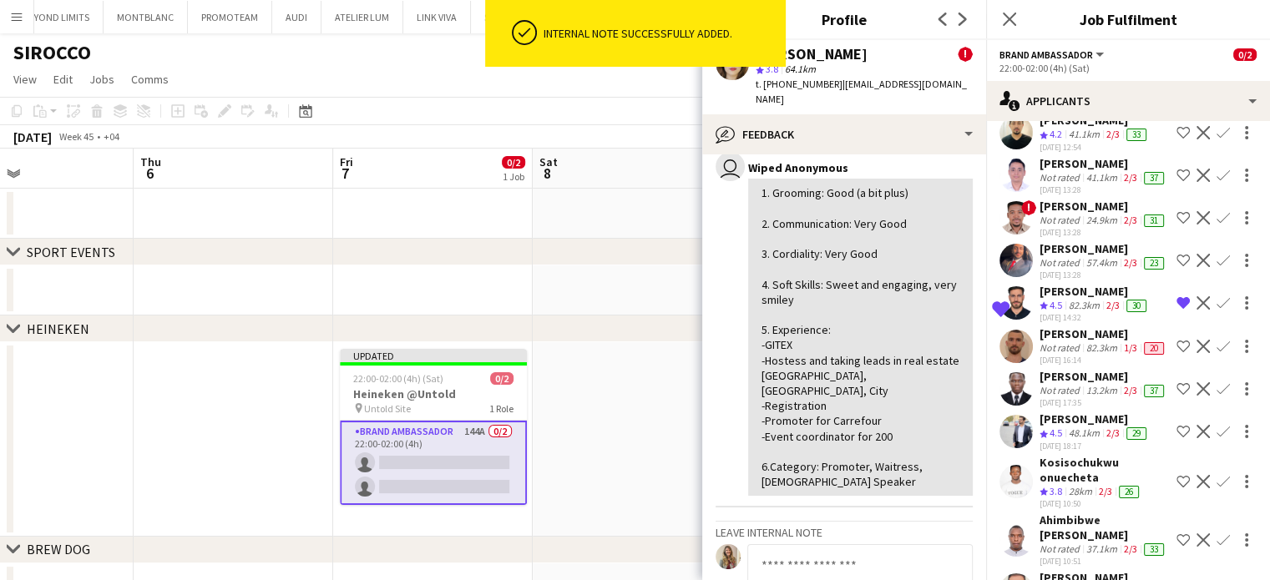
scroll to position [961, 0]
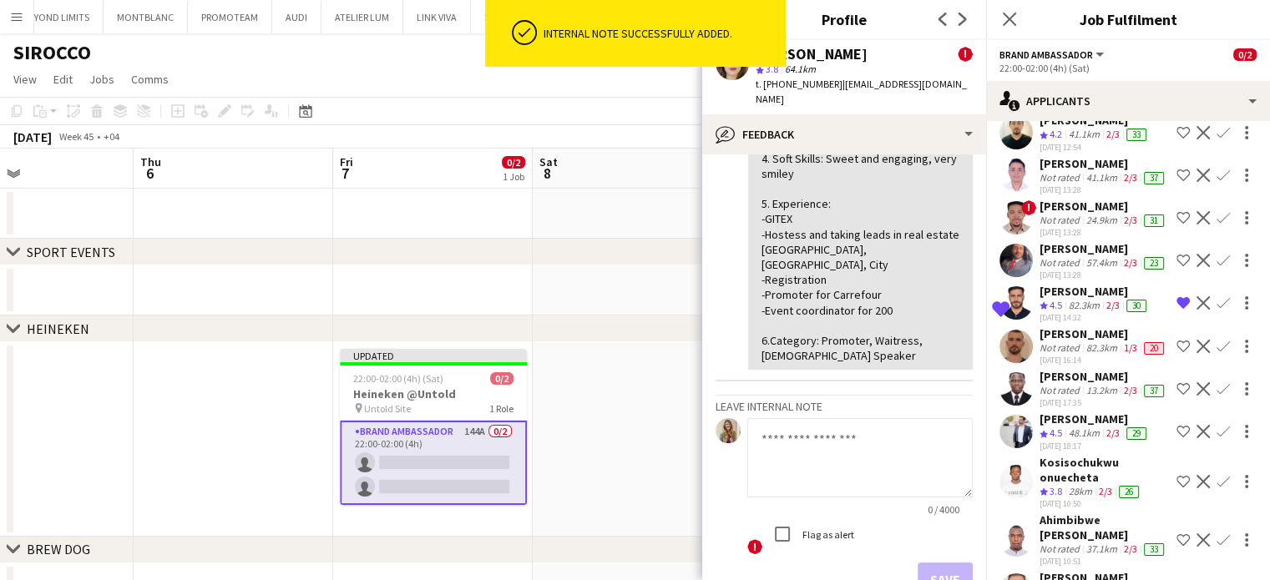
click at [1073, 55] on div "Not rated" at bounding box center [1060, 48] width 43 height 13
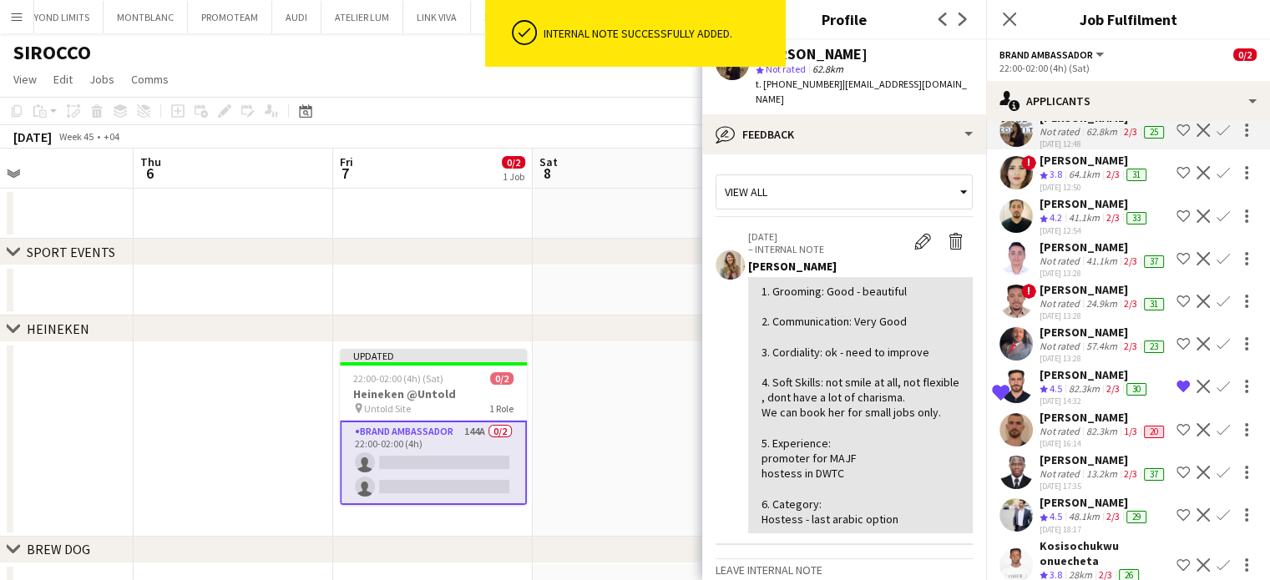
scroll to position [3779, 0]
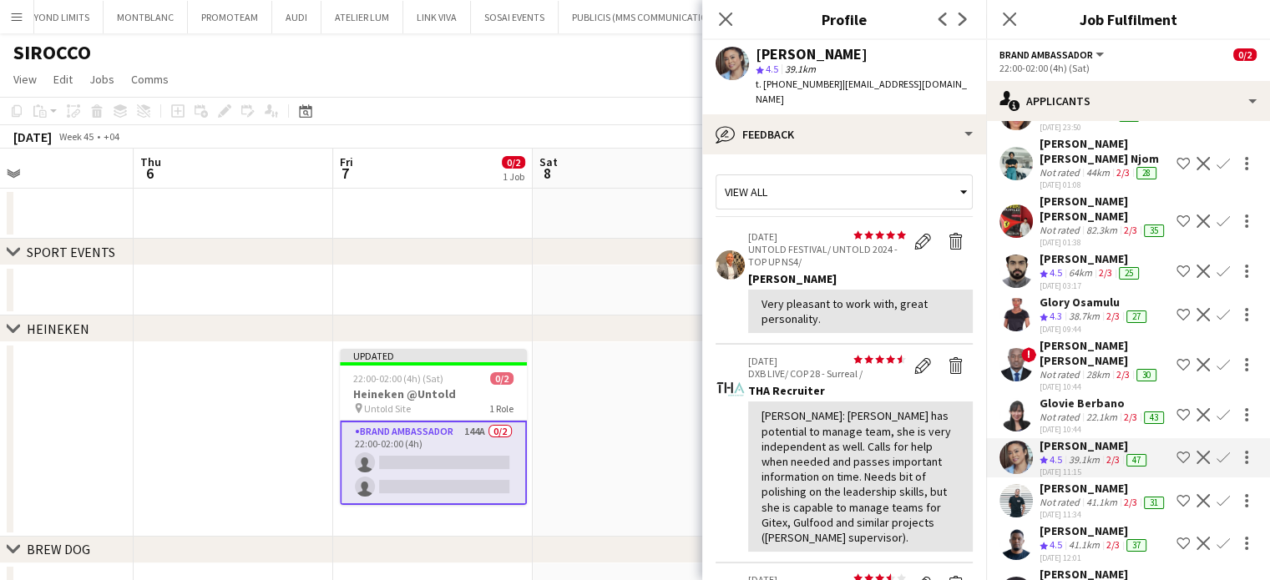
scroll to position [3279, 0]
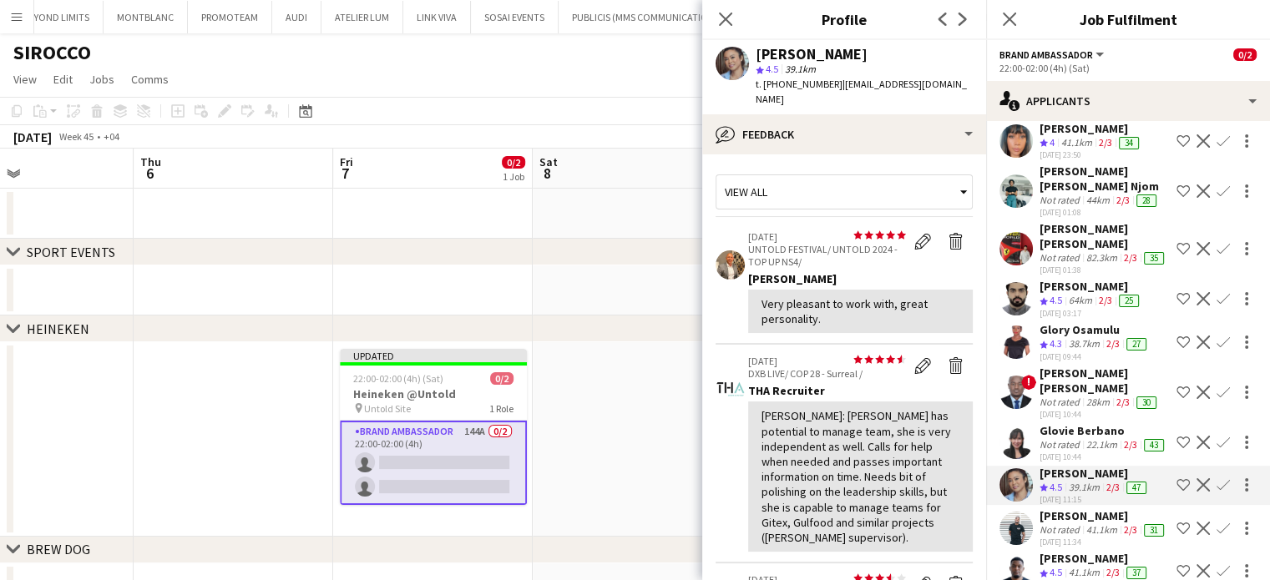
click at [1073, 136] on div "[PERSON_NAME]" at bounding box center [1090, 128] width 103 height 15
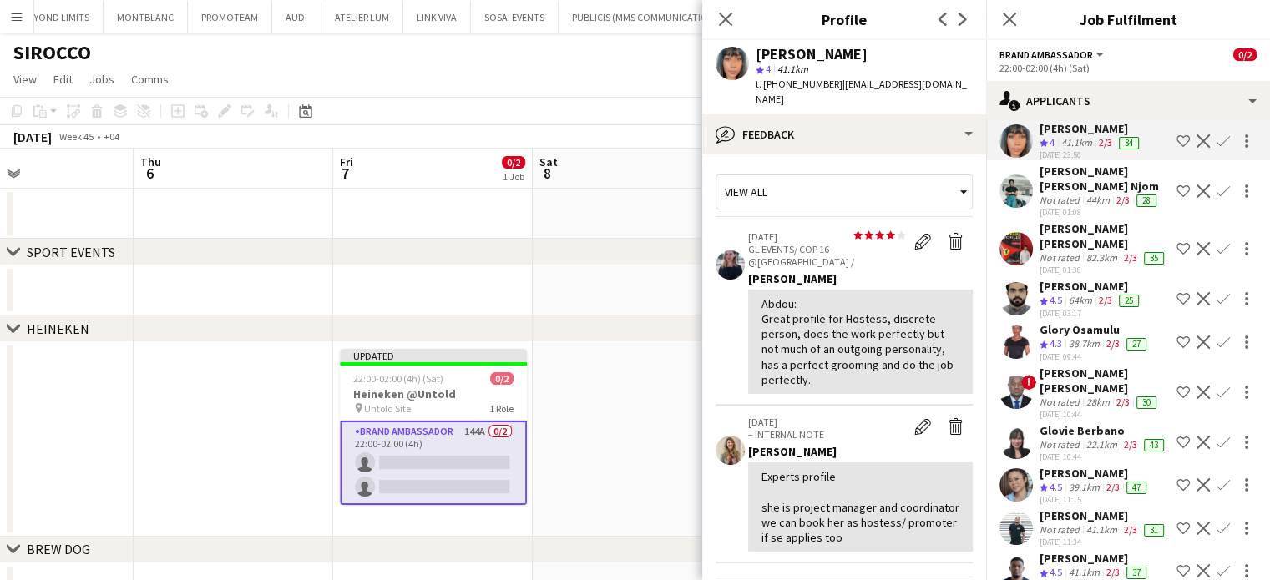
click at [1052, 93] on div "[PERSON_NAME]" at bounding box center [1094, 85] width 110 height 15
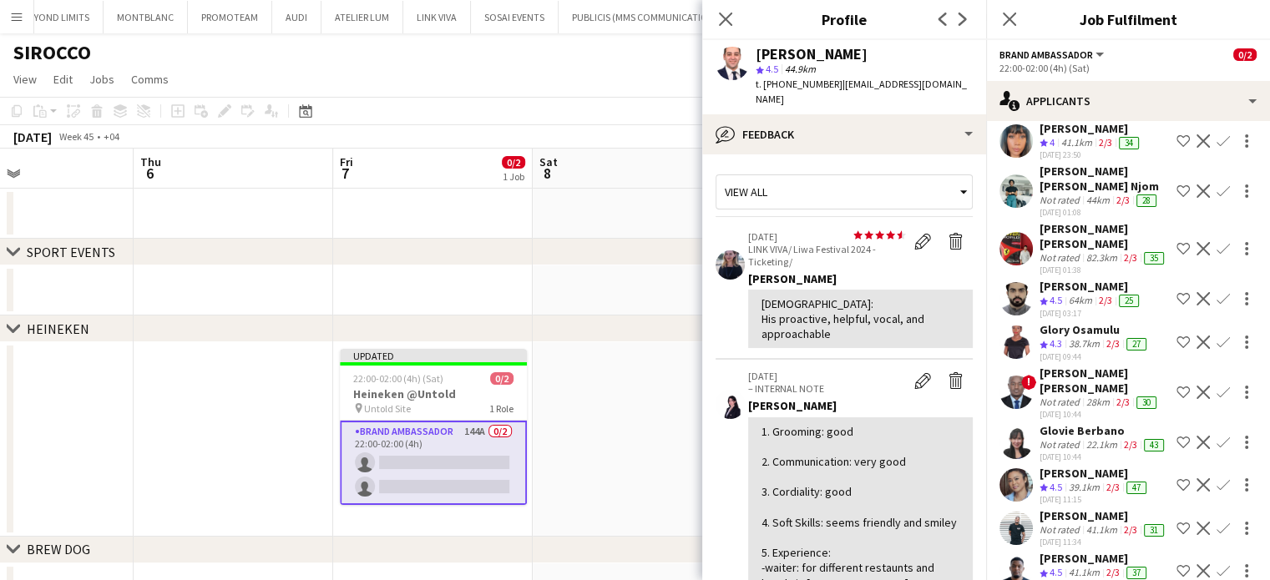
click at [1035, 32] on div "Jad Doumat Crew rating 5 25.5km 2/3 21 30-09-2025 17:40 Shortlist crew Decline …" at bounding box center [1128, 12] width 284 height 40
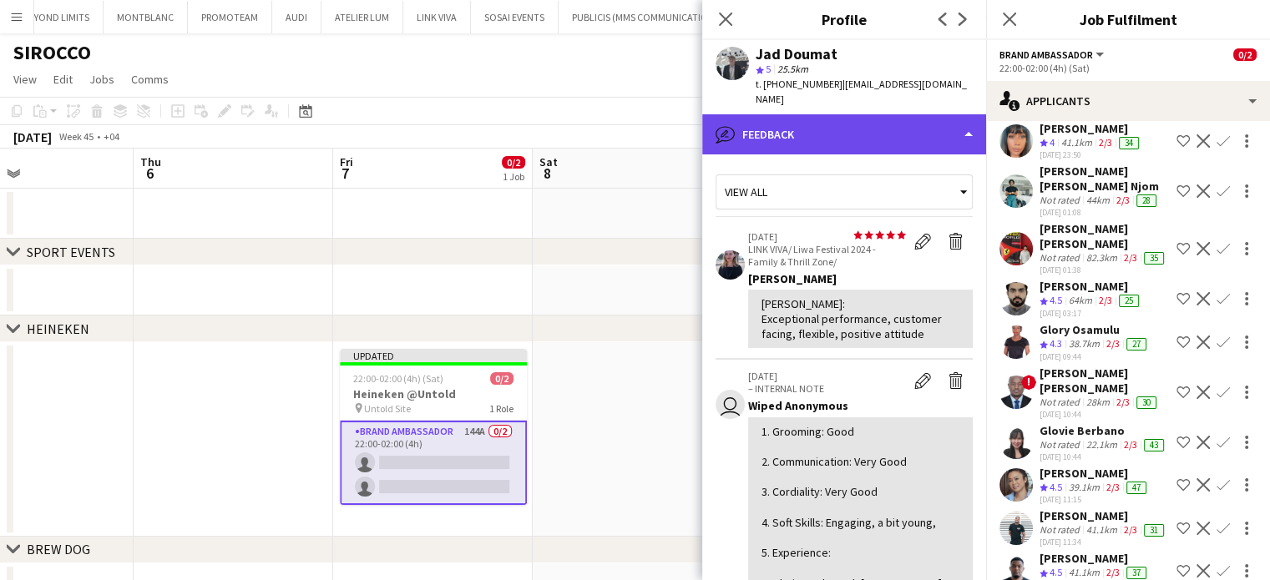
click at [871, 119] on div "bubble-pencil Feedback" at bounding box center [844, 134] width 284 height 40
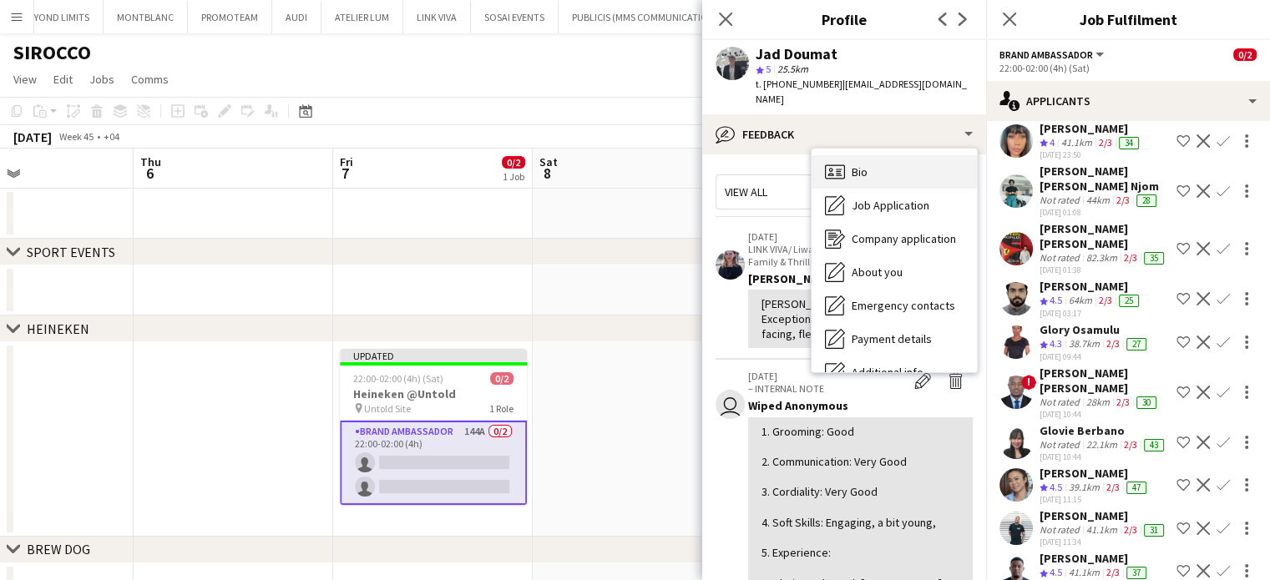
click at [858, 164] on span "Bio" at bounding box center [859, 171] width 16 height 15
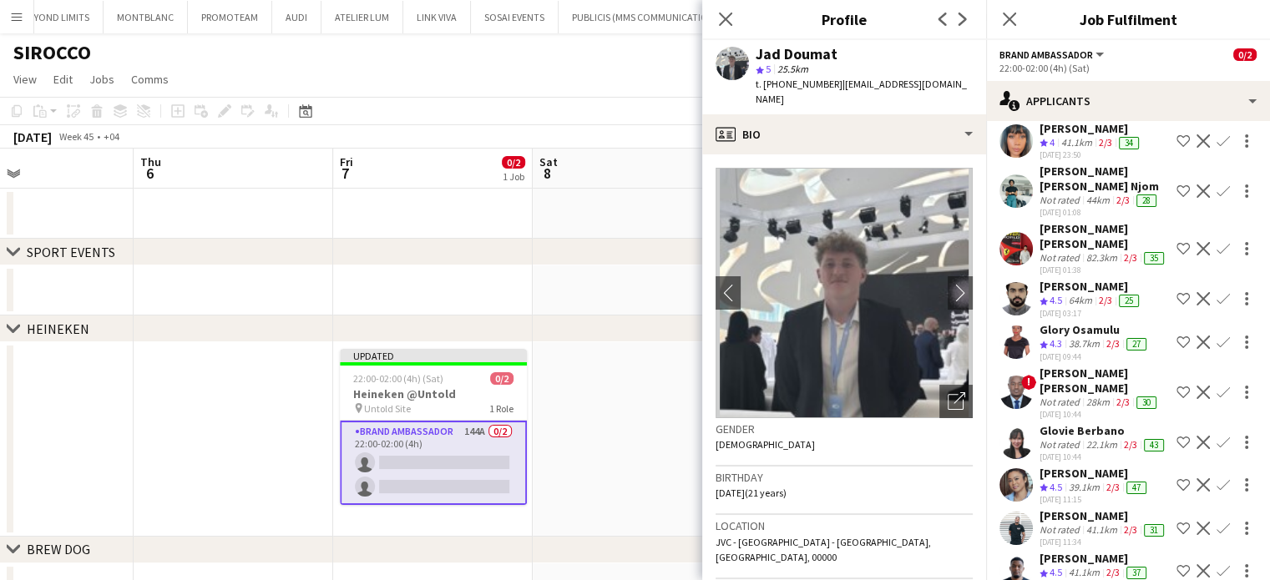
scroll to position [83, 0]
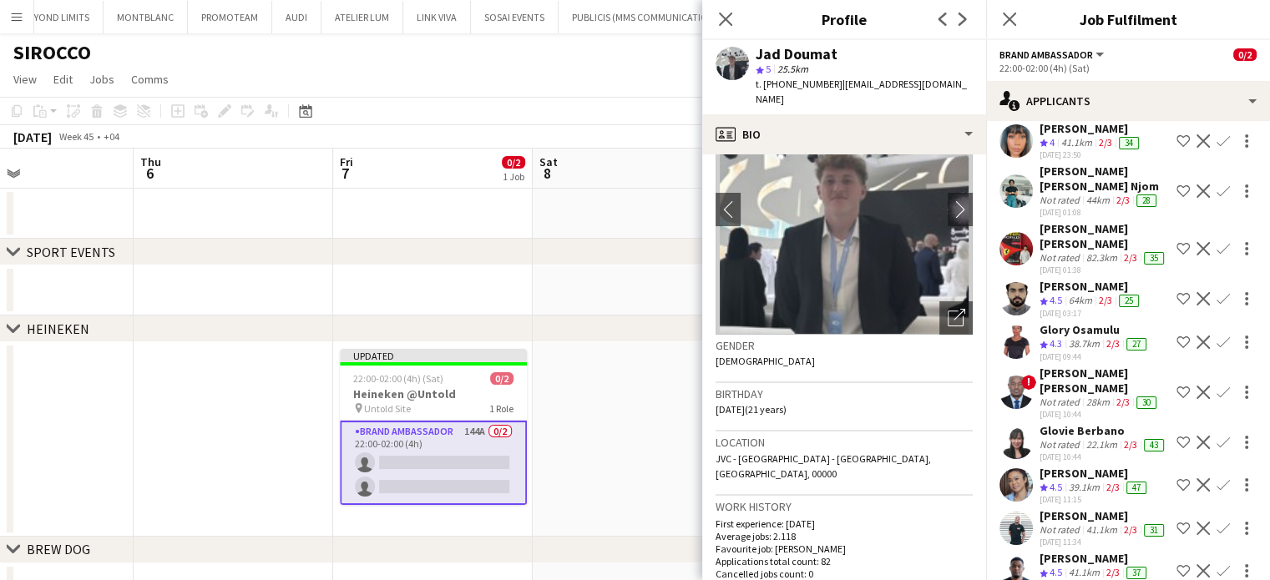
click at [1176, 18] on app-icon "Shortlist crew" at bounding box center [1182, 11] width 13 height 13
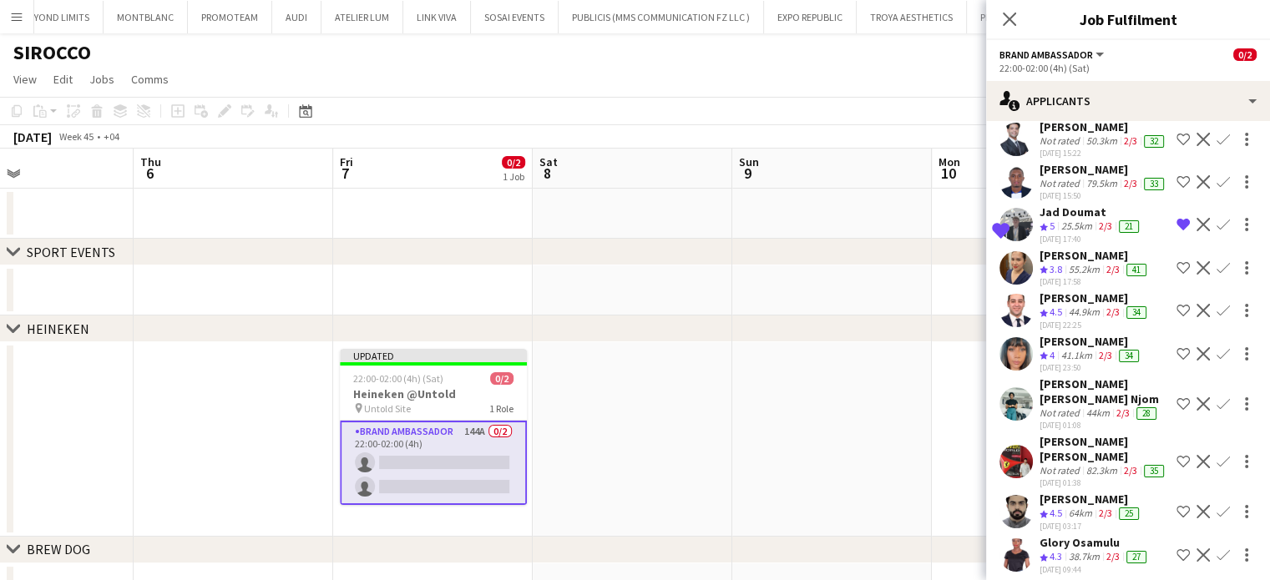
scroll to position [3028, 0]
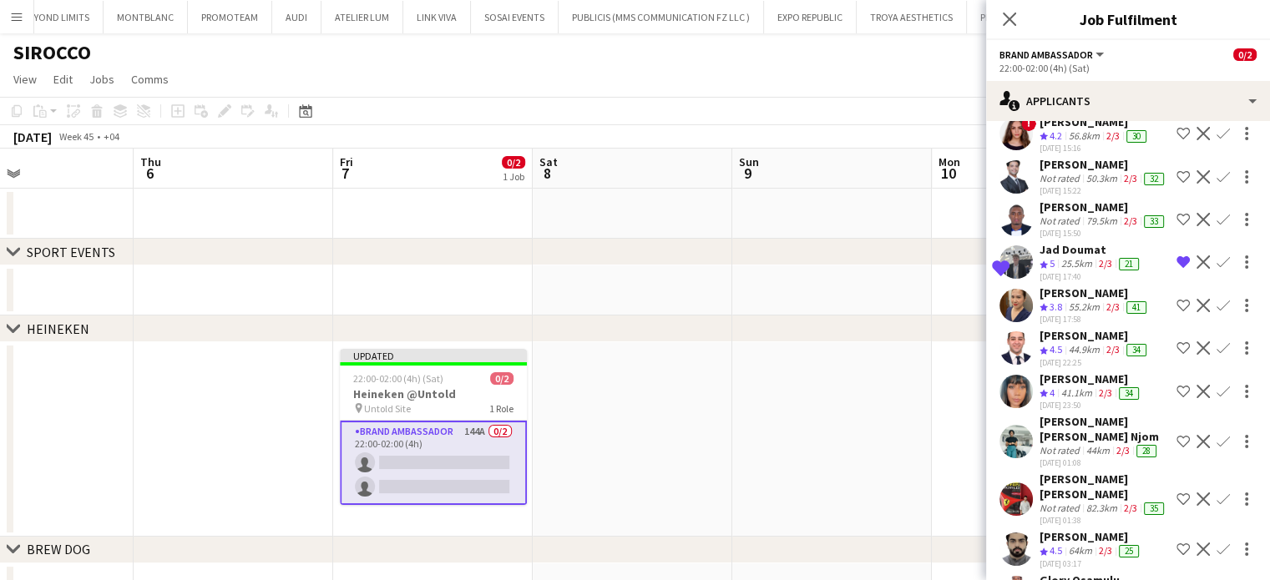
click at [1077, 87] on div "[PERSON_NAME]" at bounding box center [1099, 79] width 120 height 15
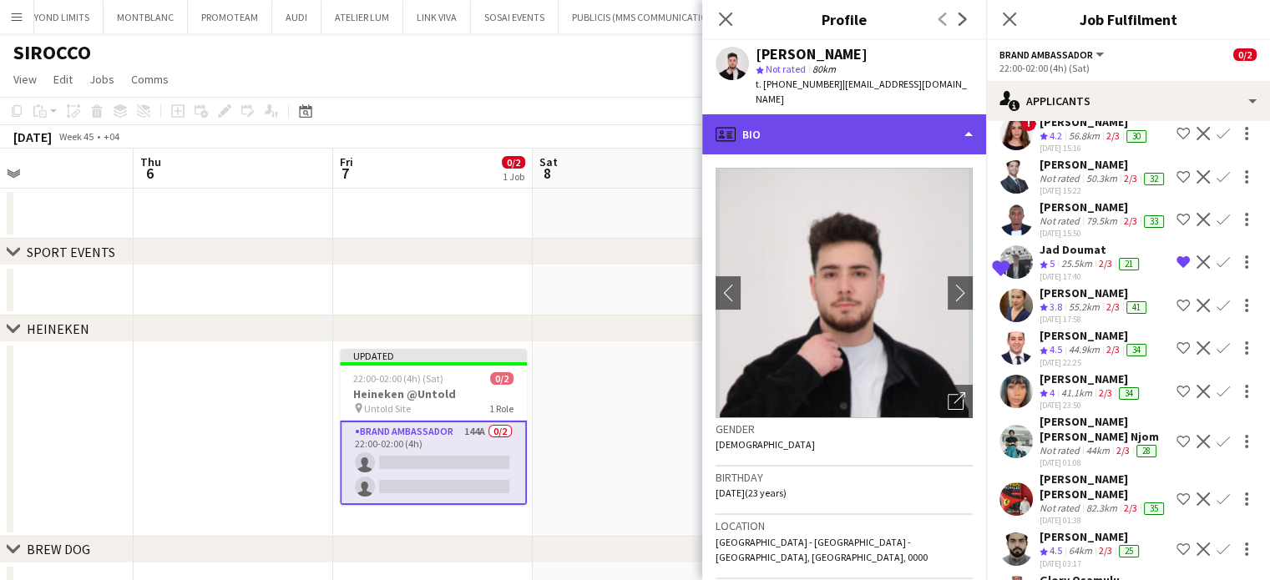
click at [903, 117] on div "profile Bio" at bounding box center [844, 134] width 284 height 40
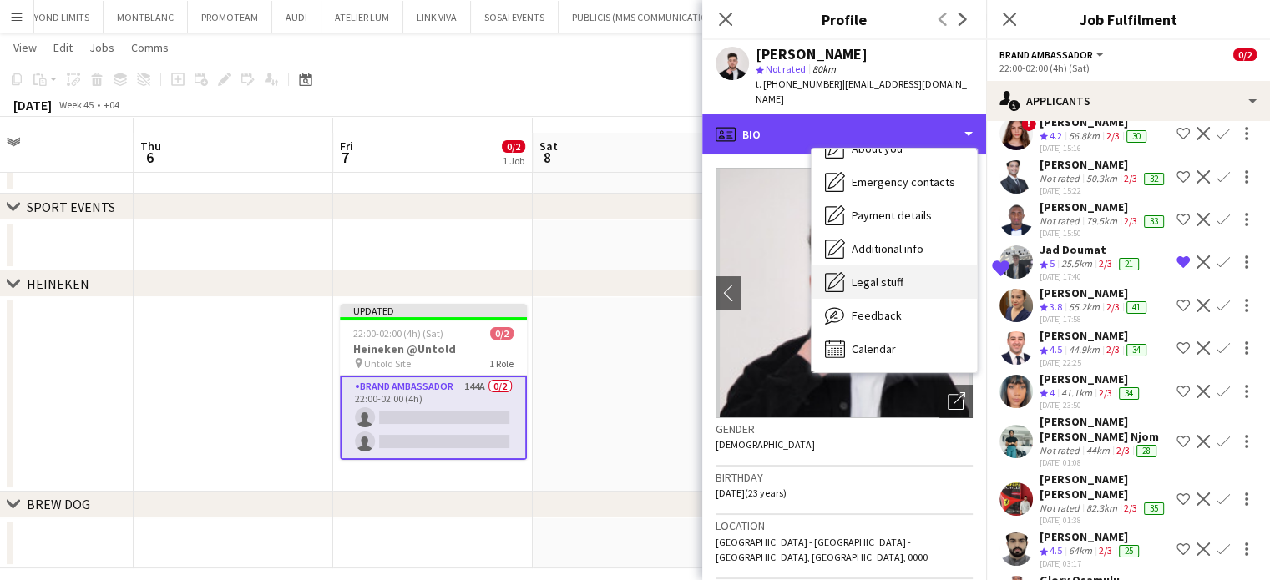
scroll to position [59, 0]
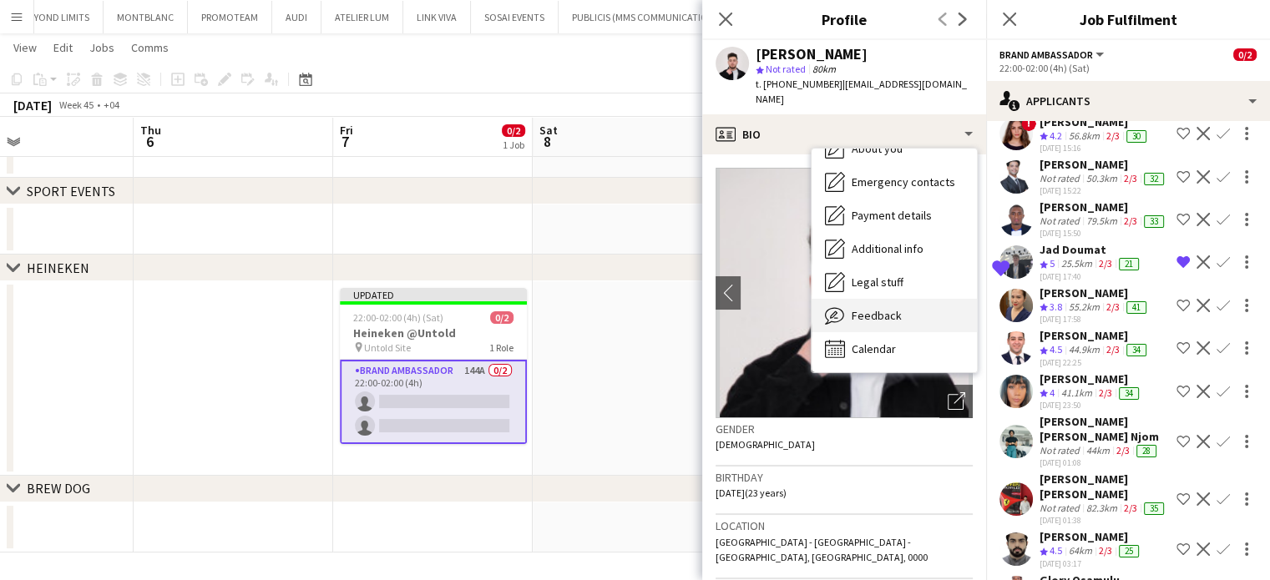
click at [895, 310] on span "Feedback" at bounding box center [876, 315] width 50 height 15
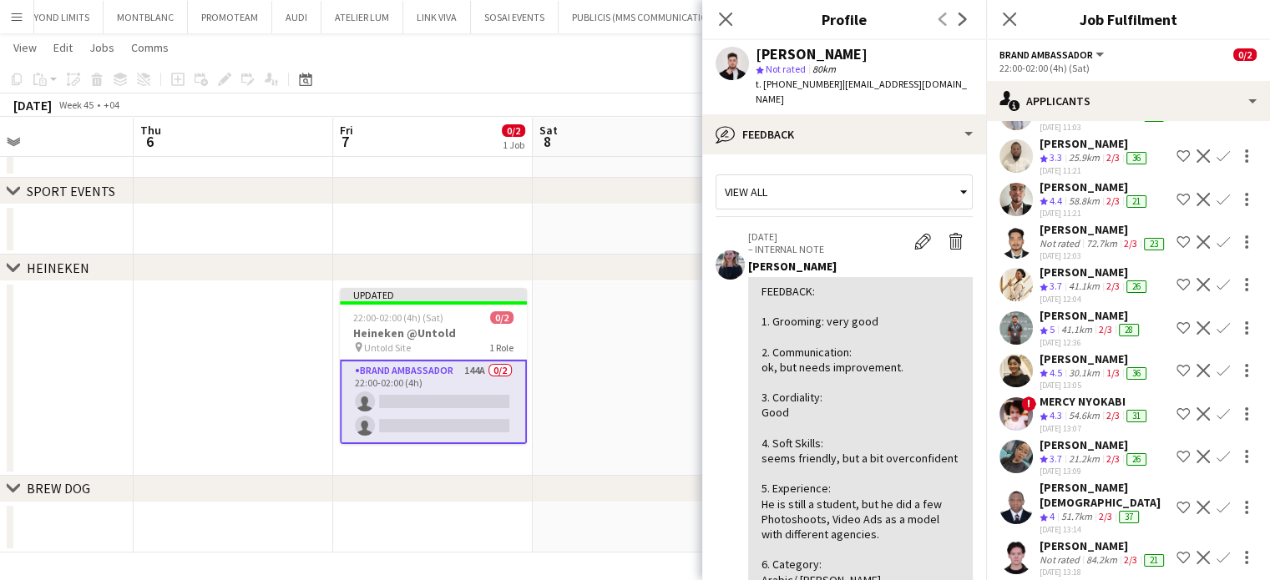
scroll to position [2194, 0]
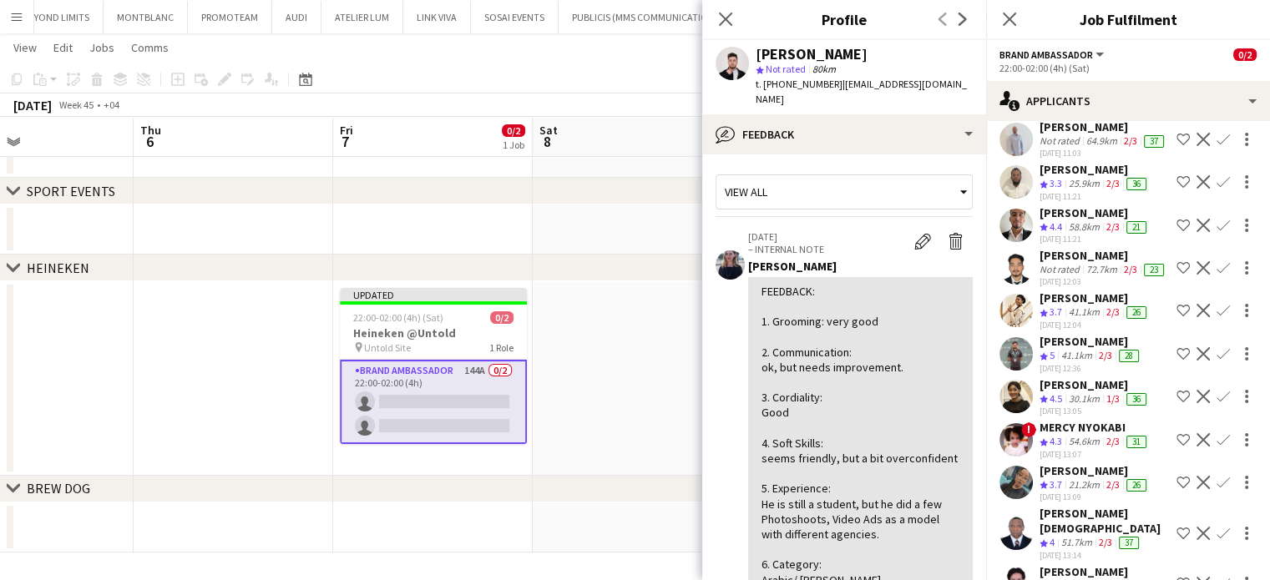
click at [1060, 134] on div "[PERSON_NAME]" at bounding box center [1103, 126] width 128 height 15
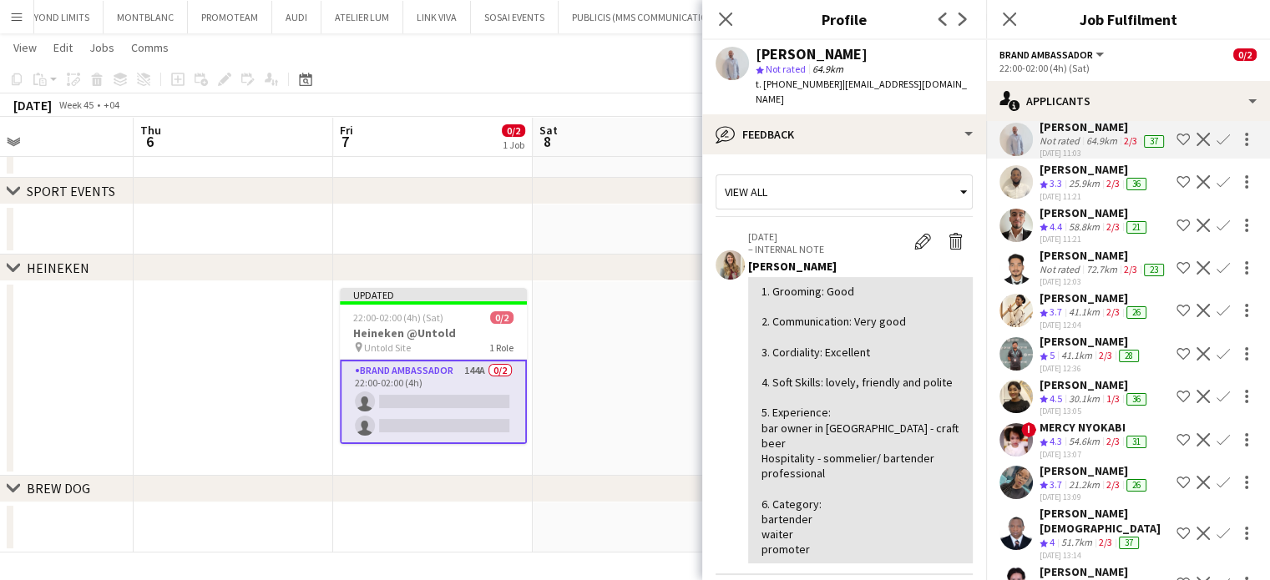
click at [1176, 146] on app-icon "Shortlist crew" at bounding box center [1182, 139] width 13 height 13
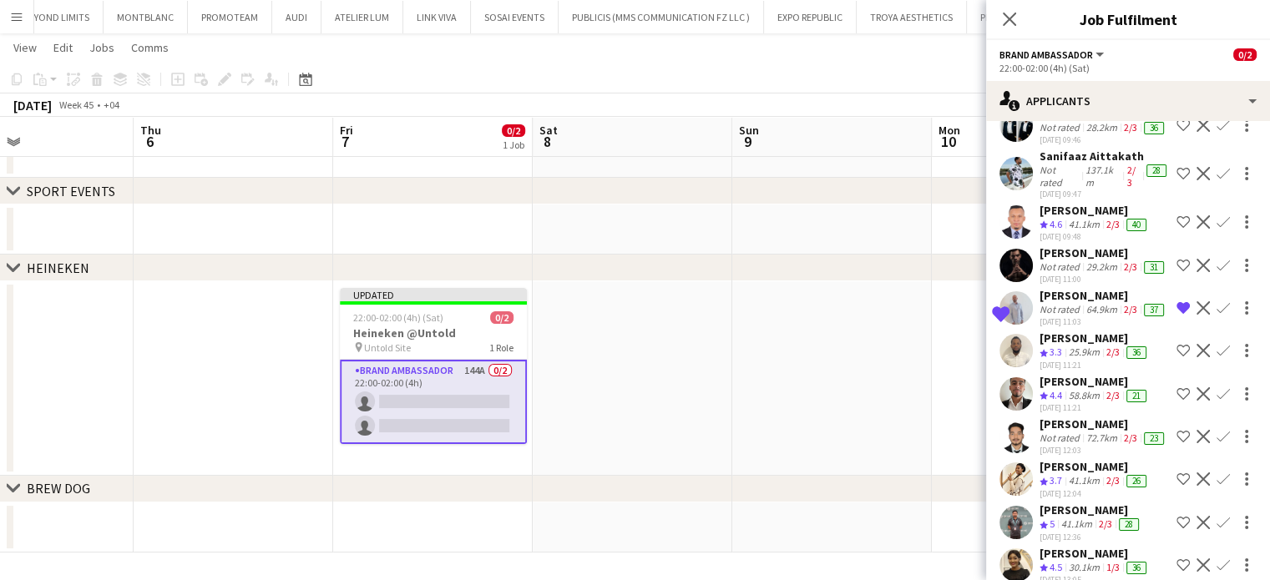
scroll to position [1943, 0]
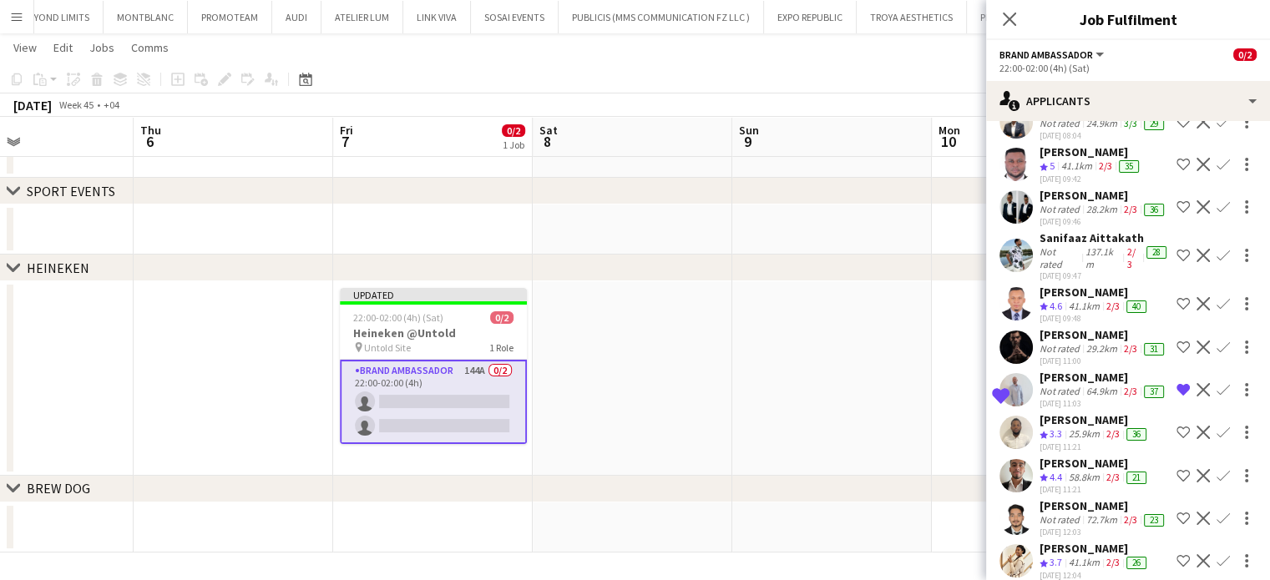
click at [1043, 130] on div "Not rated" at bounding box center [1060, 123] width 43 height 13
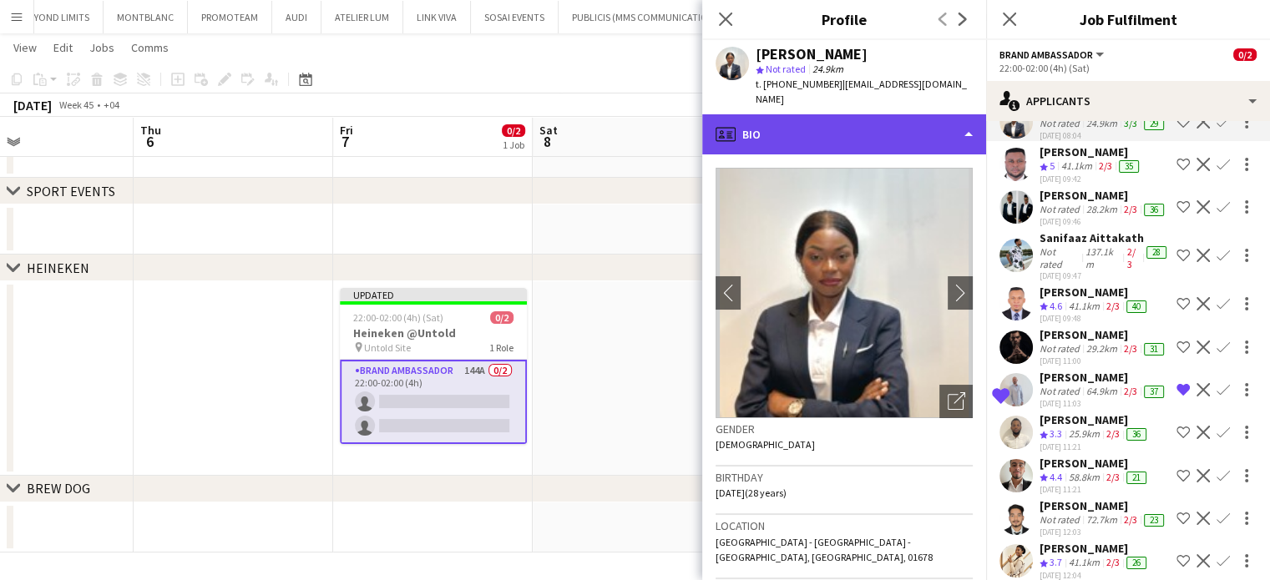
click at [928, 114] on div "profile Bio" at bounding box center [844, 134] width 284 height 40
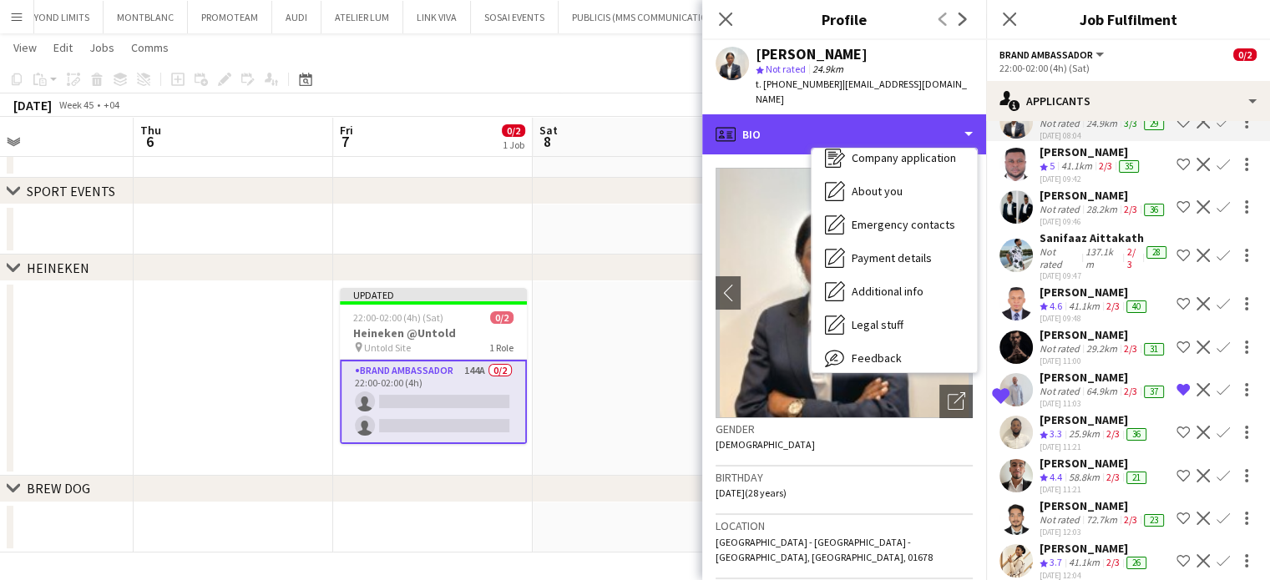
scroll to position [124, 0]
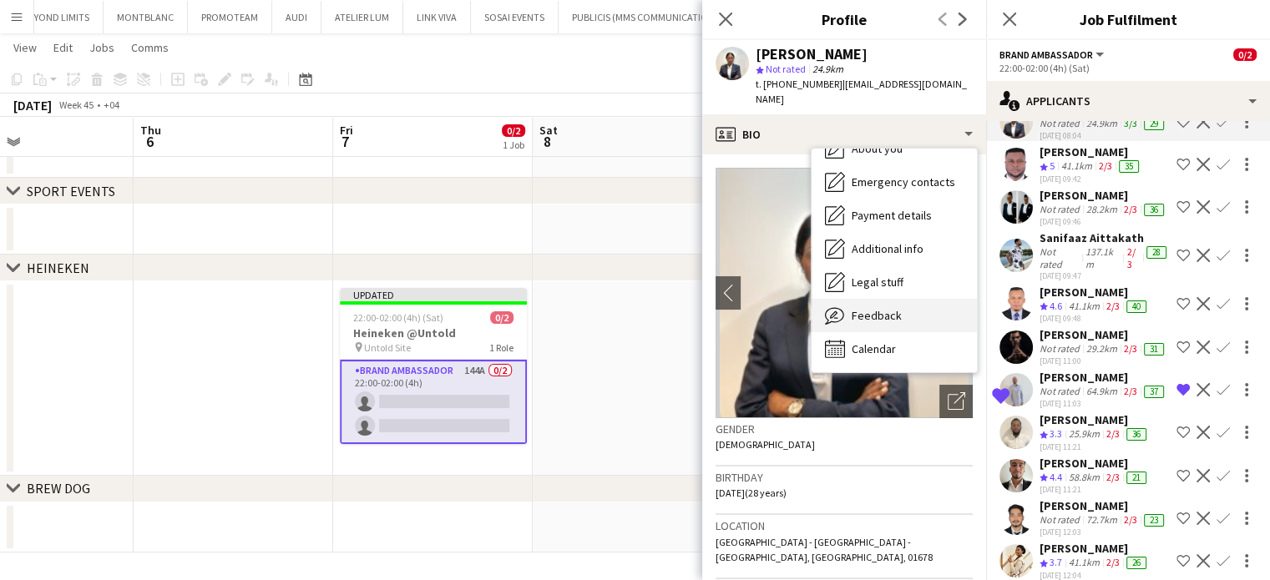
click at [871, 308] on span "Feedback" at bounding box center [876, 315] width 50 height 15
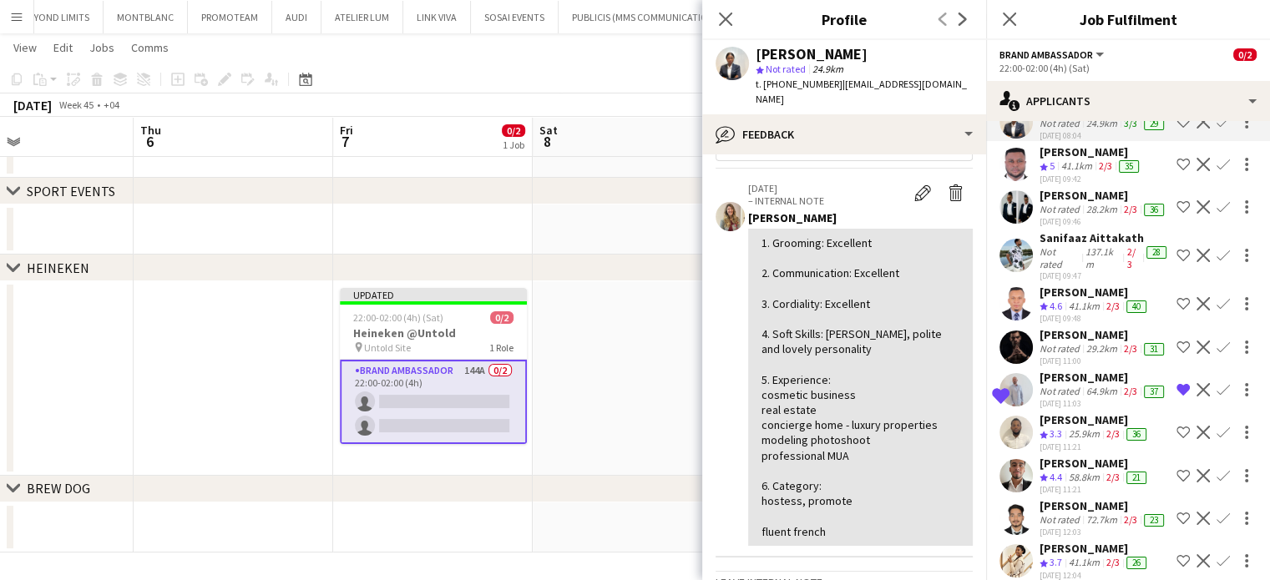
scroll to position [83, 0]
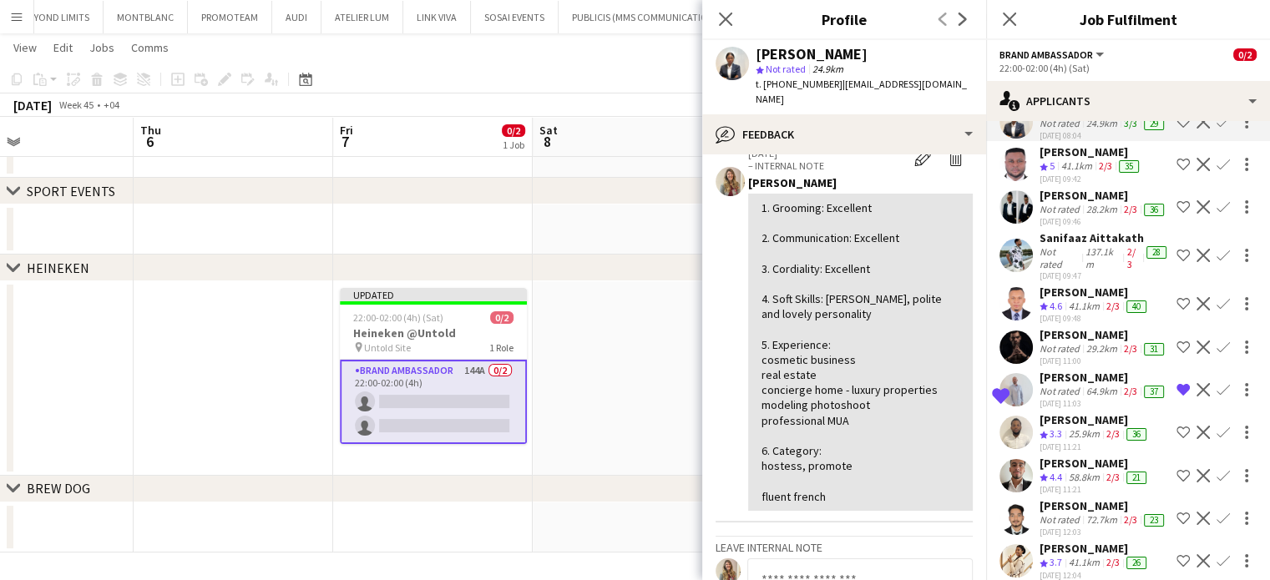
click at [1176, 129] on app-icon "Shortlist crew" at bounding box center [1182, 121] width 13 height 13
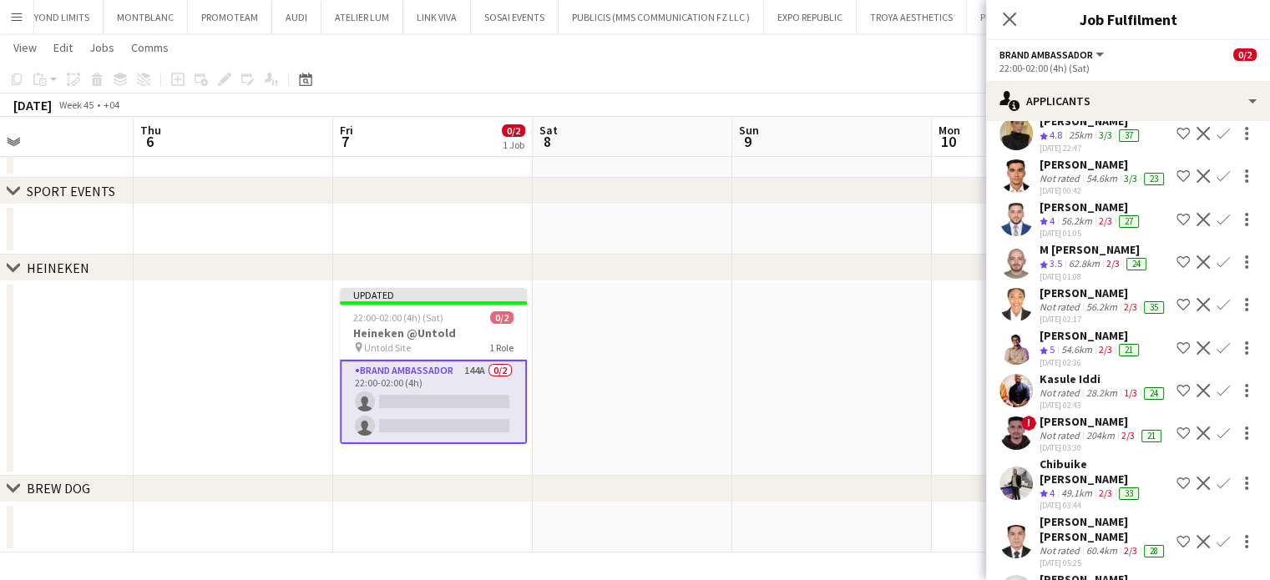
scroll to position [1442, 0]
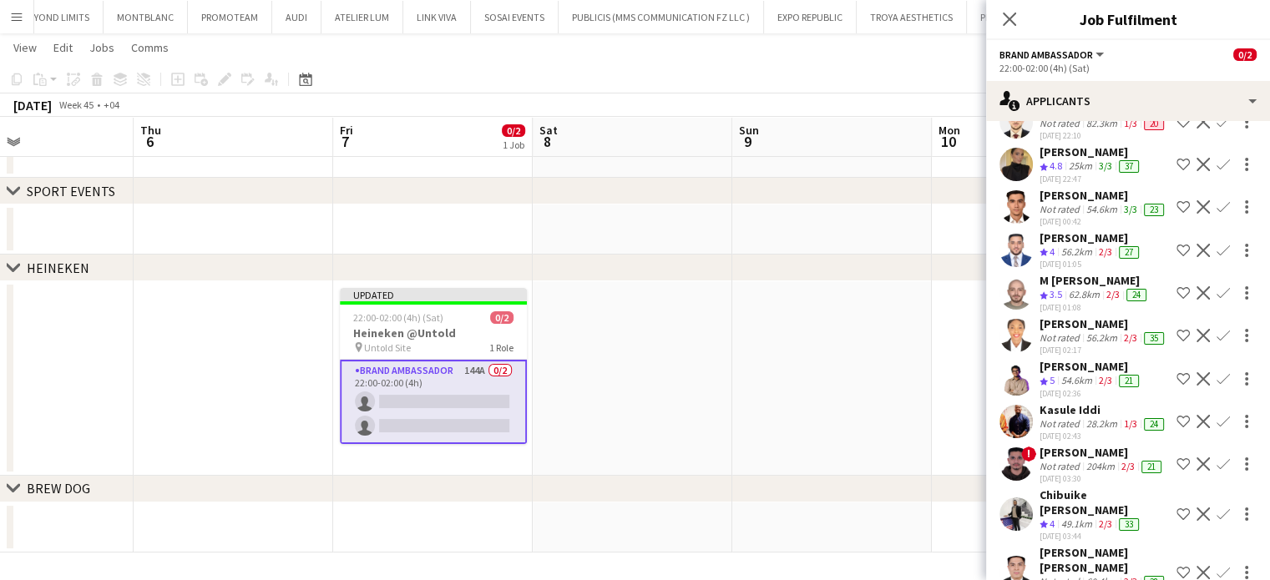
click at [1176, 171] on app-icon "Shortlist crew" at bounding box center [1182, 164] width 13 height 13
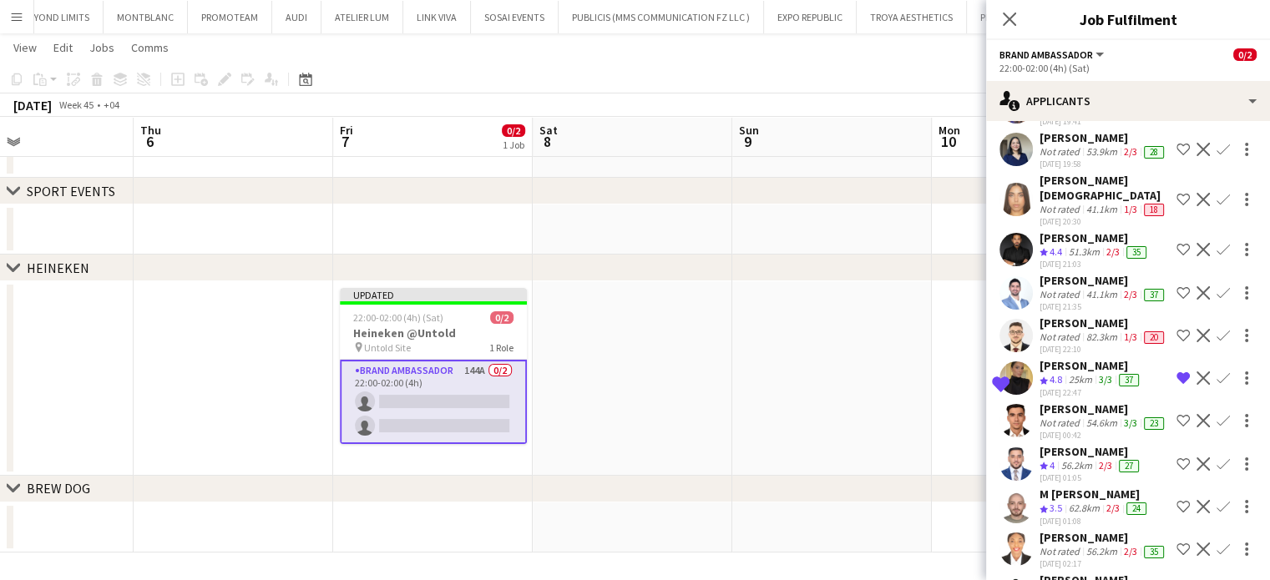
scroll to position [1192, 0]
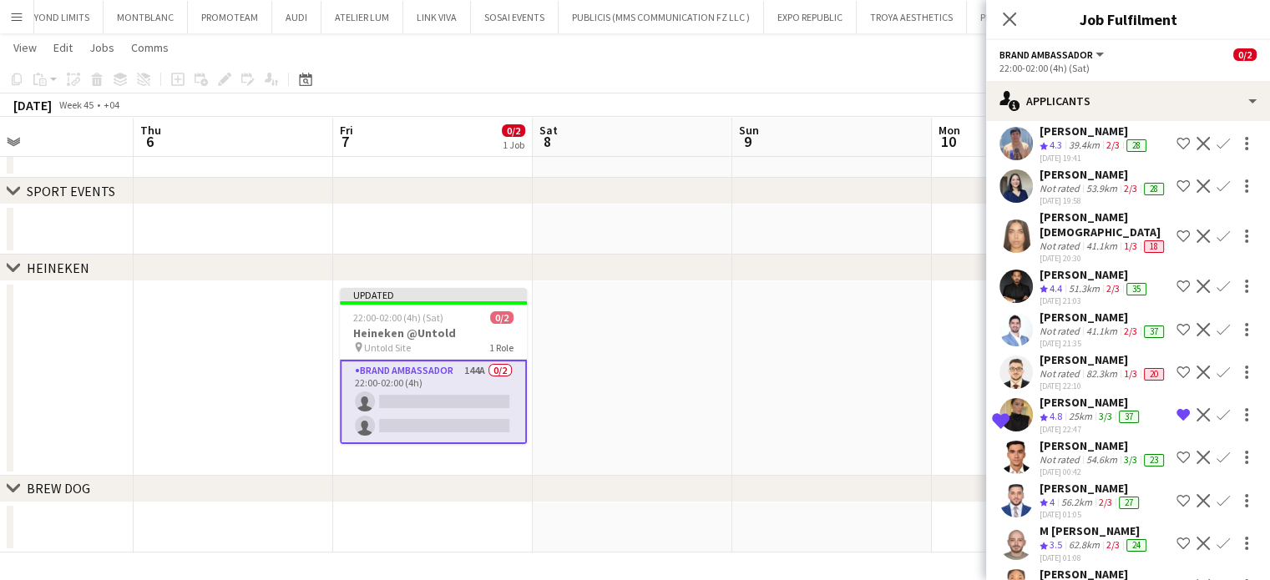
click at [1063, 253] on div "Not rated" at bounding box center [1060, 246] width 43 height 13
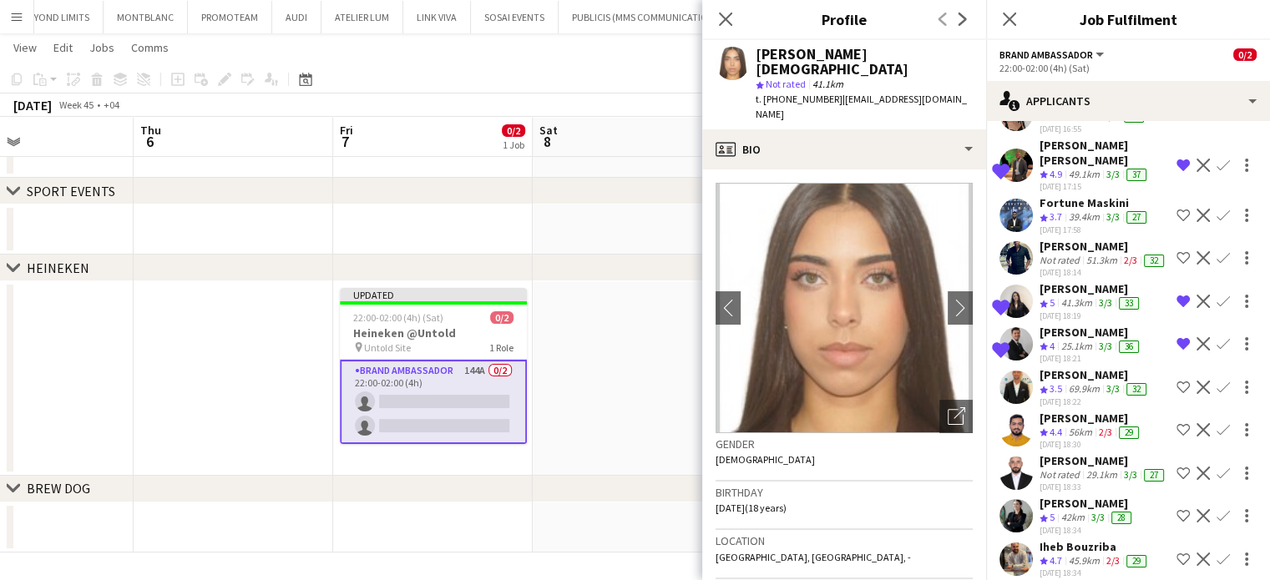
scroll to position [23, 0]
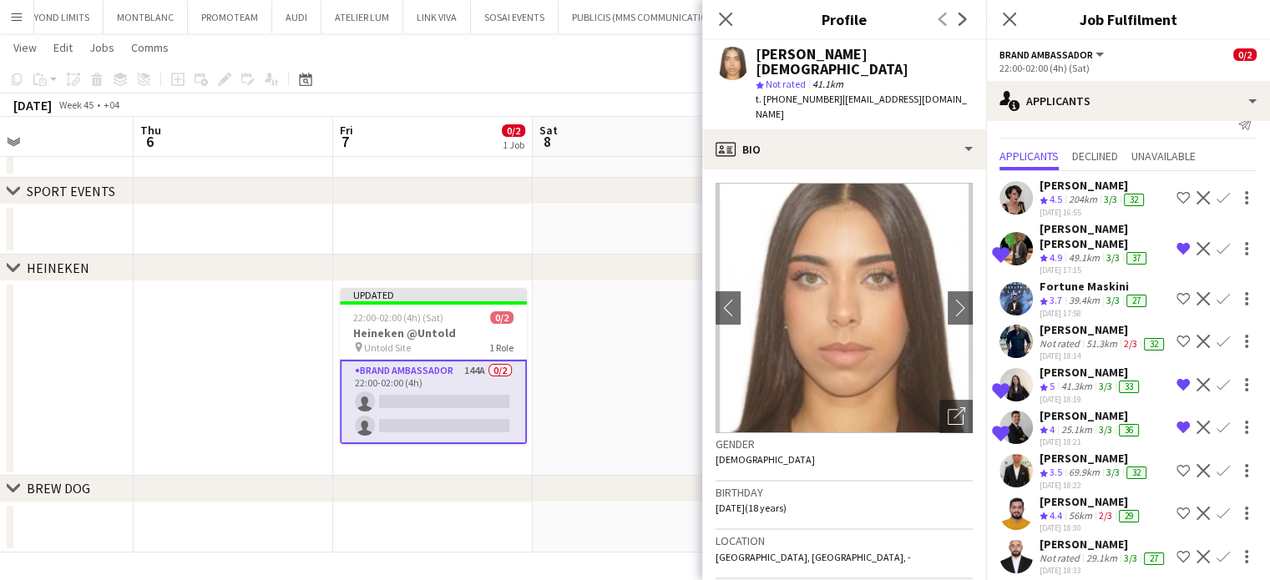
click at [1176, 245] on app-icon "Remove crew from shortlist" at bounding box center [1182, 248] width 13 height 13
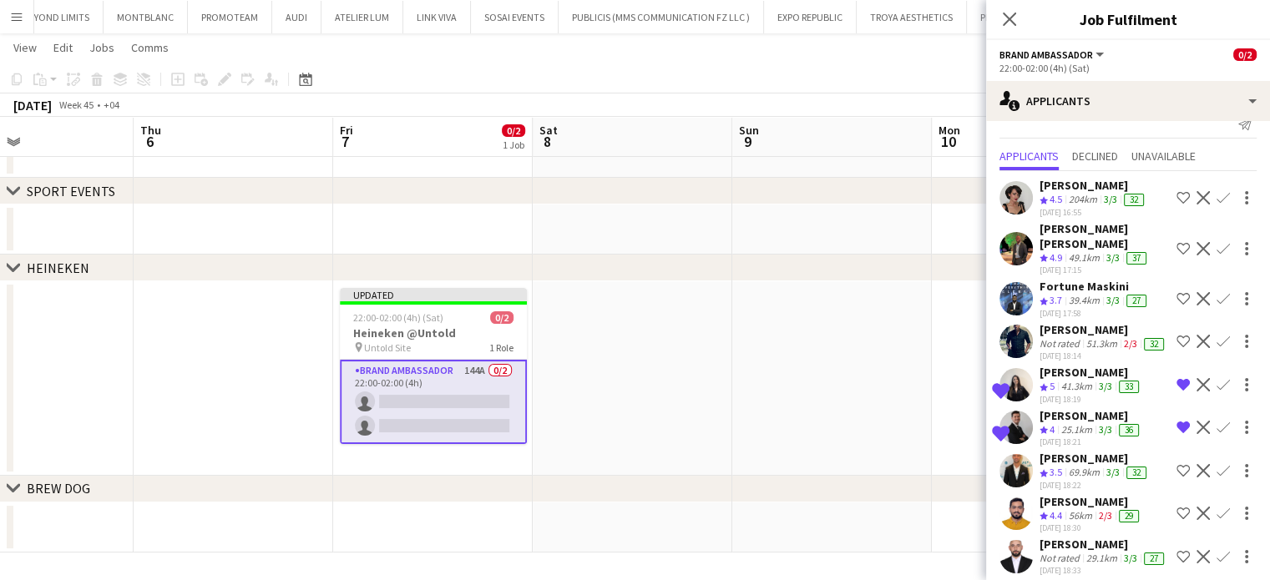
click at [1176, 193] on app-icon "Shortlist crew" at bounding box center [1182, 197] width 13 height 13
click at [1176, 292] on app-icon "Shortlist crew" at bounding box center [1182, 298] width 13 height 13
click at [1060, 294] on span "3.7" at bounding box center [1055, 300] width 13 height 13
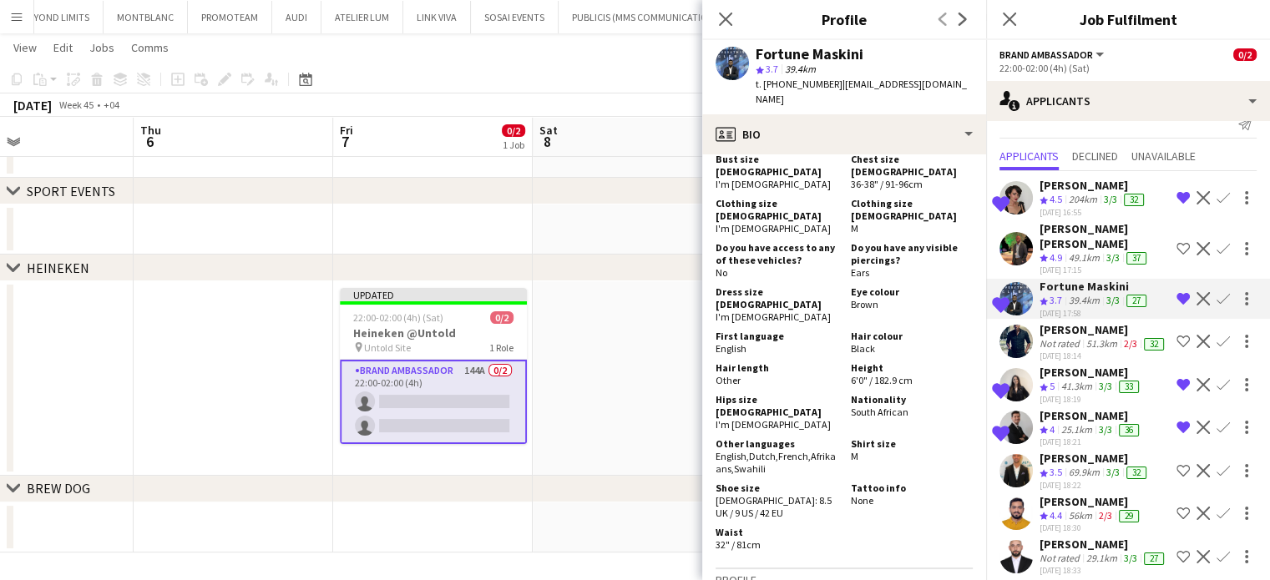
scroll to position [190, 0]
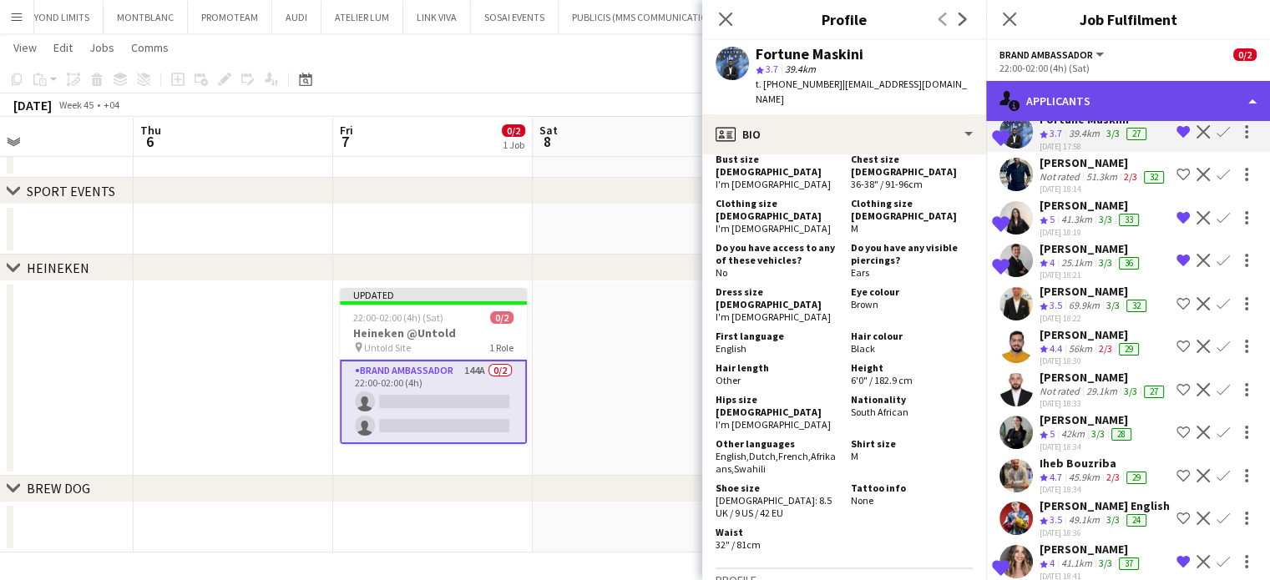
click at [1231, 92] on div "single-neutral-actions-information Applicants" at bounding box center [1128, 101] width 284 height 40
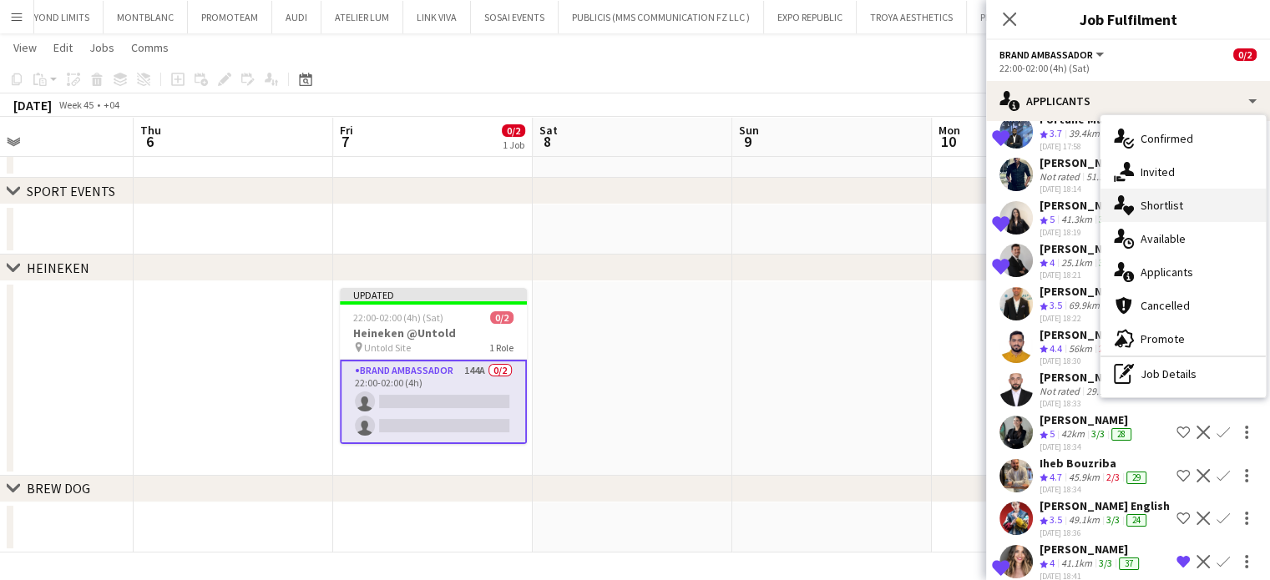
click at [1144, 213] on div "single-neutral-actions-heart Shortlist" at bounding box center [1182, 205] width 165 height 33
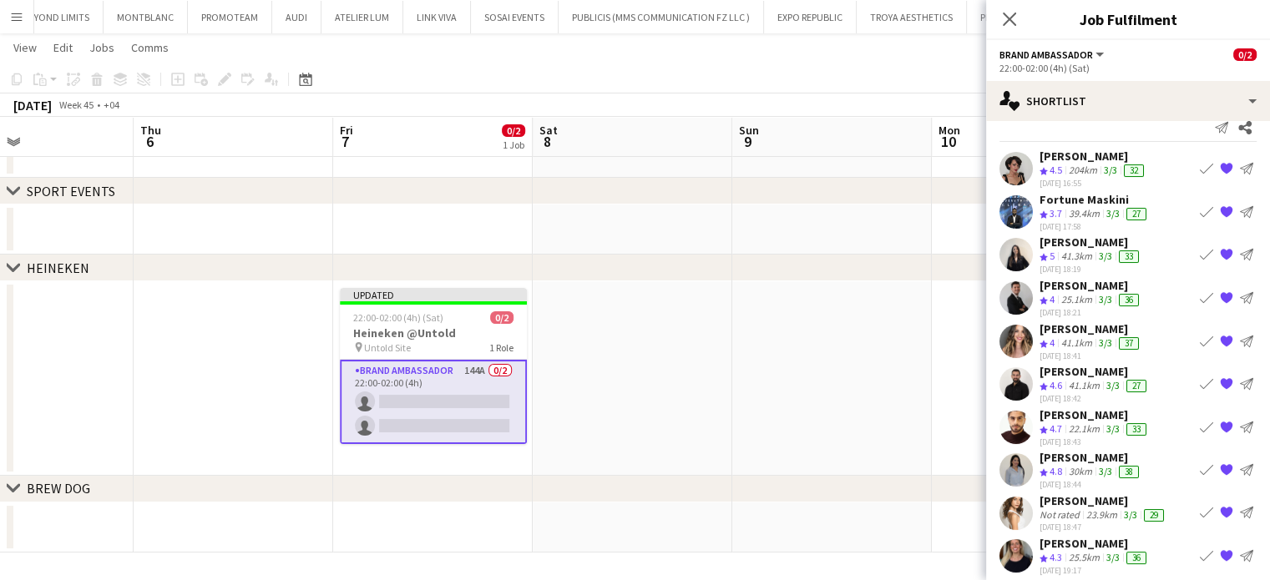
scroll to position [0, 0]
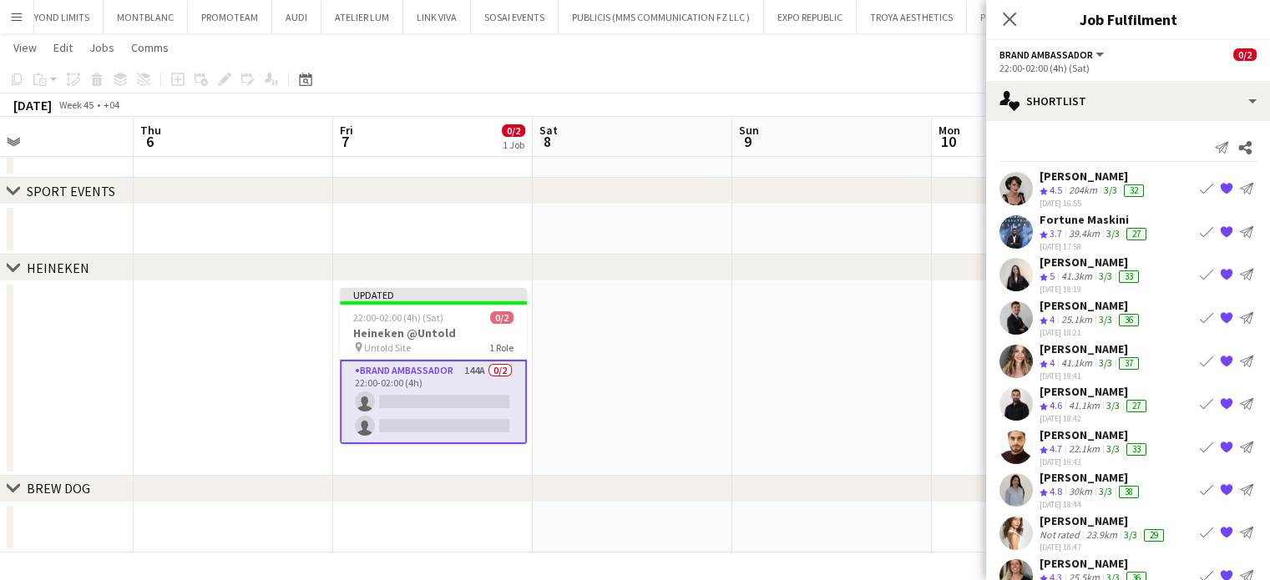
click at [1051, 174] on div "[PERSON_NAME]" at bounding box center [1093, 176] width 108 height 15
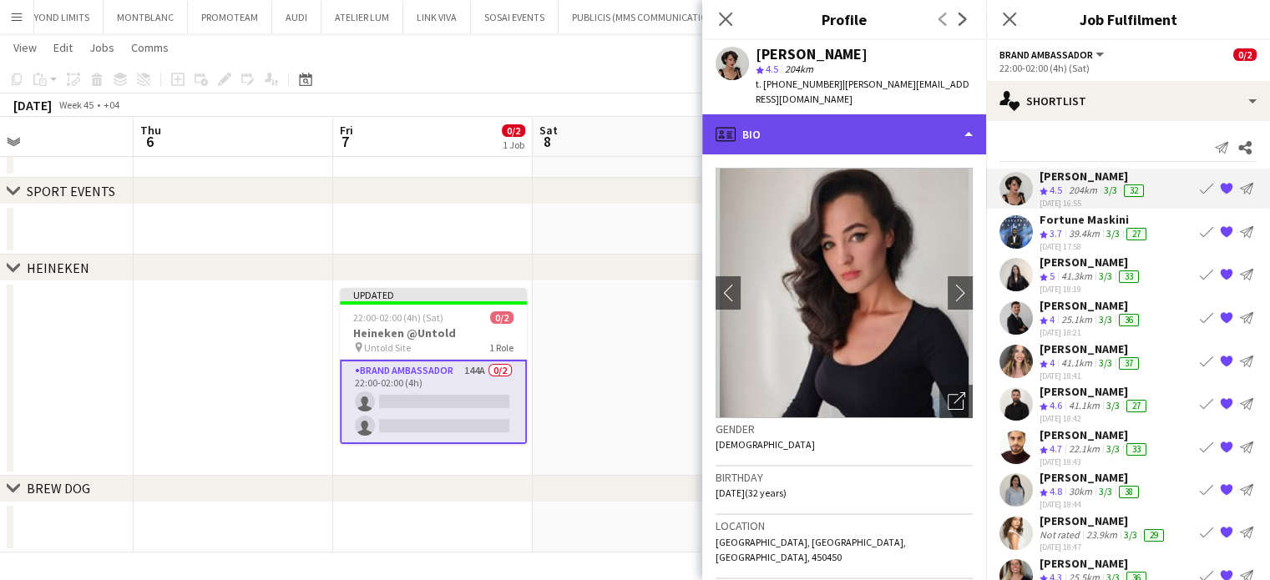
click at [926, 114] on div "profile Bio" at bounding box center [844, 134] width 284 height 40
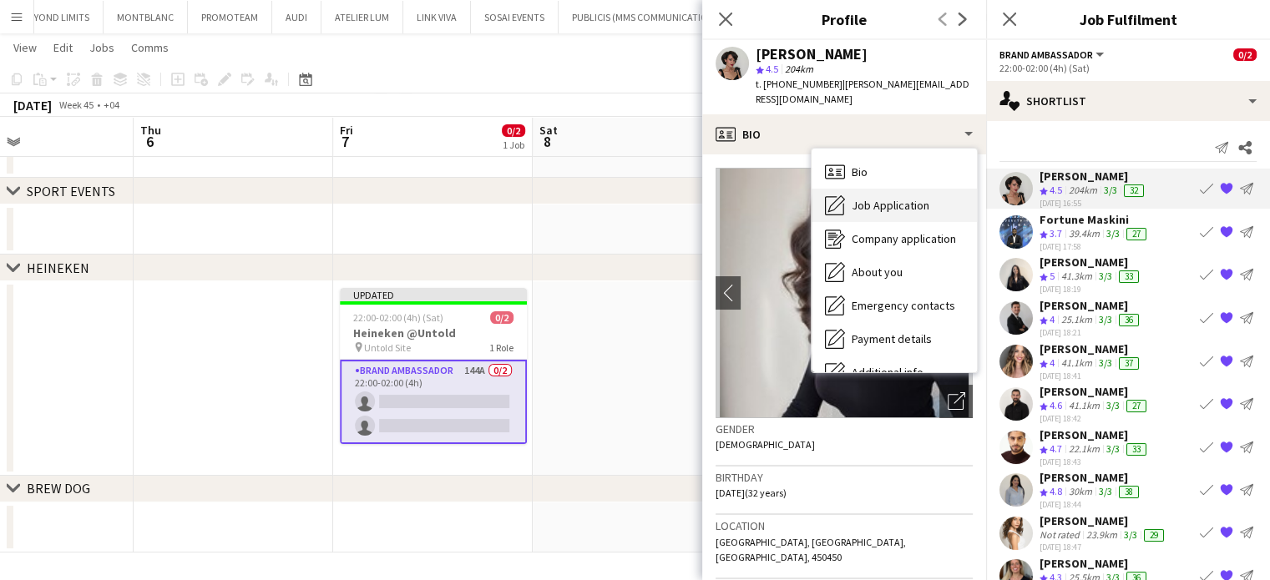
click at [871, 198] on span "Job Application" at bounding box center [890, 205] width 78 height 15
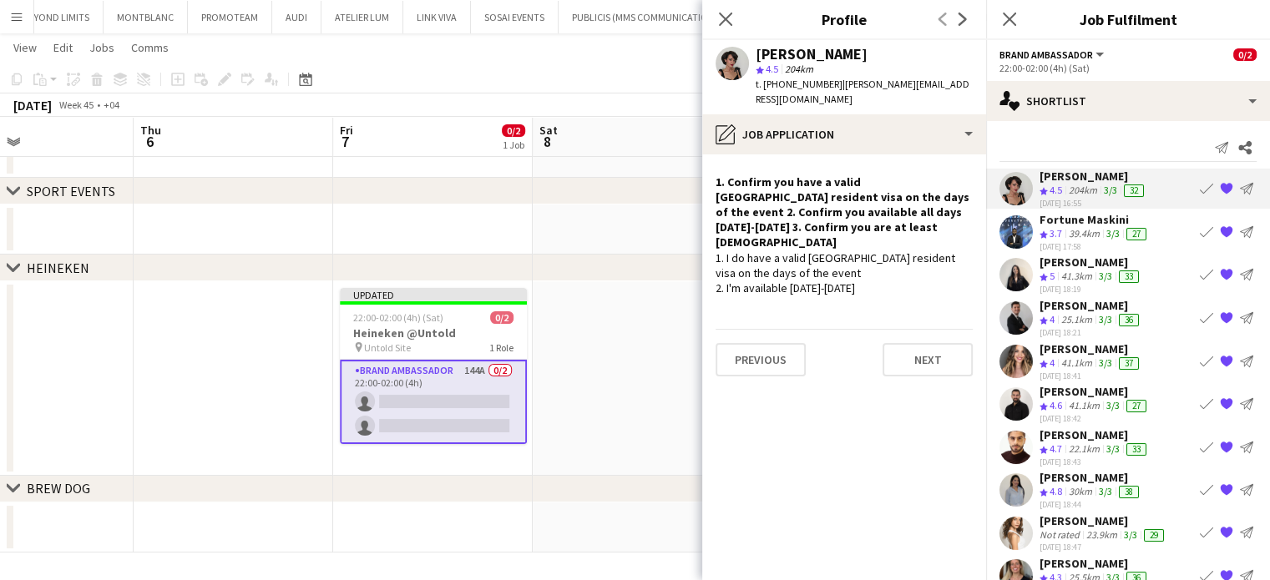
click at [1050, 212] on div "Fortune Maskini" at bounding box center [1094, 219] width 110 height 15
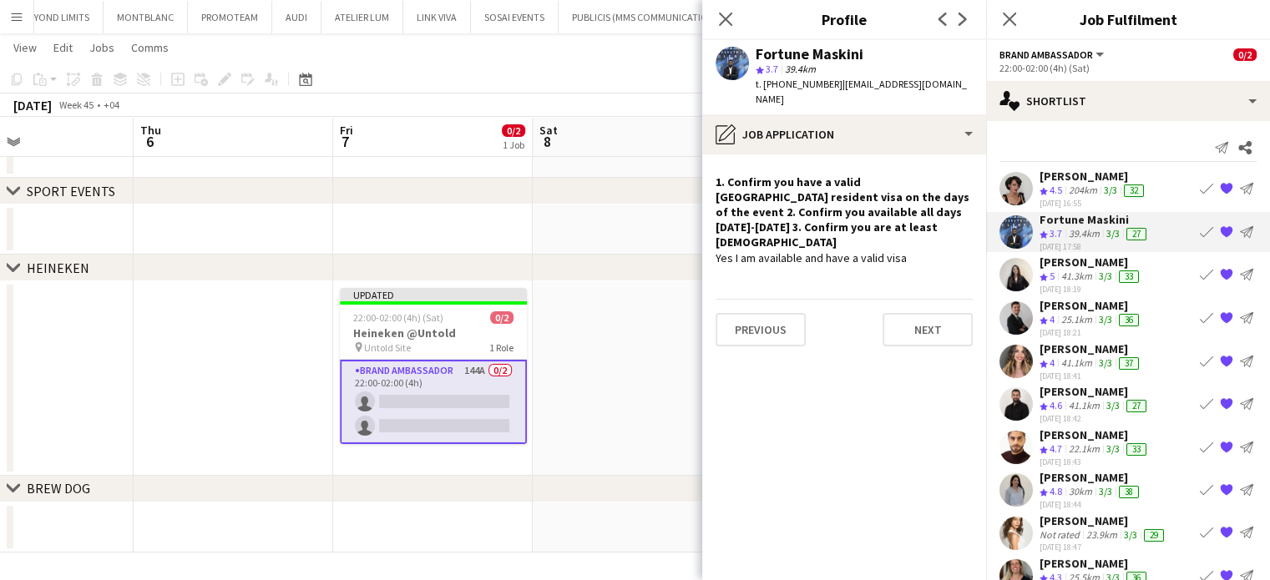
click at [1047, 271] on app-icon "Crew rating" at bounding box center [1043, 277] width 8 height 13
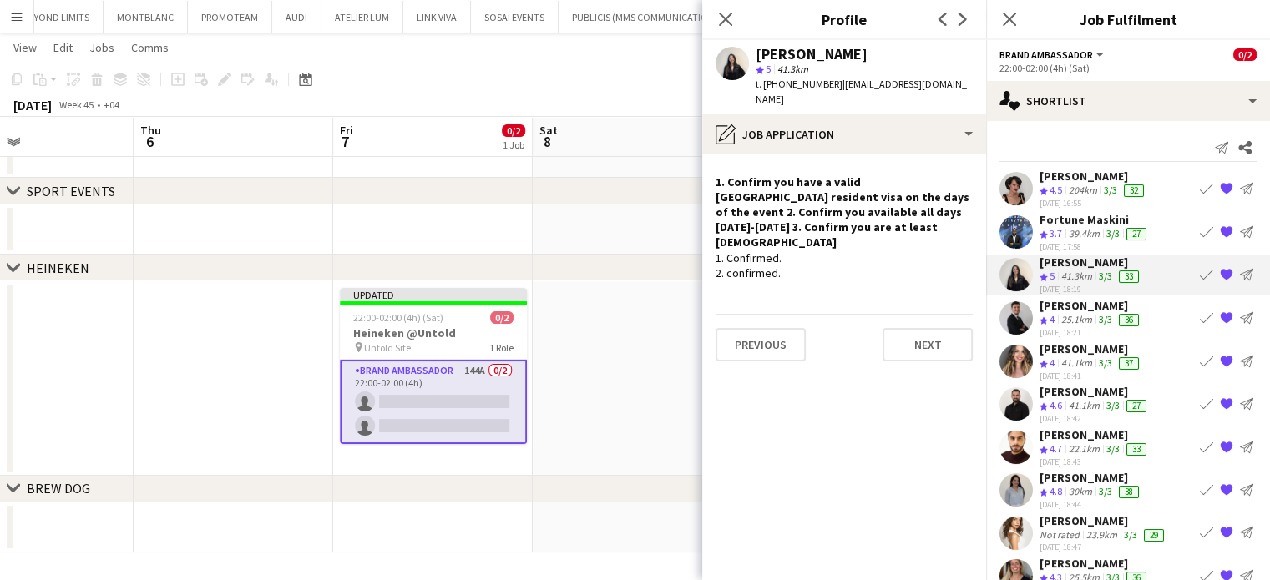
click at [1035, 310] on div "Guilherme Weber Crew rating 4 25.1km 3/3 36 29-09-2025 18:21 Book crew {{ sprit…" at bounding box center [1128, 318] width 284 height 40
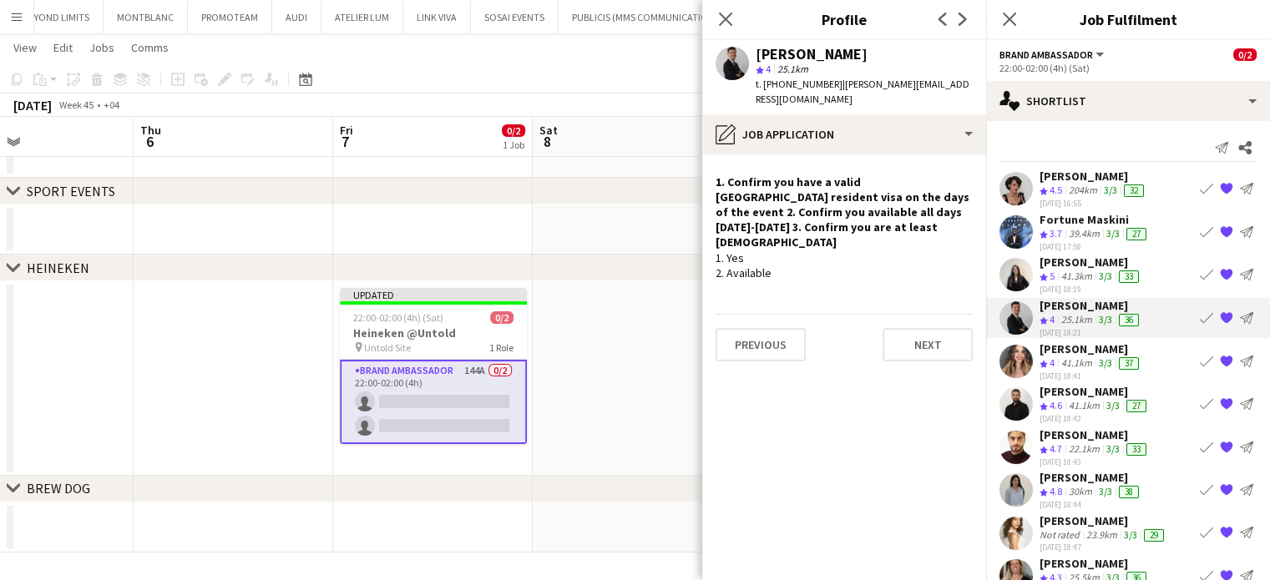
click at [1042, 351] on div "[PERSON_NAME]" at bounding box center [1090, 348] width 103 height 15
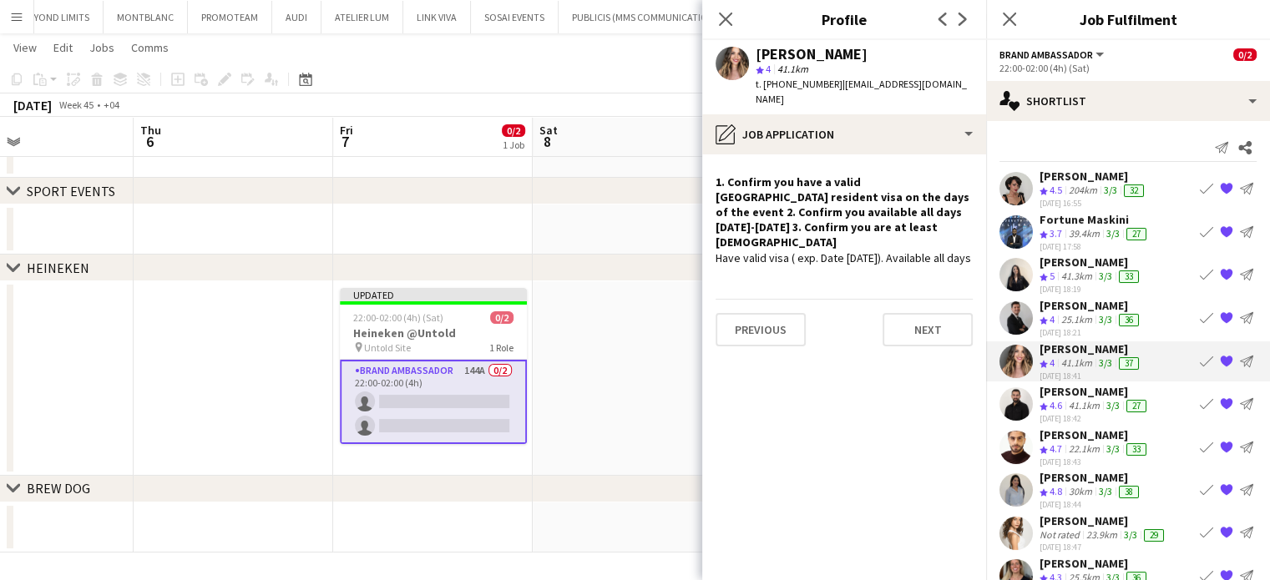
click at [1033, 398] on div "George charbel Mbayed Crew rating 4.6 41.1km 3/3 27 29-09-2025 18:42 Book crew …" at bounding box center [1128, 404] width 284 height 40
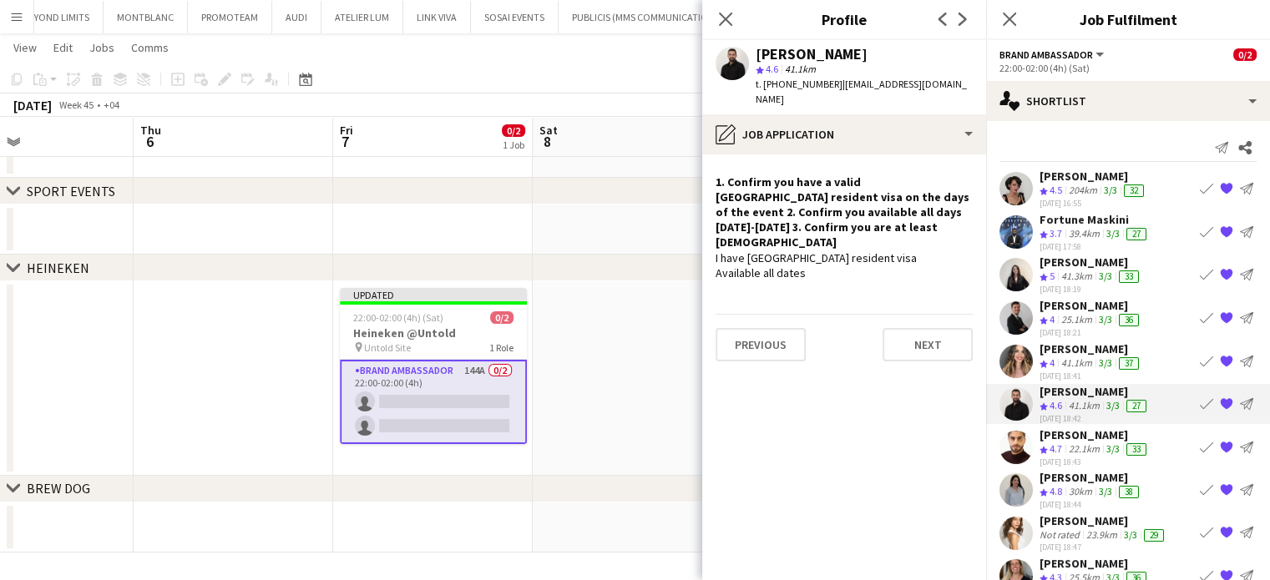
click at [1039, 443] on app-icon "Crew rating" at bounding box center [1043, 449] width 8 height 13
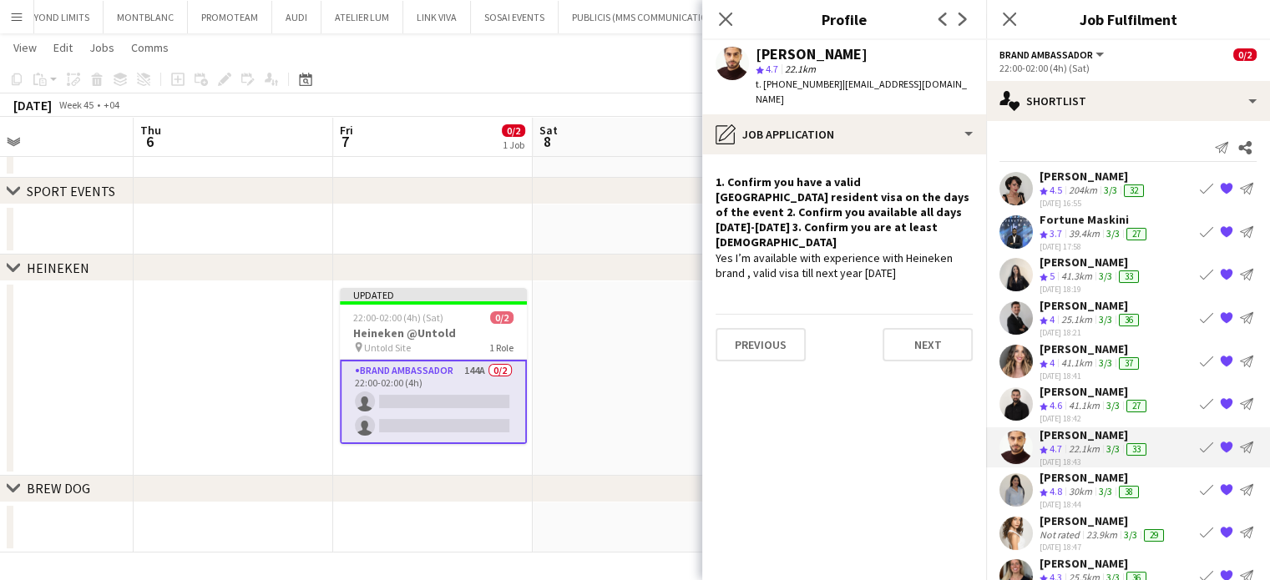
click at [1088, 492] on div "30km" at bounding box center [1080, 492] width 30 height 14
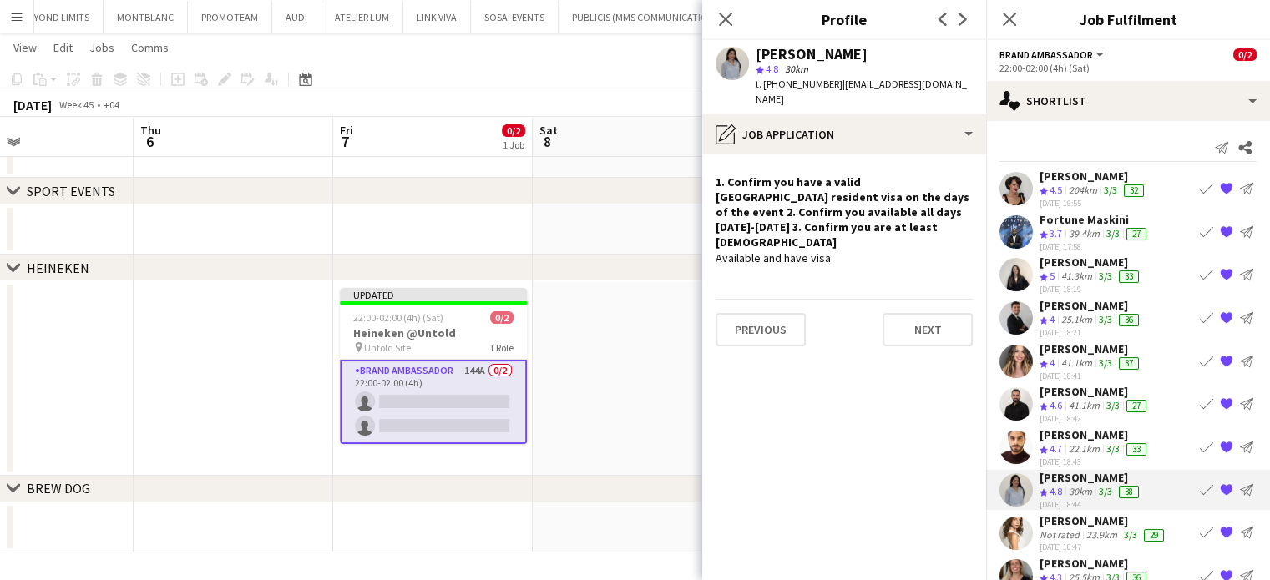
scroll to position [167, 0]
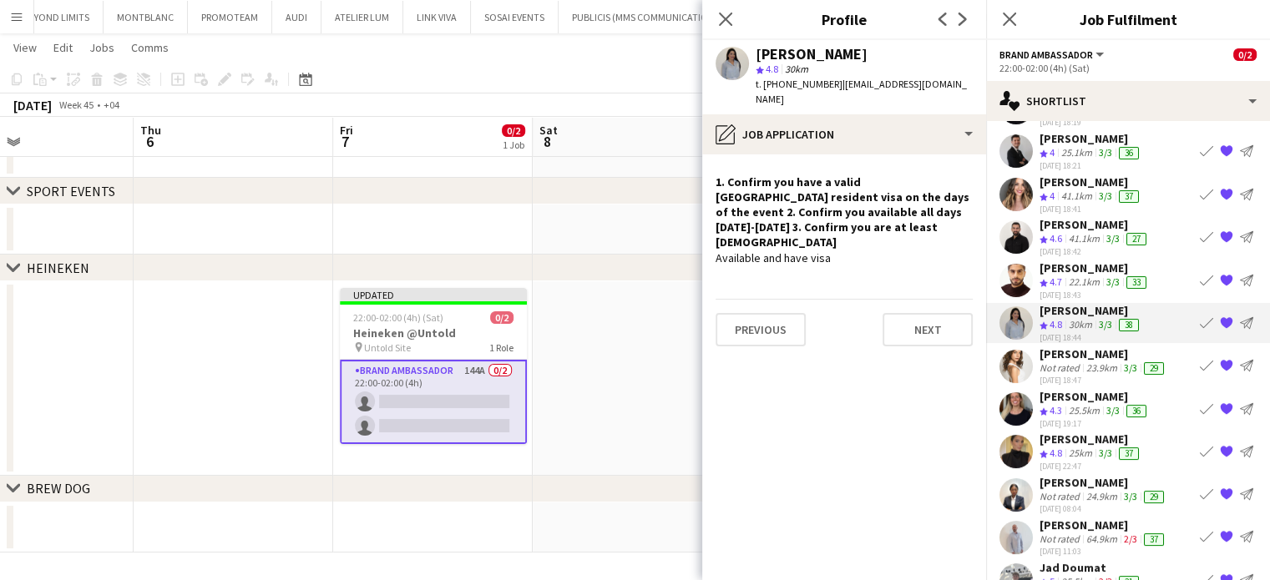
click at [1049, 361] on div "Not rated" at bounding box center [1060, 367] width 43 height 13
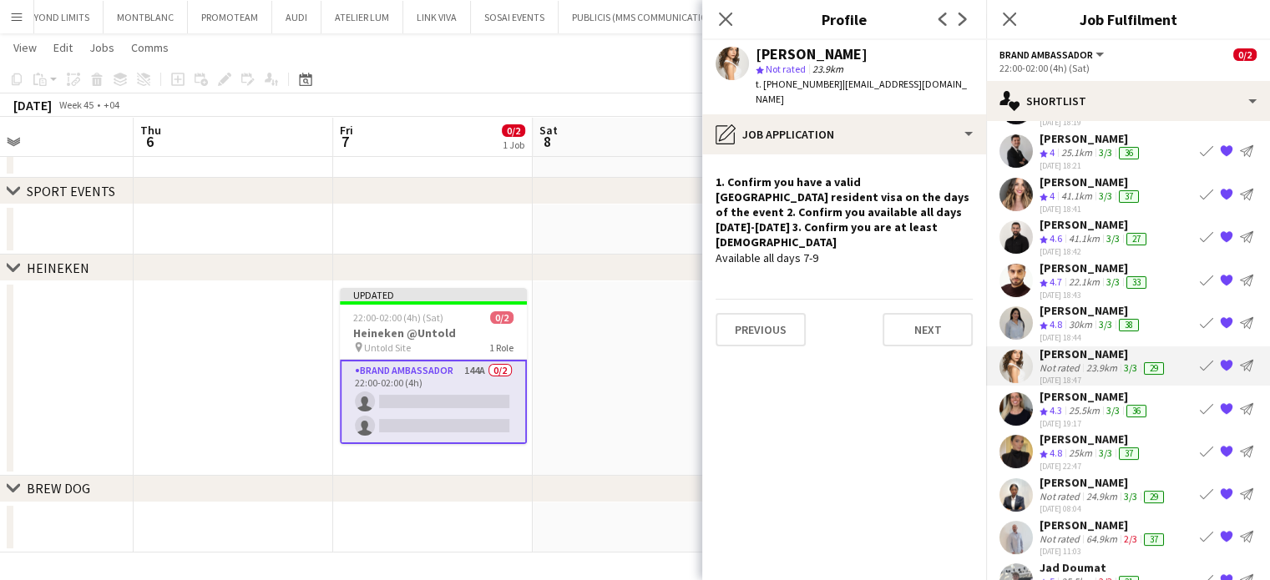
click at [1069, 404] on div "25.5km" at bounding box center [1084, 411] width 38 height 14
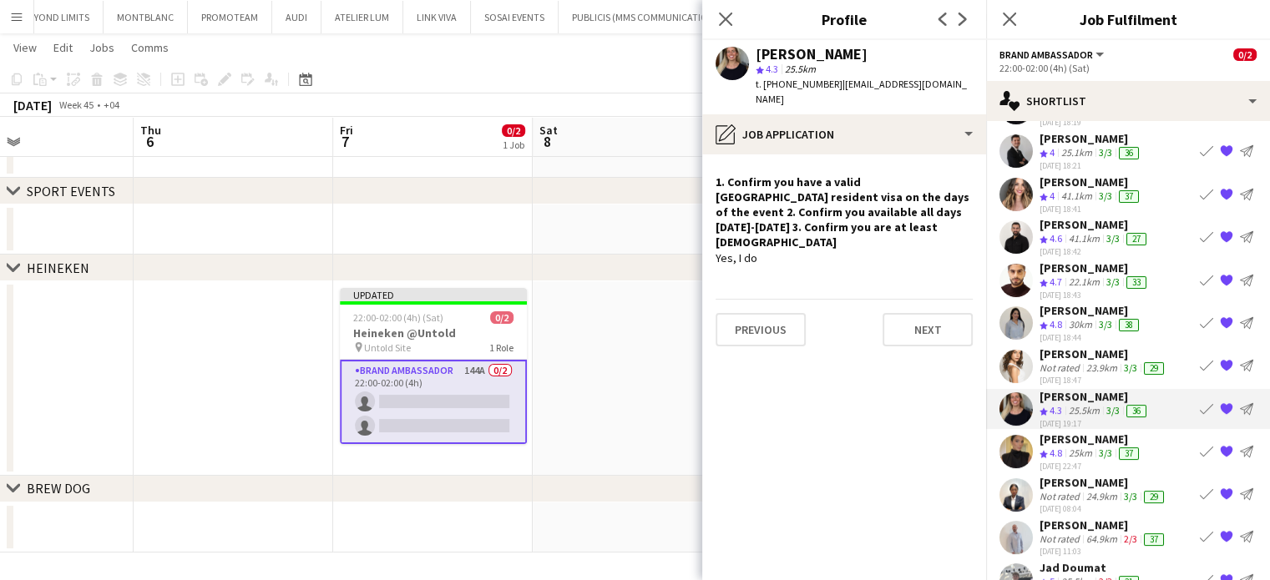
click at [1068, 447] on div "25km" at bounding box center [1080, 454] width 30 height 14
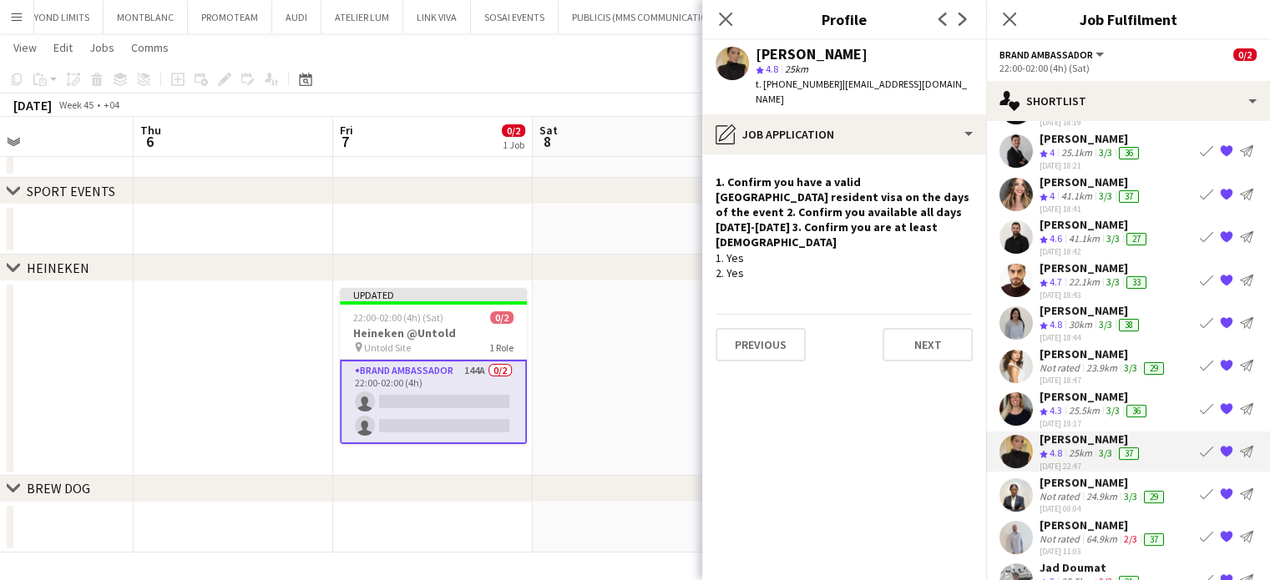
click at [1077, 490] on div "Not rated" at bounding box center [1060, 496] width 43 height 13
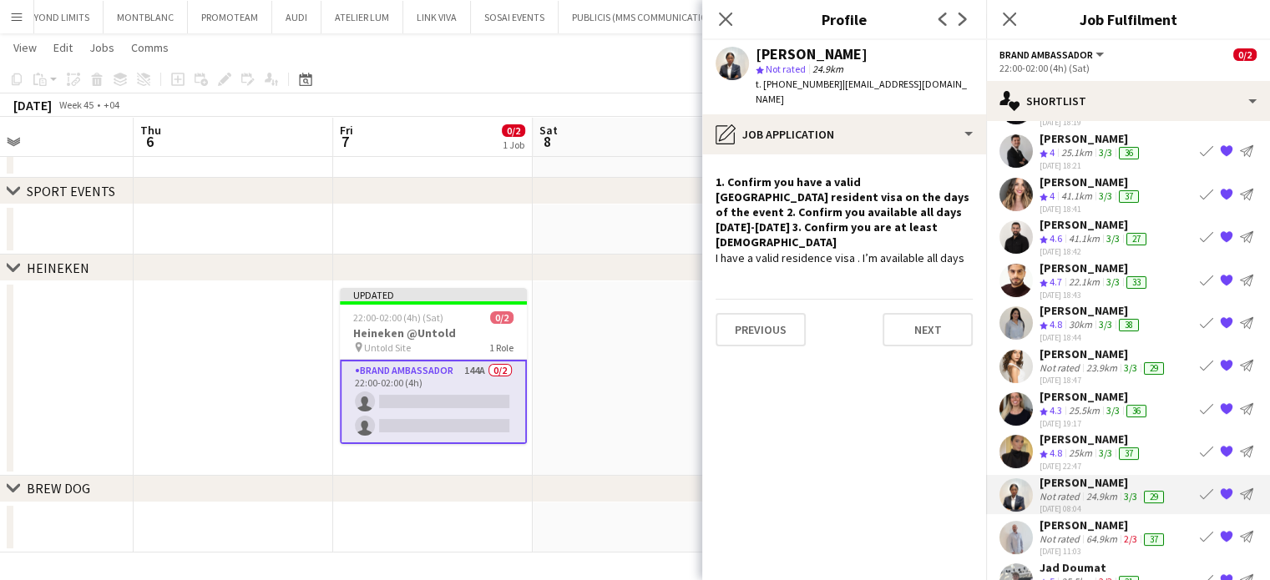
click at [1066, 533] on div "Not rated" at bounding box center [1060, 539] width 43 height 13
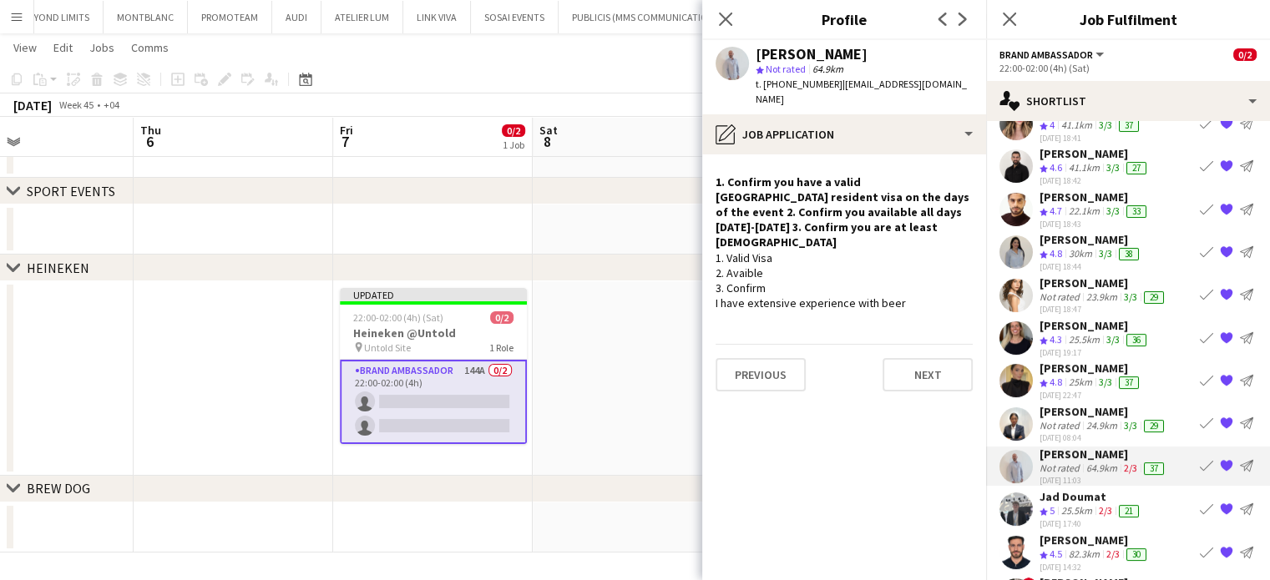
scroll to position [334, 0]
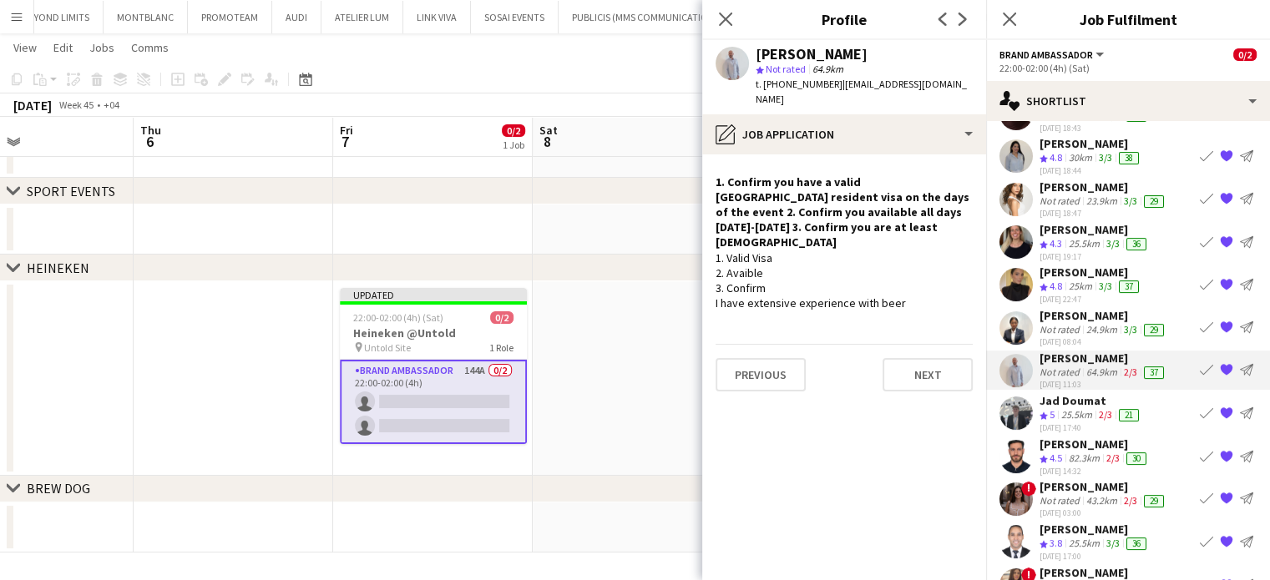
click at [1058, 408] on div "25.5km" at bounding box center [1077, 415] width 38 height 14
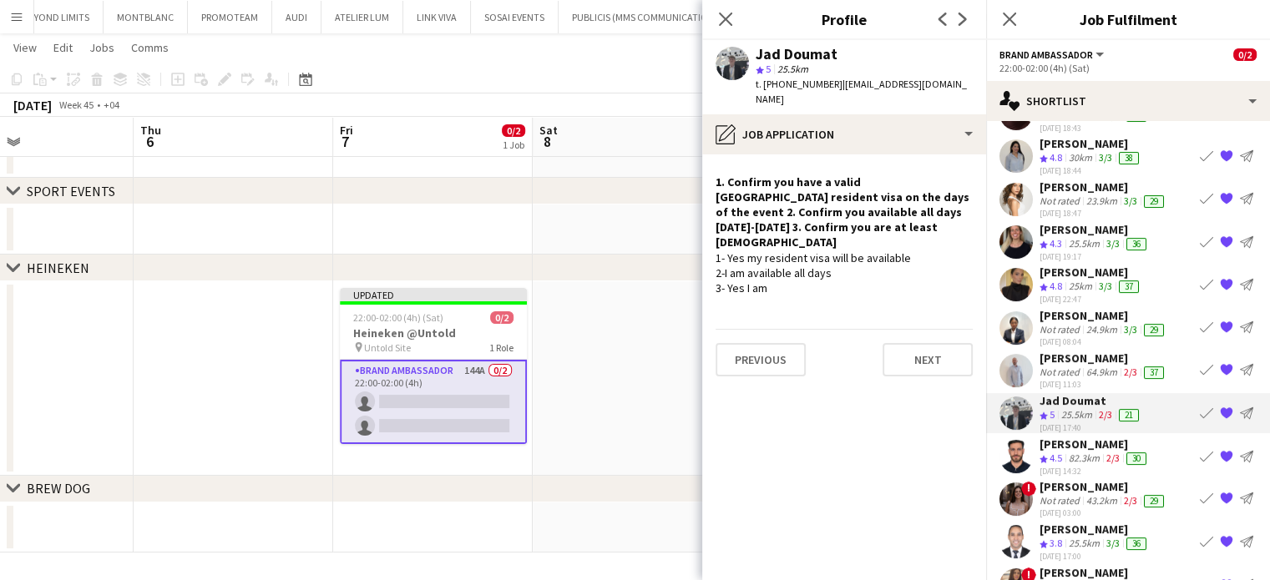
click at [1059, 437] on div "[PERSON_NAME]" at bounding box center [1094, 444] width 110 height 15
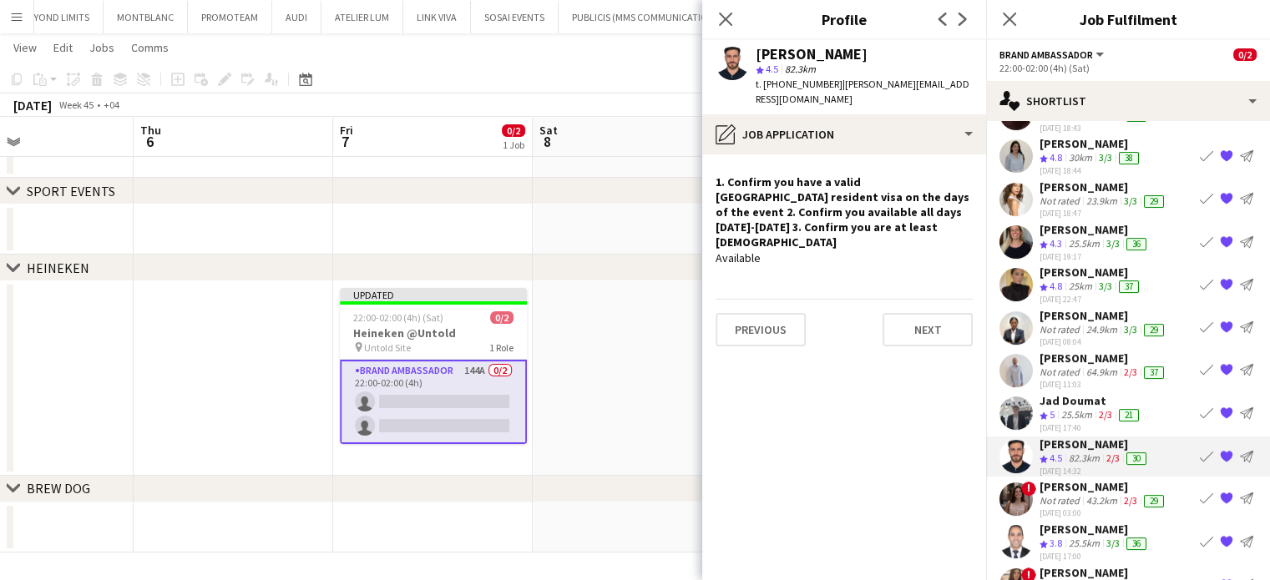
click at [1055, 494] on div "Not rated" at bounding box center [1060, 500] width 43 height 13
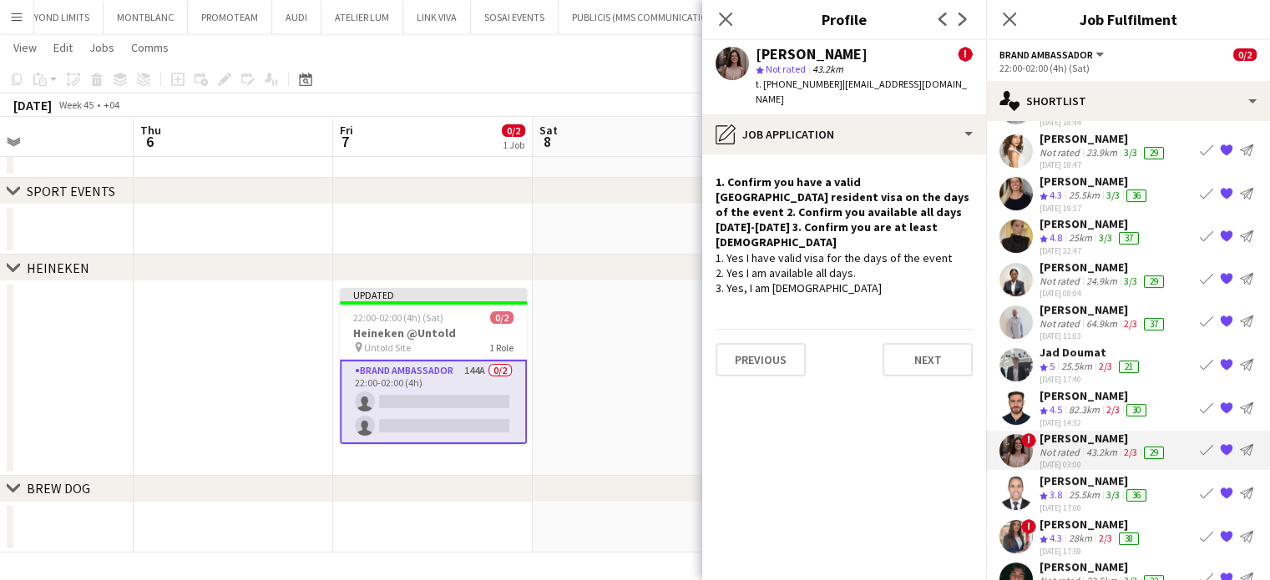
scroll to position [403, 0]
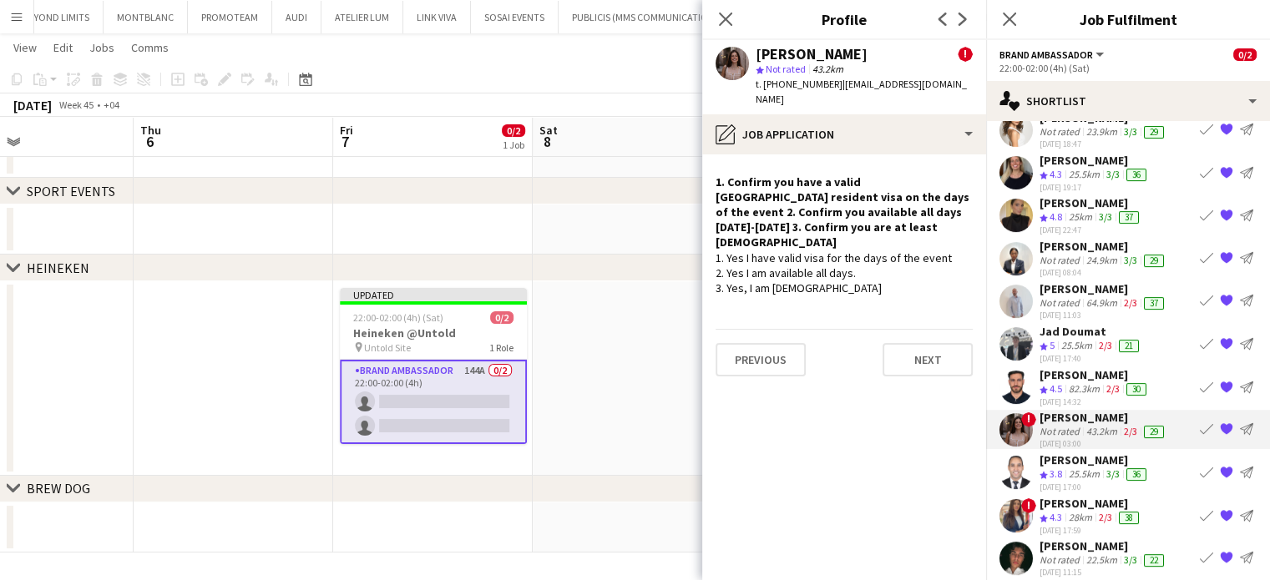
click at [1069, 467] on div "25.5km" at bounding box center [1084, 474] width 38 height 14
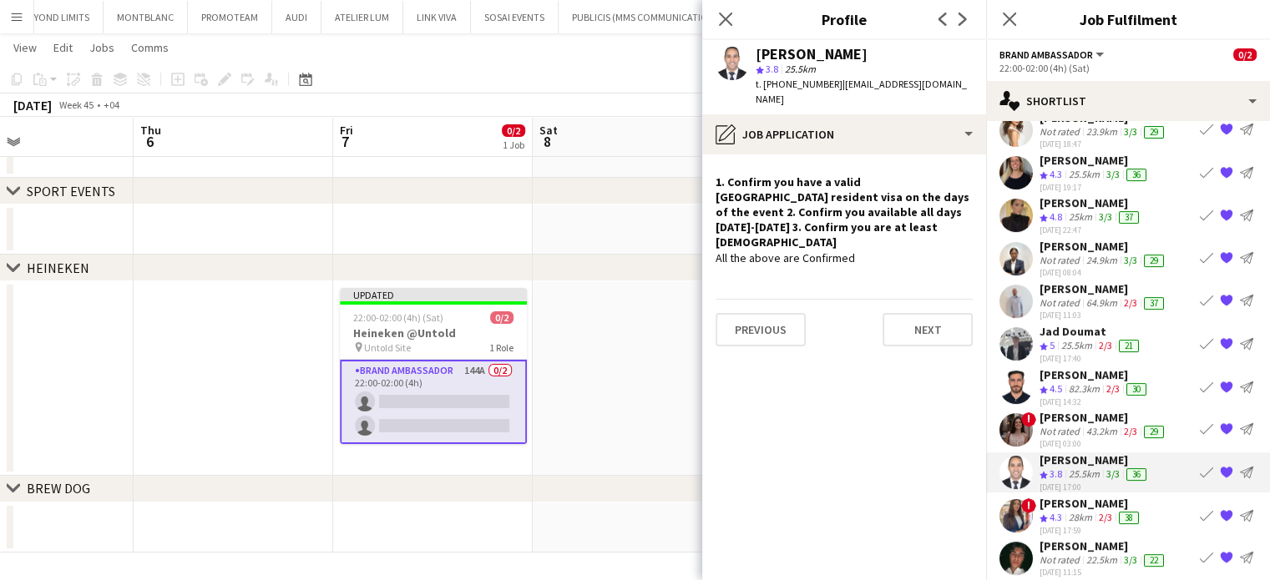
click at [1069, 511] on div "28km" at bounding box center [1080, 518] width 30 height 14
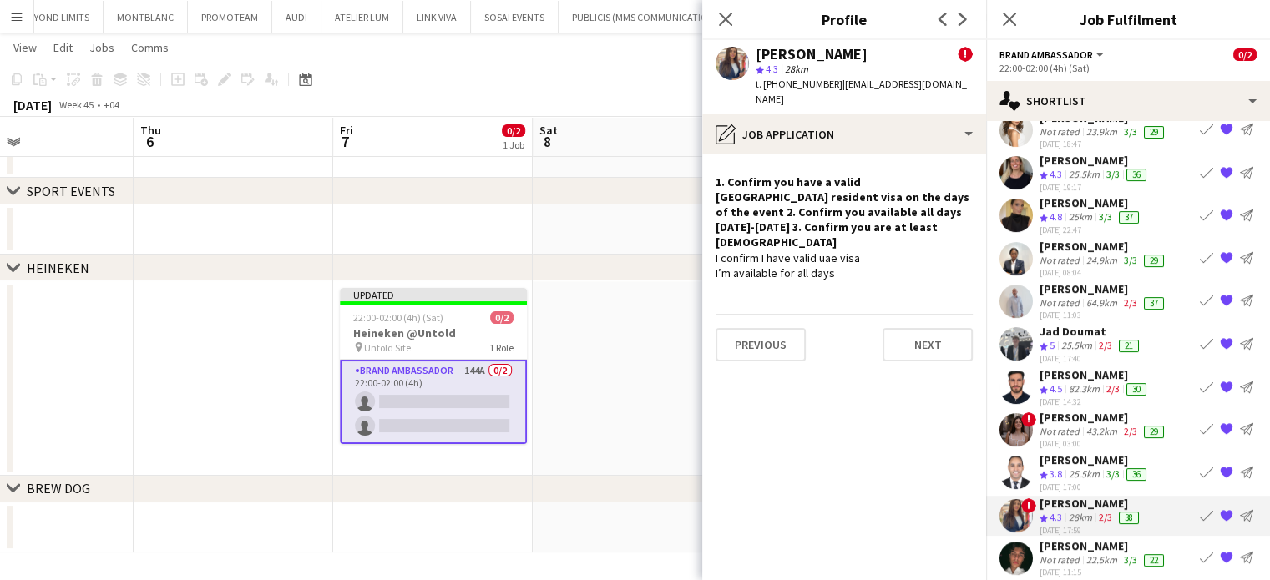
click at [1073, 553] on div "Not rated" at bounding box center [1060, 559] width 43 height 13
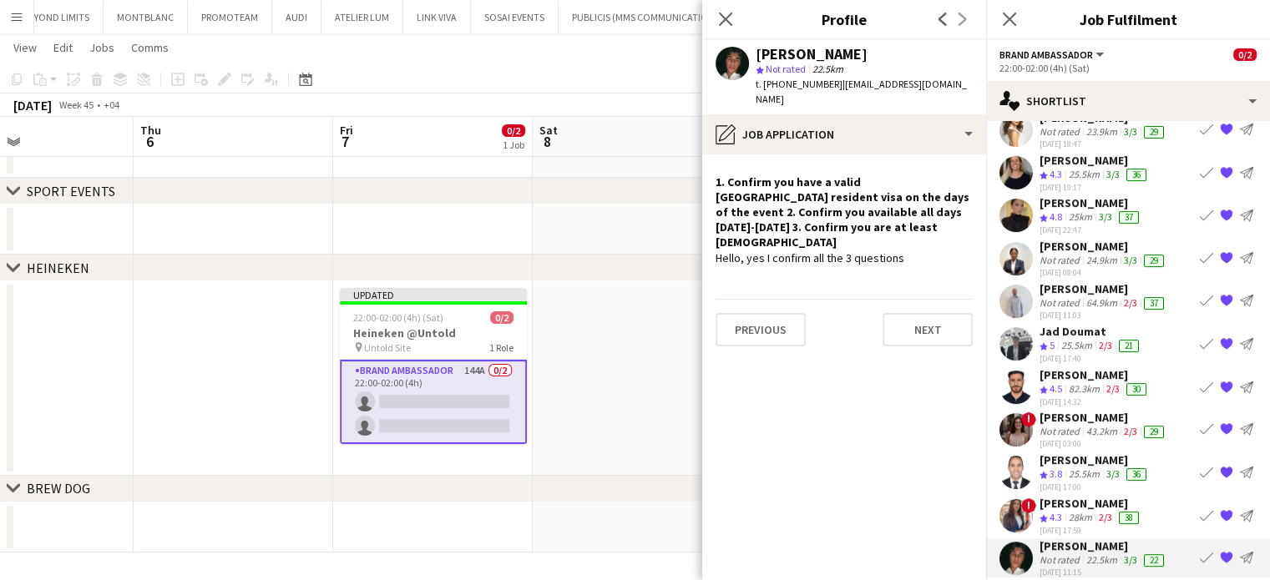
click at [633, 333] on app-date-cell at bounding box center [632, 378] width 199 height 194
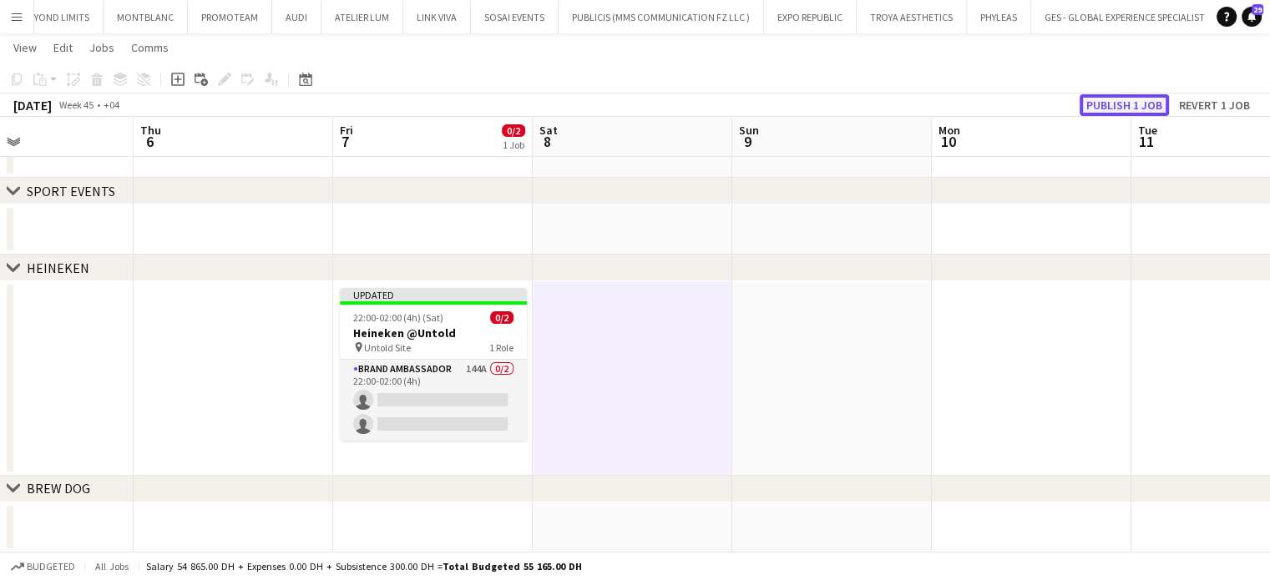
click at [1120, 104] on button "Publish 1 job" at bounding box center [1123, 105] width 89 height 22
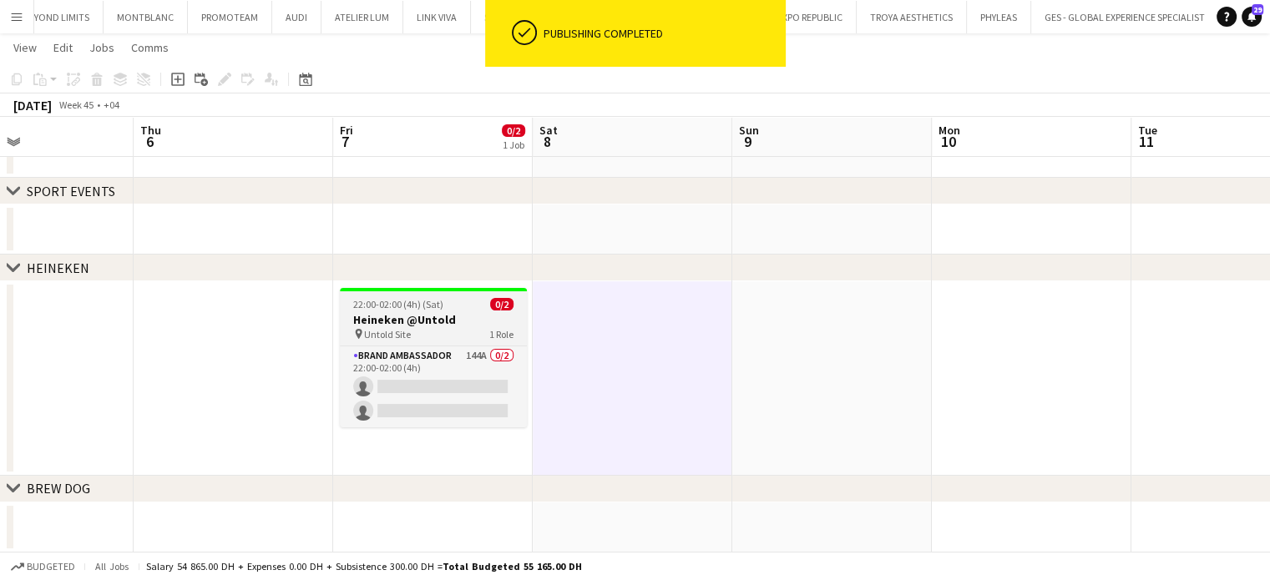
click at [402, 322] on h3 "Heineken @Untold" at bounding box center [433, 319] width 187 height 15
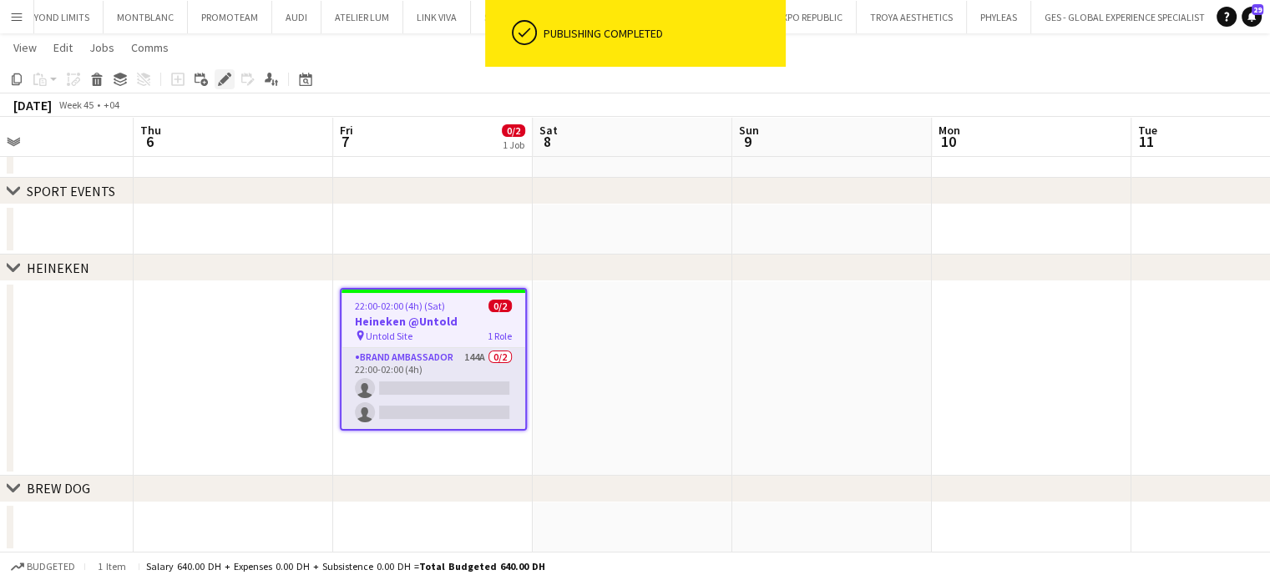
click at [220, 81] on icon at bounding box center [224, 79] width 9 height 9
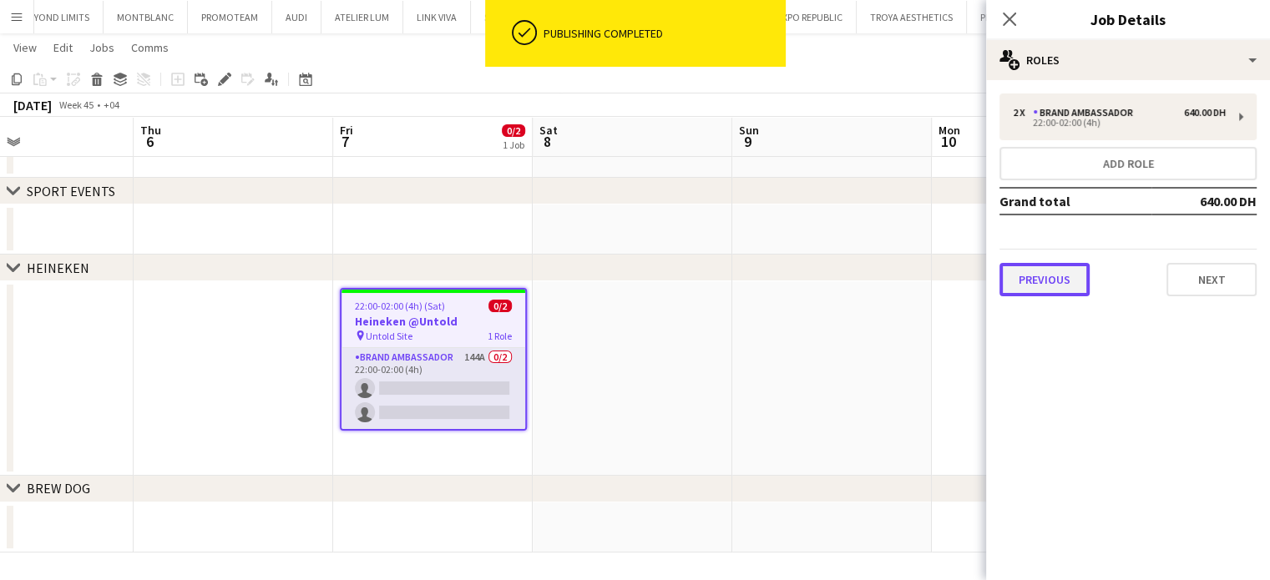
click at [1075, 273] on button "Previous" at bounding box center [1044, 279] width 90 height 33
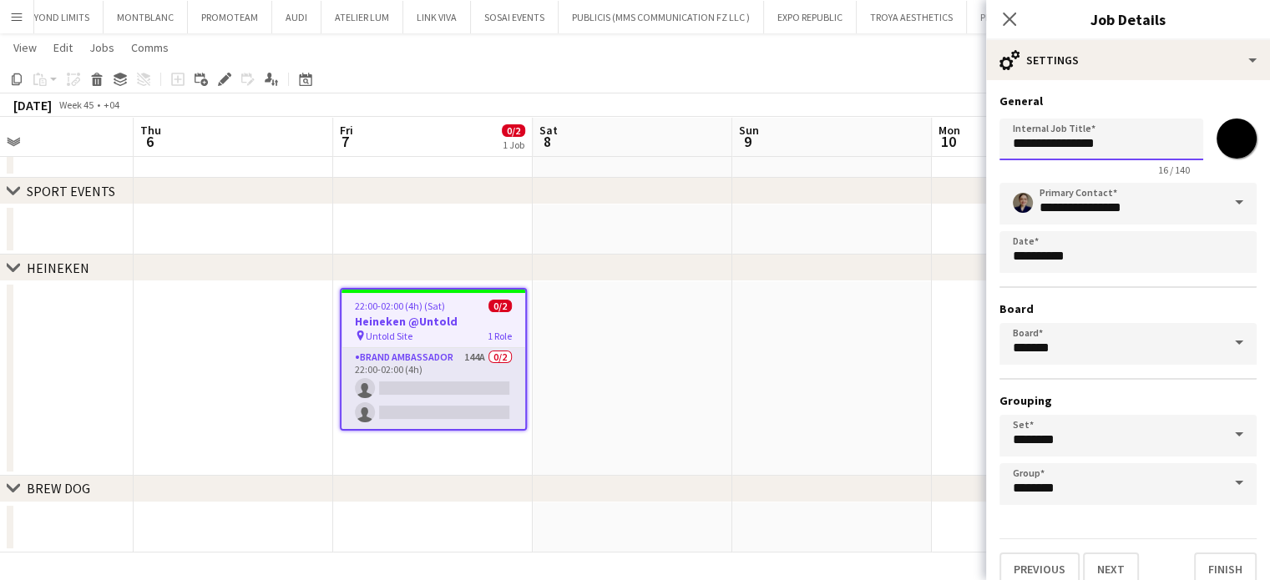
click at [1079, 140] on input "**********" at bounding box center [1101, 140] width 204 height 42
click at [1148, 148] on input "**********" at bounding box center [1101, 140] width 204 height 42
type input "**********"
click at [900, 347] on app-date-cell at bounding box center [831, 378] width 199 height 194
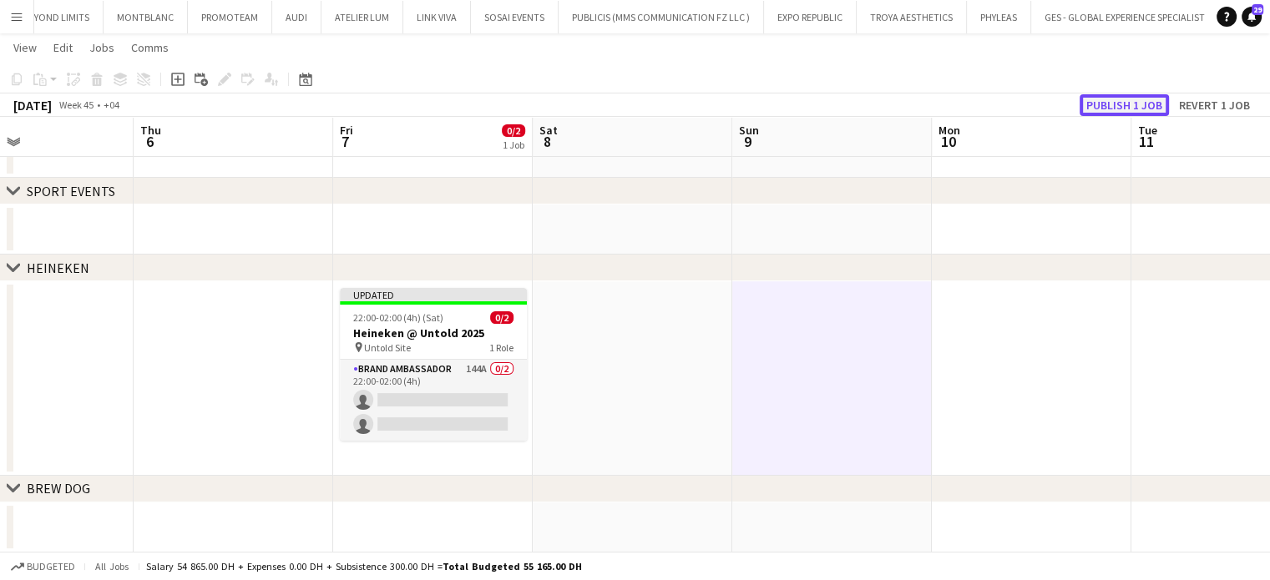
click at [1122, 113] on button "Publish 1 job" at bounding box center [1123, 105] width 89 height 22
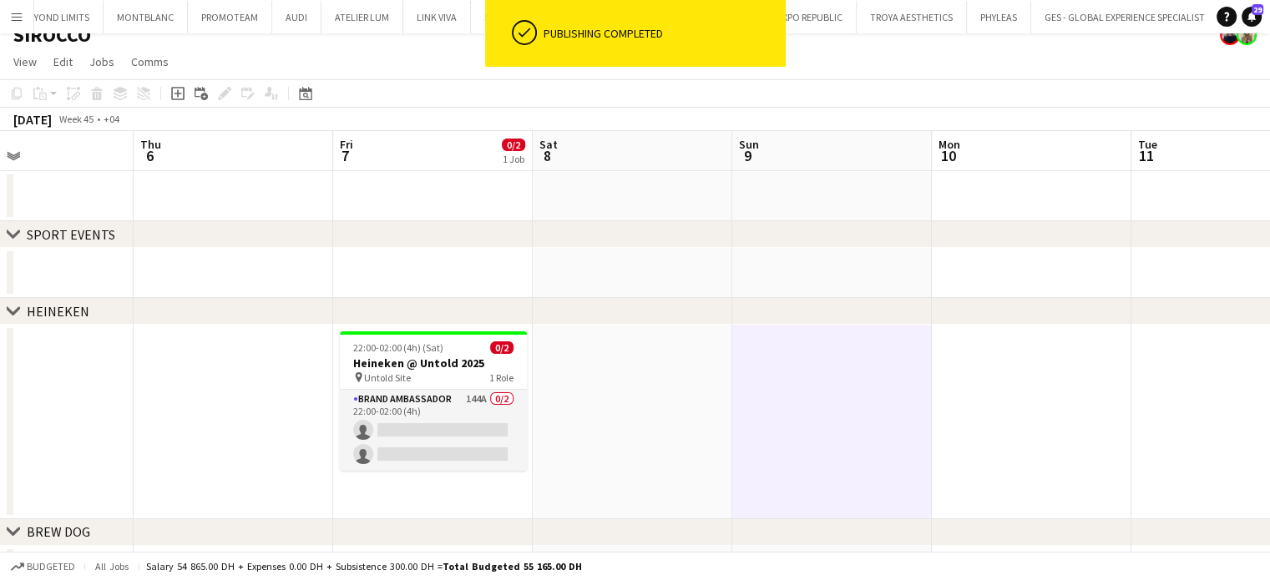
scroll to position [0, 0]
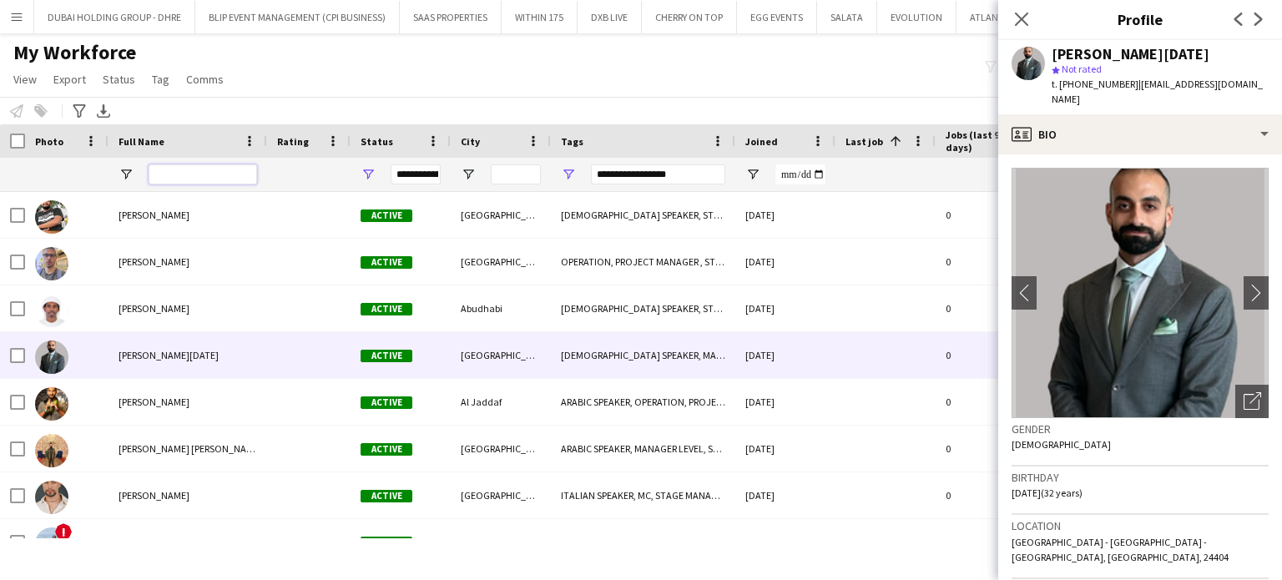
click at [215, 182] on input "Full Name Filter Input" at bounding box center [203, 174] width 109 height 20
click at [219, 175] on input "Full Name Filter Input" at bounding box center [203, 174] width 109 height 20
paste input "**********"
type input "**********"
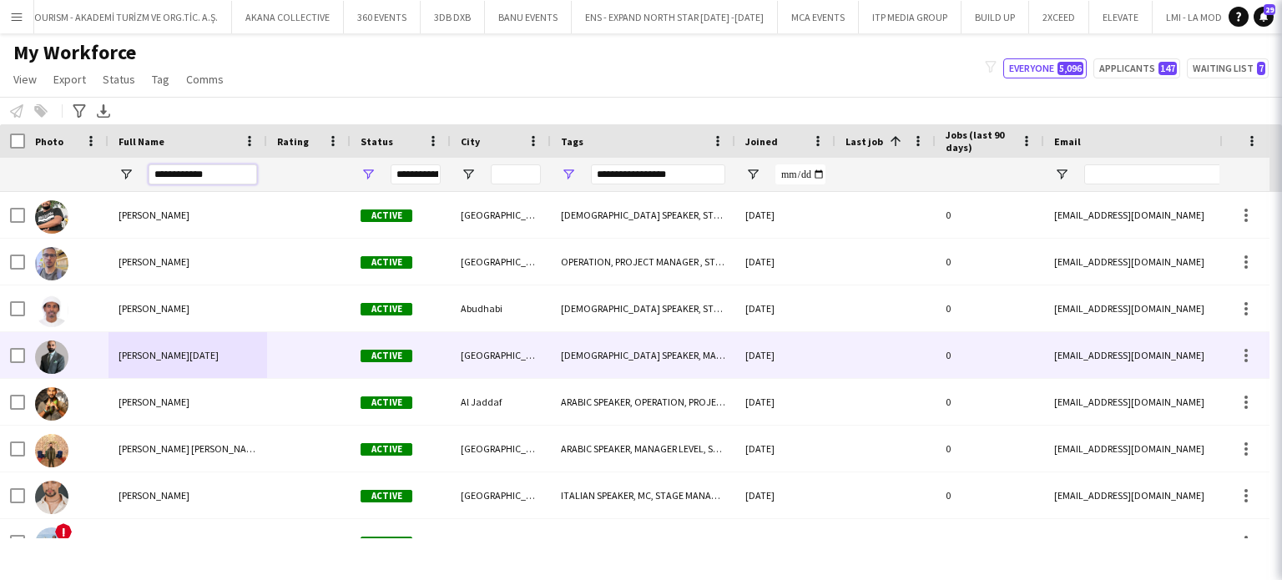
type input "***"
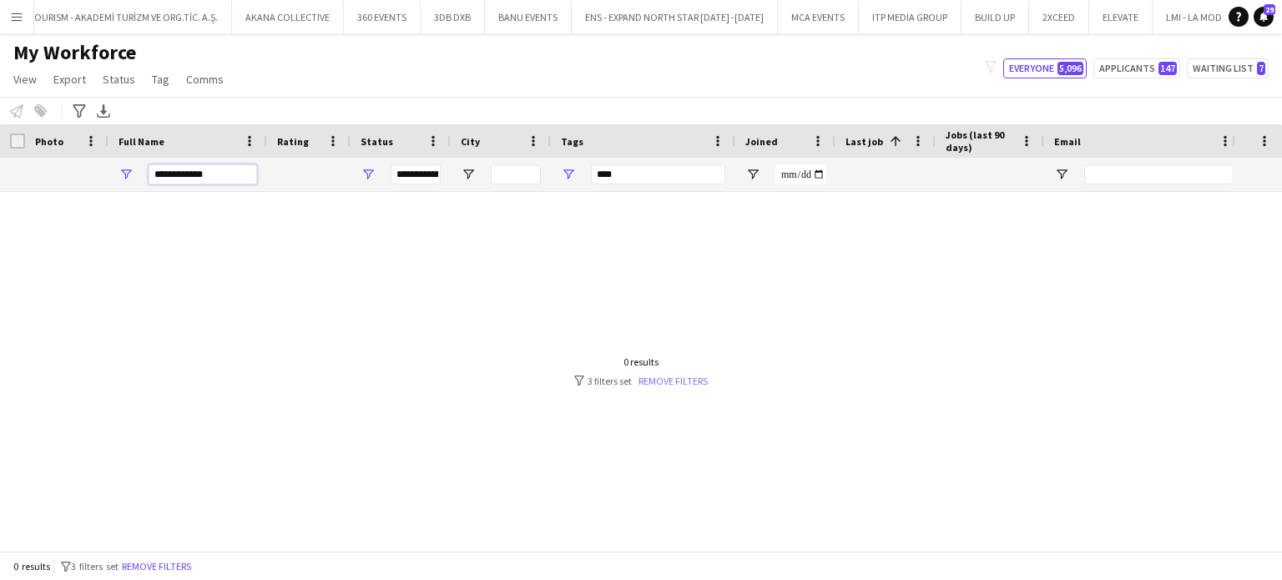
type input "**********"
click at [669, 383] on link "Remove filters" at bounding box center [673, 381] width 69 height 13
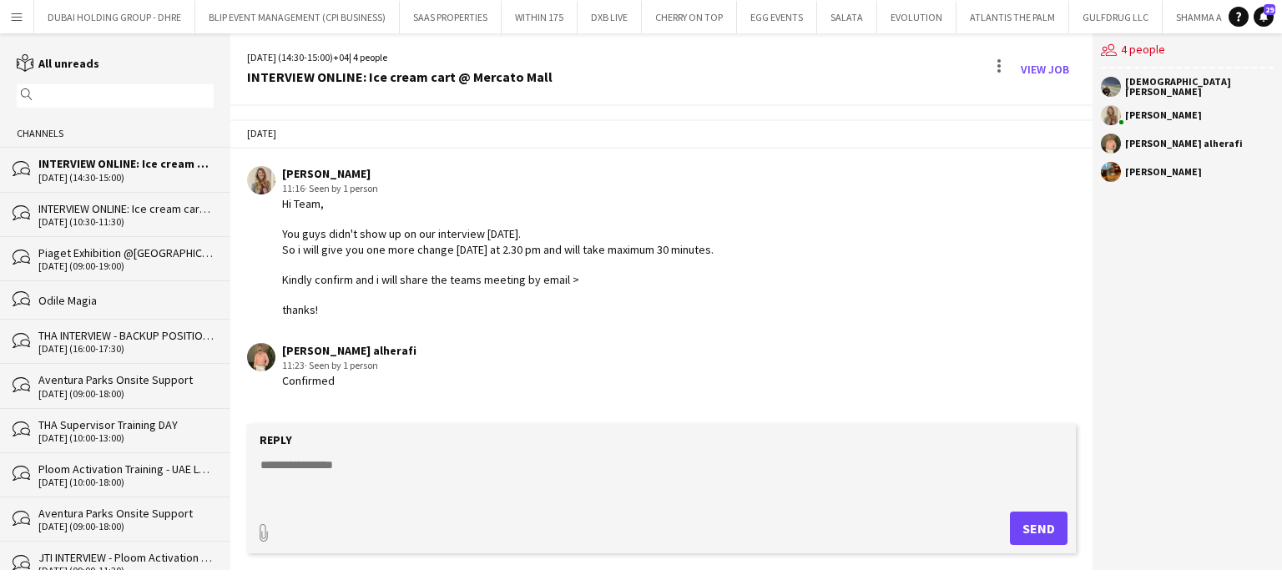
scroll to position [0, 6580]
click at [1048, 65] on link "View Job" at bounding box center [1045, 69] width 62 height 27
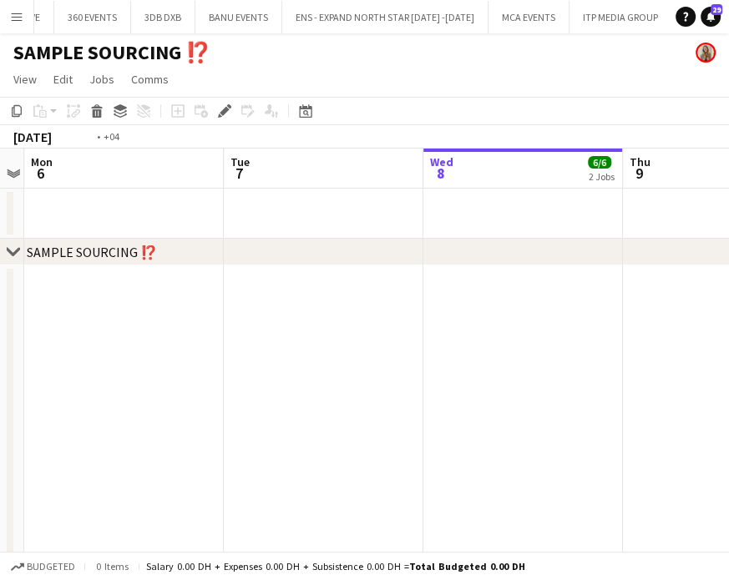
scroll to position [0, 654]
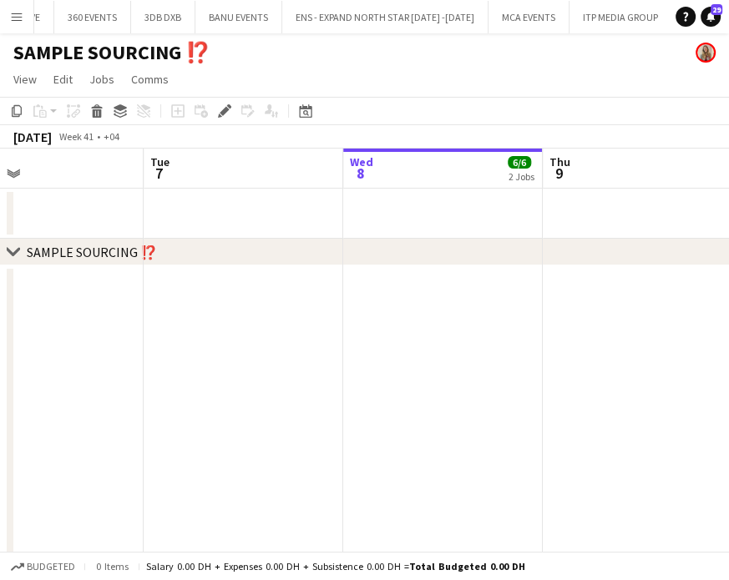
drag, startPoint x: 556, startPoint y: 312, endPoint x: 475, endPoint y: 303, distance: 81.5
click at [475, 303] on app-calendar-viewport "Fri 3 Sat 4 Sun 5 Mon 6 Tue 7 Wed 8 6/6 2 Jobs Thu 9 Fri 10 0/1 1 Job Sat 11 0/…" at bounding box center [364, 579] width 729 height 860
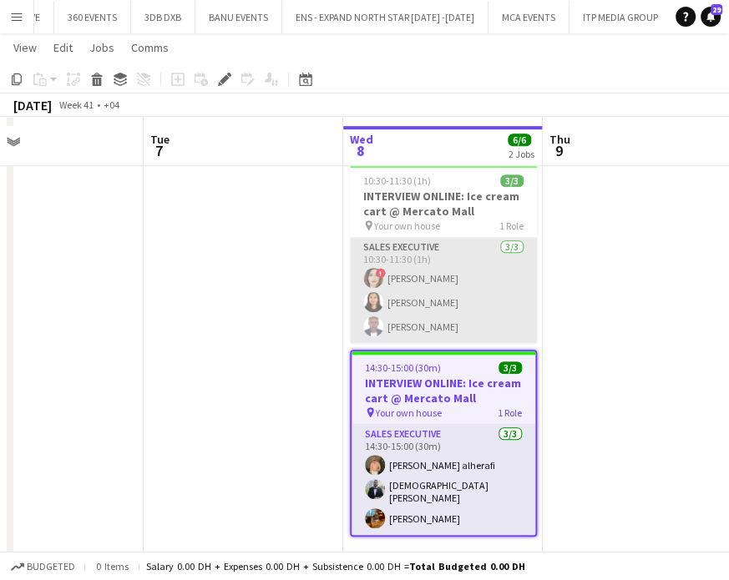
scroll to position [454, 0]
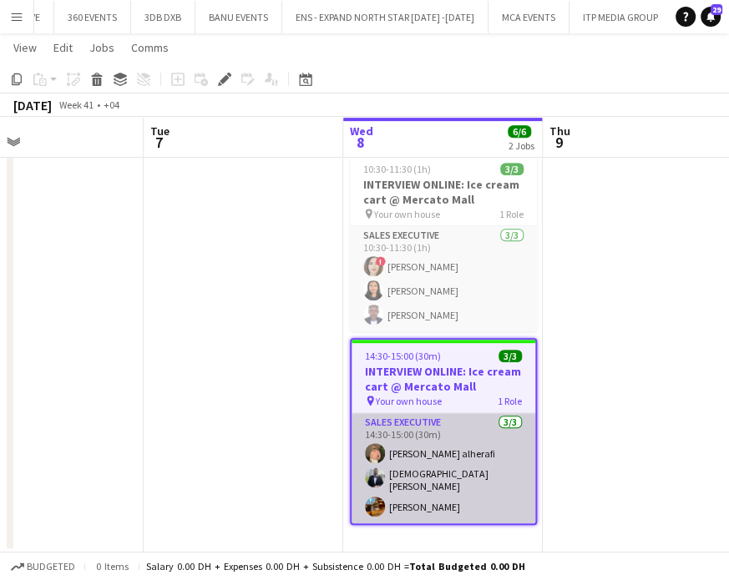
click at [422, 459] on app-card-role "Sales Executive [DATE] 14:30-15:00 (30m) [PERSON_NAME] alherafi [PERSON_NAME] E…" at bounding box center [443, 468] width 184 height 110
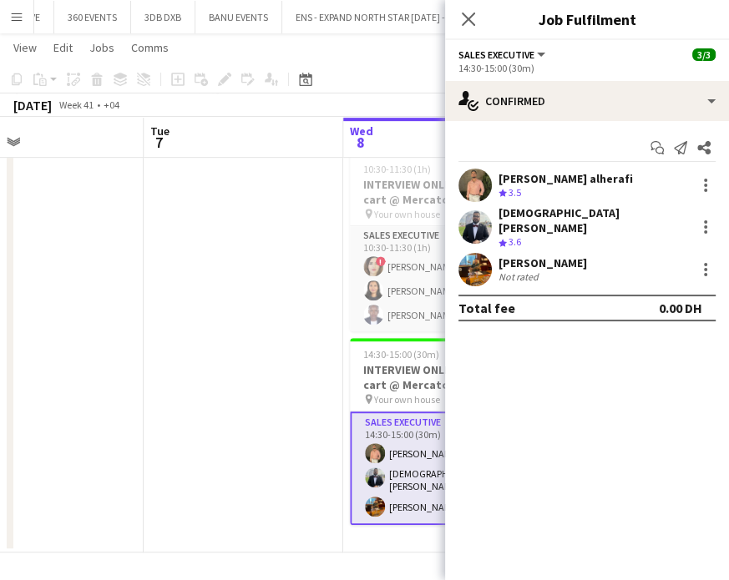
click at [543, 179] on div "[PERSON_NAME] alherafi" at bounding box center [565, 178] width 134 height 15
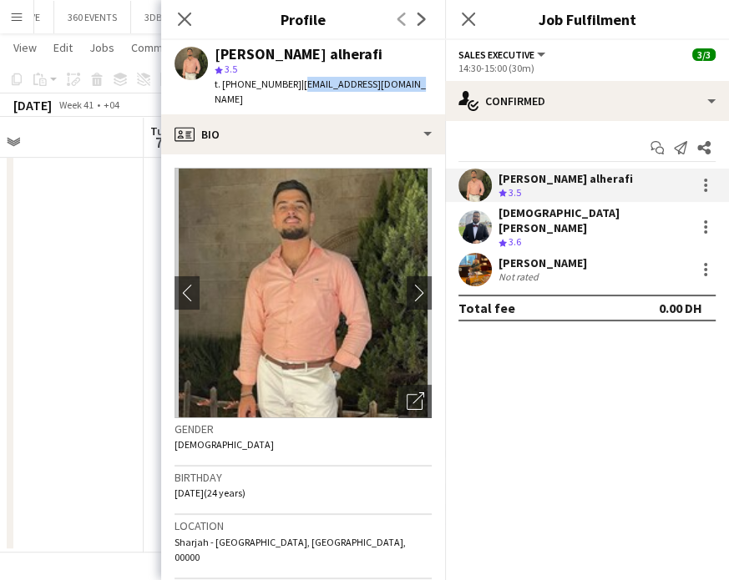
drag, startPoint x: 406, startPoint y: 83, endPoint x: 294, endPoint y: 86, distance: 112.7
click at [294, 86] on div "[PERSON_NAME] alherafi star 3.5 t. [PHONE_NUMBER] | [EMAIL_ADDRESS][DOMAIN_NAME]" at bounding box center [303, 77] width 284 height 74
copy span "[EMAIL_ADDRESS][DOMAIN_NAME]"
click at [527, 216] on div "[DEMOGRAPHIC_DATA][PERSON_NAME]" at bounding box center [593, 220] width 190 height 30
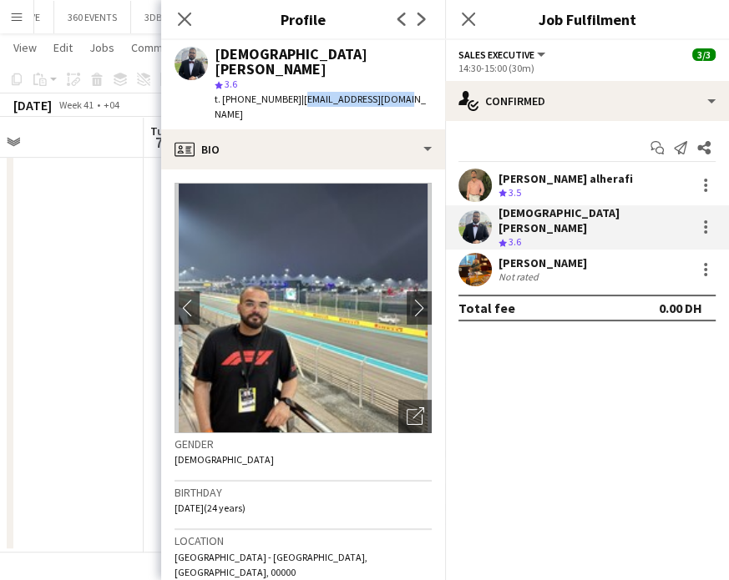
drag, startPoint x: 401, startPoint y: 83, endPoint x: 294, endPoint y: 85, distance: 106.9
click at [294, 85] on div "[PERSON_NAME] star 3.6 t. [PHONE_NUMBER] | [EMAIL_ADDRESS][DOMAIN_NAME]" at bounding box center [303, 84] width 284 height 89
copy span "[EMAIL_ADDRESS][DOMAIN_NAME]"
click at [517, 255] on div "[PERSON_NAME]" at bounding box center [542, 262] width 88 height 15
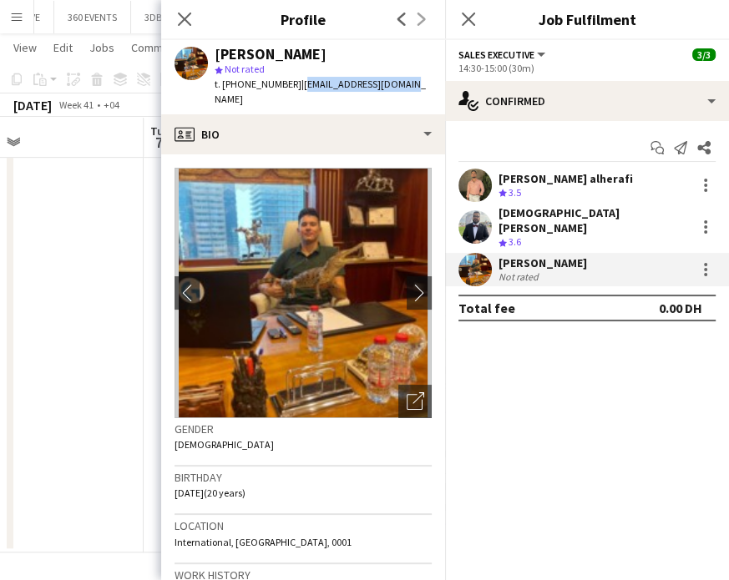
drag, startPoint x: 404, startPoint y: 83, endPoint x: 295, endPoint y: 86, distance: 108.6
click at [295, 86] on div "[PERSON_NAME] star Not rated t. [PHONE_NUMBER] | [EMAIL_ADDRESS][DOMAIN_NAME]" at bounding box center [303, 77] width 284 height 74
copy span "[EMAIL_ADDRESS][DOMAIN_NAME]"
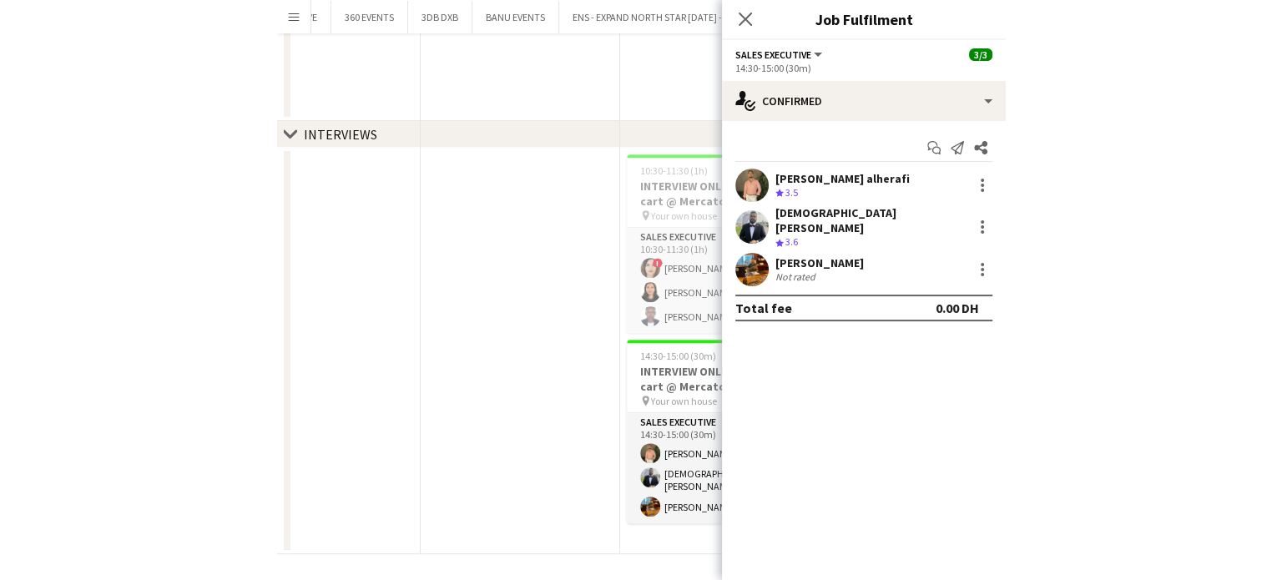
scroll to position [0, 0]
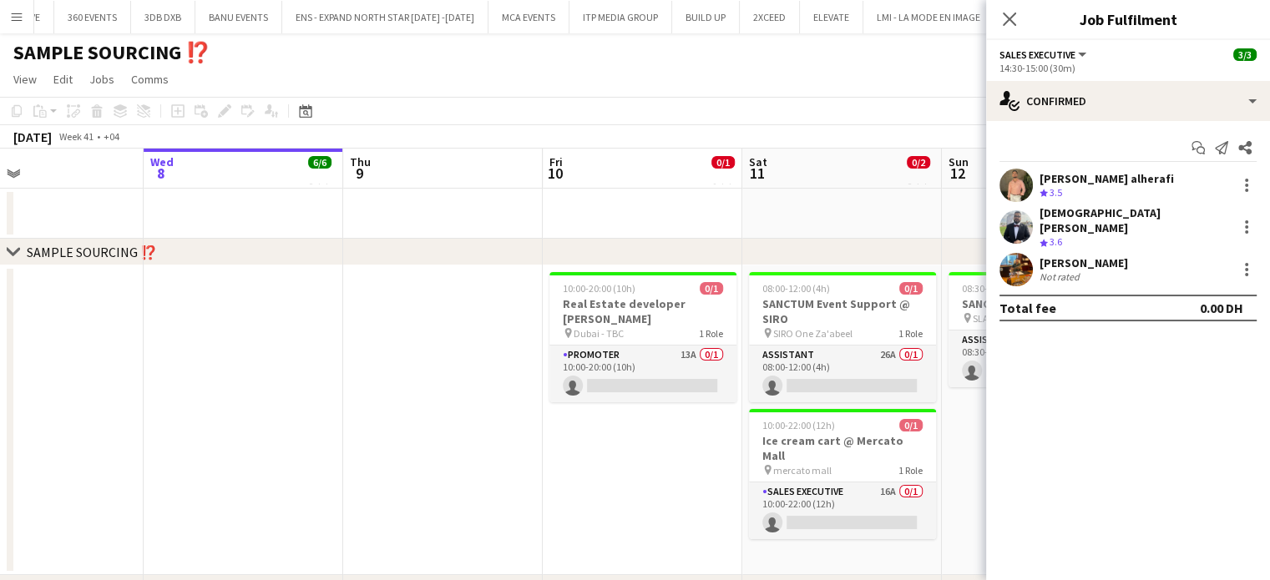
click at [371, 417] on app-date-cell at bounding box center [442, 420] width 199 height 310
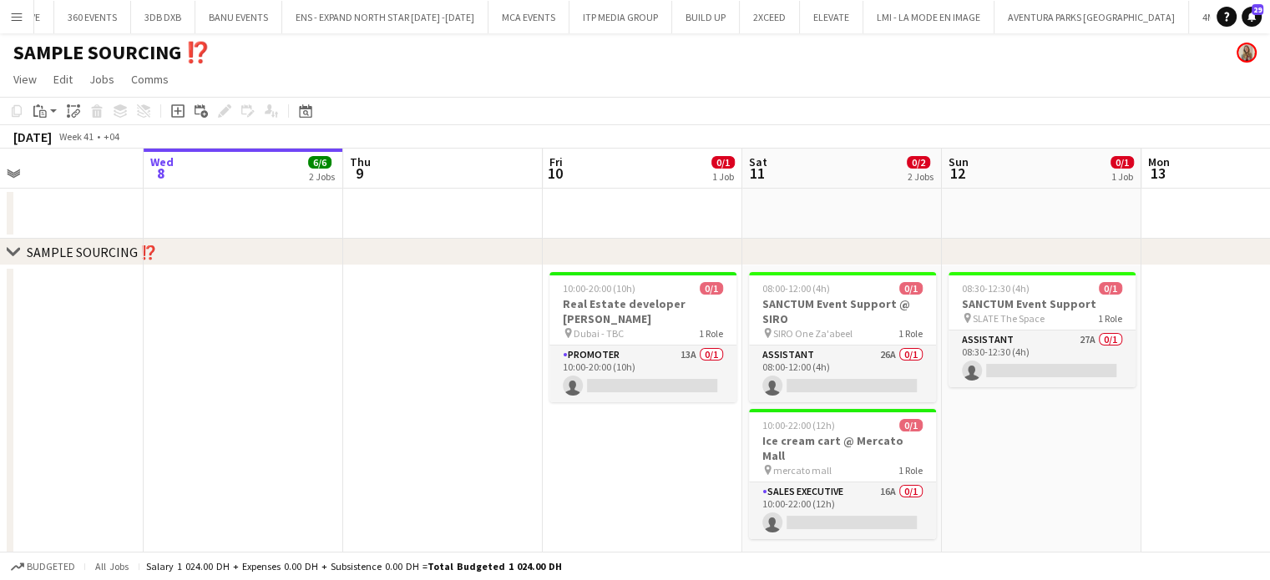
click at [13, 17] on app-icon "Menu" at bounding box center [16, 16] width 13 height 13
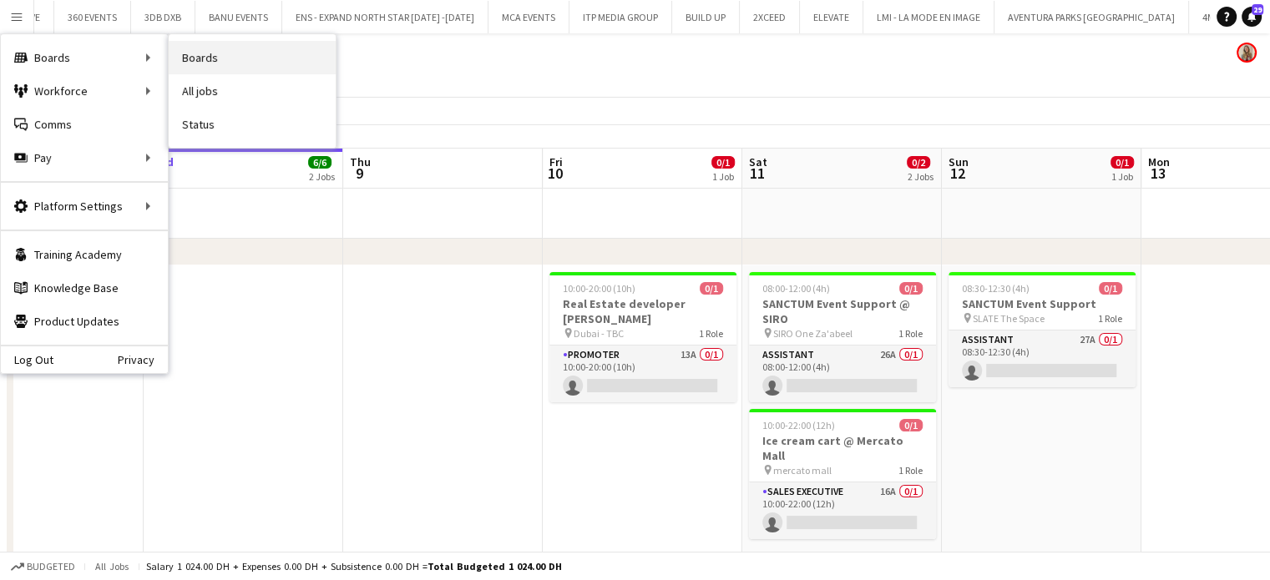
click at [197, 63] on link "Boards" at bounding box center [252, 57] width 167 height 33
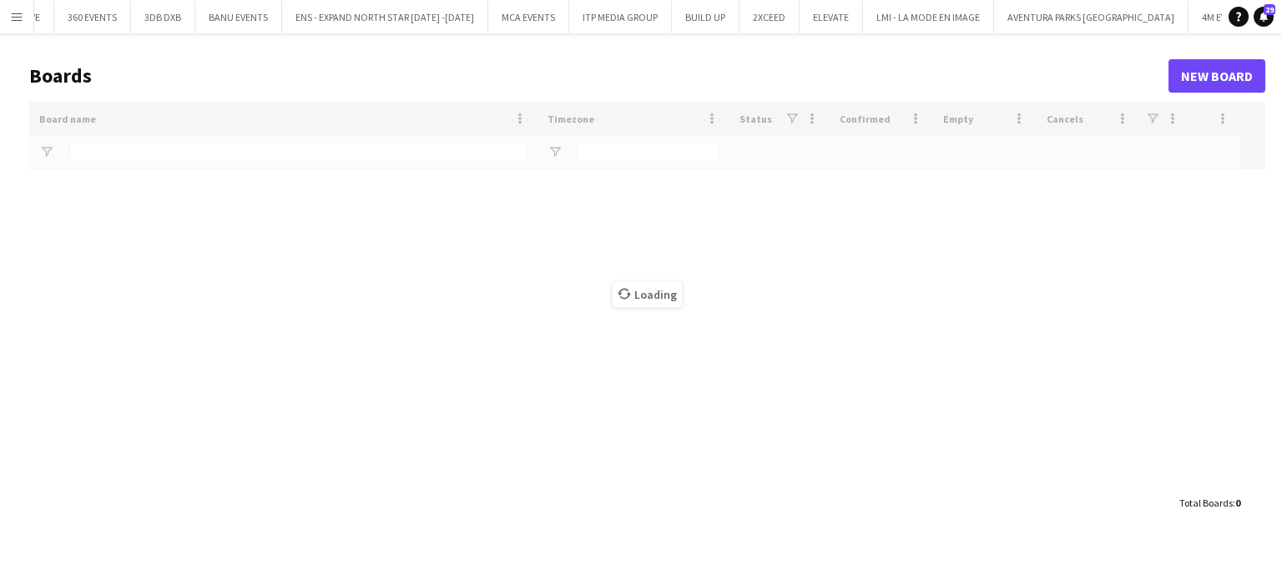
click at [126, 154] on div "Loading" at bounding box center [647, 294] width 1236 height 385
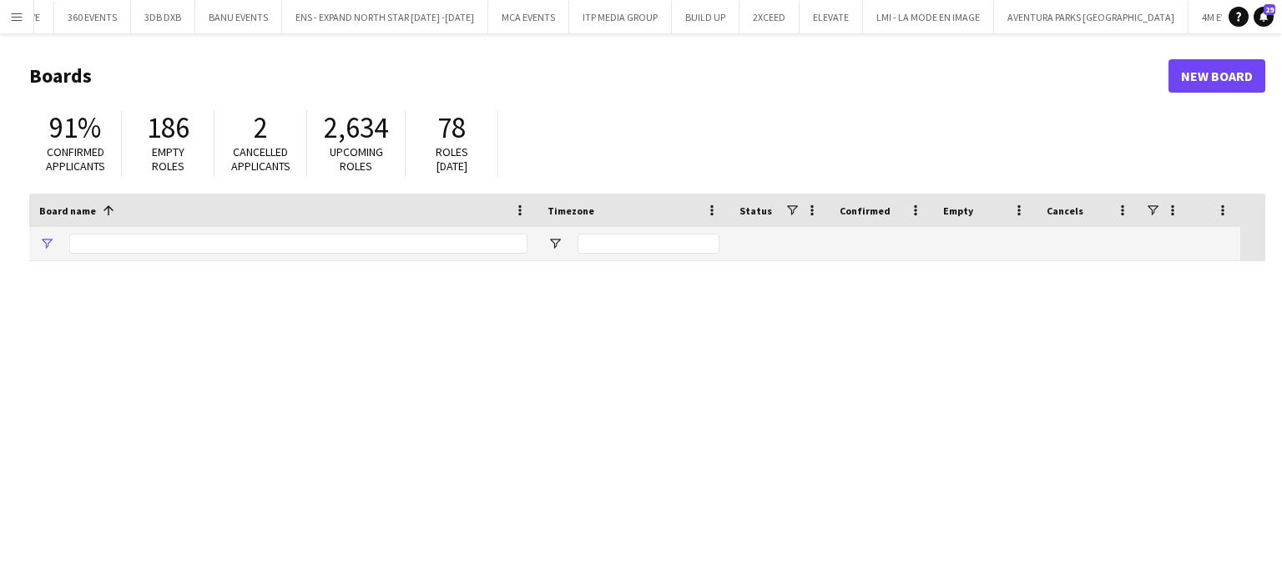
type input "***"
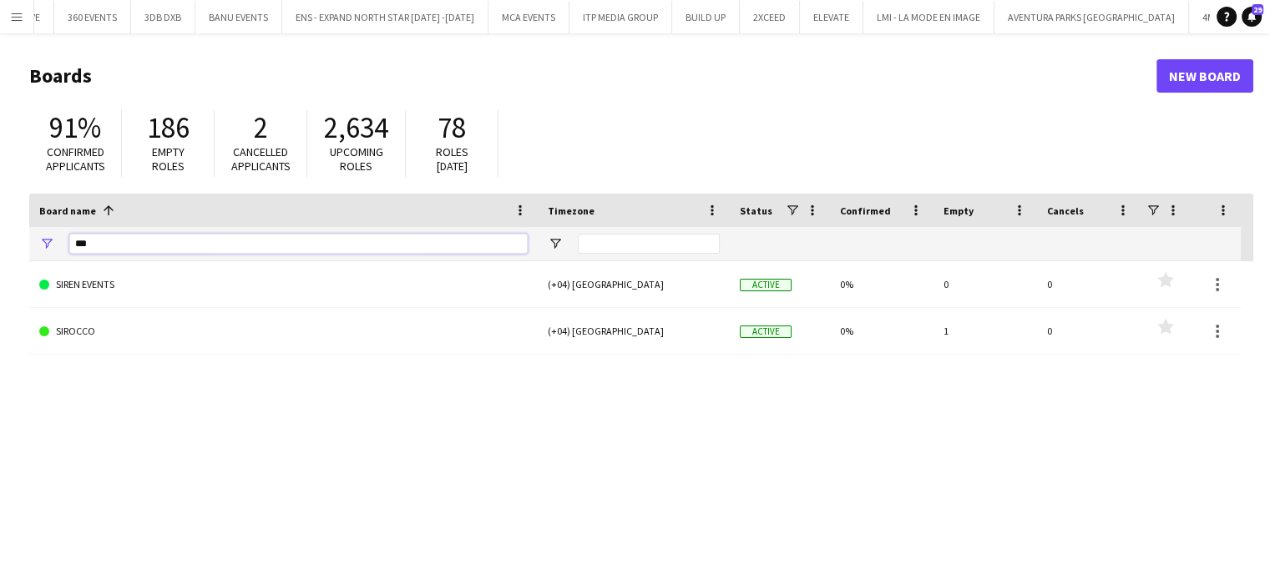
drag, startPoint x: 114, startPoint y: 246, endPoint x: 0, endPoint y: 239, distance: 113.8
click at [0, 239] on main "Boards New Board 91% Confirmed applicants 186 Empty roles 2 Cancelled applicant…" at bounding box center [635, 334] width 1270 height 603
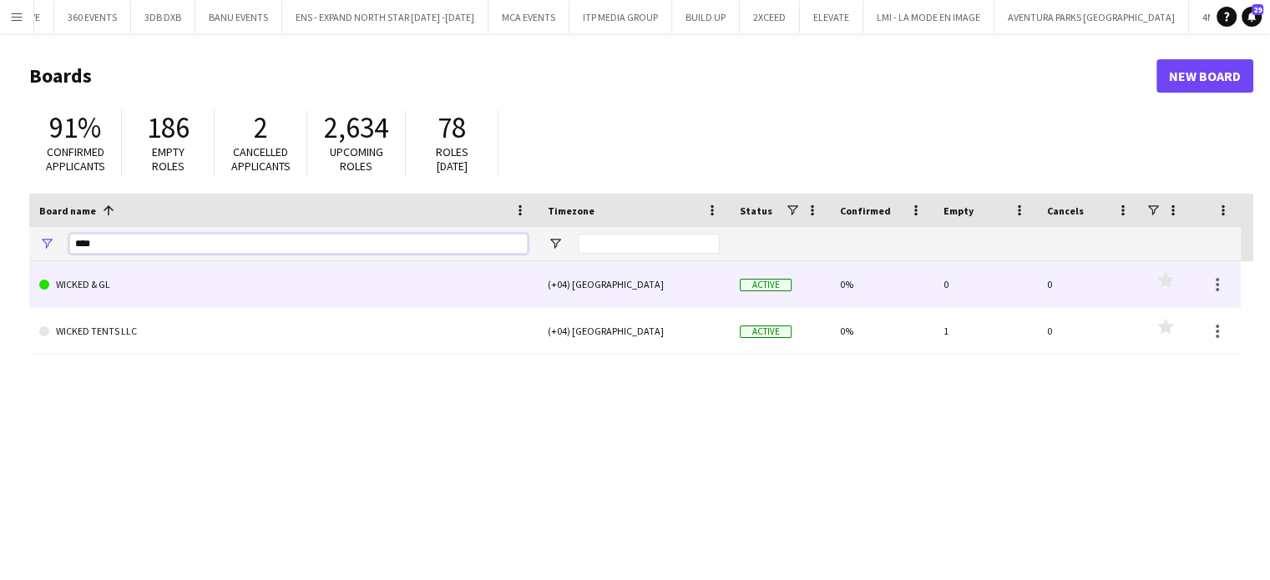
type input "****"
click at [102, 290] on link "WICKED & GL" at bounding box center [283, 284] width 488 height 47
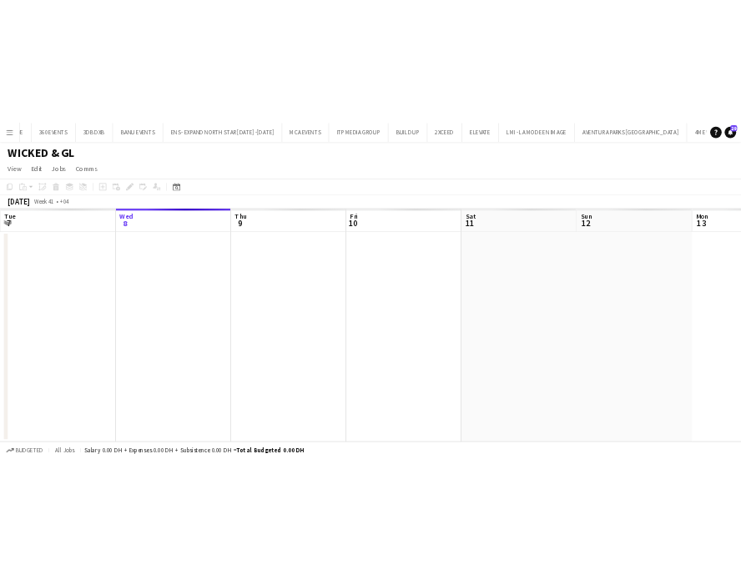
scroll to position [0, 6681]
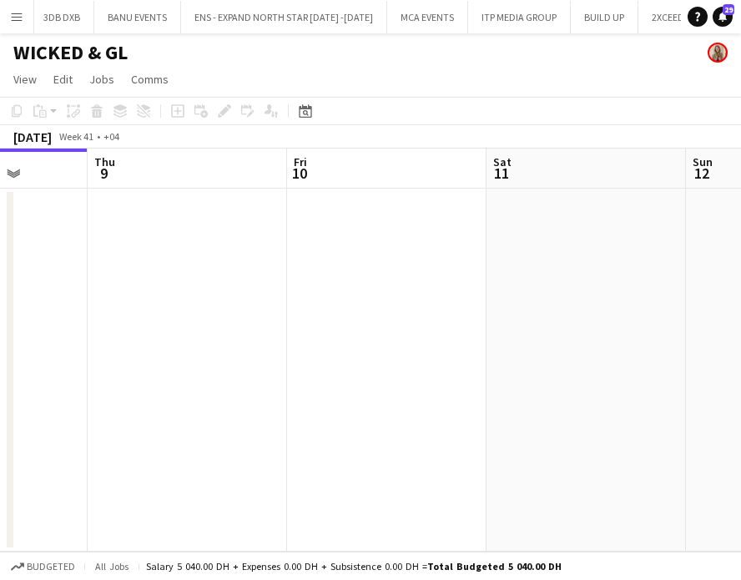
drag, startPoint x: 641, startPoint y: 238, endPoint x: 114, endPoint y: 203, distance: 527.8
click at [114, 203] on app-calendar-viewport "Sun 5 Mon 6 Tue 7 Wed 8 Thu 9 Fri 10 Sat 11 Sun 12 Mon 13" at bounding box center [370, 350] width 741 height 403
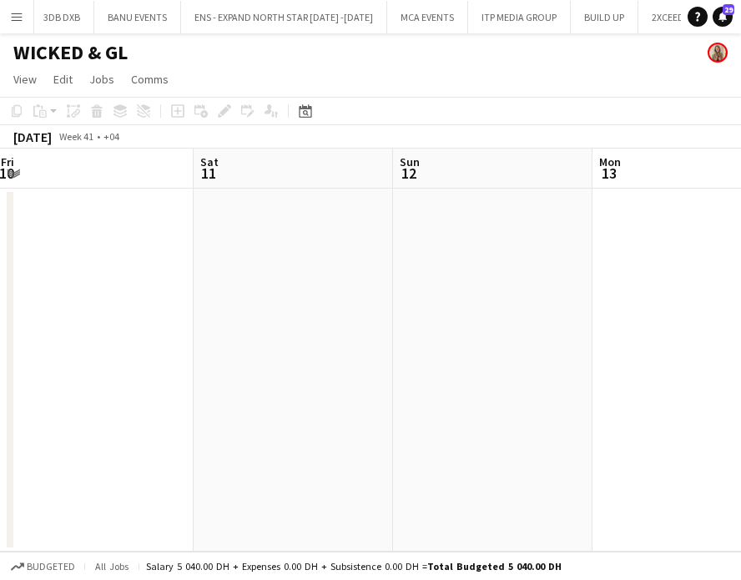
drag, startPoint x: 289, startPoint y: 260, endPoint x: 237, endPoint y: 251, distance: 52.4
click at [104, 248] on app-calendar-viewport "Tue 7 Wed 8 Thu 9 Fri 10 Sat 11 Sun 12 Mon 13 Tue 14 Wed 15" at bounding box center [370, 350] width 741 height 403
drag, startPoint x: 230, startPoint y: 261, endPoint x: 54, endPoint y: 233, distance: 178.4
click at [53, 250] on app-calendar-viewport "Wed 8 Thu 9 Fri 10 Sat 11 Sun 12 Mon 13 Tue 14 Wed 15 Thu 16" at bounding box center [370, 350] width 741 height 403
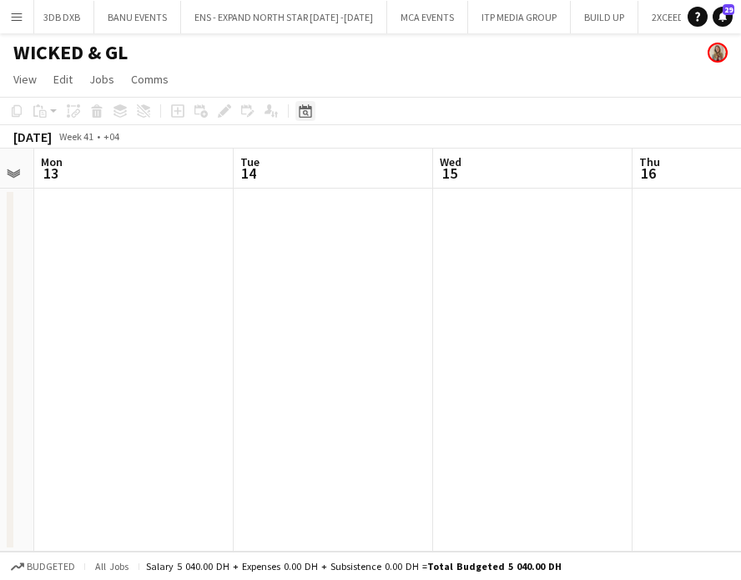
click at [305, 111] on icon at bounding box center [306, 113] width 6 height 6
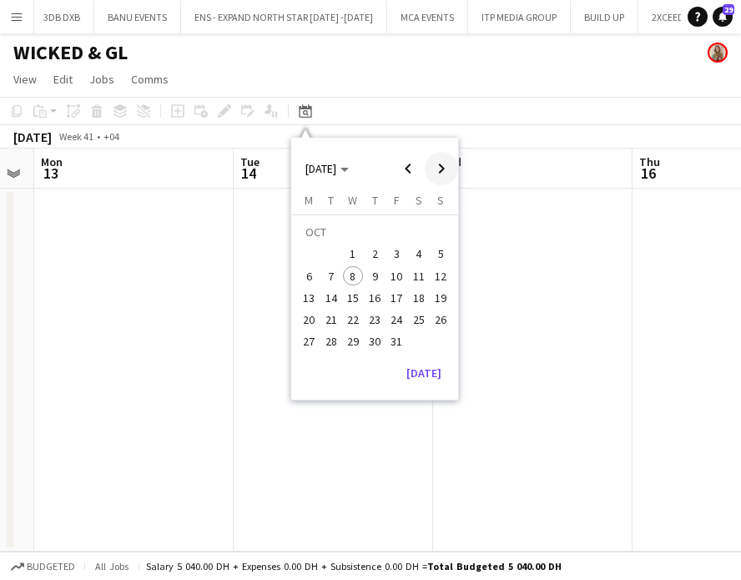
click at [448, 169] on span "Next month" at bounding box center [441, 168] width 33 height 33
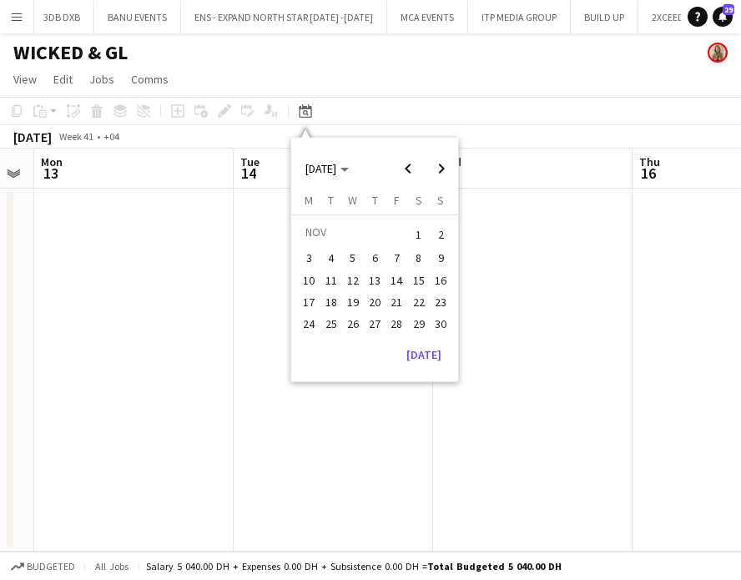
click at [370, 281] on span "13" at bounding box center [375, 280] width 20 height 20
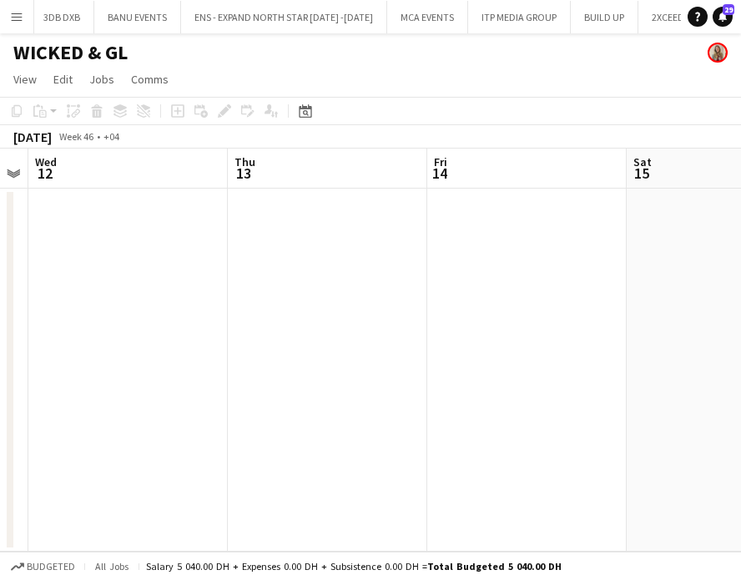
drag, startPoint x: 257, startPoint y: 309, endPoint x: 482, endPoint y: 310, distance: 224.5
click at [482, 310] on app-calendar-viewport "Mon 10 Tue 11 Wed 12 Thu 13 Fri 14 Sat 15 Sun 16 Mon 17 Tue 18" at bounding box center [370, 350] width 741 height 403
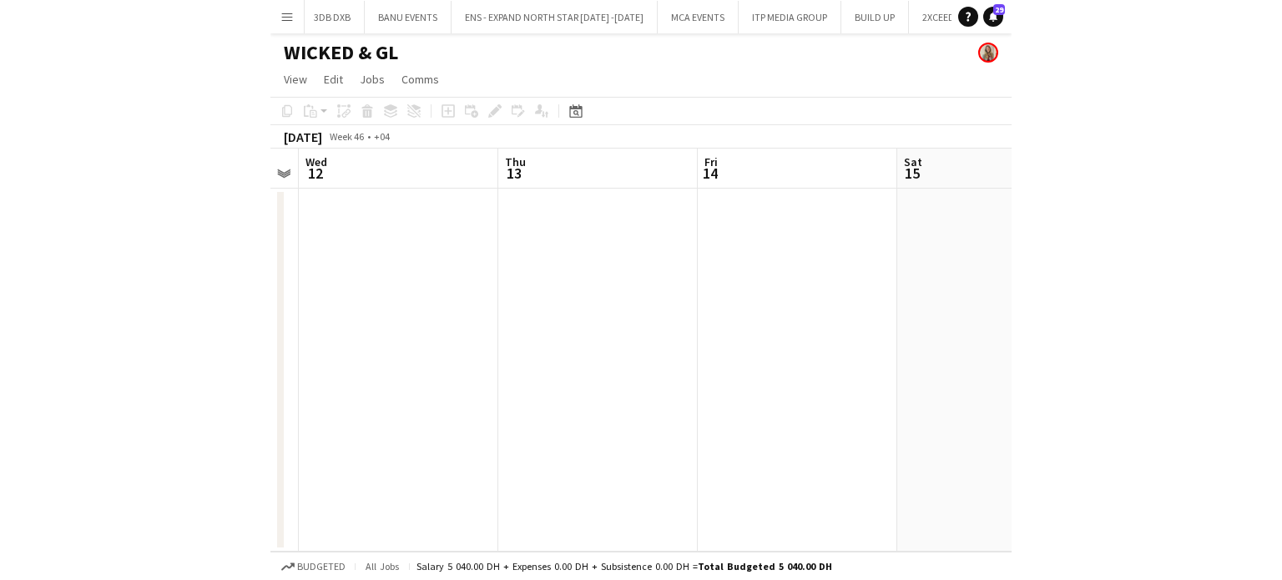
scroll to position [0, 340]
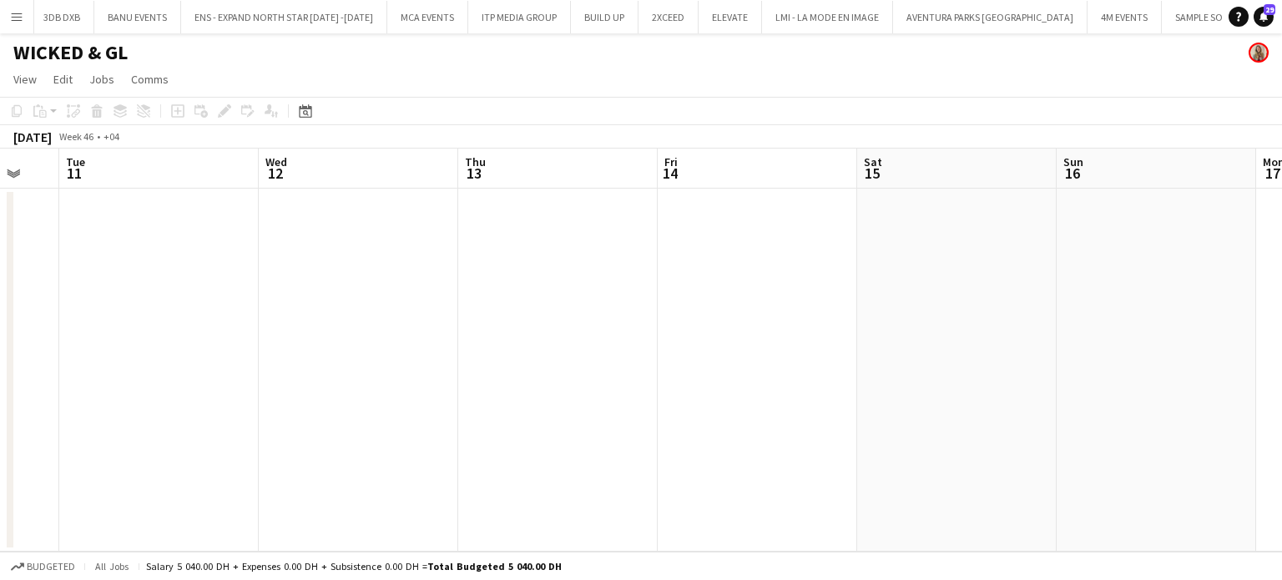
click at [21, 17] on app-icon "Menu" at bounding box center [16, 16] width 13 height 13
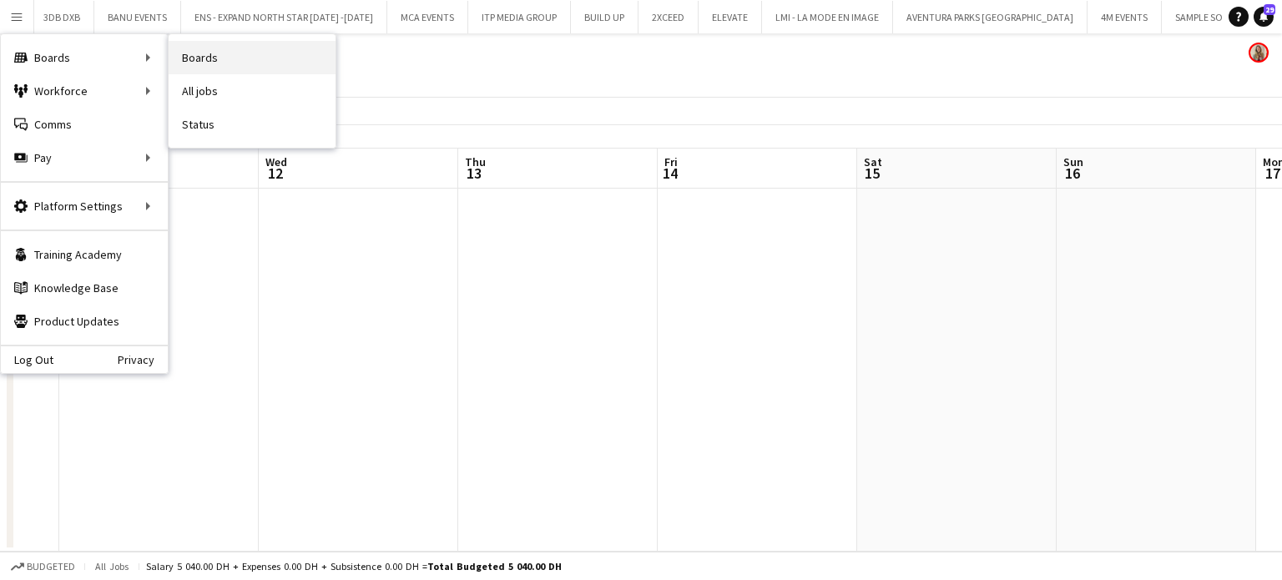
click at [190, 60] on link "Boards" at bounding box center [252, 57] width 167 height 33
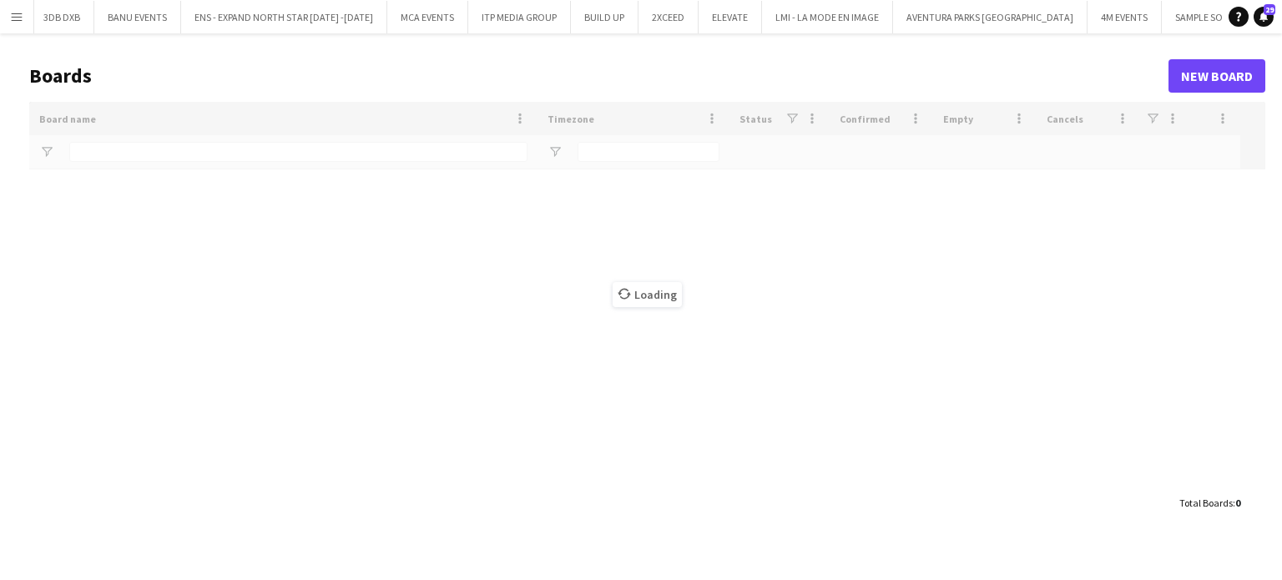
scroll to position [0, 6680]
type input "****"
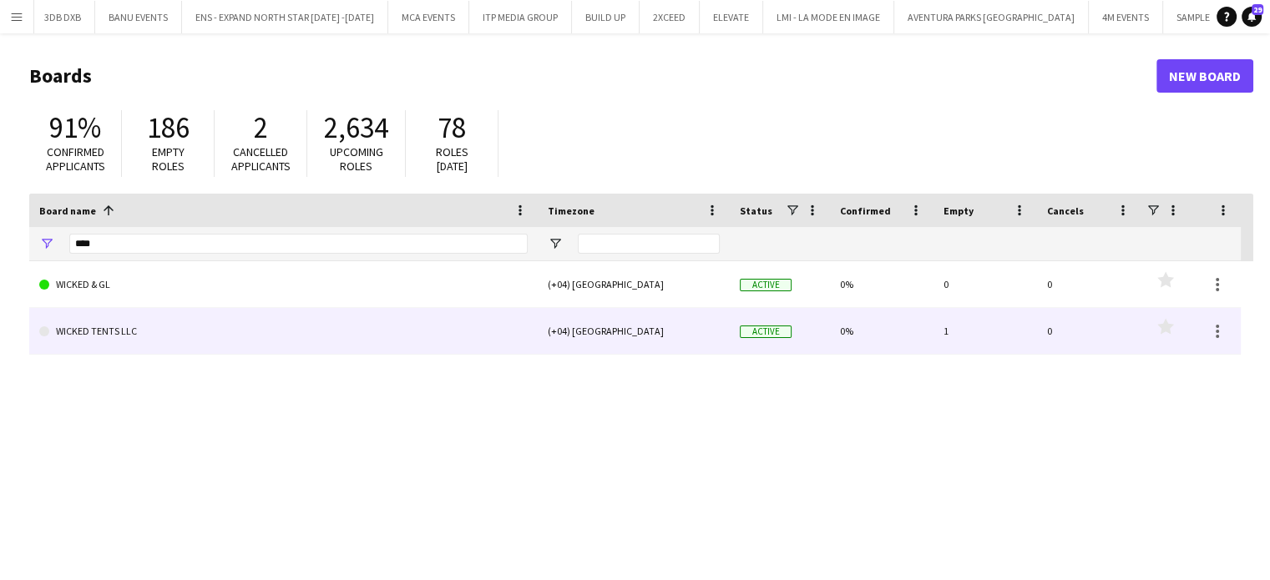
click at [88, 333] on link "WICKED TENTS LLC" at bounding box center [283, 331] width 488 height 47
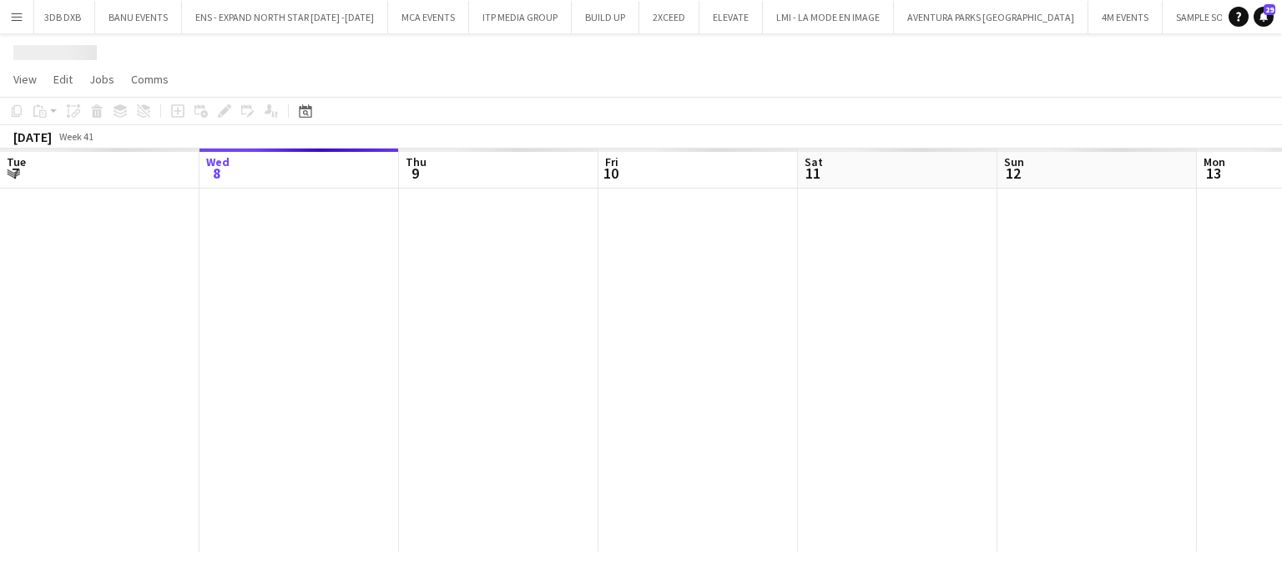
scroll to position [0, 6788]
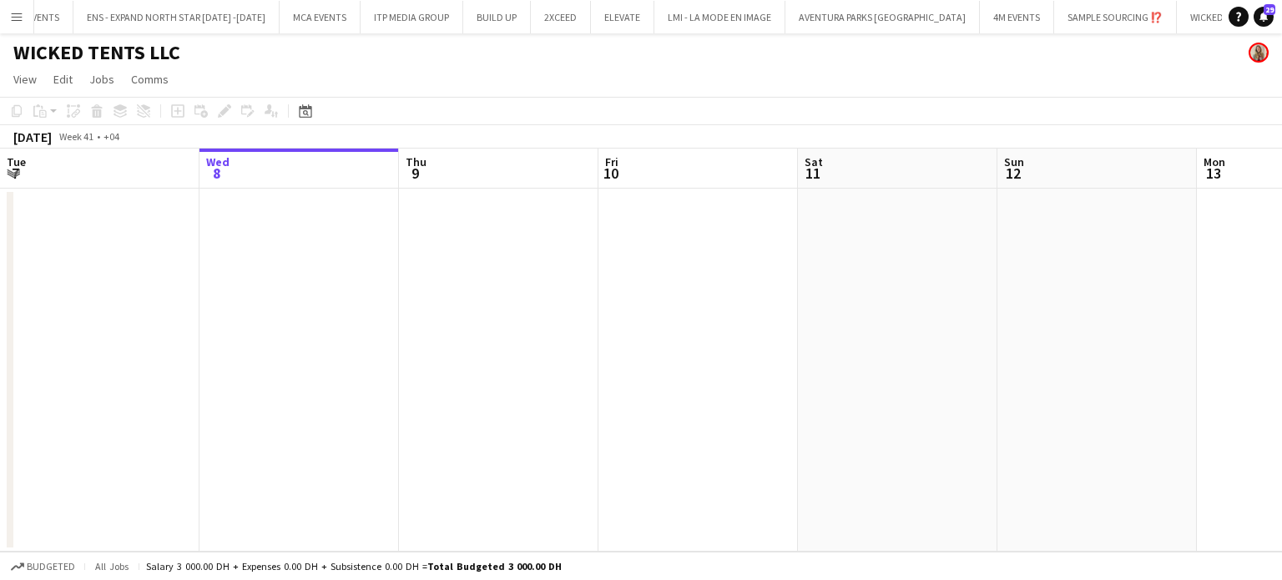
click at [105, 54] on h1 "WICKED TENTS LLC" at bounding box center [96, 52] width 167 height 25
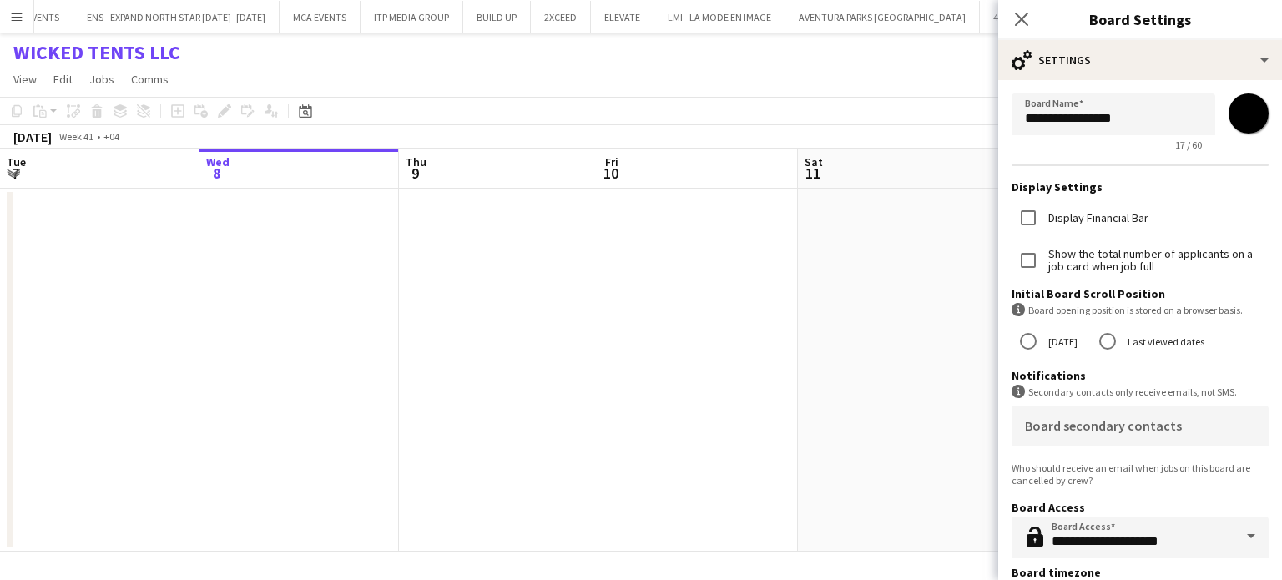
click at [1246, 114] on input "*******" at bounding box center [1249, 113] width 60 height 60
type input "*******"
click at [306, 106] on icon at bounding box center [305, 110] width 13 height 13
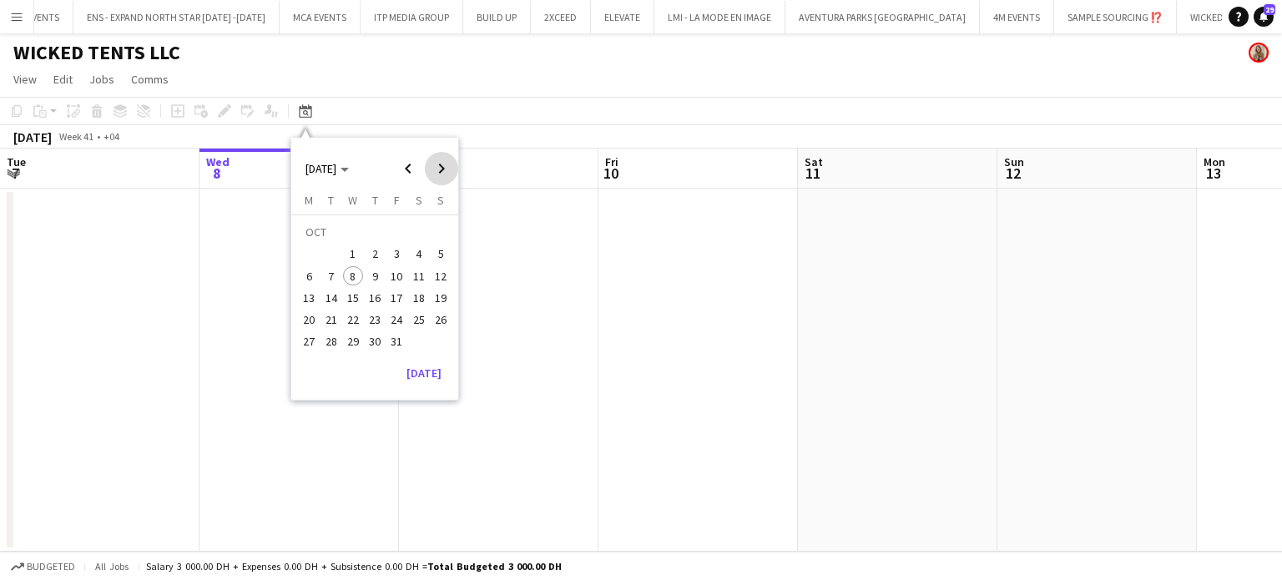
click at [447, 169] on span "Next month" at bounding box center [441, 168] width 33 height 33
click at [375, 280] on span "13" at bounding box center [375, 280] width 20 height 20
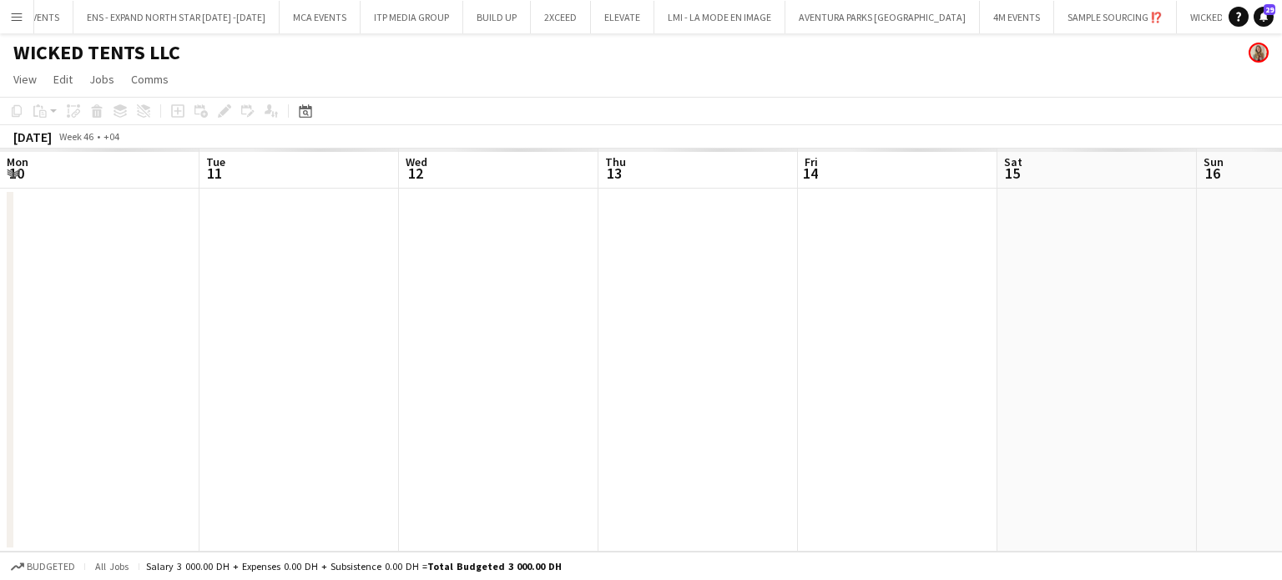
scroll to position [0, 574]
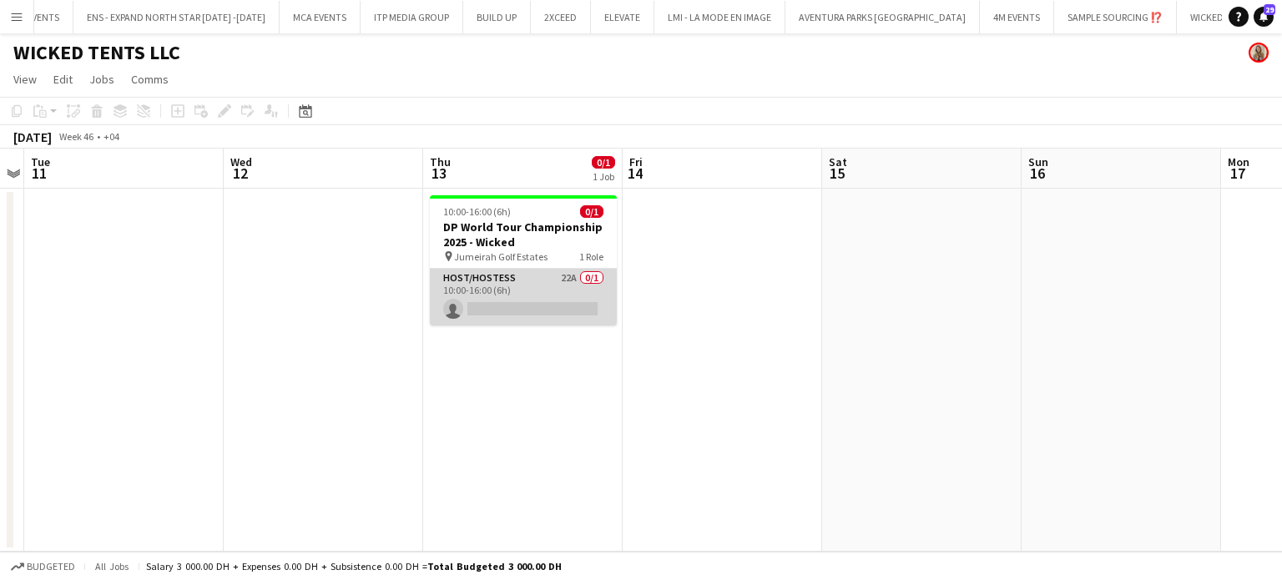
click at [538, 295] on app-card-role "Host/Hostess 22A 0/1 10:00-16:00 (6h) single-neutral-actions" at bounding box center [523, 297] width 187 height 57
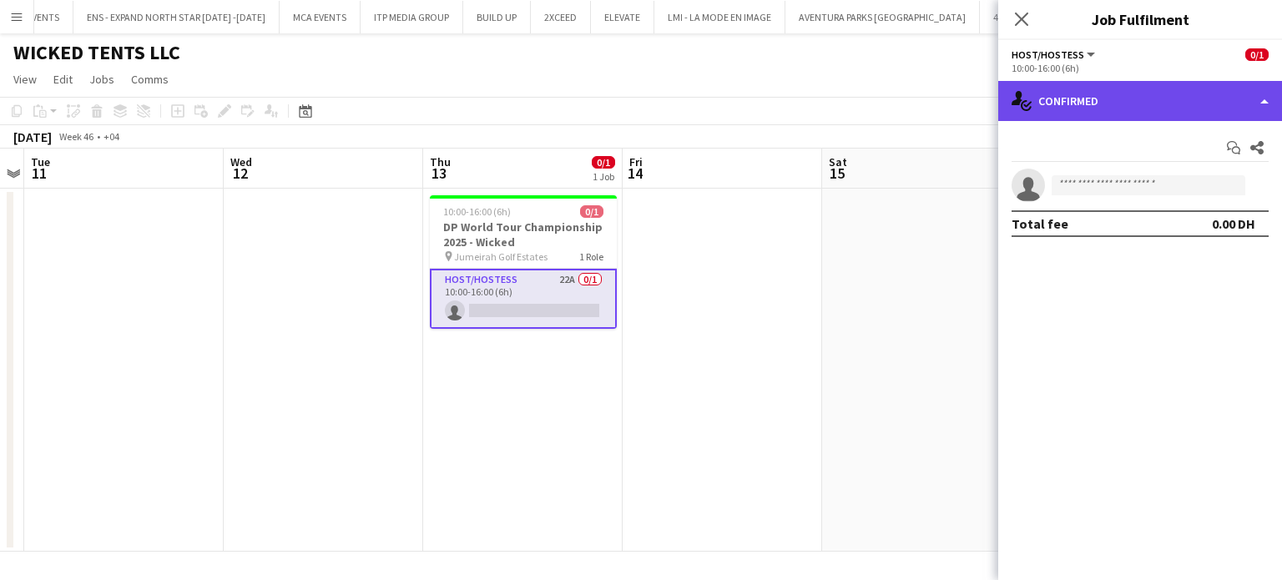
click at [1244, 88] on div "single-neutral-actions-check-2 Confirmed" at bounding box center [1140, 101] width 284 height 40
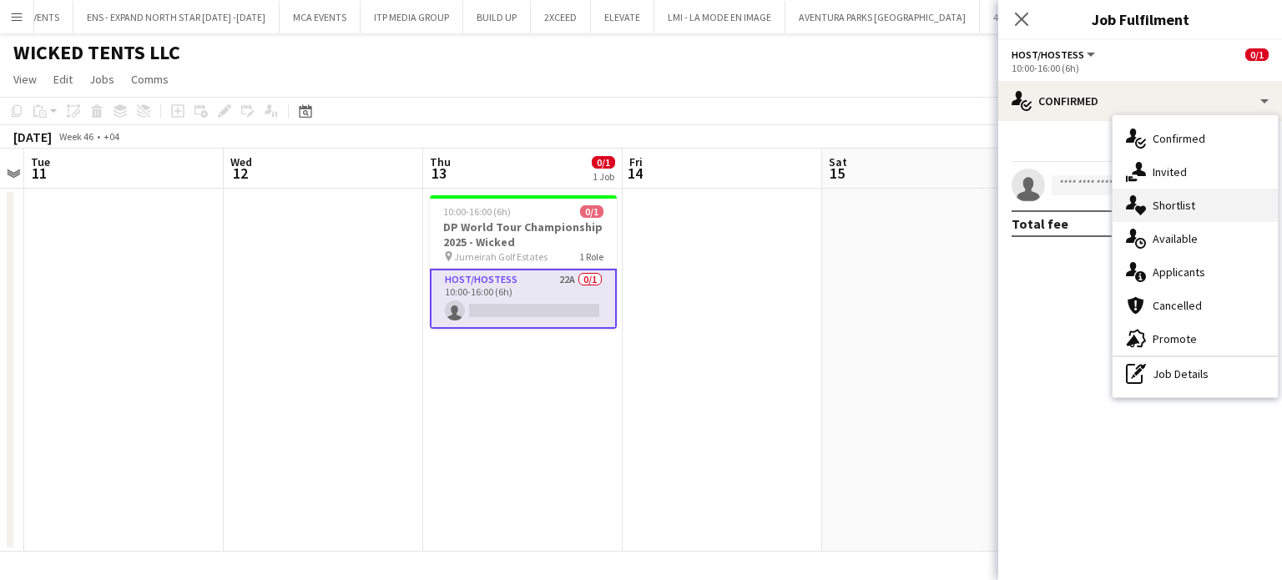
click at [1212, 213] on div "single-neutral-actions-heart Shortlist" at bounding box center [1195, 205] width 165 height 33
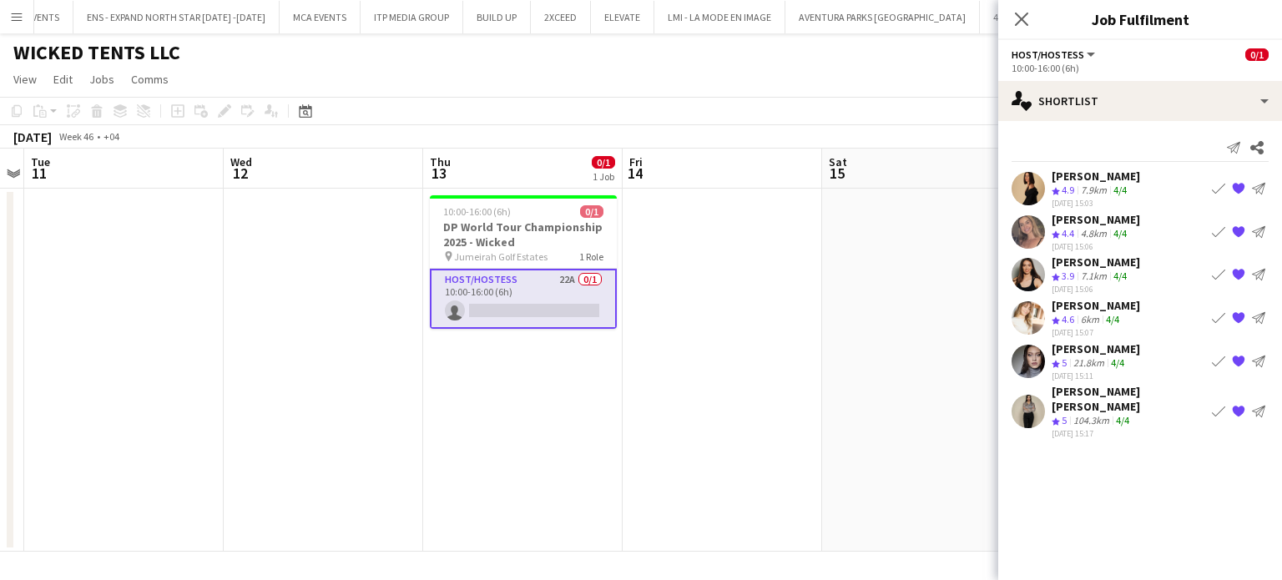
click at [1219, 184] on app-icon "Book crew" at bounding box center [1218, 188] width 13 height 13
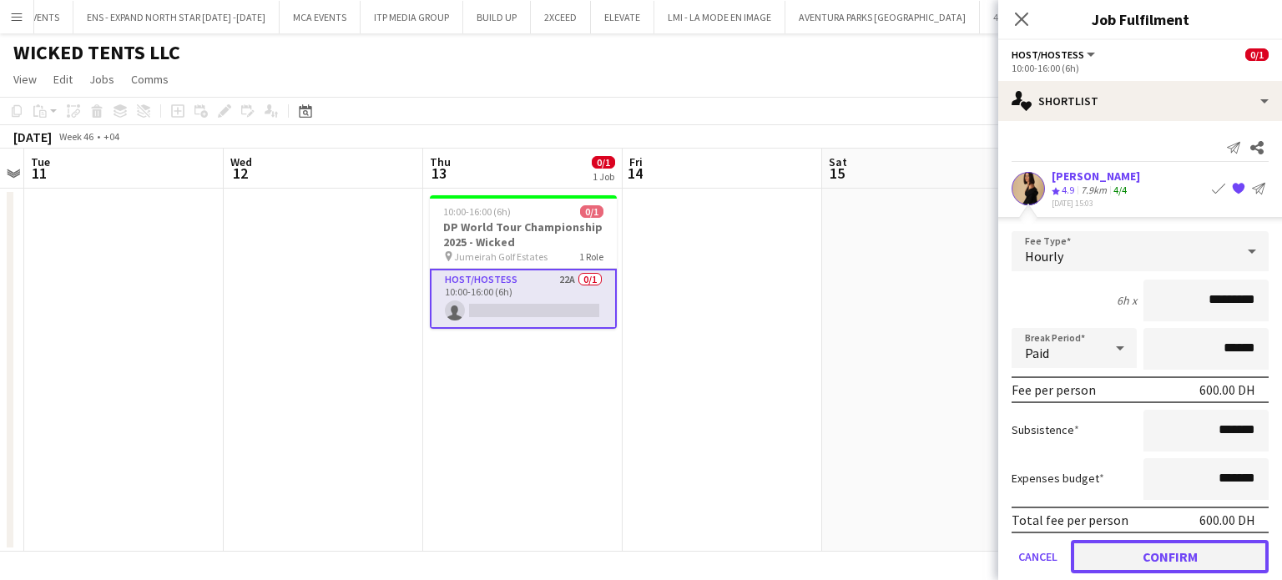
click at [1132, 548] on button "Confirm" at bounding box center [1170, 556] width 198 height 33
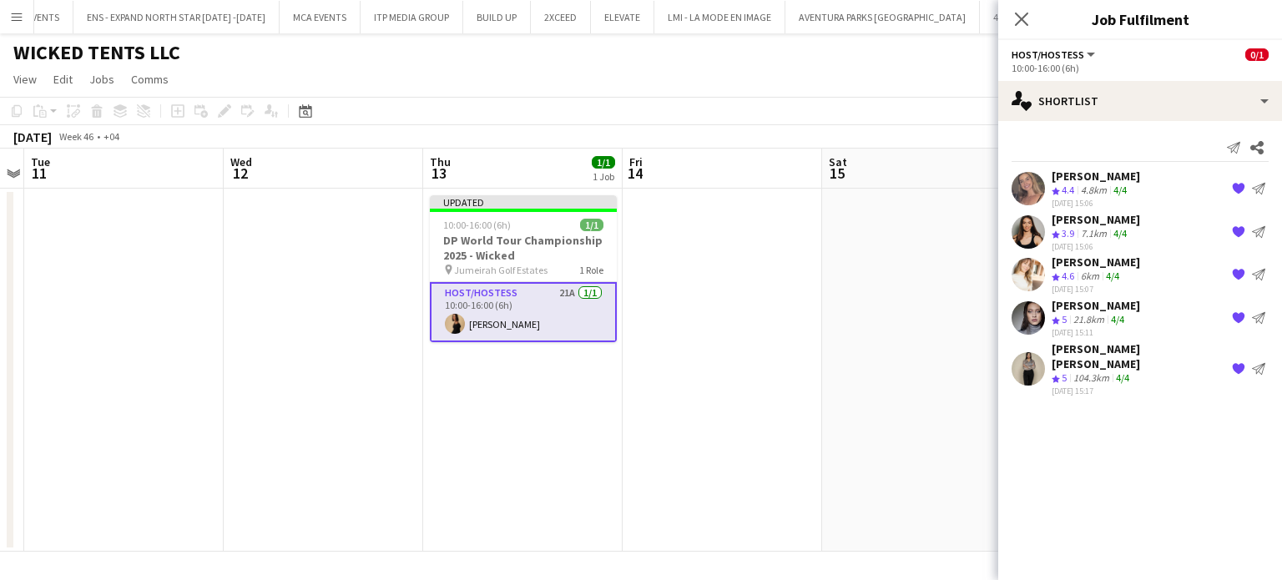
drag, startPoint x: 819, startPoint y: 217, endPoint x: 770, endPoint y: 253, distance: 60.9
click at [820, 217] on app-date-cell at bounding box center [722, 370] width 199 height 363
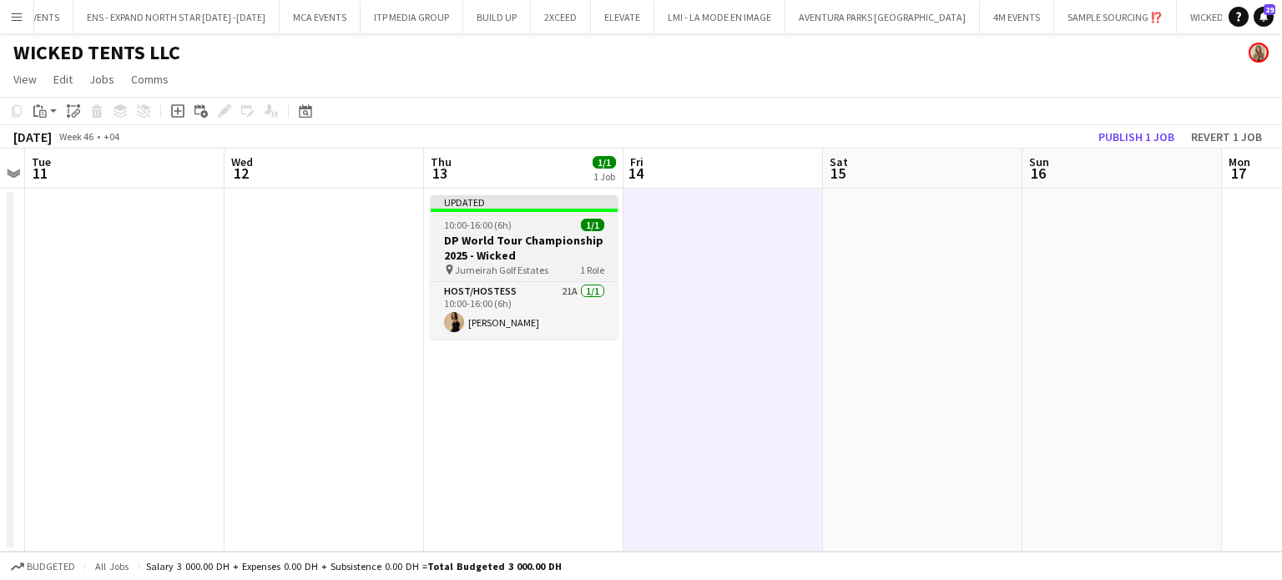
click at [489, 236] on h3 "DP World Tour Championship 2025 - Wicked" at bounding box center [524, 248] width 187 height 30
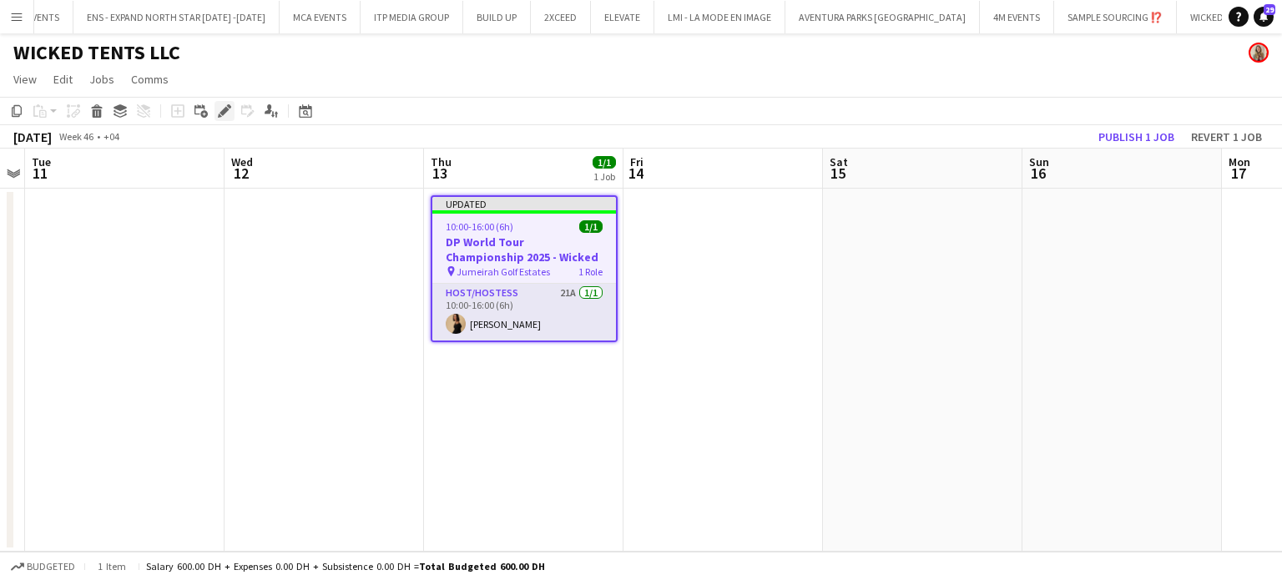
click at [225, 112] on icon at bounding box center [224, 111] width 9 height 9
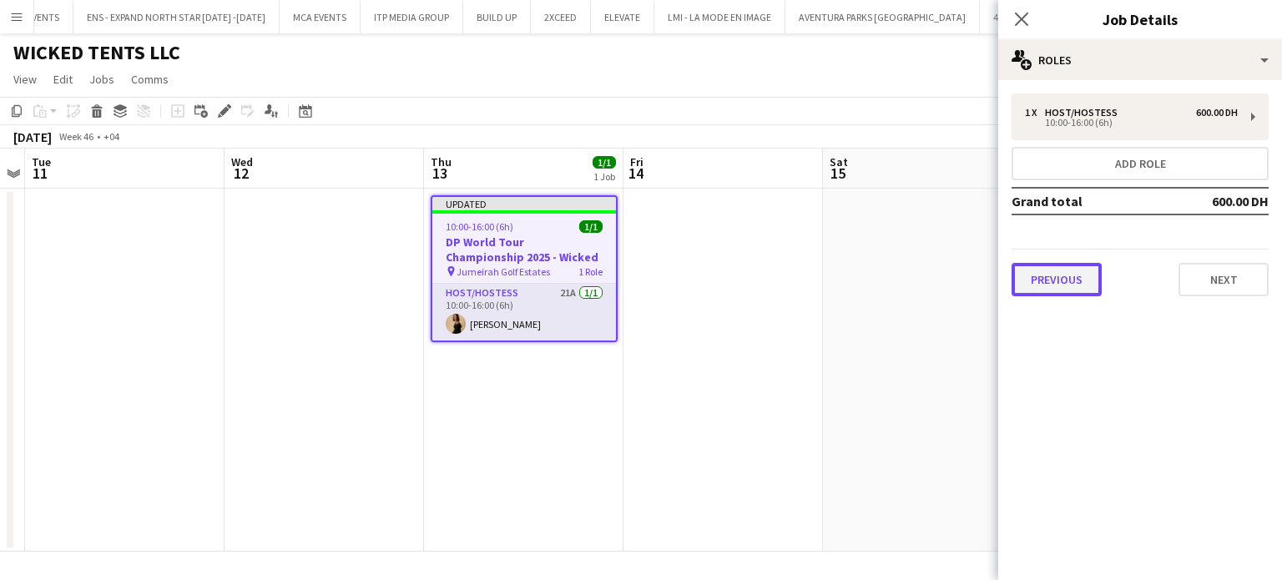
click at [1054, 280] on button "Previous" at bounding box center [1057, 279] width 90 height 33
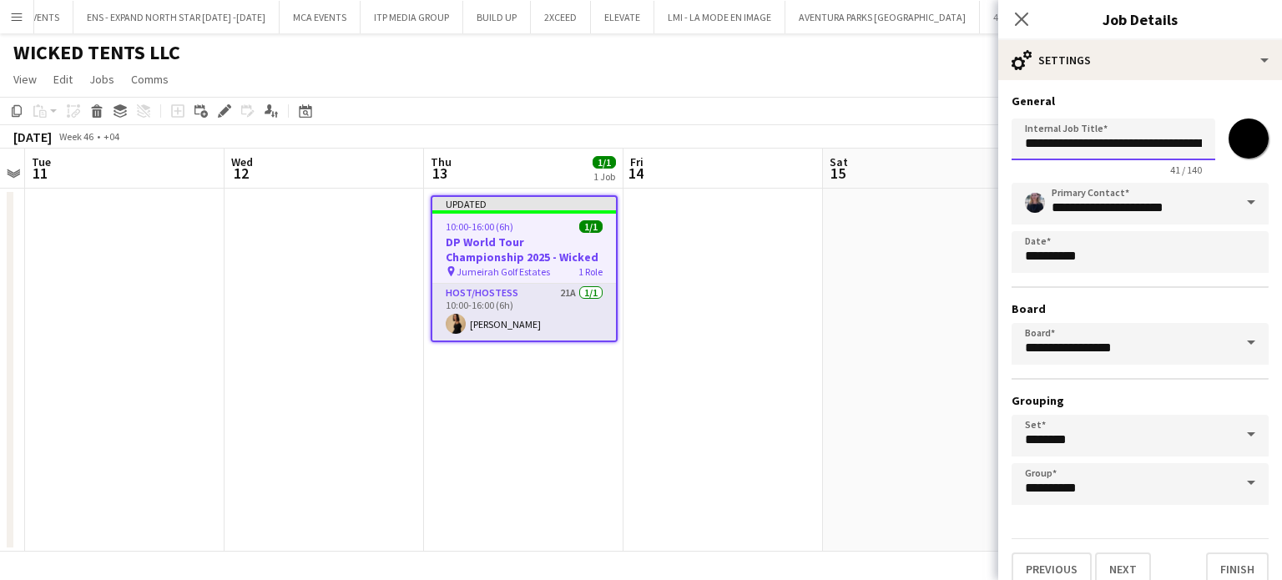
click at [1188, 146] on input "**********" at bounding box center [1114, 140] width 204 height 42
click at [1149, 146] on input "**********" at bounding box center [1107, 140] width 191 height 42
drag, startPoint x: 1149, startPoint y: 146, endPoint x: 1185, endPoint y: 146, distance: 35.9
click at [1185, 146] on input "**********" at bounding box center [1107, 140] width 191 height 42
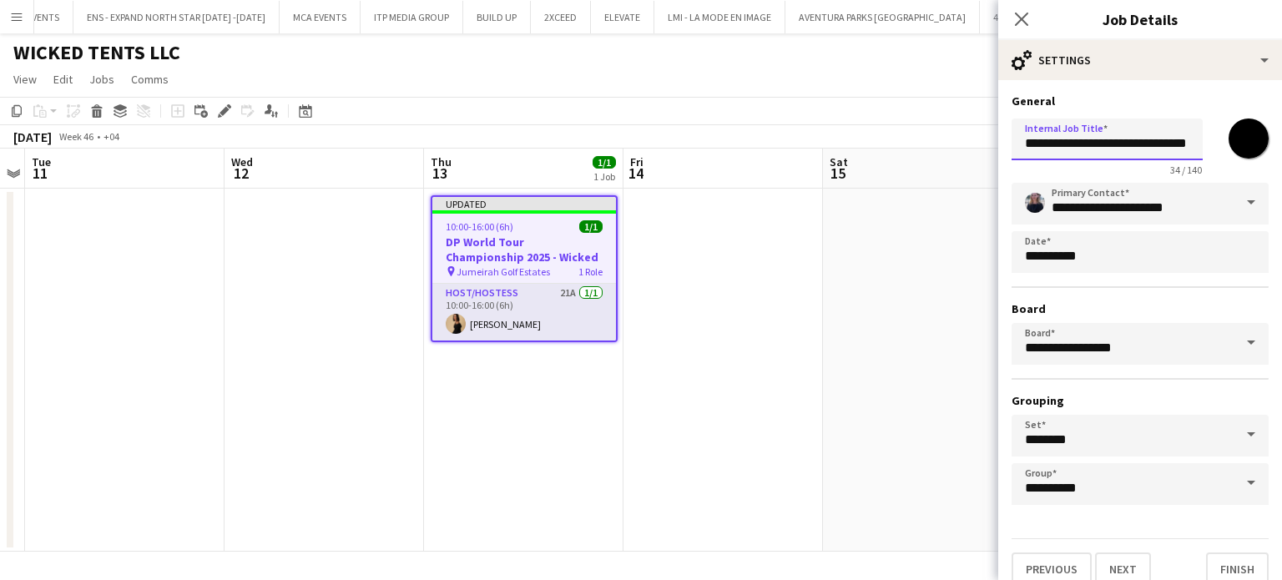
scroll to position [0, 31]
drag, startPoint x: 1085, startPoint y: 150, endPoint x: 1067, endPoint y: 149, distance: 18.4
click at [1067, 149] on input "**********" at bounding box center [1107, 140] width 191 height 42
paste input "******"
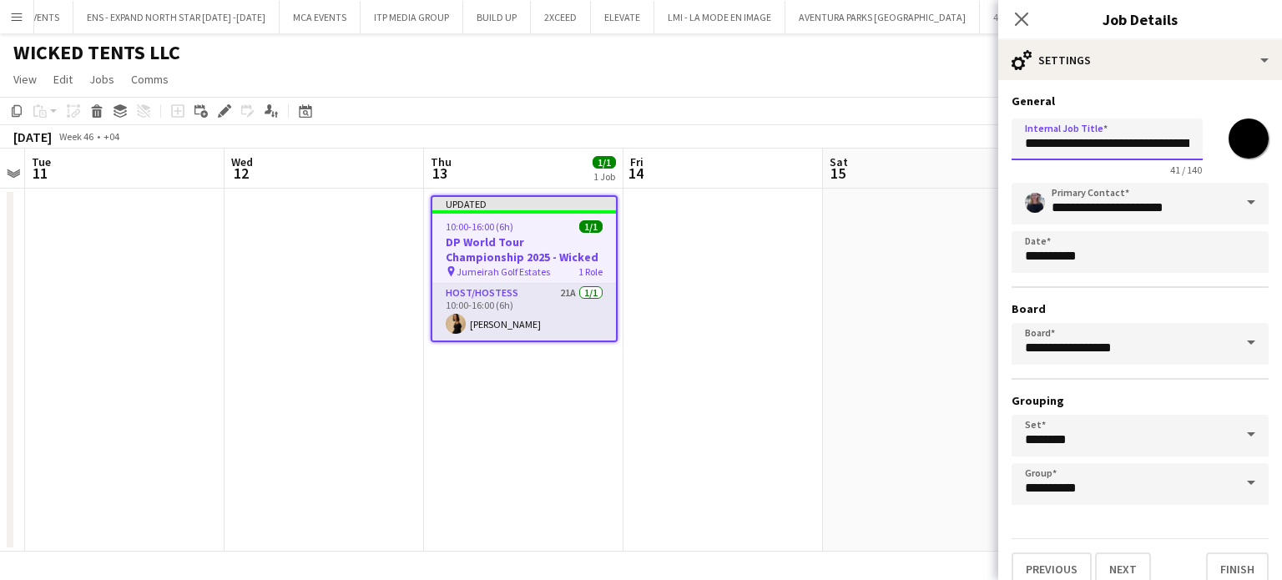
type input "**********"
click at [1234, 198] on span at bounding box center [1251, 203] width 35 height 40
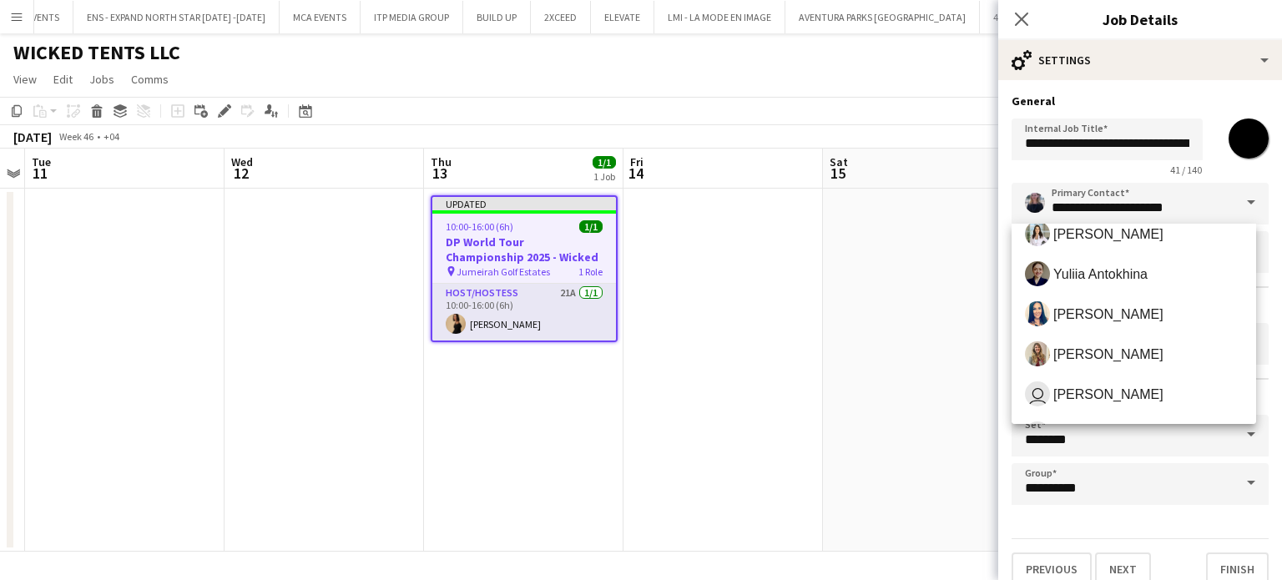
scroll to position [668, 0]
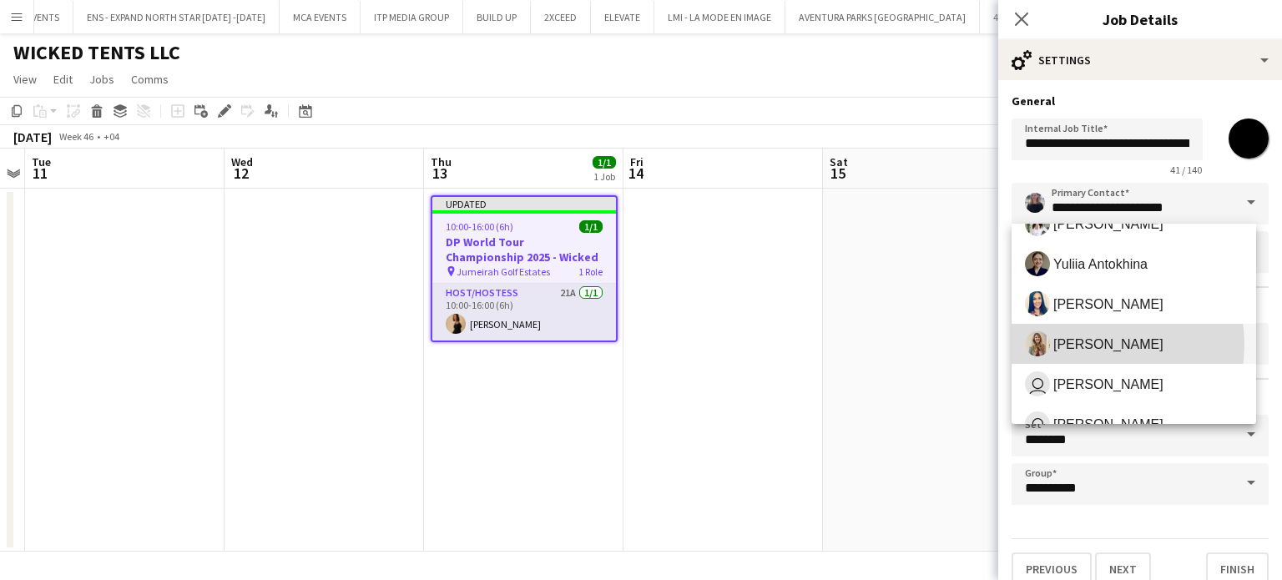
click at [1089, 345] on span "[PERSON_NAME]" at bounding box center [1108, 344] width 110 height 16
type input "**********"
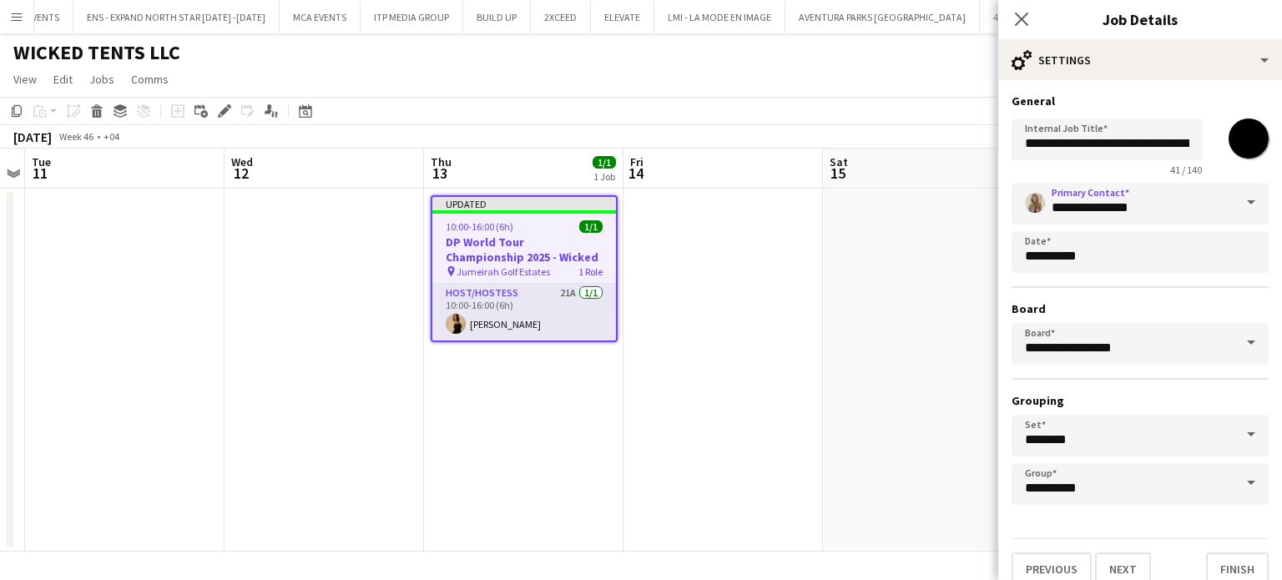
click at [888, 326] on app-date-cell at bounding box center [922, 370] width 199 height 363
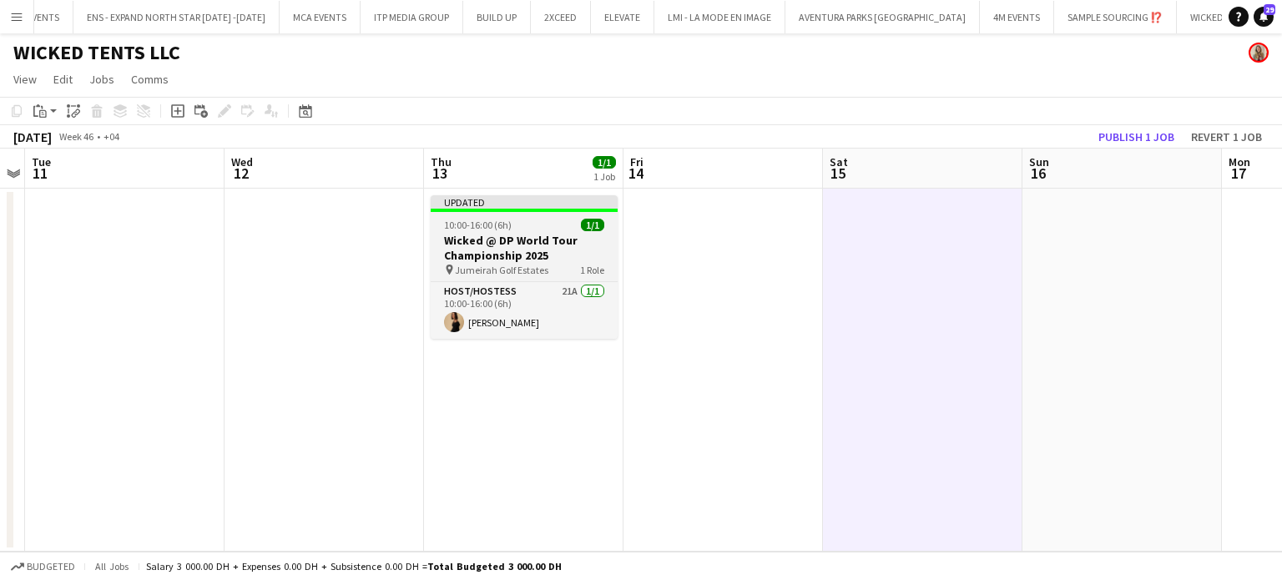
click at [507, 253] on h3 "Wicked @ DP World Tour Championship 2025" at bounding box center [524, 248] width 187 height 30
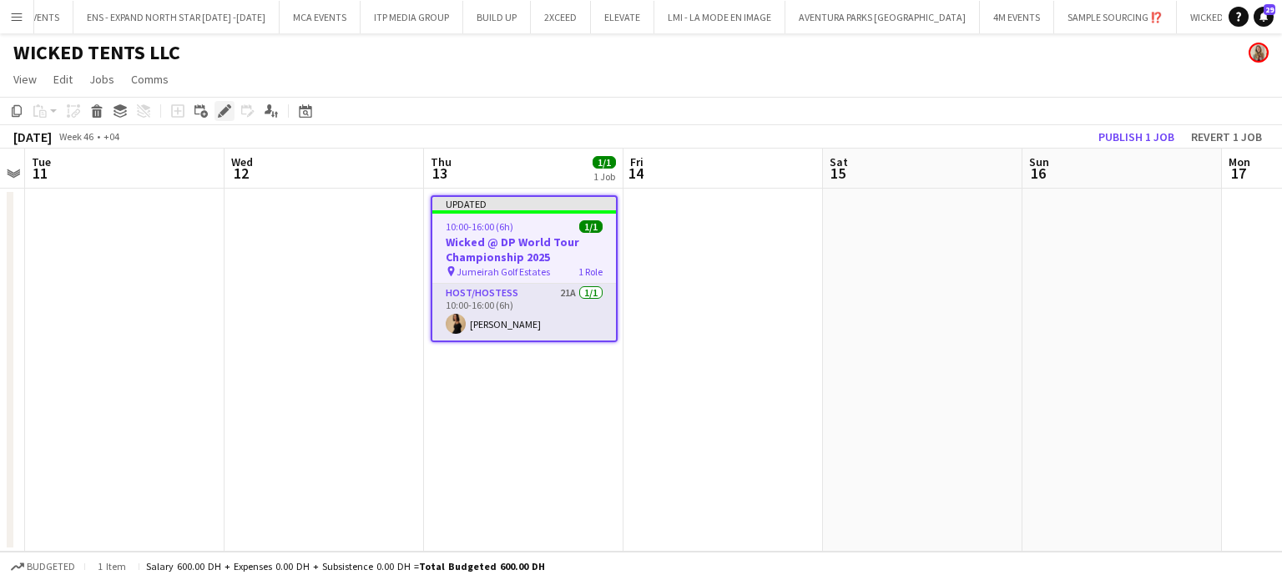
click at [227, 110] on icon at bounding box center [224, 111] width 9 height 9
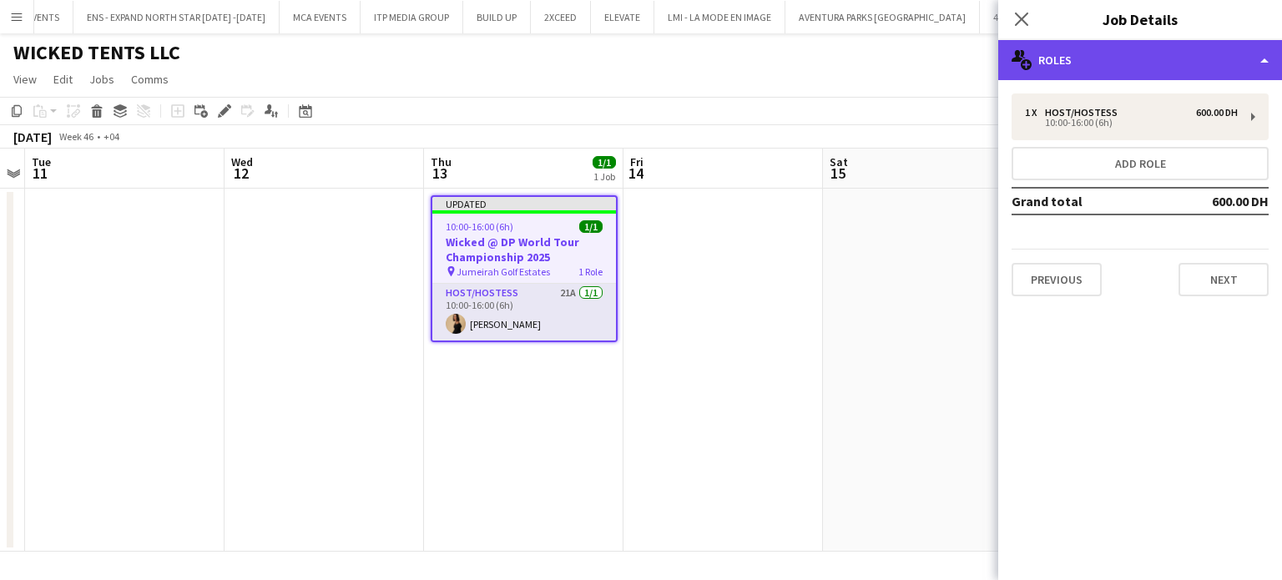
click at [1242, 65] on div "multiple-users-add Roles" at bounding box center [1140, 60] width 284 height 40
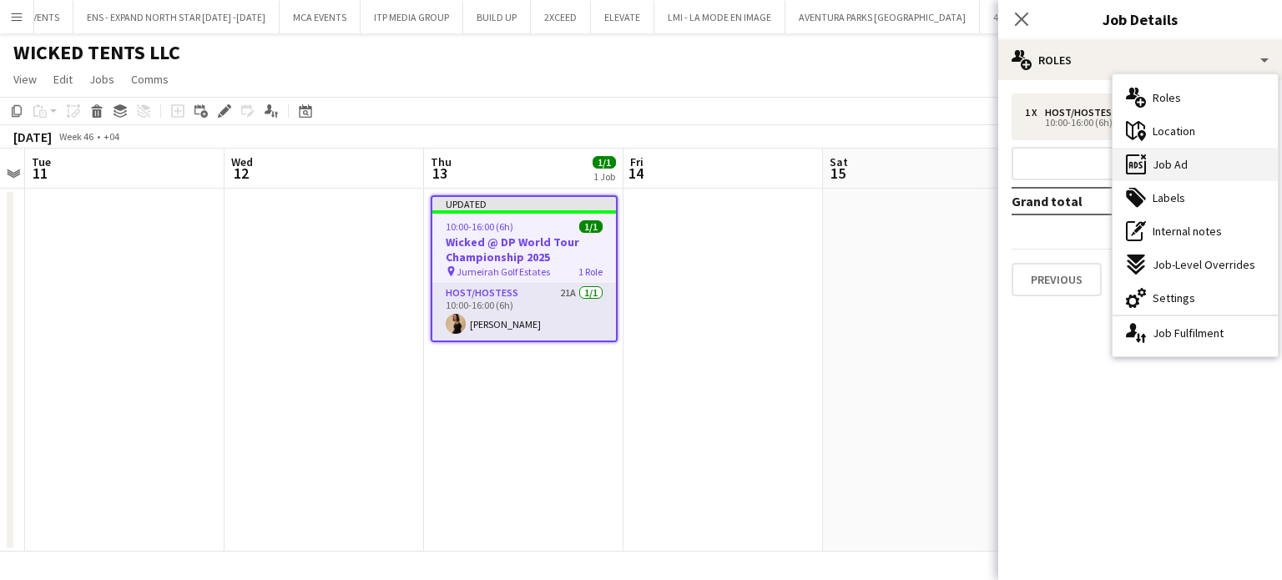
click at [1194, 159] on div "ads-window Job Ad" at bounding box center [1195, 164] width 165 height 33
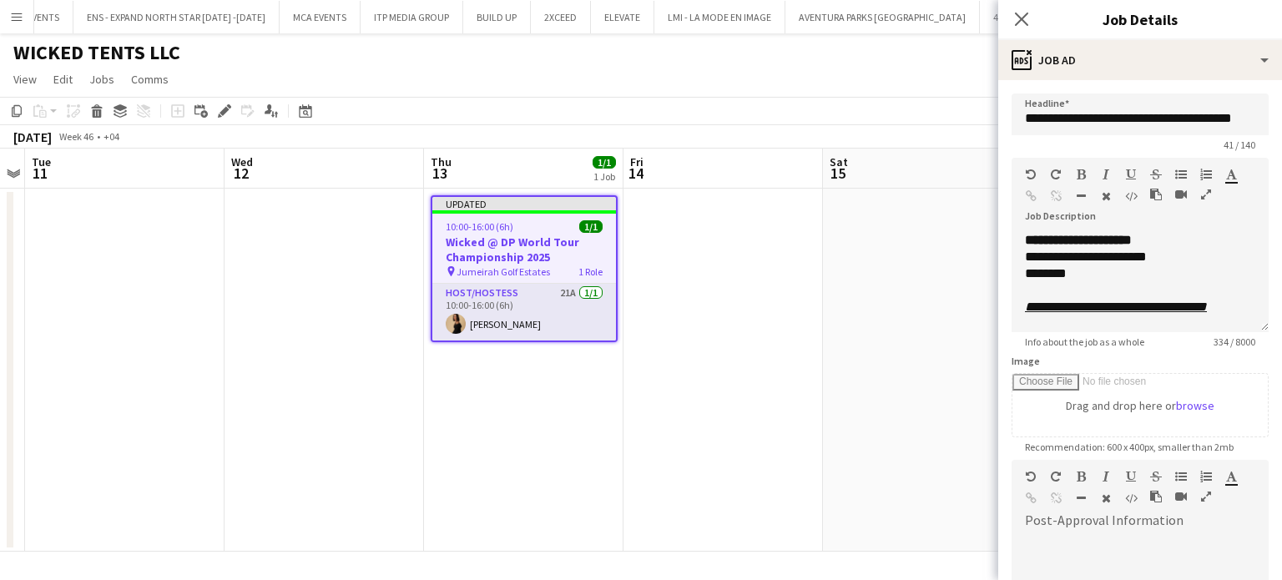
click at [831, 252] on app-date-cell at bounding box center [922, 370] width 199 height 363
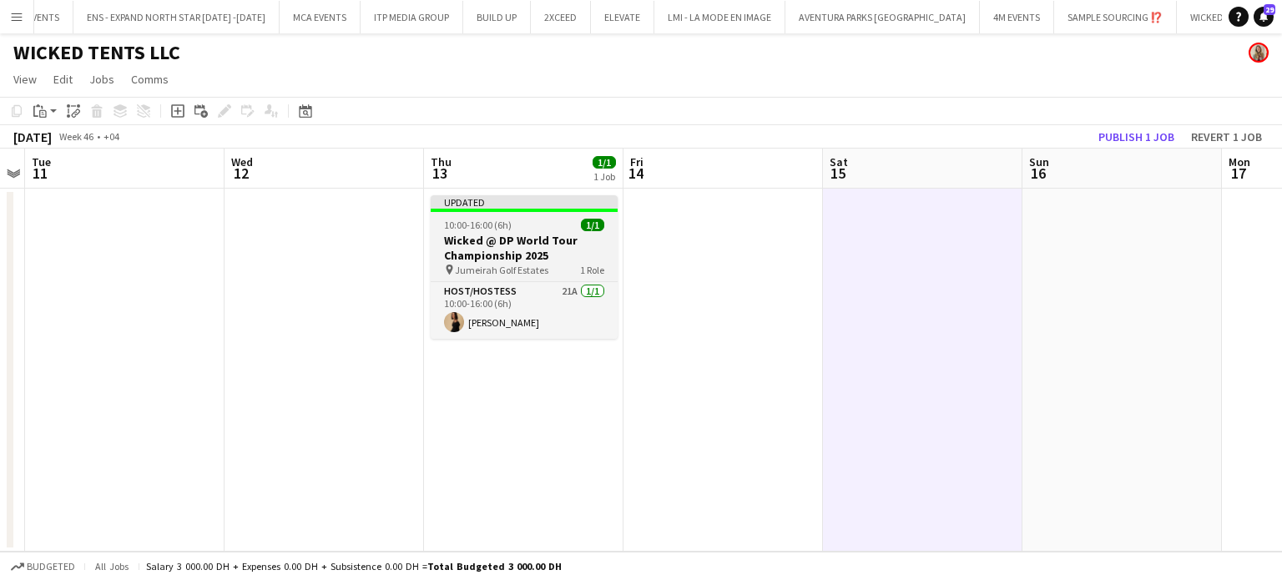
click at [534, 250] on h3 "Wicked @ DP World Tour Championship 2025" at bounding box center [524, 248] width 187 height 30
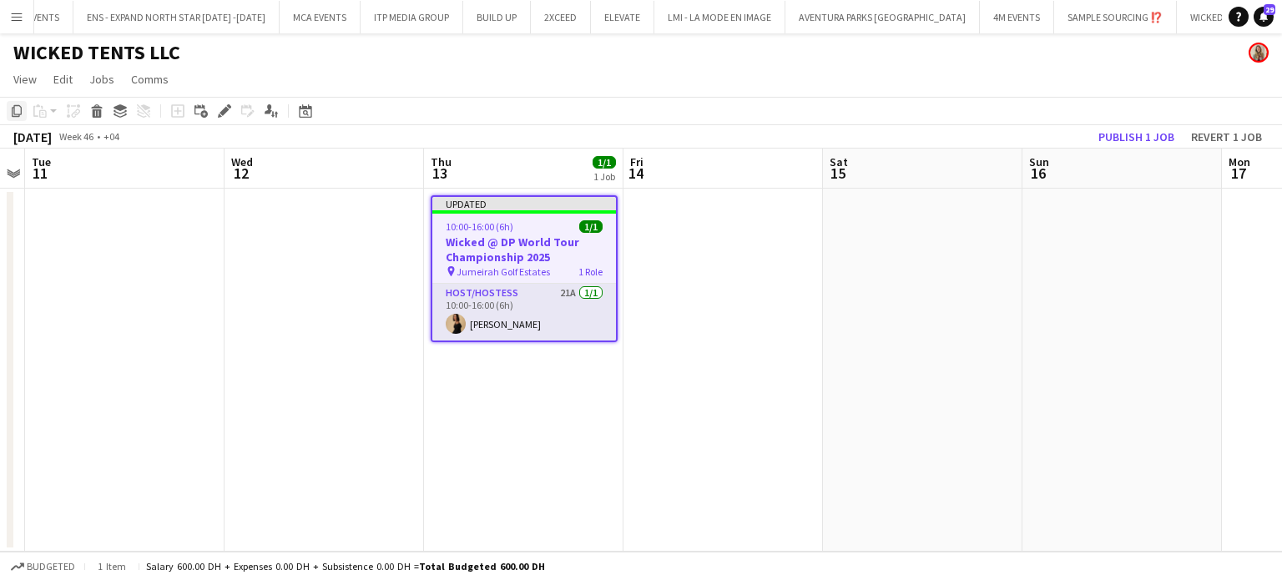
click at [17, 114] on icon "Copy" at bounding box center [16, 110] width 13 height 13
click at [727, 224] on app-date-cell at bounding box center [723, 370] width 199 height 363
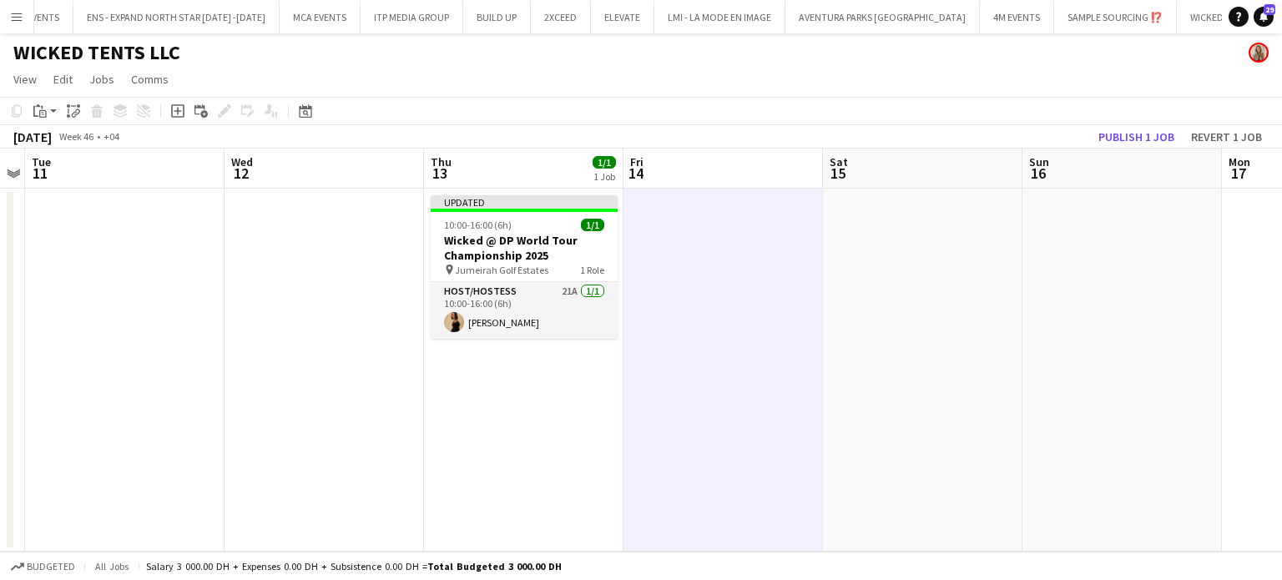
click at [932, 220] on app-date-cell at bounding box center [922, 370] width 199 height 363
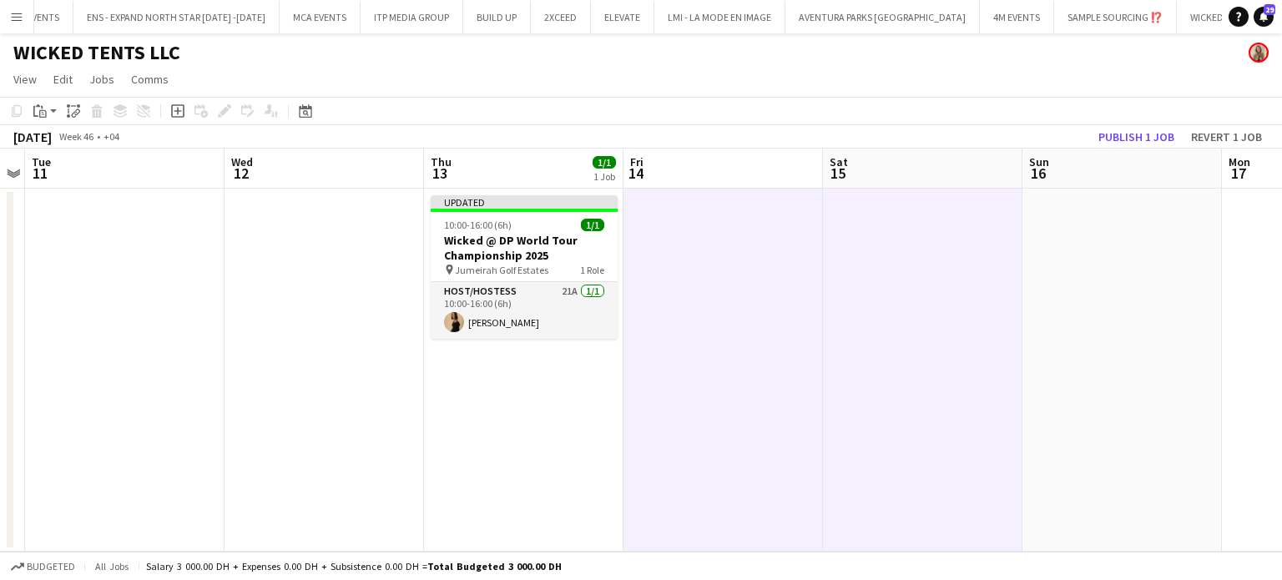
click at [1108, 220] on app-date-cell at bounding box center [1121, 370] width 199 height 363
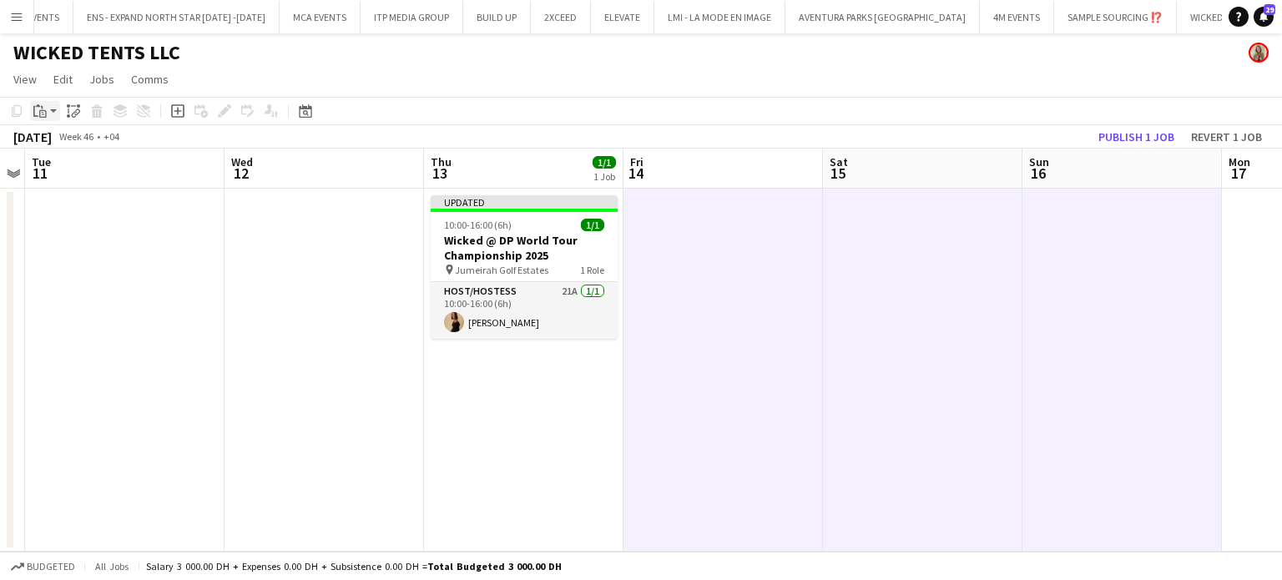
click at [48, 113] on div "Paste" at bounding box center [40, 111] width 20 height 20
click at [72, 164] on link "Paste with crew Ctrl+Shift+V" at bounding box center [122, 171] width 157 height 15
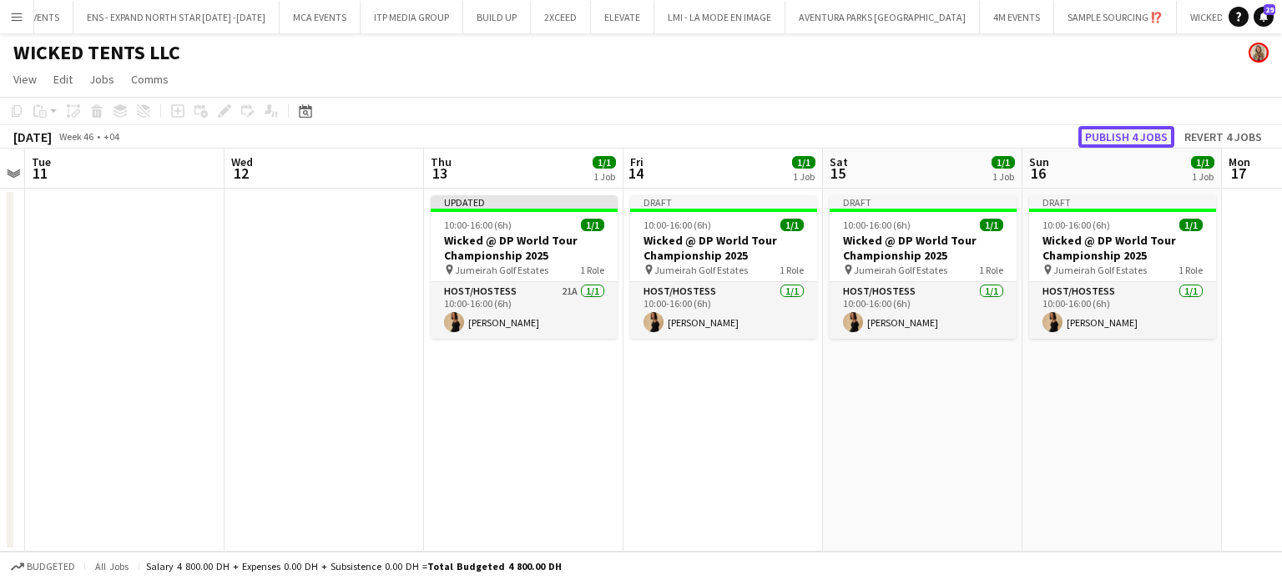
click at [1145, 138] on button "Publish 4 jobs" at bounding box center [1126, 137] width 96 height 22
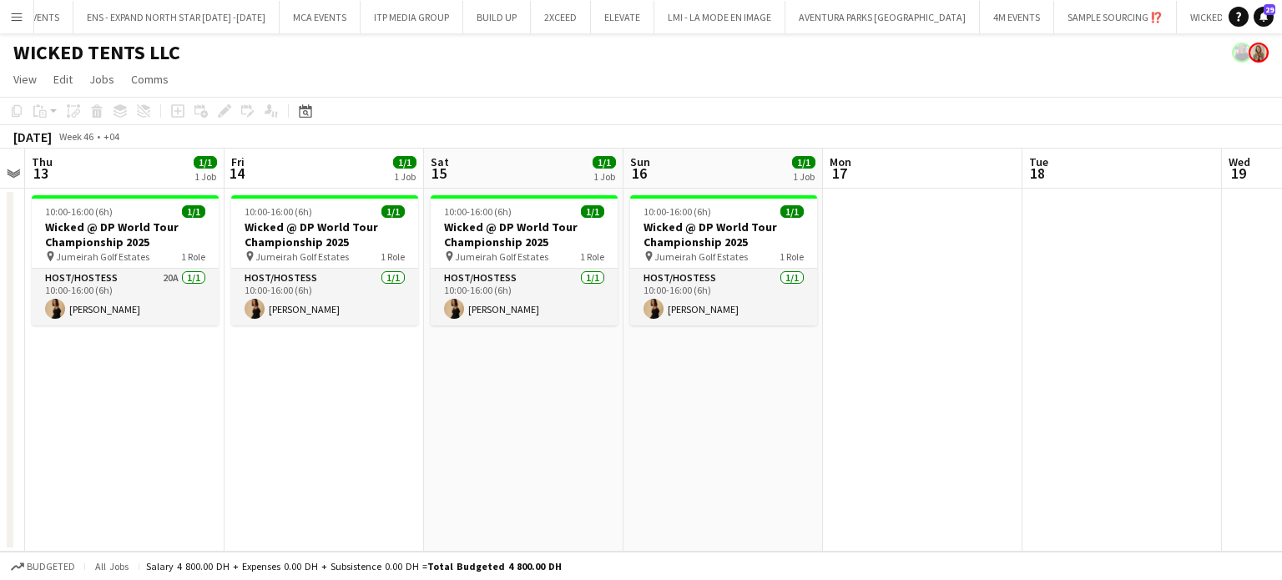
scroll to position [0, 419]
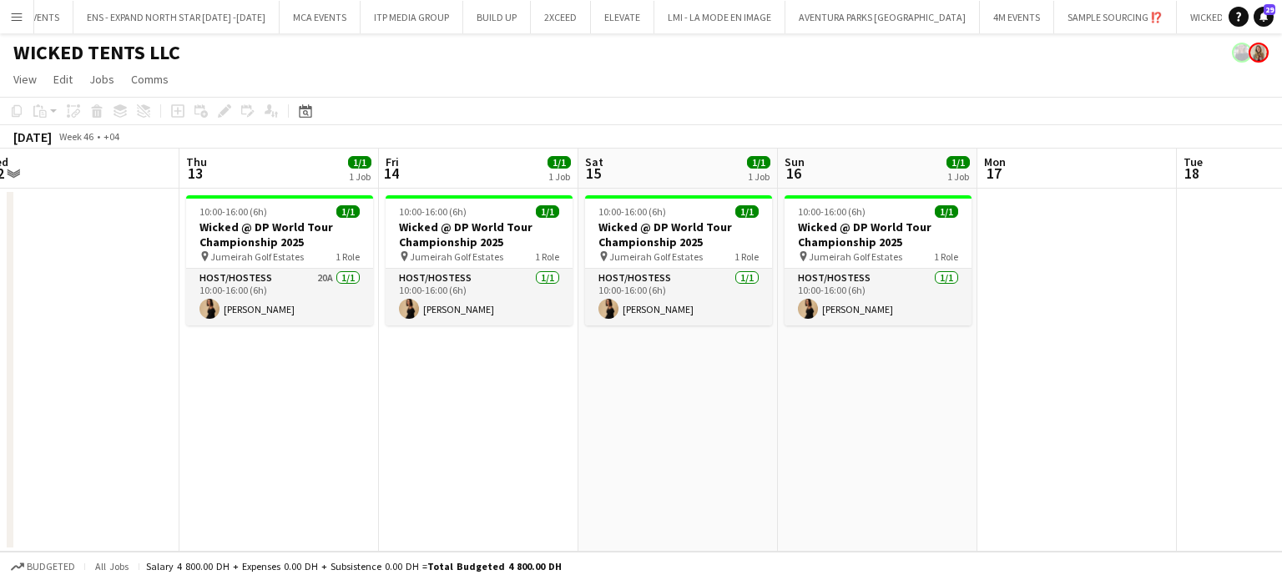
drag, startPoint x: 986, startPoint y: 385, endPoint x: 743, endPoint y: 380, distance: 242.9
click at [741, 381] on app-calendar-viewport "Mon 10 Tue 11 Wed 12 Thu 13 1/1 1 Job Fri 14 1/1 1 Job Sat 15 1/1 1 Job Sun 16 …" at bounding box center [641, 350] width 1282 height 403
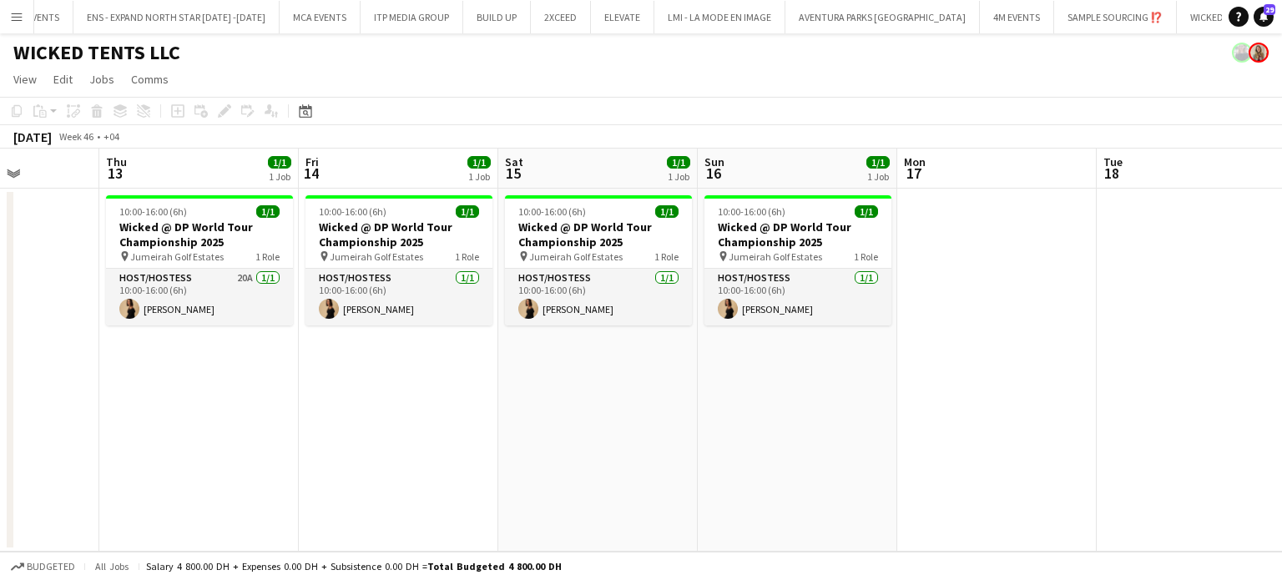
drag, startPoint x: 770, startPoint y: 381, endPoint x: 826, endPoint y: 384, distance: 56.9
click at [826, 384] on app-calendar-viewport "Mon 10 Tue 11 Wed 12 Thu 13 1/1 1 Job Fri 14 1/1 1 Job Sat 15 1/1 1 Job Sun 16 …" at bounding box center [641, 350] width 1282 height 403
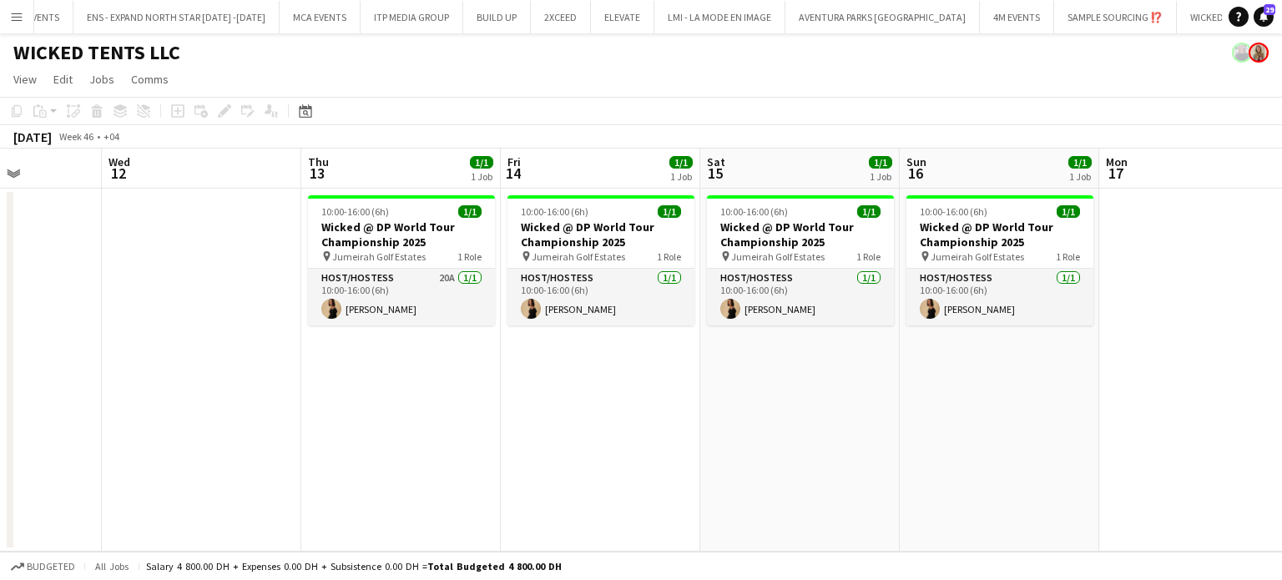
click at [684, 412] on app-date-cell "10:00-16:00 (6h) 1/1 Wicked @ DP World Tour Championship 2025 pin Jumeirah Golf…" at bounding box center [600, 370] width 199 height 363
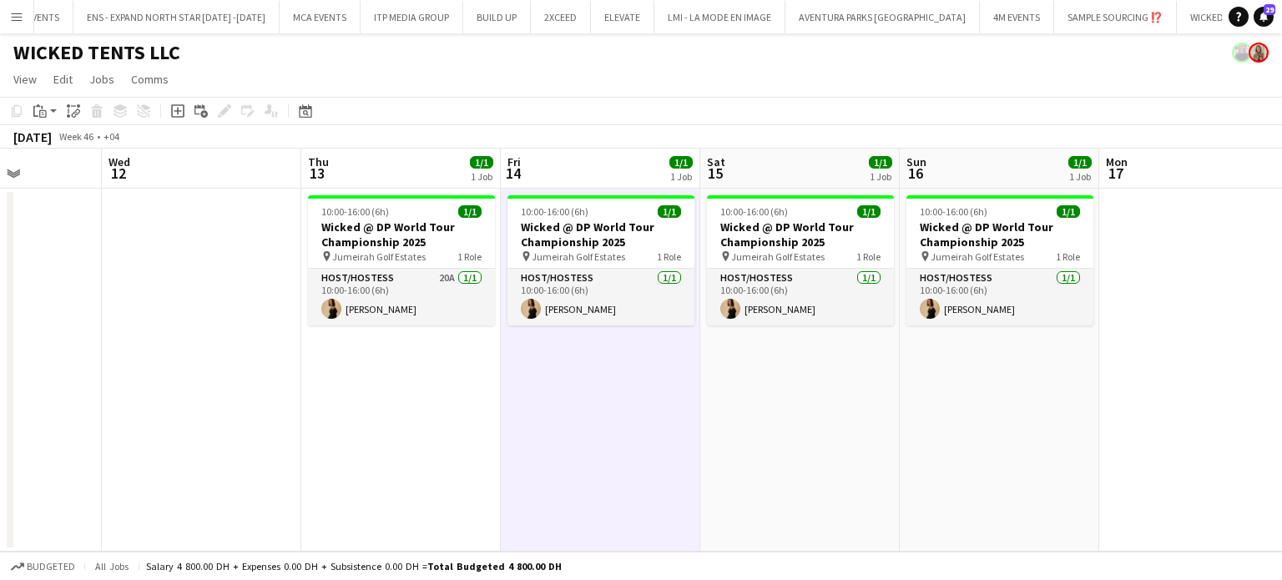
click at [353, 448] on app-date-cell "10:00-16:00 (6h) 1/1 Wicked @ DP World Tour Championship 2025 pin Jumeirah Golf…" at bounding box center [400, 370] width 199 height 363
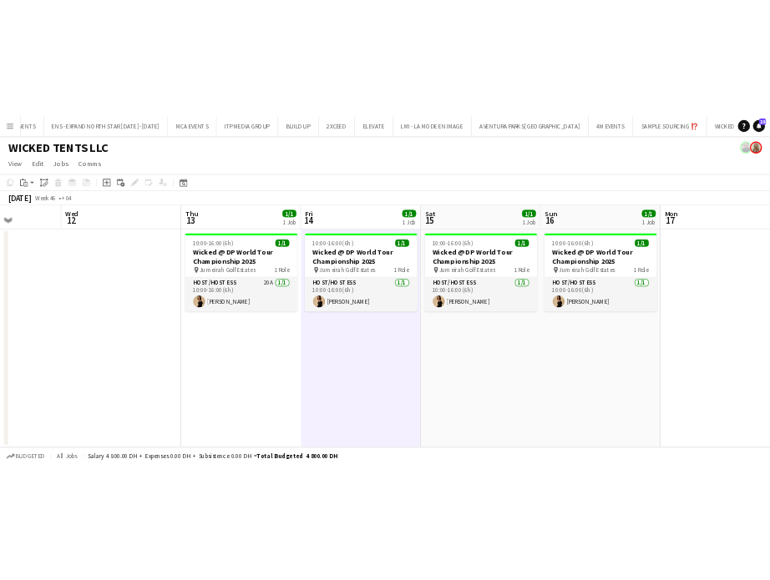
scroll to position [0, 496]
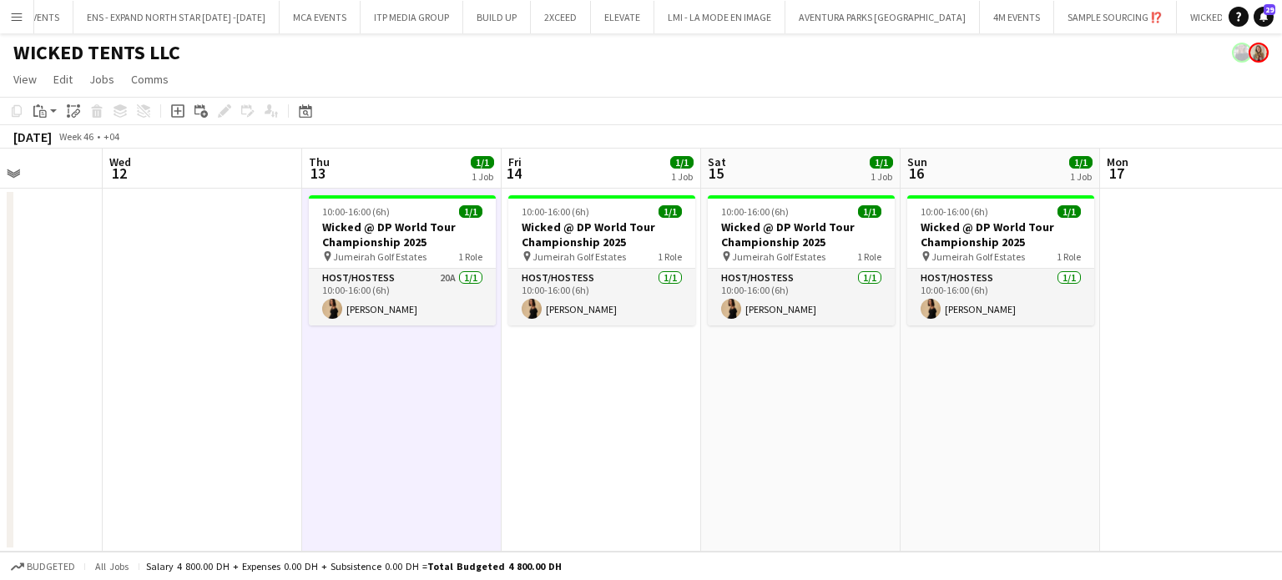
click at [688, 66] on app-page-menu "View Day view expanded Day view collapsed Month view Date picker Jump to [DATE]…" at bounding box center [641, 81] width 1282 height 32
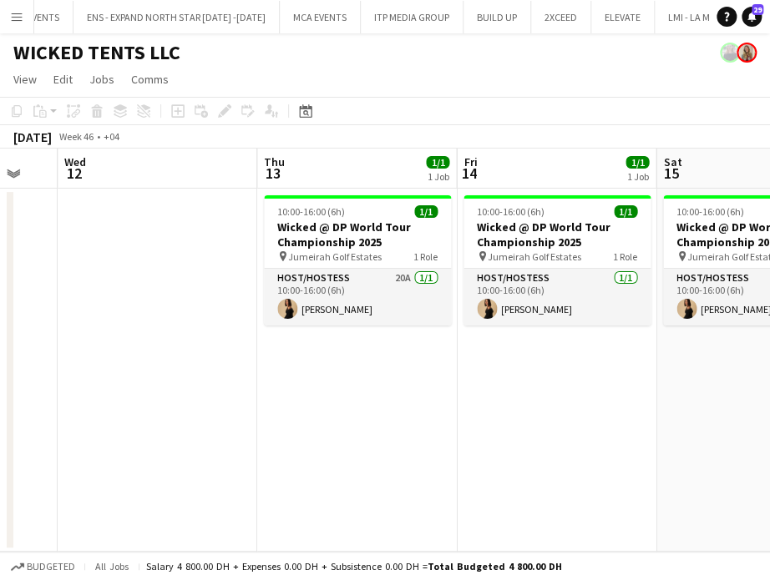
drag, startPoint x: 426, startPoint y: 447, endPoint x: 309, endPoint y: 442, distance: 117.0
click at [347, 448] on app-calendar-viewport "Sun 9 Mon 10 Tue 11 Wed 12 Thu 13 1/1 1 Job Fri 14 1/1 1 Job Sat 15 1/1 1 Job S…" at bounding box center [385, 350] width 770 height 403
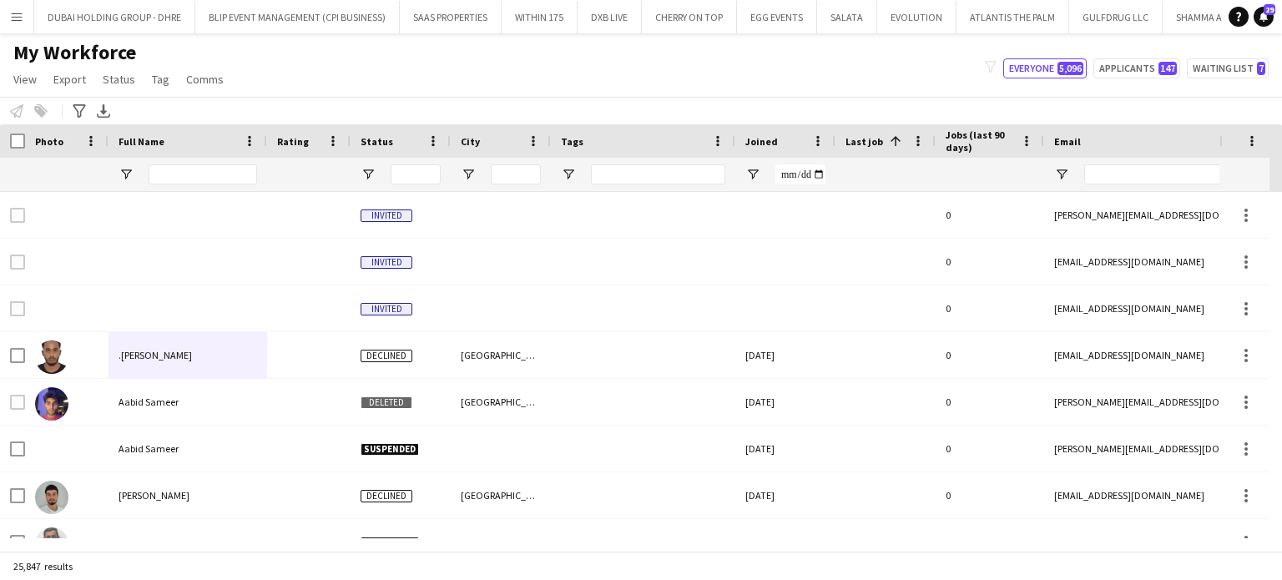
scroll to position [0, 6290]
click at [162, 83] on span "Tag" at bounding box center [161, 79] width 18 height 15
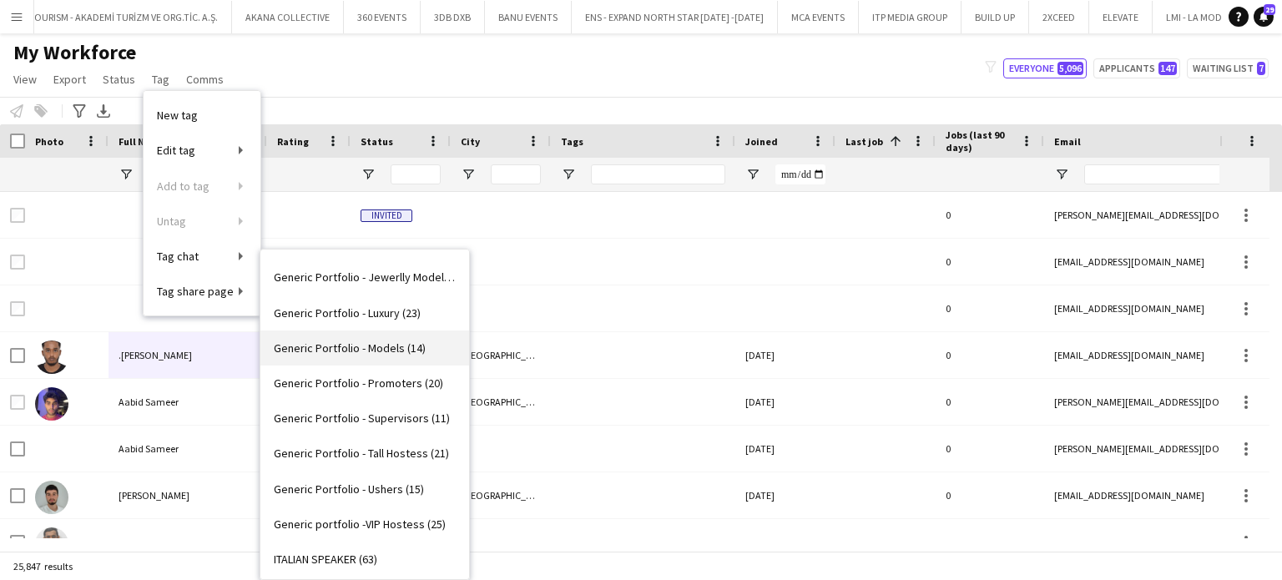
scroll to position [501, 0]
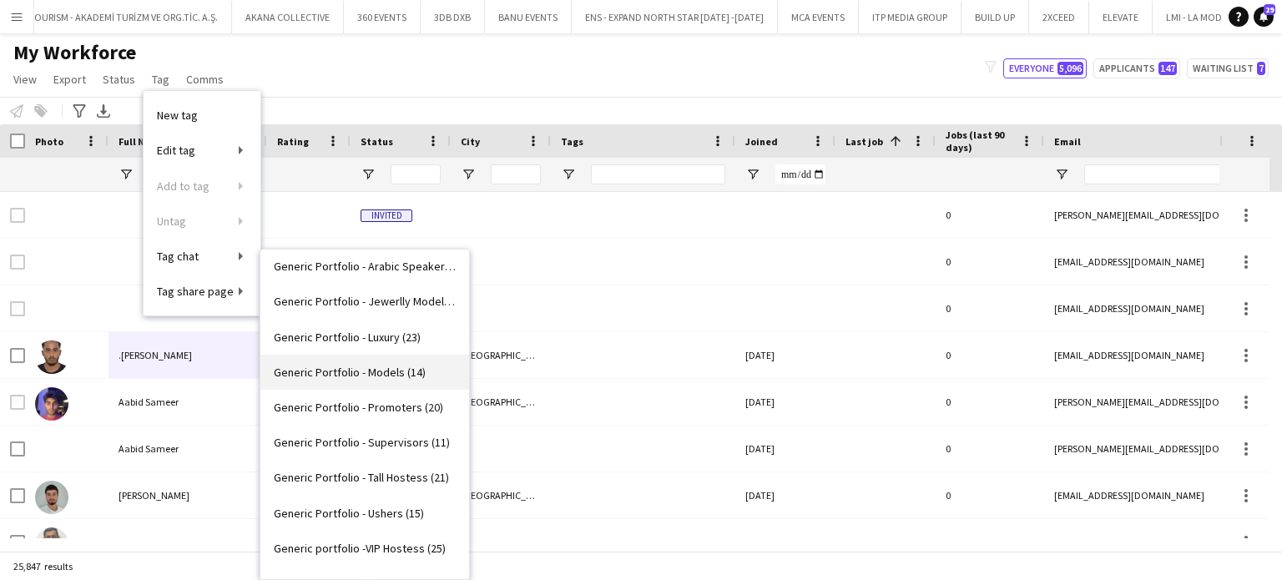
click at [324, 371] on span "Generic Portfolio - Models (14)" at bounding box center [350, 372] width 152 height 15
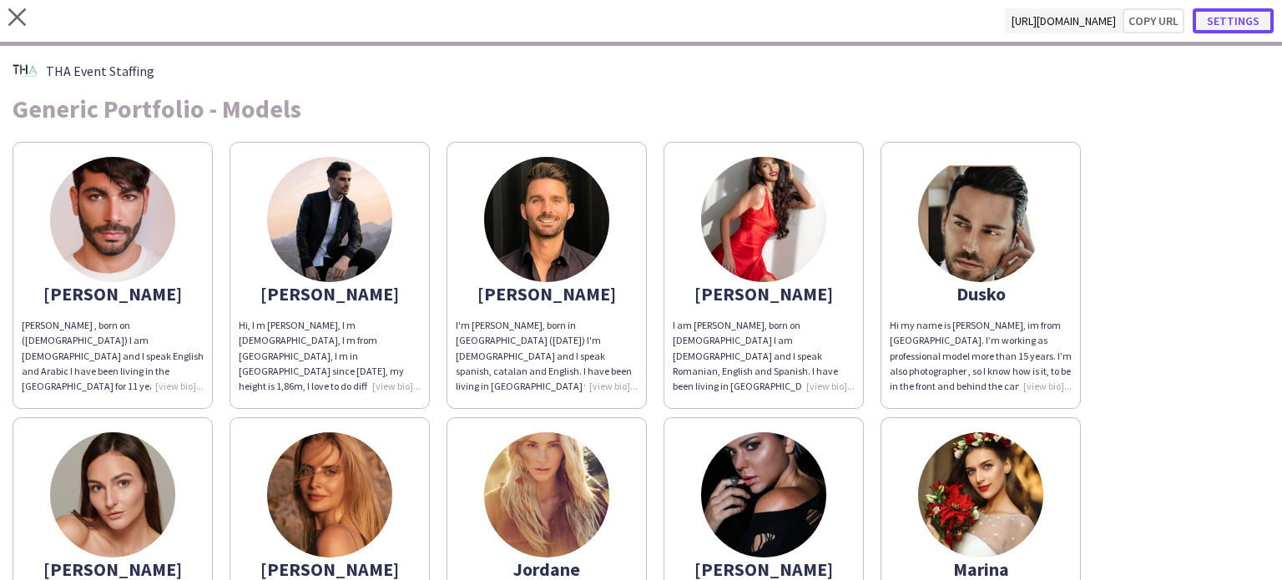
click at [1237, 23] on button "Settings" at bounding box center [1233, 20] width 81 height 25
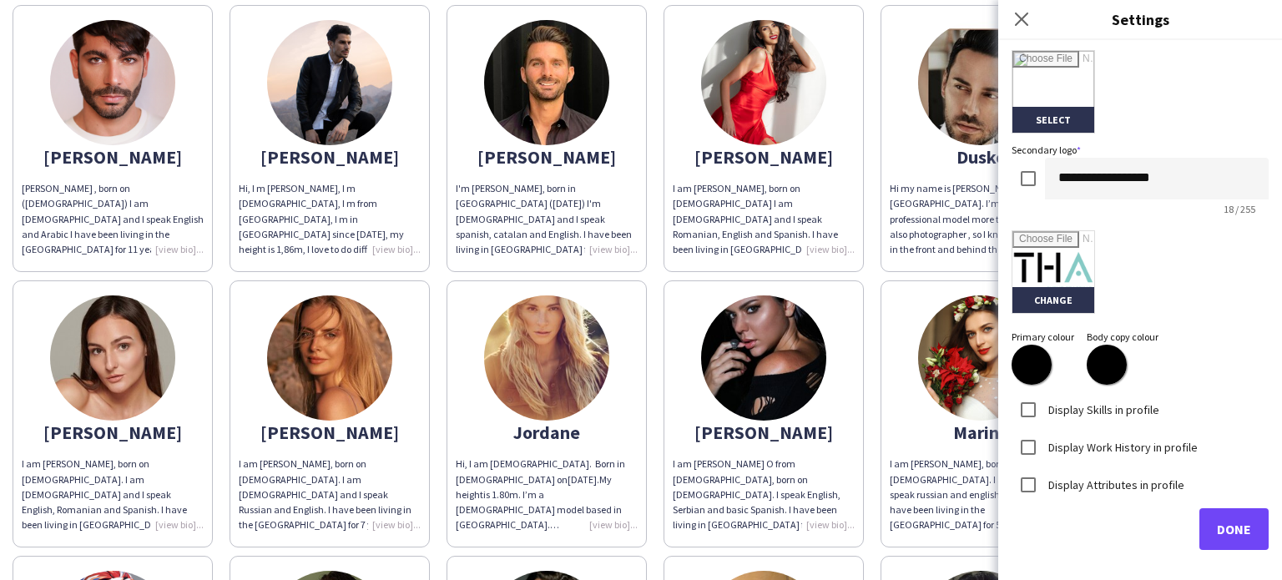
scroll to position [167, 0]
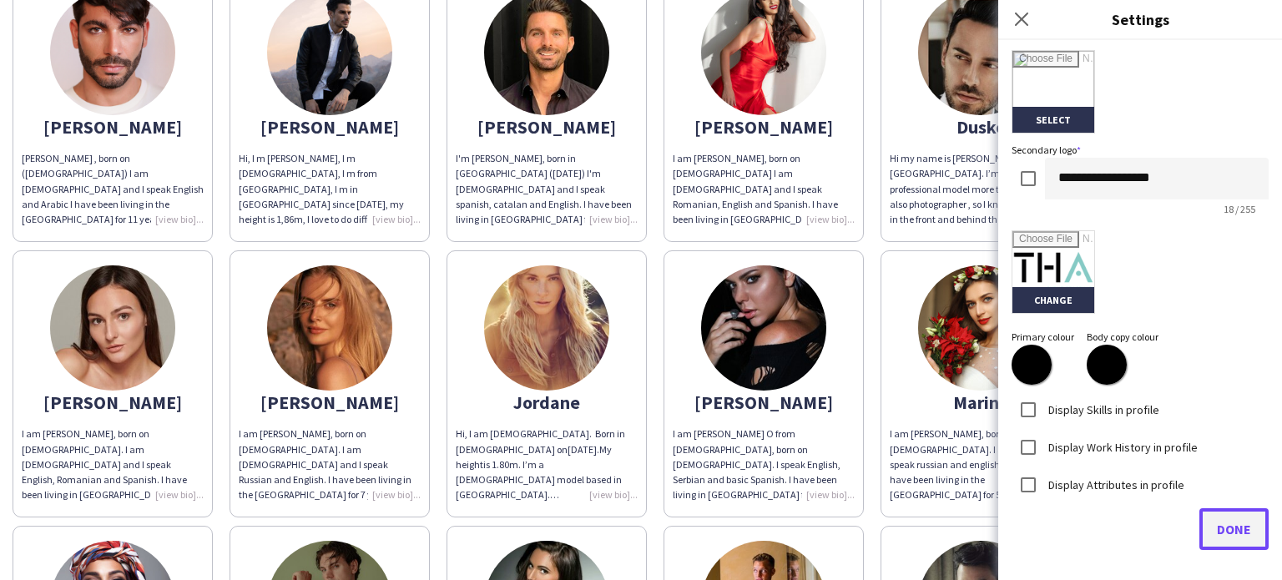
click at [1217, 518] on button "Done" at bounding box center [1233, 529] width 69 height 42
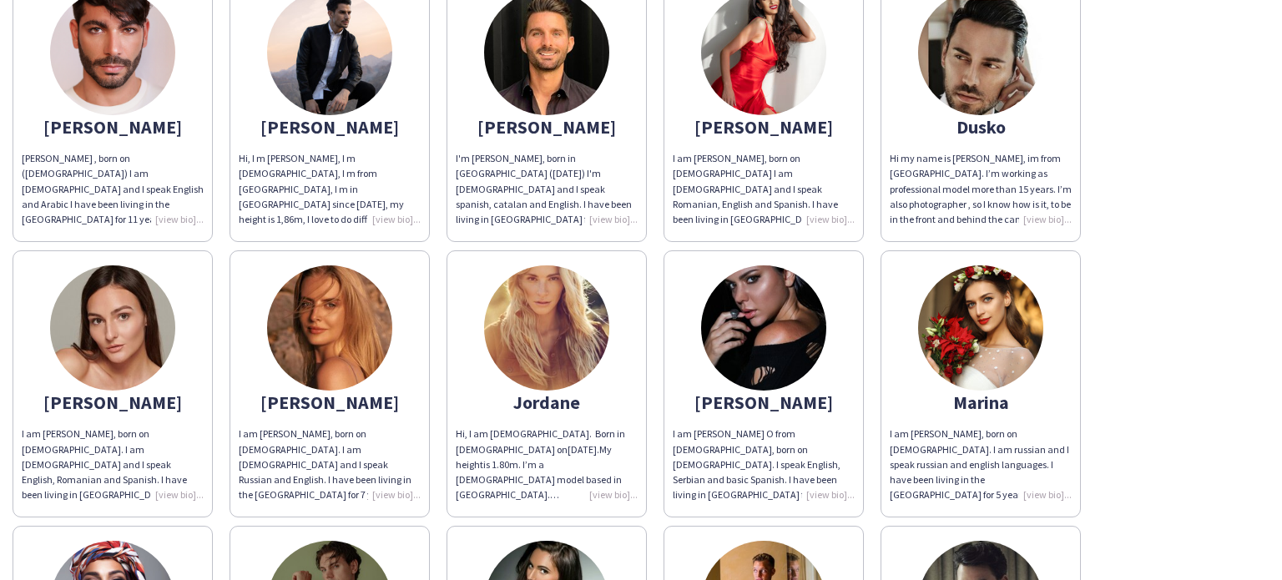
click at [1040, 430] on div "I am [PERSON_NAME], born on [DEMOGRAPHIC_DATA]. I am russian and I speak russia…" at bounding box center [981, 465] width 182 height 76
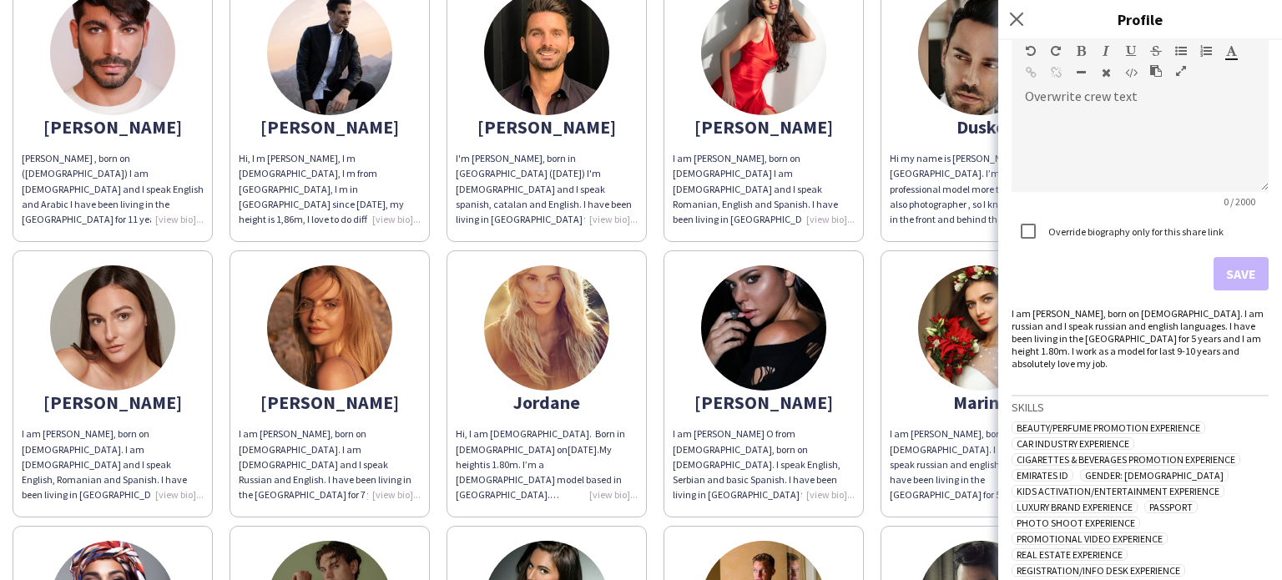
scroll to position [480, 0]
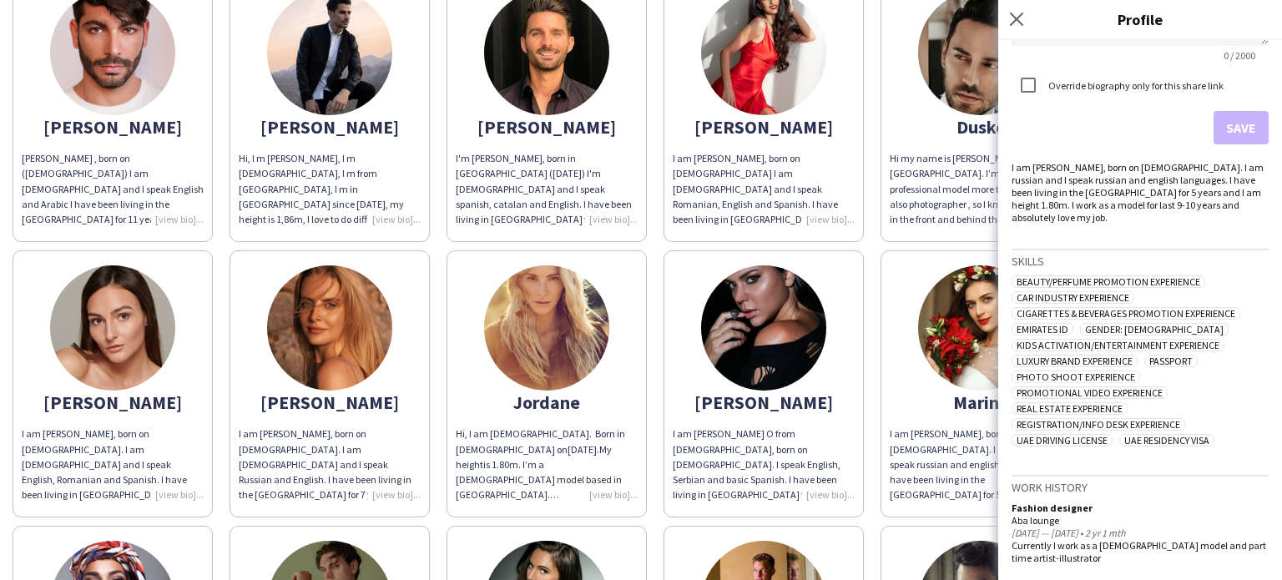
click at [872, 236] on div "[PERSON_NAME] [PERSON_NAME] , born on ([DEMOGRAPHIC_DATA]) I am [DEMOGRAPHIC_DA…" at bounding box center [641, 518] width 1257 height 1103
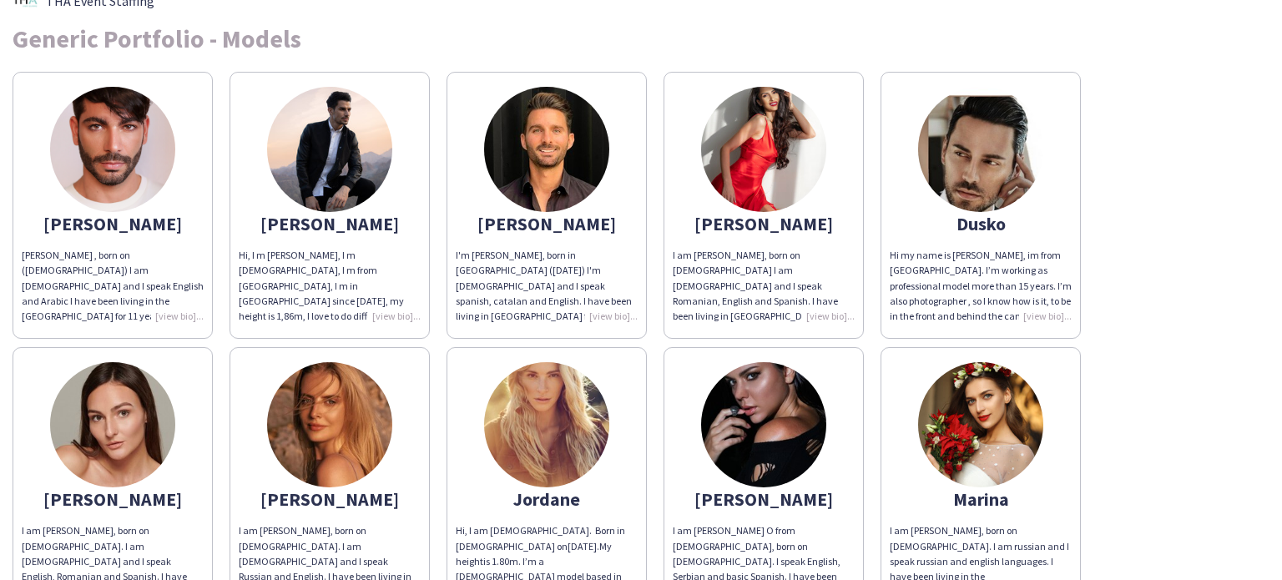
scroll to position [0, 0]
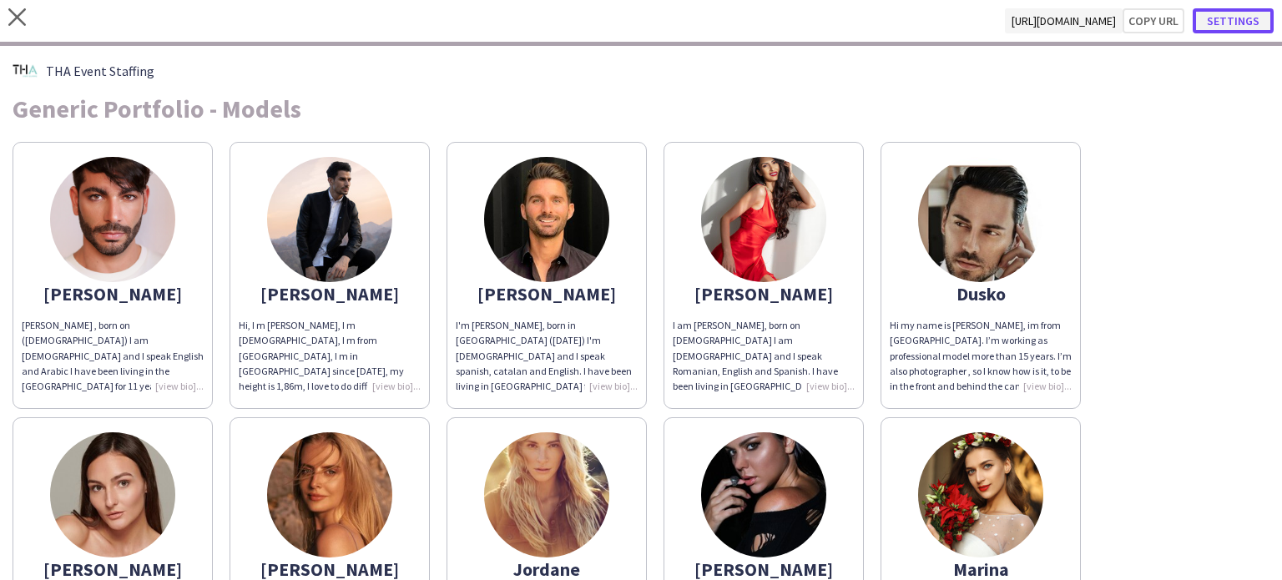
click at [1229, 16] on button "Settings" at bounding box center [1233, 20] width 81 height 25
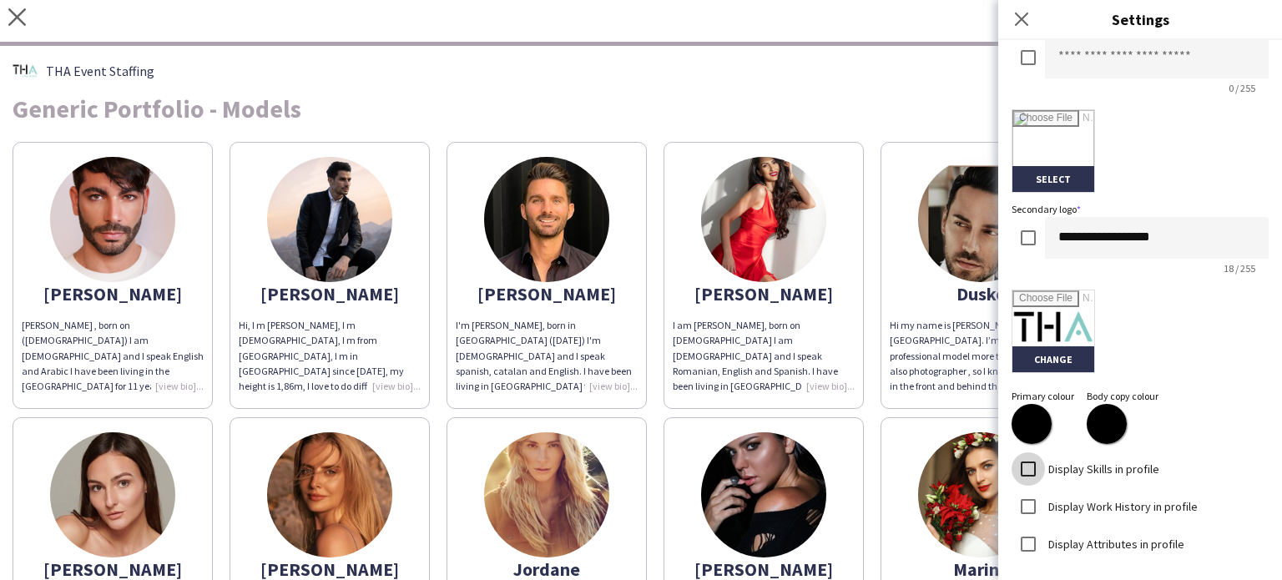
scroll to position [393, 0]
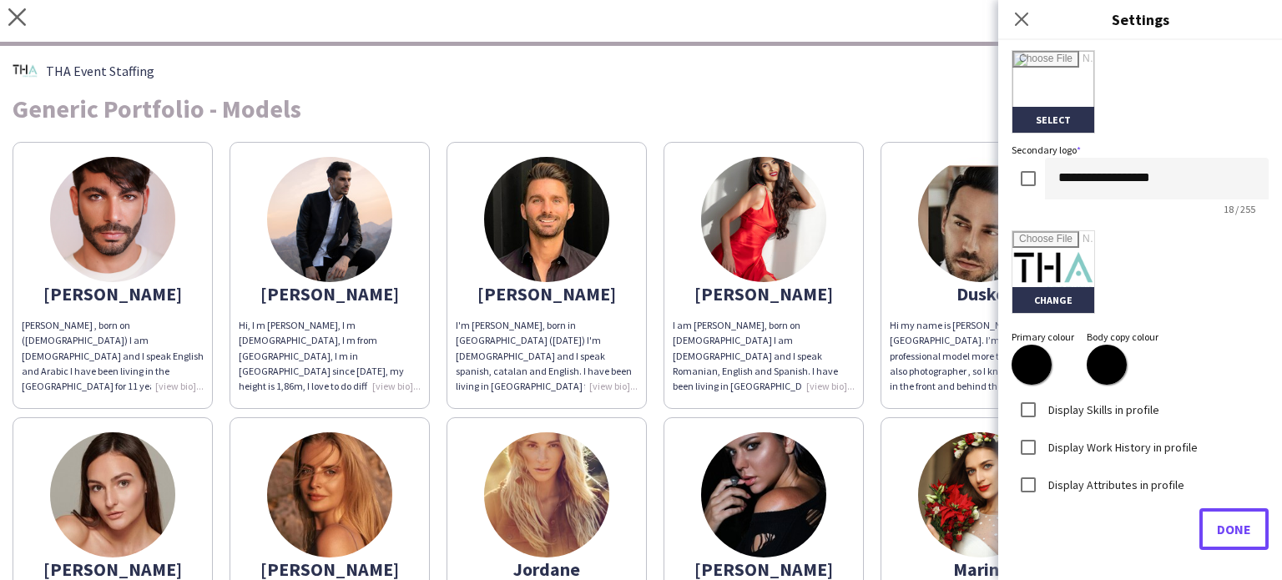
click at [1235, 528] on span "Done" at bounding box center [1234, 529] width 34 height 17
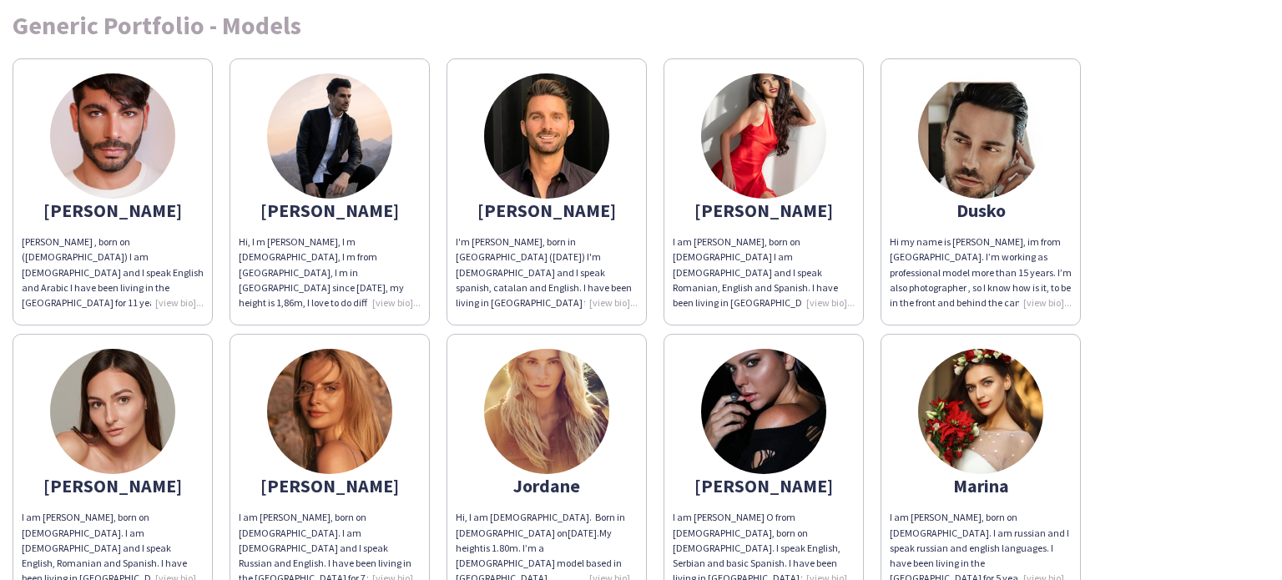
scroll to position [0, 0]
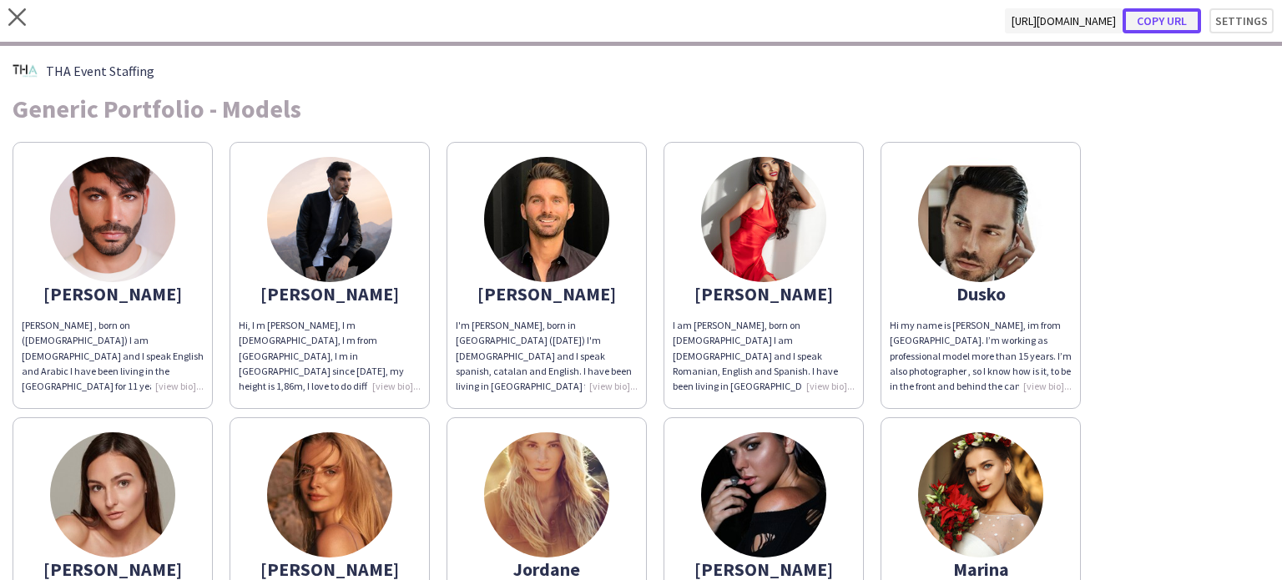
click at [1160, 16] on button "Copy url" at bounding box center [1162, 20] width 78 height 25
click at [17, 25] on icon "close" at bounding box center [17, 17] width 18 height 18
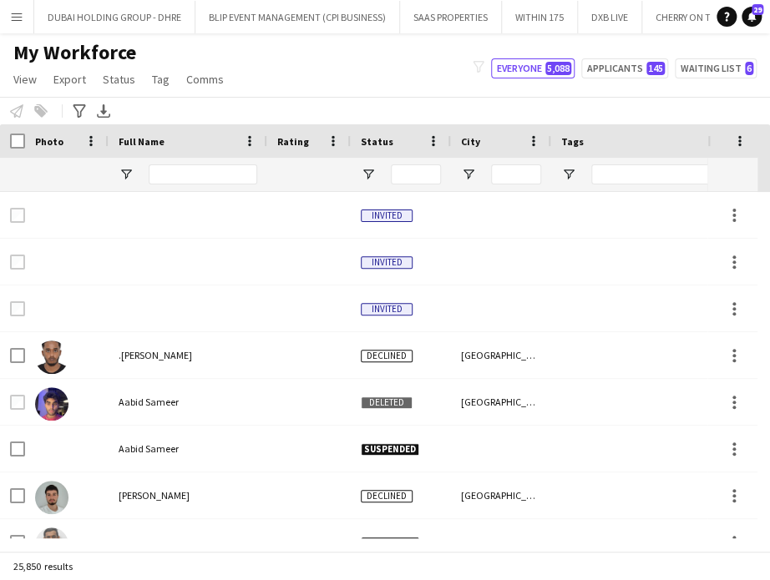
click at [11, 16] on app-icon "Menu" at bounding box center [16, 16] width 13 height 13
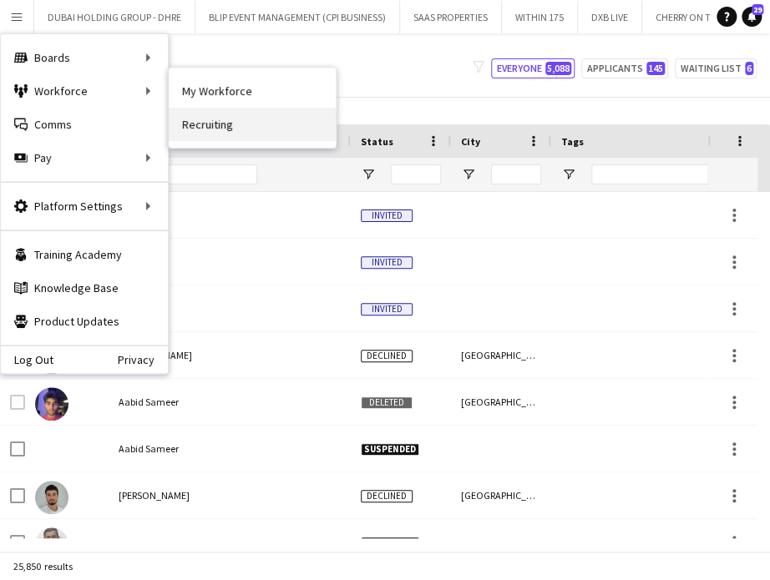
click at [212, 124] on link "Recruiting" at bounding box center [252, 124] width 167 height 33
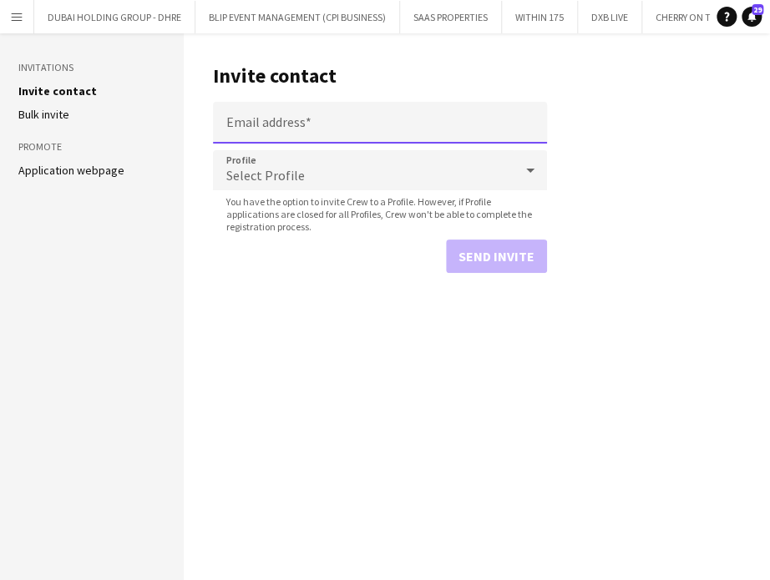
click at [395, 121] on input "Email address" at bounding box center [380, 123] width 334 height 42
paste input "**********"
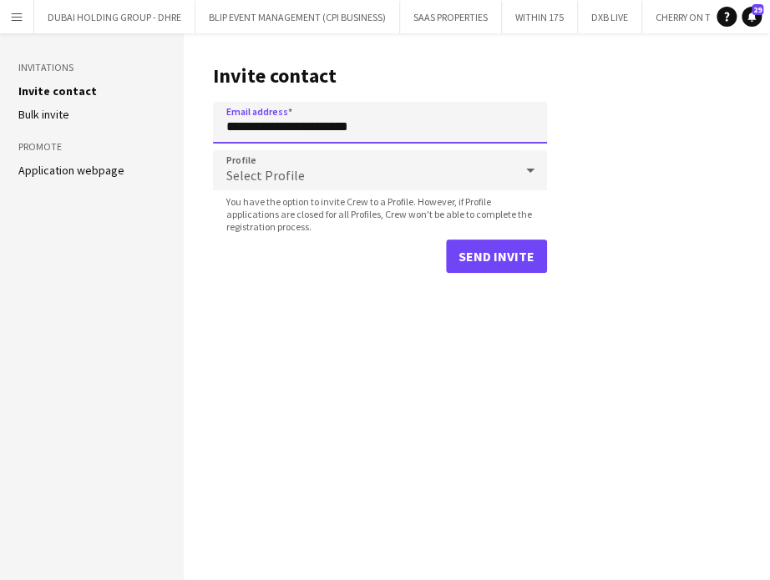
type input "**********"
click at [379, 176] on div "Select Profile" at bounding box center [363, 170] width 300 height 40
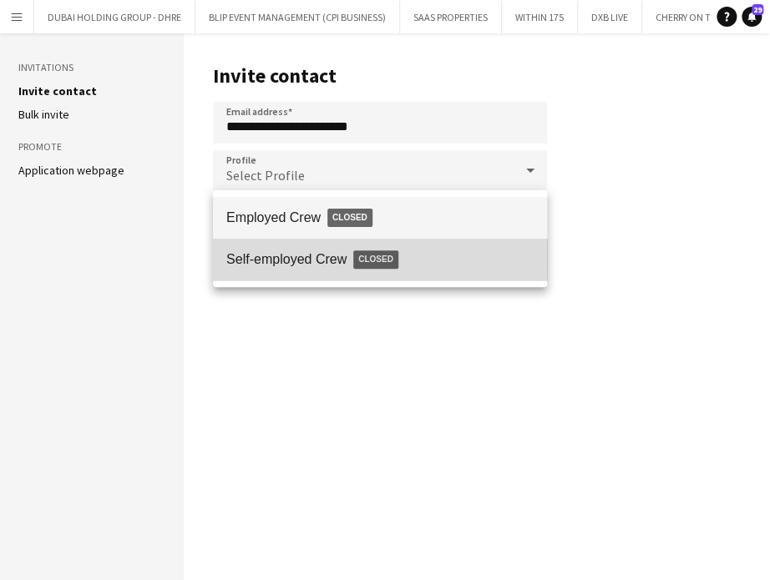
click at [385, 260] on span "Closed" at bounding box center [375, 259] width 45 height 18
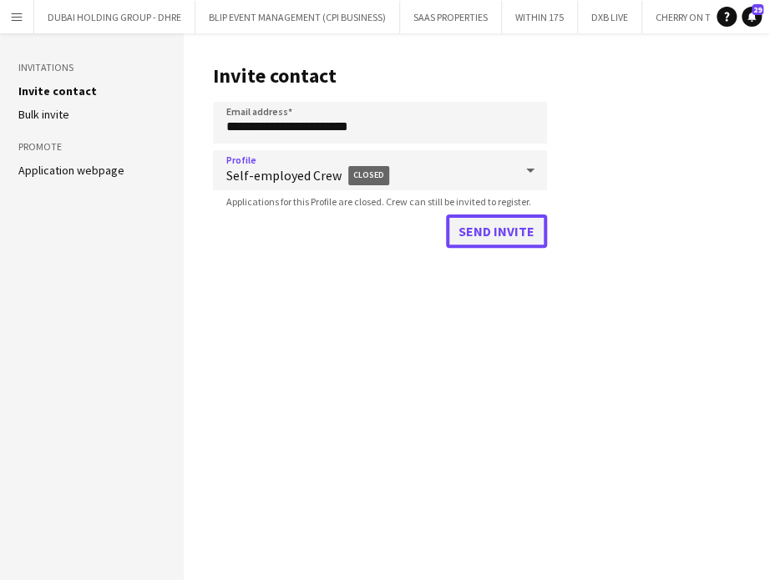
click at [517, 227] on button "Send invite" at bounding box center [496, 231] width 101 height 33
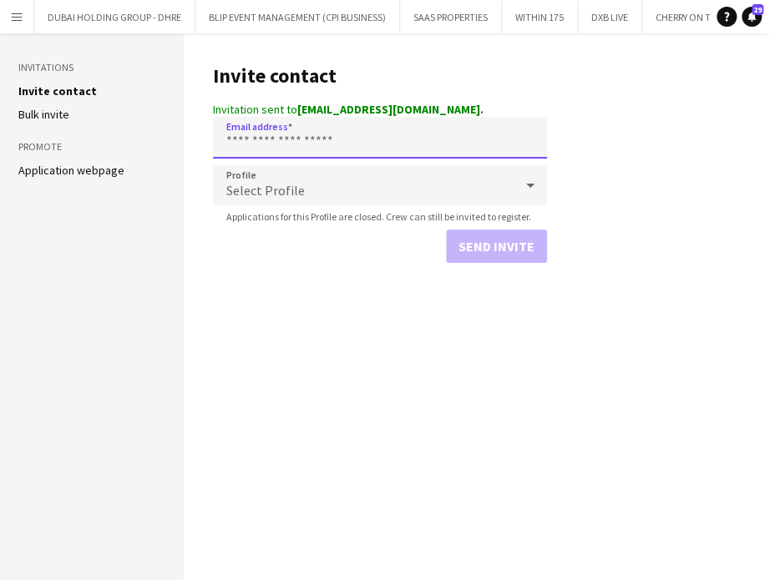
click at [436, 136] on input "Email address" at bounding box center [380, 138] width 334 height 42
paste input "**********"
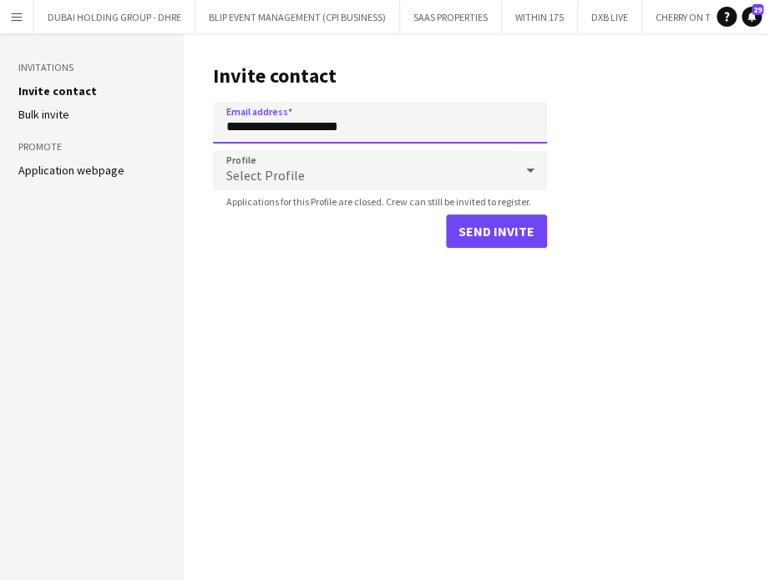
type input "**********"
click at [346, 168] on div "Select Profile" at bounding box center [363, 170] width 300 height 40
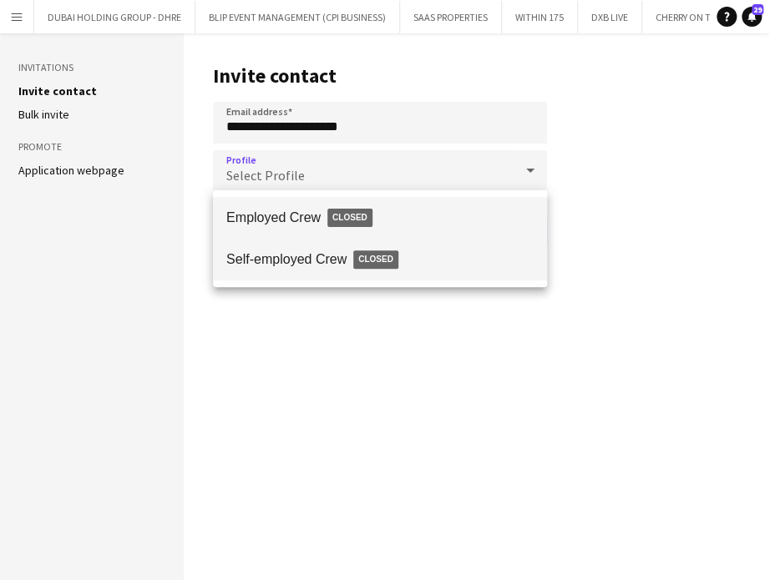
click at [304, 263] on span "Self-employed Crew Closed" at bounding box center [379, 259] width 307 height 38
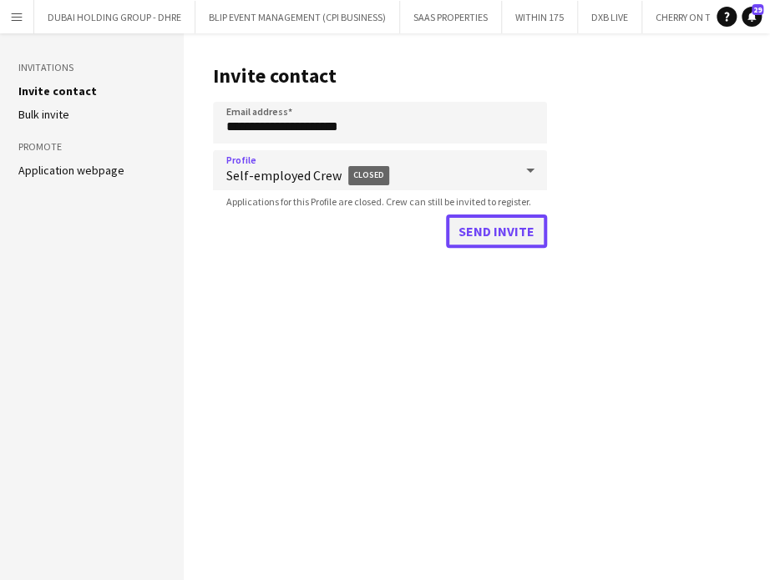
click at [502, 233] on button "Send invite" at bounding box center [496, 231] width 101 height 33
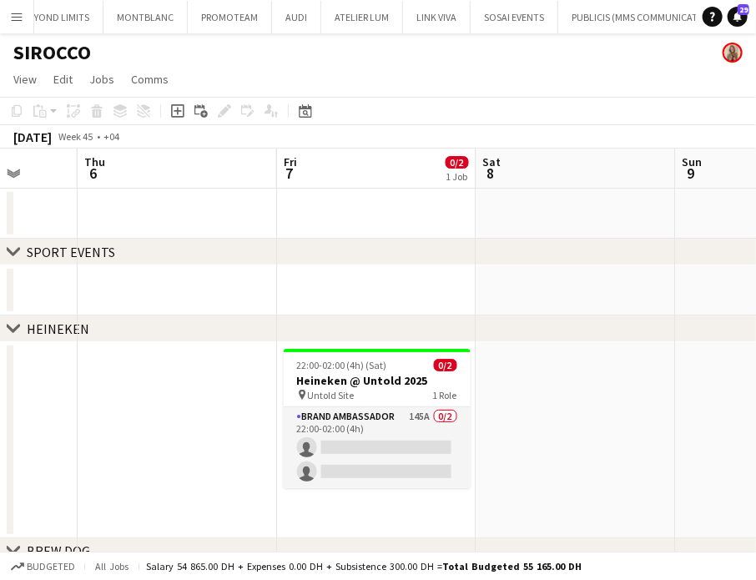
drag, startPoint x: 0, startPoint y: 0, endPoint x: 343, endPoint y: 457, distance: 571.1
click at [343, 457] on app-calendar-viewport "Mon 3 Tue 4 Wed 5 Thu 6 Fri 7 0/2 1 Job Sat 8 Sun 9 Mon 10 Tue 11 22:00-02:00 (…" at bounding box center [378, 382] width 756 height 467
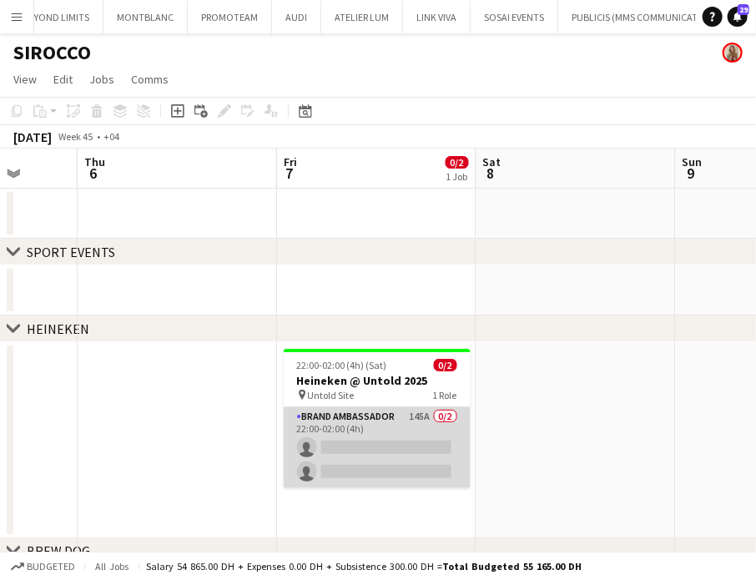
click at [316, 430] on app-card-role "Brand Ambassador 145A 0/2 22:00-02:00 (4h) single-neutral-actions single-neutra…" at bounding box center [377, 447] width 187 height 81
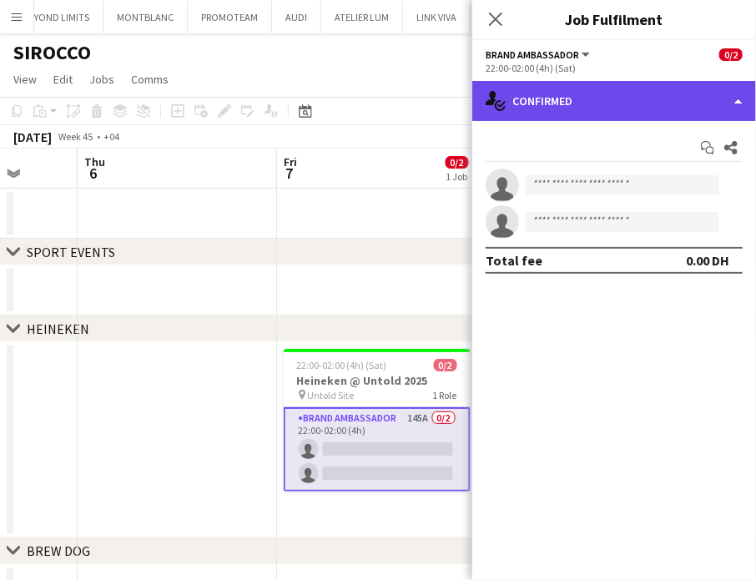
click at [654, 98] on div "single-neutral-actions-check-2 Confirmed" at bounding box center [614, 101] width 284 height 40
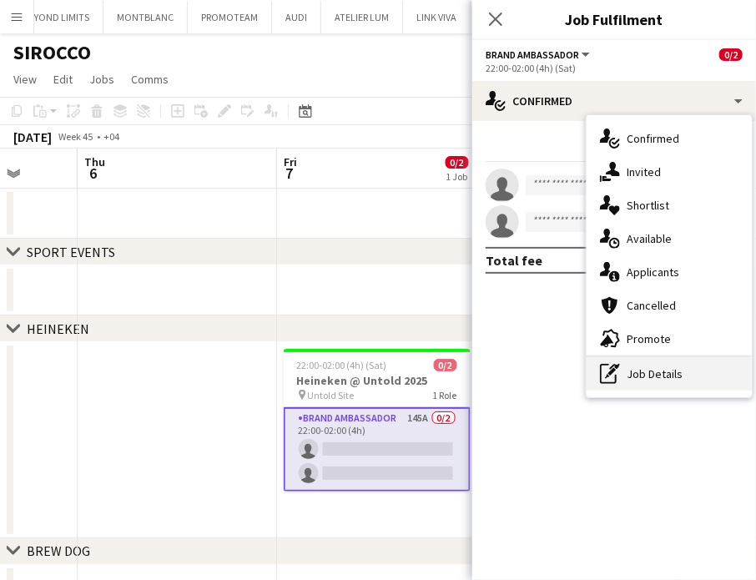
click at [658, 375] on div "pen-write Job Details" at bounding box center [669, 373] width 165 height 33
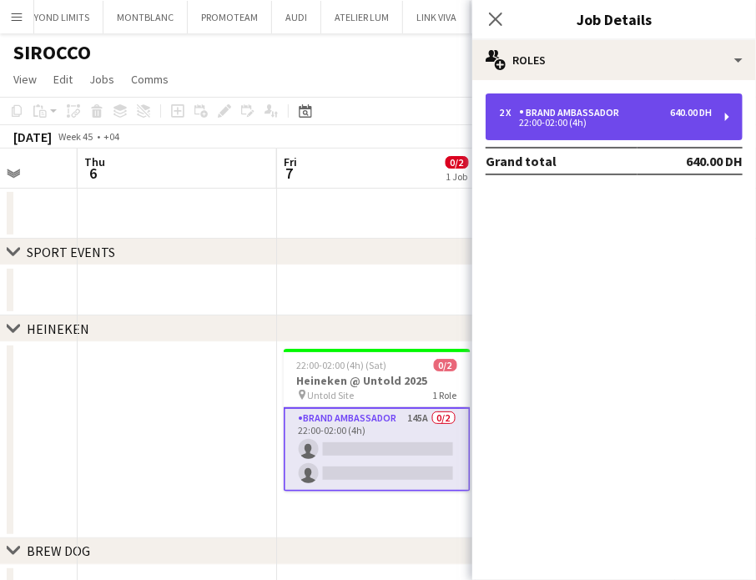
click at [593, 104] on div "2 x Brand Ambassador 640.00 DH 22:00-02:00 (4h)" at bounding box center [614, 116] width 257 height 47
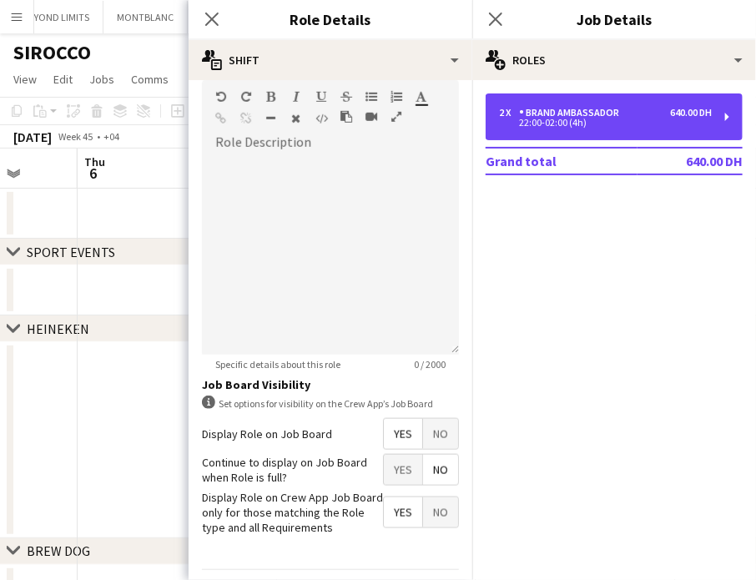
scroll to position [546, 0]
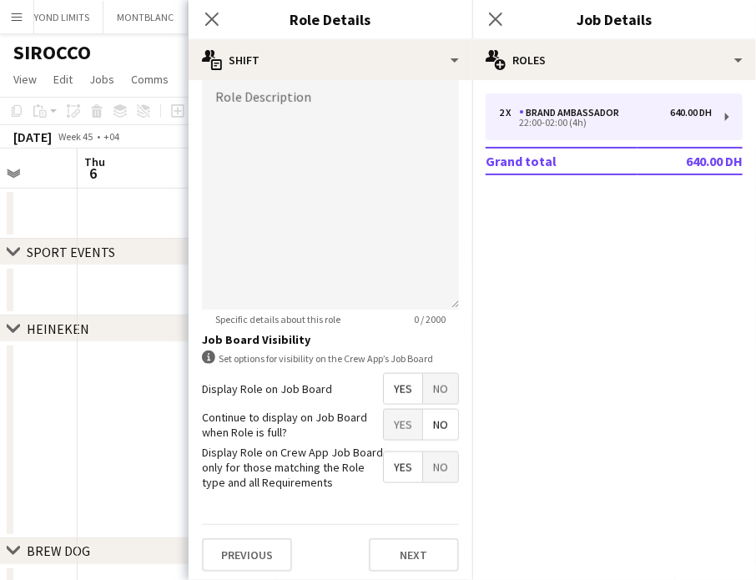
click at [423, 383] on span "No" at bounding box center [440, 389] width 35 height 30
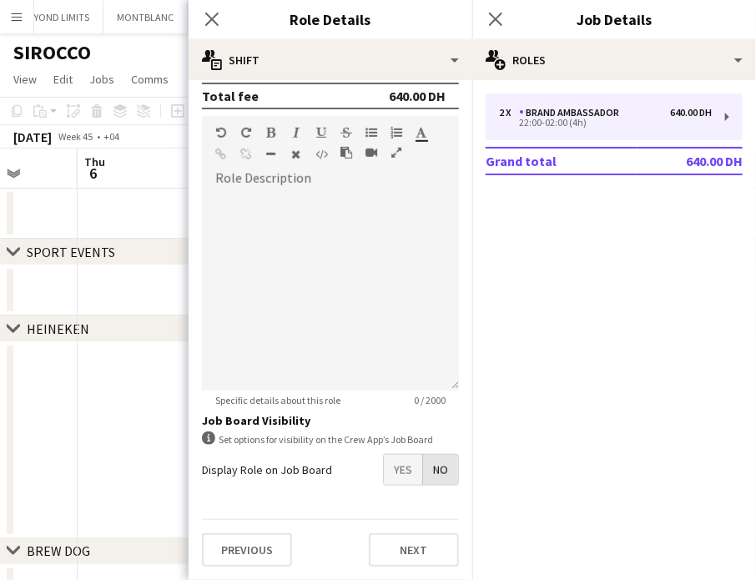
scroll to position [461, 0]
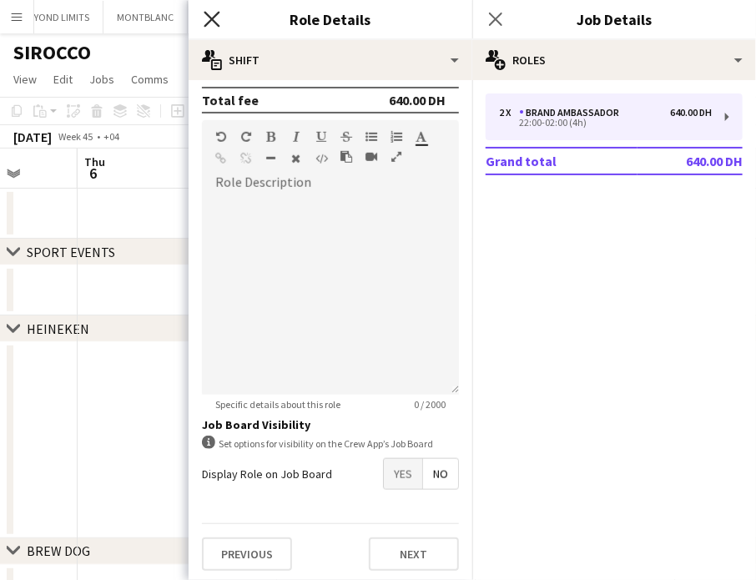
click at [210, 19] on icon "Close pop-in" at bounding box center [212, 19] width 16 height 16
